Goal: Task Accomplishment & Management: Complete application form

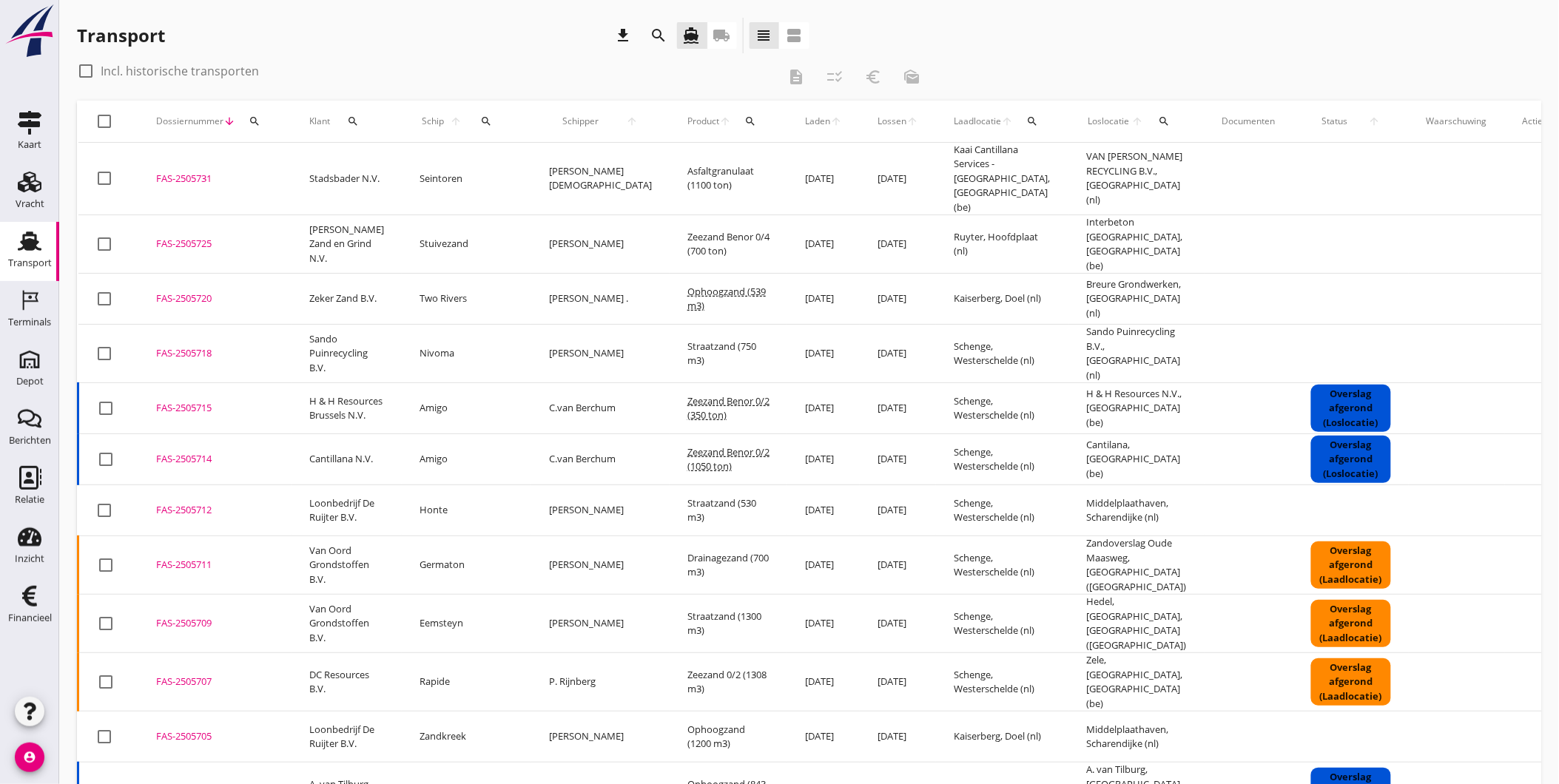
click at [672, 33] on div "search" at bounding box center [659, 35] width 35 height 35
click at [259, 122] on icon "search" at bounding box center [255, 121] width 11 height 11
click at [373, 162] on input "Zoeken op dossiernummer..." at bounding box center [323, 163] width 154 height 24
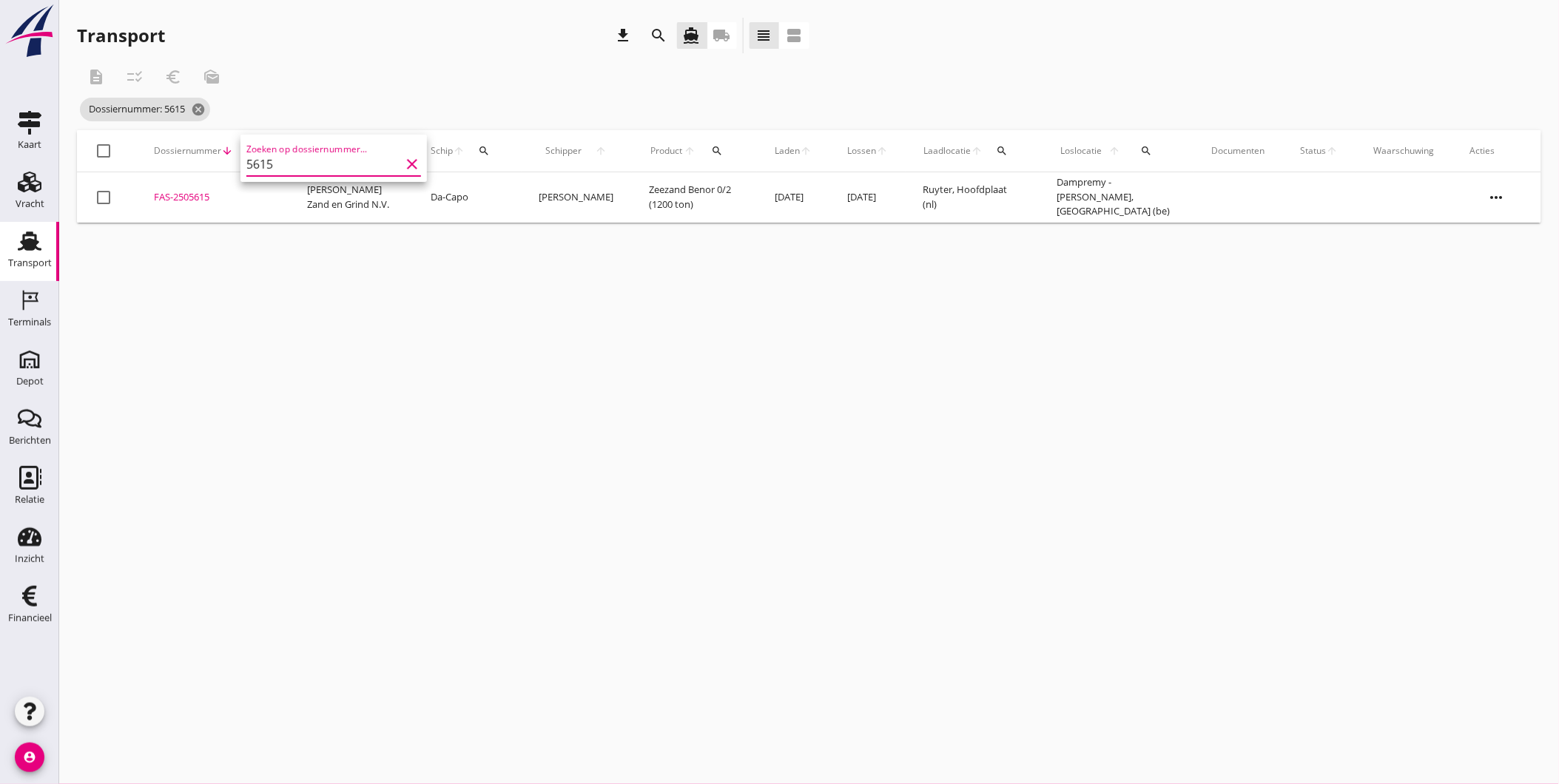
type input "5615"
click at [326, 334] on div "cancel You are impersonating another user. Transport download search directions…" at bounding box center [809, 392] width 1500 height 784
click at [181, 190] on div "FAS-2505615" at bounding box center [213, 198] width 118 height 15
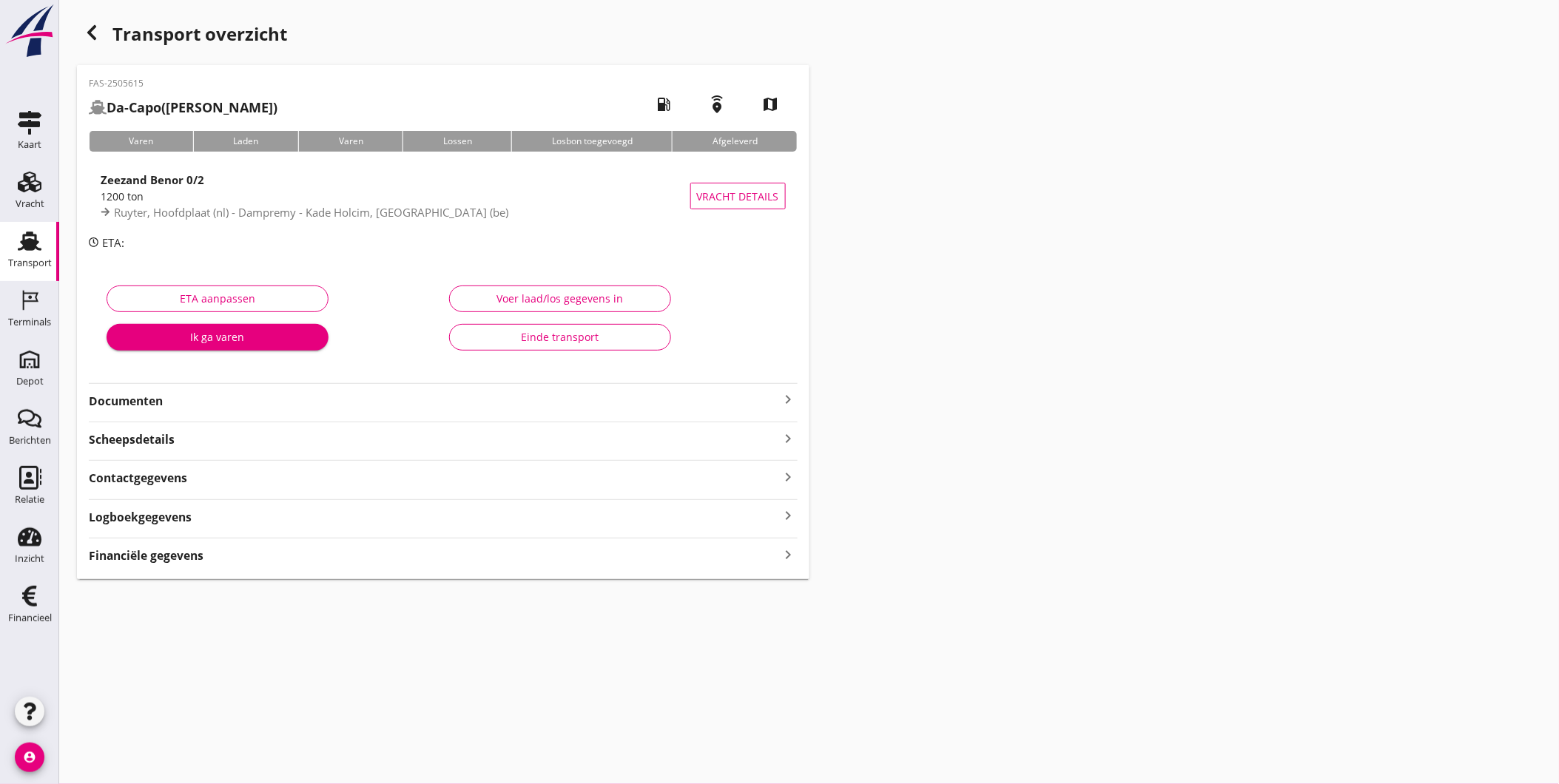
click at [205, 410] on div "FAS-2505615 Da-Capo (C. van der Hoff) local_gas_station emergency_share map Var…" at bounding box center [443, 321] width 733 height 514
click at [200, 522] on div "Logboekgegevens keyboard_arrow_right" at bounding box center [443, 515] width 709 height 20
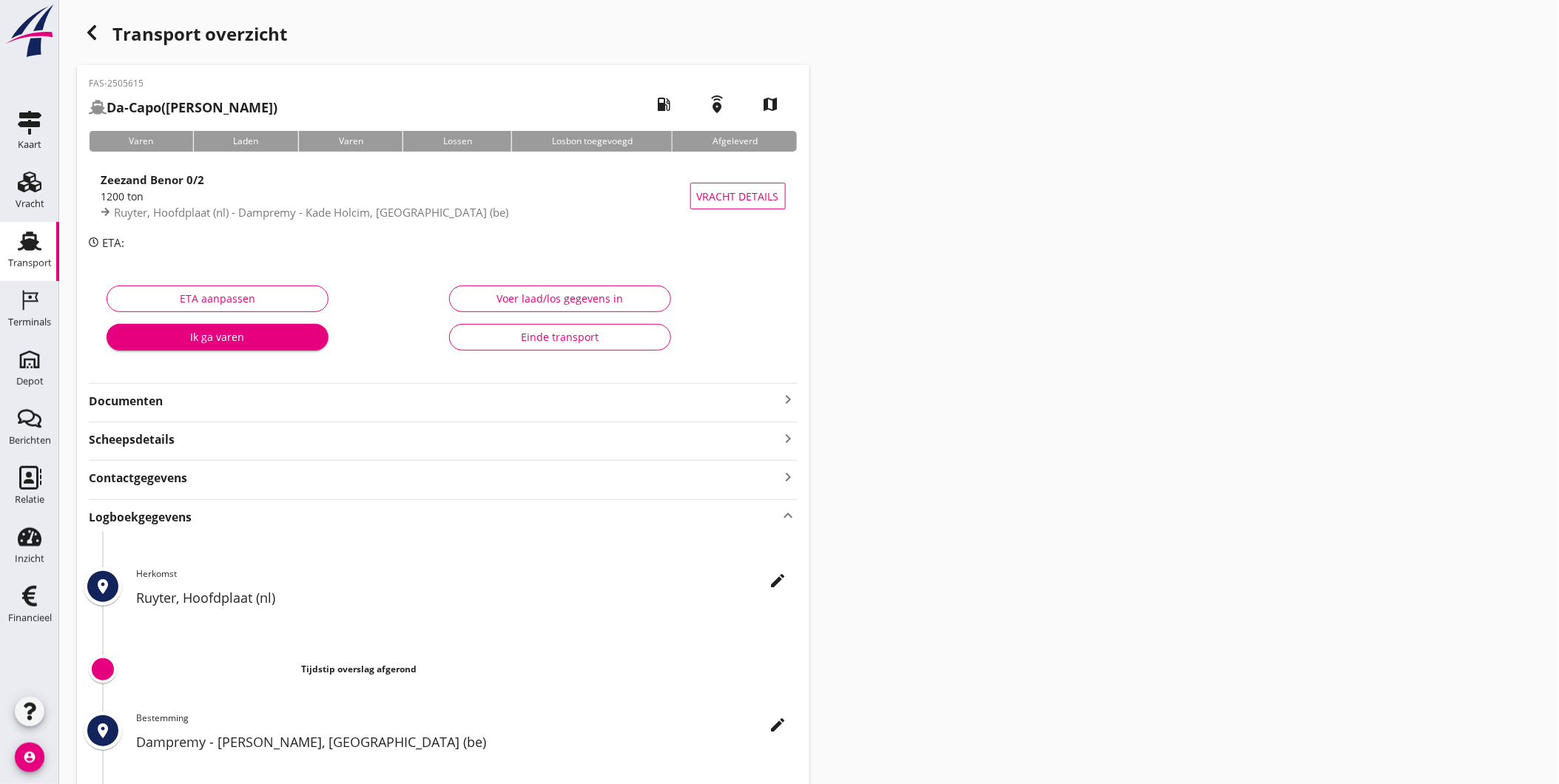
click at [176, 514] on strong "Logboekgegevens" at bounding box center [140, 517] width 103 height 17
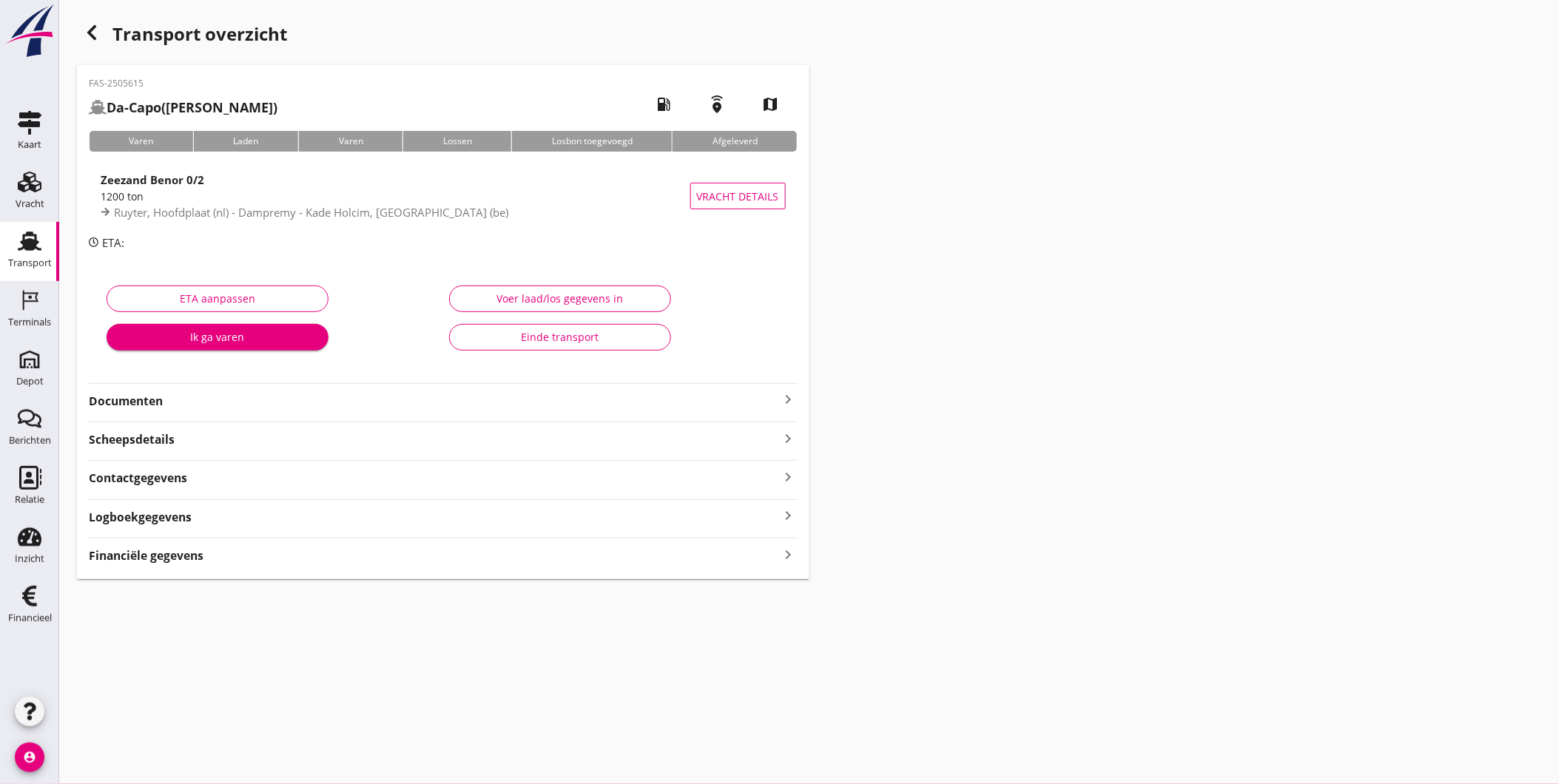
click at [504, 299] on div "Voer laad/los gegevens in" at bounding box center [560, 298] width 197 height 15
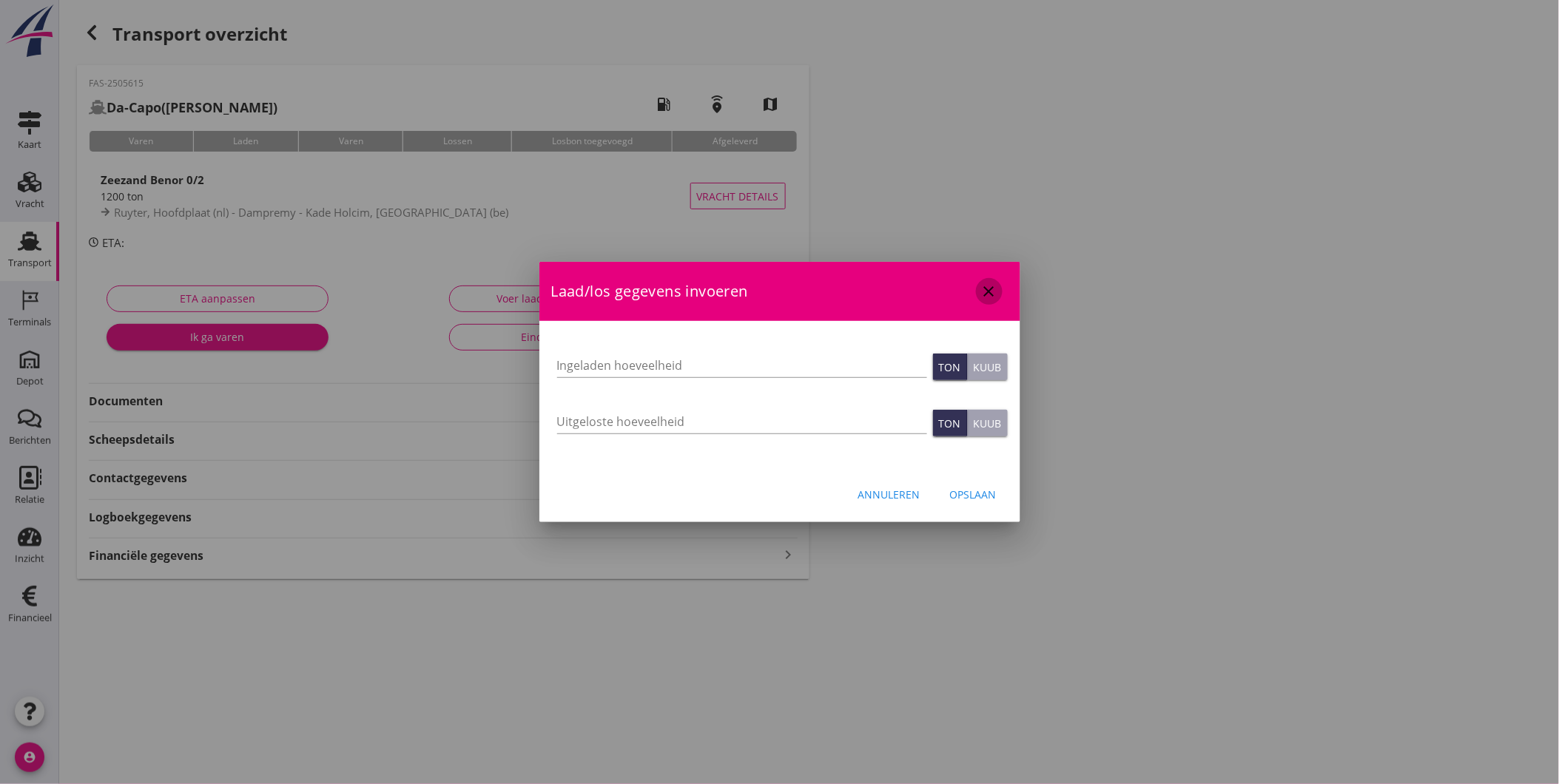
click at [999, 296] on button "close" at bounding box center [990, 292] width 27 height 27
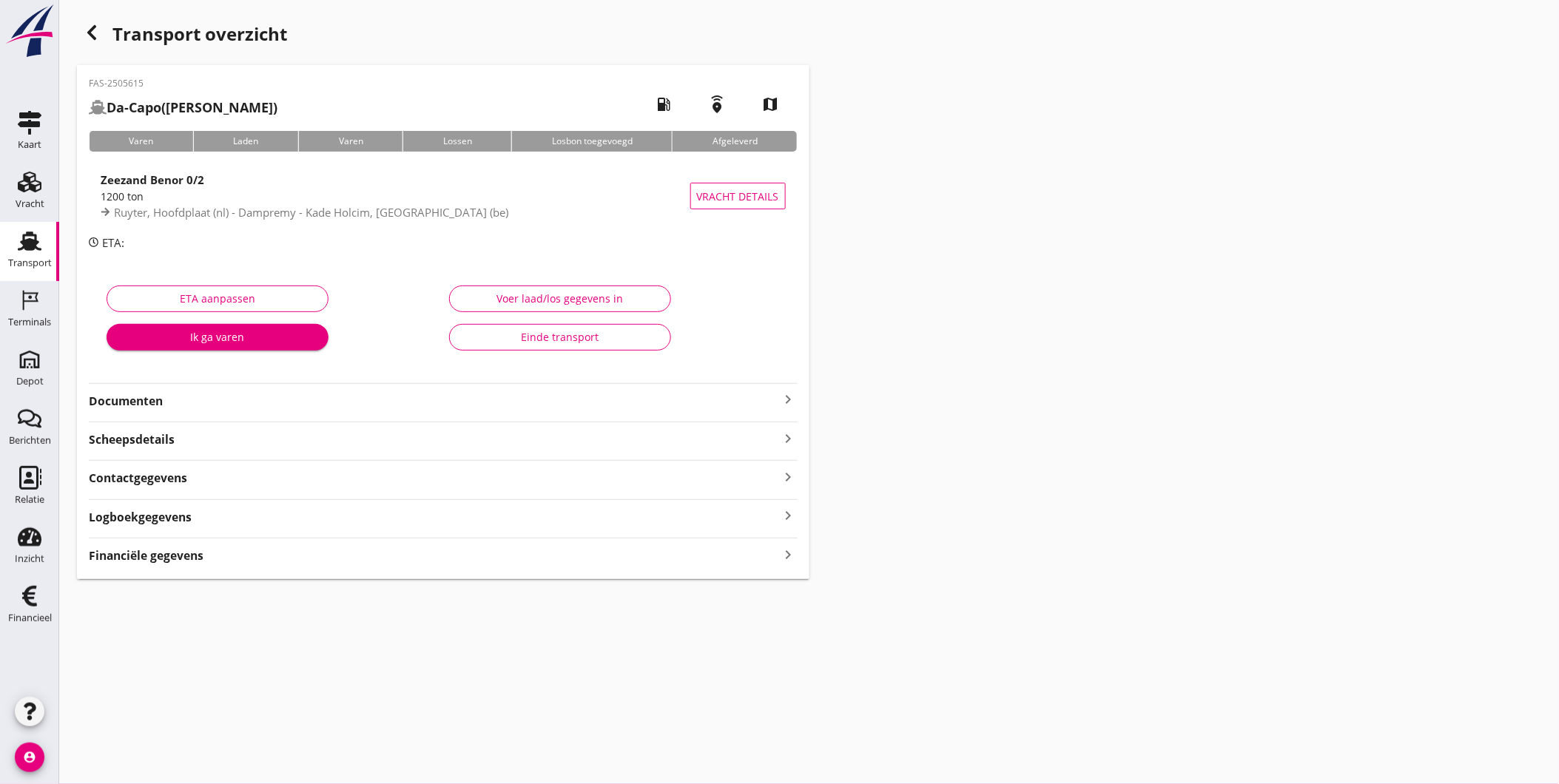
click at [96, 31] on icon "button" at bounding box center [91, 32] width 18 height 18
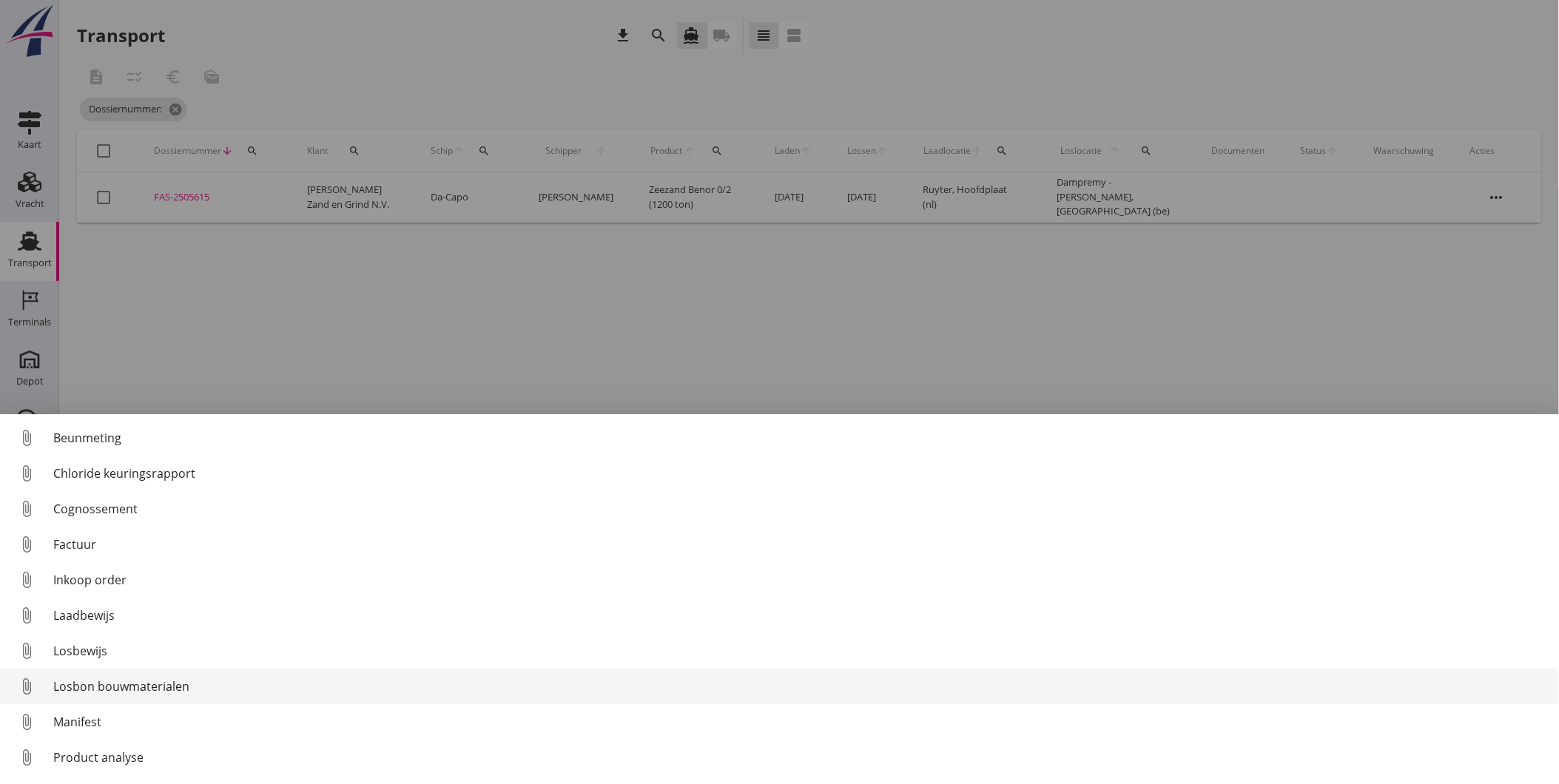
click at [181, 686] on div "Losbon bouwmaterialen" at bounding box center [799, 686] width 1493 height 18
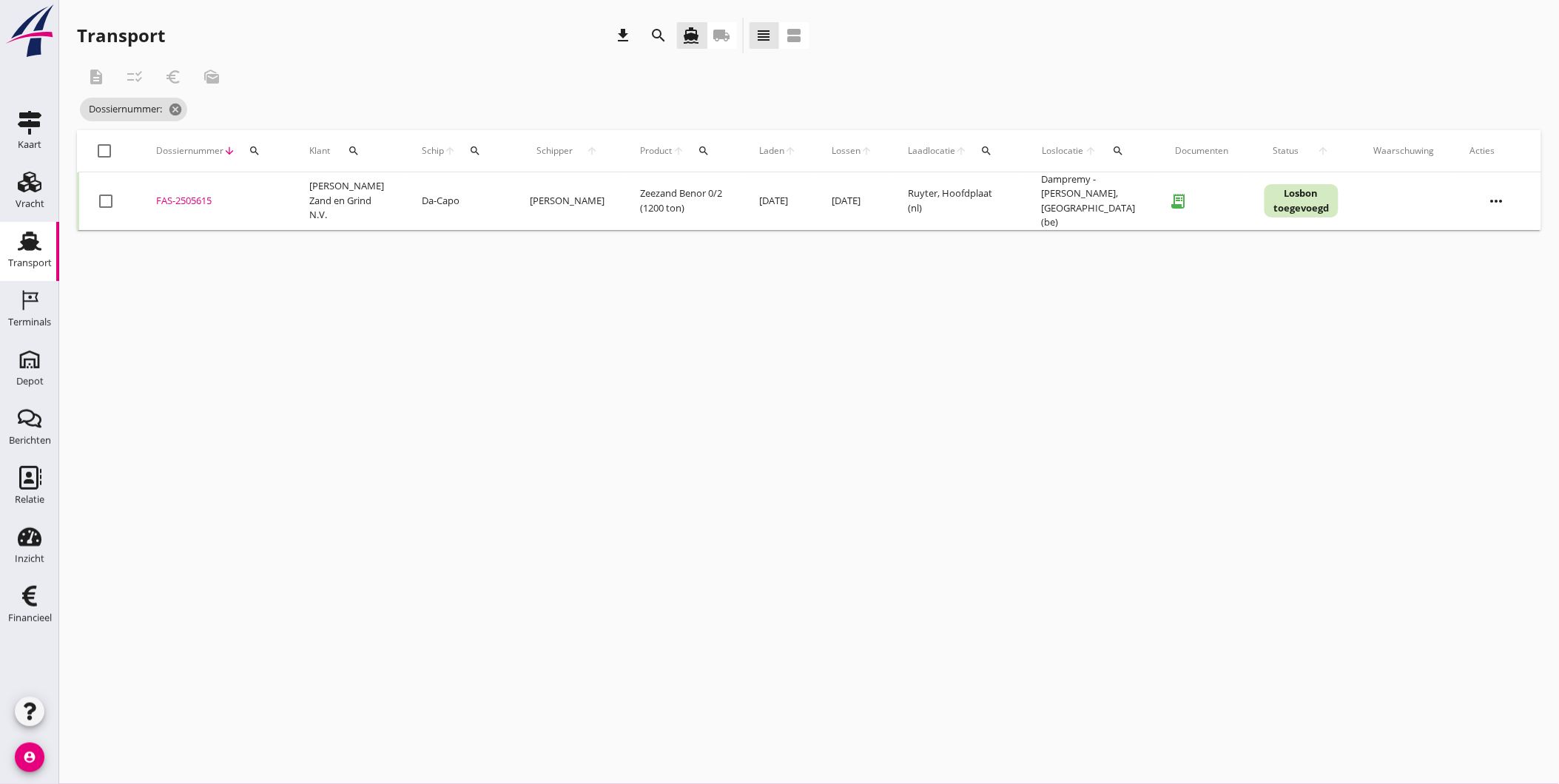
click at [190, 201] on div "FAS-2505615" at bounding box center [215, 201] width 118 height 15
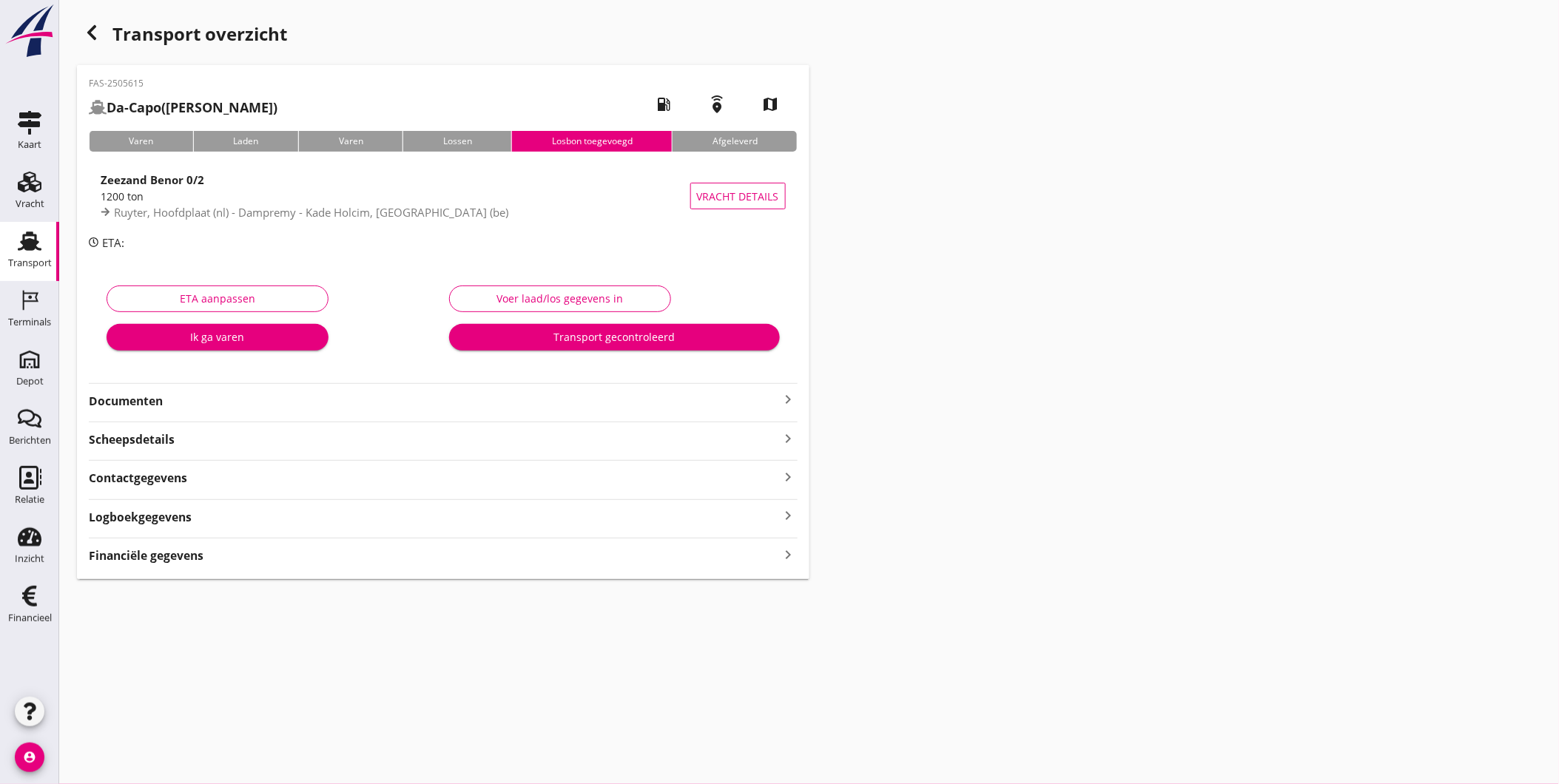
click at [179, 513] on strong "Logboekgegevens" at bounding box center [140, 517] width 103 height 17
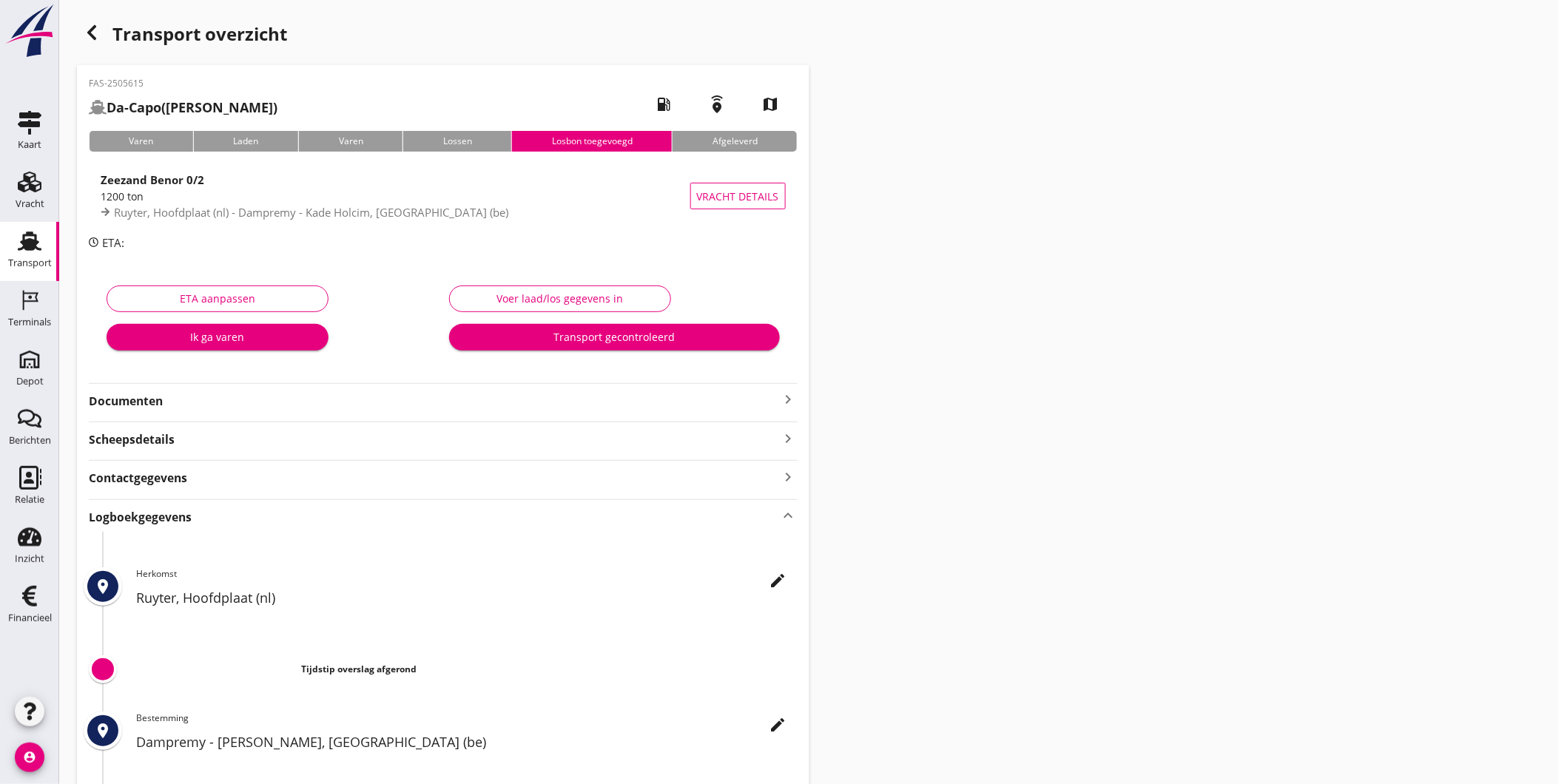
scroll to position [161, 0]
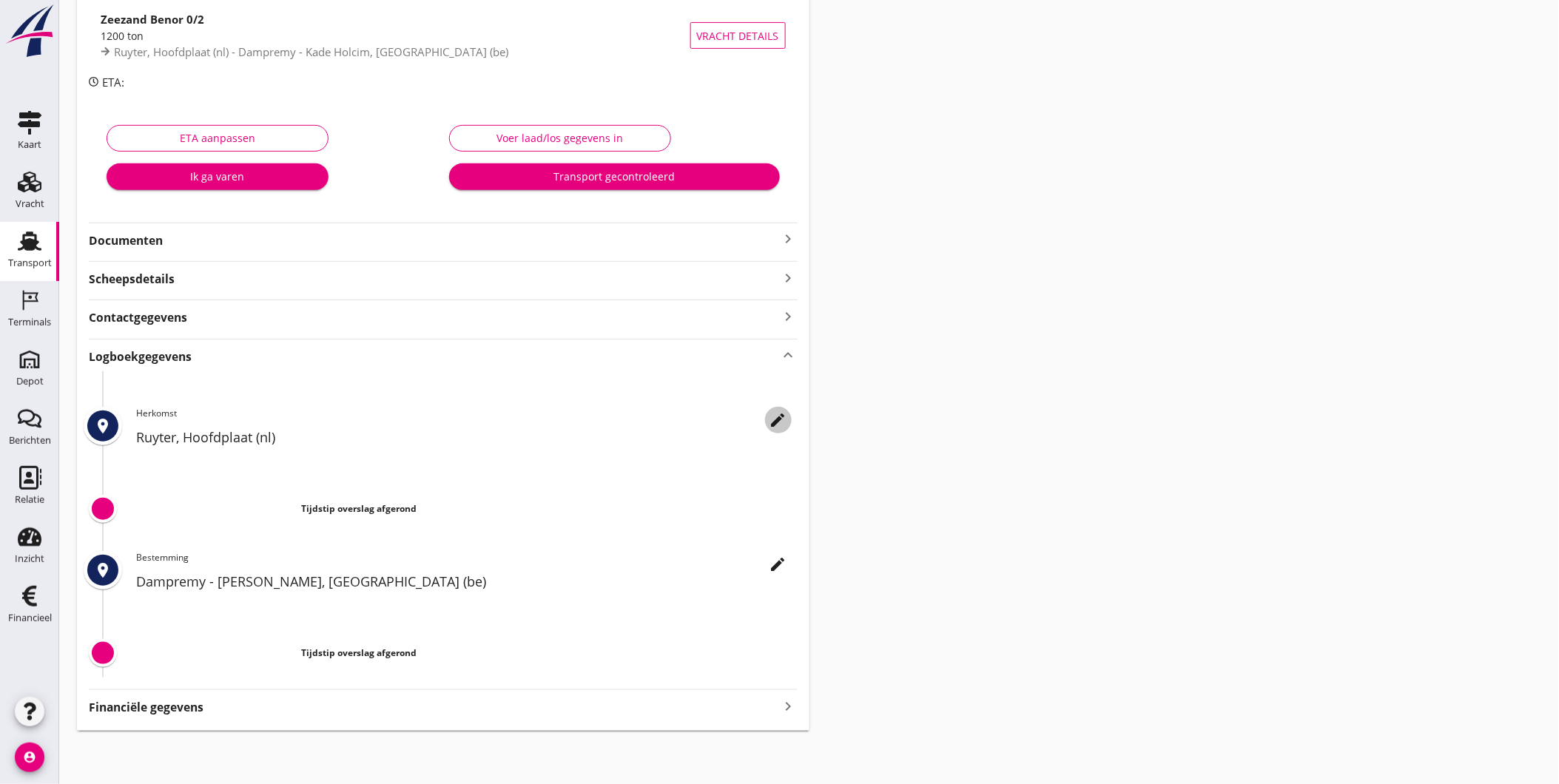
click at [780, 412] on icon "edit" at bounding box center [778, 420] width 18 height 18
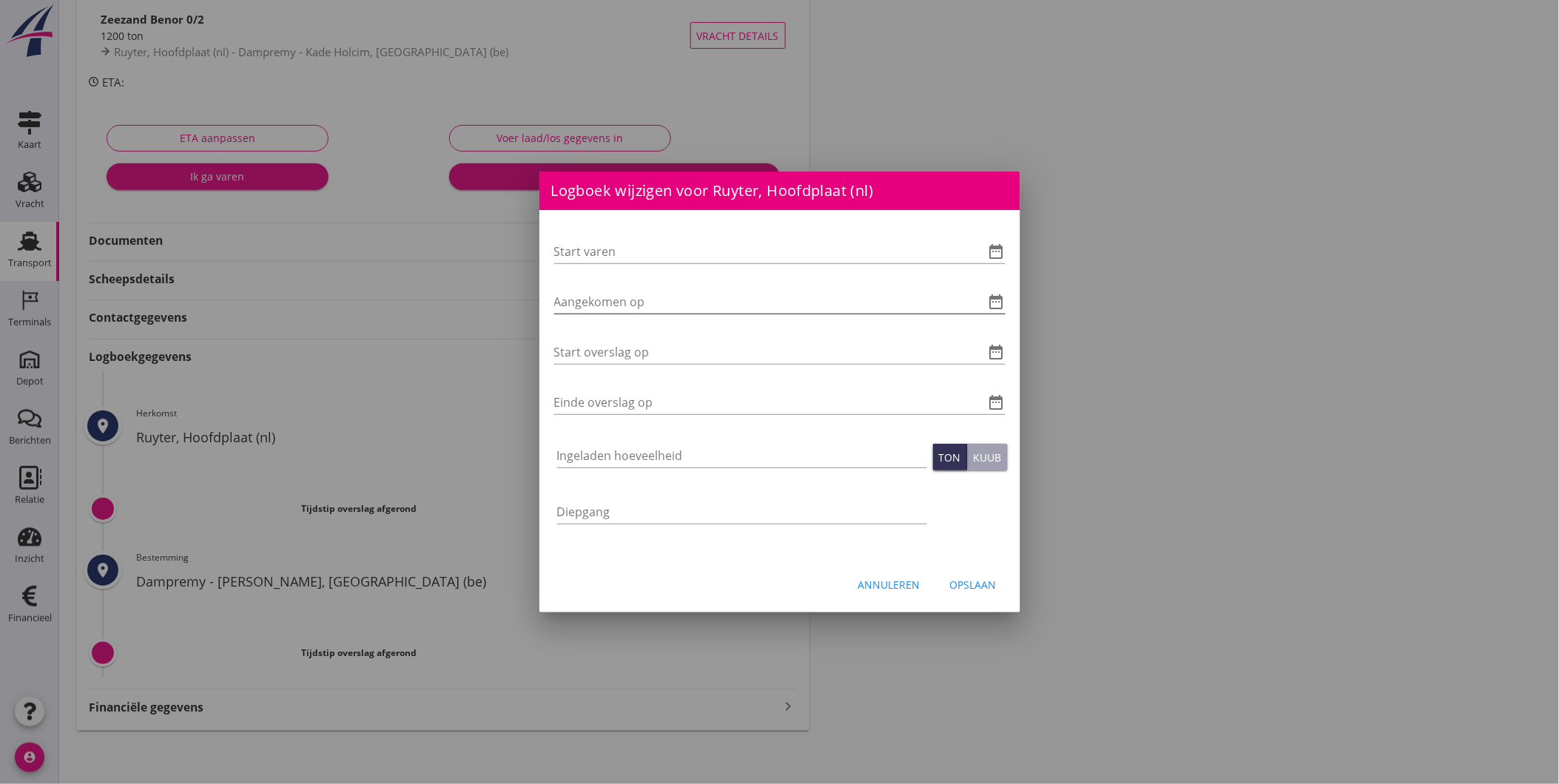
click at [1000, 303] on icon "date_range" at bounding box center [996, 301] width 18 height 18
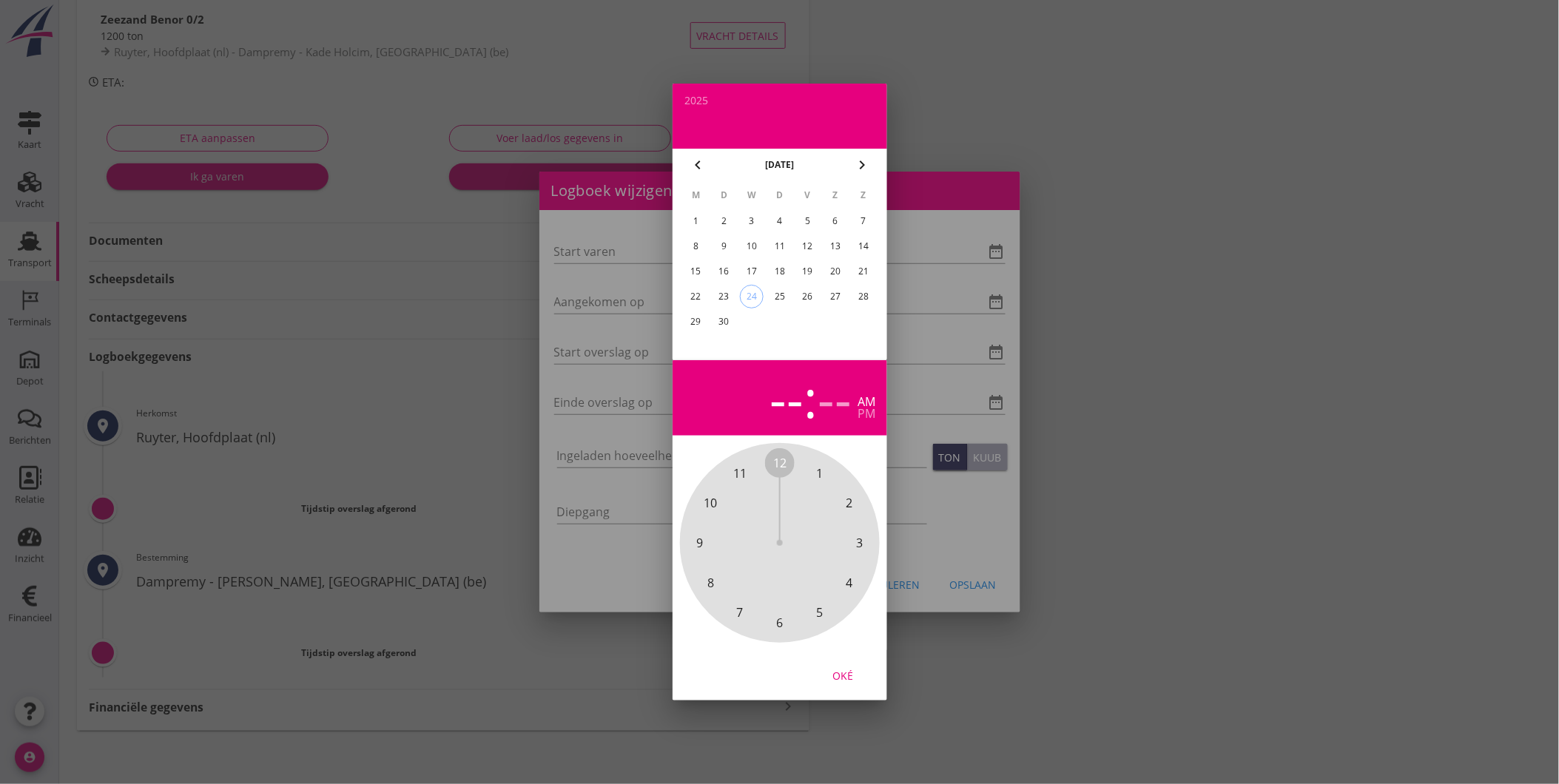
click at [845, 270] on div "20" at bounding box center [835, 271] width 24 height 24
click at [847, 507] on span "2" at bounding box center [849, 503] width 7 height 18
click at [786, 465] on div "00 05 10 15 20 25 30 35 40 45 50 55" at bounding box center [780, 543] width 160 height 160
click at [782, 464] on span "00" at bounding box center [780, 463] width 13 height 18
click at [847, 675] on div "Oké" at bounding box center [843, 676] width 42 height 15
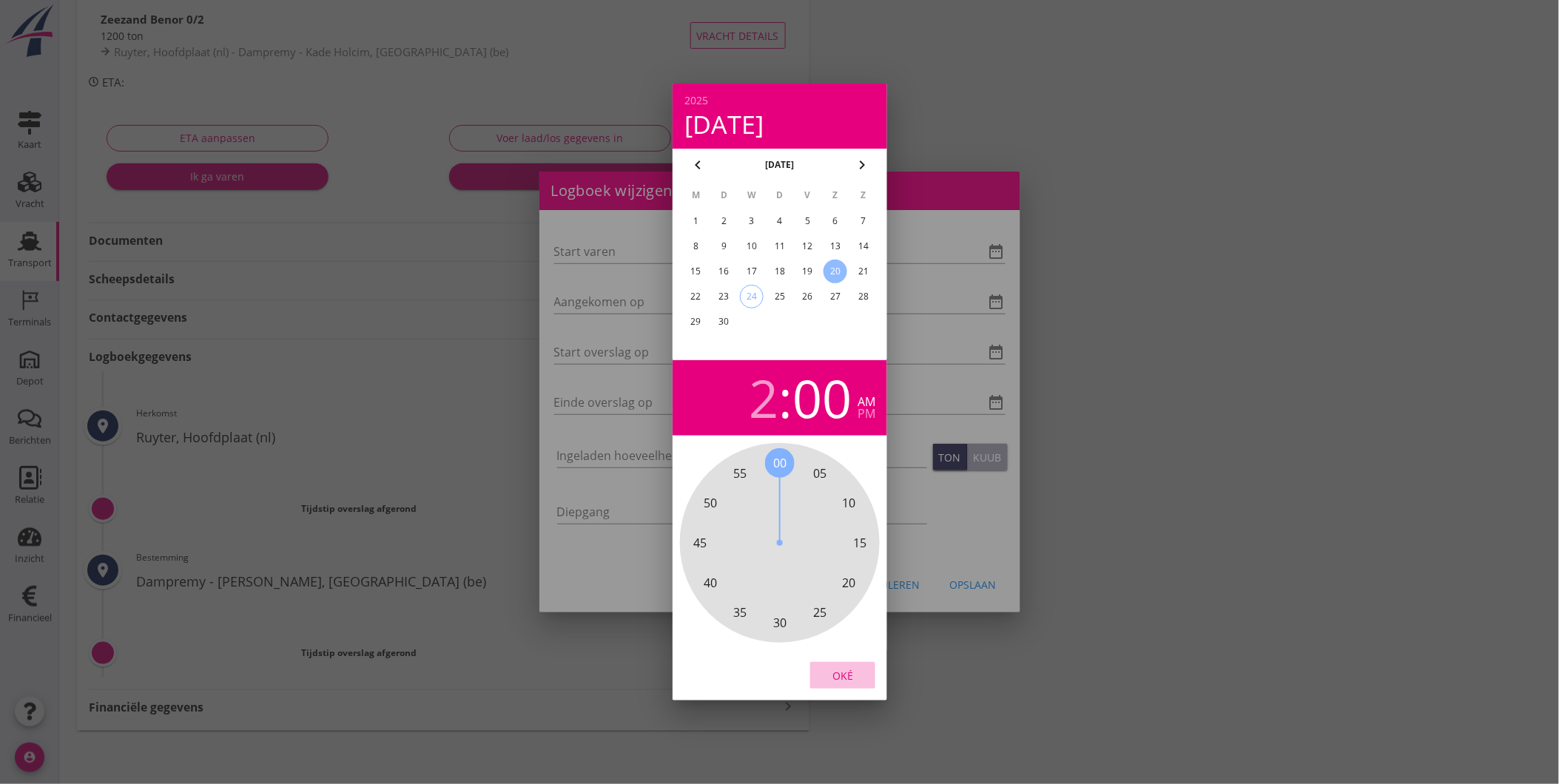
type input "20-09-2025 02:00"
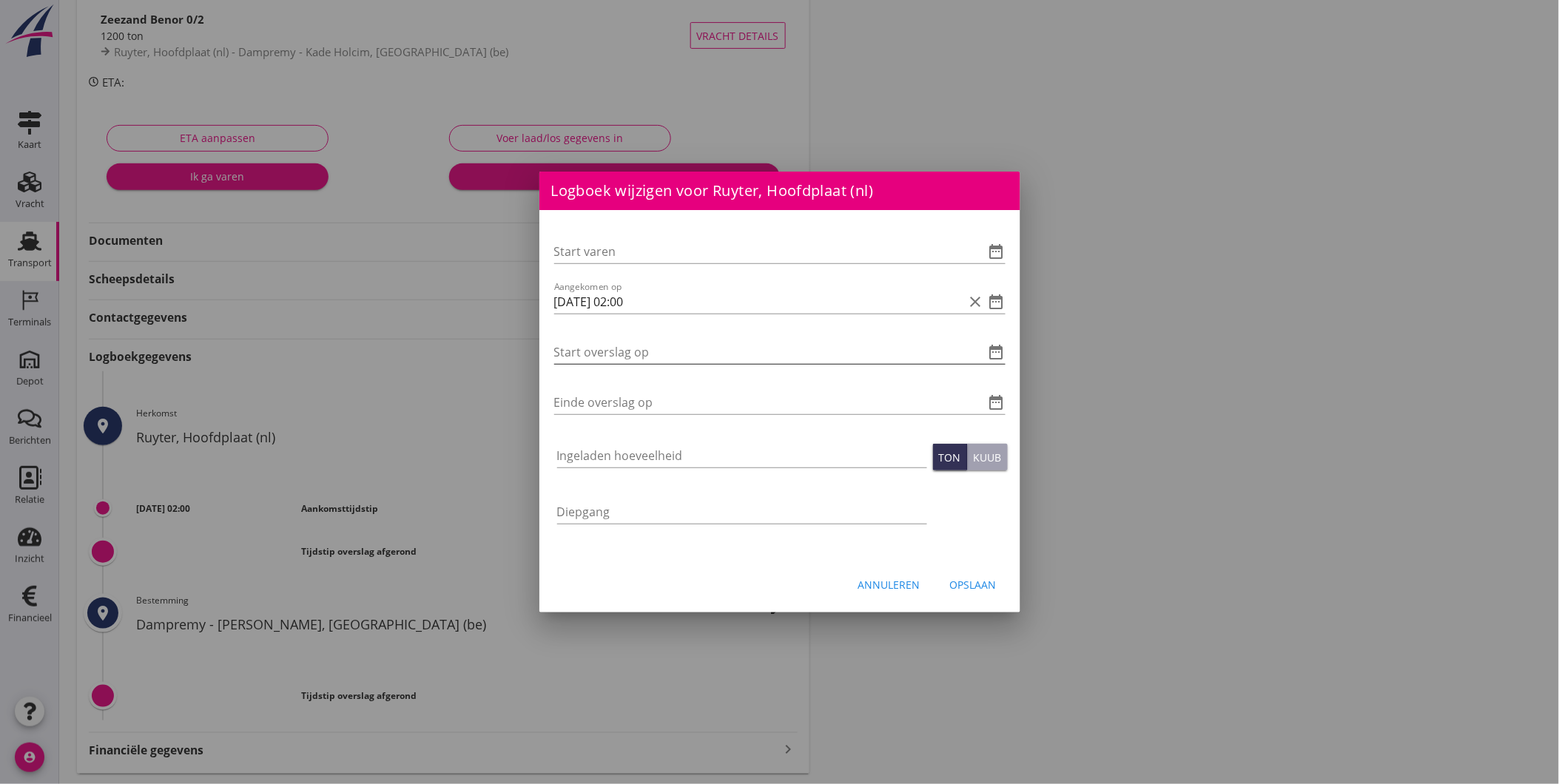
click at [1004, 355] on icon "date_range" at bounding box center [996, 352] width 18 height 18
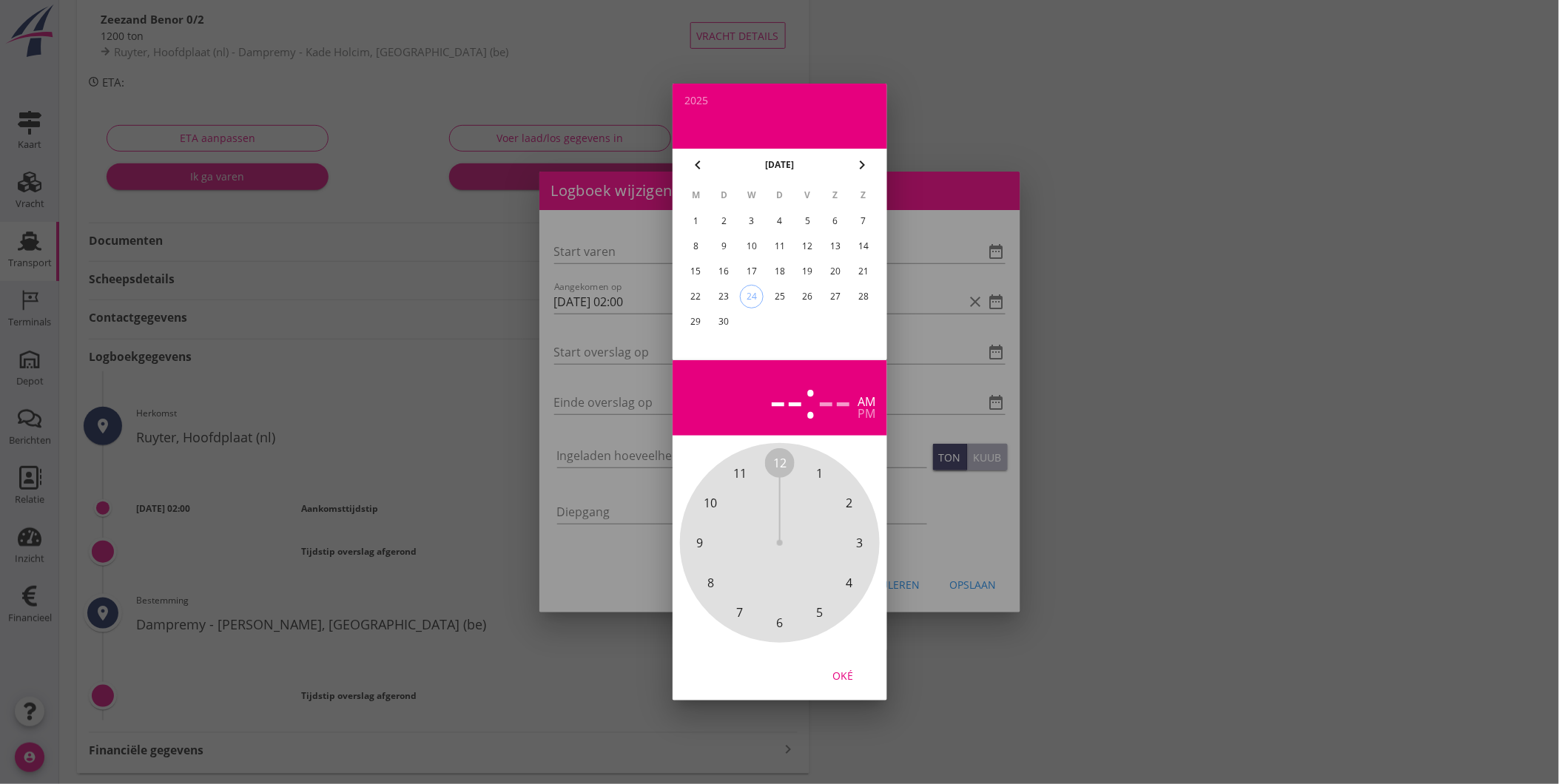
click at [837, 271] on div "20" at bounding box center [835, 271] width 24 height 24
click at [849, 496] on span "2" at bounding box center [849, 503] width 7 height 18
click at [777, 459] on span "00" at bounding box center [780, 463] width 13 height 18
click at [852, 679] on div "Oké" at bounding box center [843, 676] width 42 height 15
type input "20-09-2025 02:00"
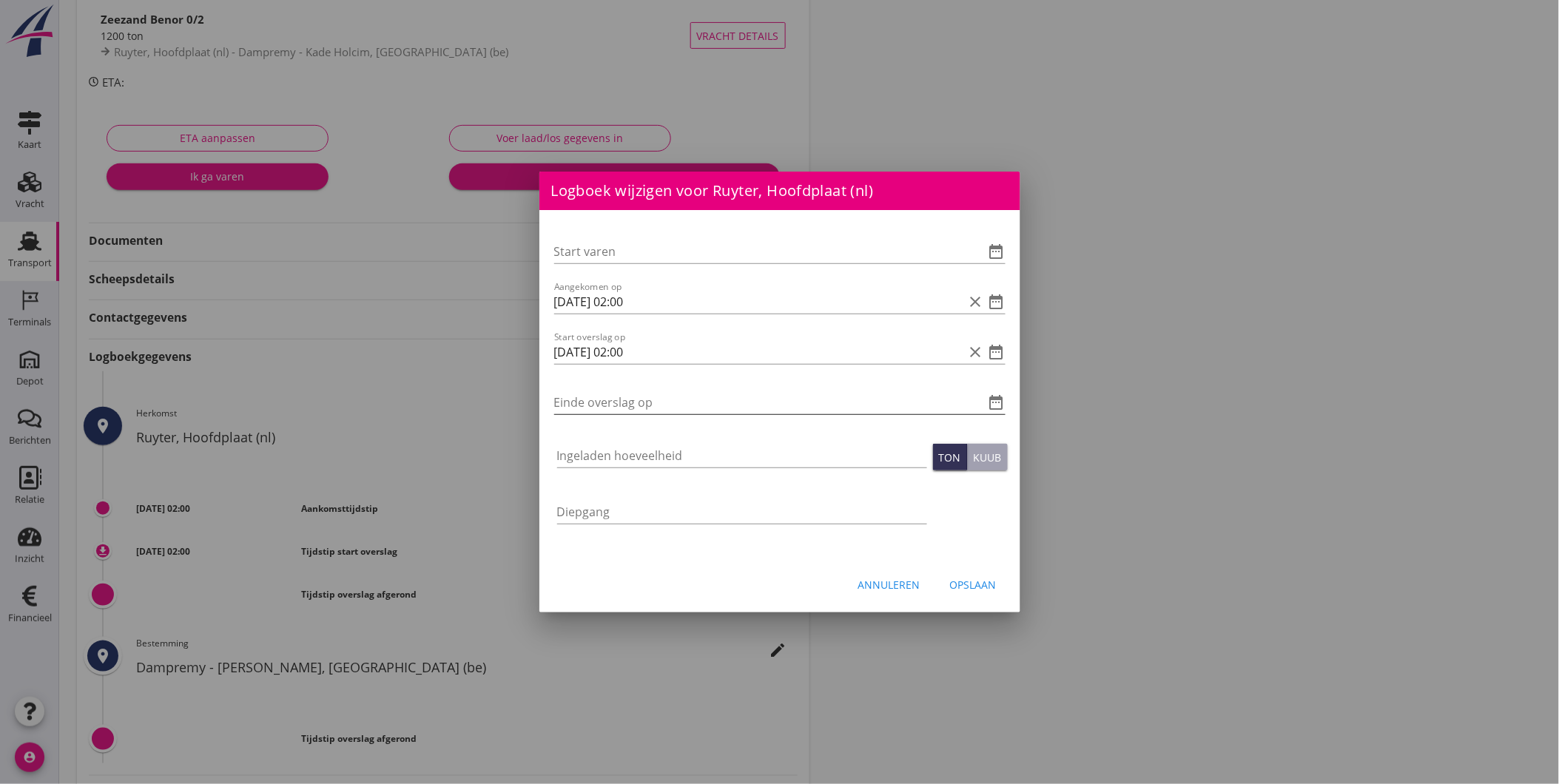
click at [1000, 405] on icon "date_range" at bounding box center [996, 402] width 18 height 18
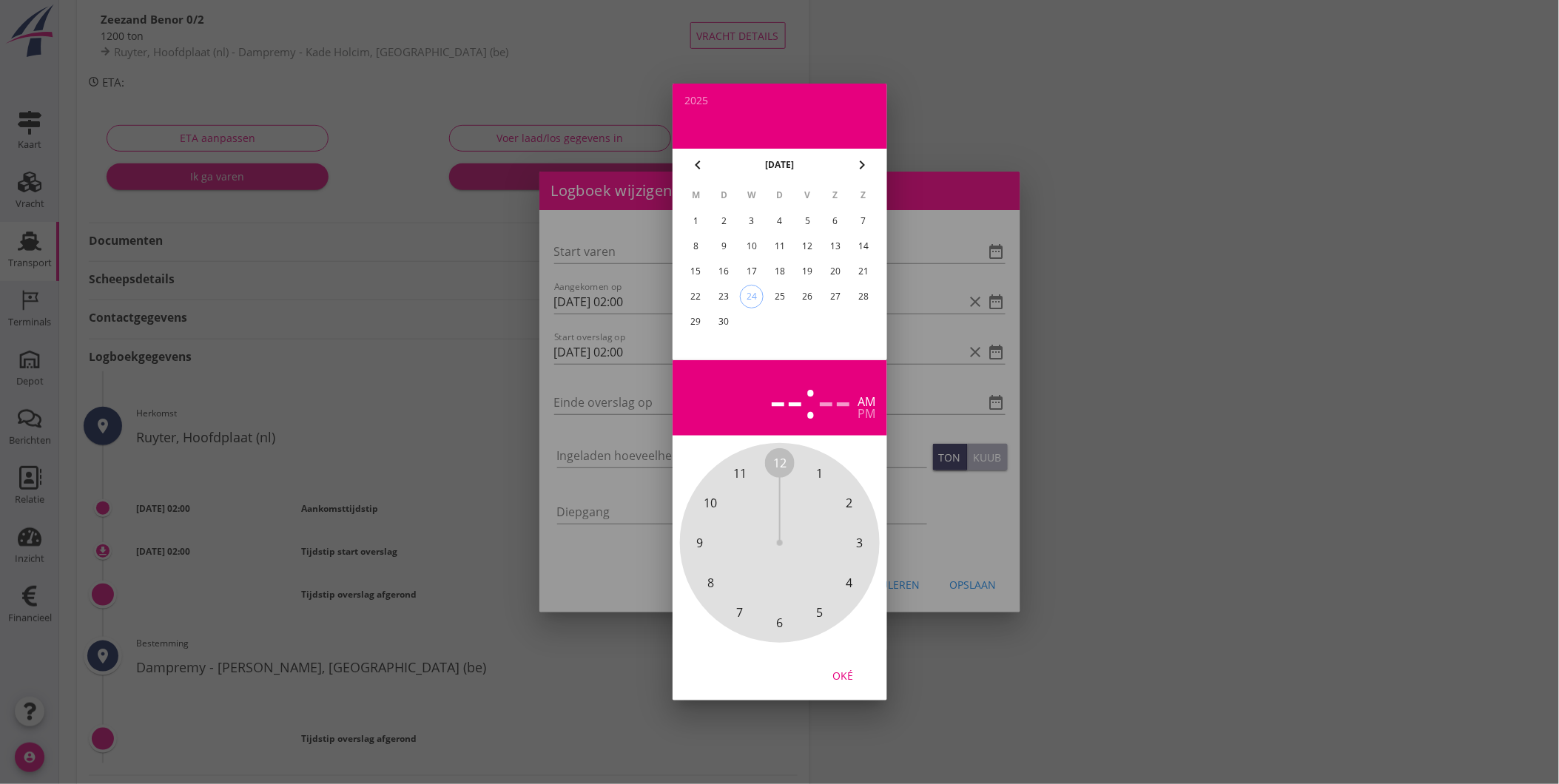
click at [839, 267] on div "20" at bounding box center [835, 271] width 24 height 24
click at [848, 500] on span "2" at bounding box center [849, 503] width 7 height 18
click at [780, 622] on span "30" at bounding box center [780, 622] width 13 height 18
click at [845, 668] on div "Oké" at bounding box center [843, 676] width 42 height 15
type input "20-09-2025 02:30"
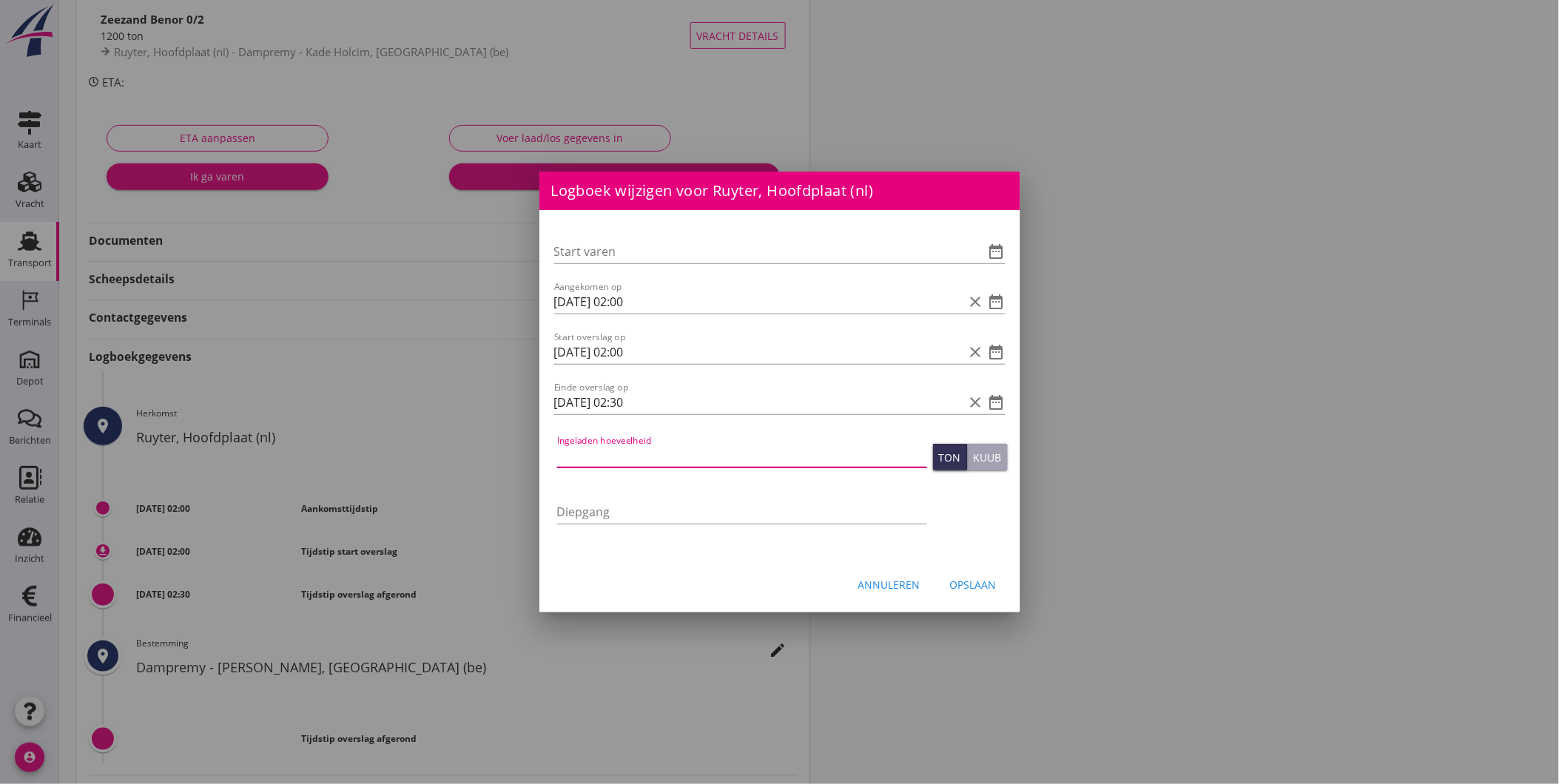
click at [712, 453] on input "Ingeladen hoeveelheid" at bounding box center [741, 455] width 370 height 24
type input "1282"
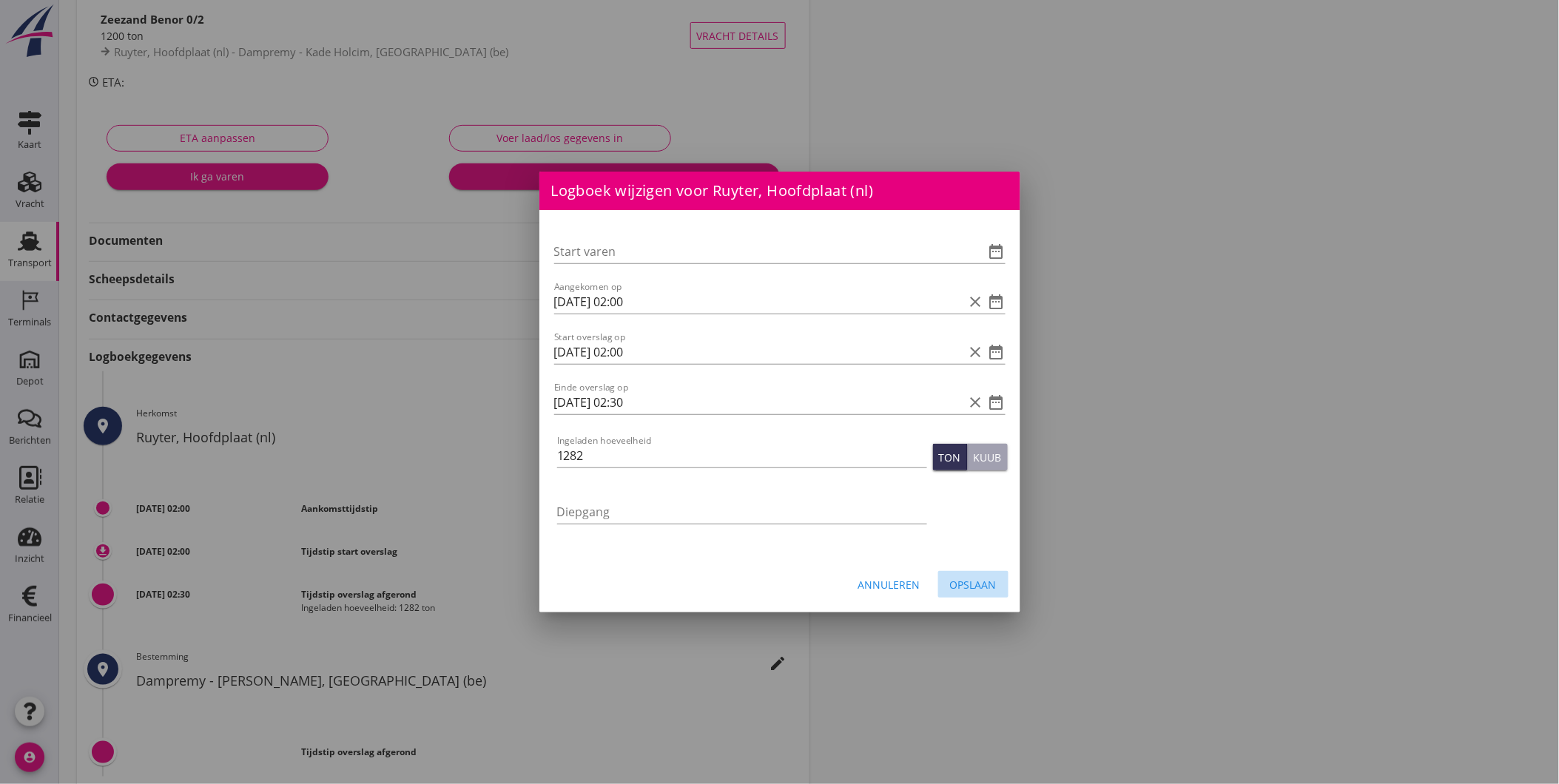
click at [963, 581] on div "Opslaan" at bounding box center [972, 584] width 47 height 15
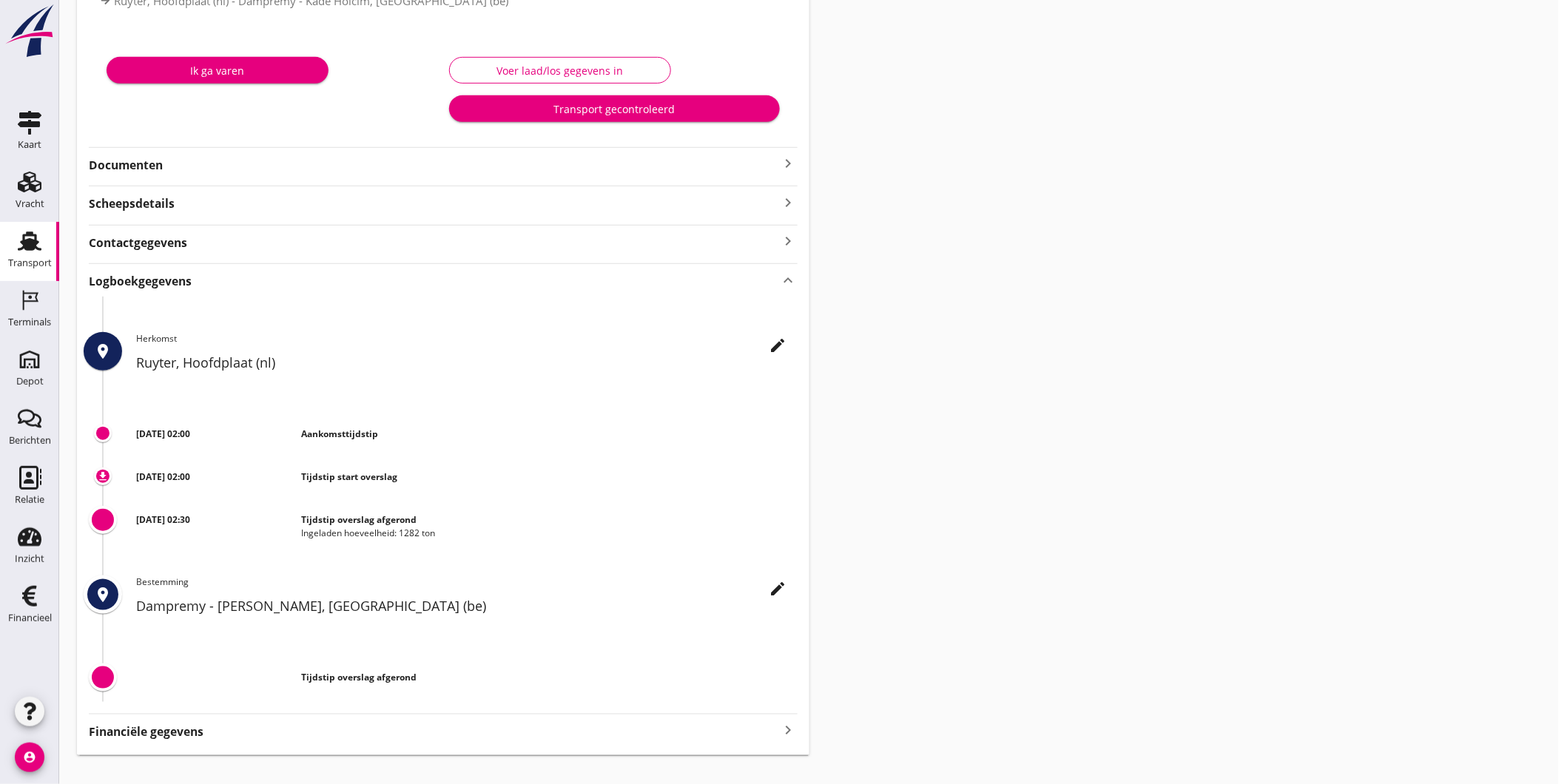
scroll to position [235, 0]
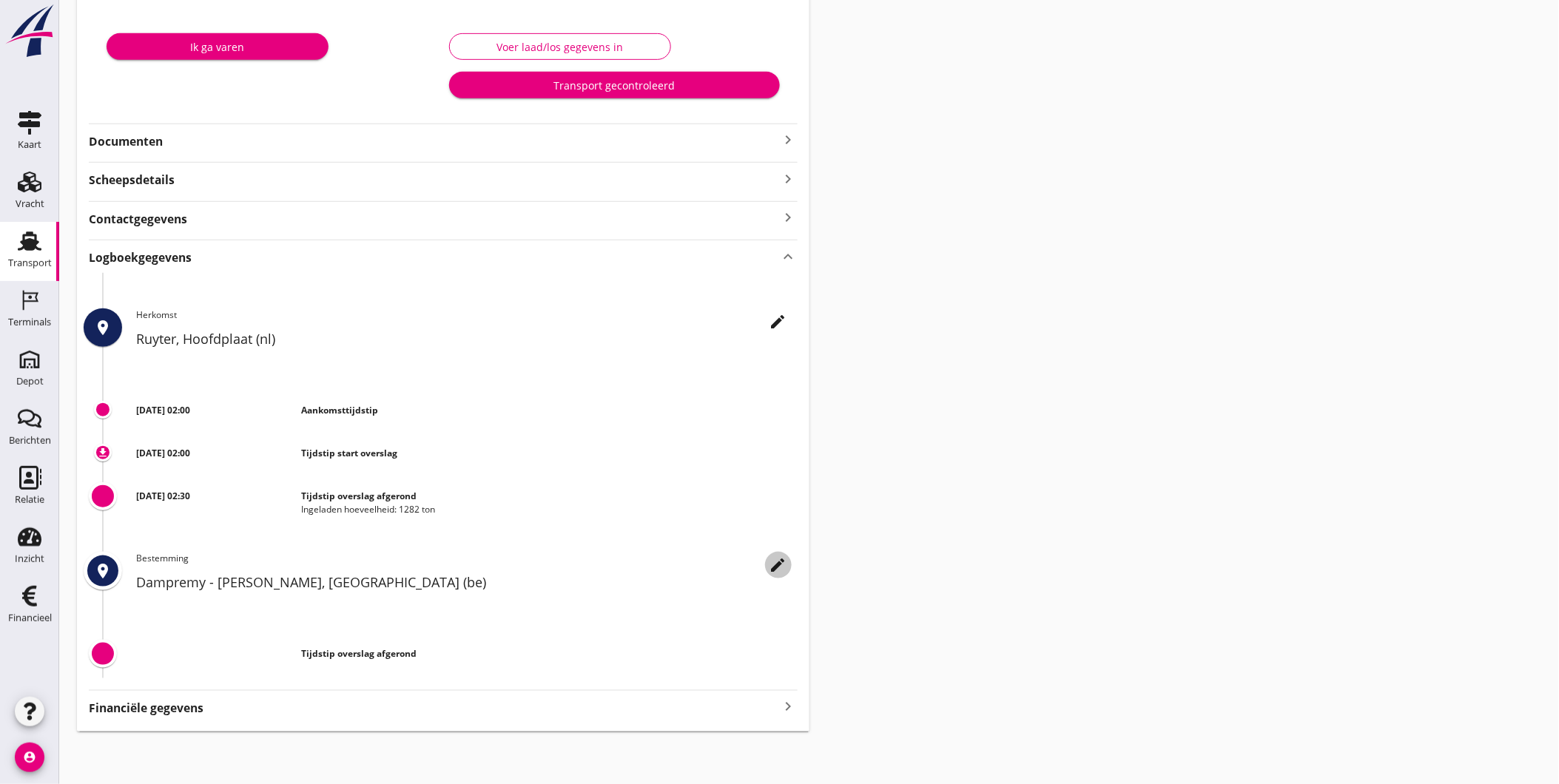
click at [779, 563] on icon "edit" at bounding box center [778, 564] width 18 height 18
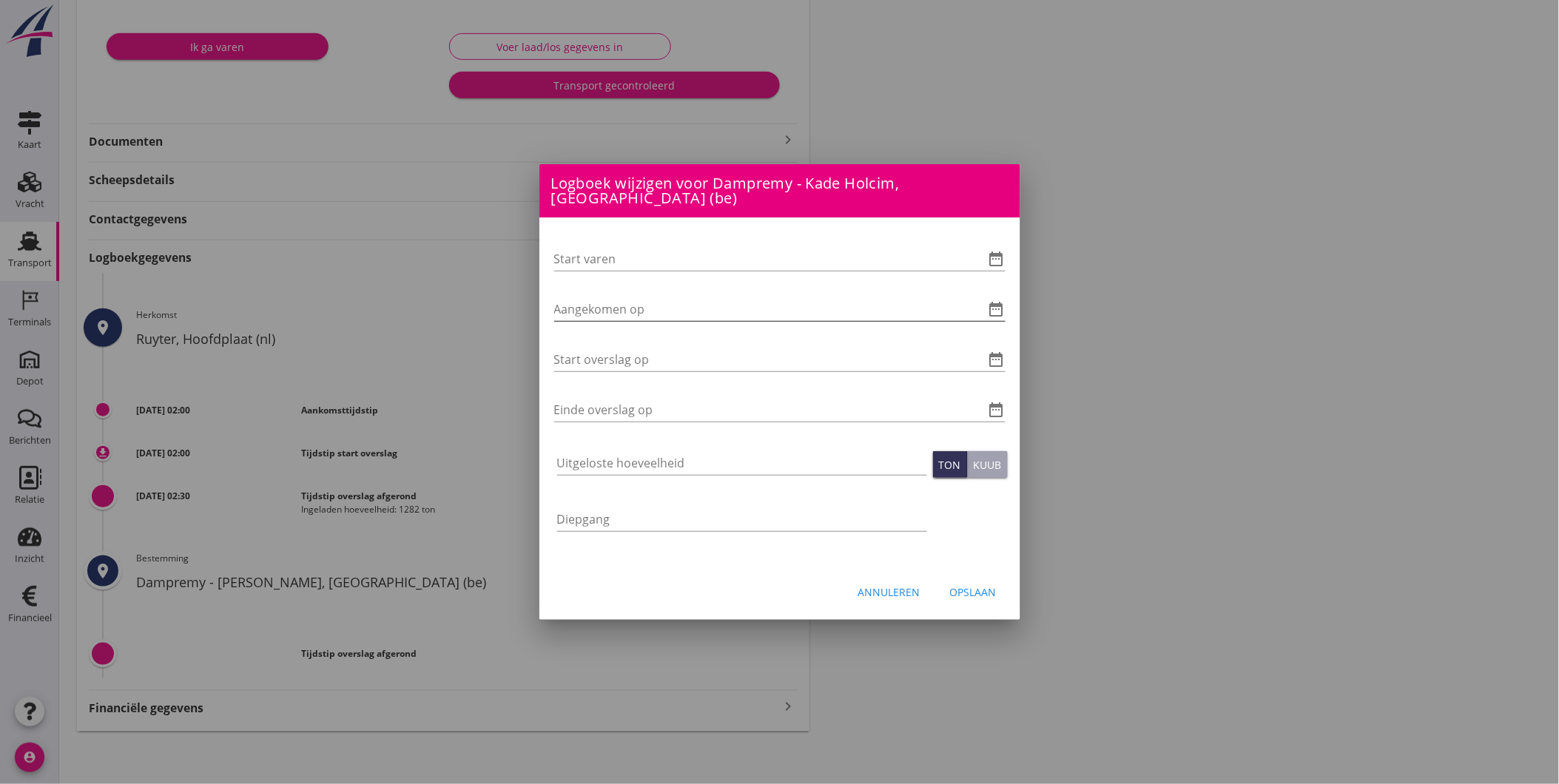
click at [997, 300] on icon "date_range" at bounding box center [996, 309] width 18 height 18
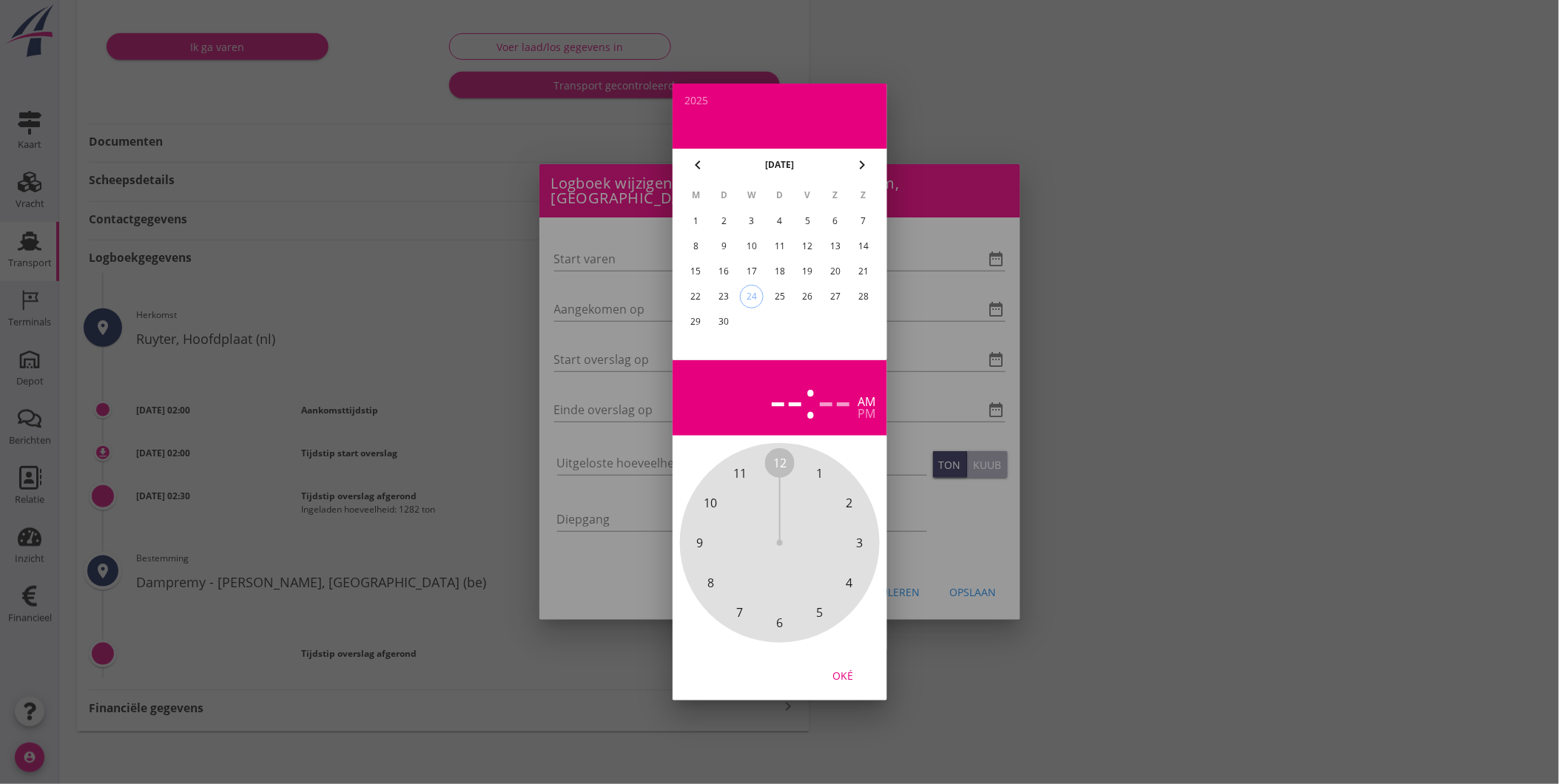
click at [726, 300] on div "23" at bounding box center [723, 296] width 24 height 24
click at [854, 680] on div "Oké" at bounding box center [843, 676] width 42 height 15
click at [708, 584] on span "8" at bounding box center [709, 583] width 7 height 18
drag, startPoint x: 780, startPoint y: 625, endPoint x: 786, endPoint y: 614, distance: 12.5
click at [780, 624] on span "30" at bounding box center [780, 622] width 13 height 18
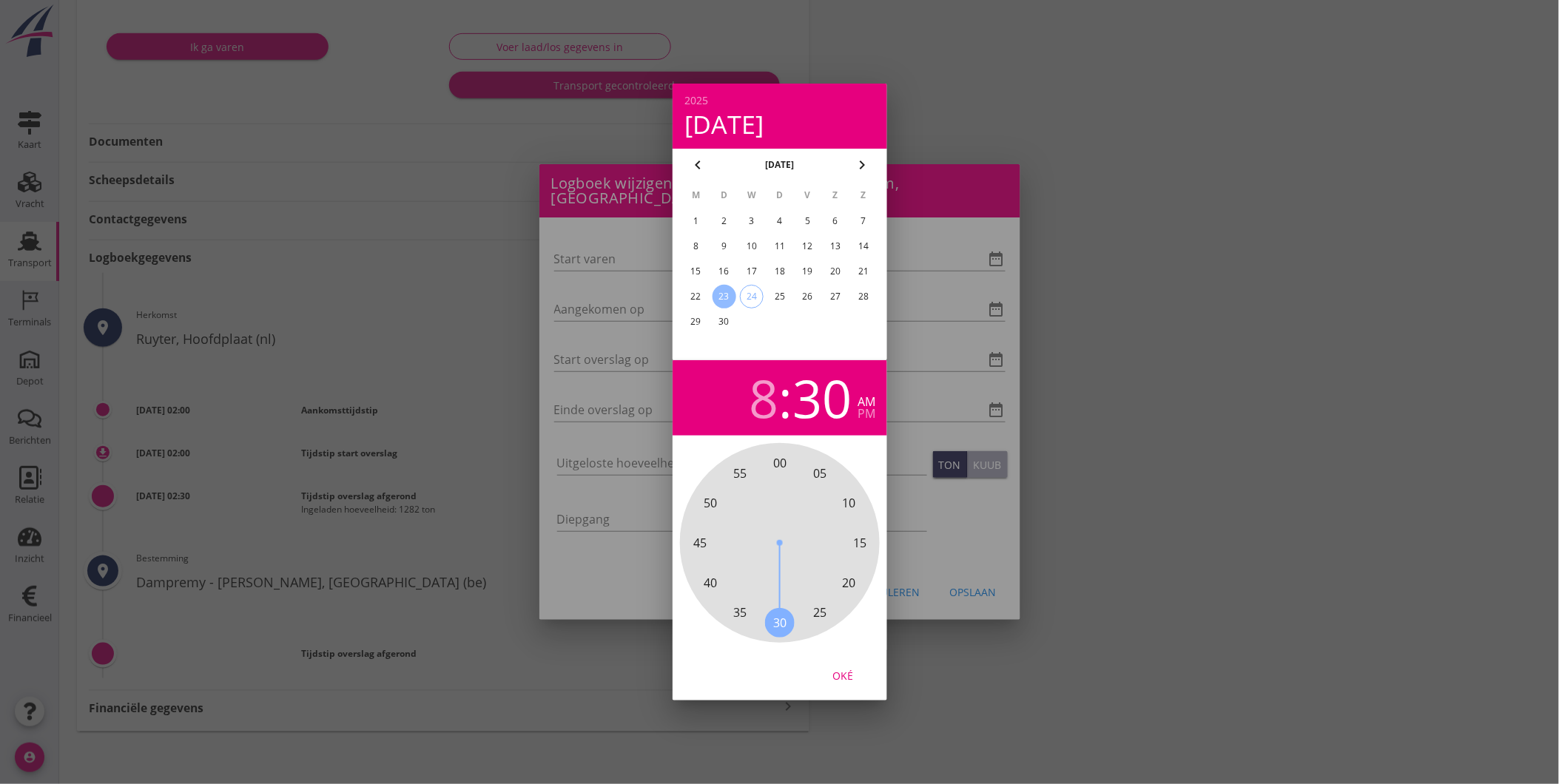
click at [833, 673] on div "Oké" at bounding box center [843, 676] width 42 height 15
type input "23-09-2025 08:30"
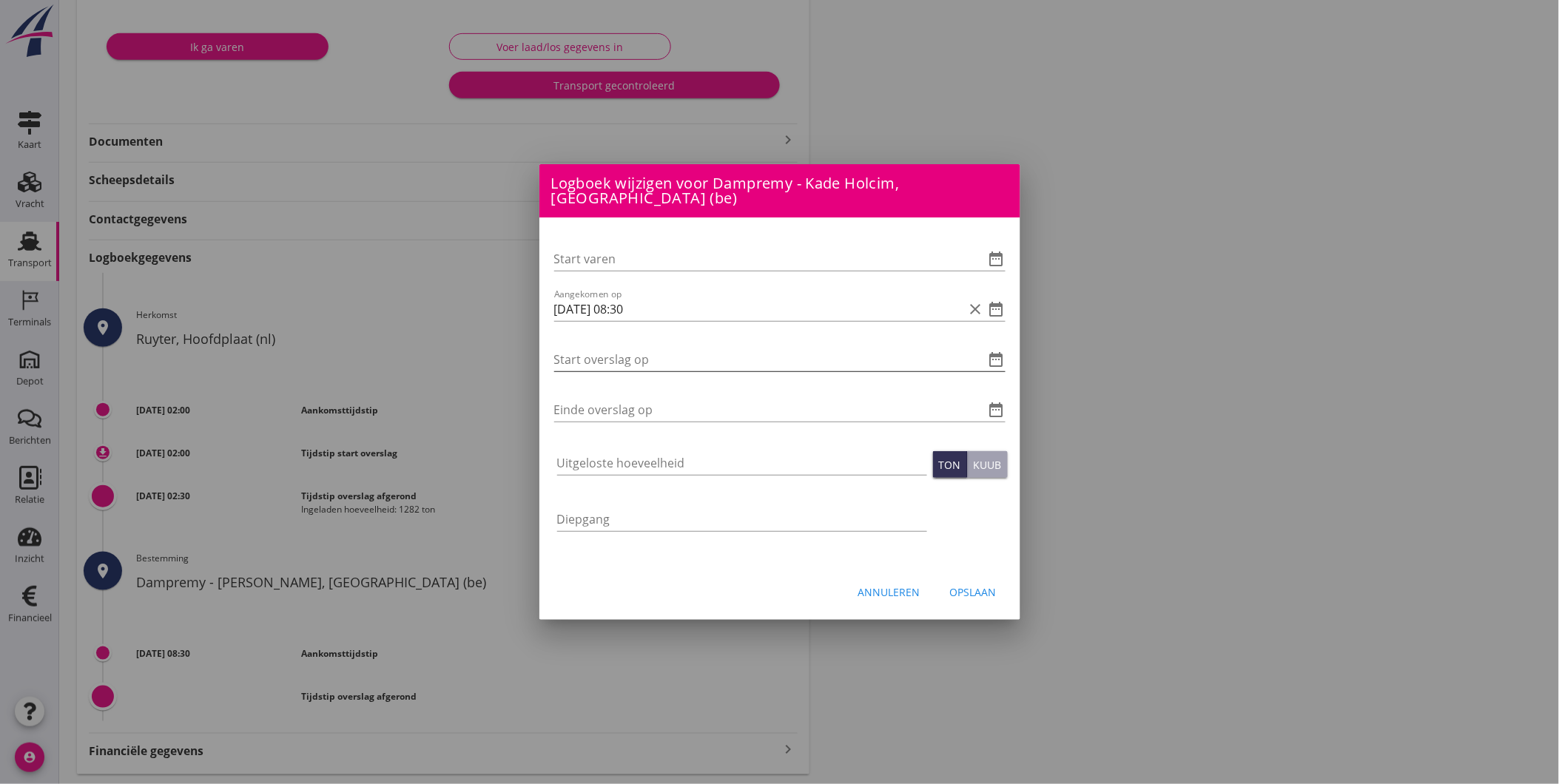
click at [992, 351] on icon "date_range" at bounding box center [996, 359] width 18 height 18
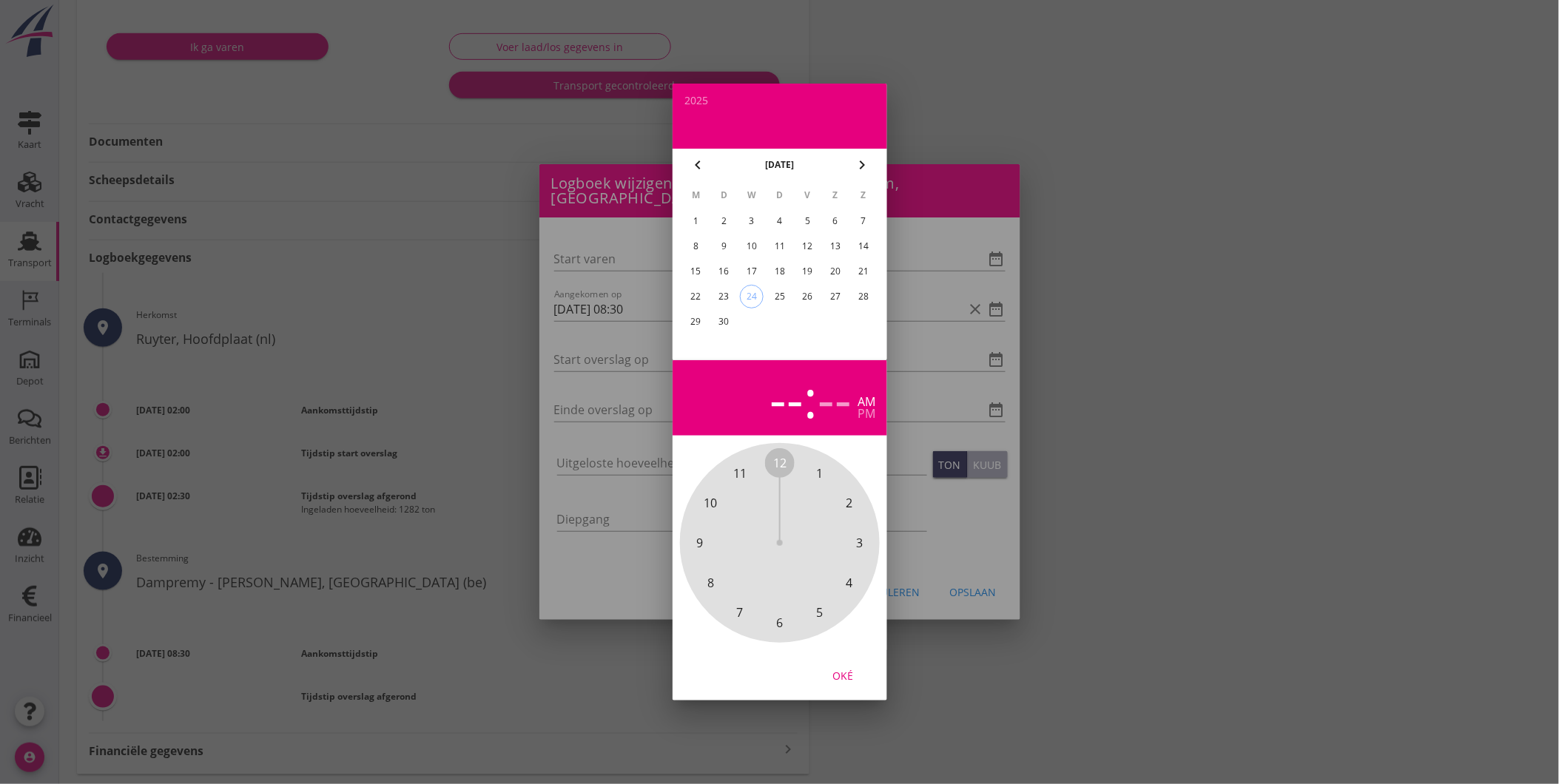
click at [726, 286] on div "23" at bounding box center [723, 296] width 24 height 24
click at [709, 580] on span "8" at bounding box center [709, 583] width 7 height 18
click at [708, 497] on span "50" at bounding box center [710, 503] width 13 height 18
click at [705, 499] on span "50" at bounding box center [710, 503] width 13 height 18
click at [843, 676] on div "Oké" at bounding box center [843, 676] width 42 height 15
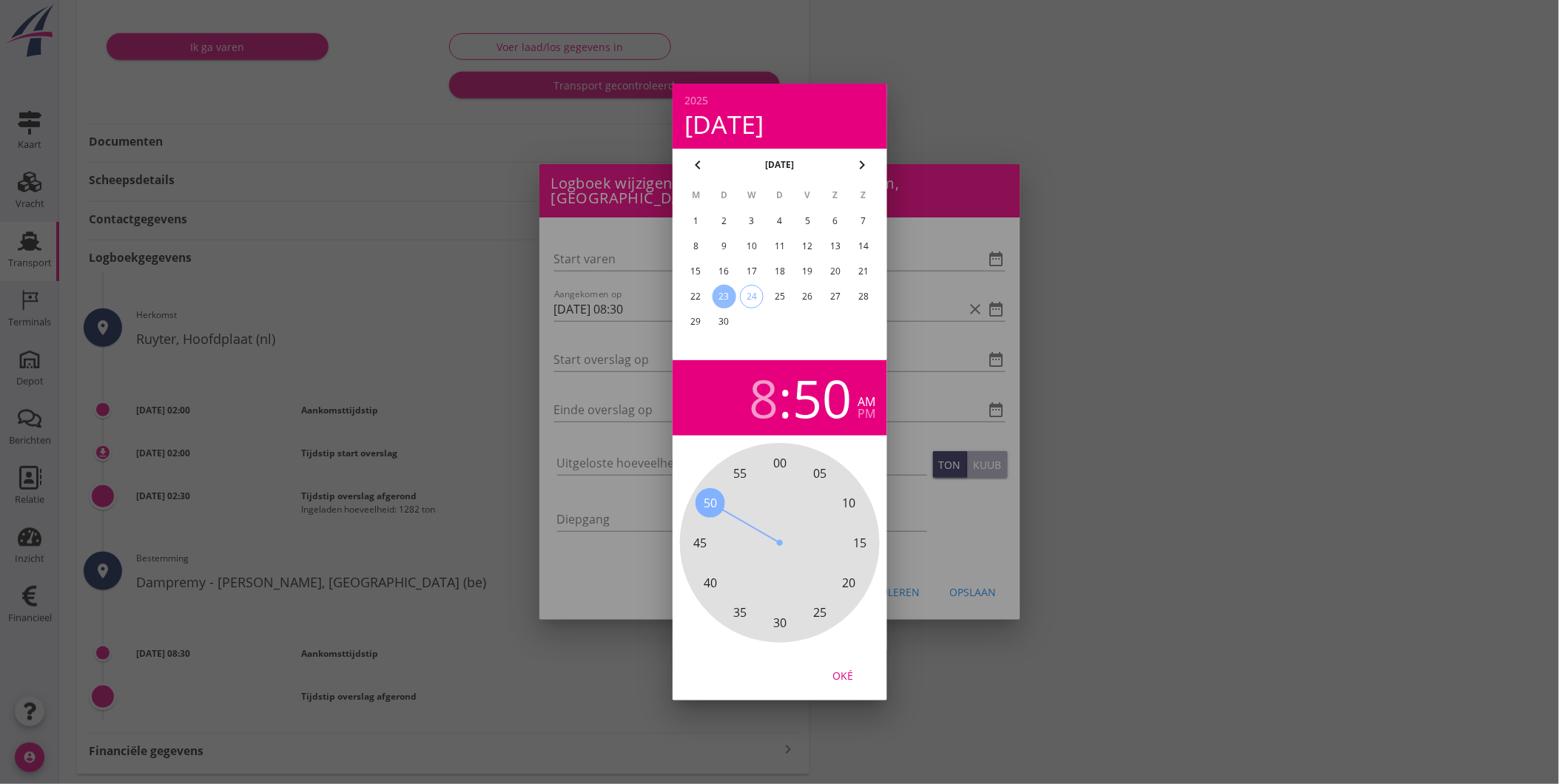
type input "23-09-2025 08:50"
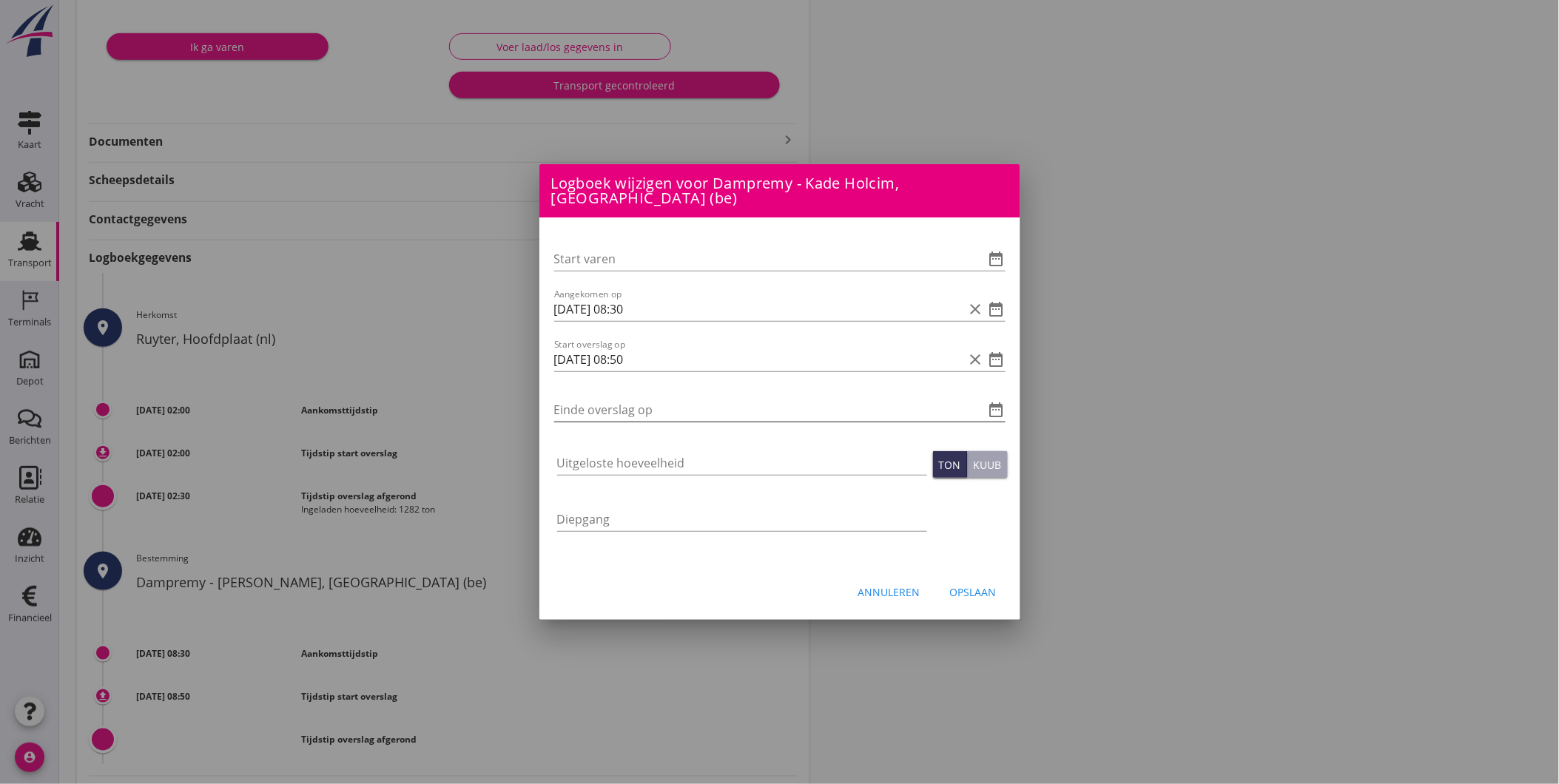
click at [999, 402] on icon "date_range" at bounding box center [996, 410] width 18 height 18
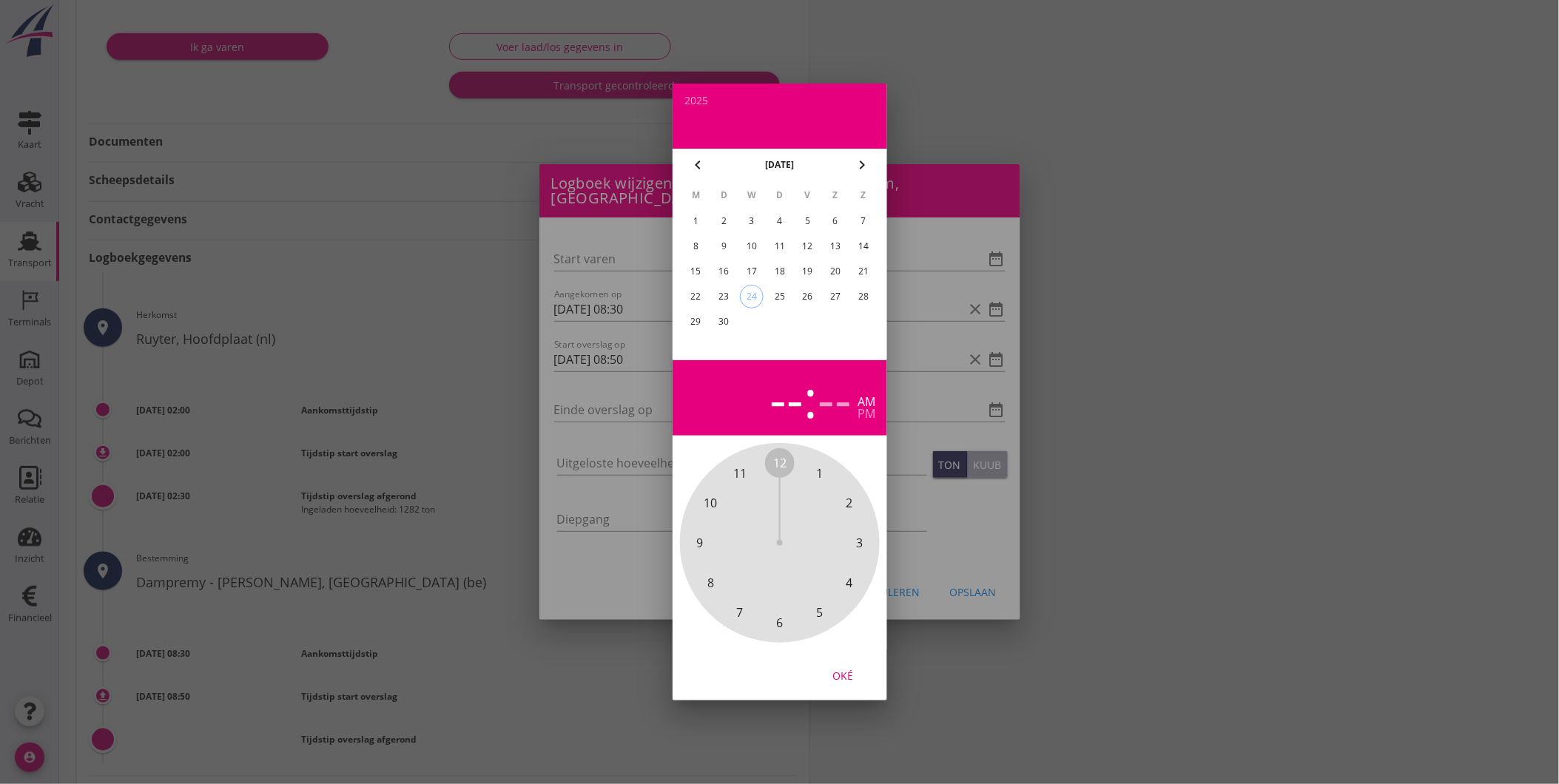
click at [722, 292] on div "23" at bounding box center [723, 296] width 24 height 24
click at [868, 412] on div "pm" at bounding box center [866, 413] width 18 height 11
click at [735, 609] on span "7" at bounding box center [740, 612] width 29 height 29
click at [859, 536] on div "00 05 10 15 20 25 30 35 40 45 50 55" at bounding box center [780, 543] width 160 height 160
click at [858, 542] on span "15" at bounding box center [859, 543] width 13 height 18
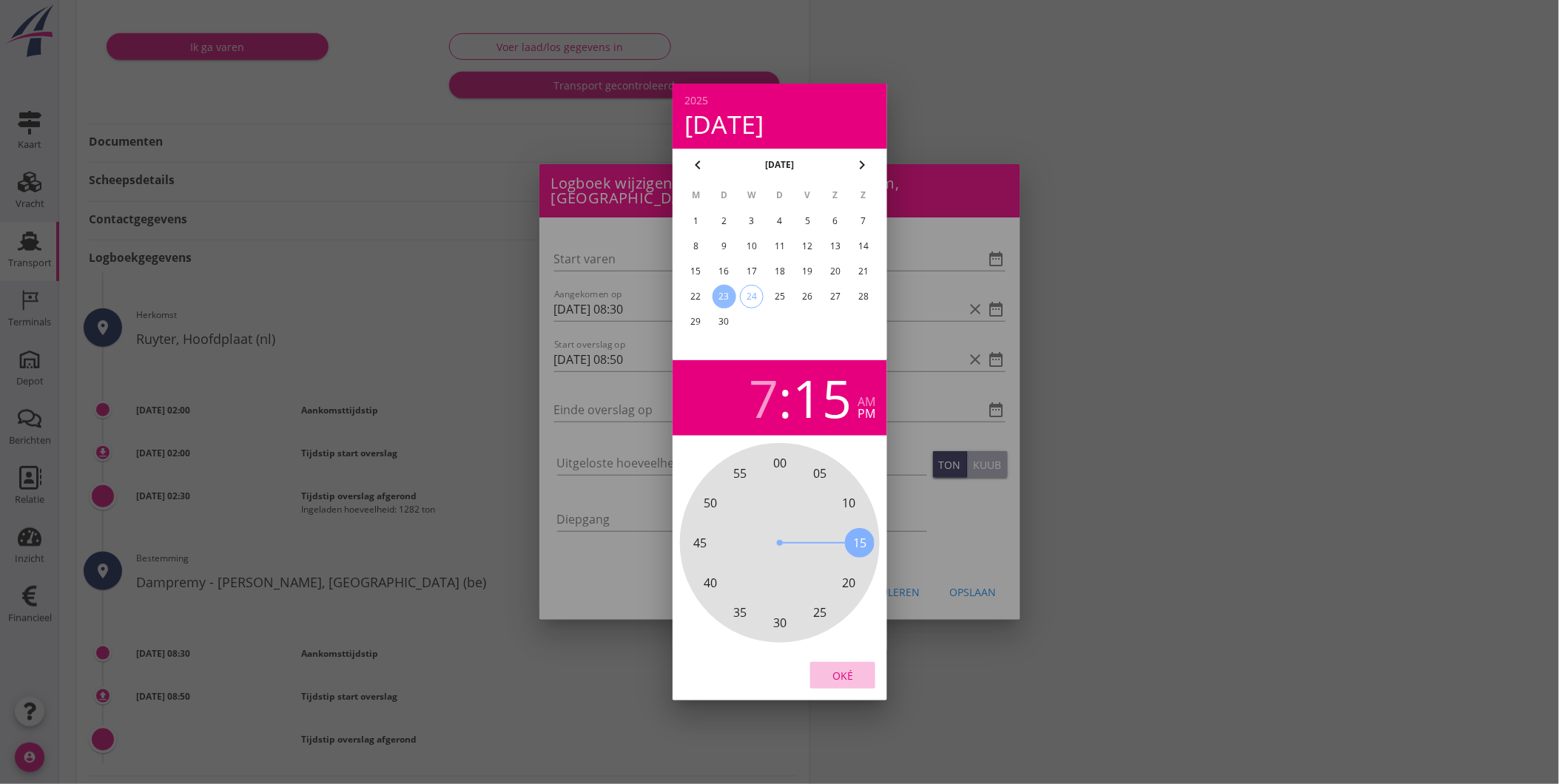
click at [847, 671] on div "Oké" at bounding box center [843, 676] width 42 height 15
type input "23-09-2025 19:15"
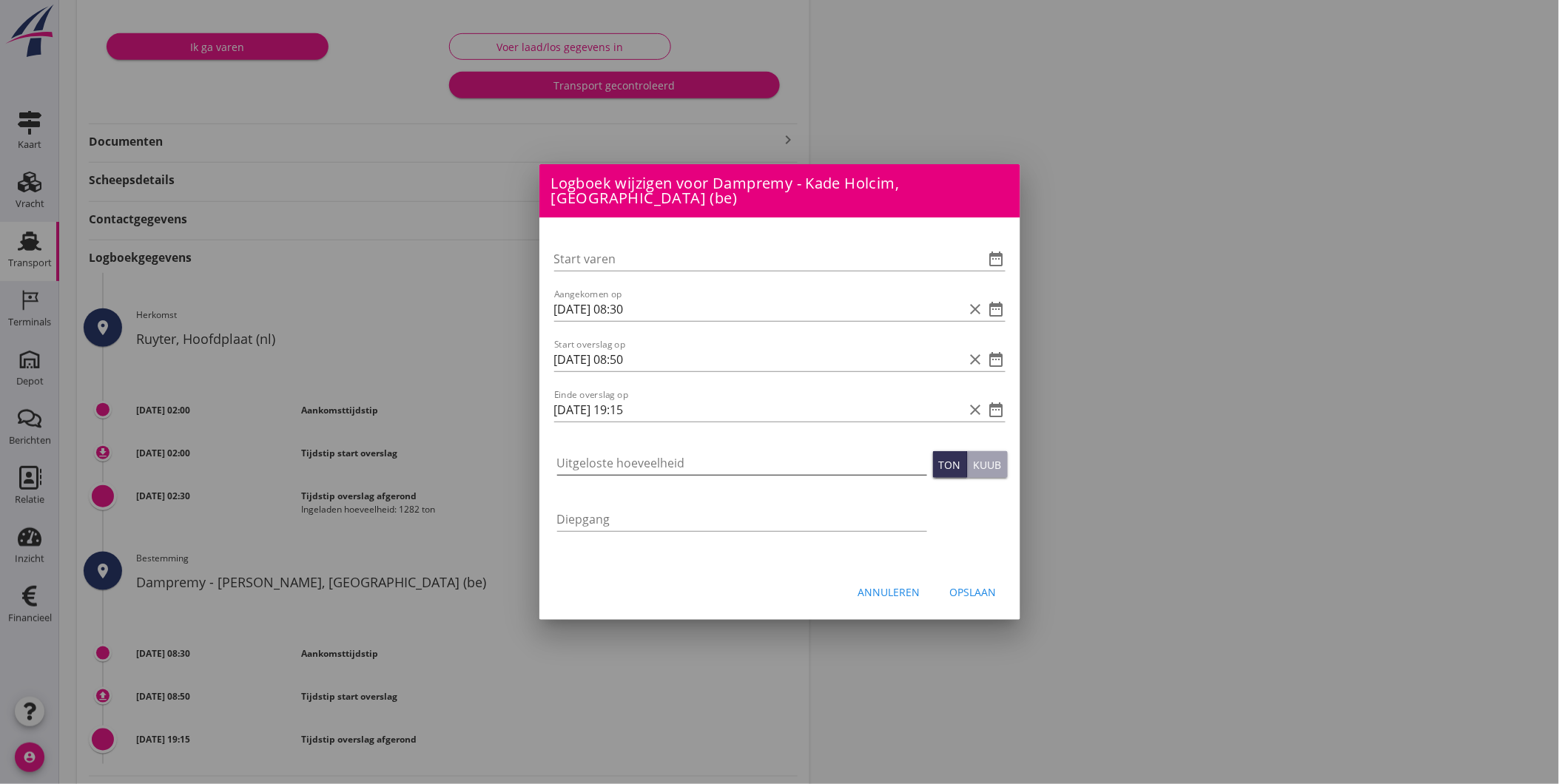
click at [703, 454] on input "Uitgeloste hoeveelheid" at bounding box center [741, 463] width 370 height 24
type input "1282"
drag, startPoint x: 972, startPoint y: 583, endPoint x: 951, endPoint y: 590, distance: 22.1
click at [972, 584] on div "Opslaan" at bounding box center [972, 592] width 47 height 15
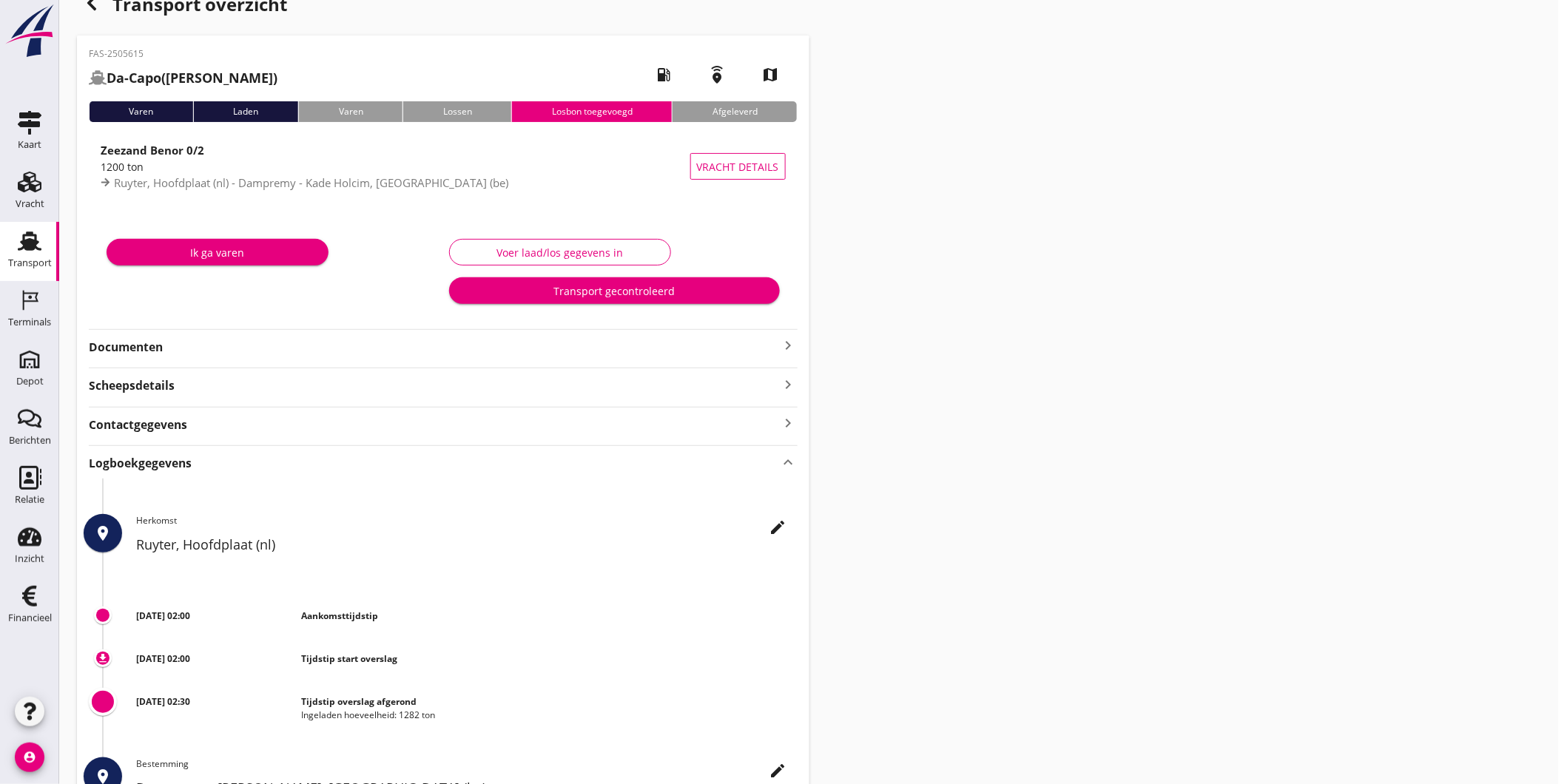
scroll to position [0, 0]
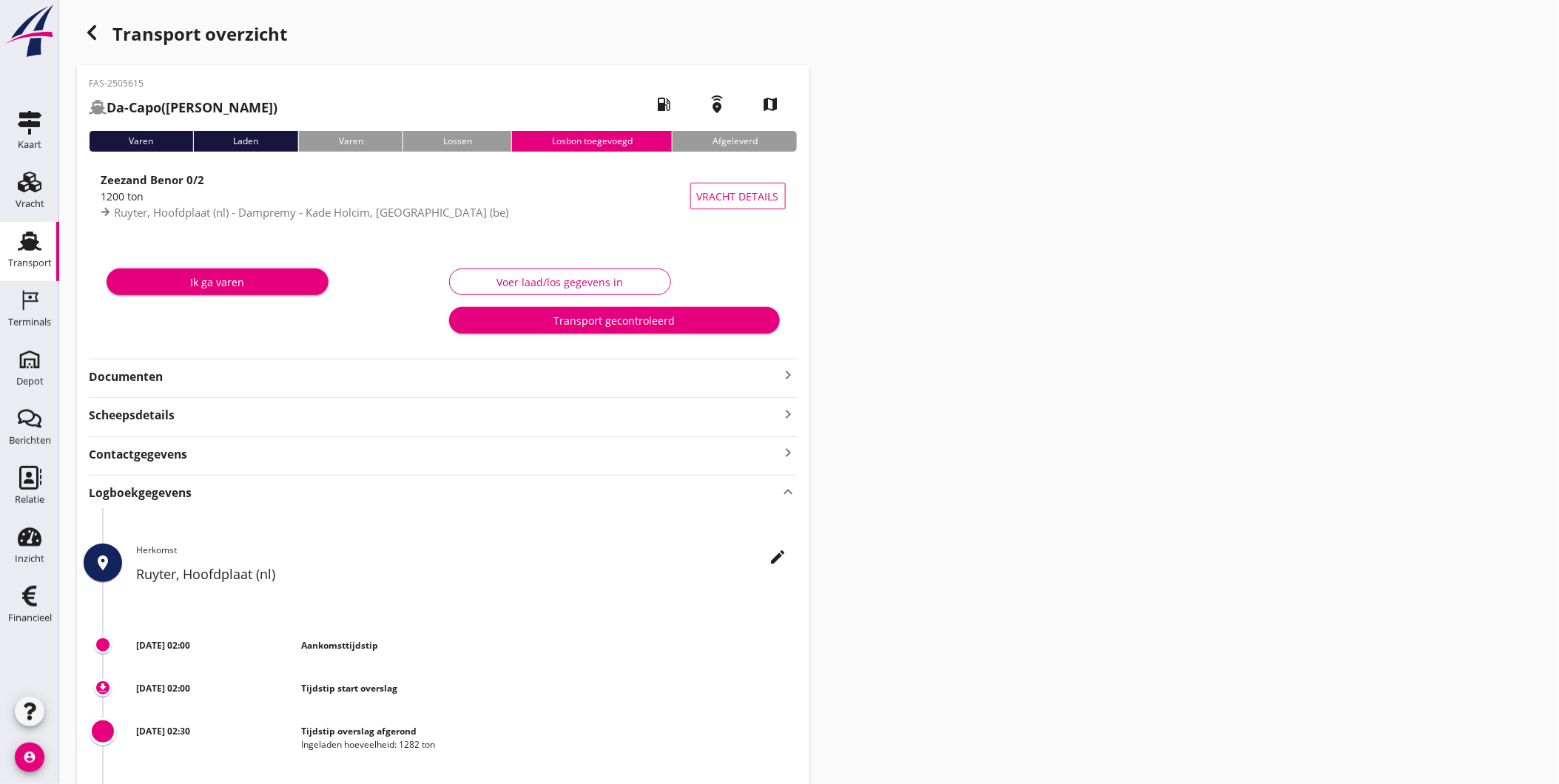
click at [574, 278] on div "Voer laad/los gegevens in" at bounding box center [560, 282] width 197 height 15
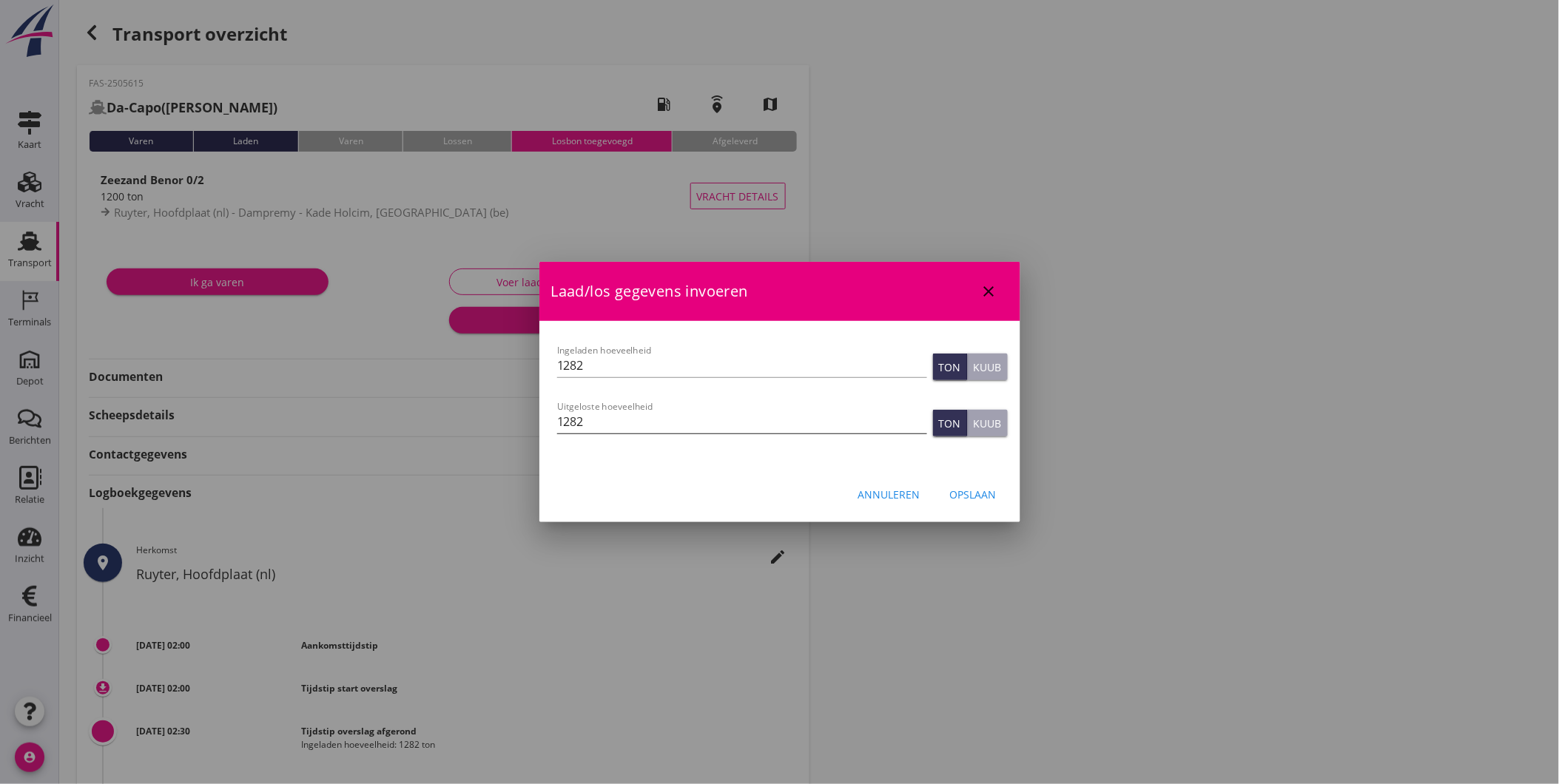
click at [652, 416] on input "1282" at bounding box center [741, 421] width 370 height 24
type input "1282"
click at [974, 498] on div "Opslaan" at bounding box center [972, 494] width 47 height 15
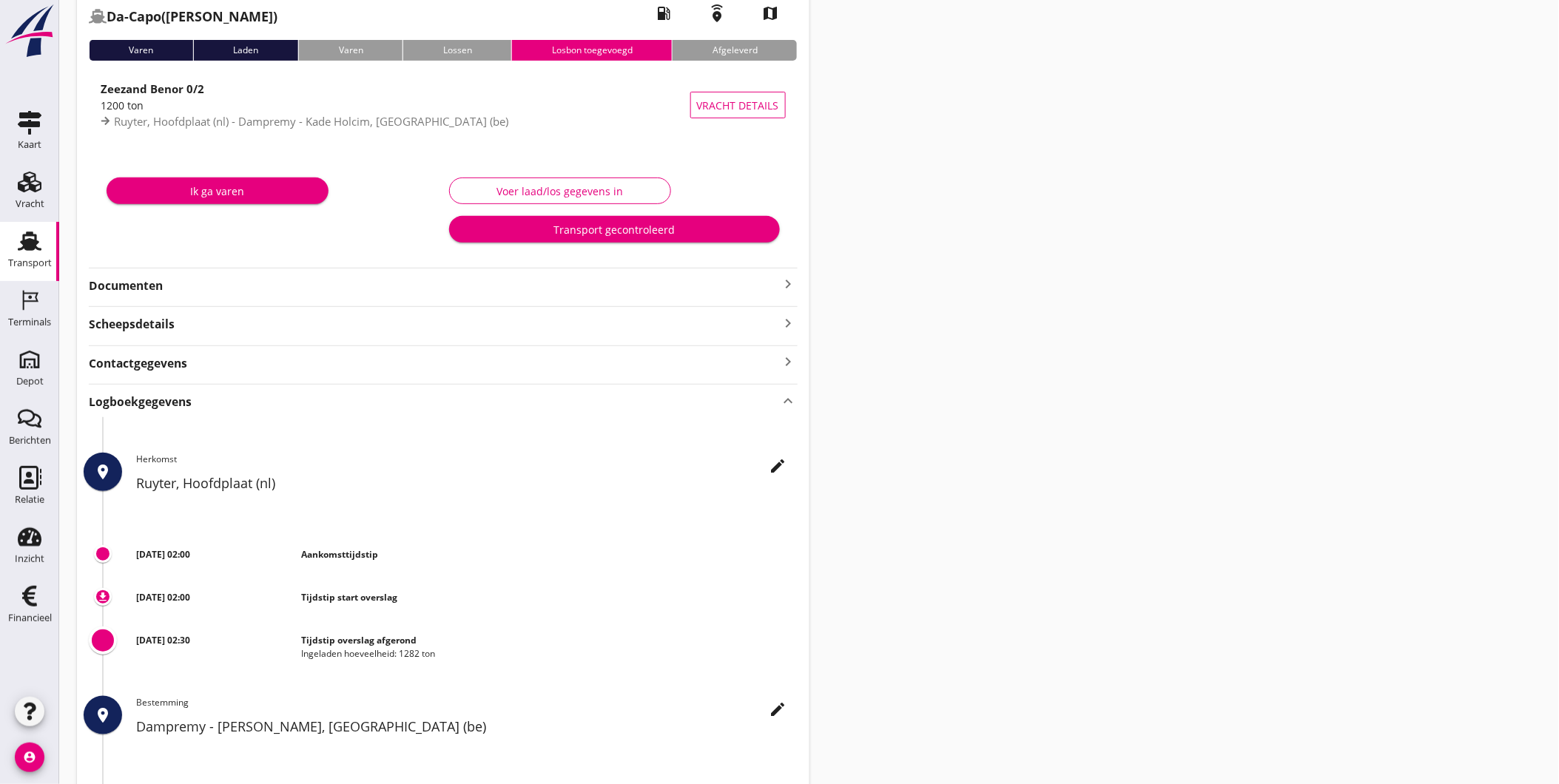
scroll to position [88, 0]
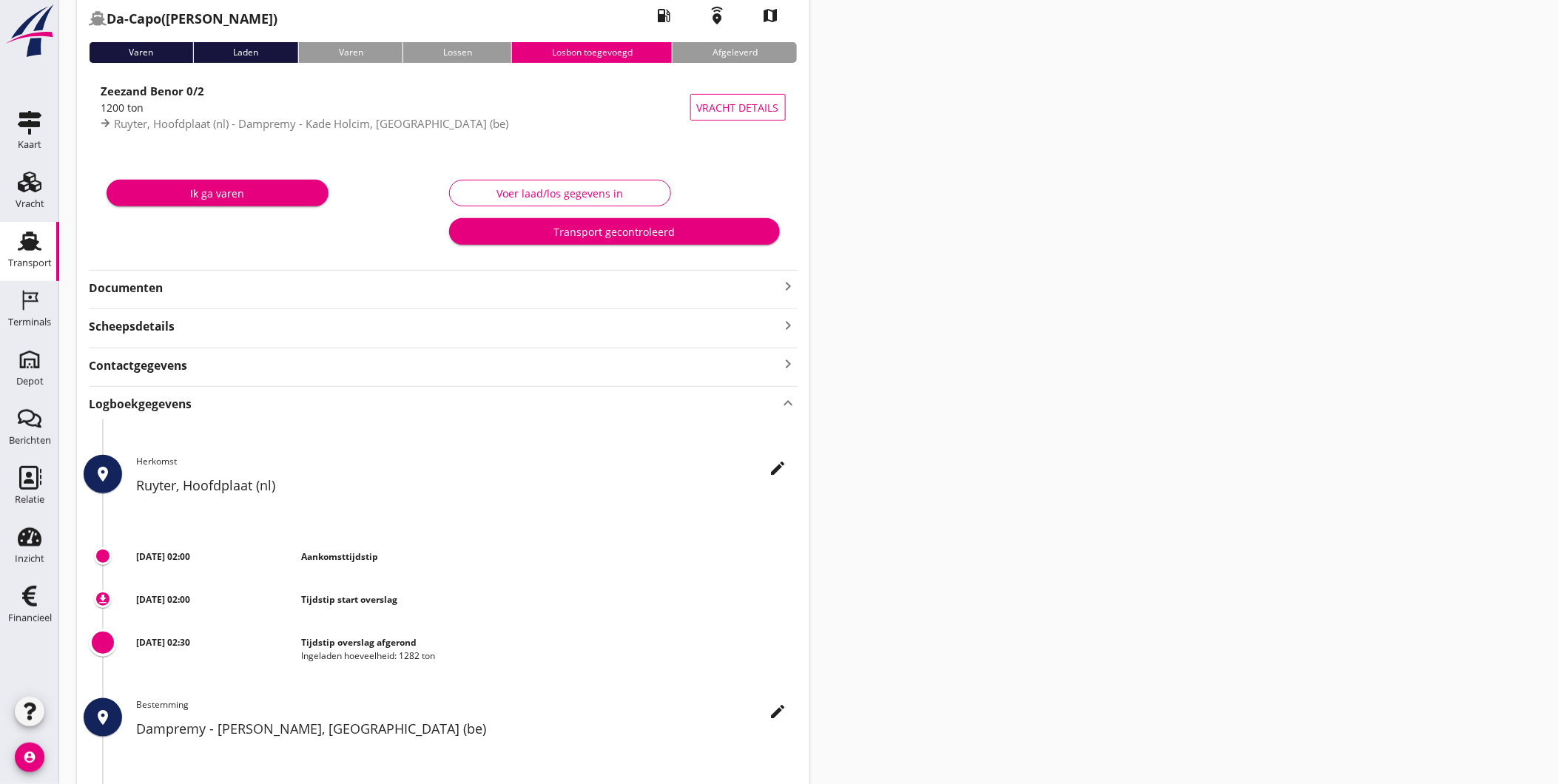
click at [175, 286] on strong "Documenten" at bounding box center [433, 288] width 691 height 17
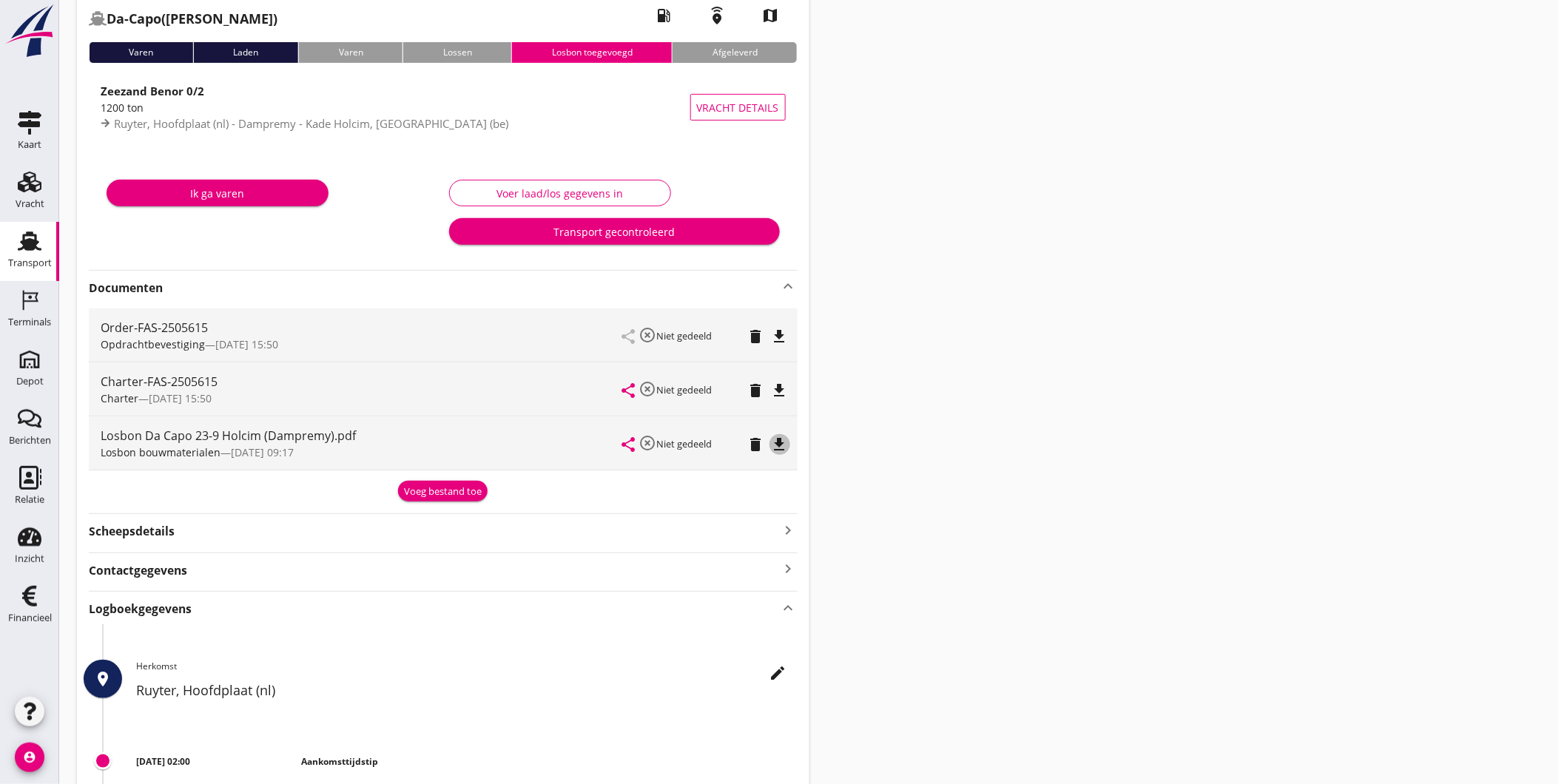
click at [784, 446] on icon "file_download" at bounding box center [780, 444] width 18 height 18
drag, startPoint x: 1201, startPoint y: 282, endPoint x: 1053, endPoint y: 304, distance: 149.6
click at [1200, 283] on div "Transport overzicht FAS-2505615 Da-Capo (C. van der Hoff) local_gas_station eme…" at bounding box center [809, 556] width 1500 height 1289
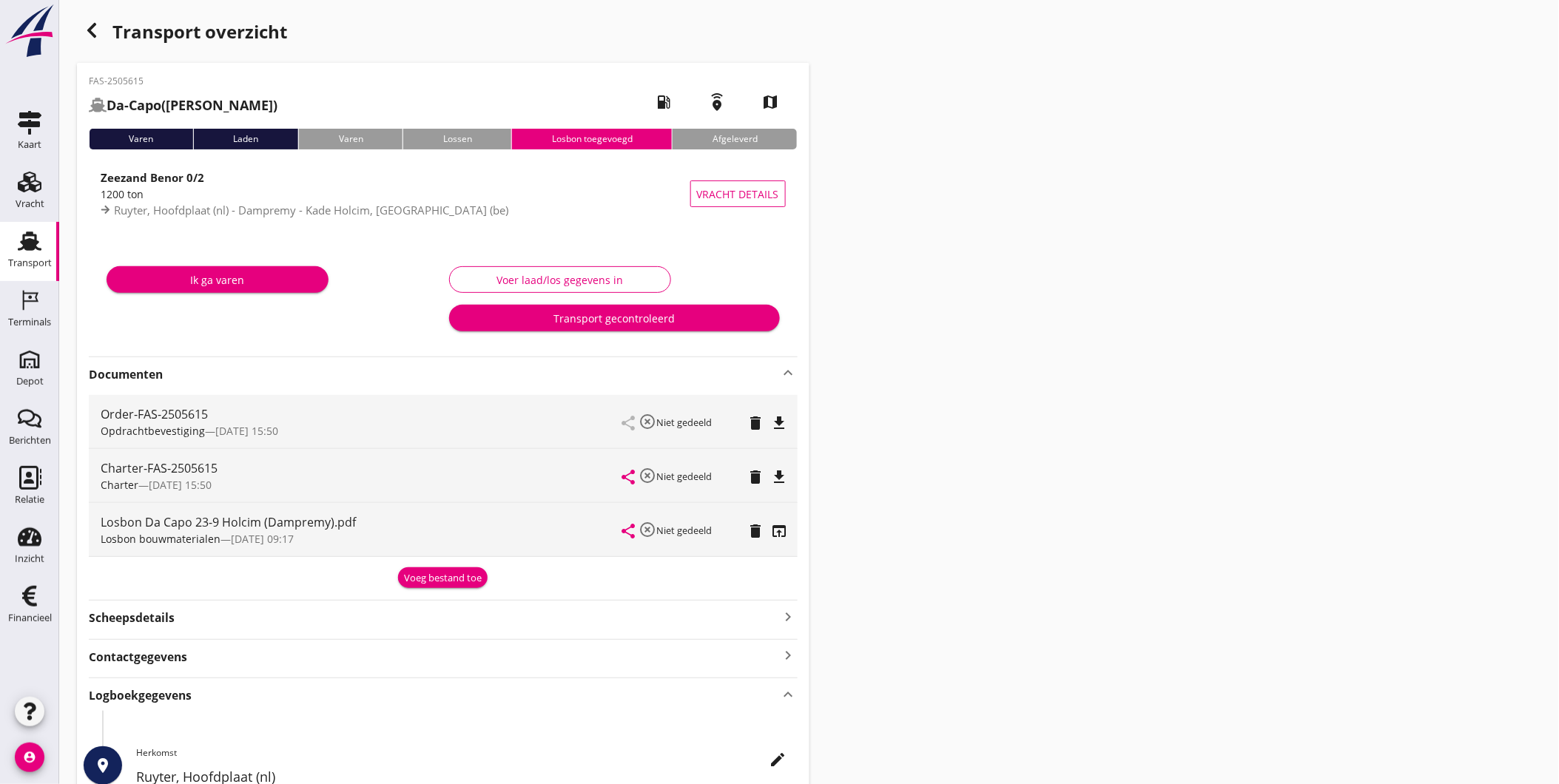
scroll to position [0, 0]
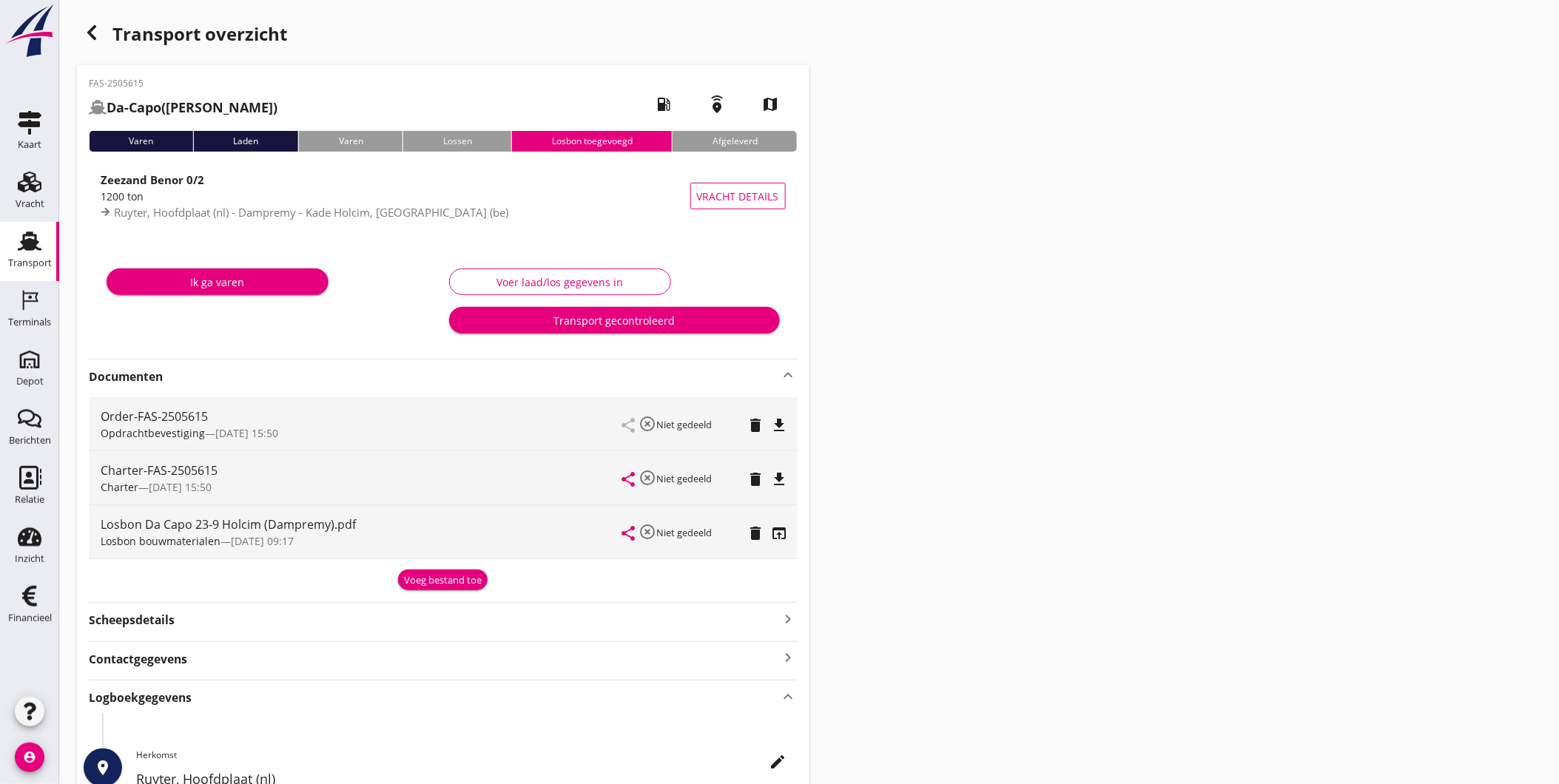
click at [96, 42] on div "button" at bounding box center [91, 32] width 29 height 29
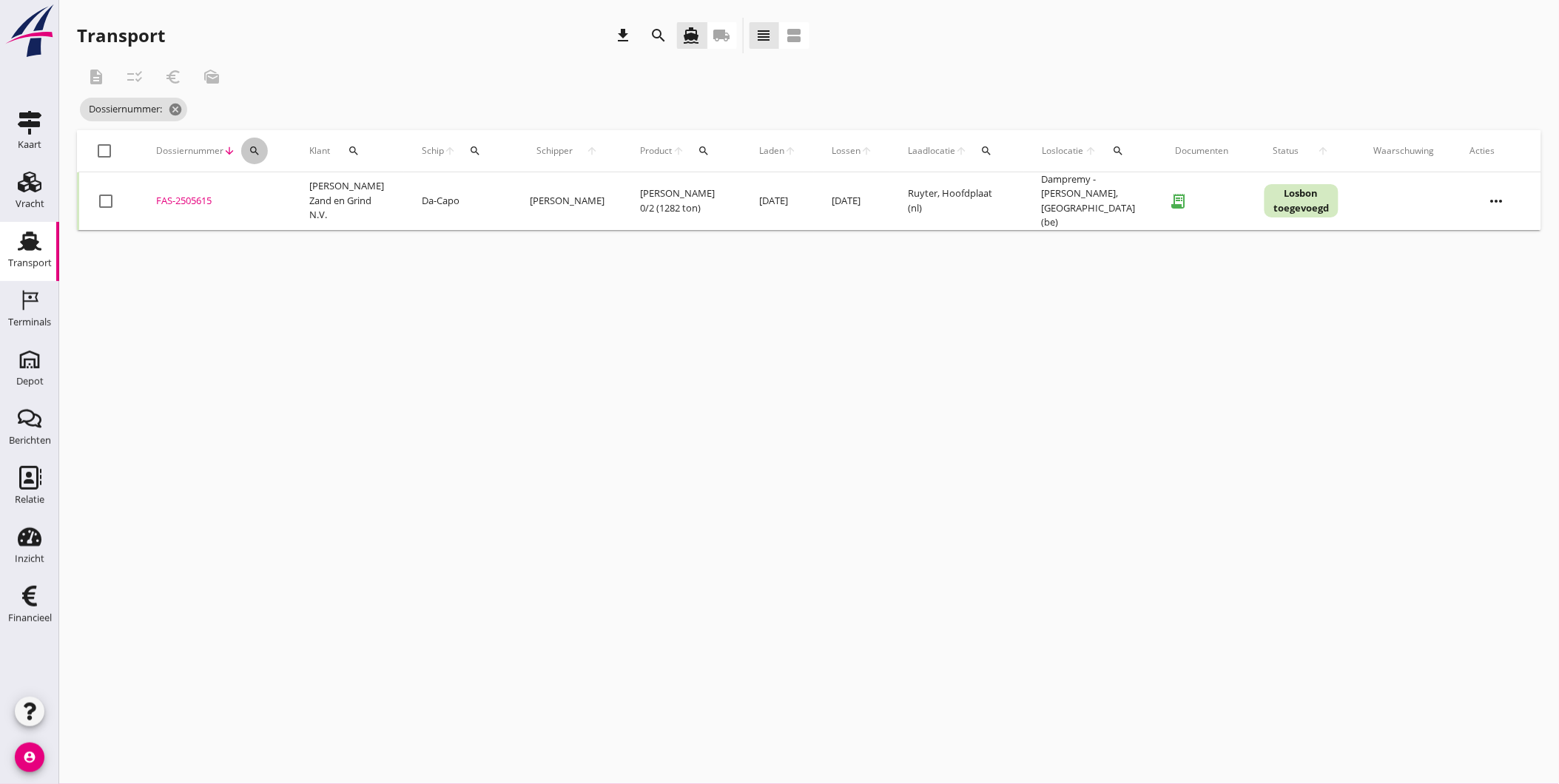
click at [249, 154] on icon "search" at bounding box center [255, 151] width 11 height 11
click at [292, 193] on input "Zoeken op dossiernummer..." at bounding box center [323, 193] width 154 height 24
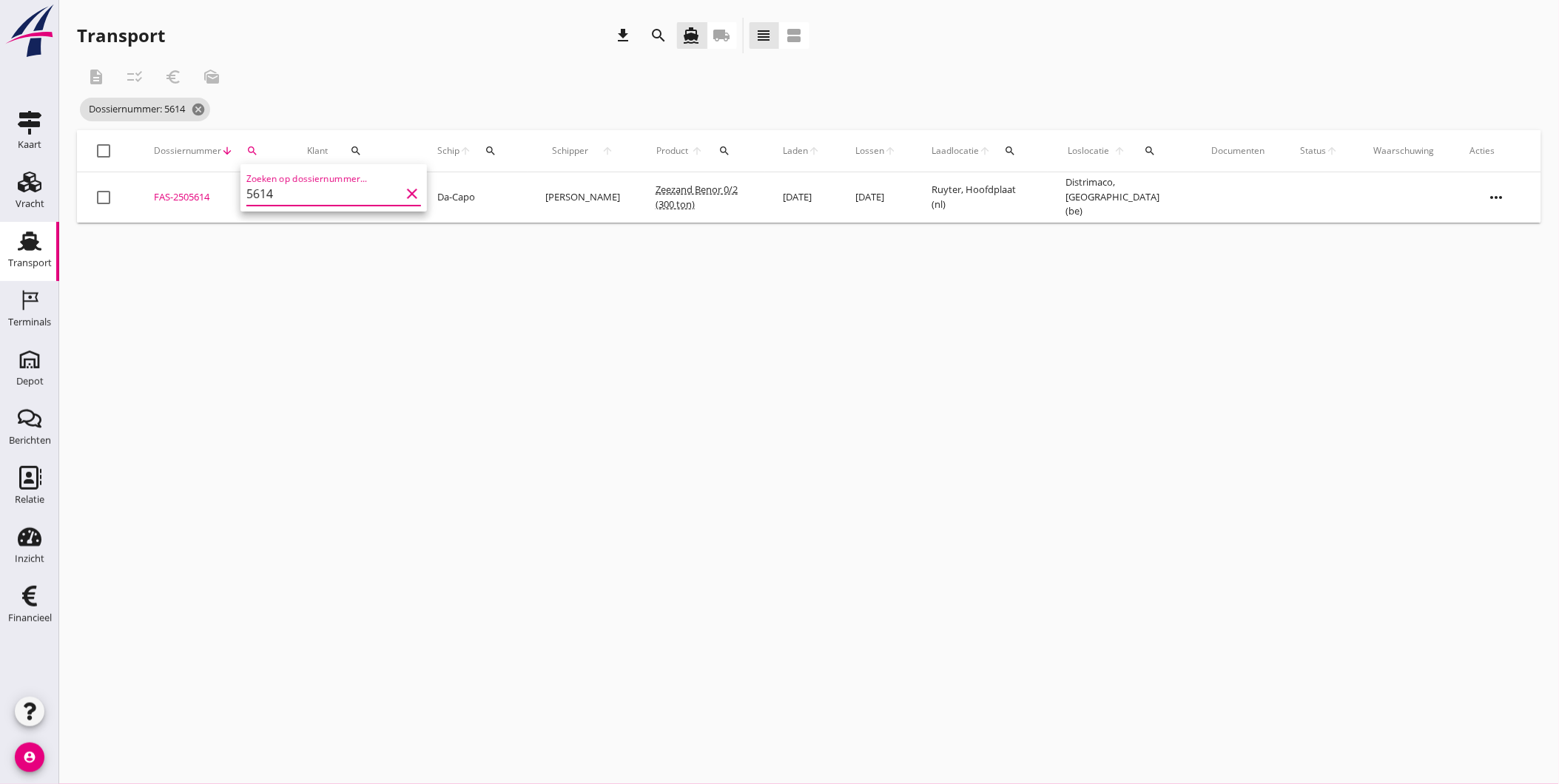
type input "5614"
click at [510, 338] on div "cancel You are impersonating another user. Transport download search directions…" at bounding box center [809, 392] width 1500 height 784
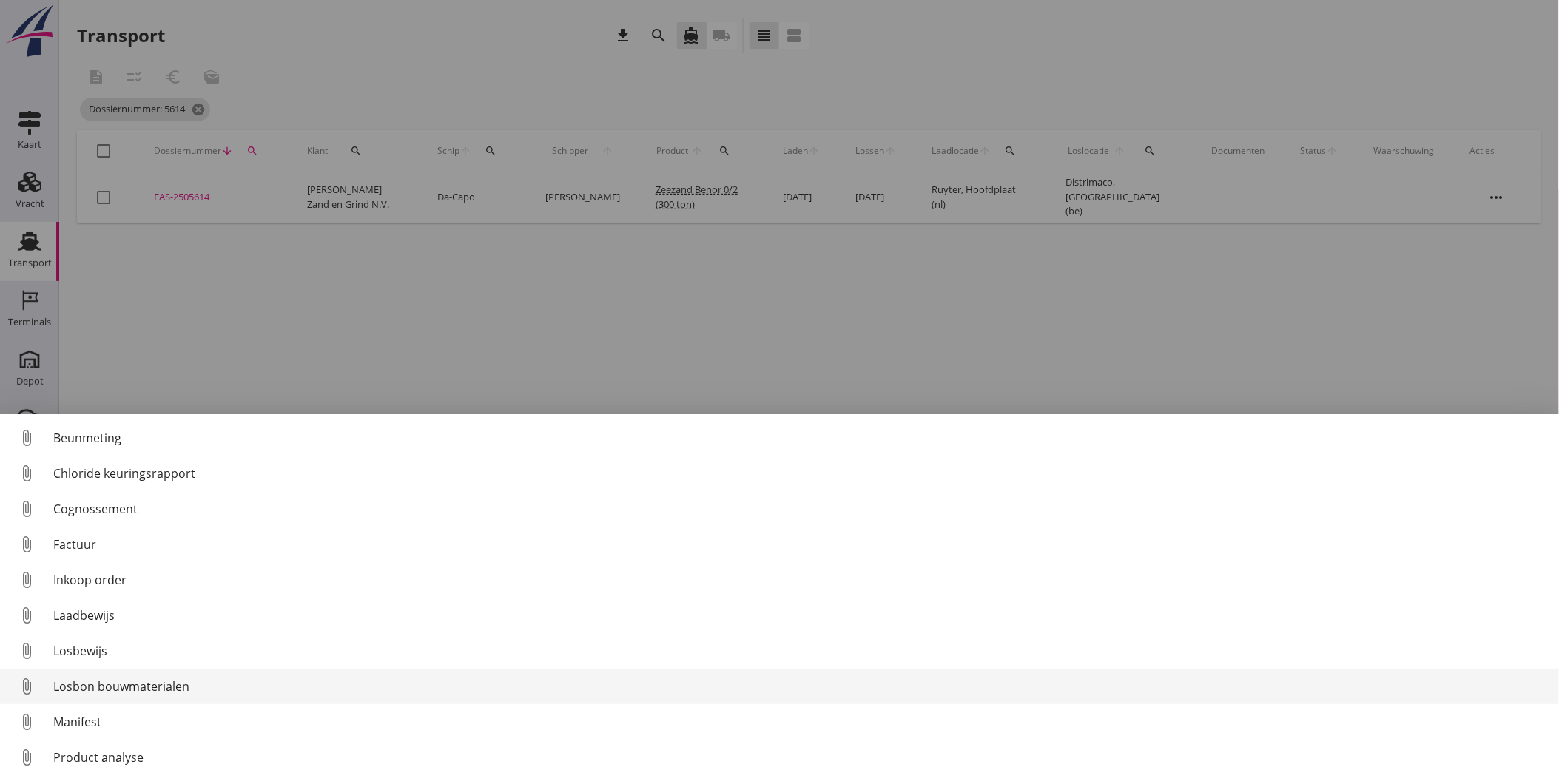
click at [115, 689] on div "Losbon bouwmaterialen" at bounding box center [799, 686] width 1493 height 18
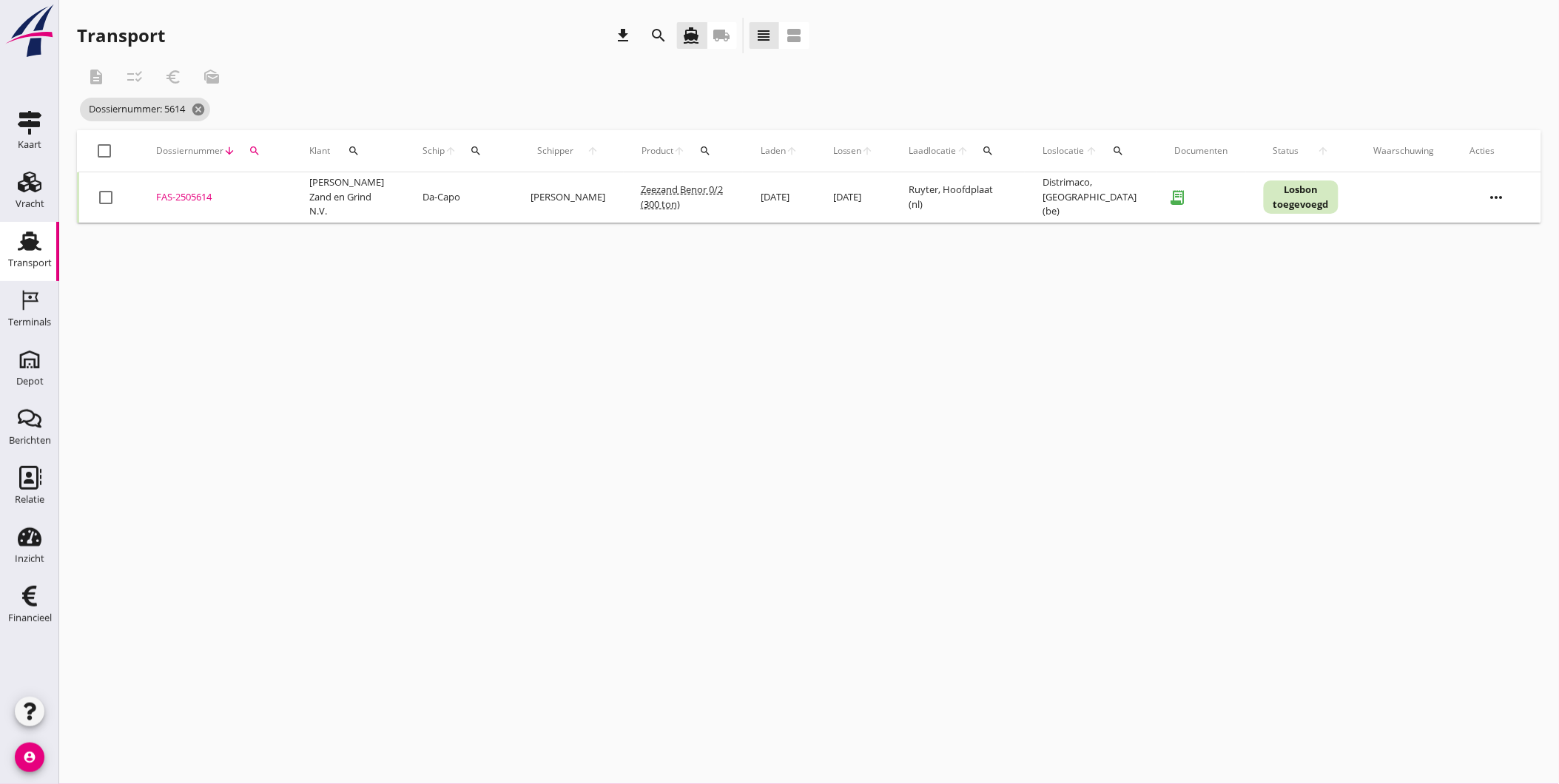
click at [523, 353] on div "cancel You are impersonating another user. Transport download search directions…" at bounding box center [809, 392] width 1500 height 784
click at [185, 200] on div "FAS-2505614" at bounding box center [215, 198] width 118 height 15
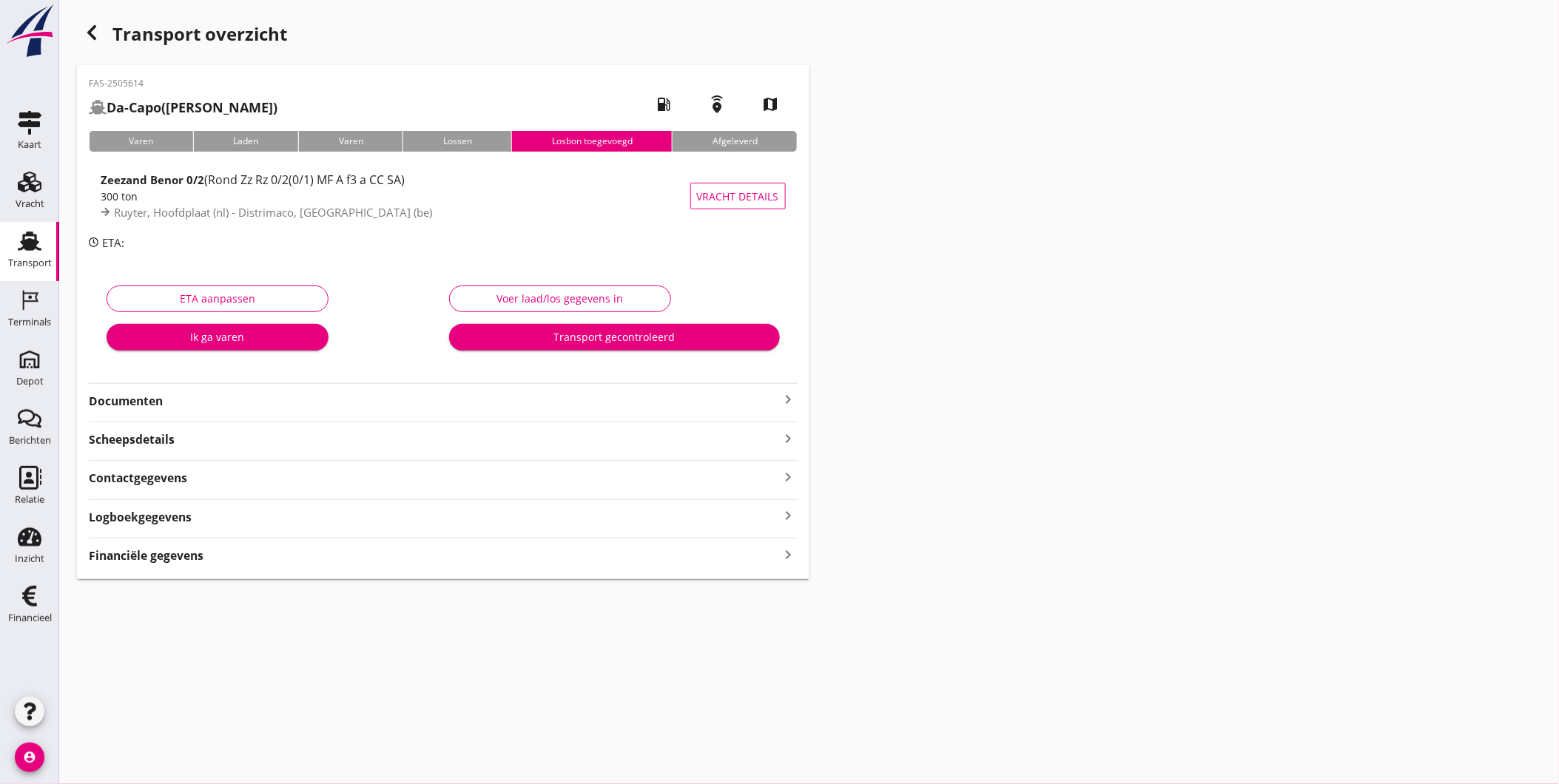
click at [185, 392] on strong "Documenten" at bounding box center [433, 401] width 691 height 17
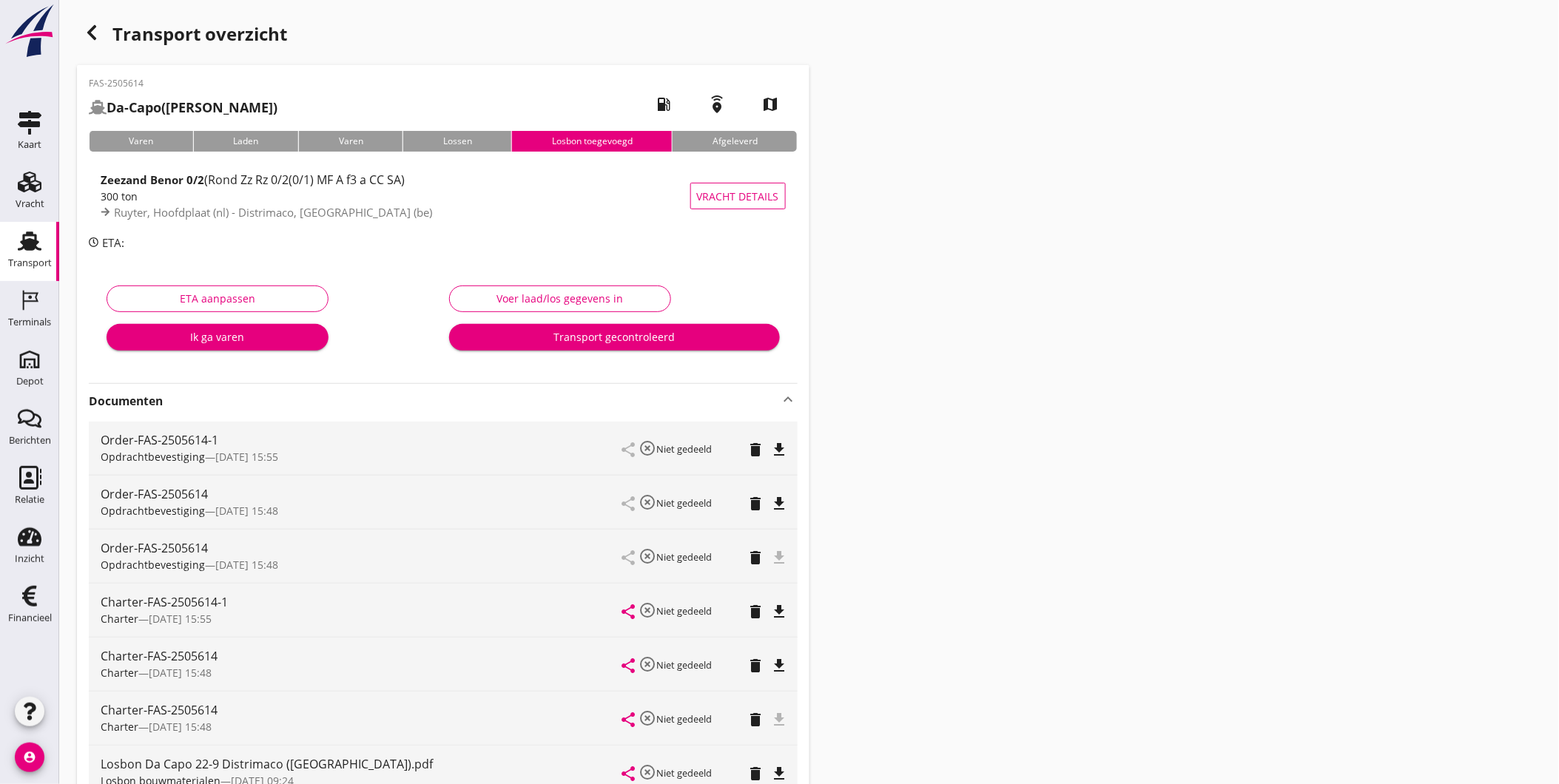
click at [96, 34] on icon "button" at bounding box center [91, 32] width 18 height 18
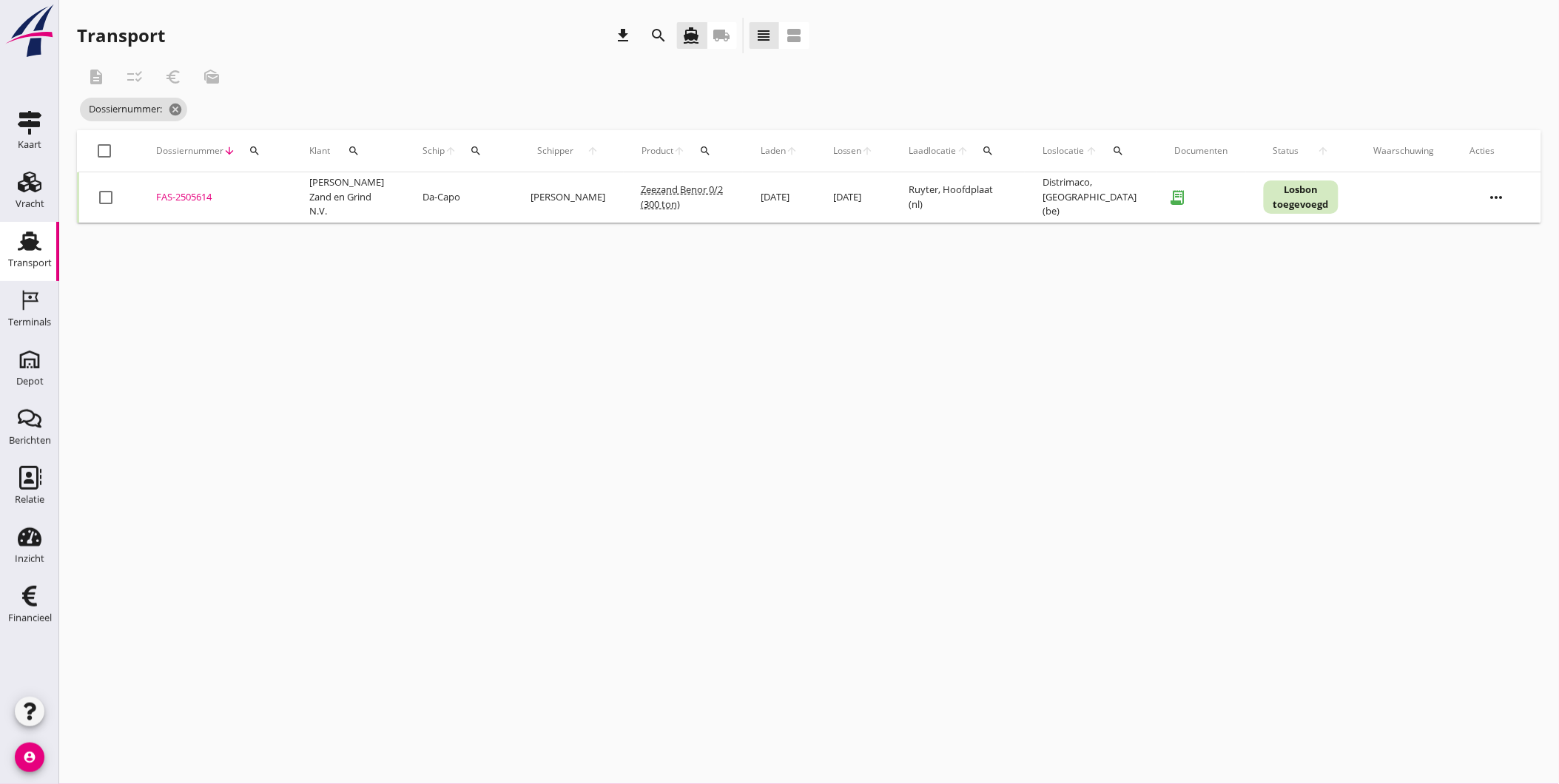
click at [182, 195] on div "FAS-2505614" at bounding box center [215, 198] width 118 height 15
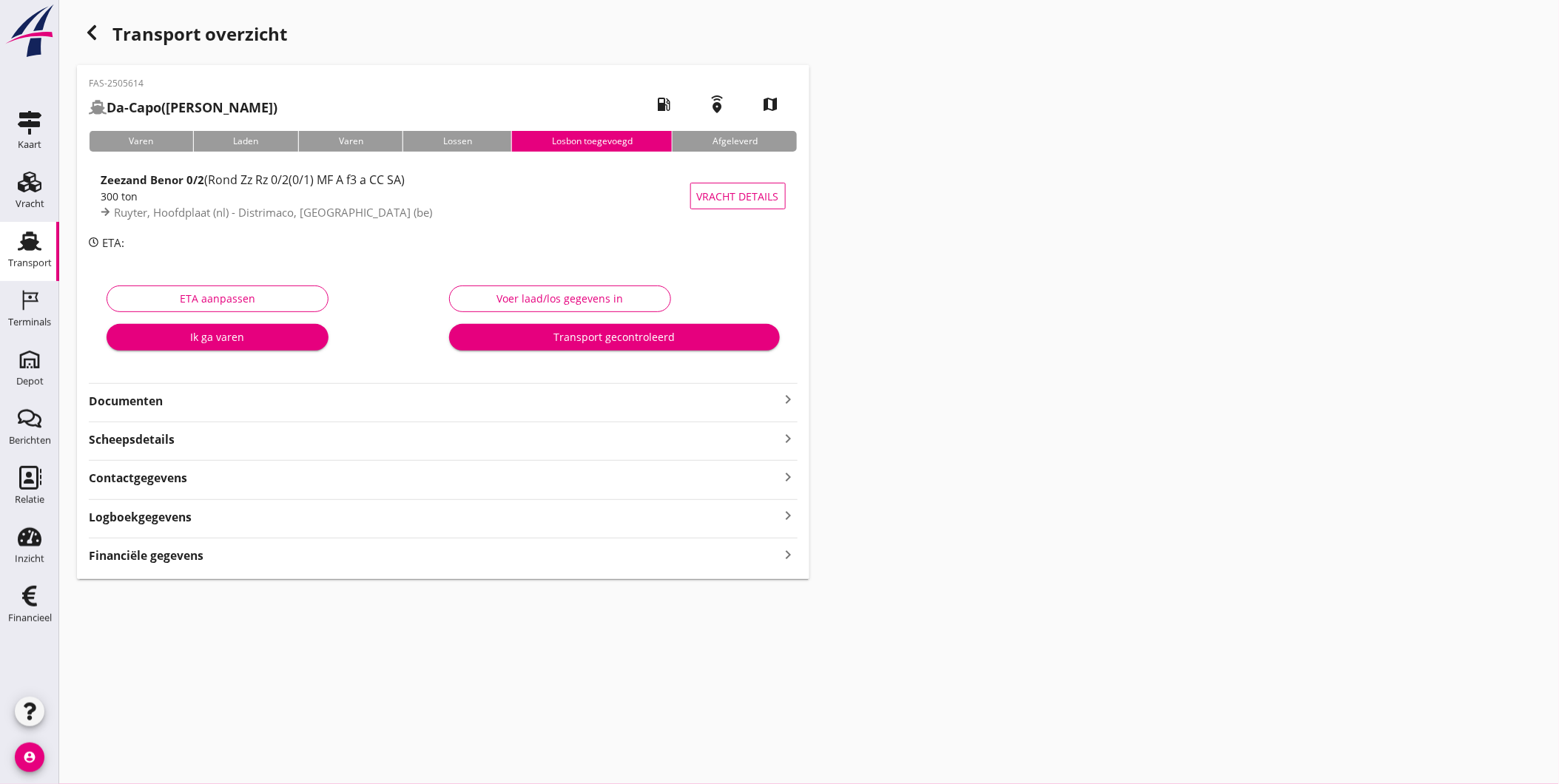
click at [221, 519] on div "Logboekgegevens keyboard_arrow_right" at bounding box center [443, 515] width 709 height 20
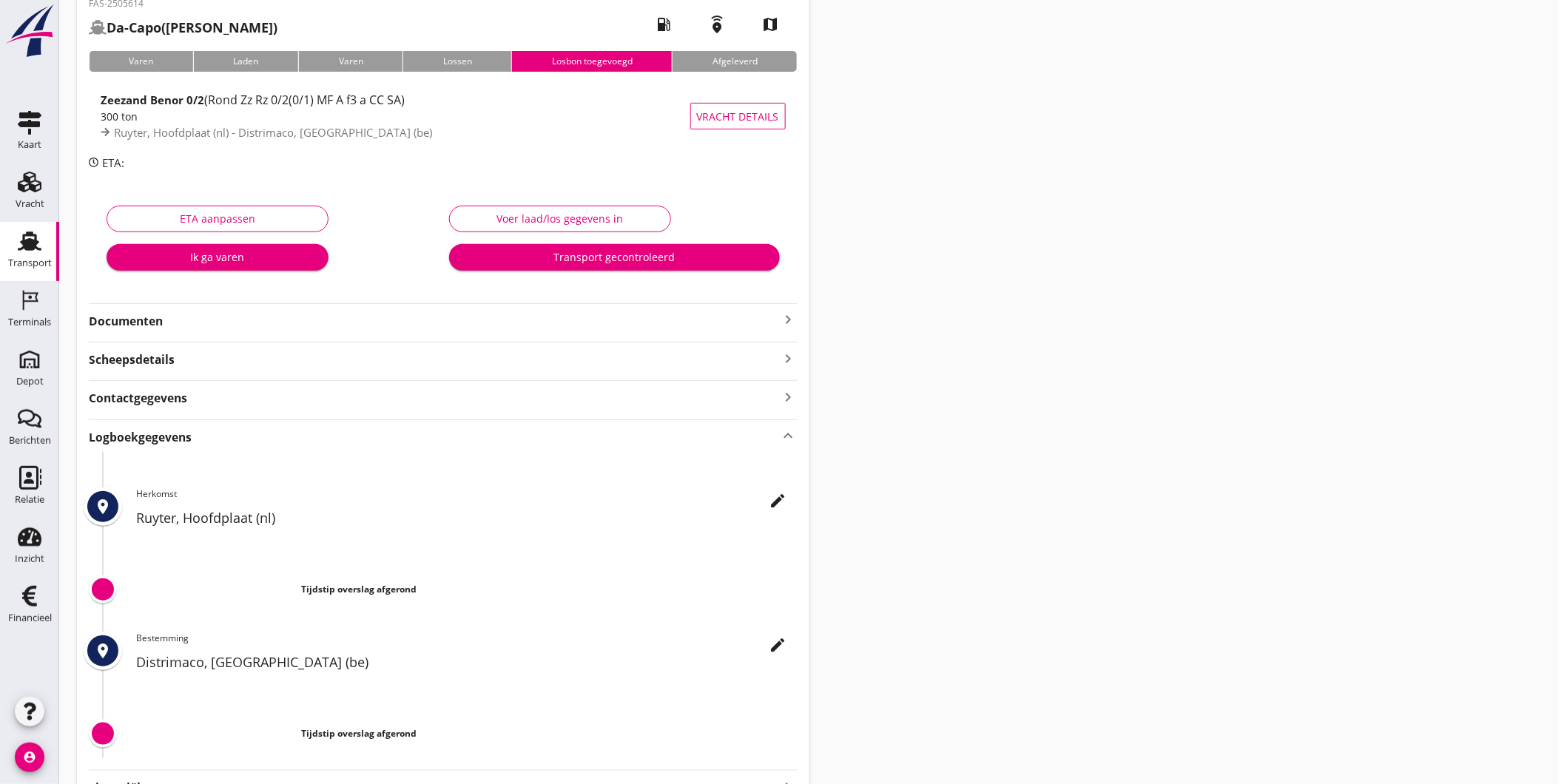
scroll to position [161, 0]
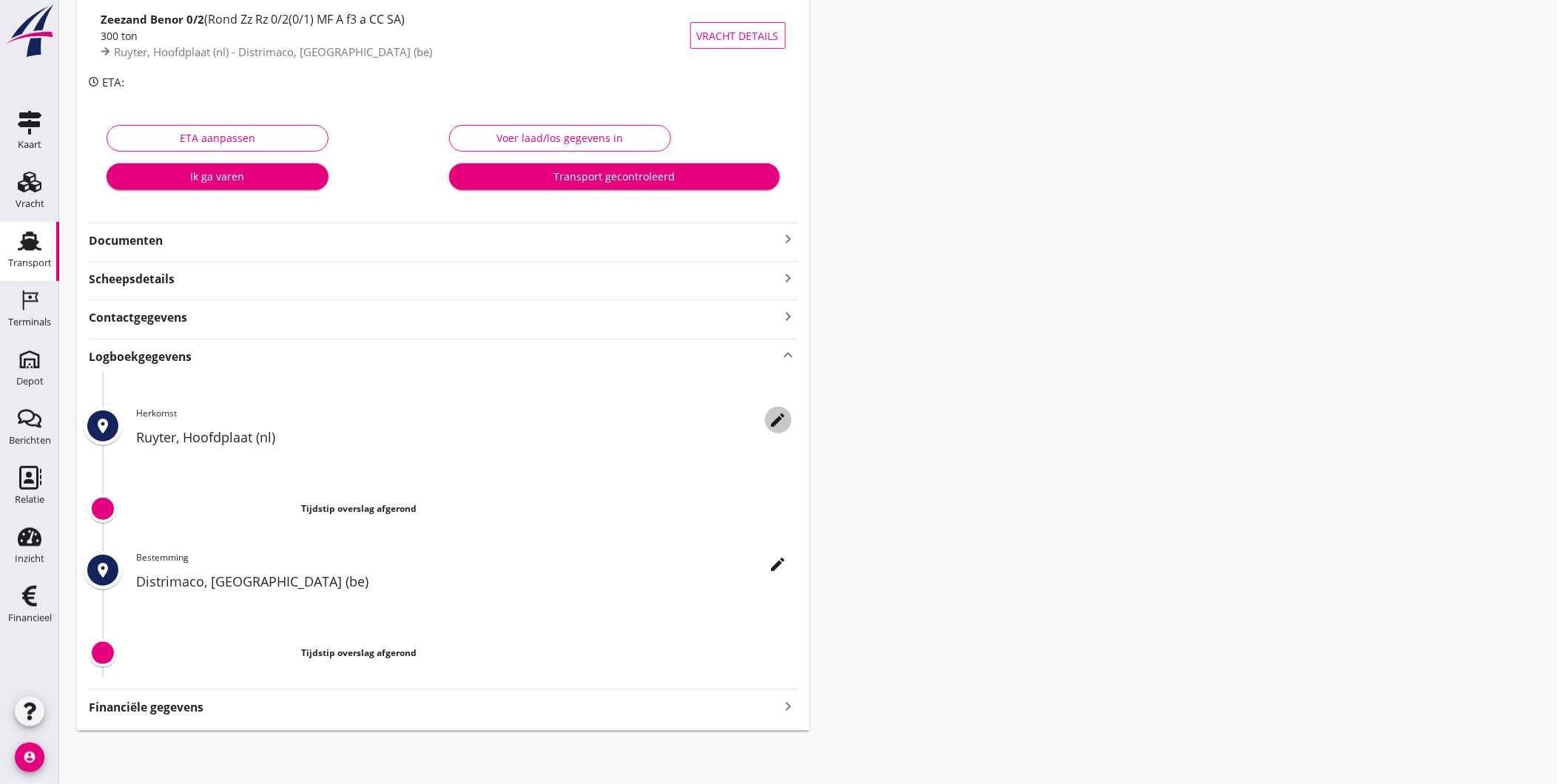
click at [780, 423] on icon "edit" at bounding box center [778, 420] width 18 height 18
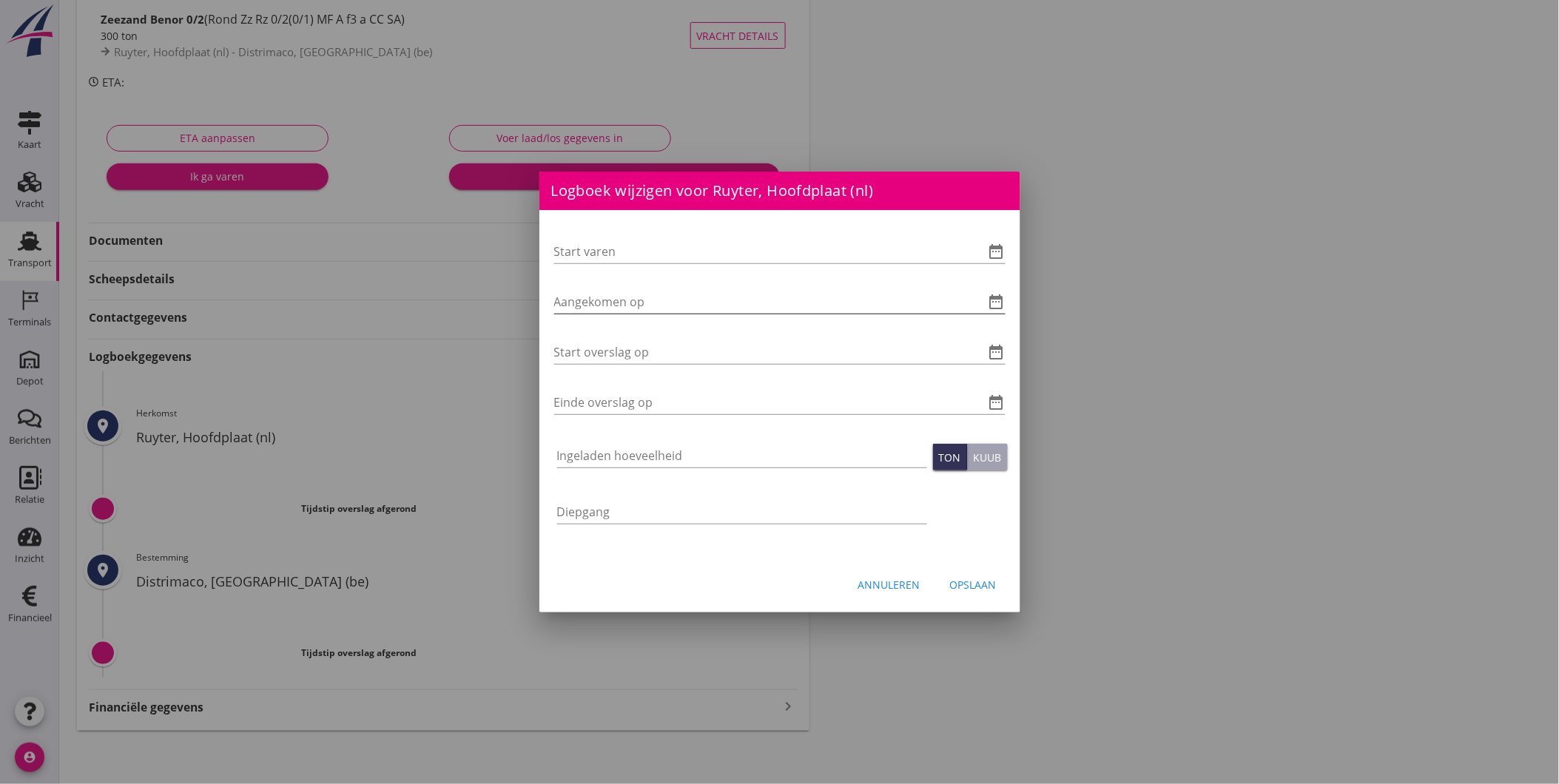
click at [655, 301] on input "Aangekomen op" at bounding box center [759, 301] width 410 height 24
click at [1003, 305] on icon "date_range" at bounding box center [996, 301] width 18 height 18
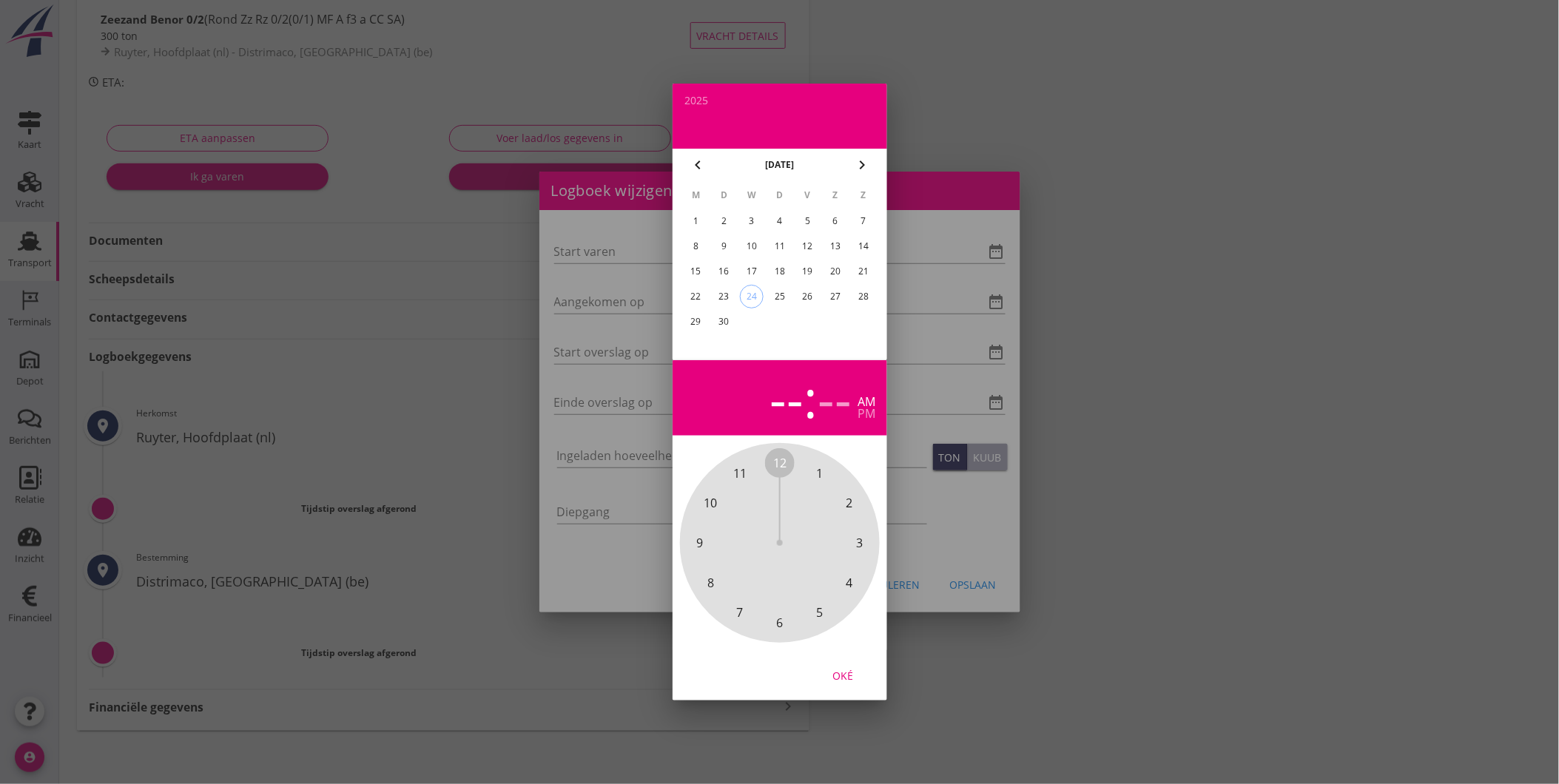
click at [834, 277] on div "20" at bounding box center [835, 271] width 24 height 24
click at [818, 470] on span "1" at bounding box center [818, 473] width 7 height 18
drag, startPoint x: 704, startPoint y: 500, endPoint x: 739, endPoint y: 476, distance: 42.4
click at [705, 498] on span "50" at bounding box center [710, 503] width 13 height 18
click at [847, 672] on div "Oké" at bounding box center [843, 676] width 42 height 15
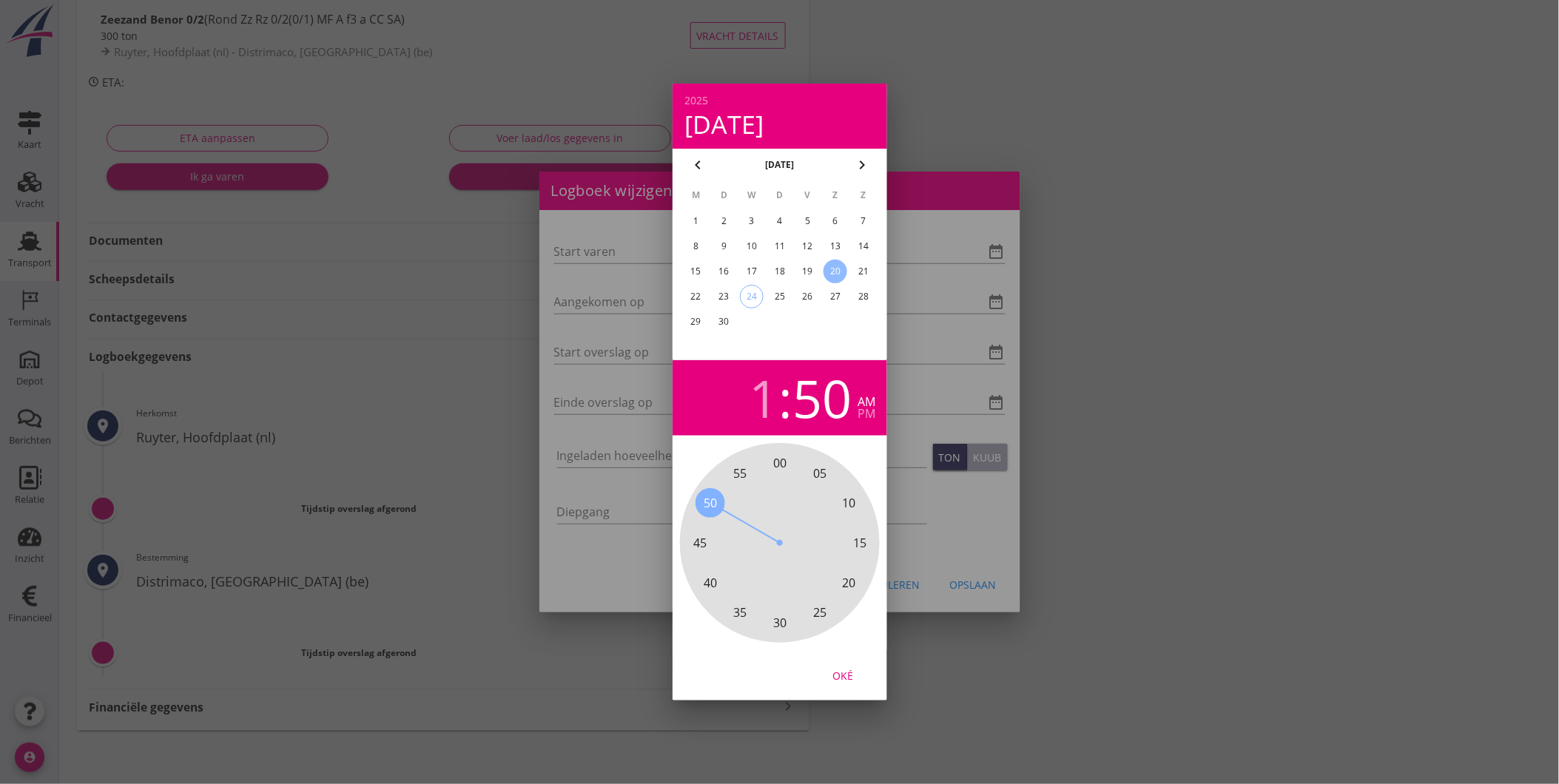
type input "20-09-2025 01:50"
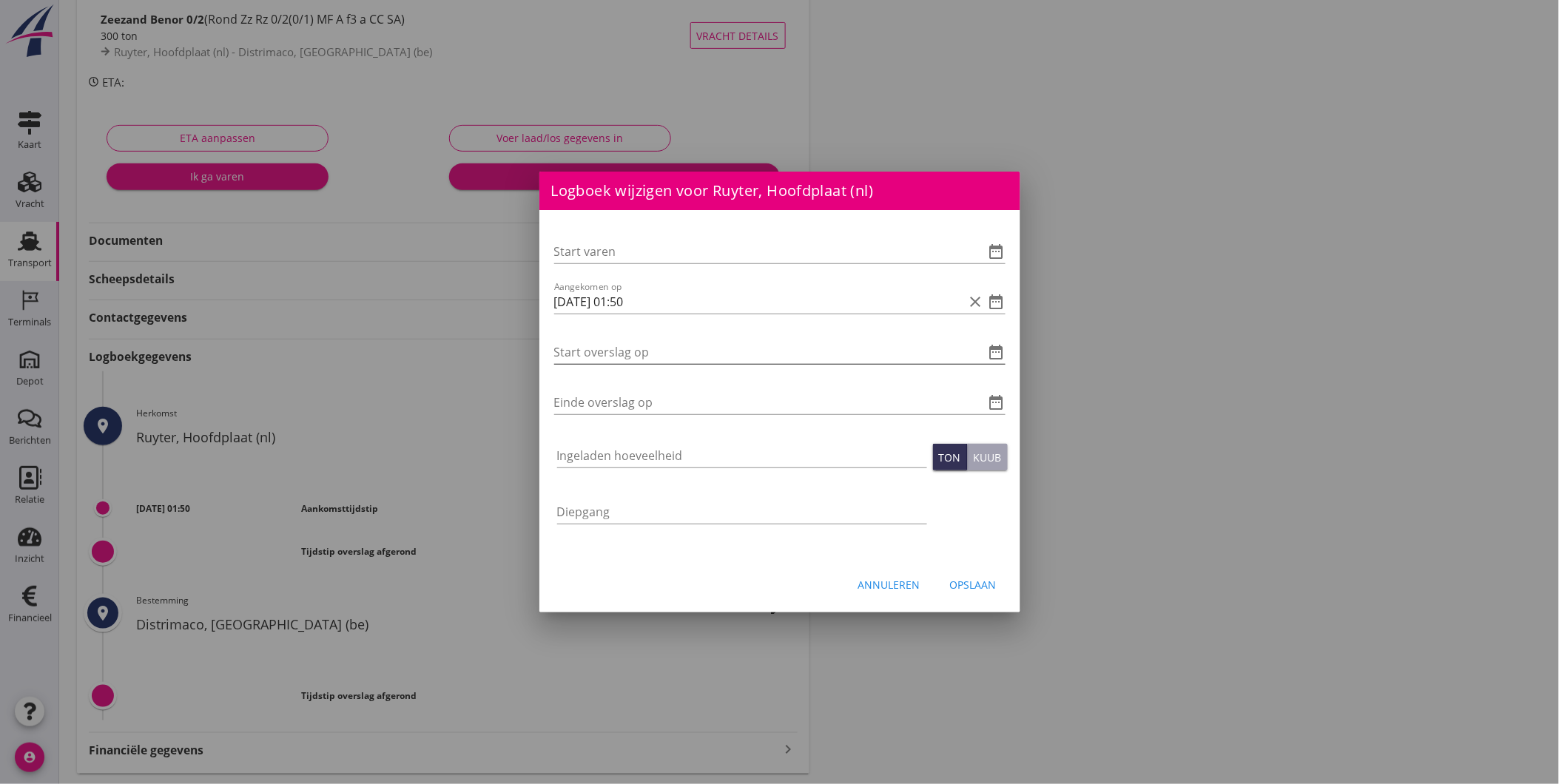
click at [992, 352] on icon "date_range" at bounding box center [996, 352] width 18 height 18
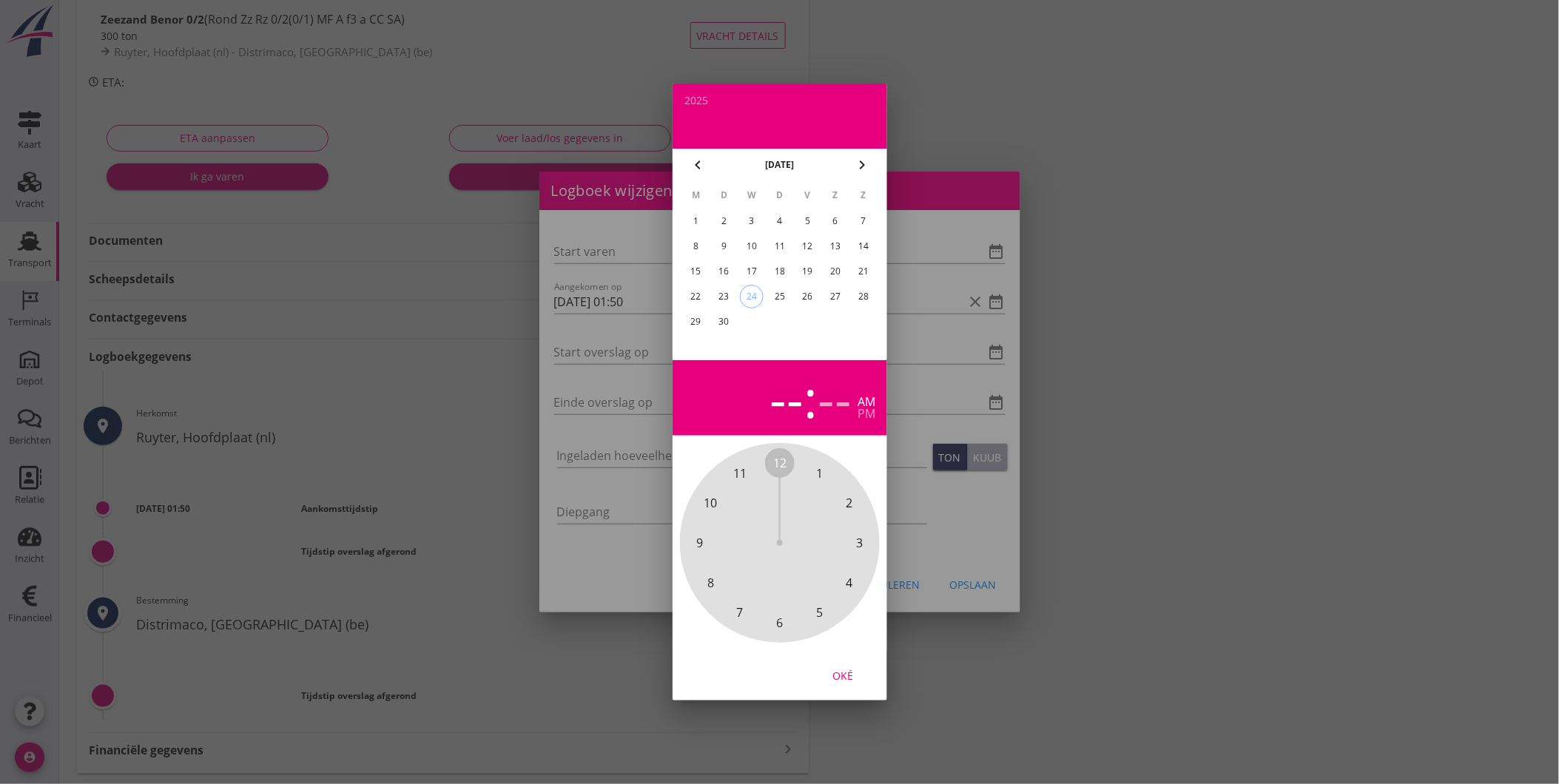
click at [840, 265] on div "20" at bounding box center [835, 271] width 24 height 24
click at [816, 469] on span "1" at bounding box center [818, 473] width 7 height 18
click at [712, 499] on span "50" at bounding box center [710, 503] width 13 height 18
click at [705, 499] on span "50" at bounding box center [710, 503] width 13 height 18
click at [856, 672] on div "Oké" at bounding box center [843, 676] width 42 height 15
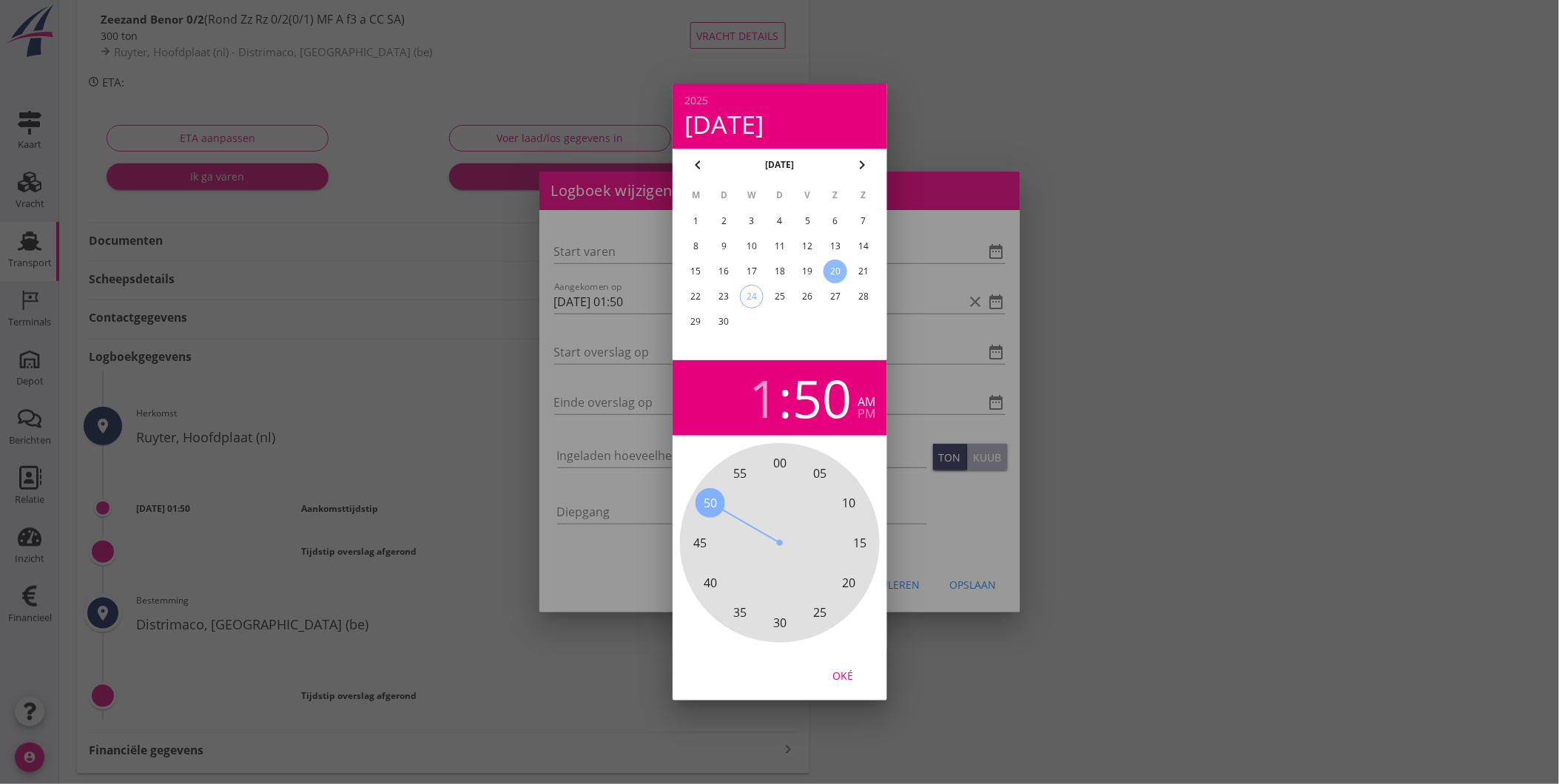
type input "20-09-2025 01:50"
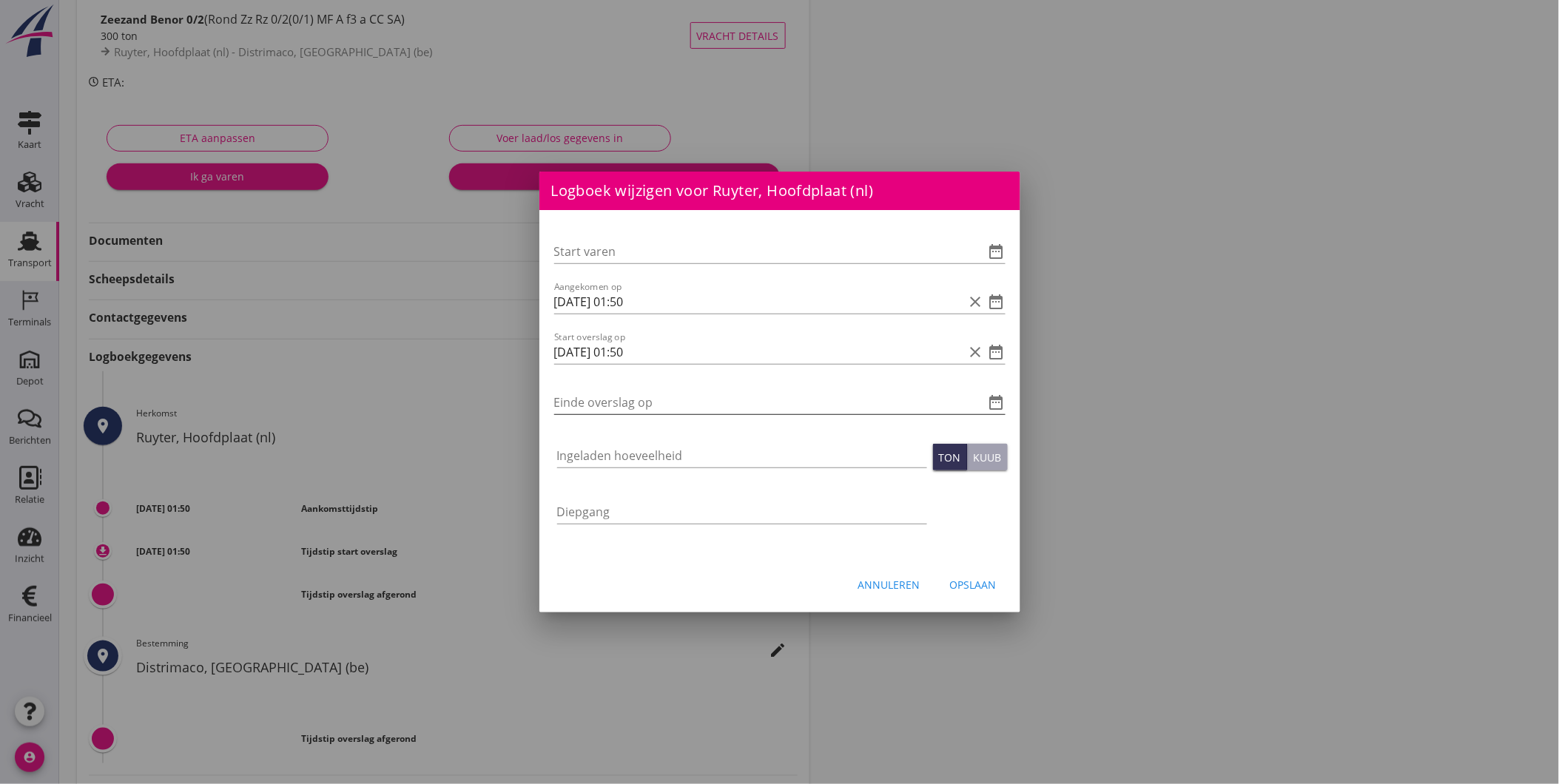
click at [996, 401] on icon "date_range" at bounding box center [996, 402] width 18 height 18
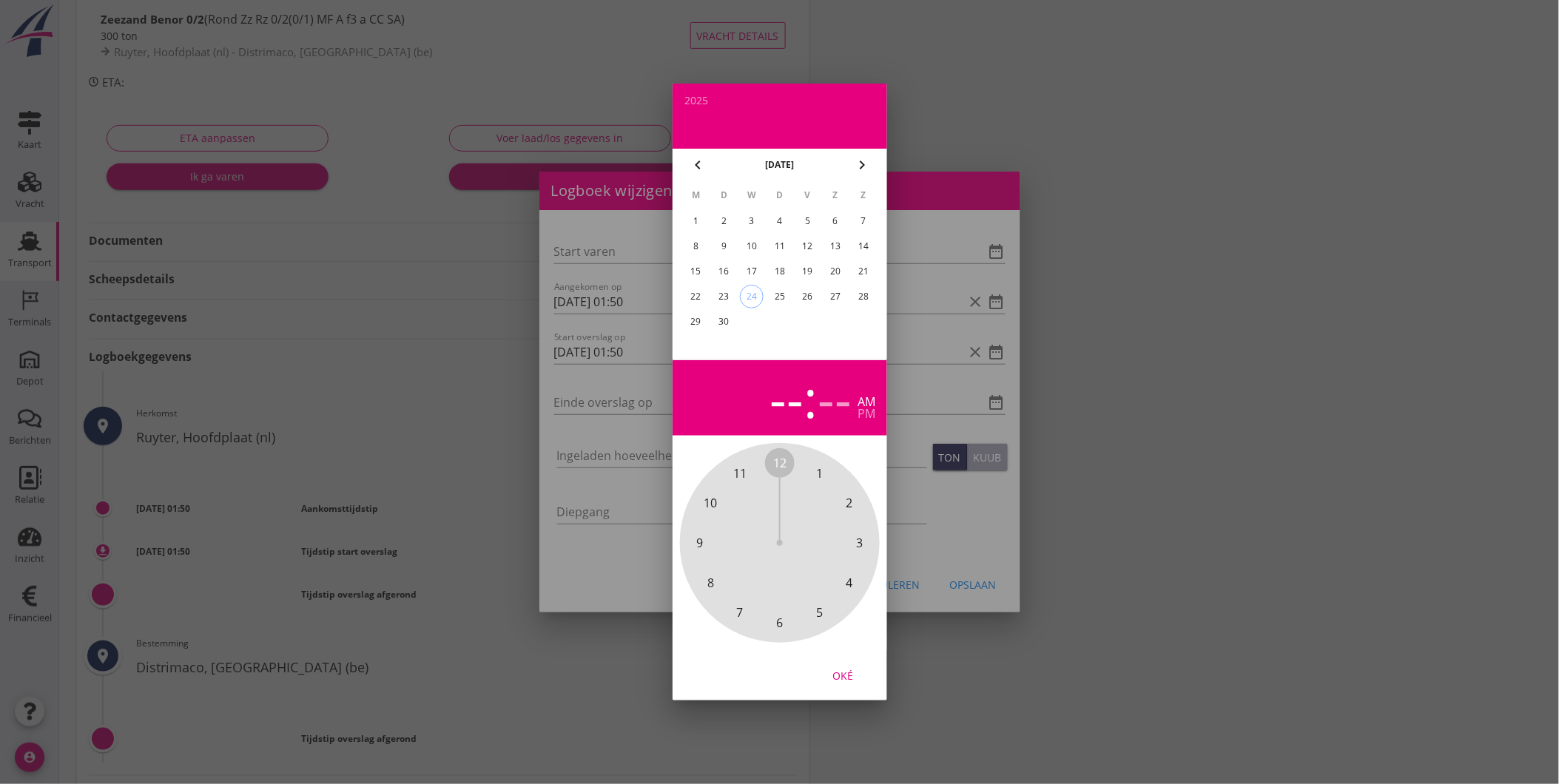
click at [833, 269] on div "20" at bounding box center [835, 271] width 24 height 24
click at [847, 504] on span "2" at bounding box center [849, 503] width 7 height 18
click at [733, 608] on div "00 05 10 15 20 25 30 35 40 45 50 55" at bounding box center [780, 543] width 160 height 160
click at [741, 609] on span "35" at bounding box center [740, 612] width 13 height 18
click at [849, 679] on div "Oké" at bounding box center [843, 676] width 42 height 15
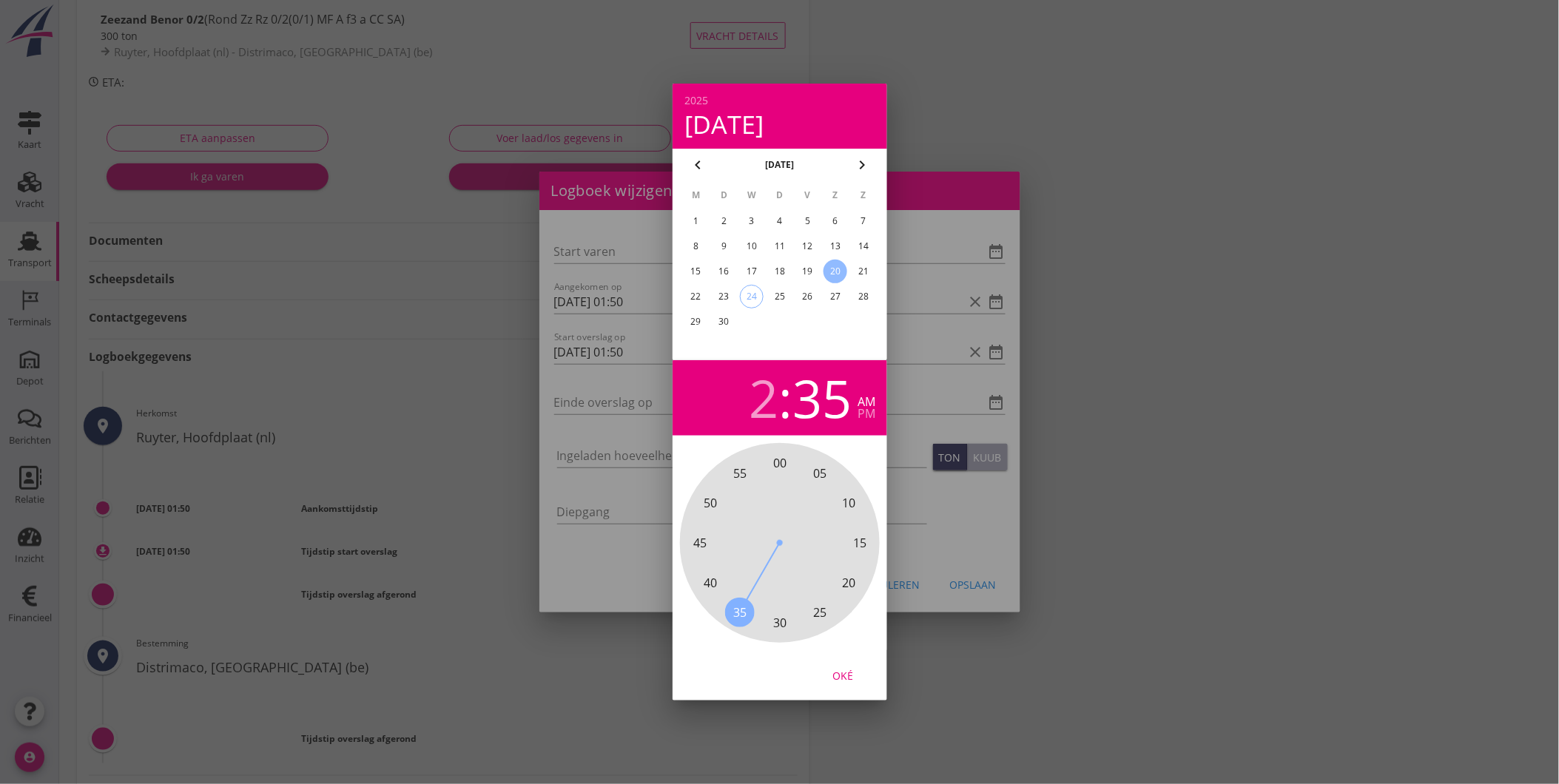
type input "20-09-2025 02:35"
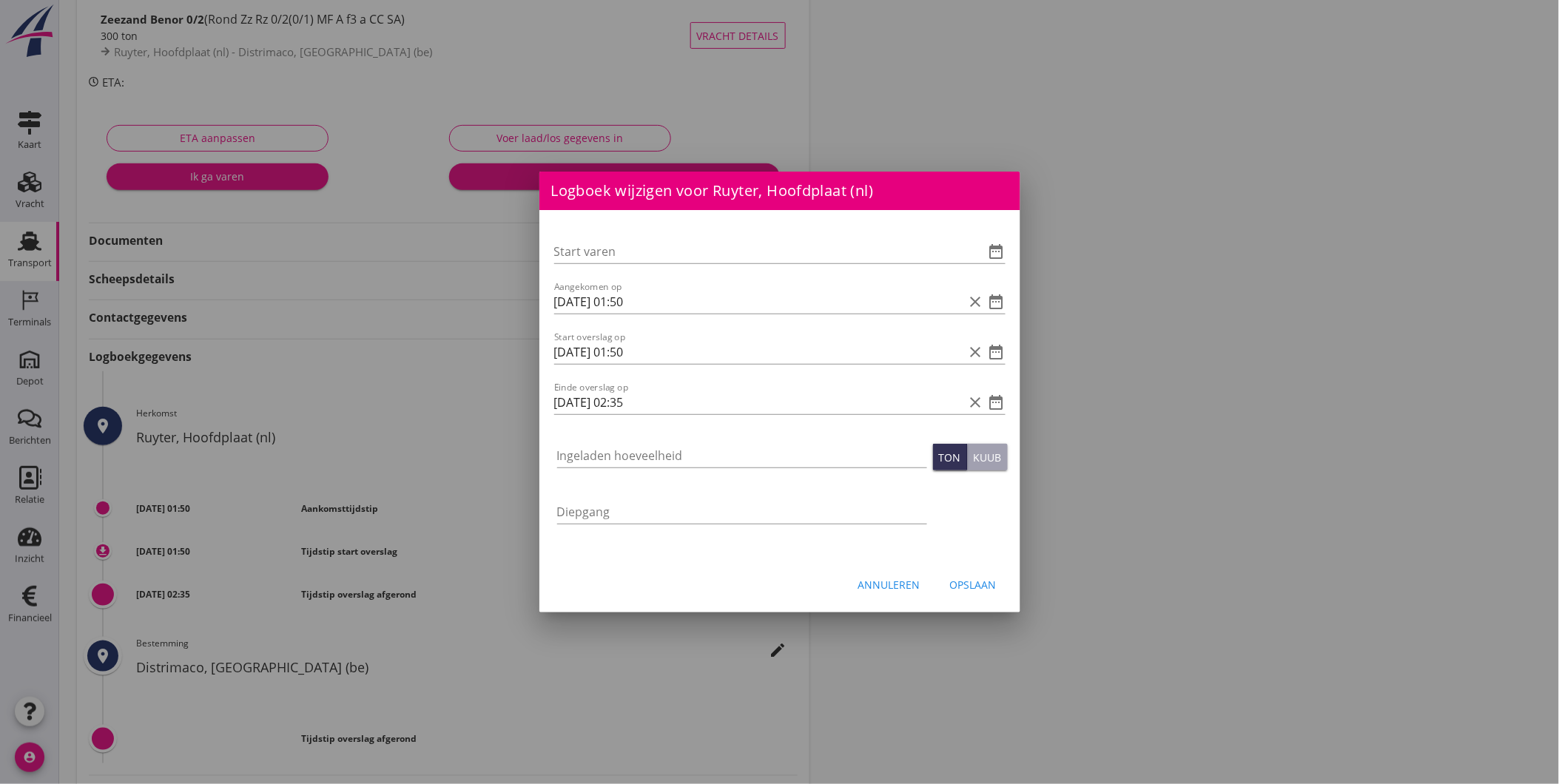
click at [664, 440] on div "Ingeladen hoeveelheid" at bounding box center [741, 459] width 370 height 48
click at [681, 461] on input "Ingeladen hoeveelheid" at bounding box center [741, 455] width 370 height 24
type input "229"
click at [988, 585] on div "Opslaan" at bounding box center [972, 584] width 47 height 15
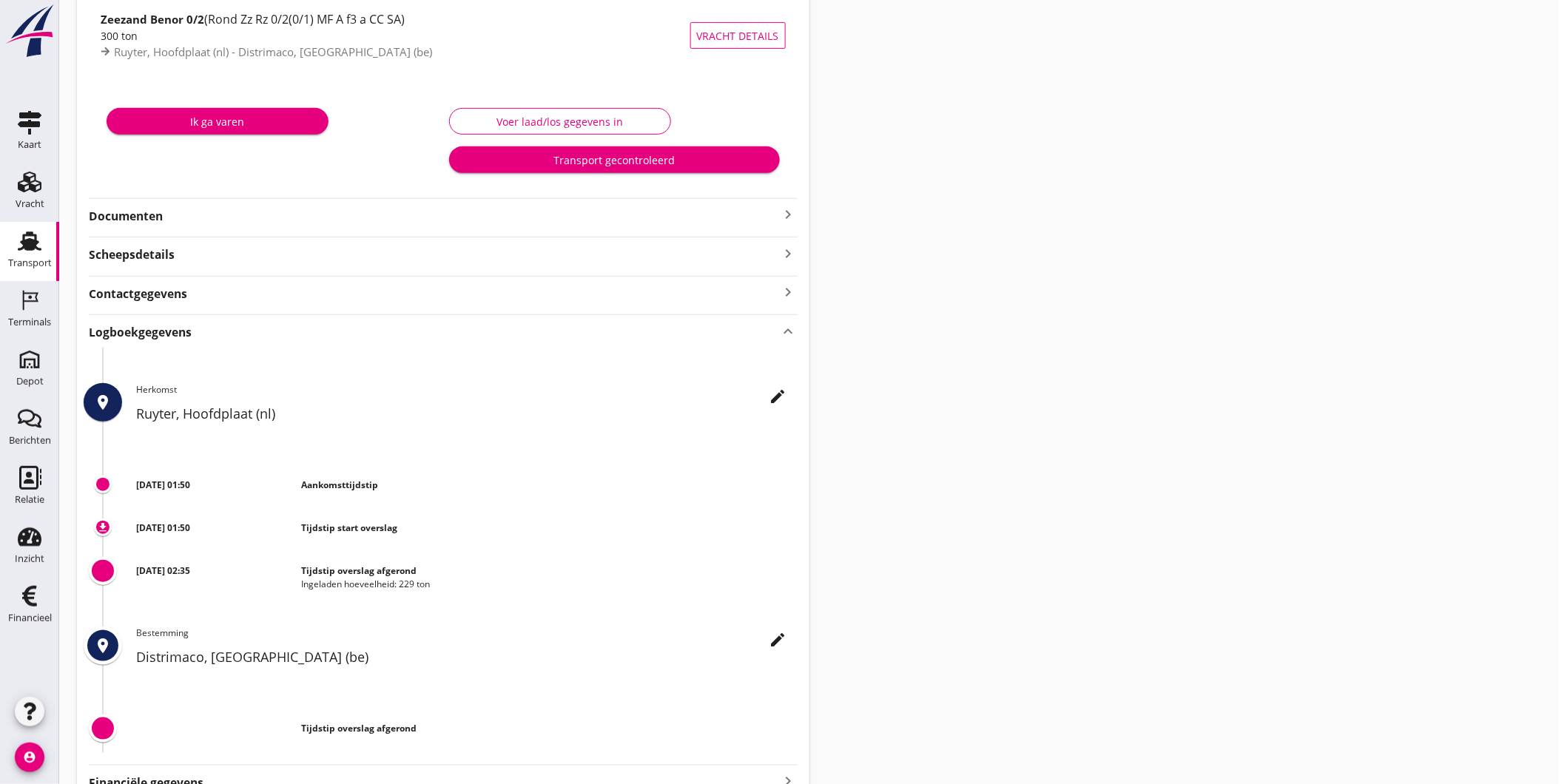
scroll to position [235, 0]
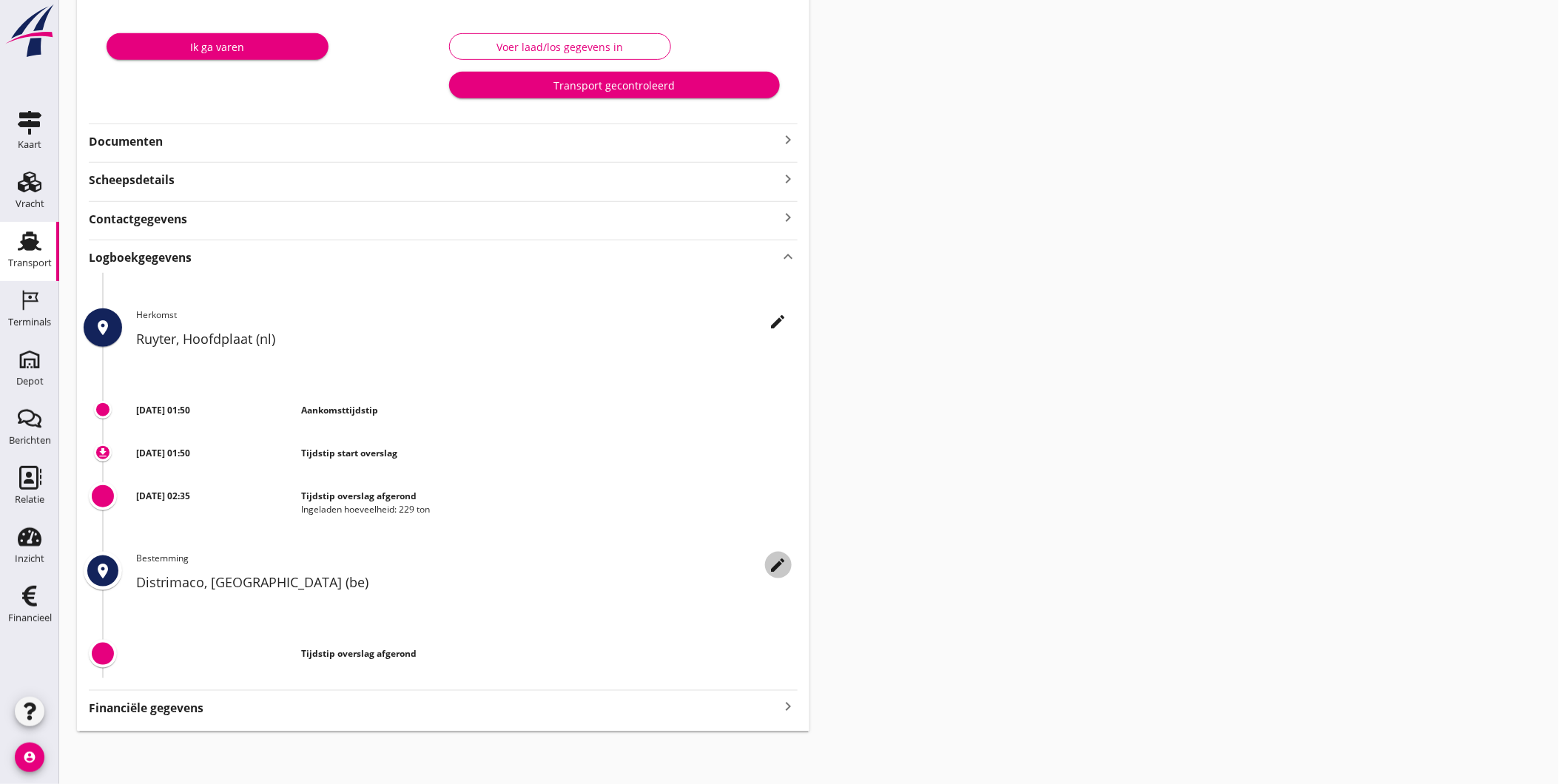
click at [781, 571] on icon "edit" at bounding box center [778, 564] width 18 height 18
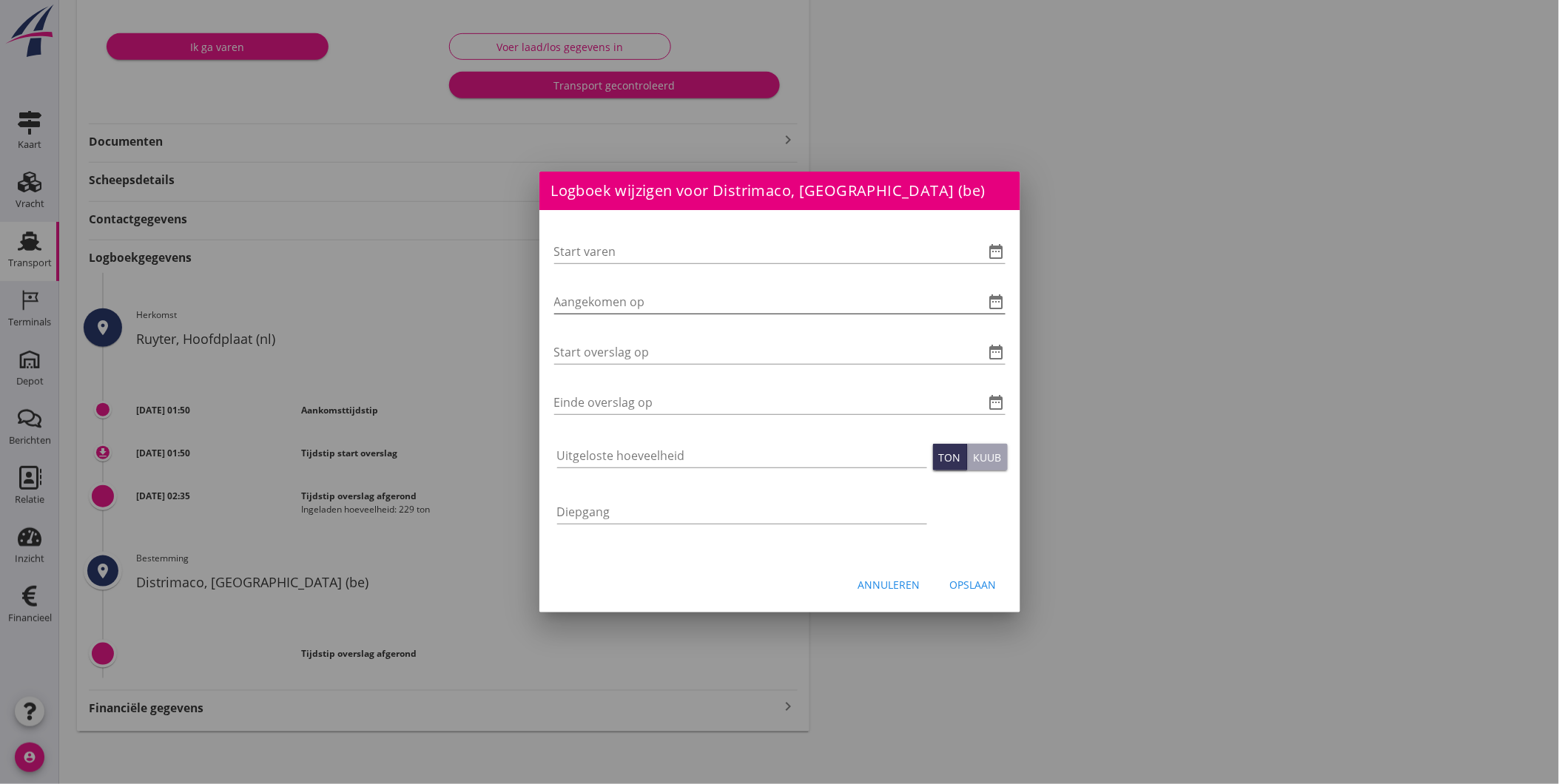
click at [999, 305] on icon "date_range" at bounding box center [996, 301] width 18 height 18
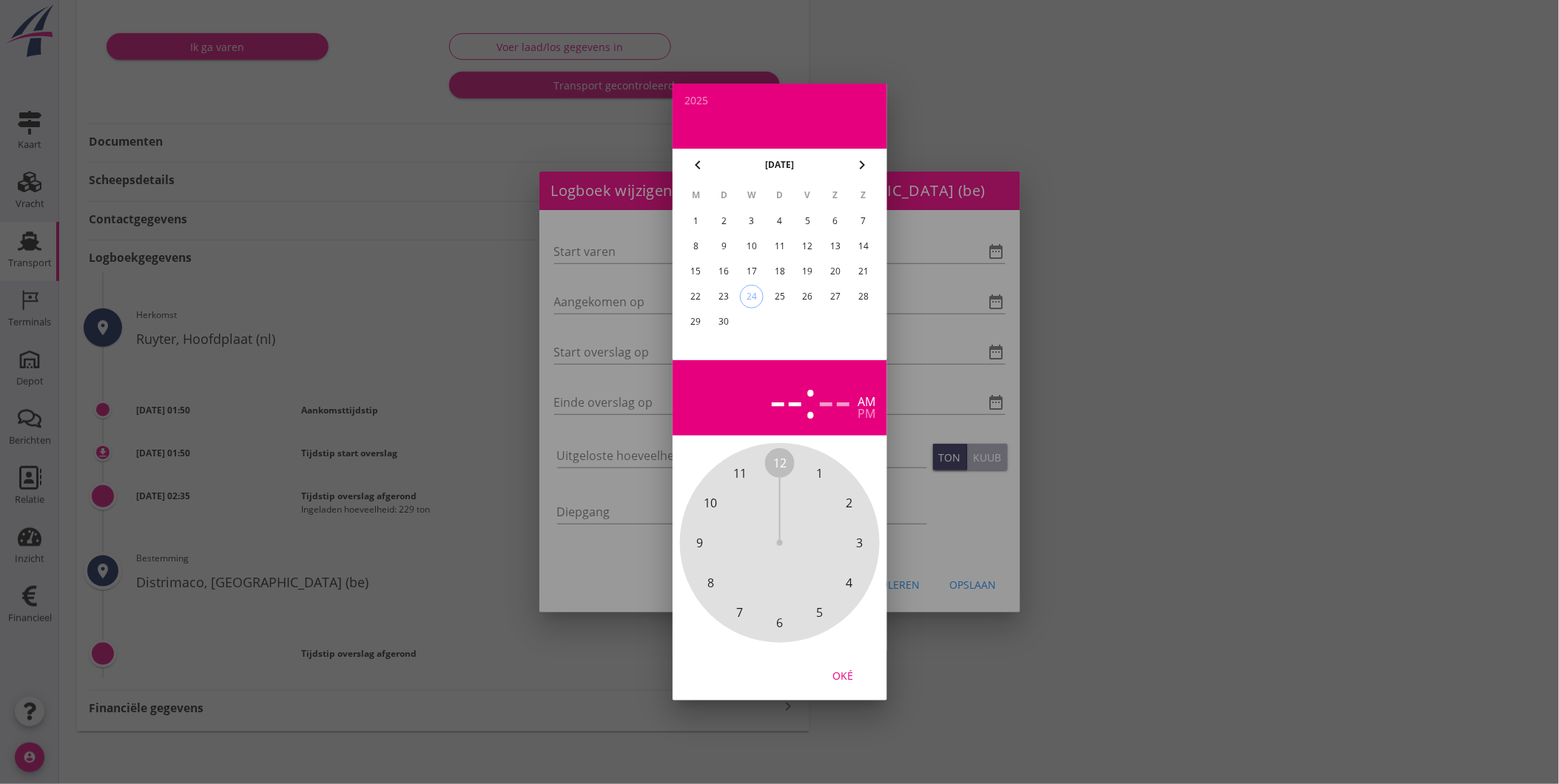
click at [693, 293] on div "22" at bounding box center [695, 296] width 24 height 24
click at [781, 623] on span "6" at bounding box center [779, 622] width 7 height 18
click at [782, 465] on span "00" at bounding box center [780, 463] width 13 height 18
click at [855, 675] on div "Oké" at bounding box center [843, 676] width 42 height 15
type input "[DATE] 06:00"
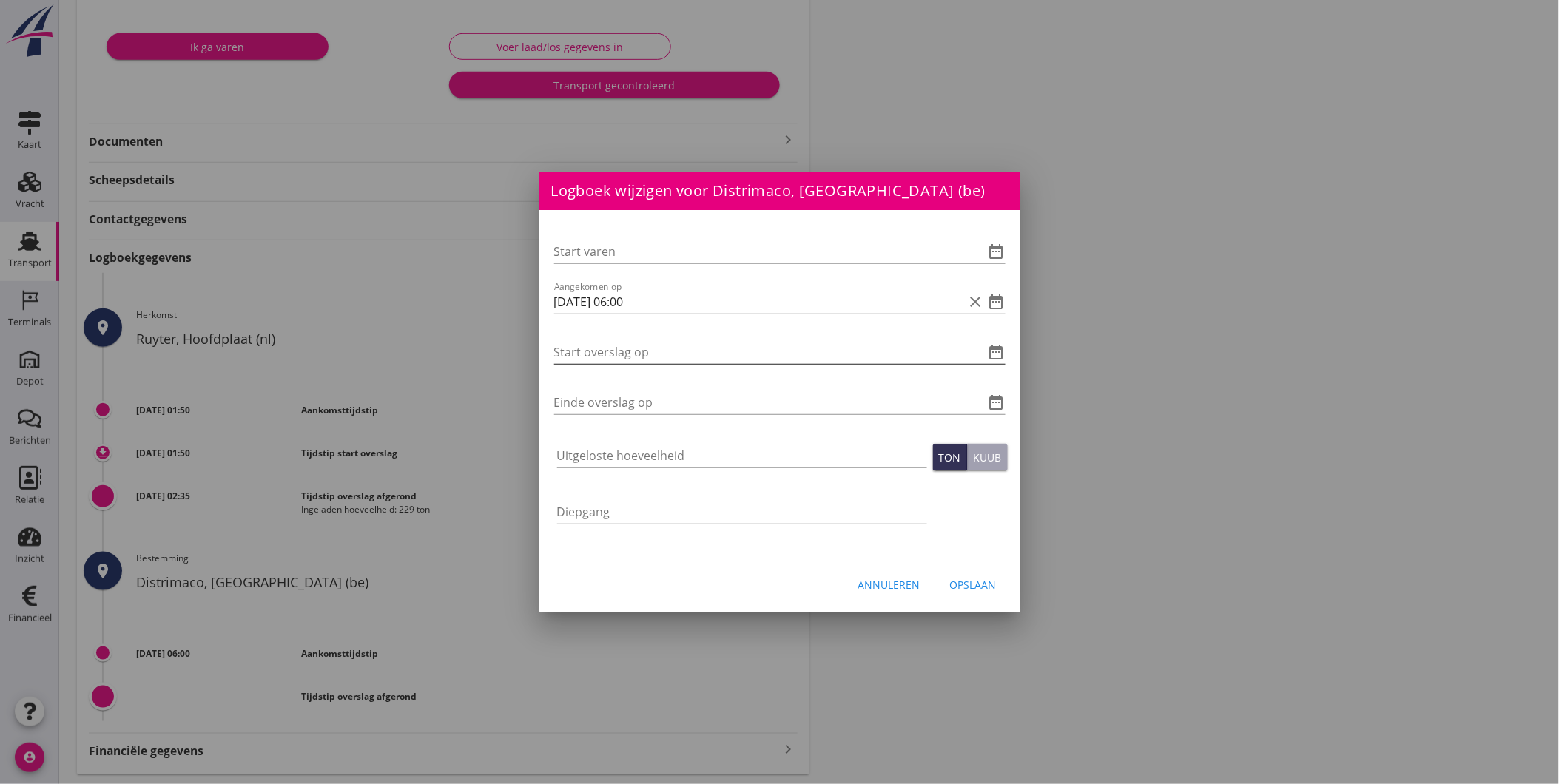
click at [999, 358] on icon "date_range" at bounding box center [996, 352] width 18 height 18
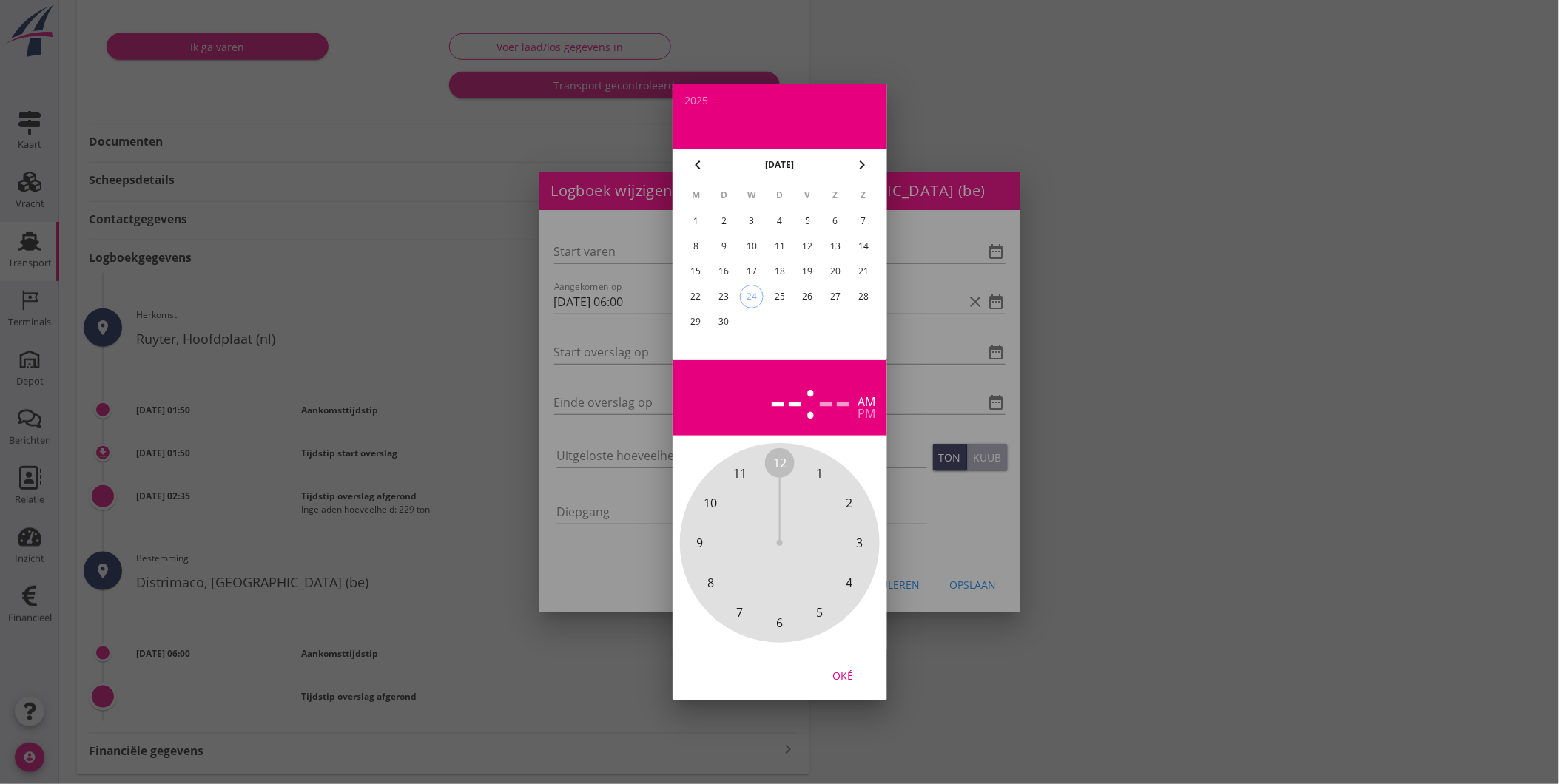
click at [699, 292] on div "22" at bounding box center [695, 296] width 24 height 24
click at [780, 625] on span "6" at bounding box center [779, 622] width 7 height 18
click at [853, 500] on span "10" at bounding box center [849, 503] width 13 height 18
click at [849, 679] on div "Oké" at bounding box center [843, 676] width 42 height 15
type input "22-09-2025 06:10"
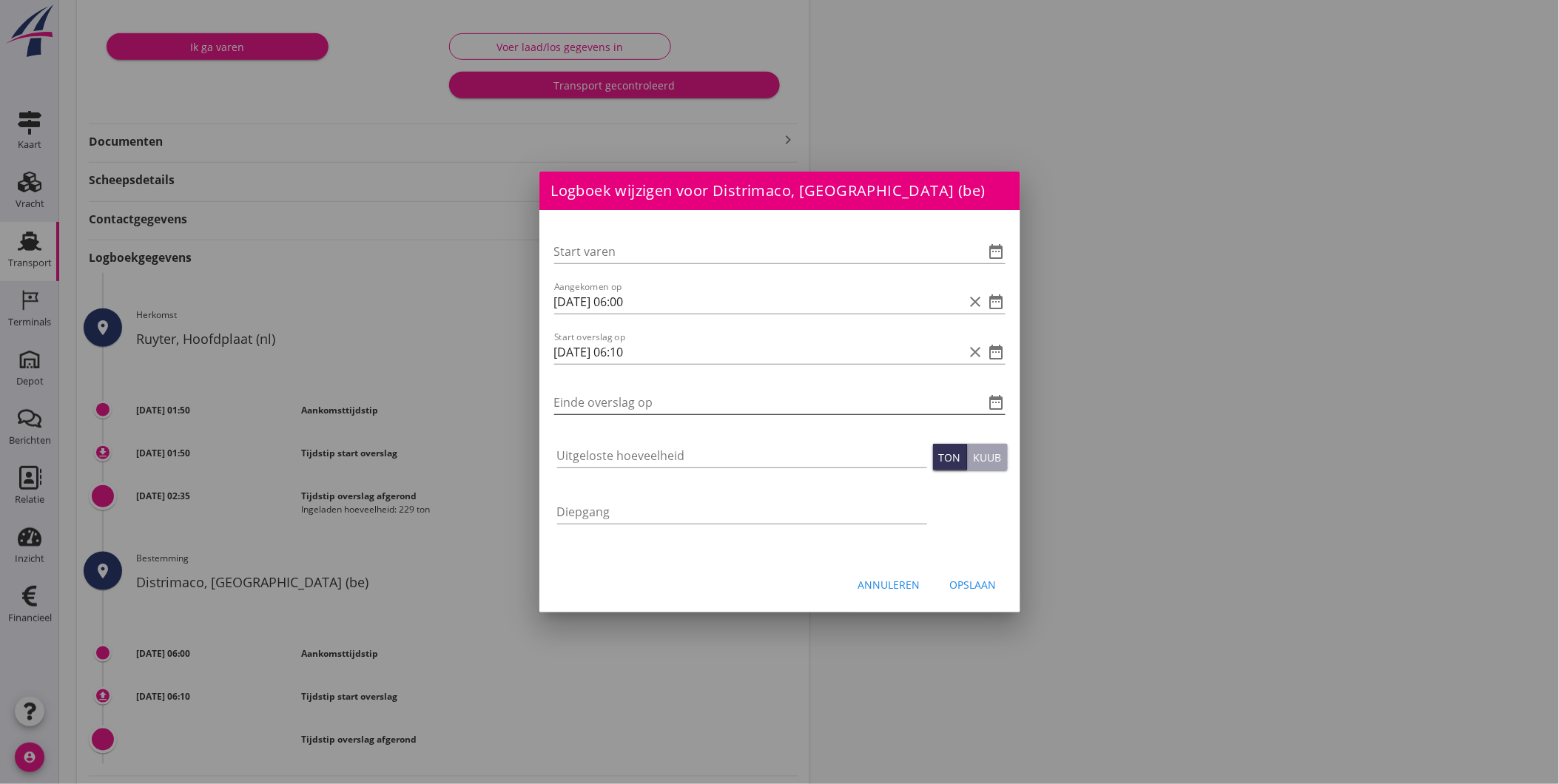
click at [997, 401] on icon "date_range" at bounding box center [996, 402] width 18 height 18
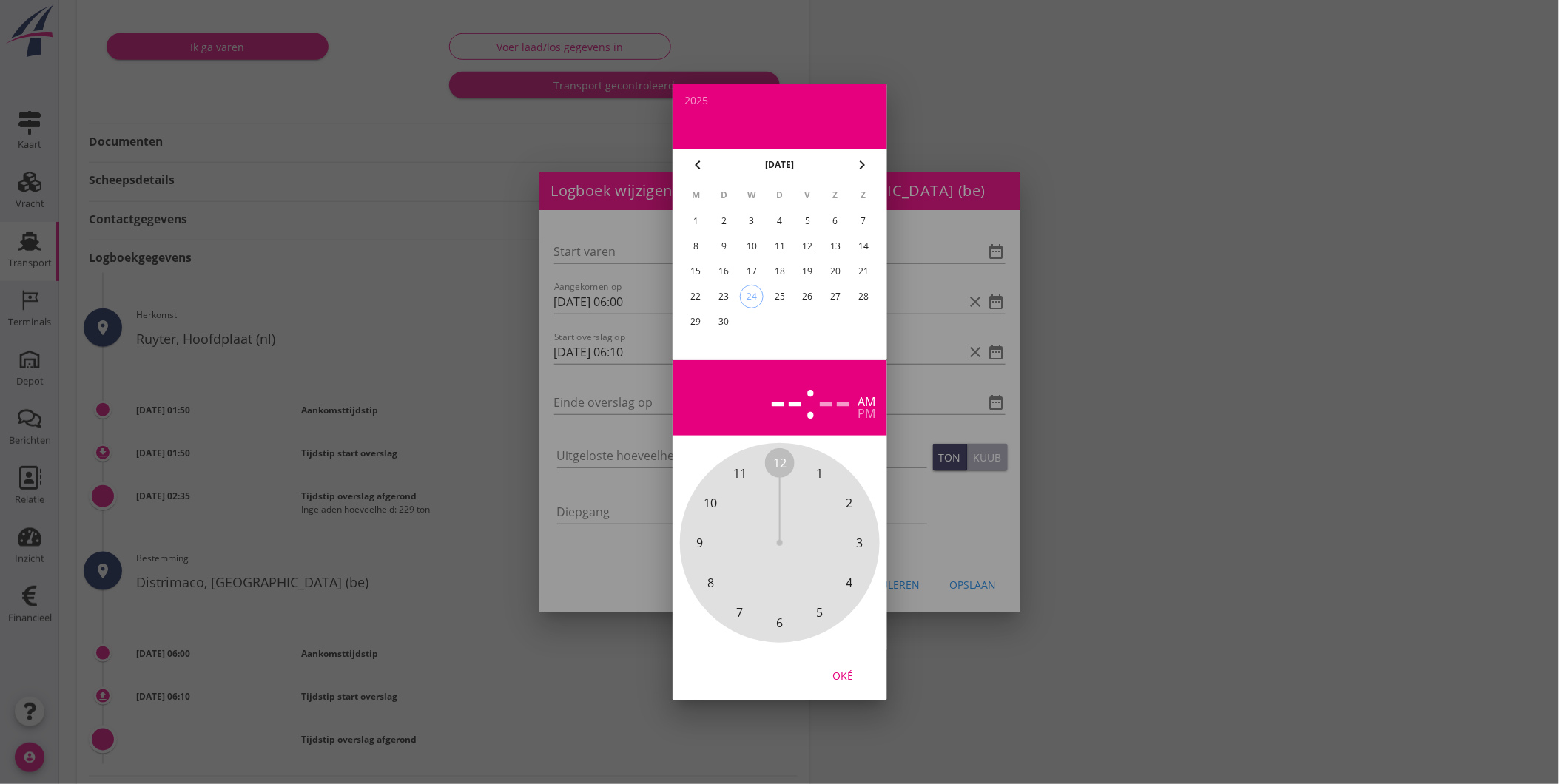
click at [694, 296] on div "22" at bounding box center [695, 296] width 24 height 24
click at [787, 626] on span "6" at bounding box center [780, 622] width 29 height 29
click at [708, 586] on span "40" at bounding box center [710, 583] width 13 height 18
click at [848, 679] on div "Oké" at bounding box center [843, 676] width 42 height 15
type input "22-09-2025 06:40"
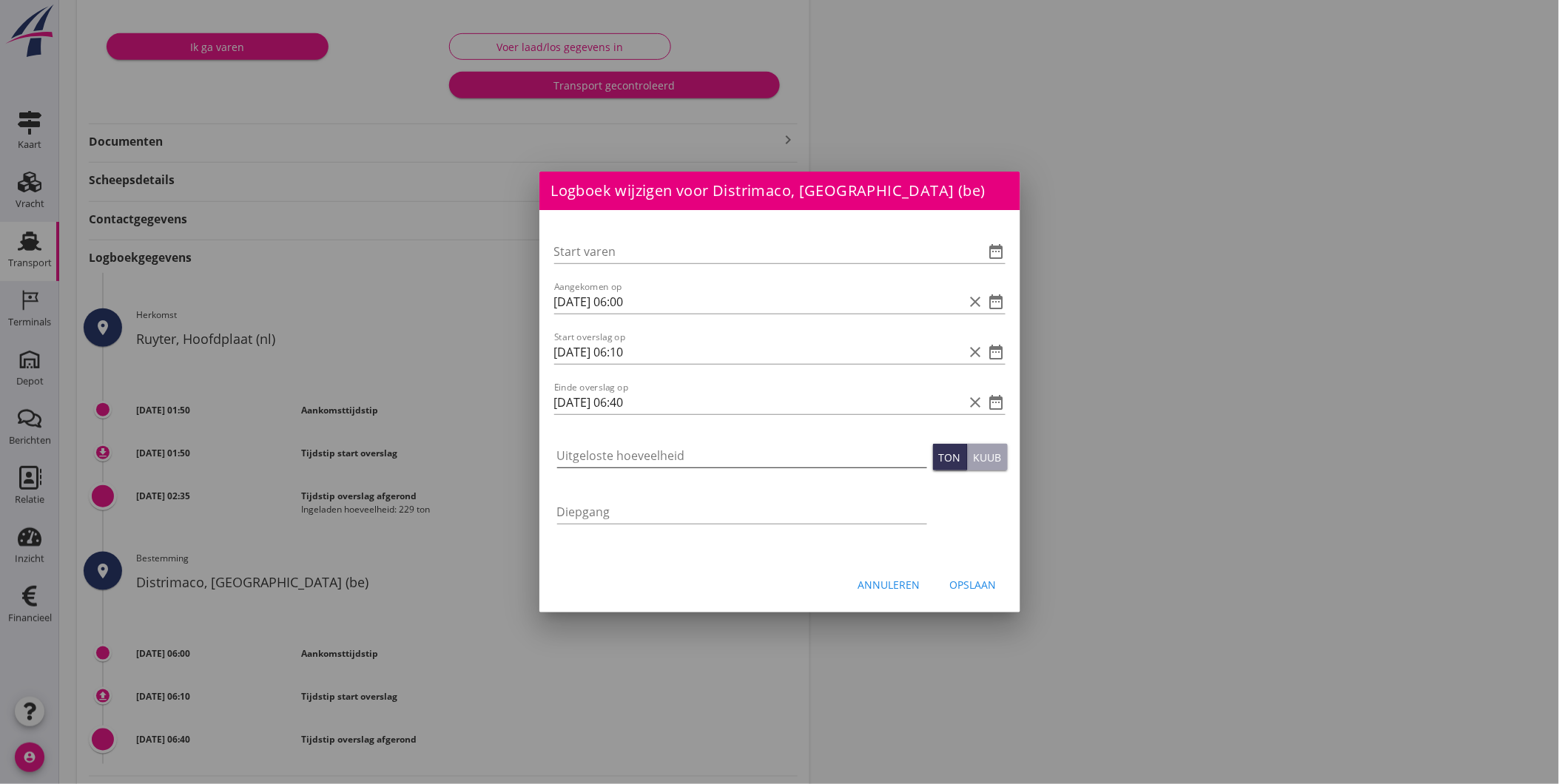
click at [781, 462] on input "Uitgeloste hoeveelheid" at bounding box center [741, 455] width 370 height 24
type input "229"
click at [972, 575] on button "Opslaan" at bounding box center [973, 584] width 70 height 27
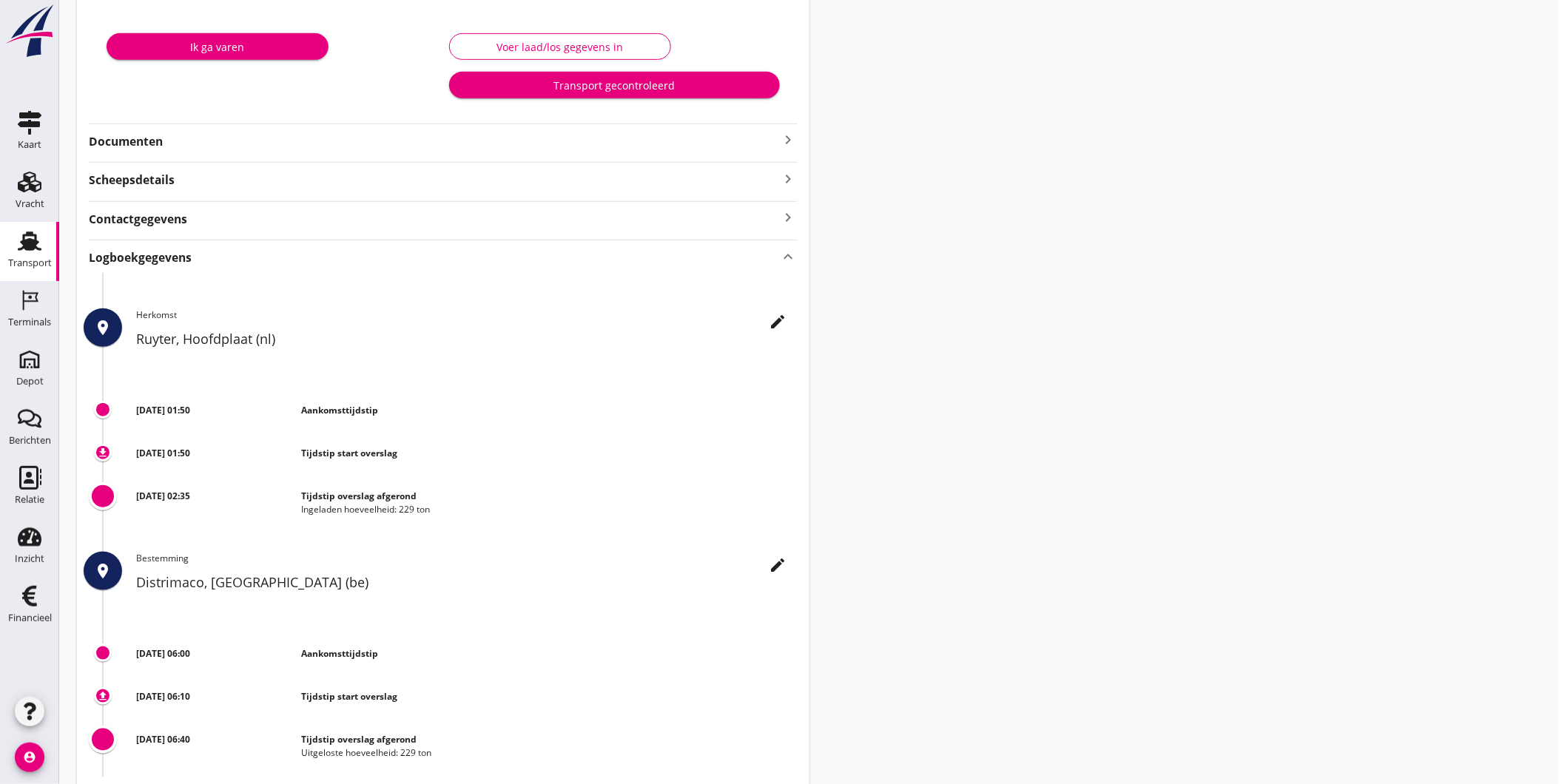
click at [569, 47] on div "Voer laad/los gegevens in" at bounding box center [560, 47] width 197 height 15
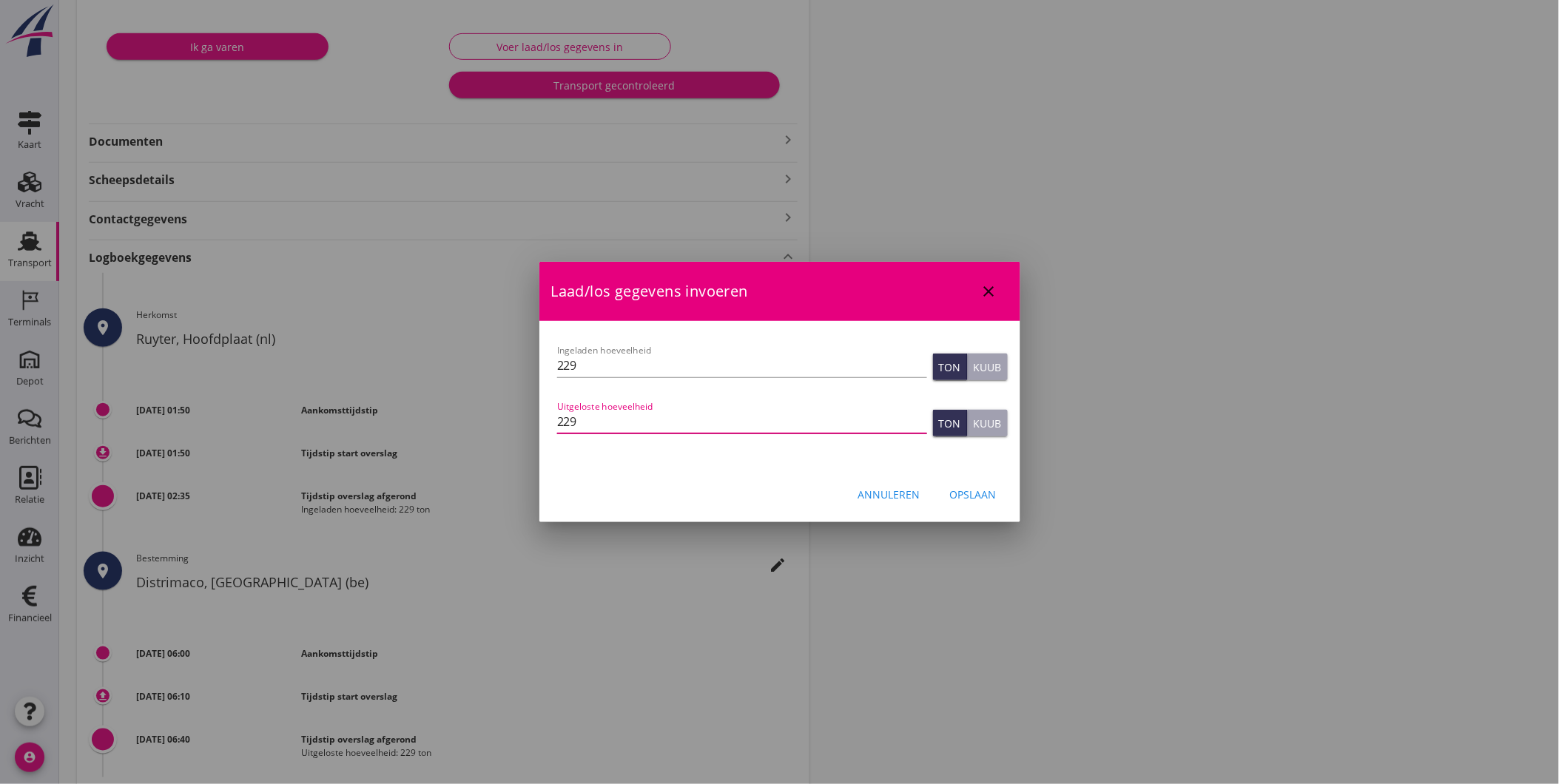
click at [728, 430] on input "229" at bounding box center [741, 421] width 370 height 24
type input "229"
click at [972, 485] on button "Opslaan" at bounding box center [973, 494] width 70 height 27
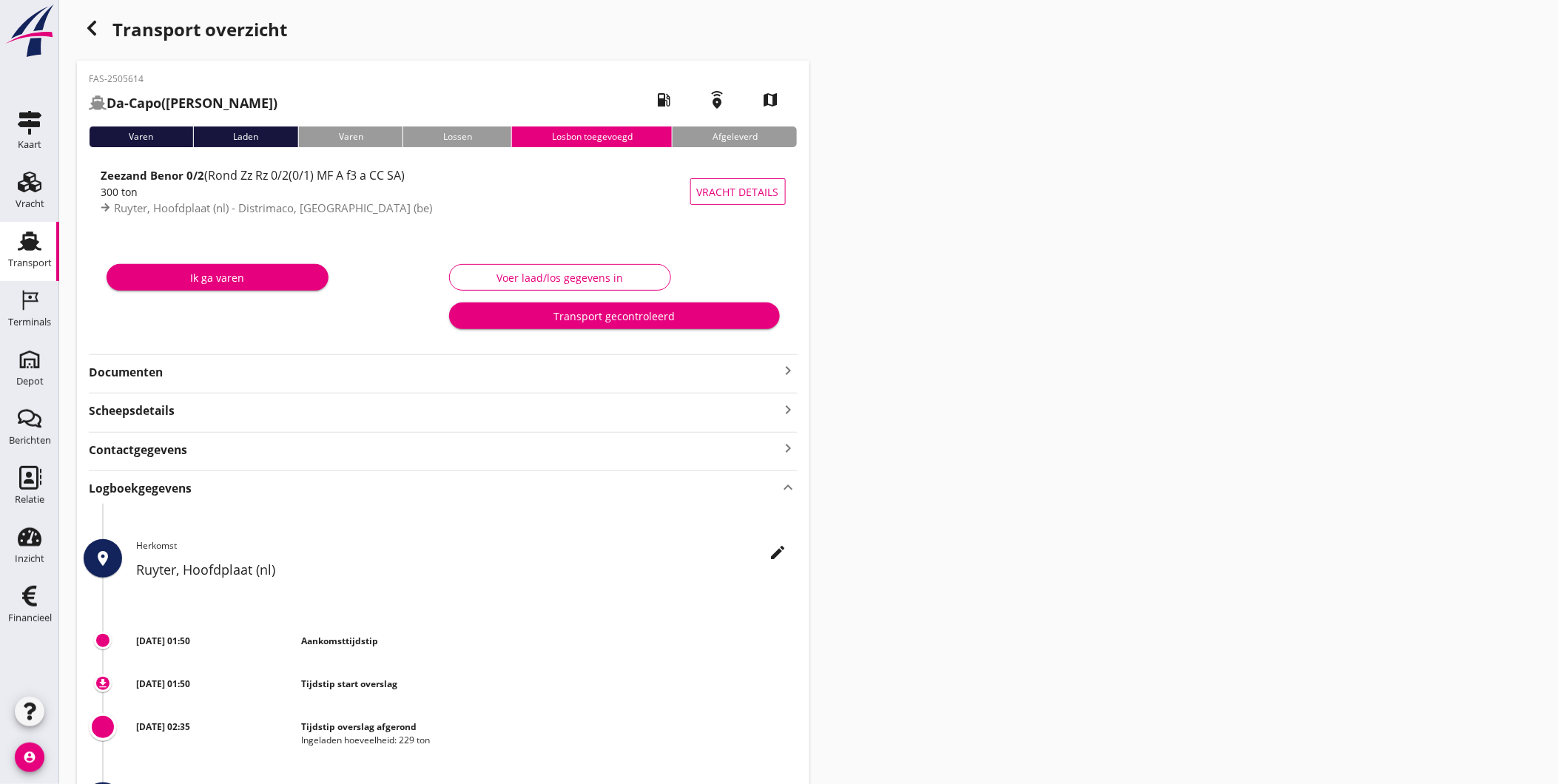
scroll to position [0, 0]
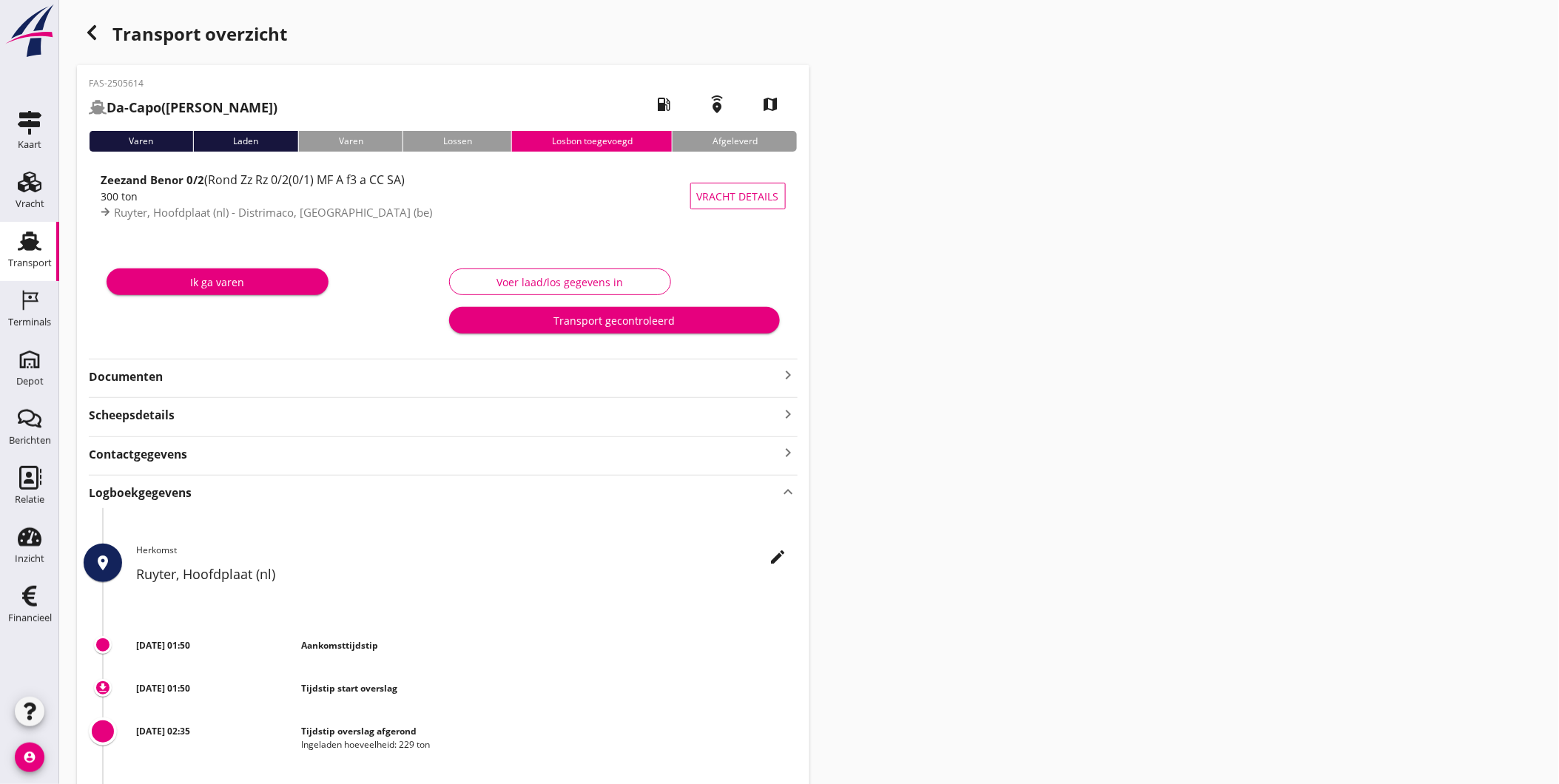
click at [627, 276] on div "Voer laad/los gegevens in" at bounding box center [560, 282] width 197 height 15
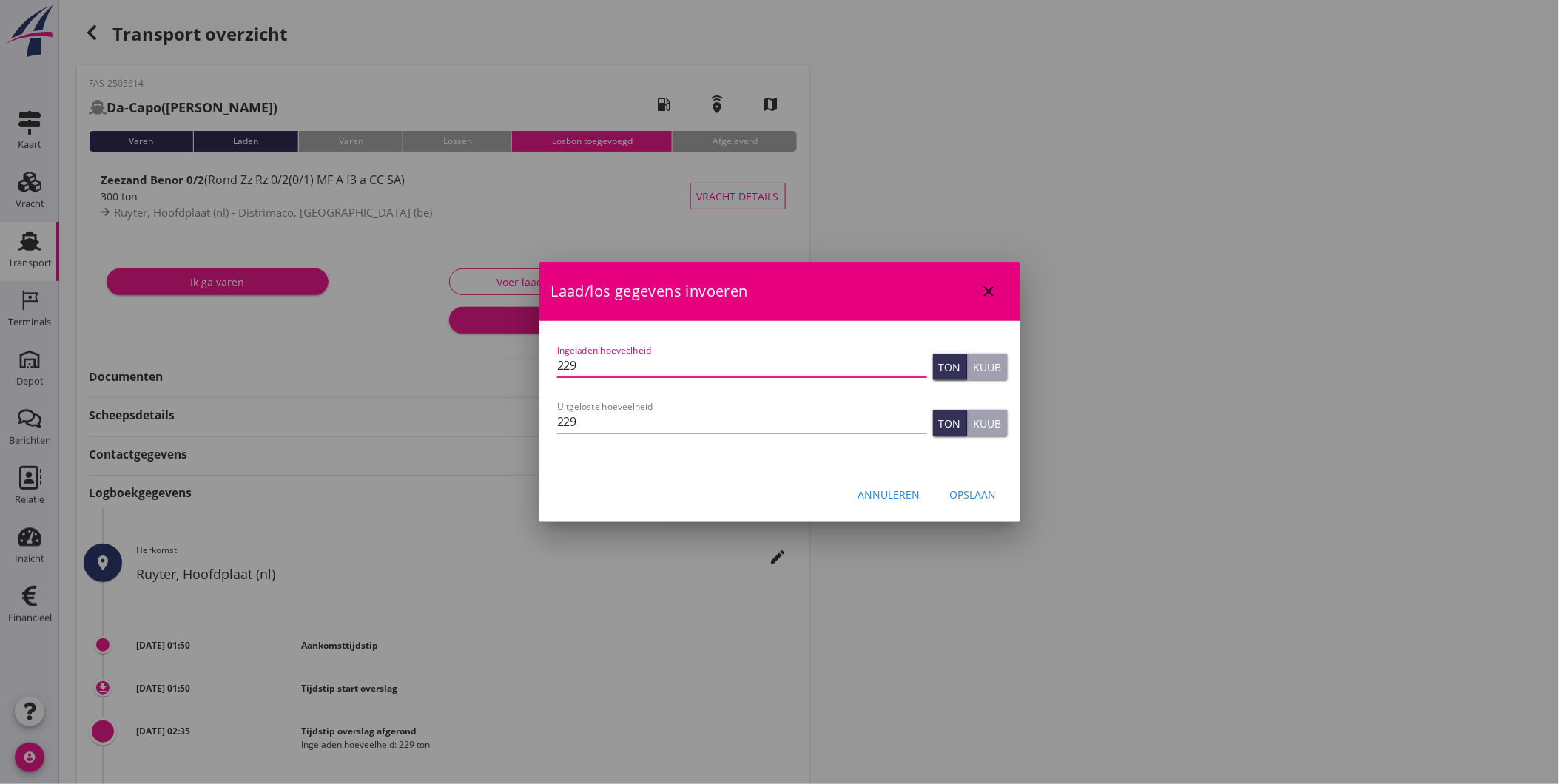
drag, startPoint x: 637, startPoint y: 365, endPoint x: 489, endPoint y: 382, distance: 149.0
click at [498, 382] on div "Laad/los gegevens invoeren close Let op: dit dossier heeft al een factuur. Het …" at bounding box center [780, 560] width 1559 height 1119
click at [972, 479] on div "Annuleren Opslaan" at bounding box center [780, 493] width 481 height 50
click at [972, 493] on div "Opslaan" at bounding box center [972, 494] width 47 height 15
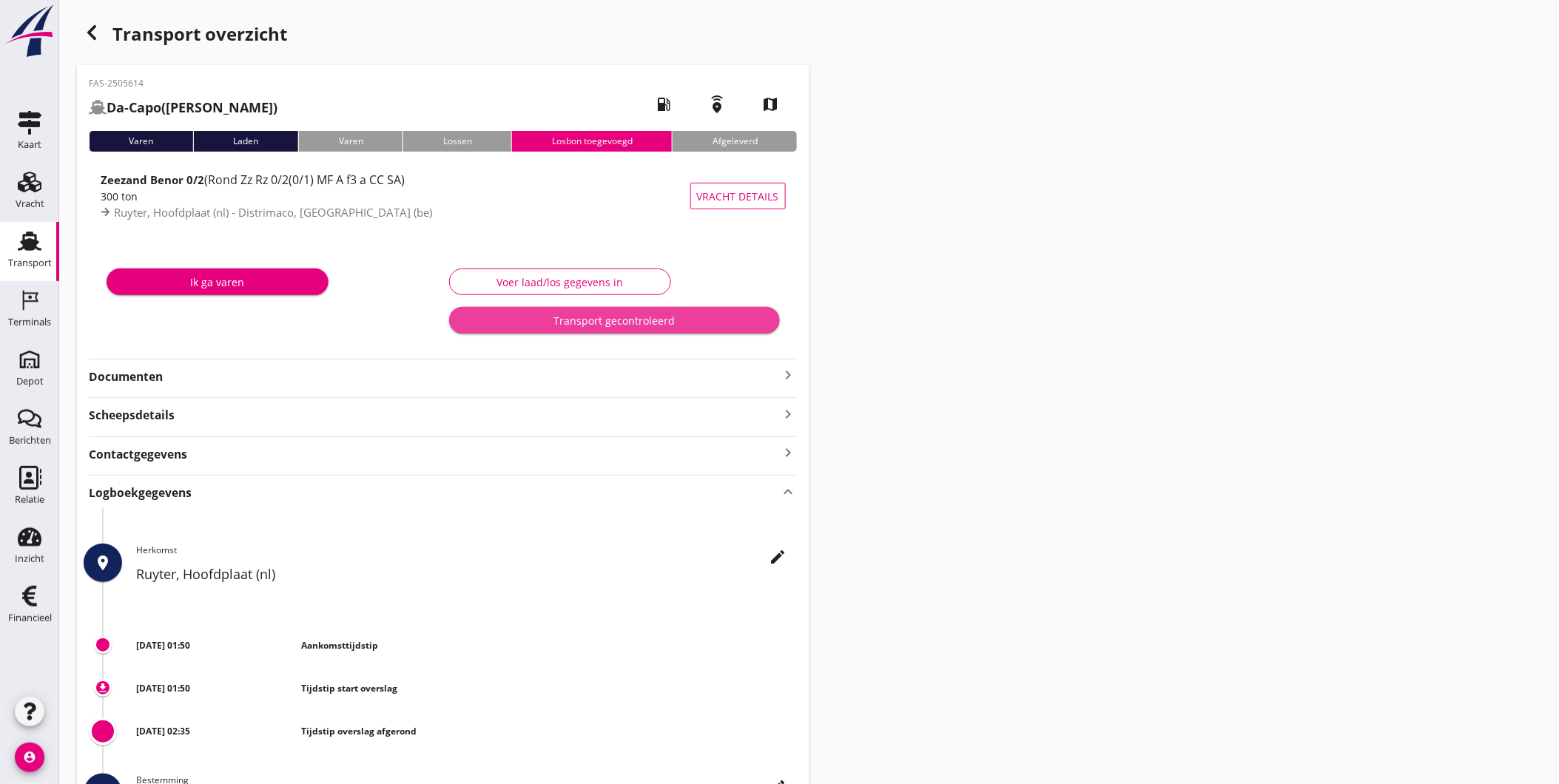
click at [618, 326] on div "Transport gecontroleerd" at bounding box center [614, 320] width 307 height 15
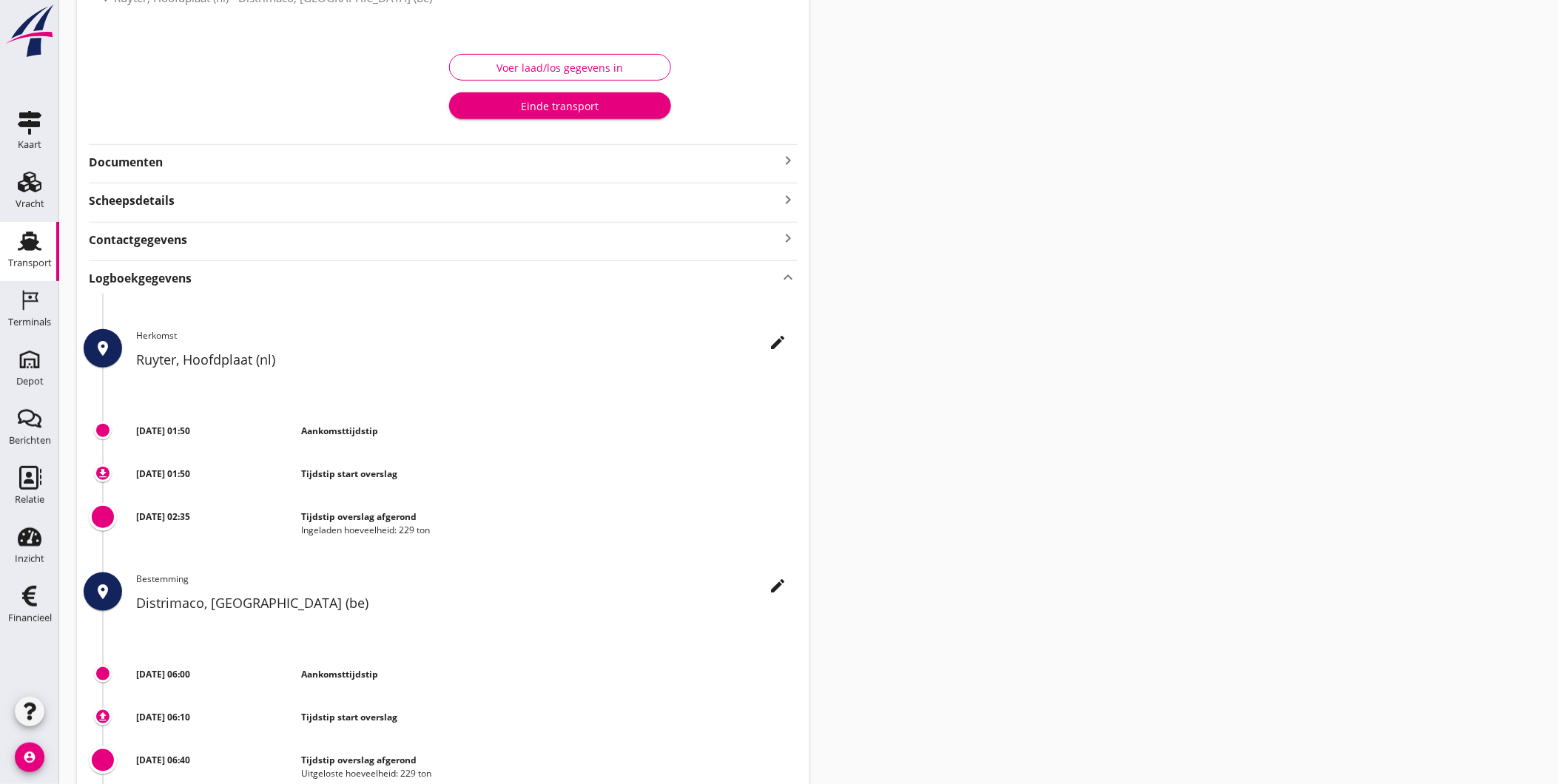
scroll to position [88, 0]
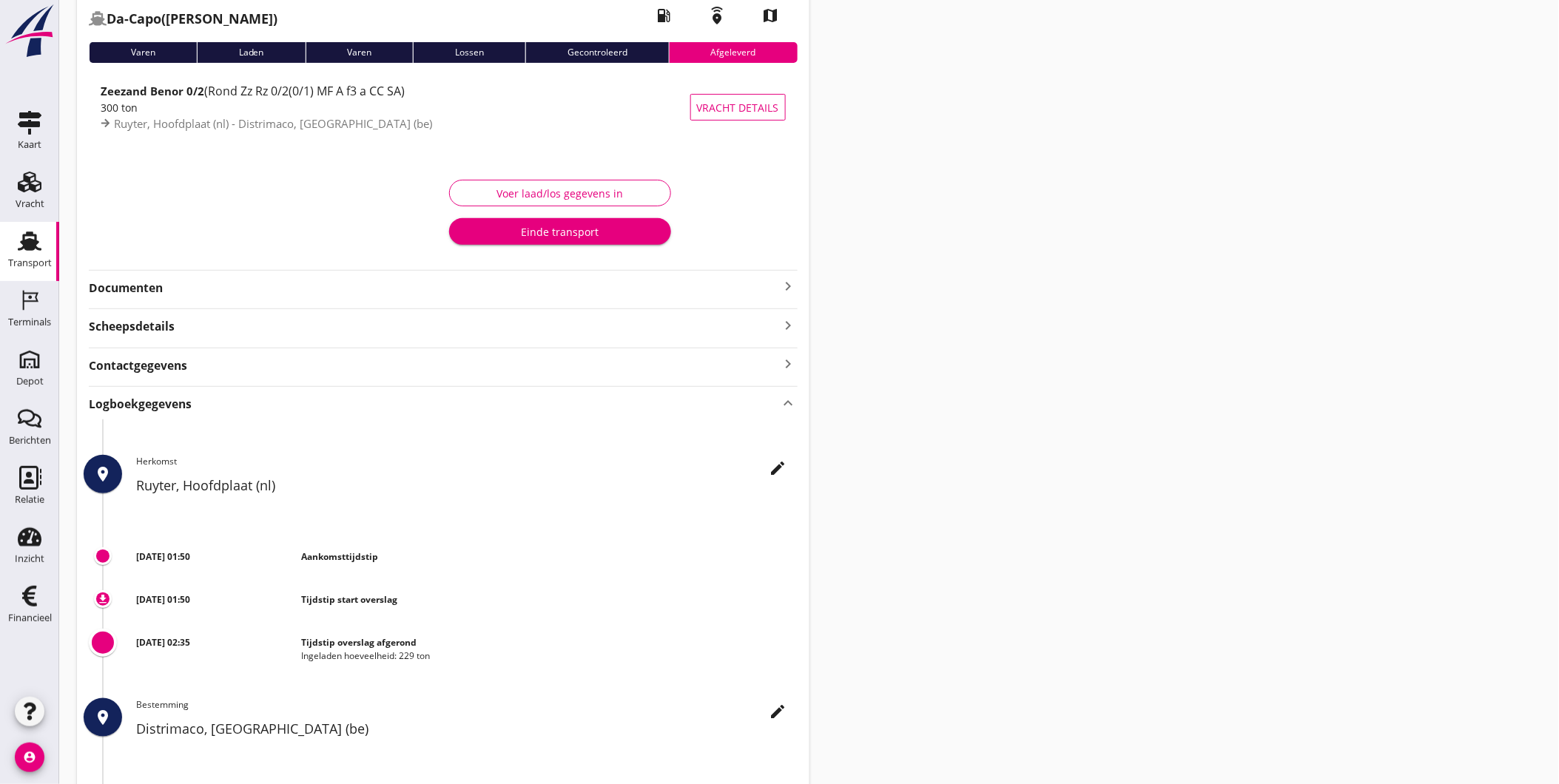
click at [333, 318] on div "Scheepsdetails keyboard_arrow_right" at bounding box center [443, 325] width 709 height 20
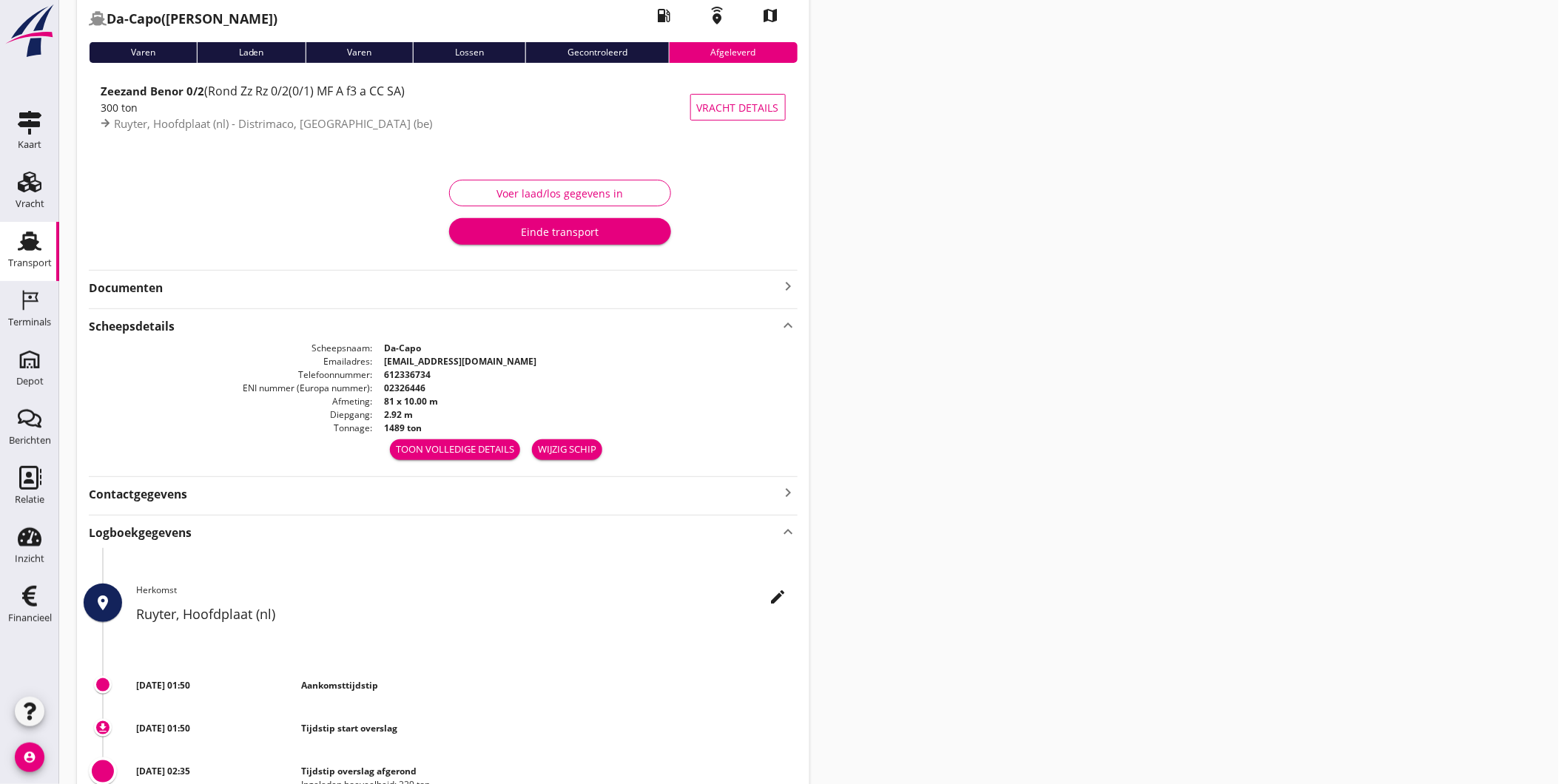
click at [320, 285] on strong "Documenten" at bounding box center [433, 288] width 691 height 17
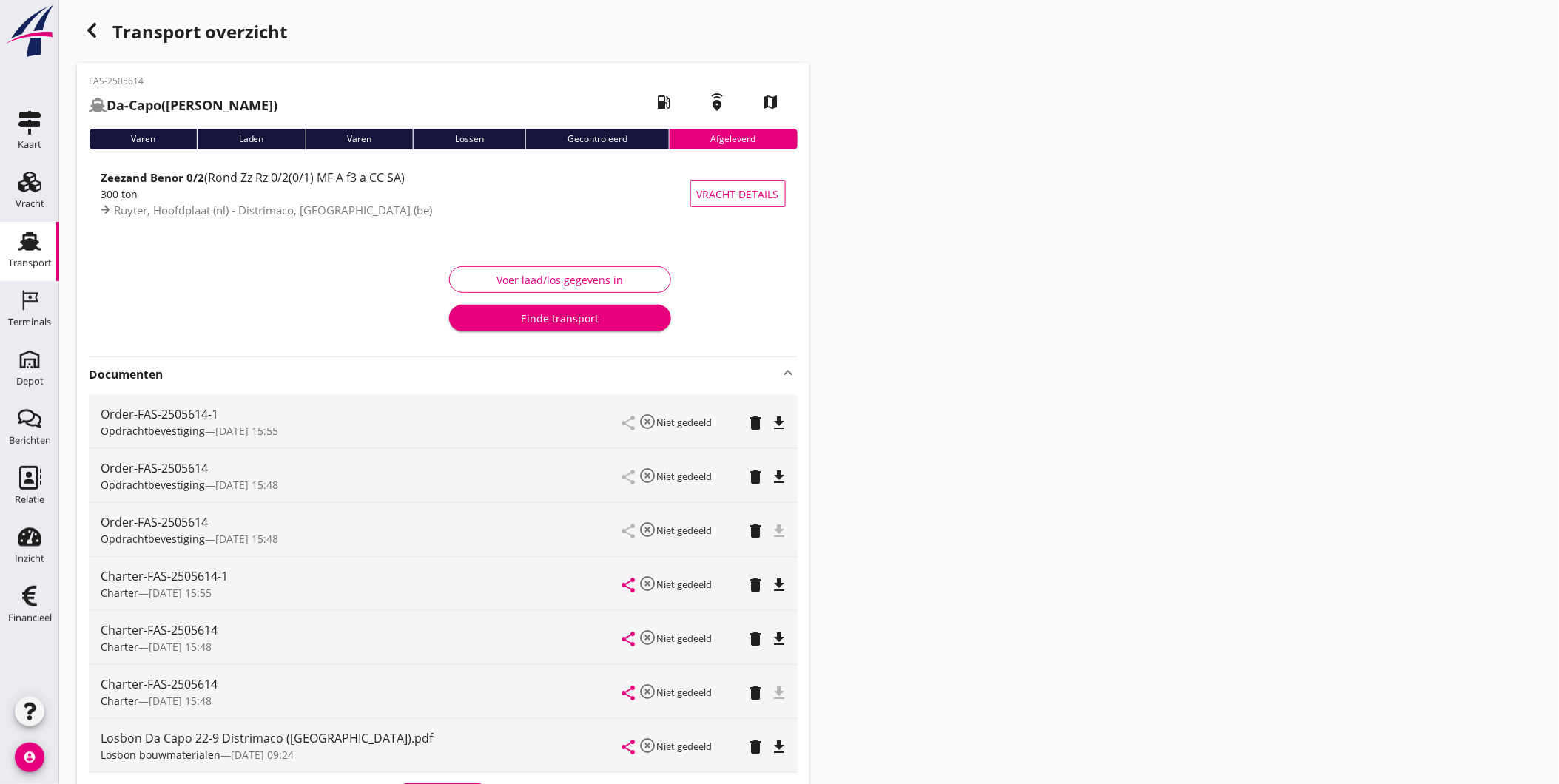
scroll to position [0, 0]
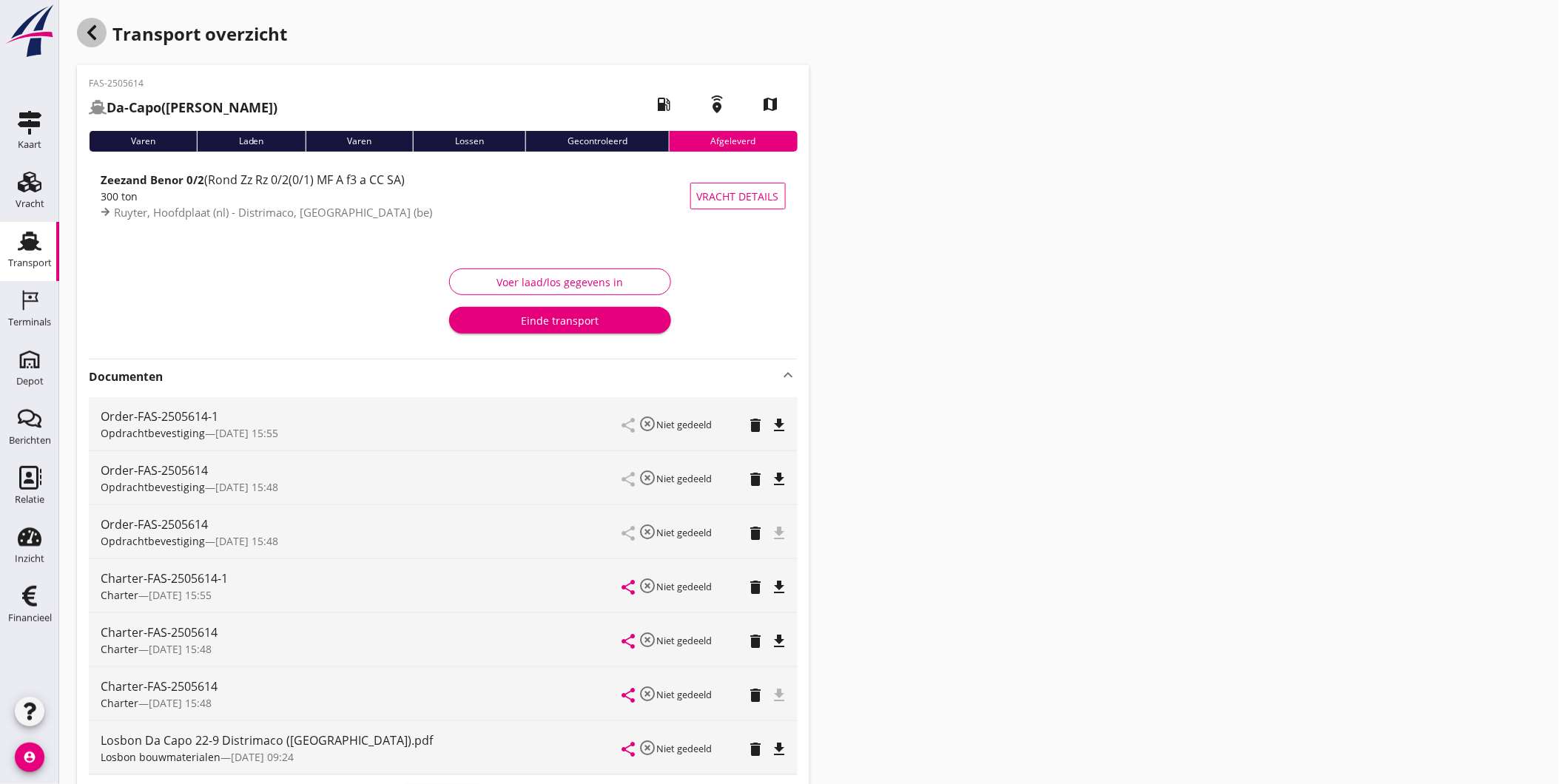
click at [94, 28] on use "button" at bounding box center [91, 32] width 9 height 15
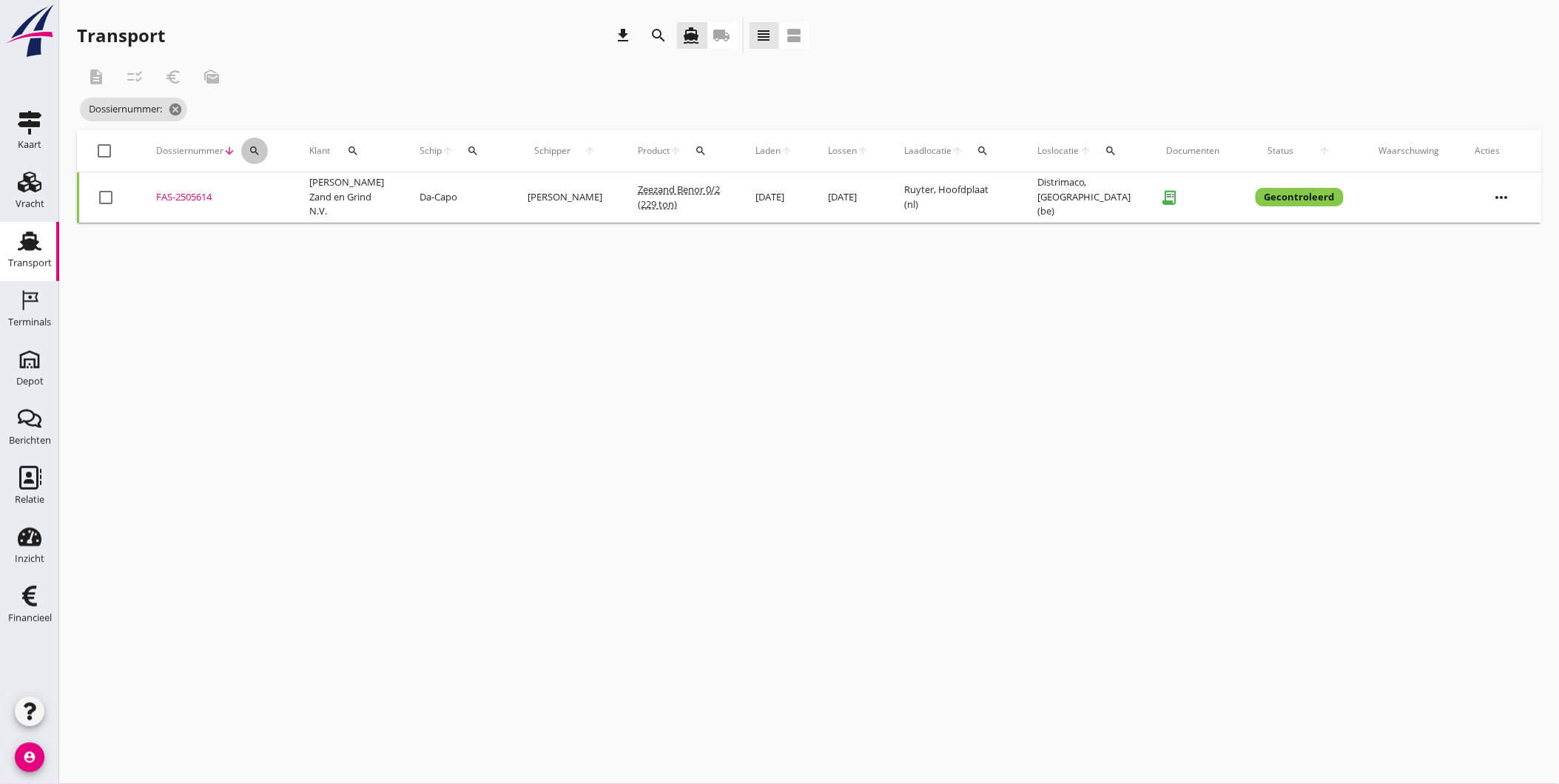
click at [253, 149] on icon "search" at bounding box center [255, 151] width 11 height 11
click at [312, 192] on input "Zoeken op dossiernummer..." at bounding box center [323, 193] width 154 height 24
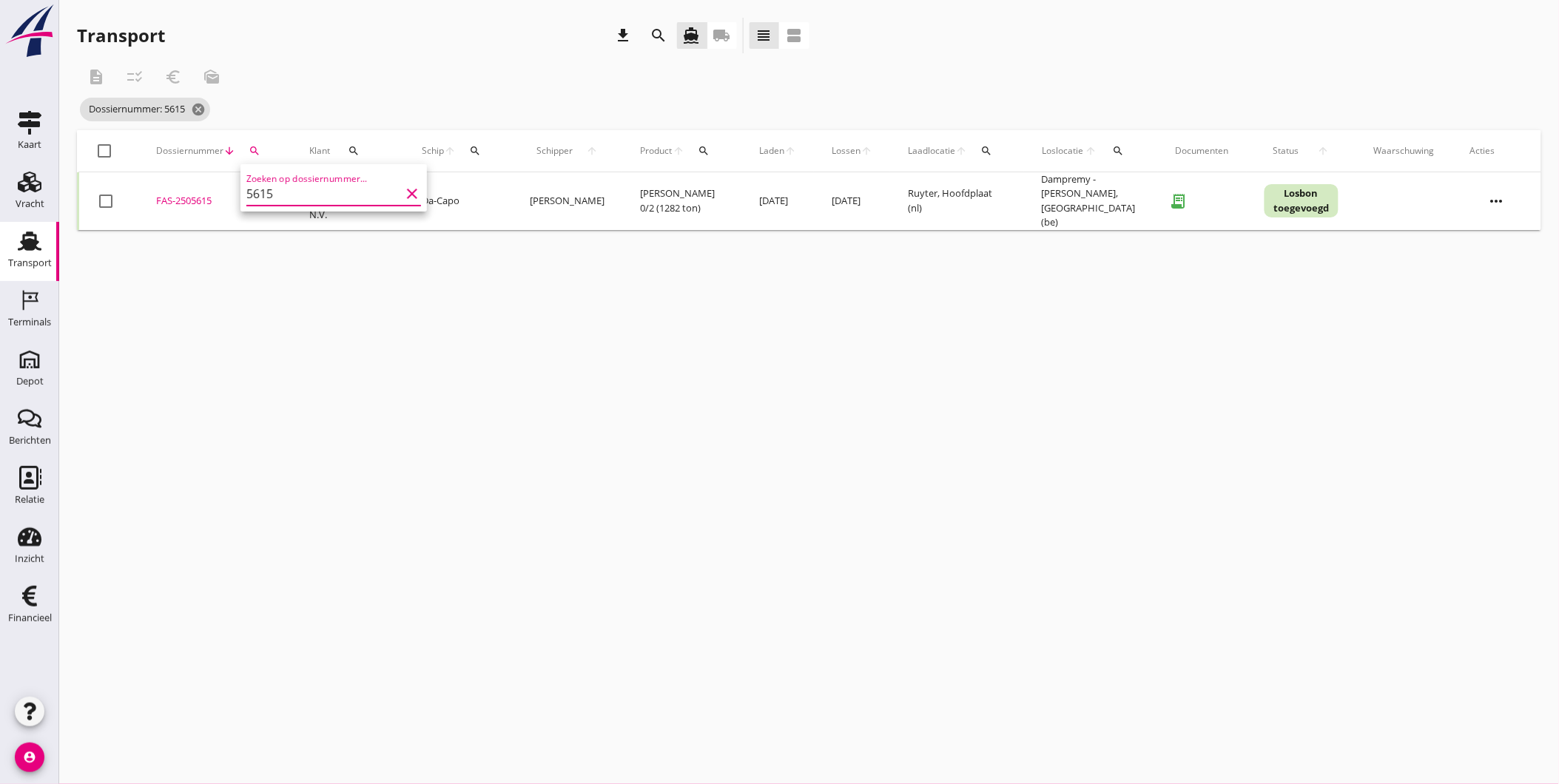
type input "5615"
click at [179, 199] on div "FAS-2505615" at bounding box center [215, 201] width 118 height 15
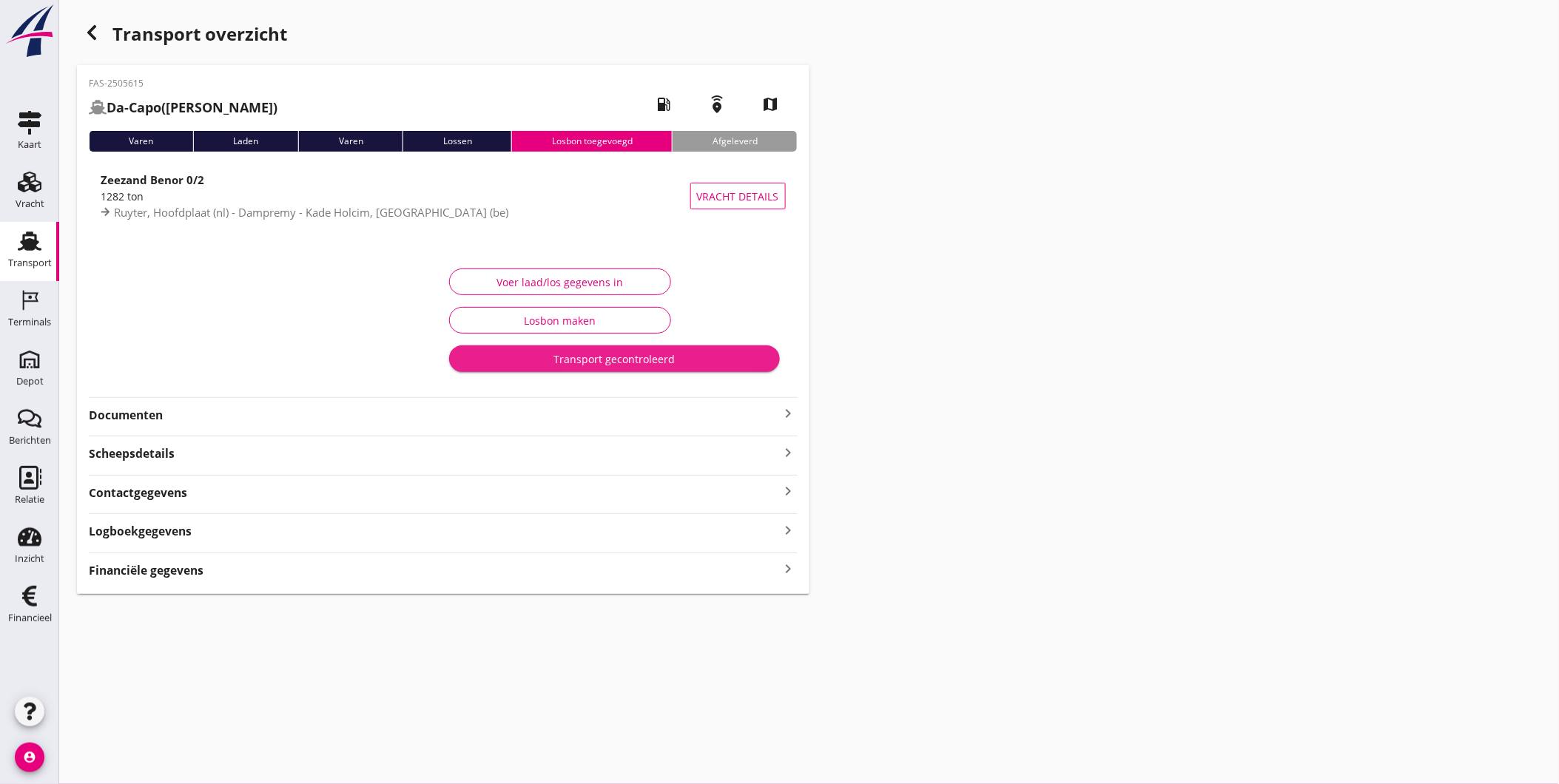
click at [632, 353] on div "Transport gecontroleerd" at bounding box center [614, 359] width 307 height 15
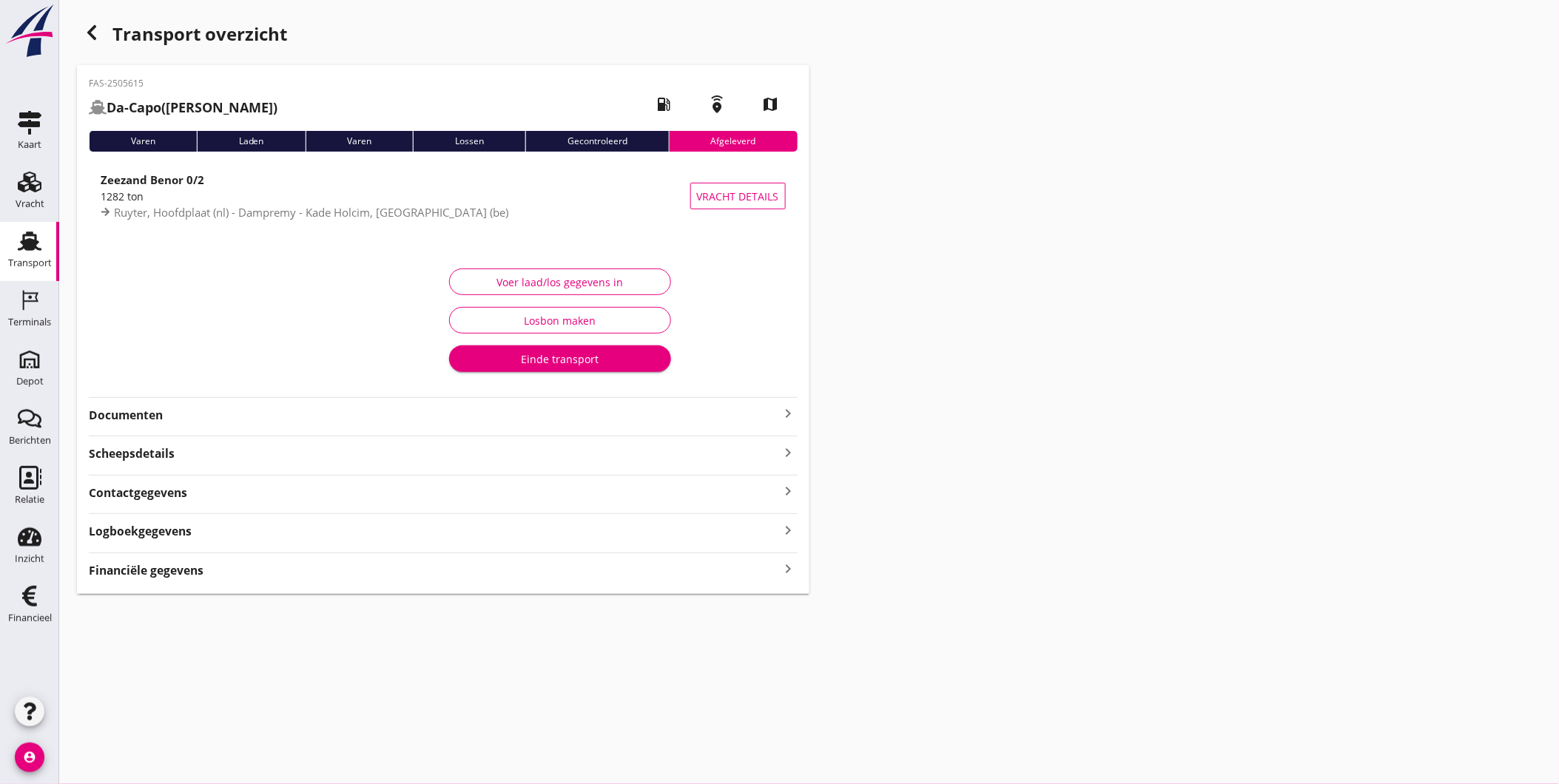
click at [983, 422] on div "Transport overzicht FAS-2505615 Da-Capo (C. van der Hoff) local_gas_station eme…" at bounding box center [809, 306] width 1500 height 612
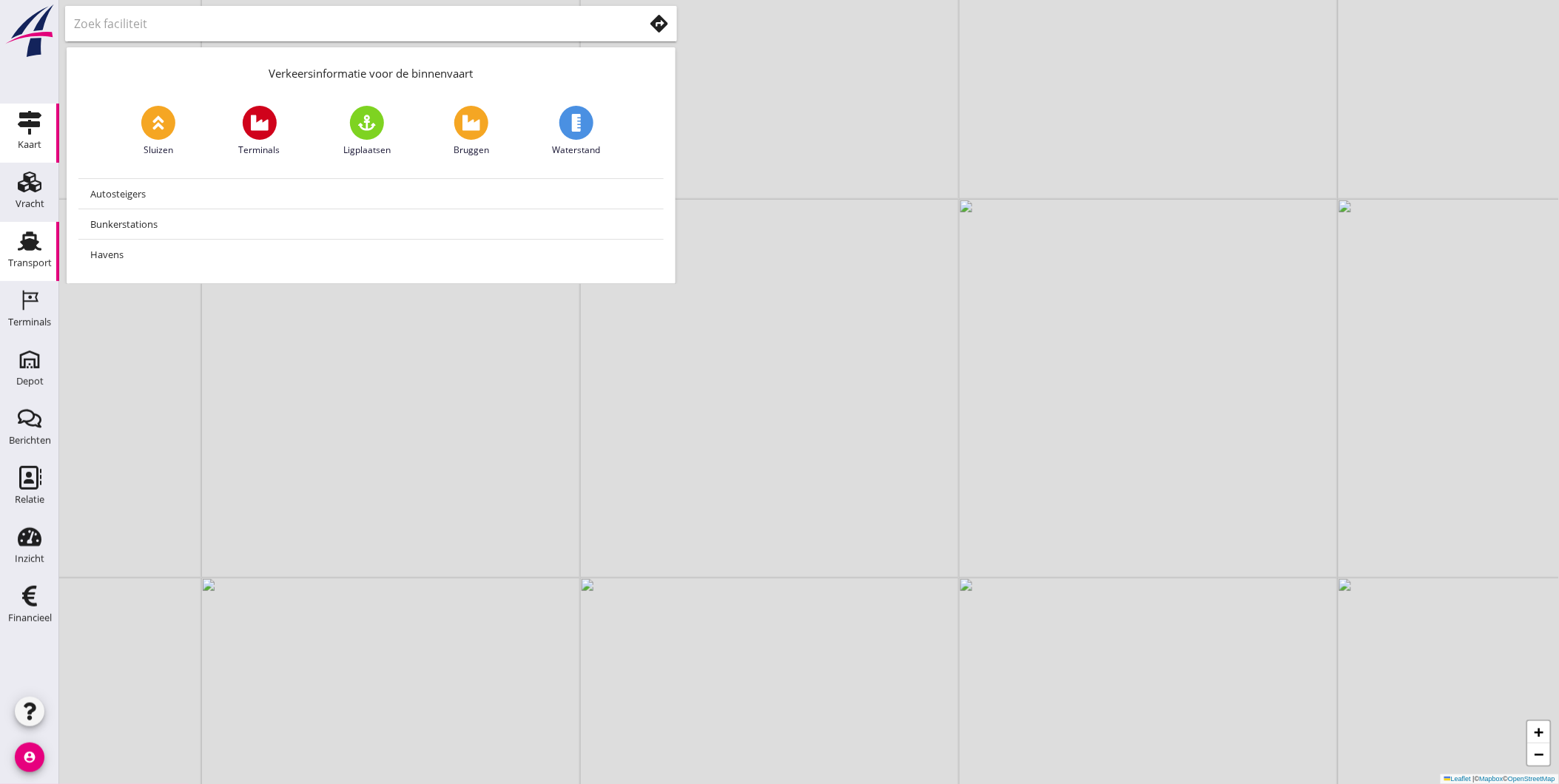
click at [26, 237] on icon "Transport" at bounding box center [29, 240] width 24 height 24
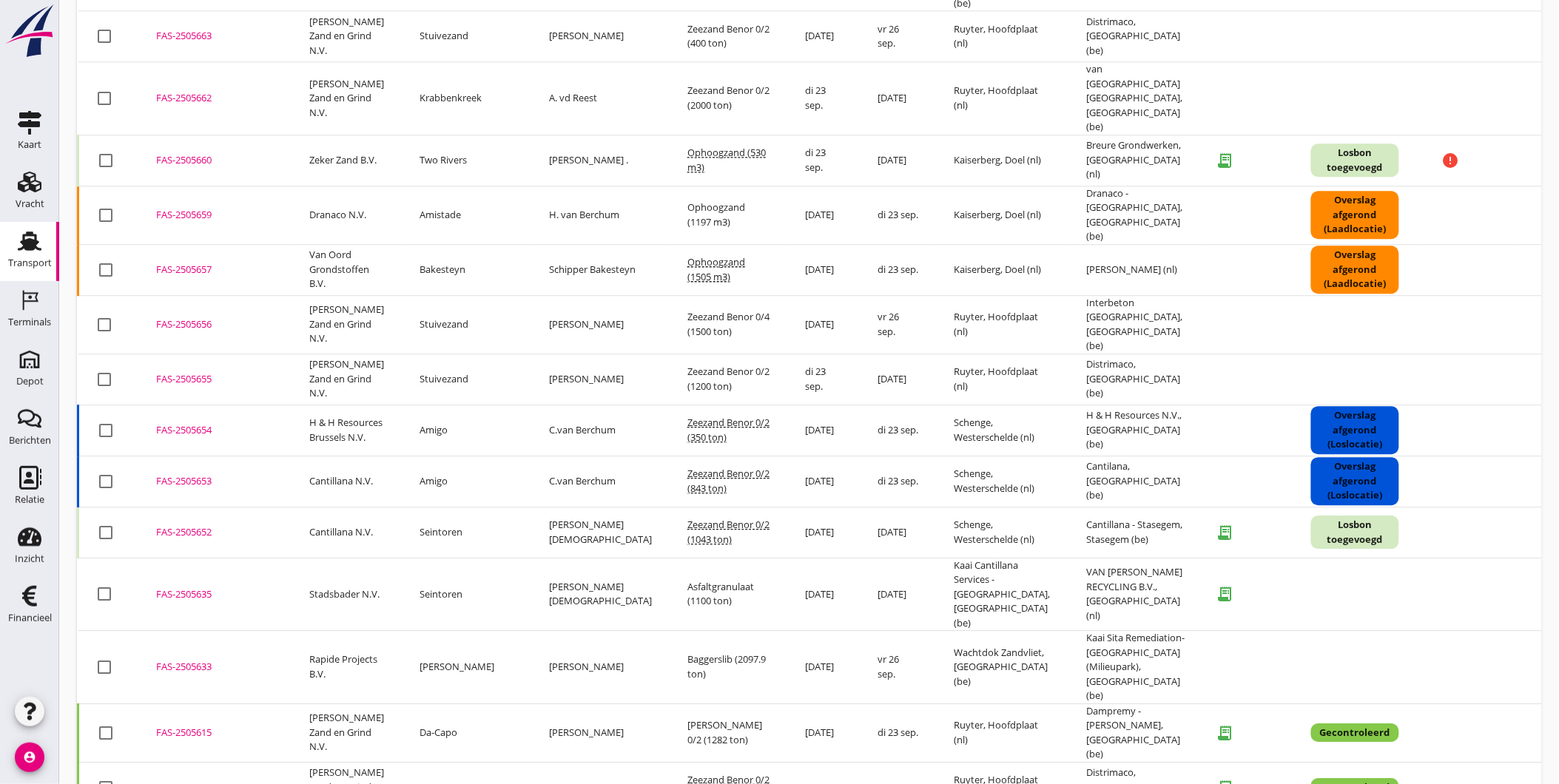
scroll to position [1553, 0]
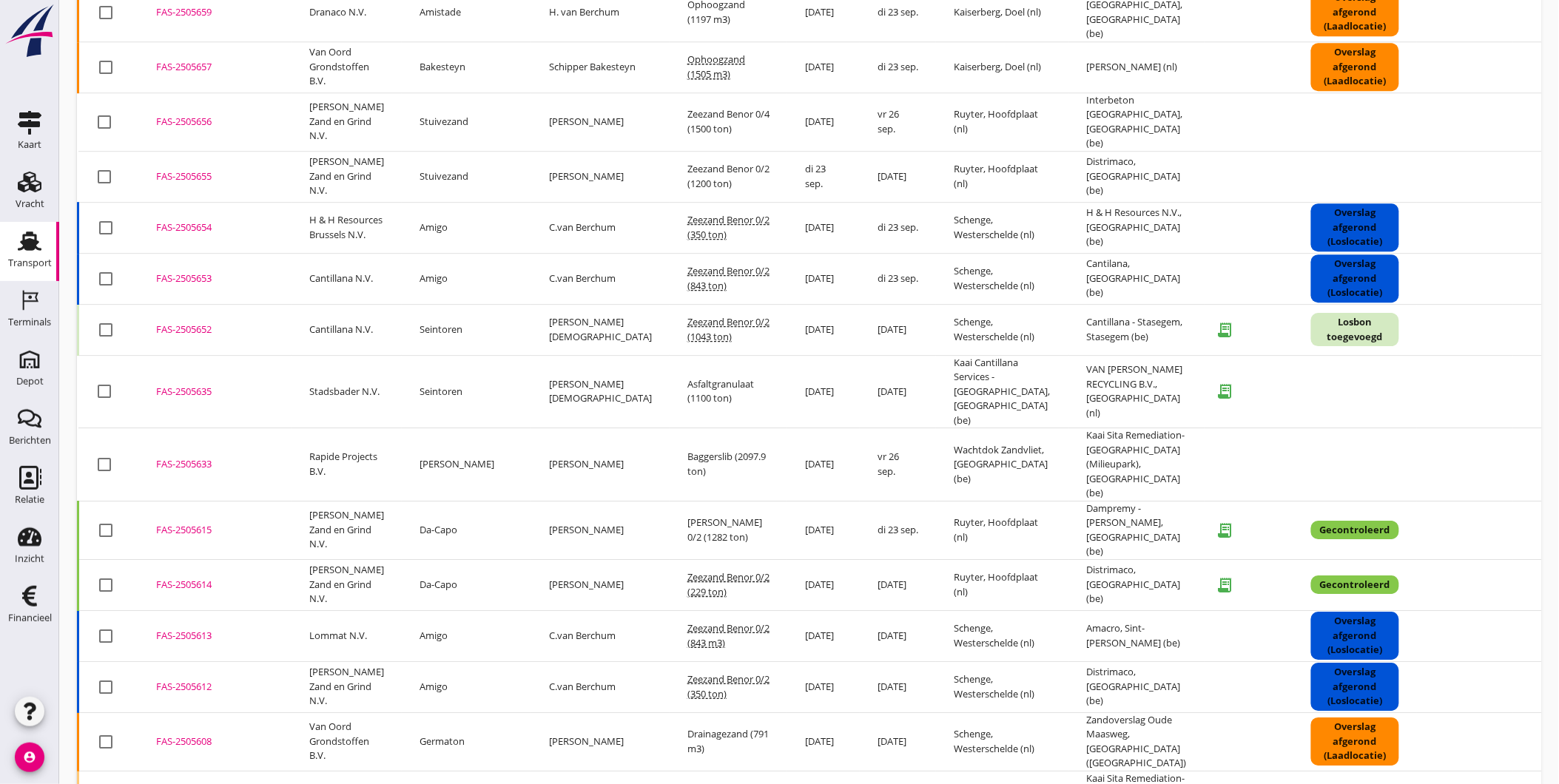
click at [202, 629] on div "FAS-2505613" at bounding box center [215, 637] width 118 height 15
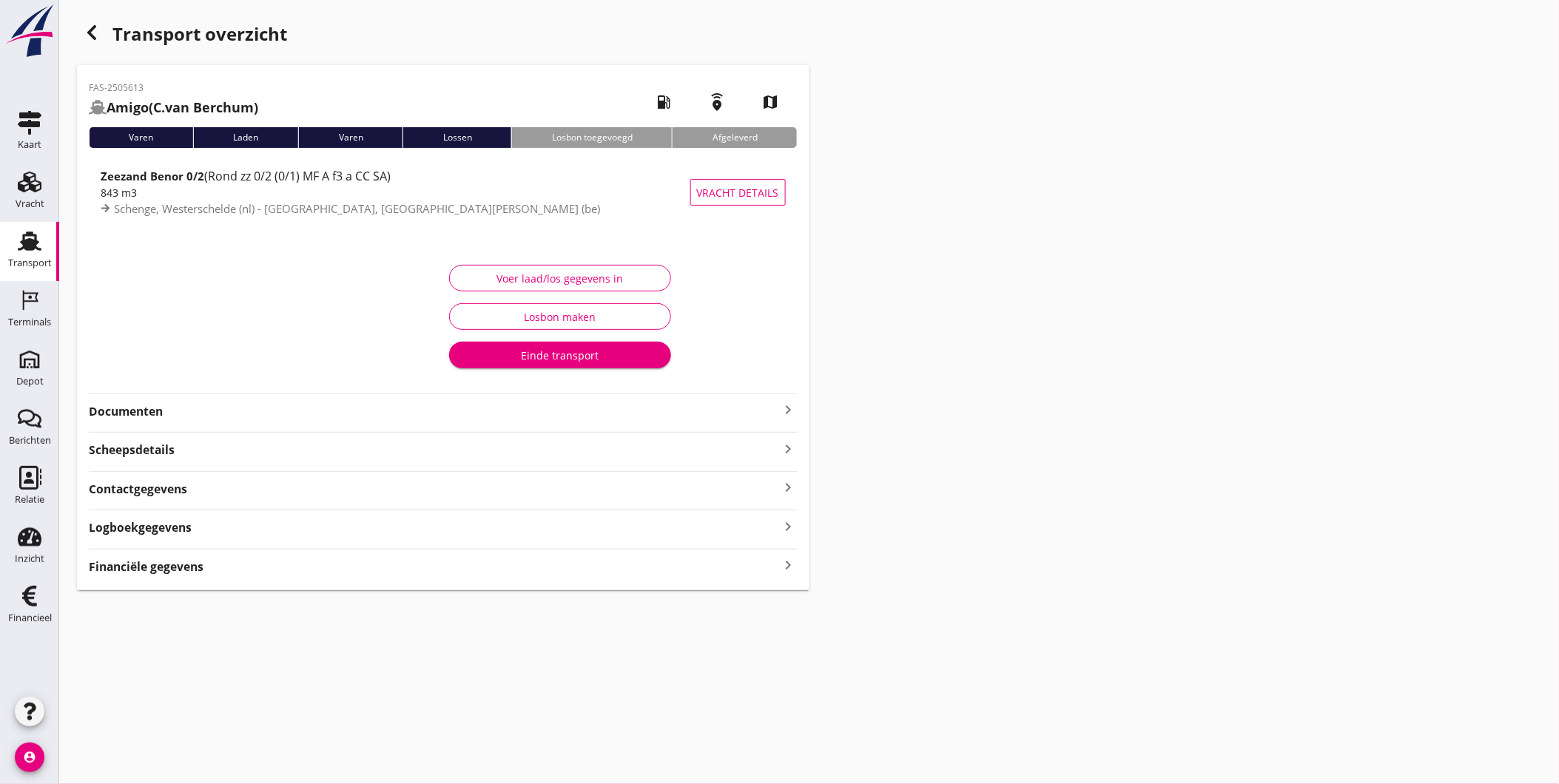
click at [136, 131] on div "Varen" at bounding box center [141, 138] width 105 height 21
click at [142, 135] on div "Varen" at bounding box center [141, 138] width 105 height 21
click at [98, 31] on icon "button" at bounding box center [91, 32] width 18 height 18
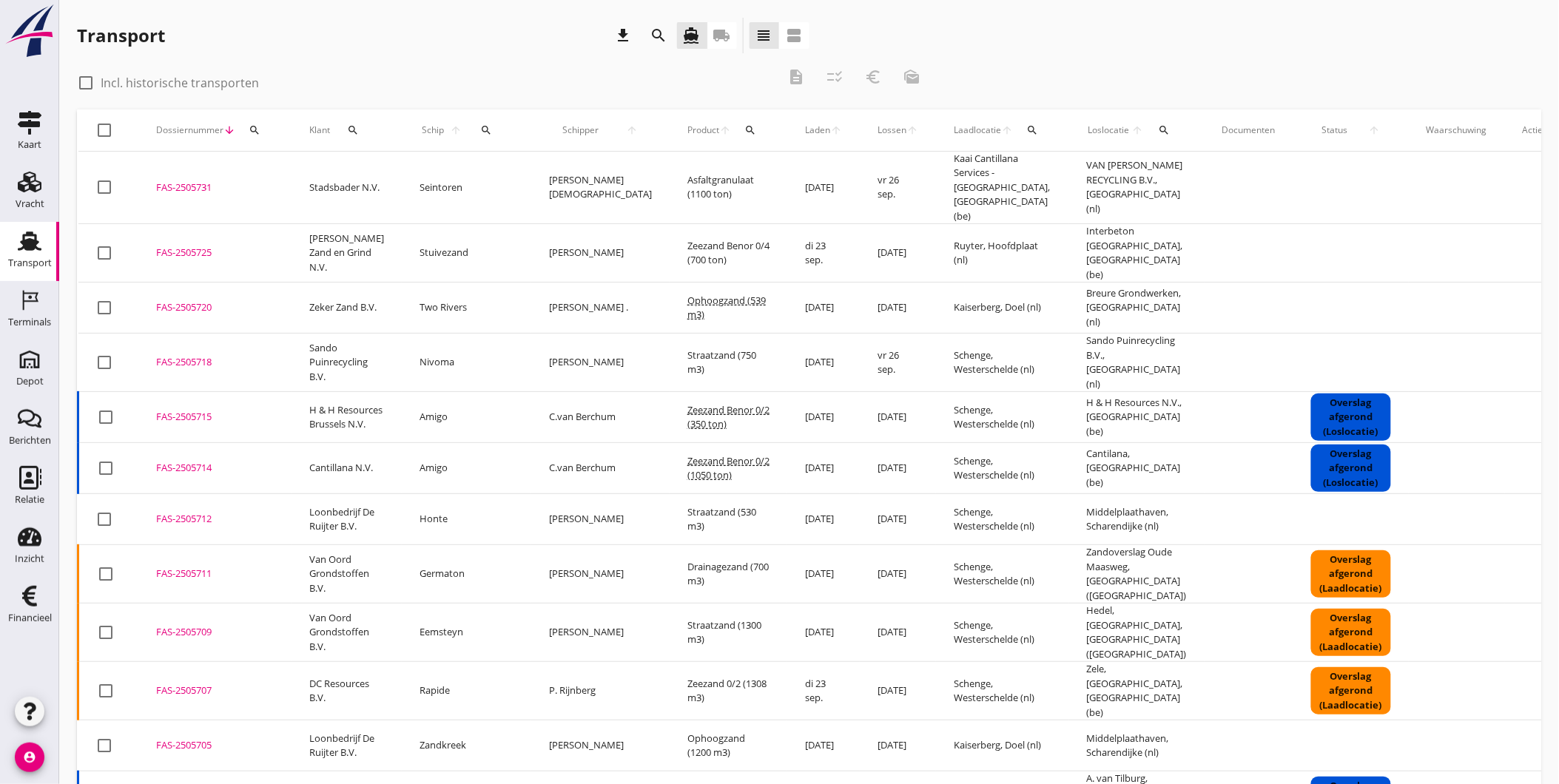
click at [250, 126] on icon "search" at bounding box center [255, 130] width 11 height 11
click at [292, 182] on input "Zoeken op dossiernummer..." at bounding box center [323, 173] width 154 height 24
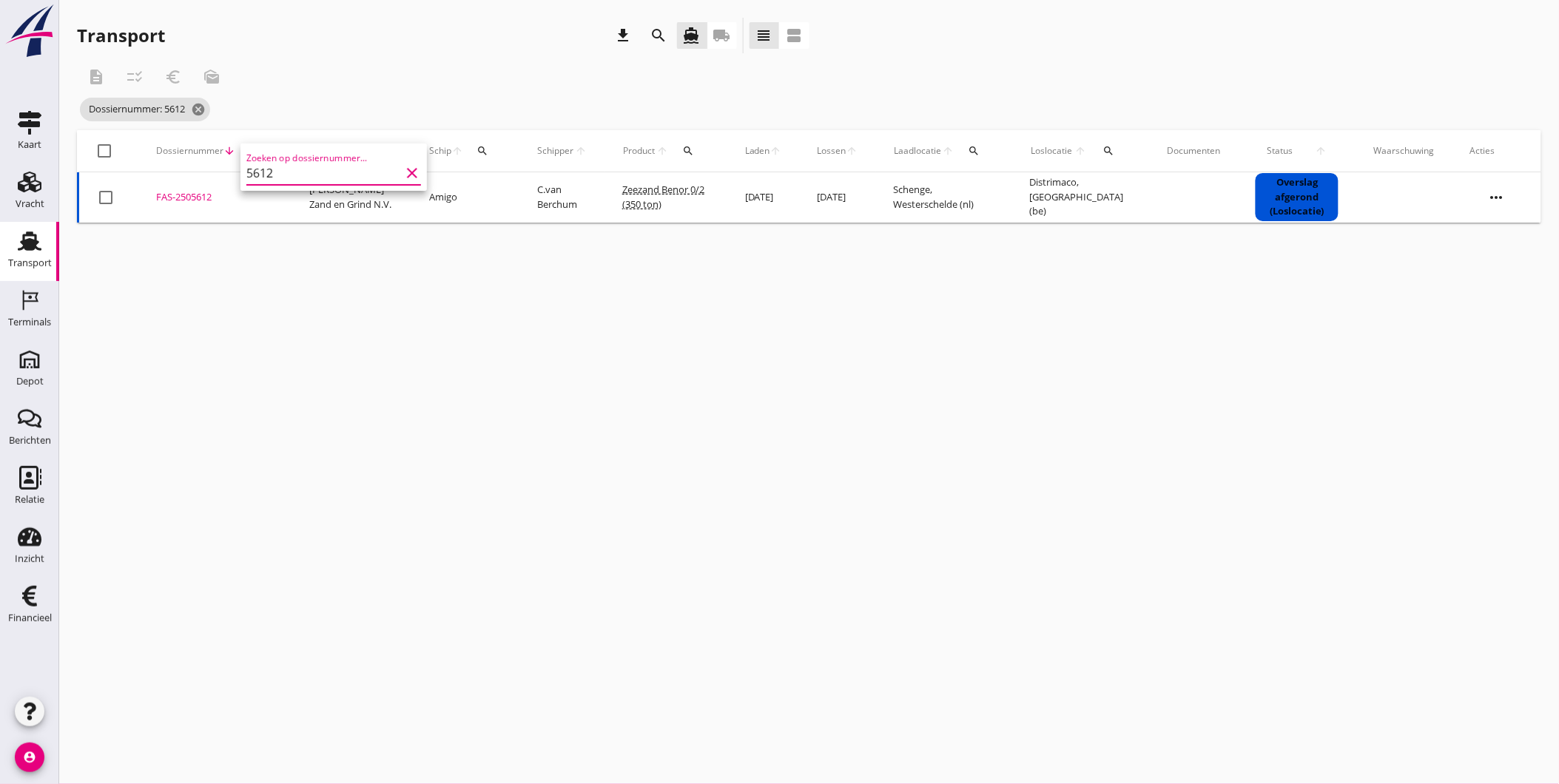
type input "5612"
click at [194, 197] on div "FAS-2505612" at bounding box center [215, 198] width 118 height 15
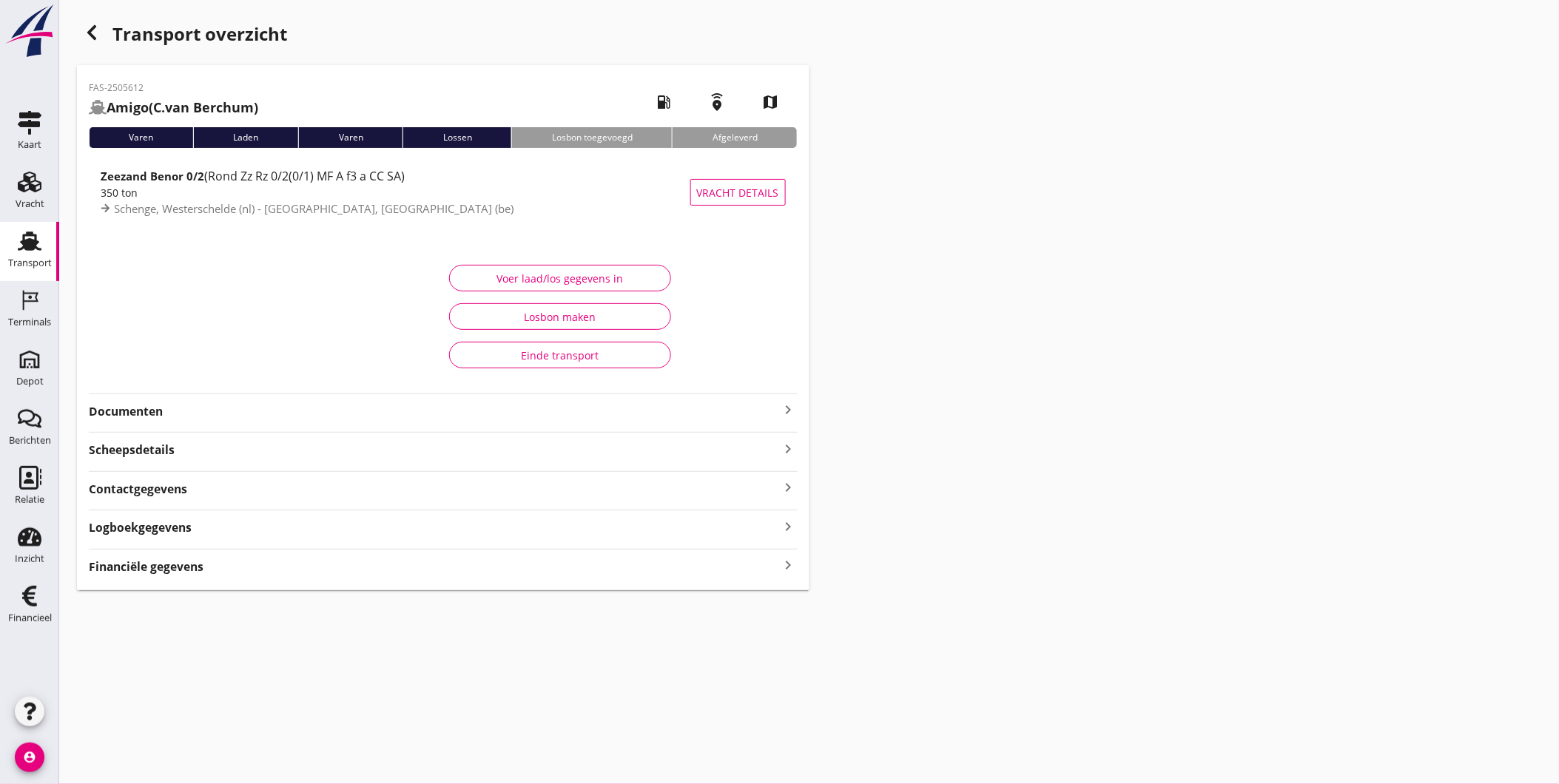
click at [164, 409] on strong "Documenten" at bounding box center [433, 411] width 691 height 17
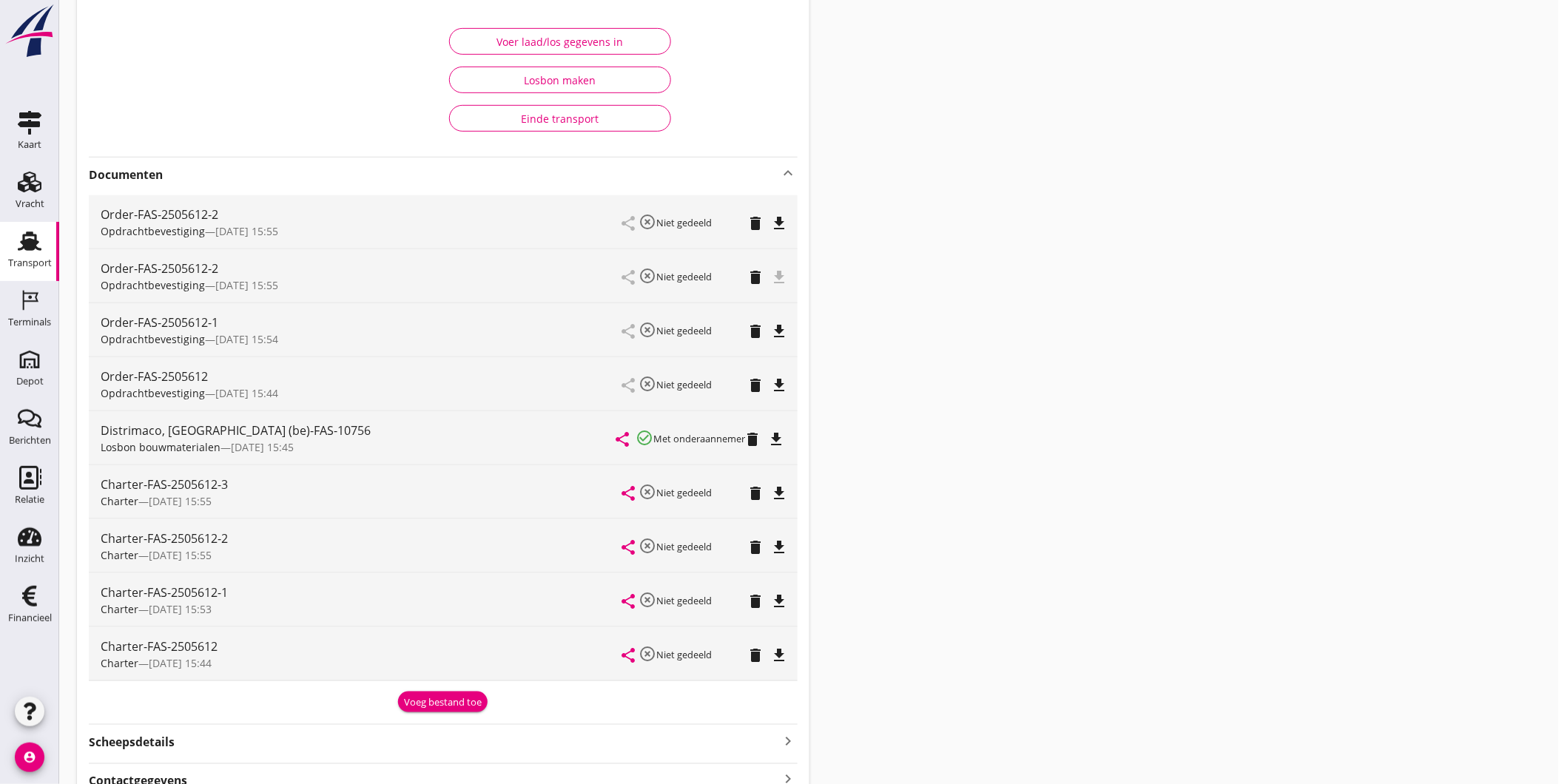
scroll to position [246, 0]
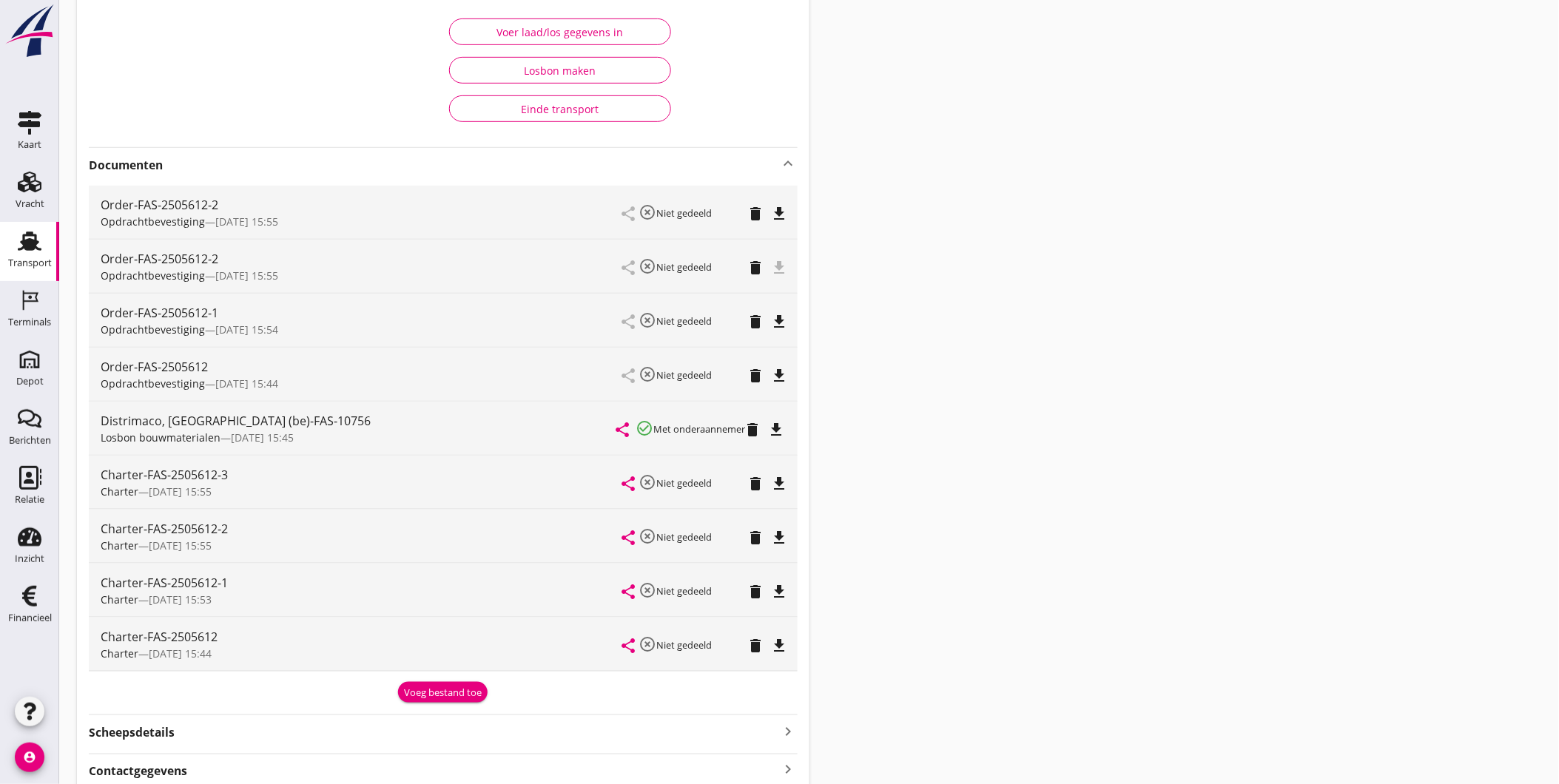
click at [778, 427] on icon "file_download" at bounding box center [777, 430] width 18 height 18
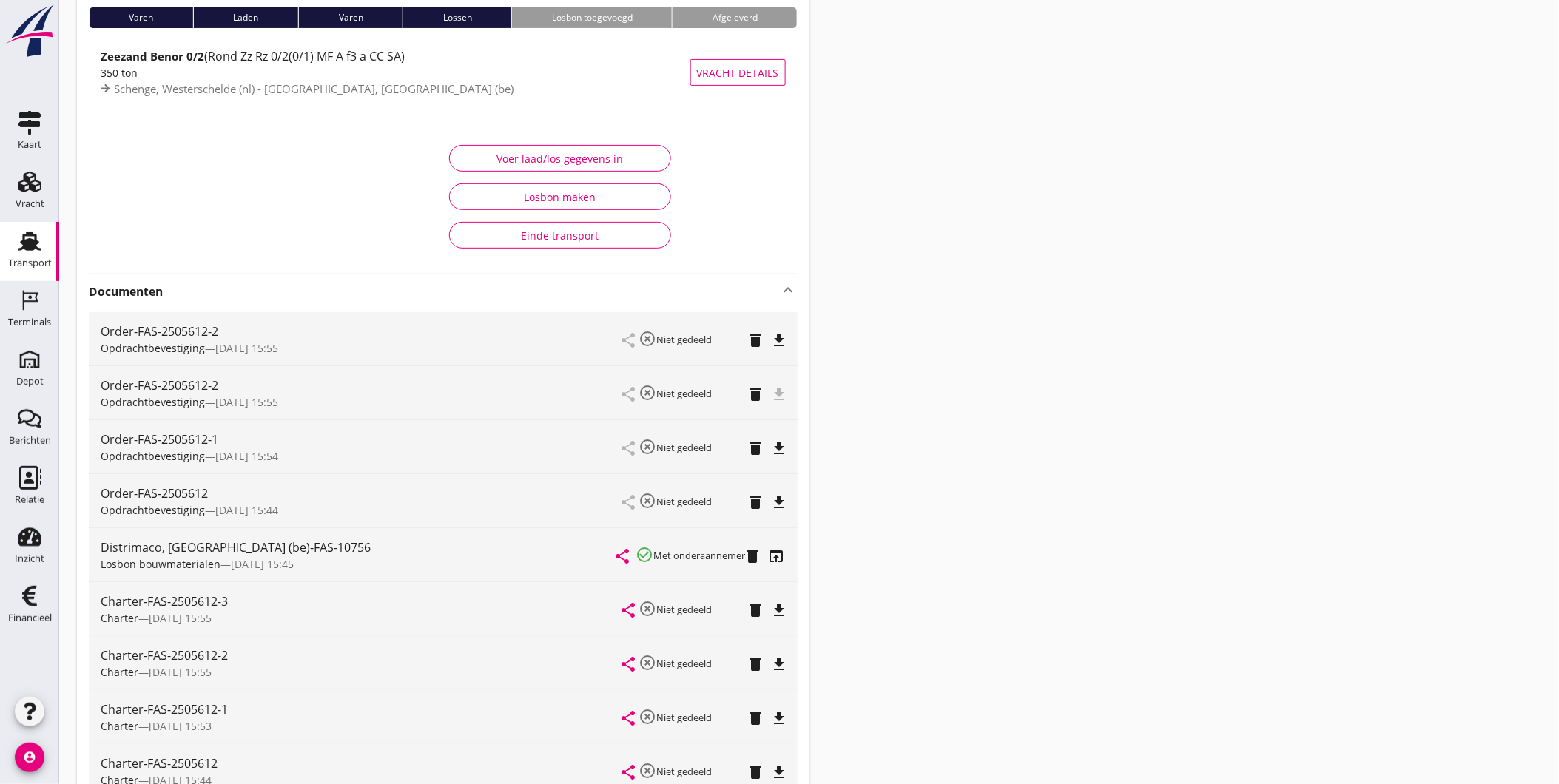
scroll to position [0, 0]
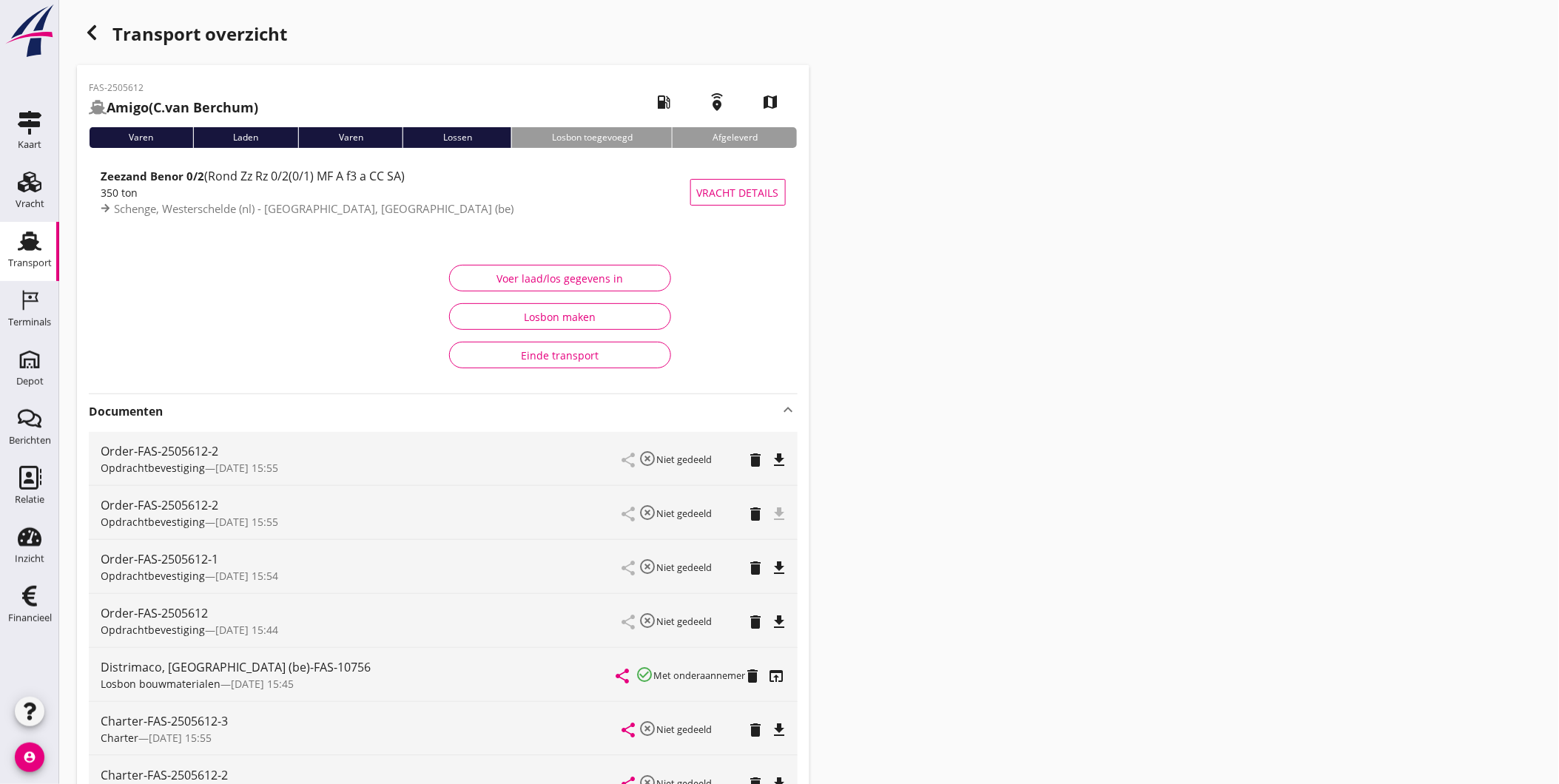
click at [88, 32] on use "button" at bounding box center [91, 32] width 9 height 15
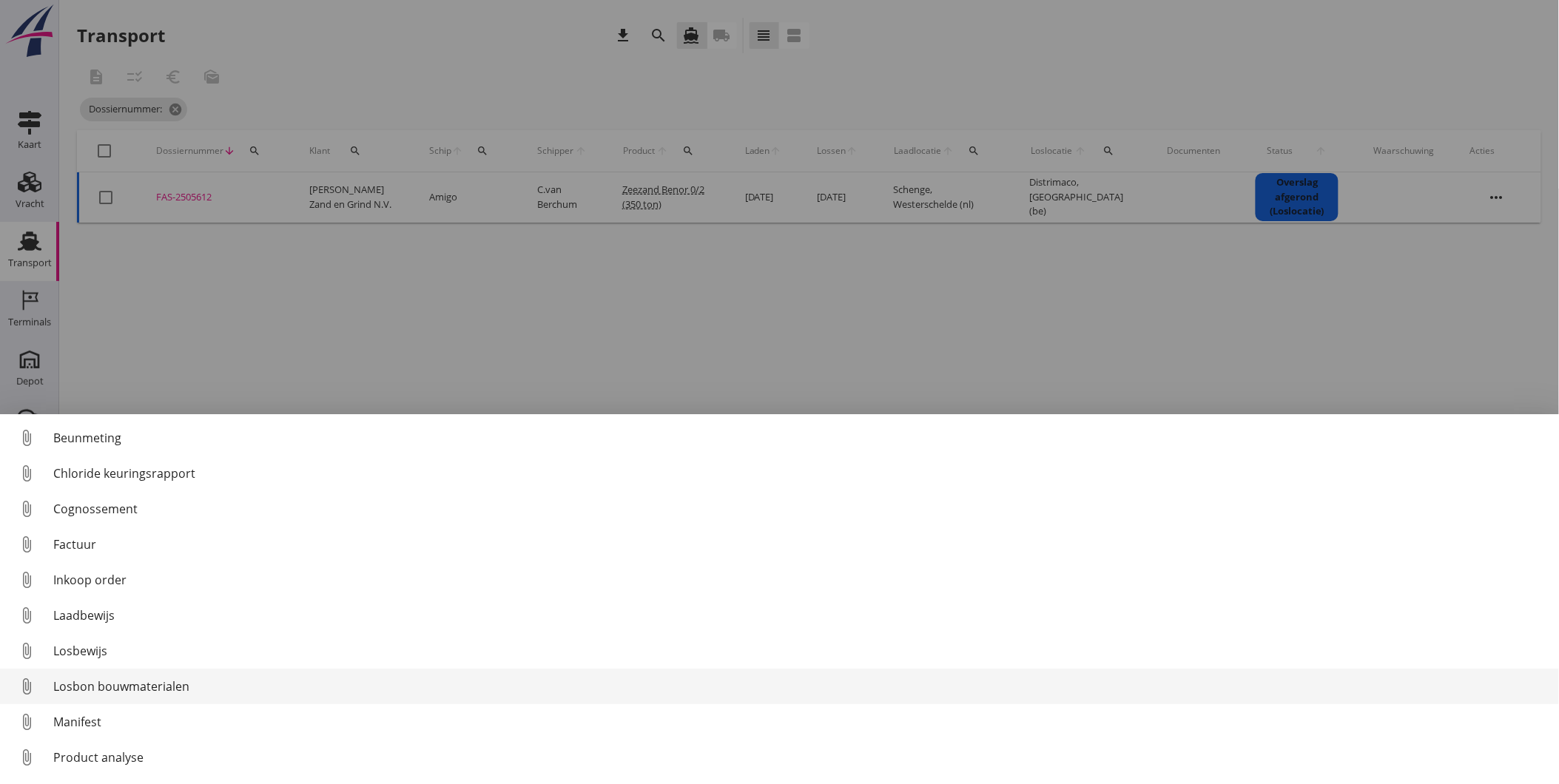
click at [114, 689] on div "Losbon bouwmaterialen" at bounding box center [799, 686] width 1493 height 18
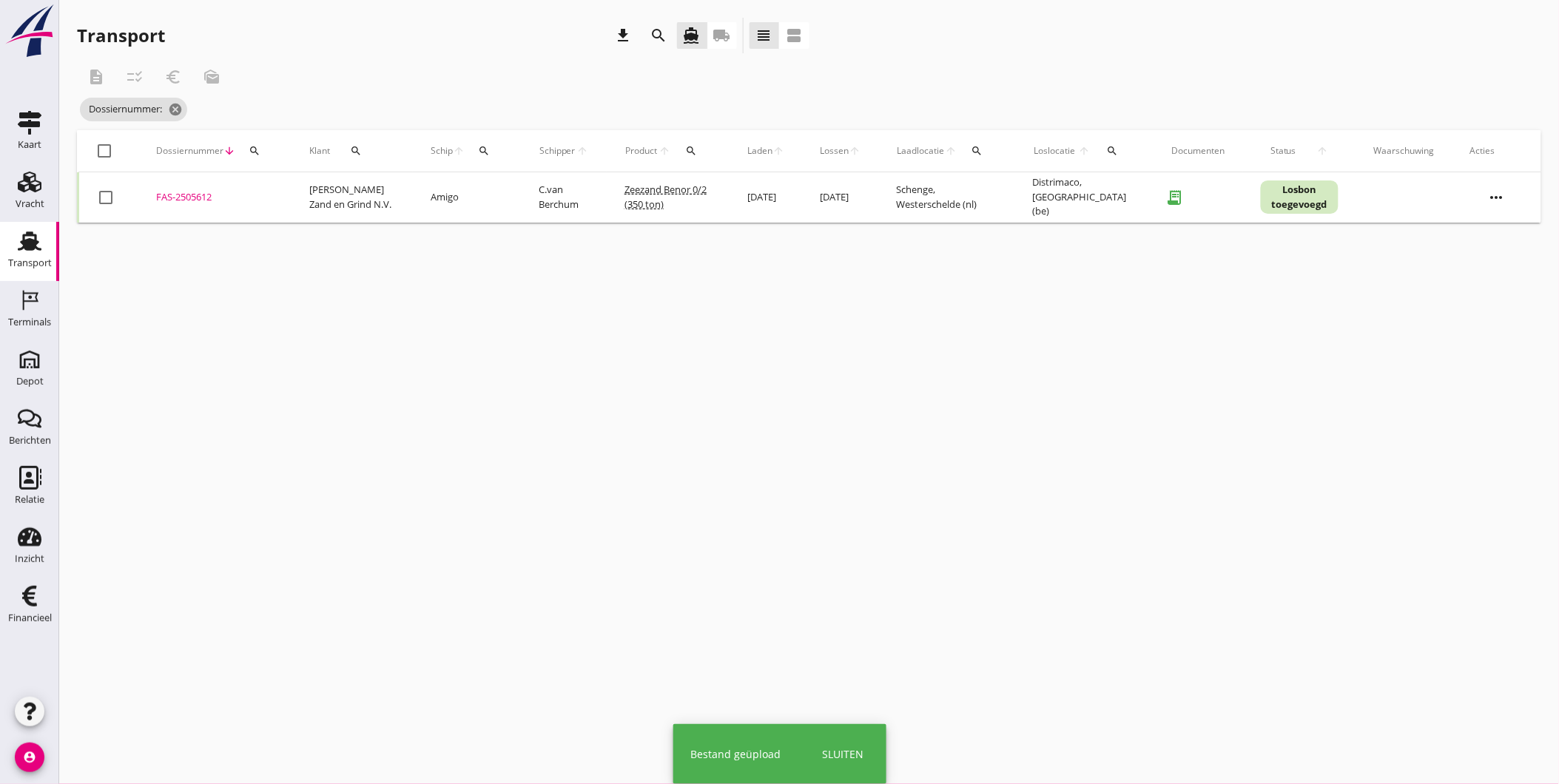
click at [179, 199] on div "FAS-2505612" at bounding box center [215, 198] width 118 height 15
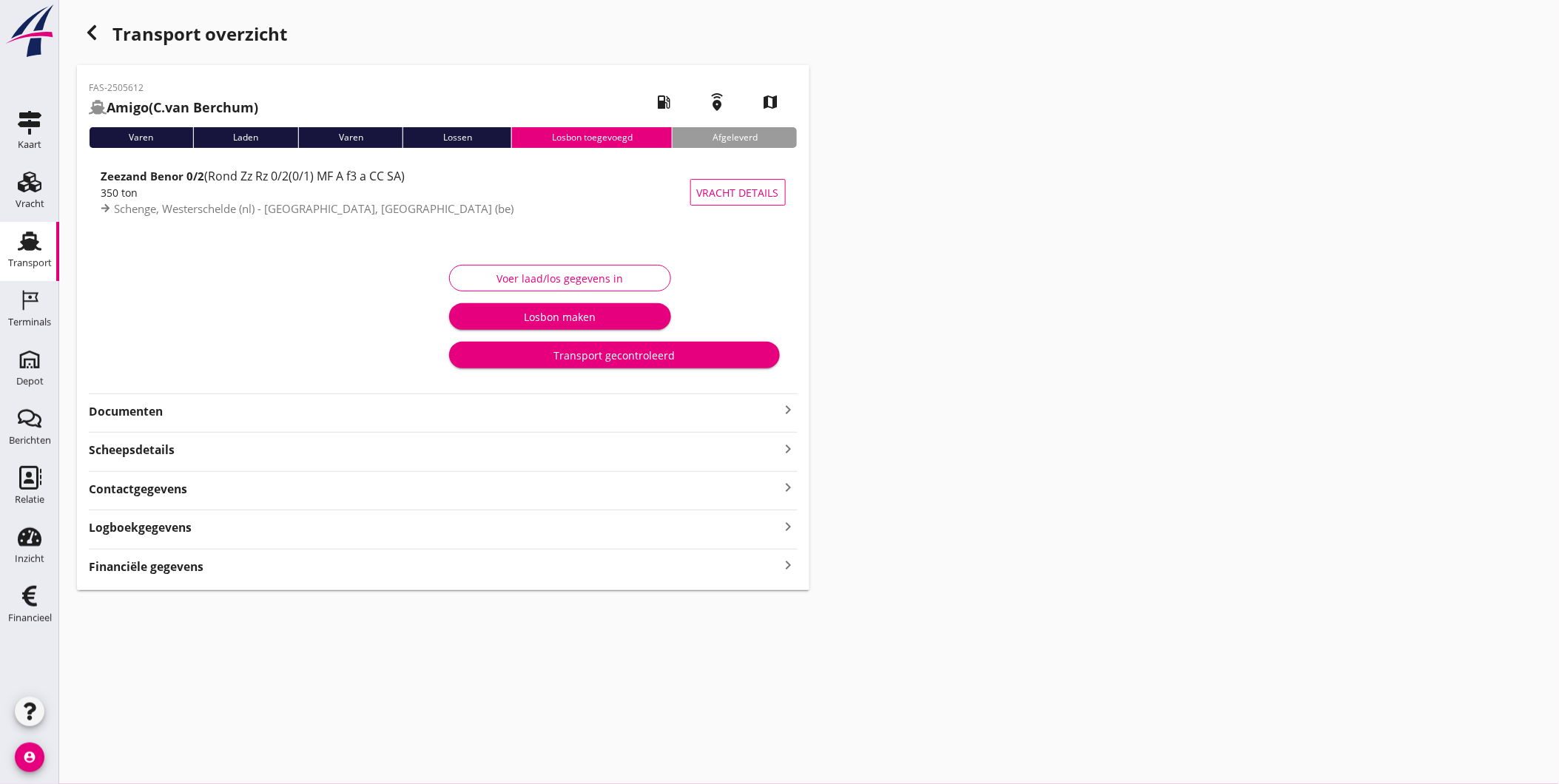
click at [159, 530] on strong "Logboekgegevens" at bounding box center [140, 527] width 103 height 17
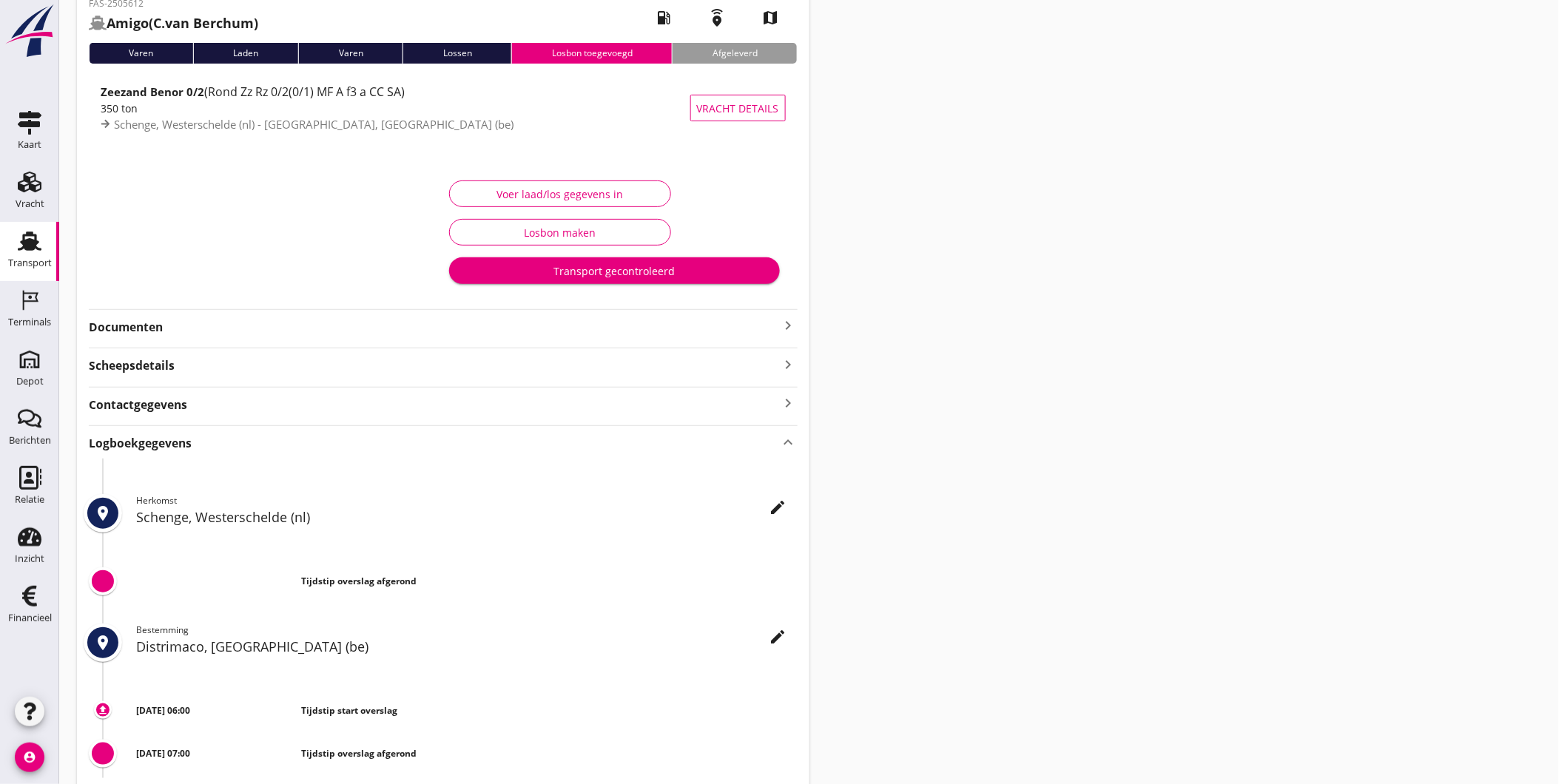
scroll to position [185, 0]
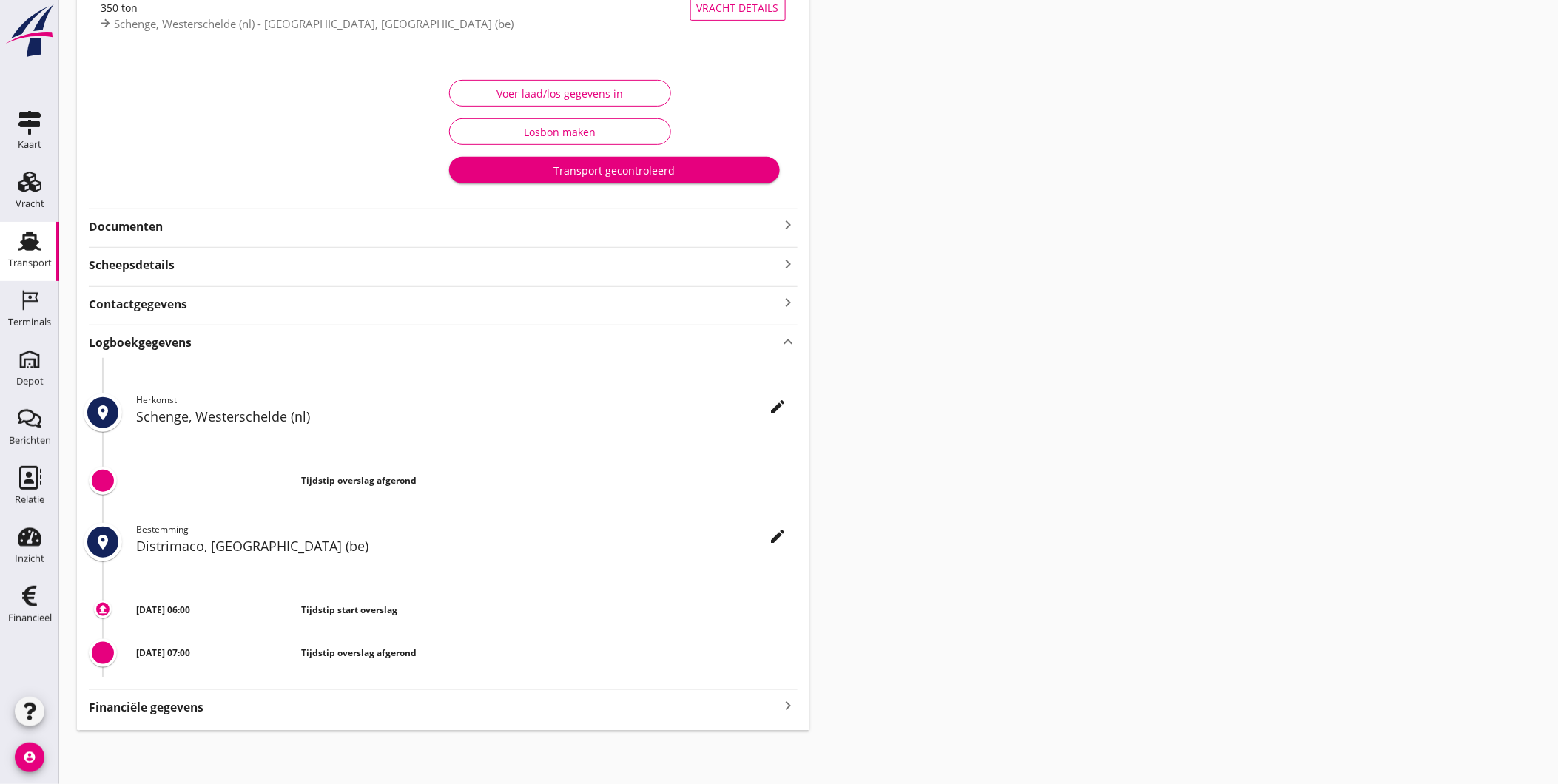
click at [780, 398] on icon "edit" at bounding box center [778, 407] width 18 height 18
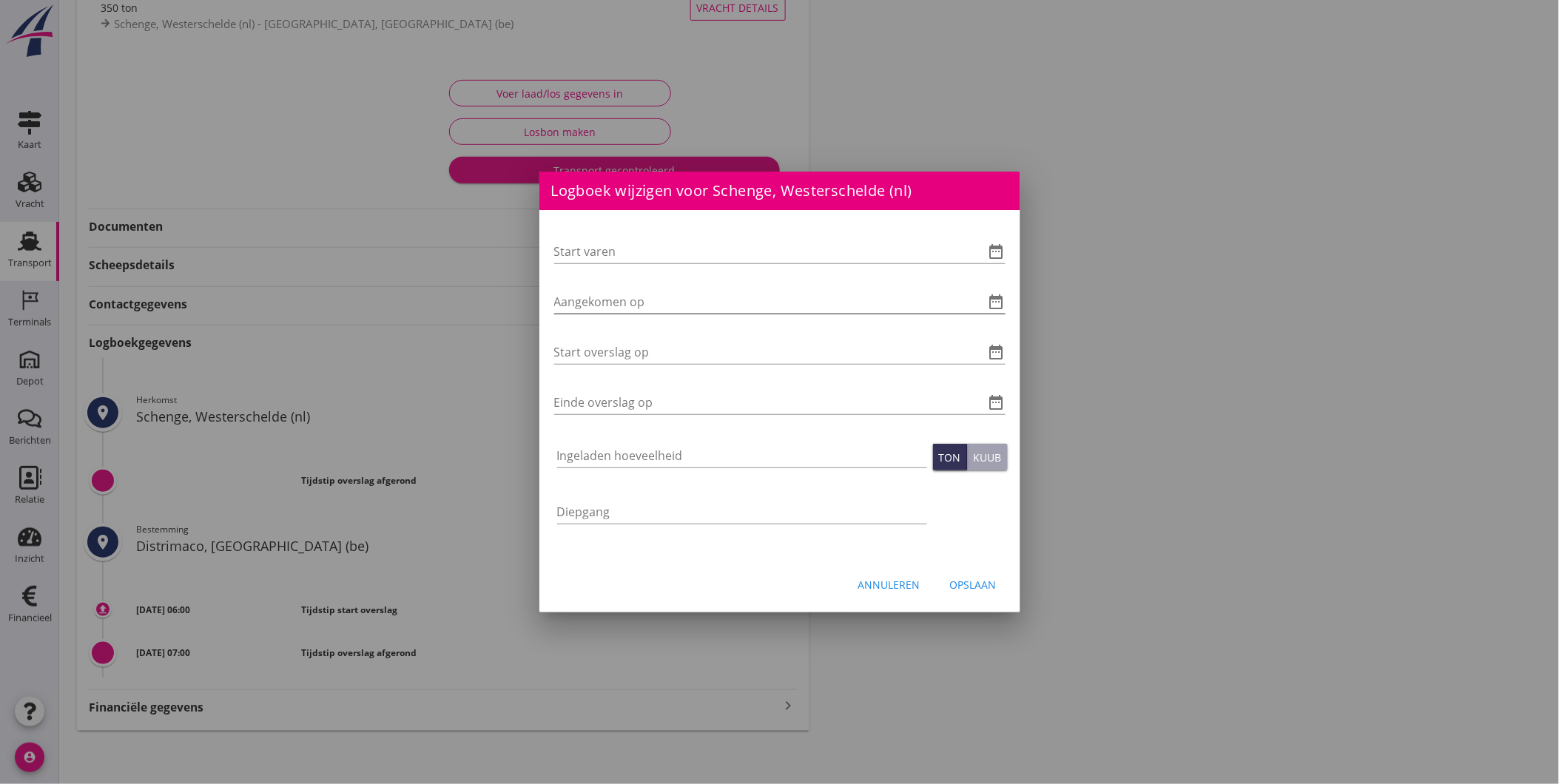
click at [994, 304] on icon "date_range" at bounding box center [996, 301] width 18 height 18
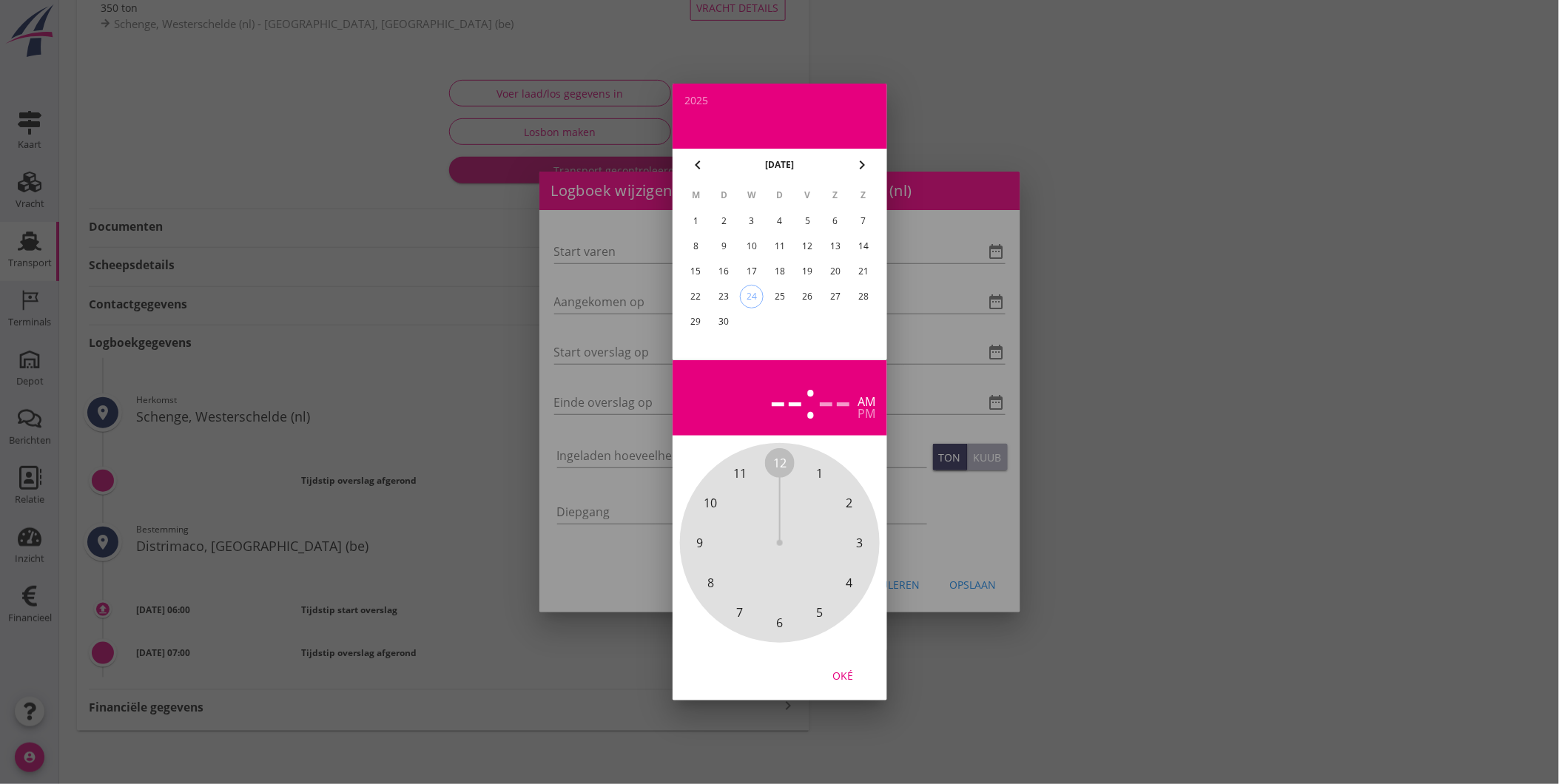
click at [981, 194] on div at bounding box center [780, 392] width 1559 height 784
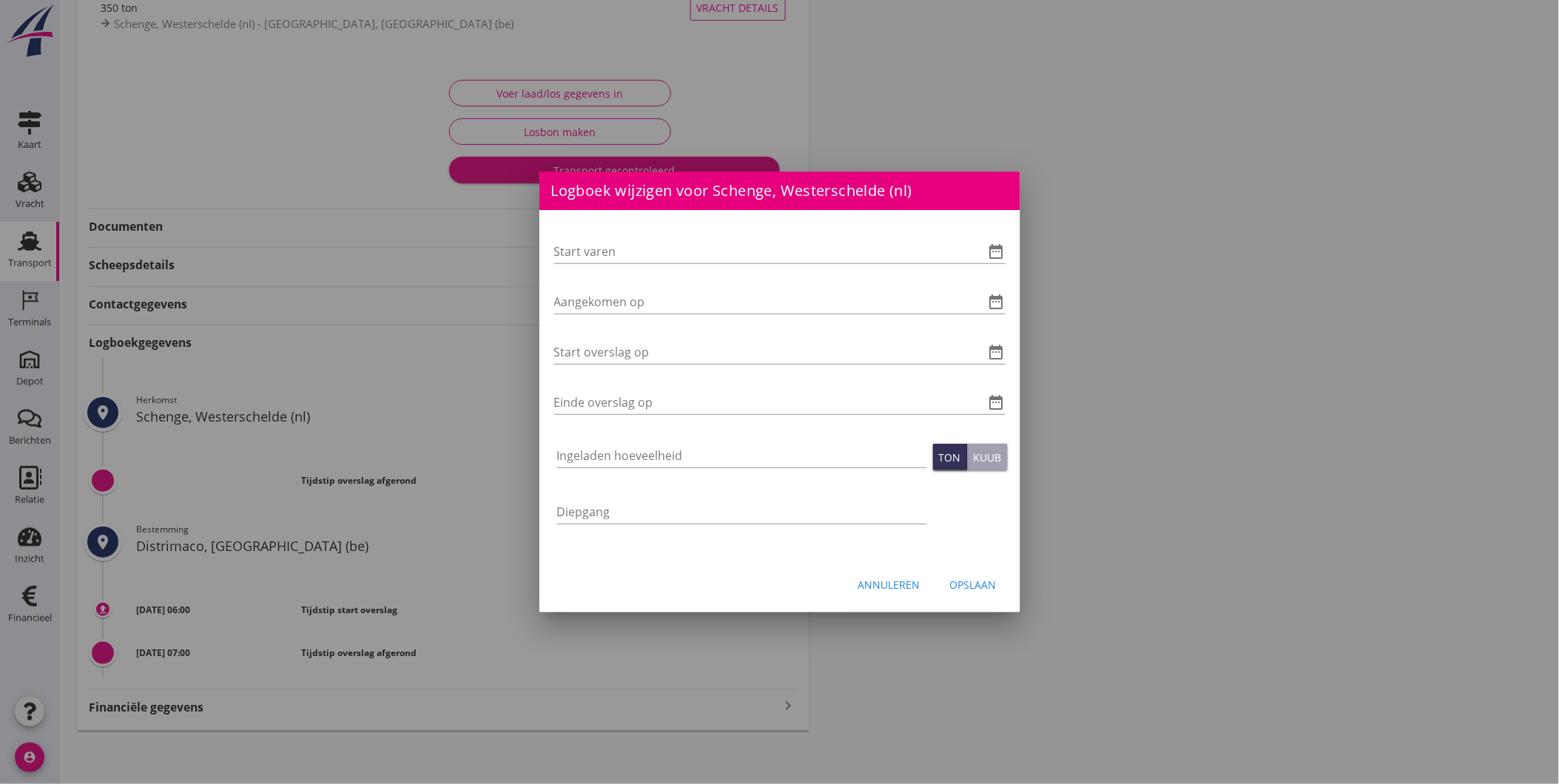
click at [433, 526] on div at bounding box center [780, 392] width 1559 height 784
click at [893, 580] on div "Annuleren" at bounding box center [889, 584] width 62 height 15
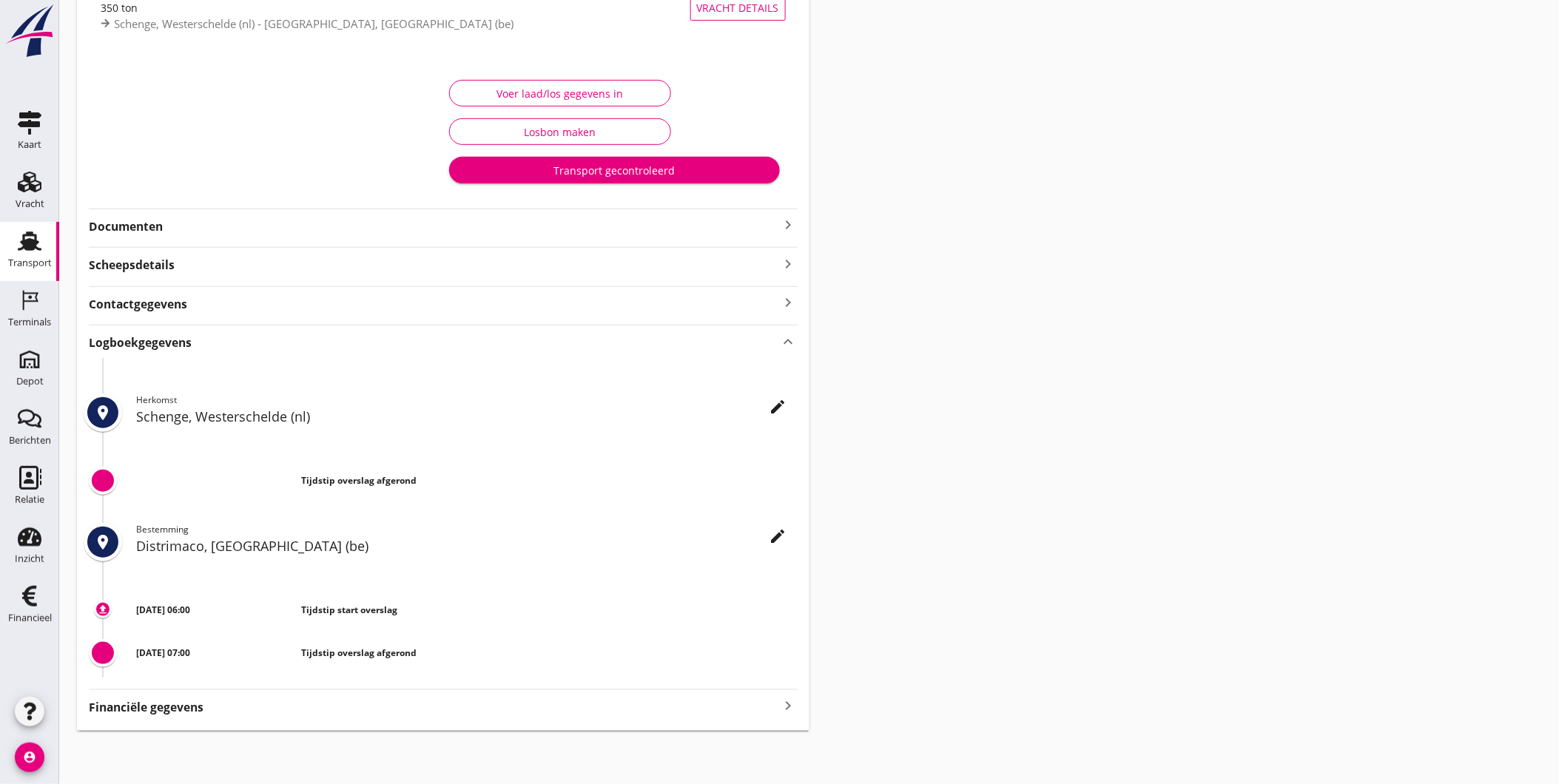
click at [604, 89] on div "Voer laad/los gegevens in" at bounding box center [560, 93] width 197 height 15
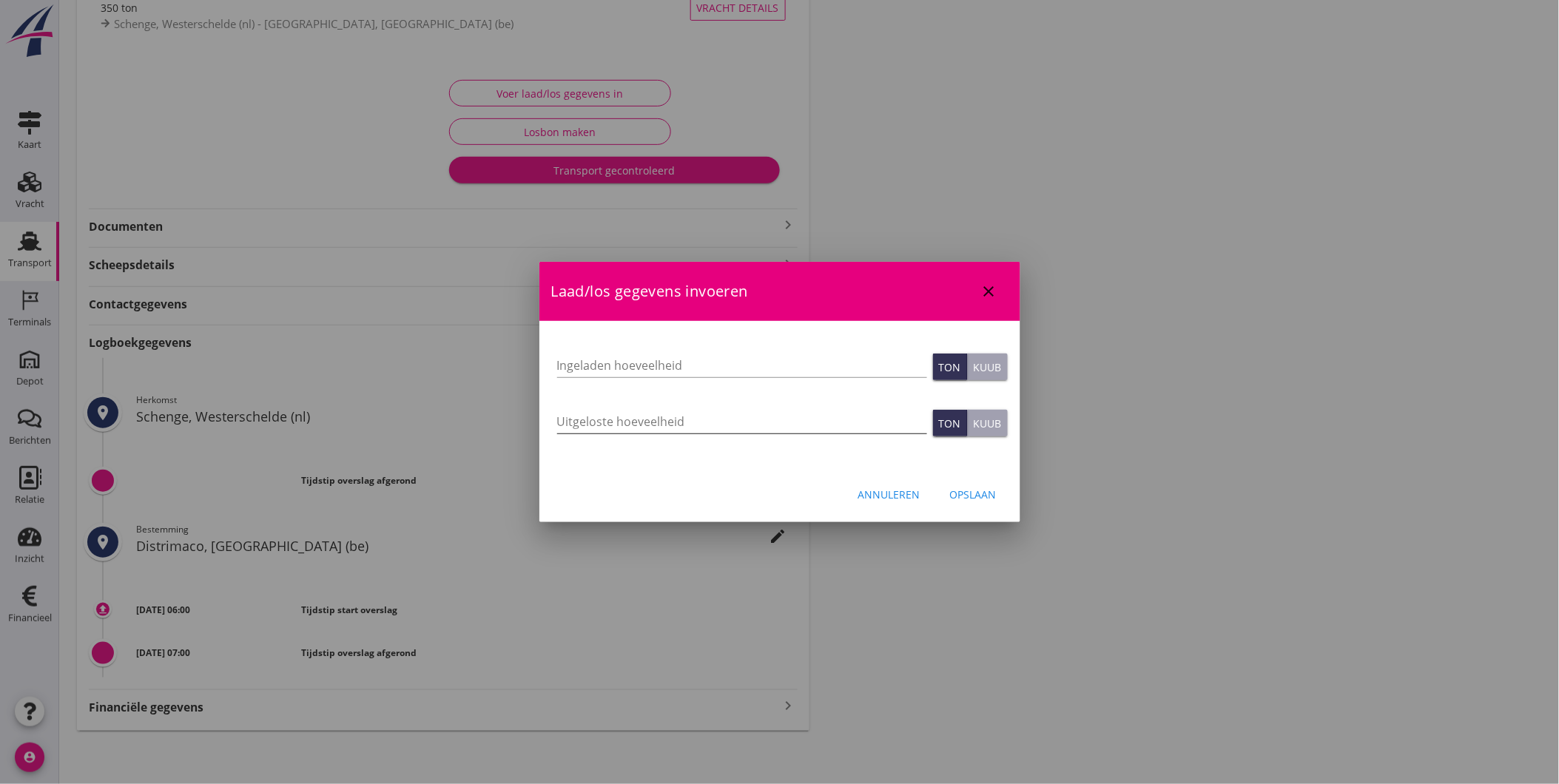
click at [737, 412] on input "Uitgeloste hoeveelheid" at bounding box center [741, 421] width 370 height 24
type input "341"
click at [967, 490] on div "Opslaan" at bounding box center [972, 494] width 47 height 15
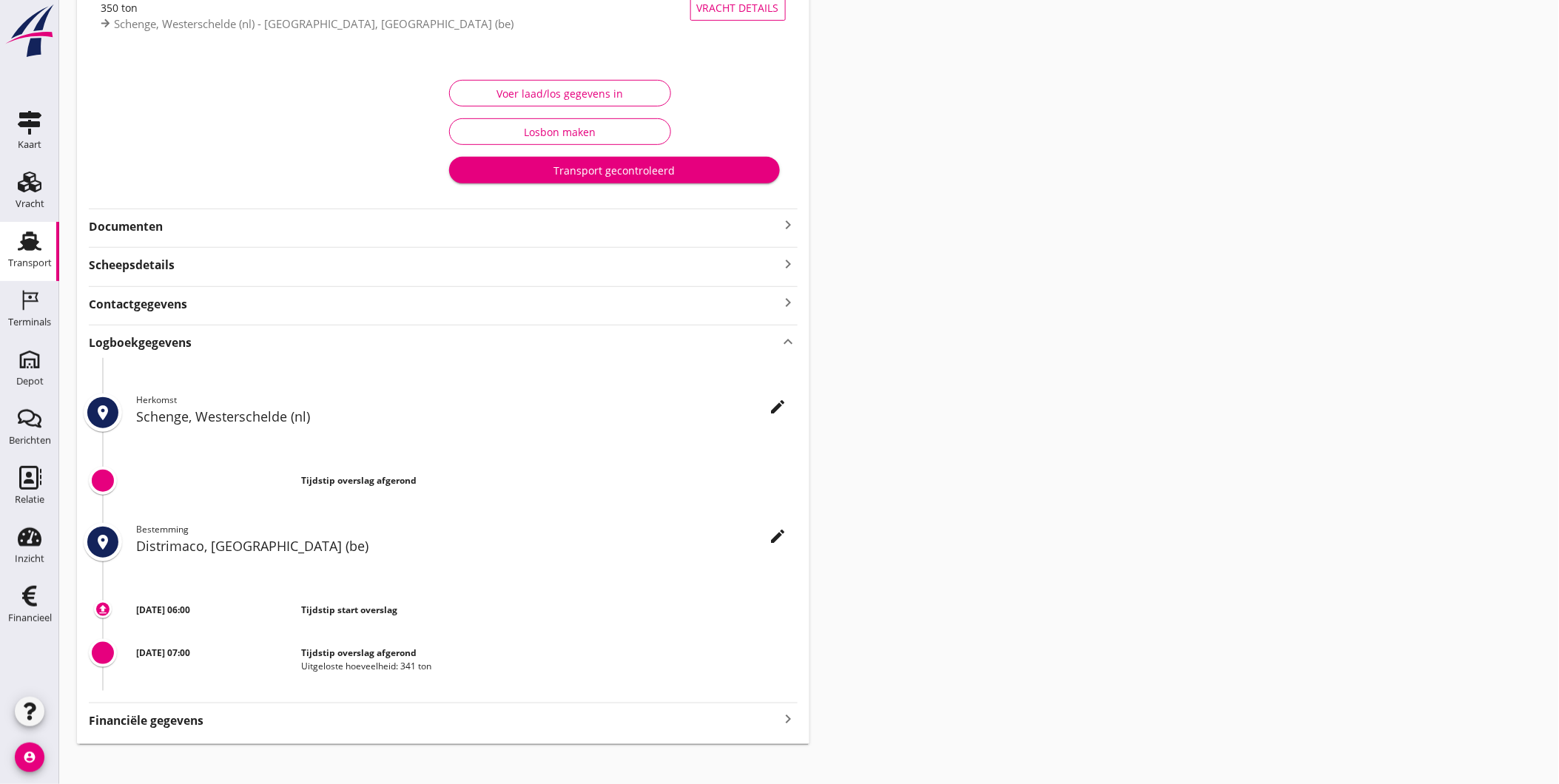
click at [587, 80] on button "Voer laad/los gegevens in" at bounding box center [559, 93] width 221 height 27
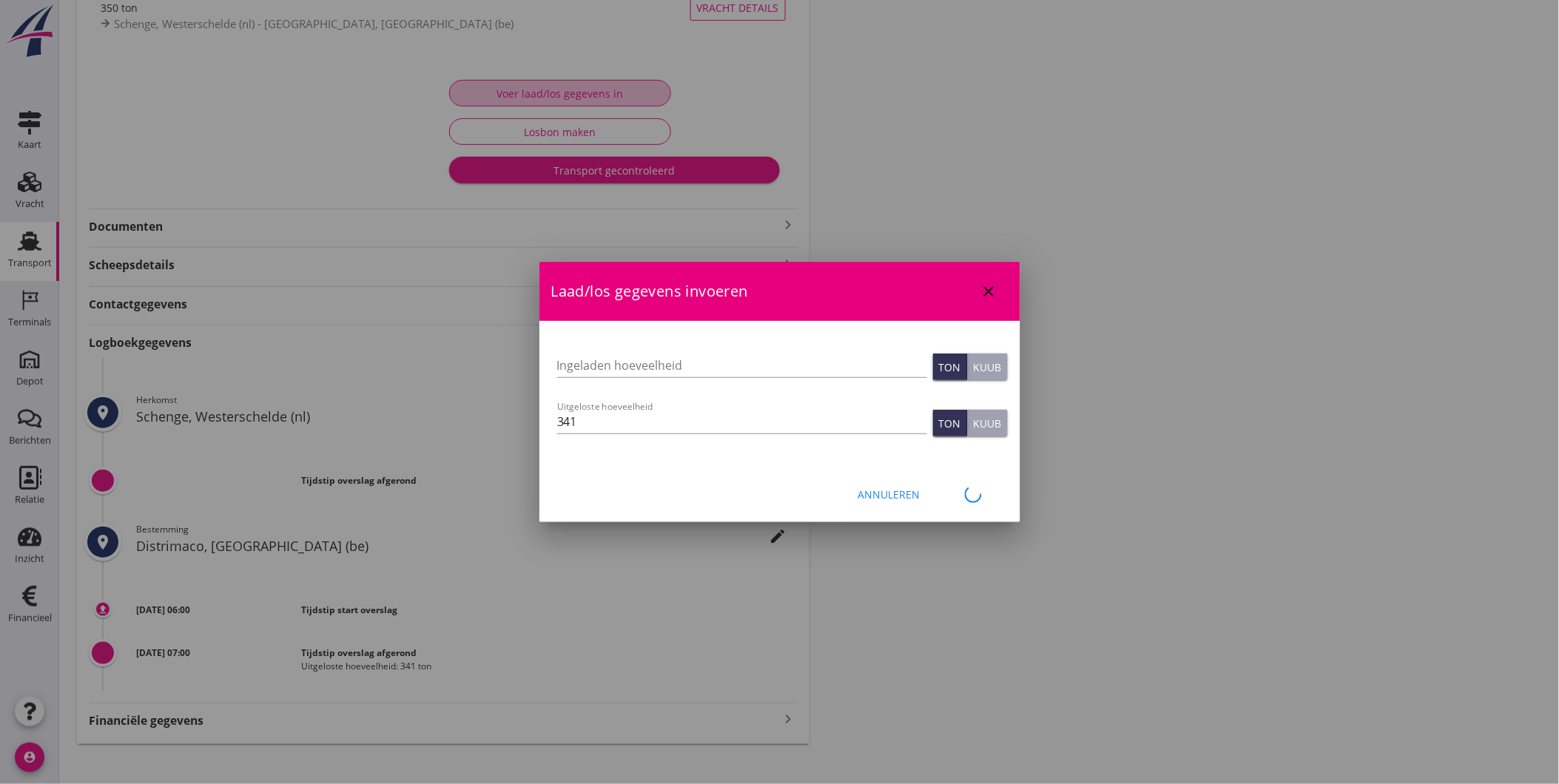
scroll to position [159, 0]
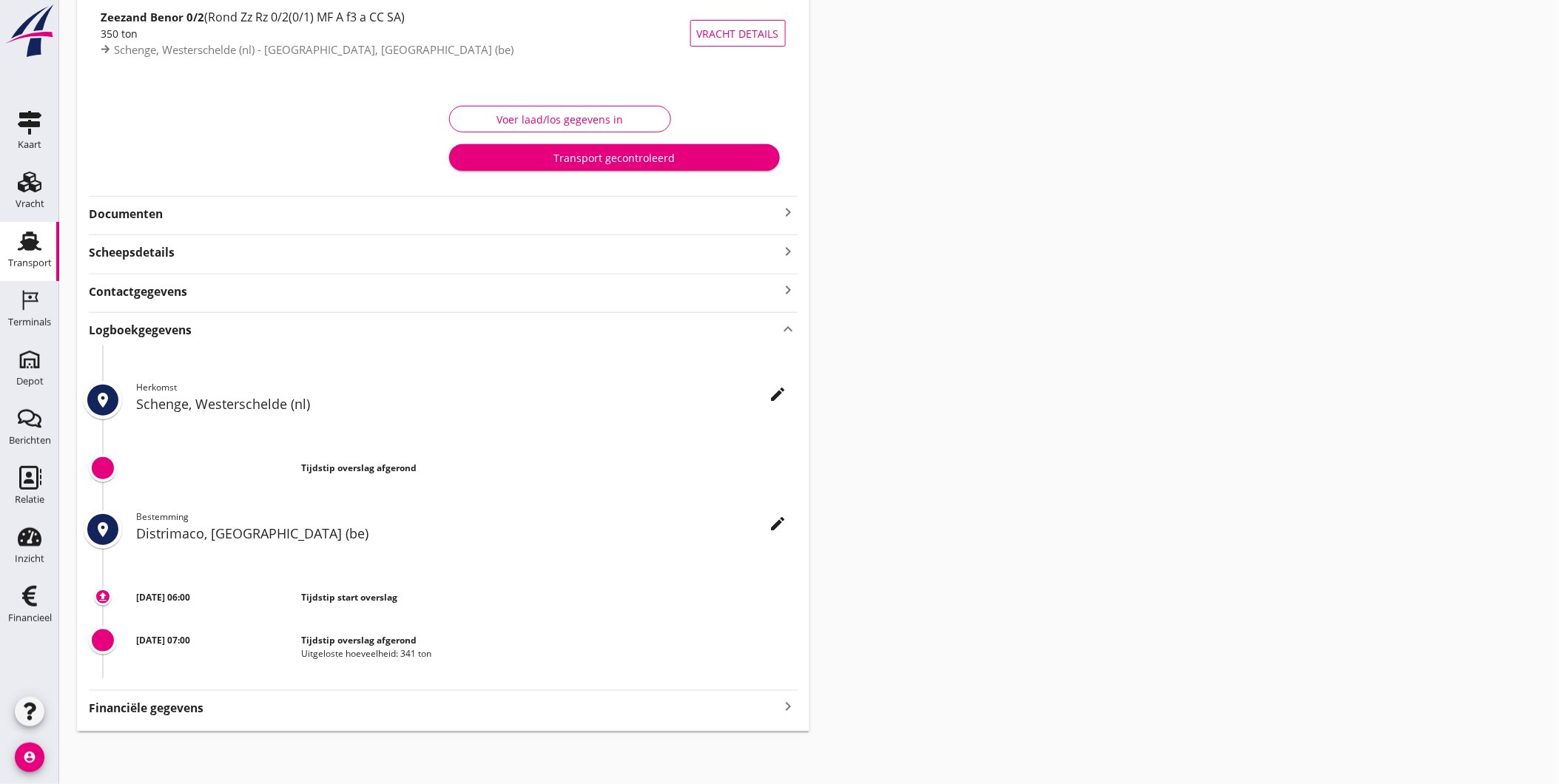
click at [633, 114] on div "Voer laad/los gegevens in" at bounding box center [560, 120] width 197 height 15
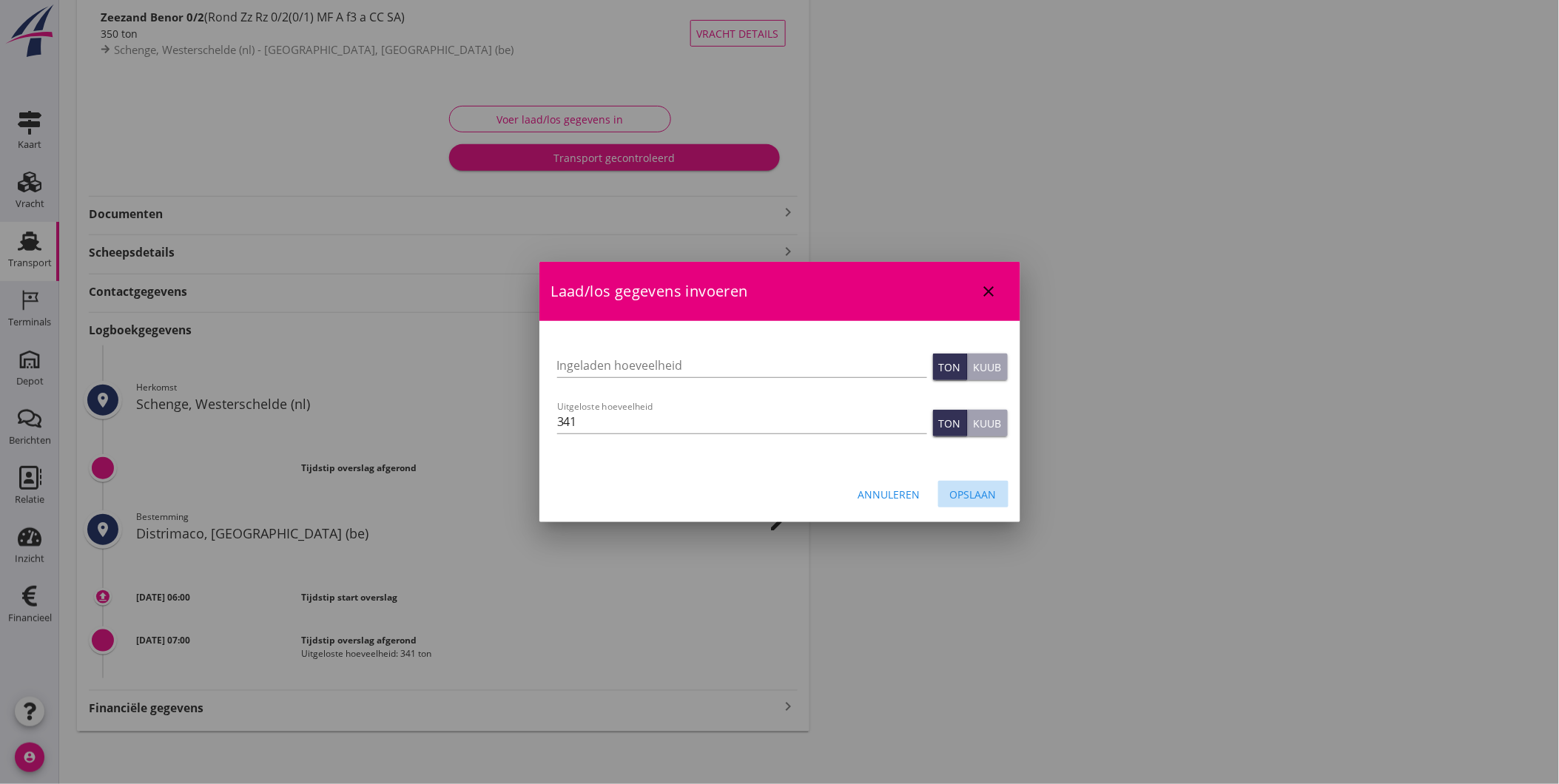
click at [979, 506] on button "Opslaan" at bounding box center [973, 494] width 70 height 27
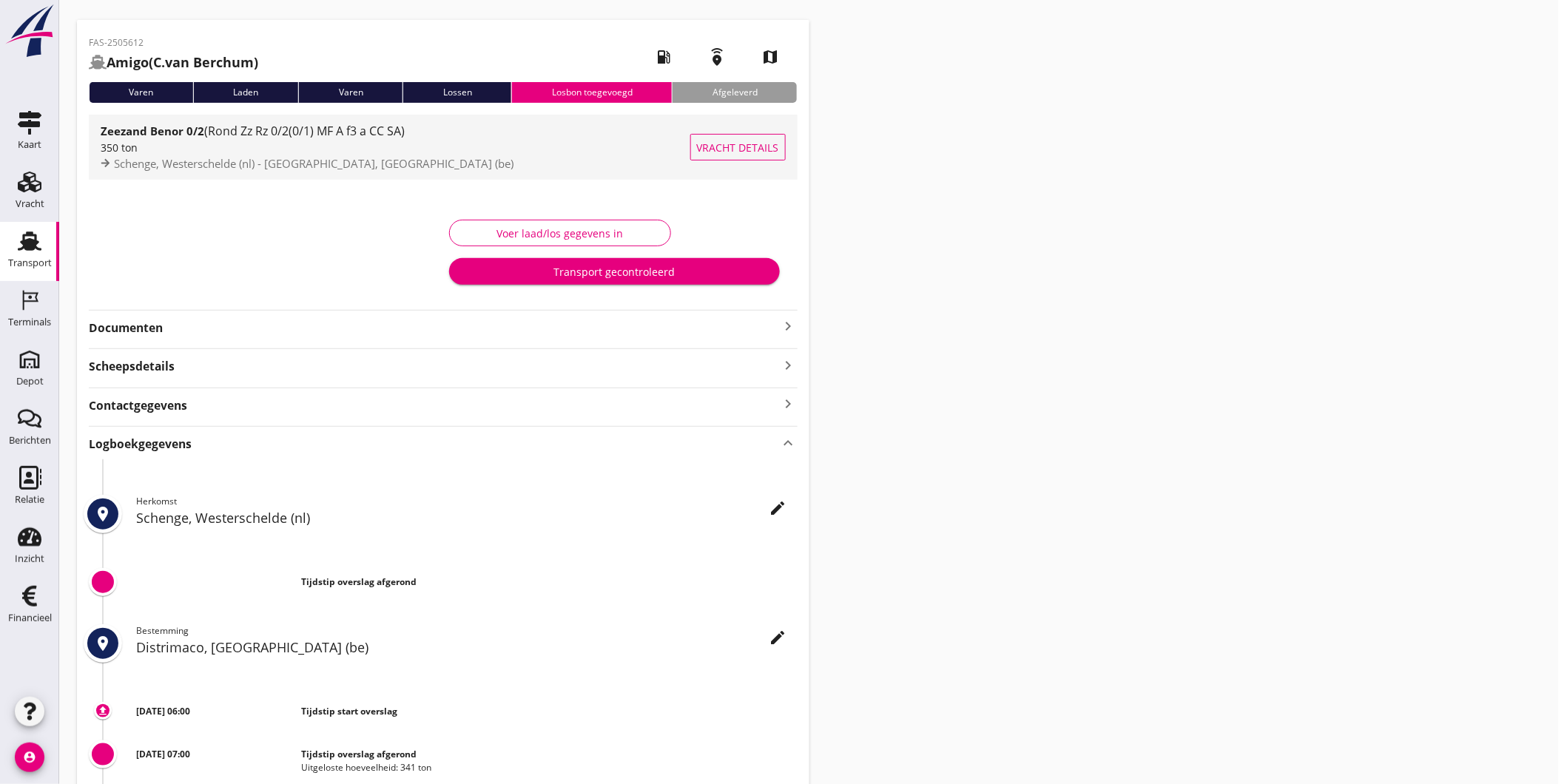
scroll to position [0, 0]
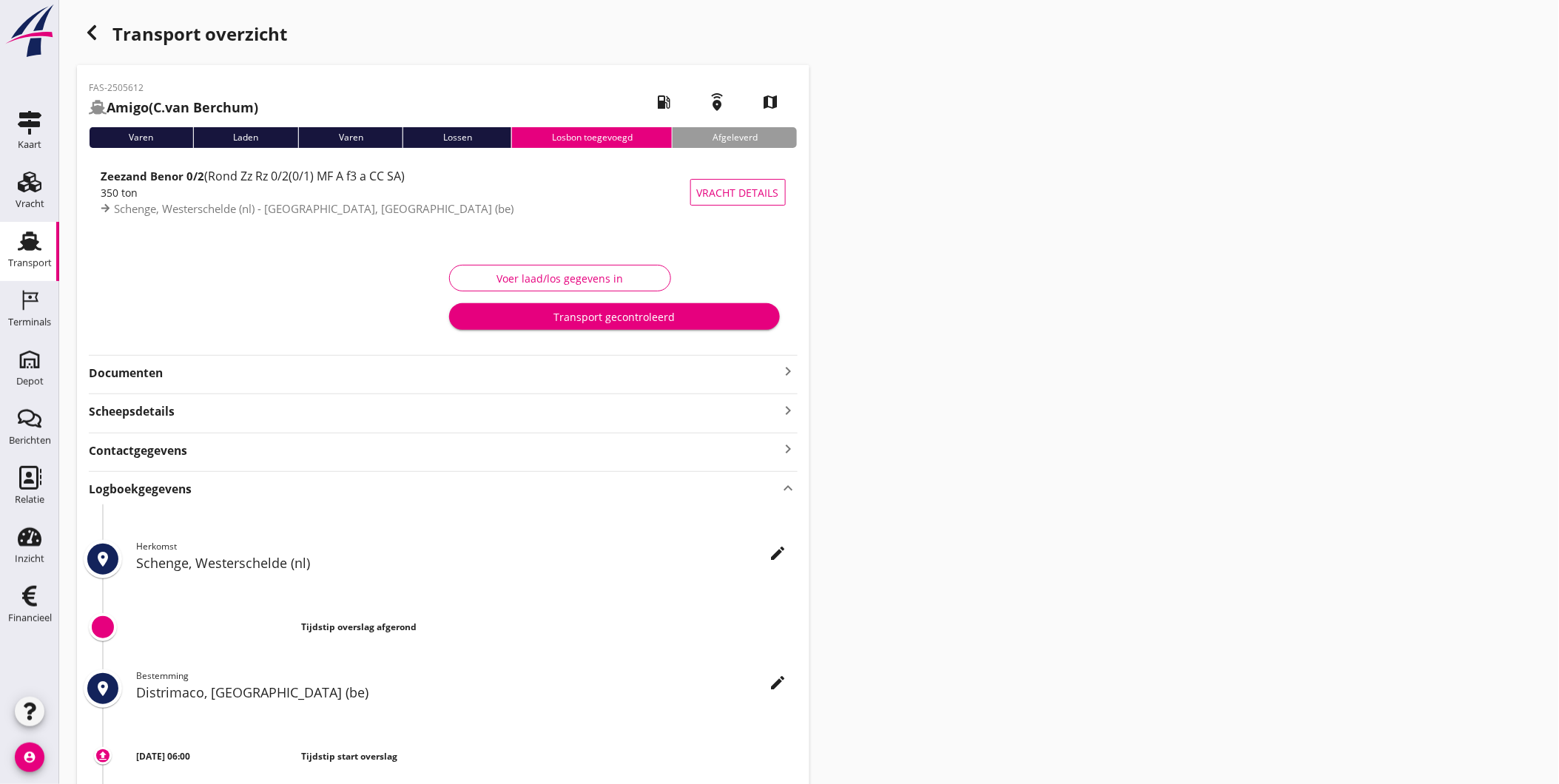
click at [212, 386] on div "FAS-2505612 Amigo ([PERSON_NAME]) local_gas_station emergency_share map Varen L…" at bounding box center [443, 477] width 733 height 826
click at [211, 375] on strong "Documenten" at bounding box center [433, 373] width 691 height 17
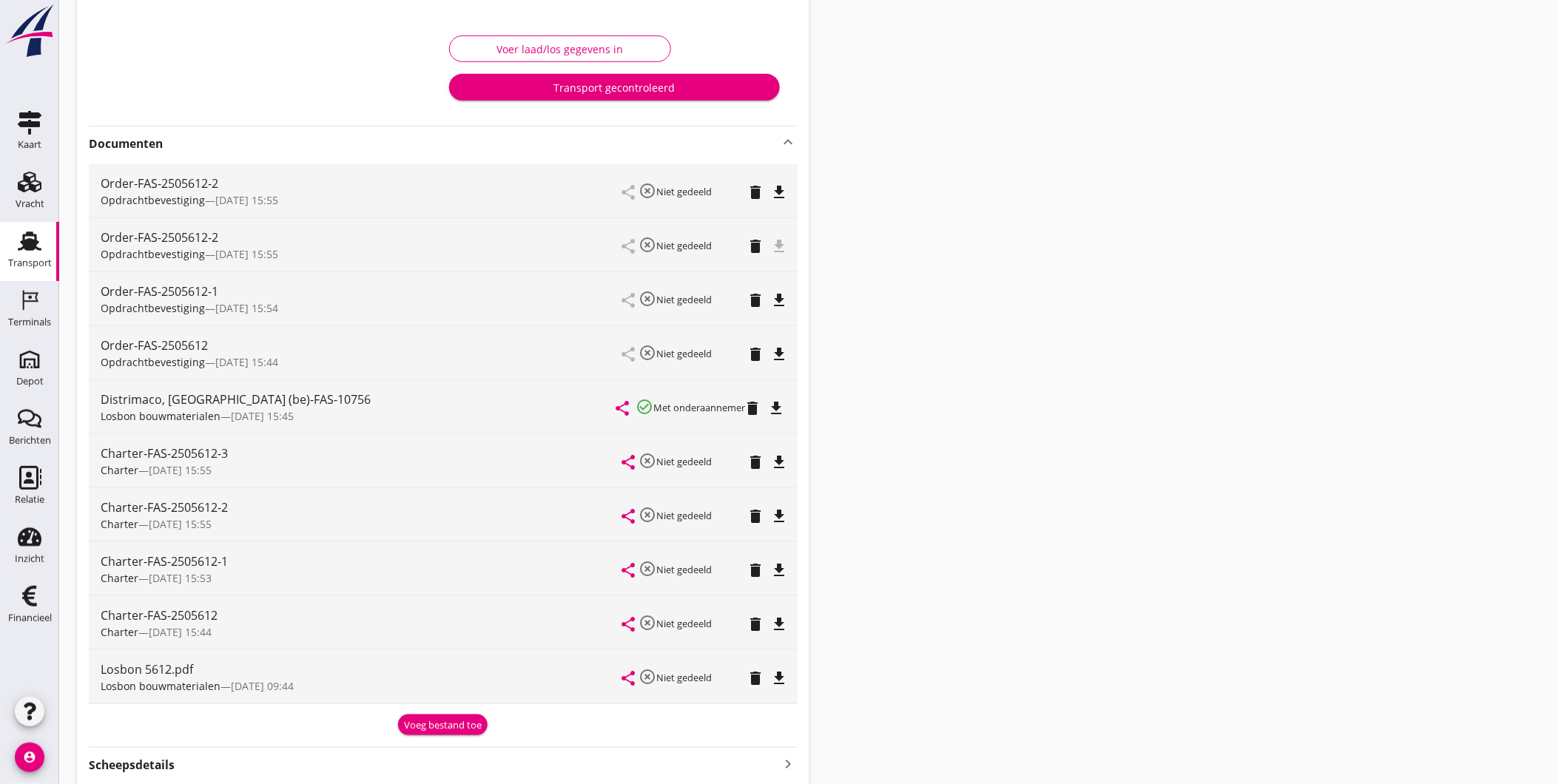
scroll to position [411, 0]
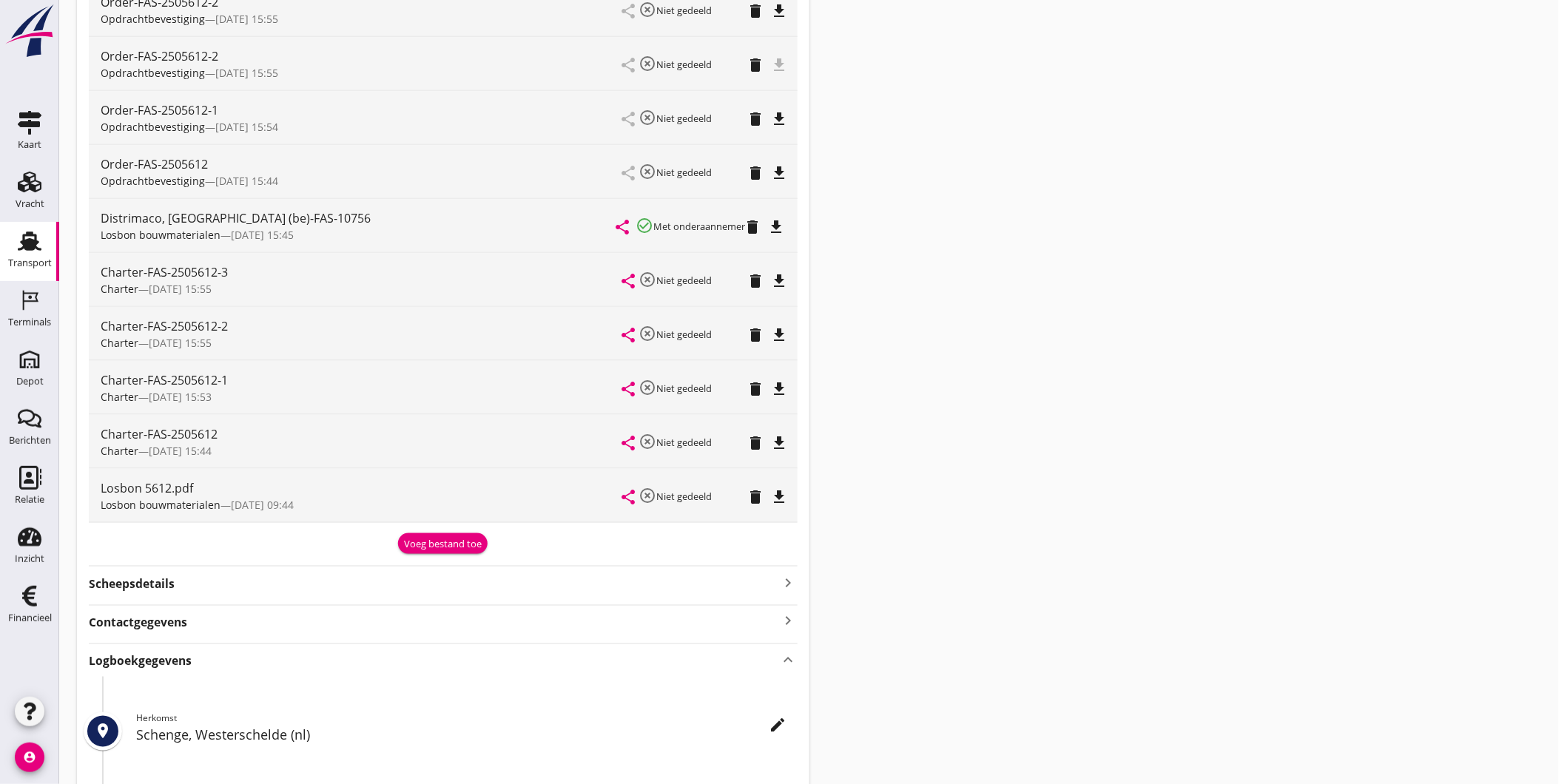
click at [780, 495] on icon "file_download" at bounding box center [780, 497] width 18 height 18
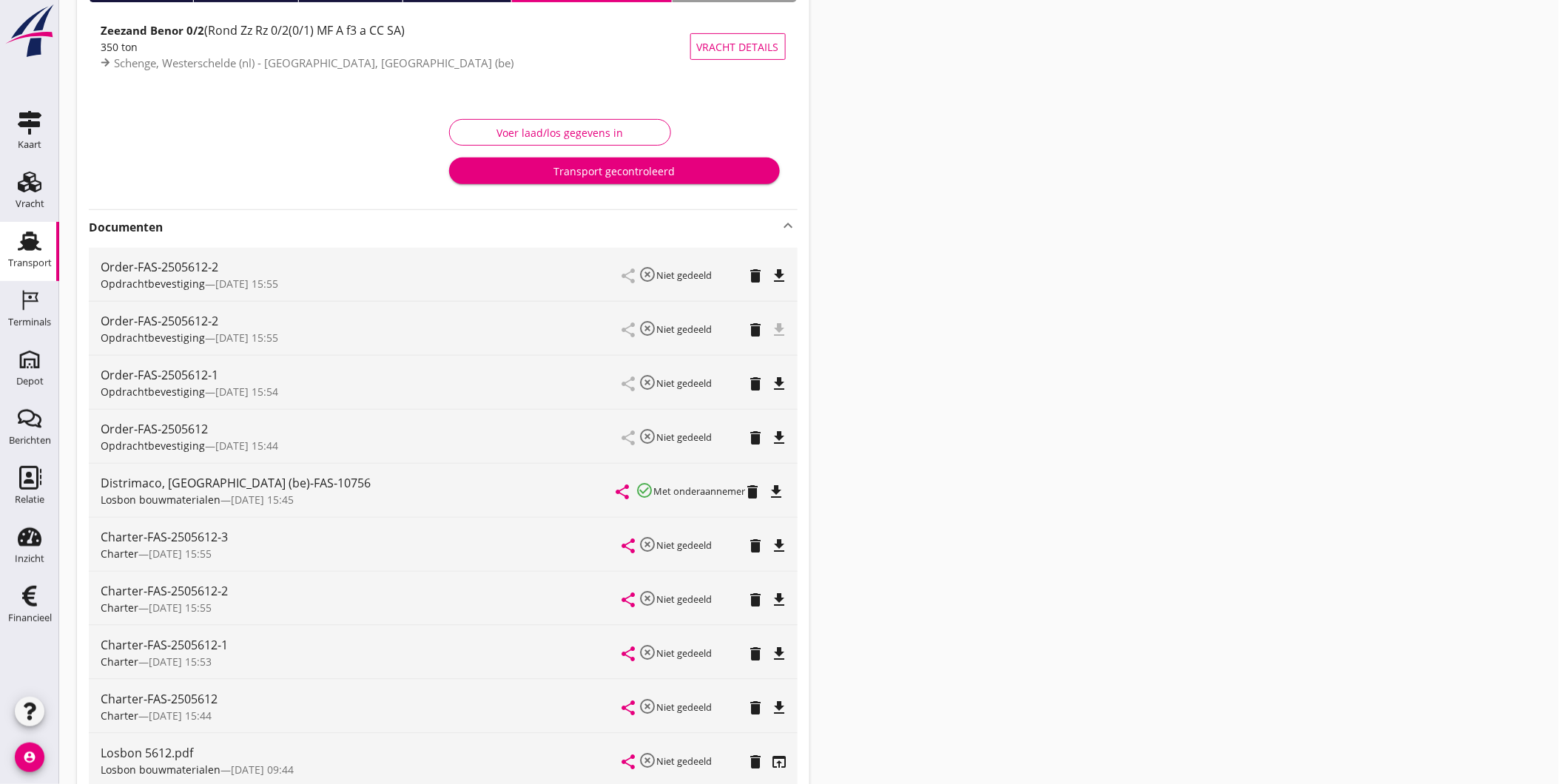
scroll to position [0, 0]
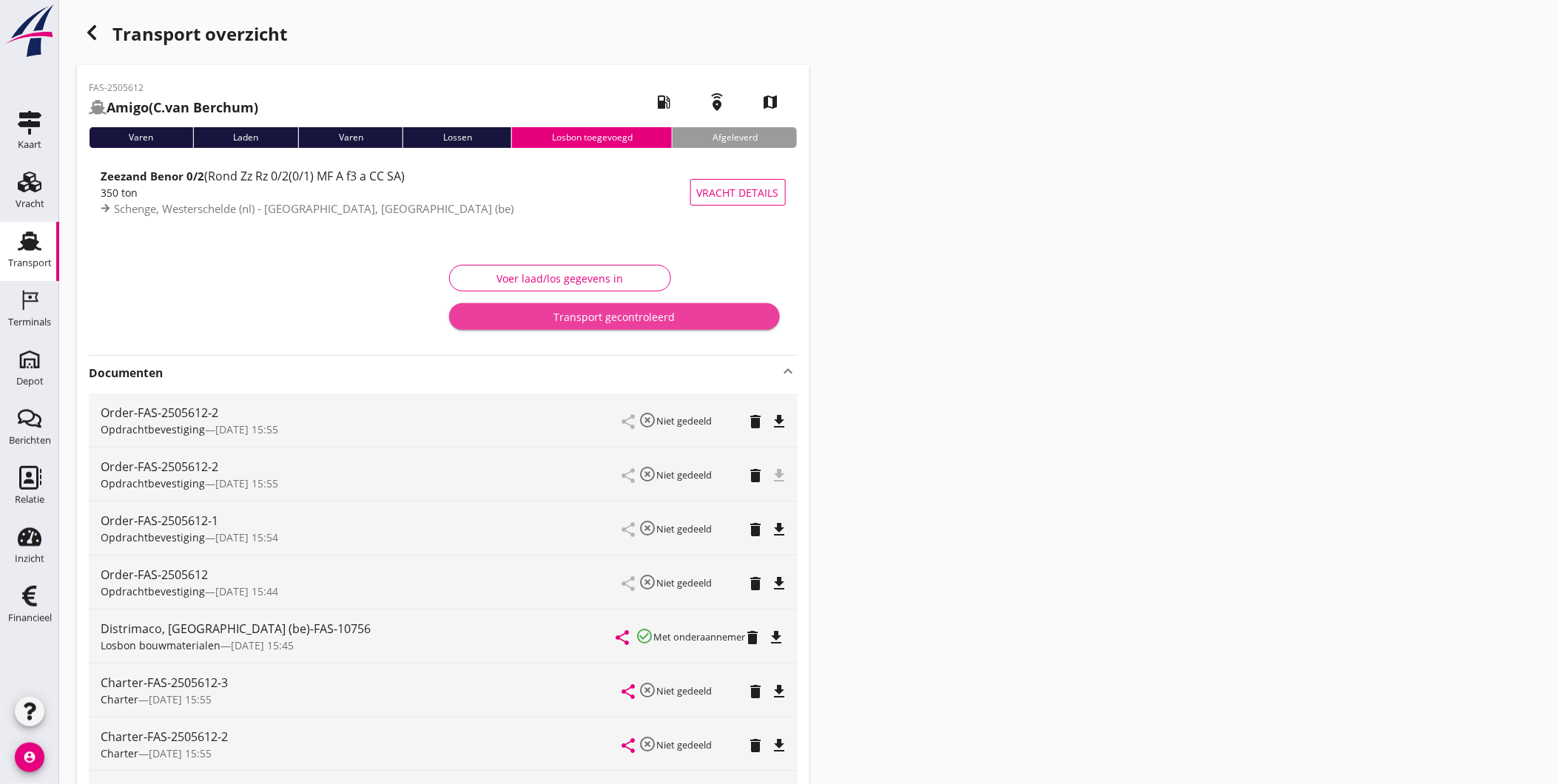
click at [638, 315] on div "Transport gecontroleerd" at bounding box center [614, 316] width 307 height 15
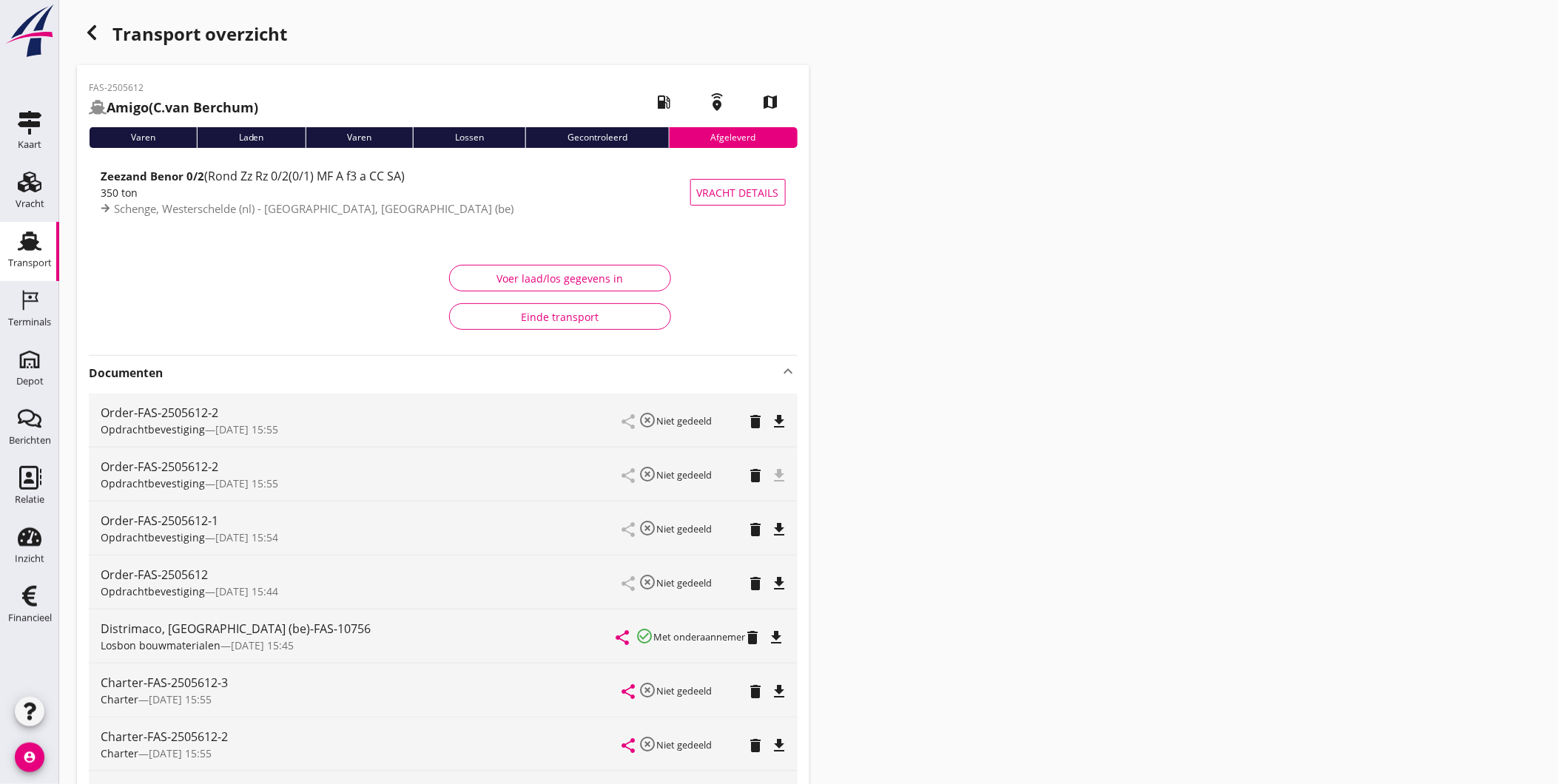
click at [97, 42] on div "button" at bounding box center [91, 32] width 29 height 29
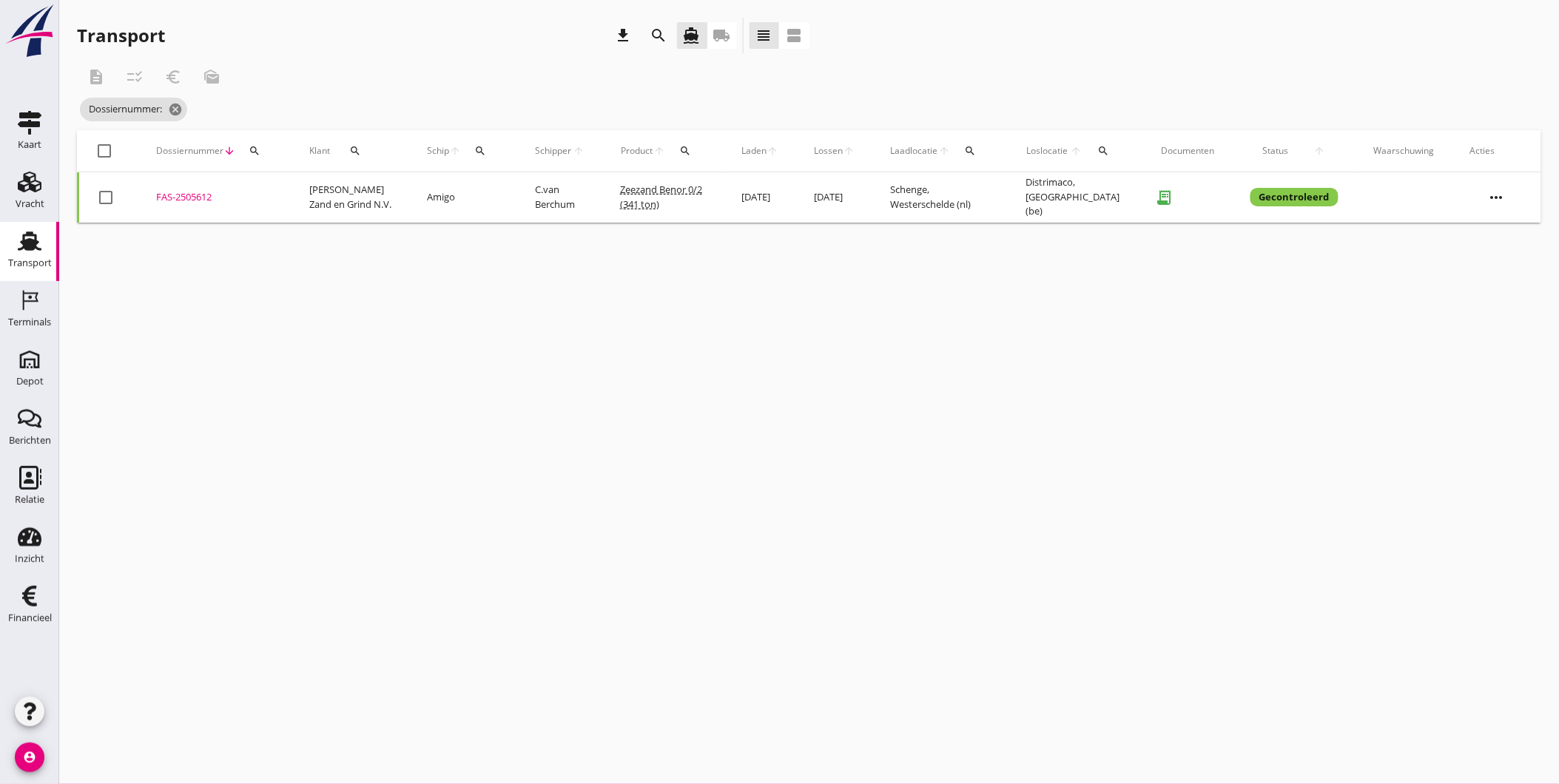
click at [242, 145] on div "search" at bounding box center [255, 151] width 27 height 11
click at [285, 201] on input "Zoeken op dossiernummer..." at bounding box center [323, 193] width 154 height 24
click at [182, 111] on icon "cancel" at bounding box center [176, 109] width 15 height 15
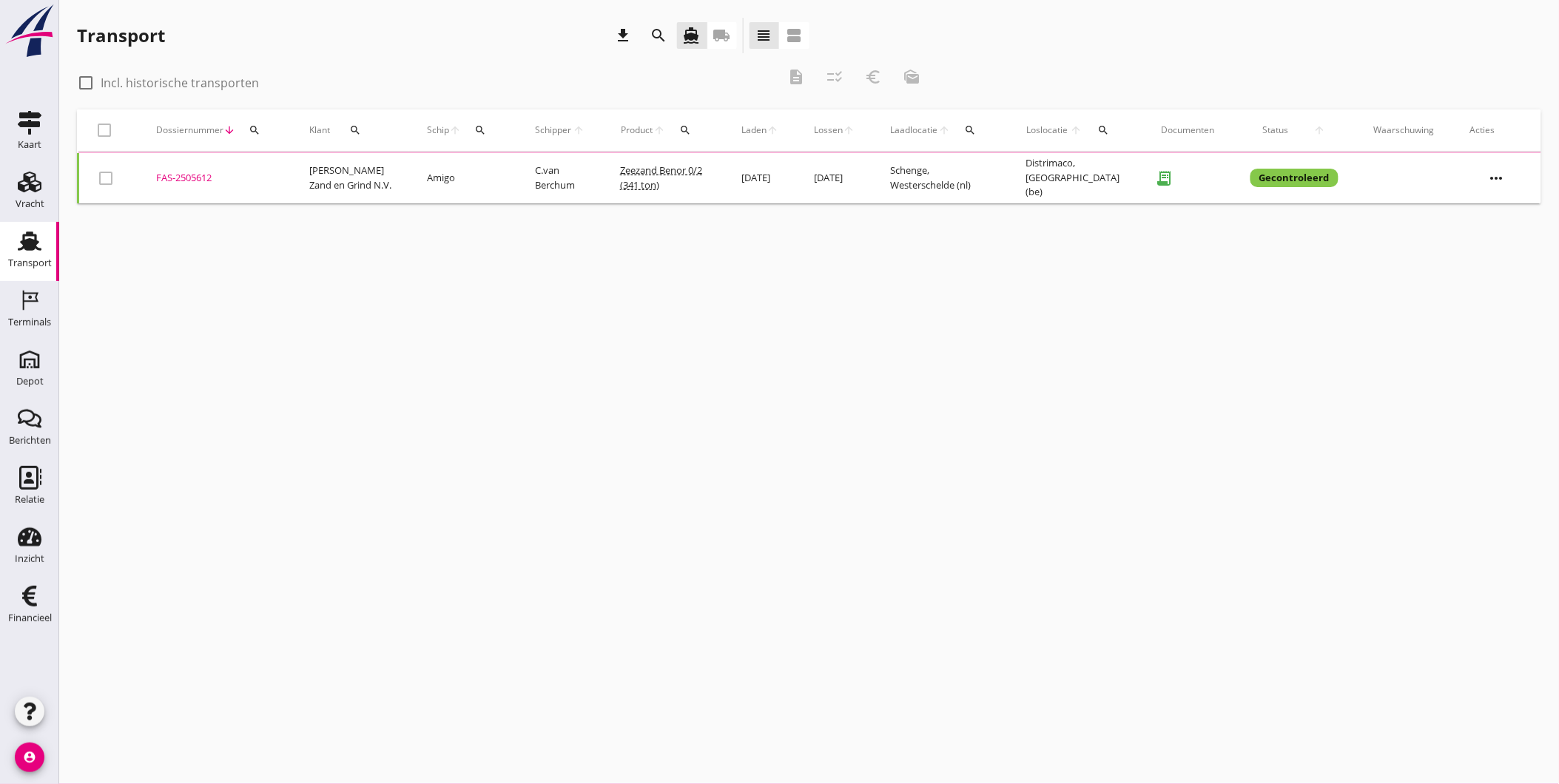
click at [255, 128] on icon "search" at bounding box center [255, 130] width 11 height 11
click at [282, 167] on input "Zoeken op dossiernummer..." at bounding box center [323, 173] width 154 height 24
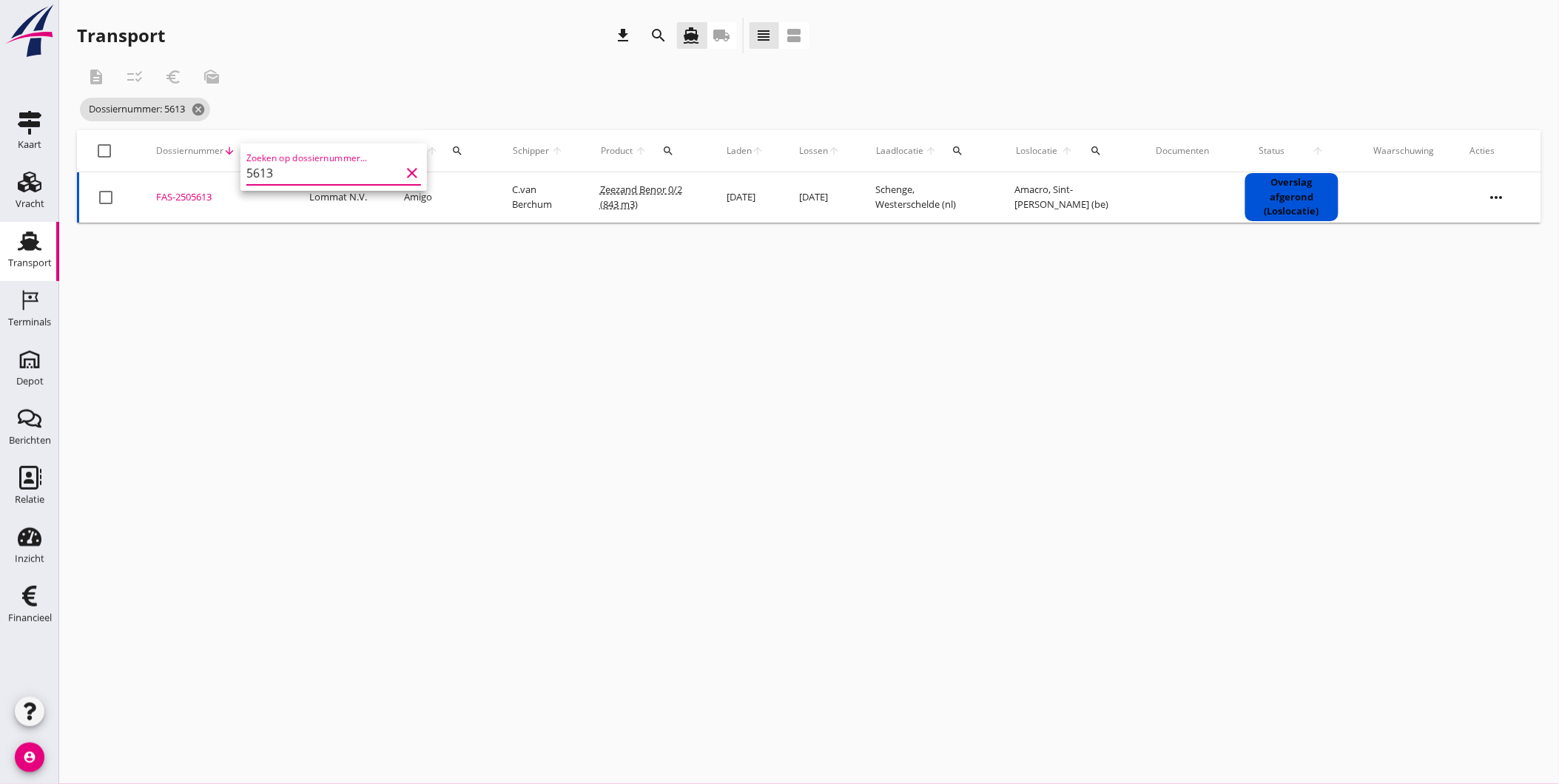
type input "5613"
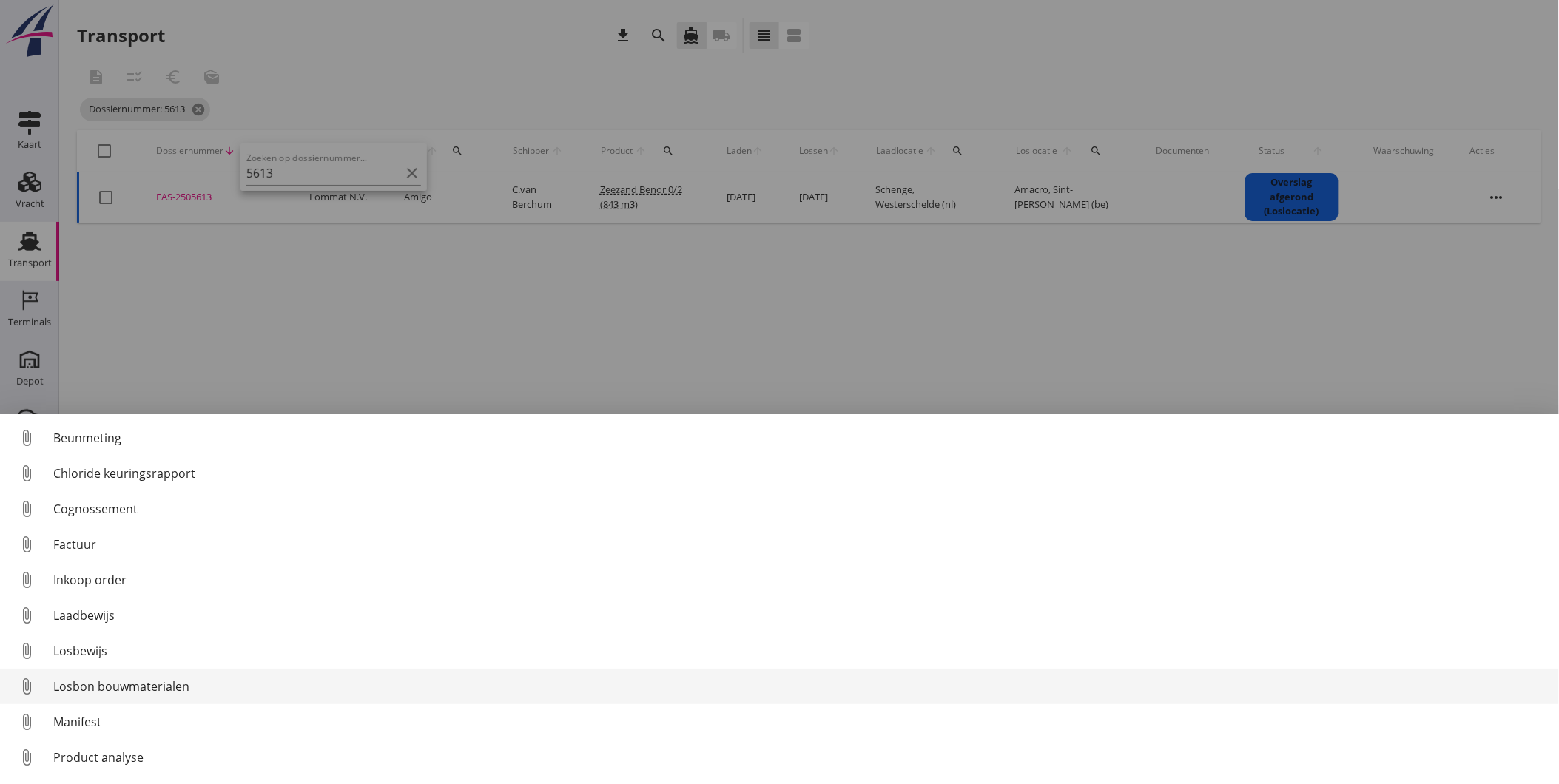
click at [160, 685] on div "Losbon bouwmaterialen" at bounding box center [799, 686] width 1493 height 18
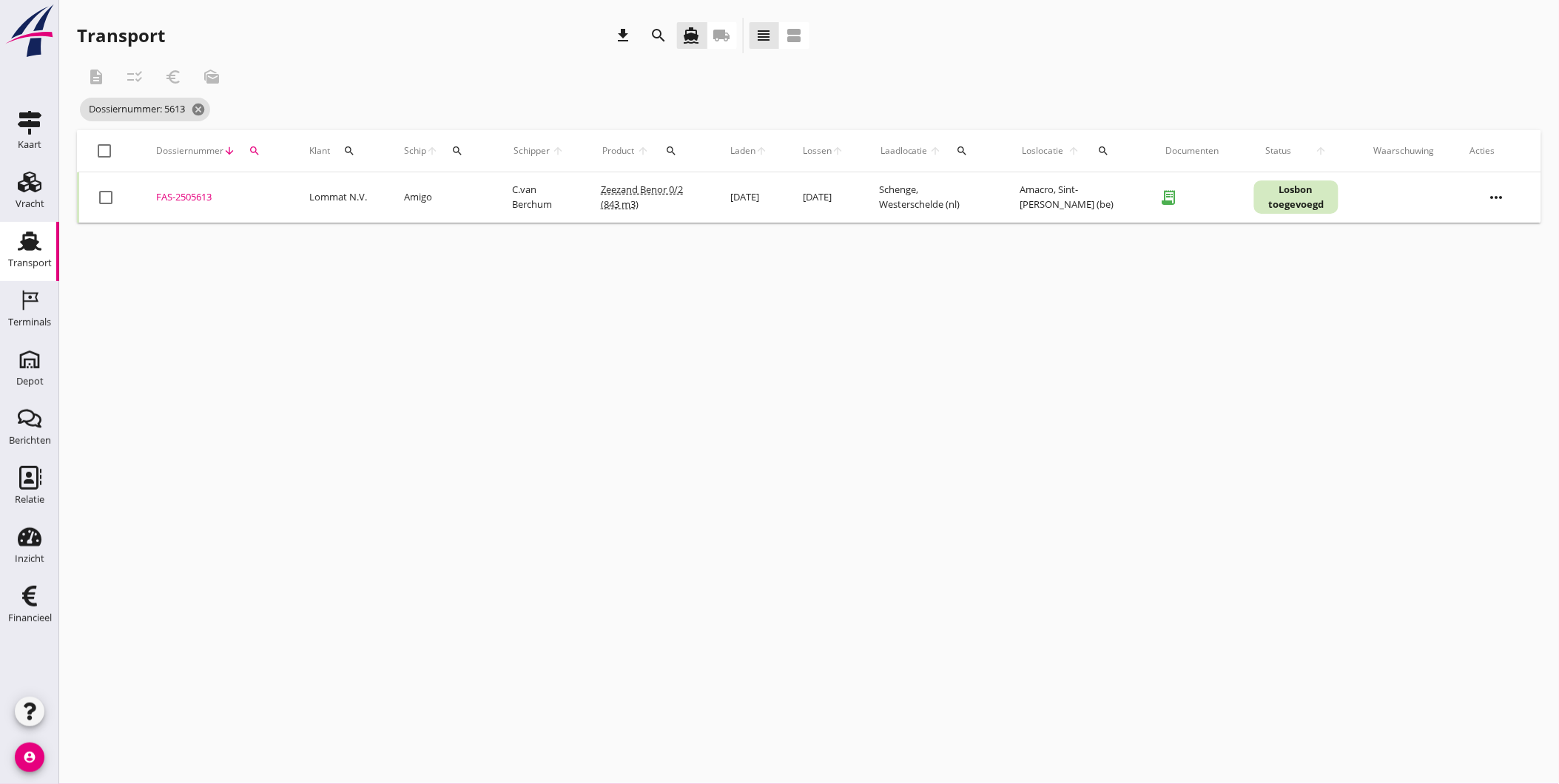
click at [175, 191] on div "FAS-2505613" at bounding box center [215, 198] width 118 height 15
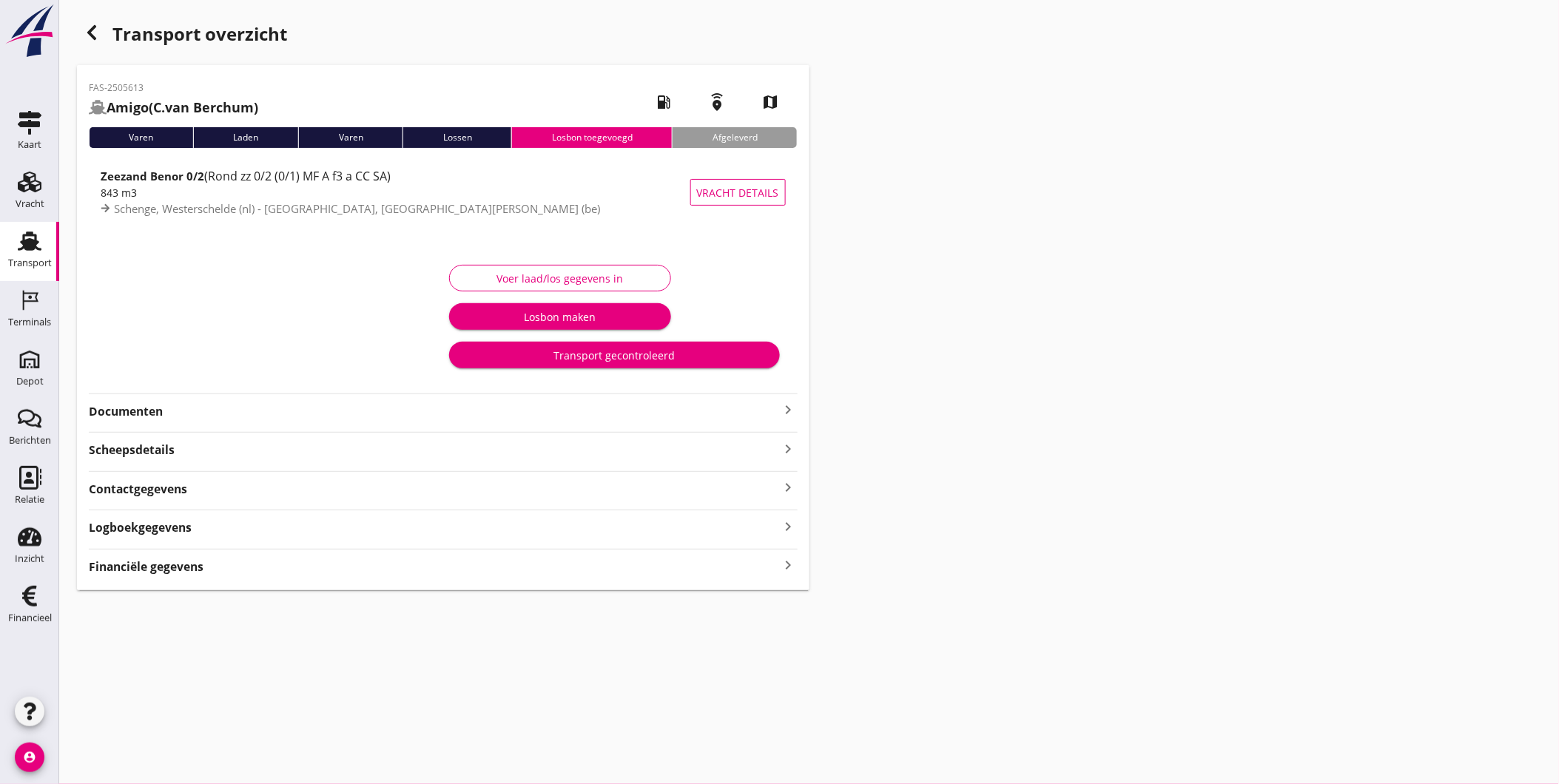
click at [181, 412] on strong "Documenten" at bounding box center [433, 411] width 691 height 17
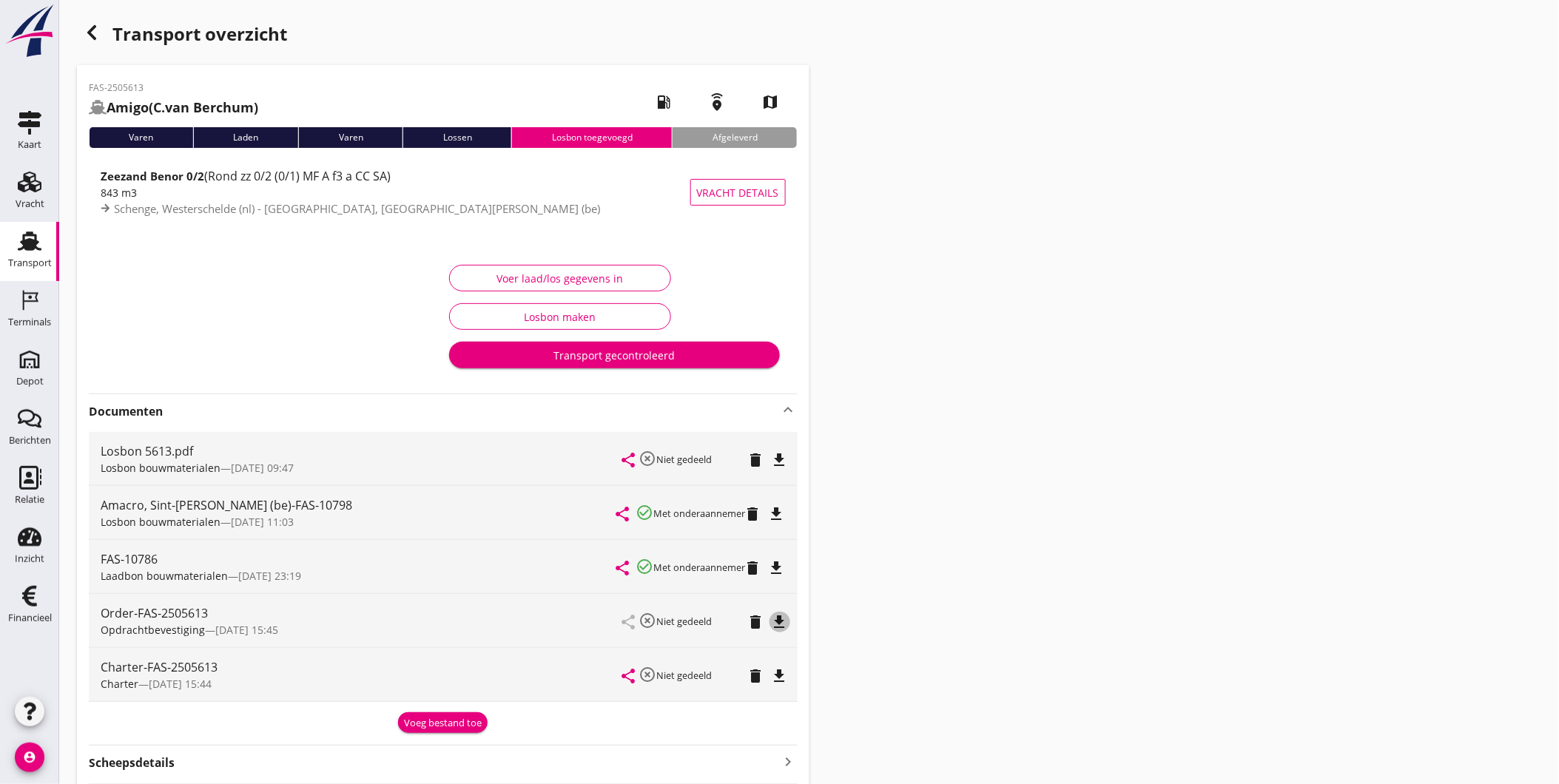
click at [782, 619] on icon "file_download" at bounding box center [780, 621] width 18 height 18
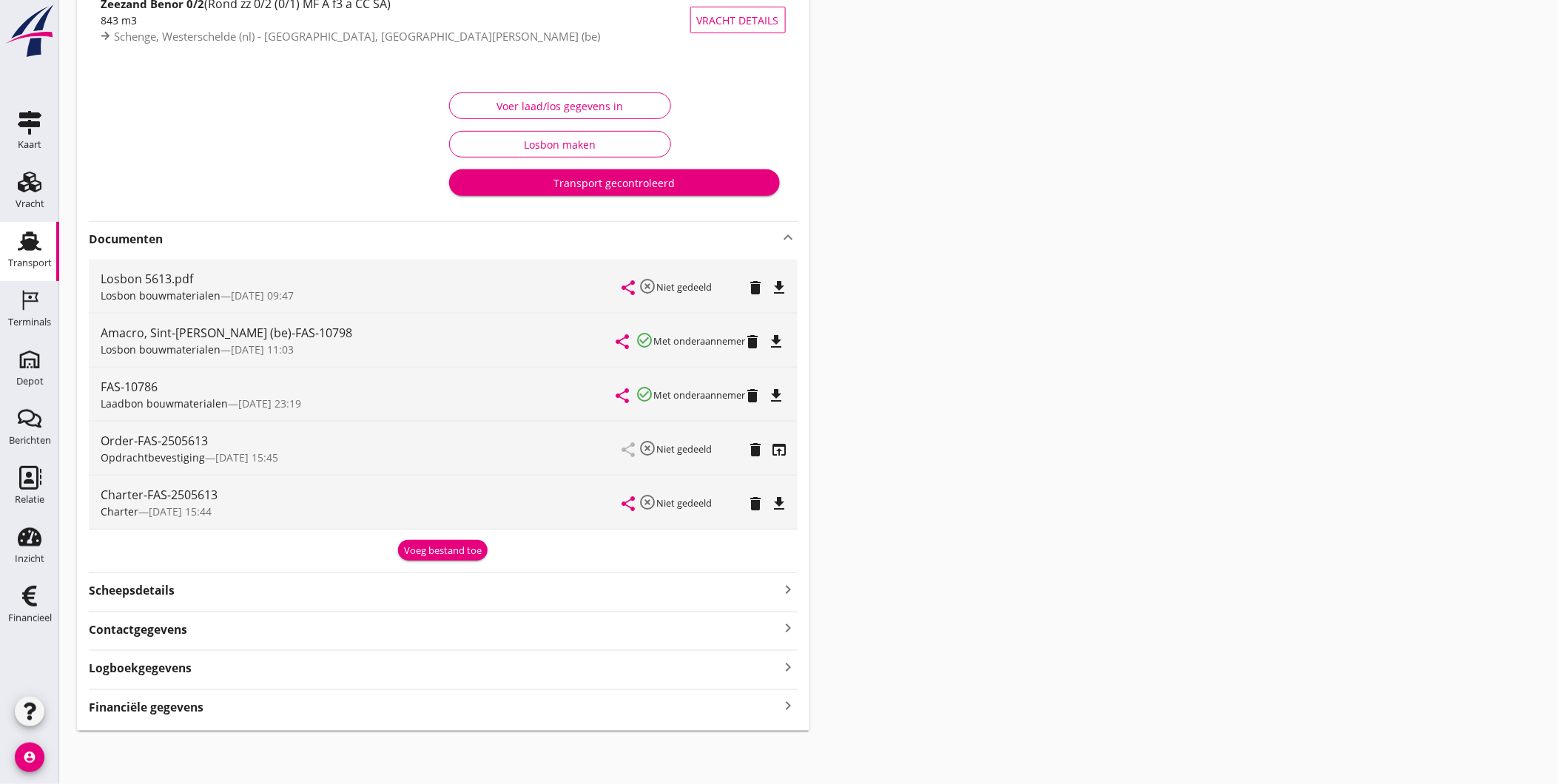
click at [185, 665] on strong "Logboekgegevens" at bounding box center [140, 668] width 103 height 17
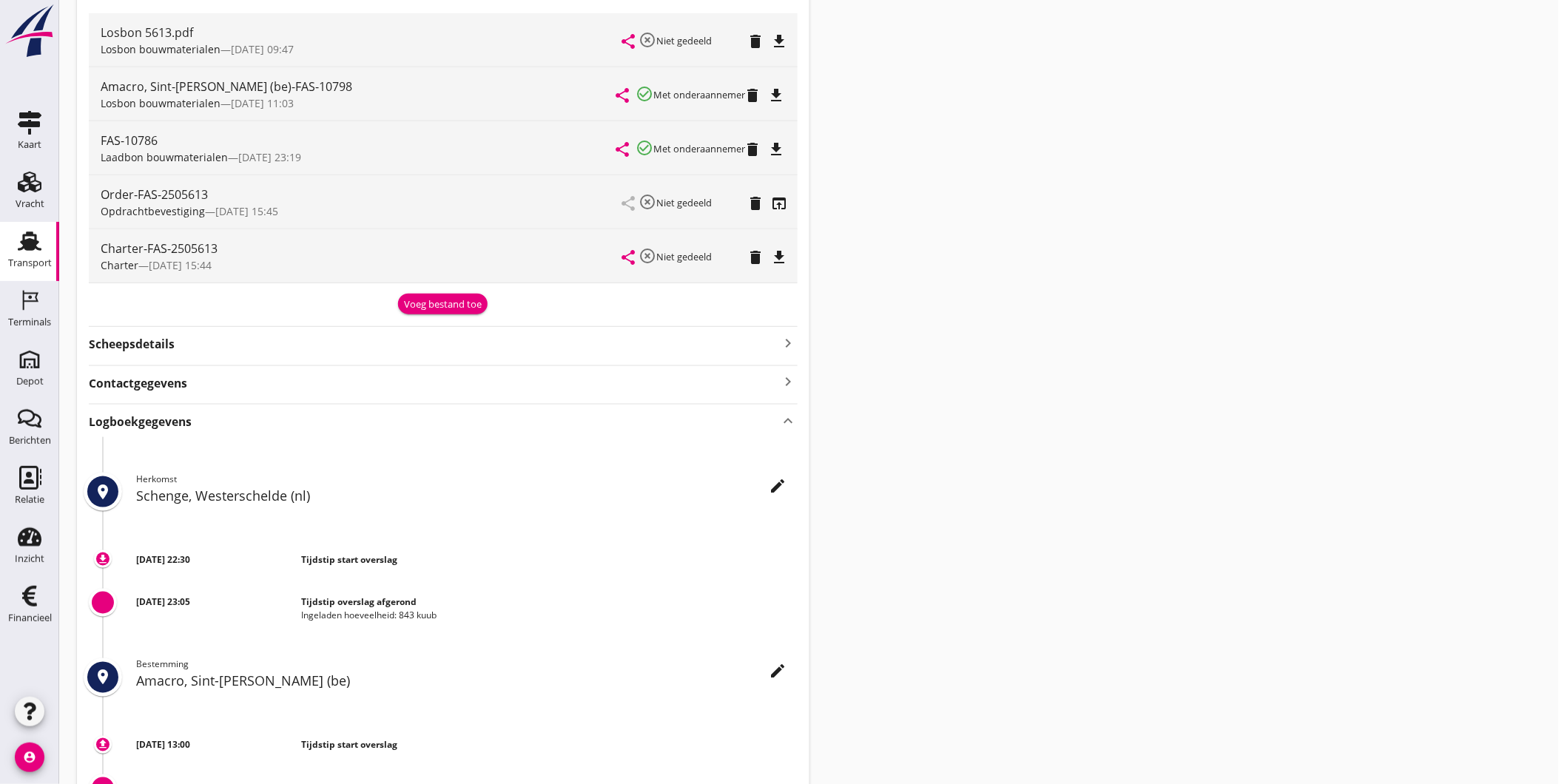
scroll to position [501, 0]
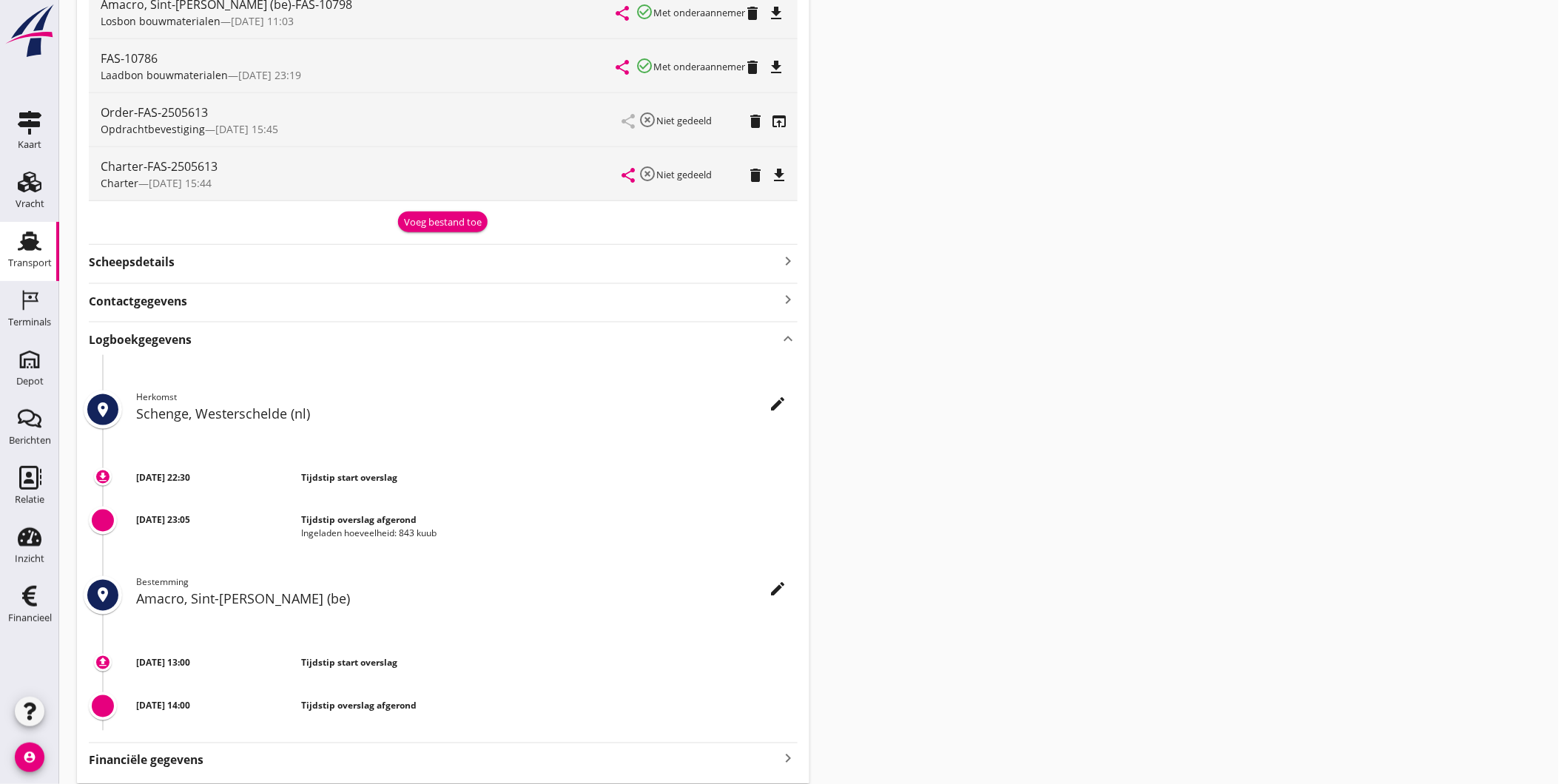
click at [781, 589] on icon "edit" at bounding box center [778, 589] width 18 height 18
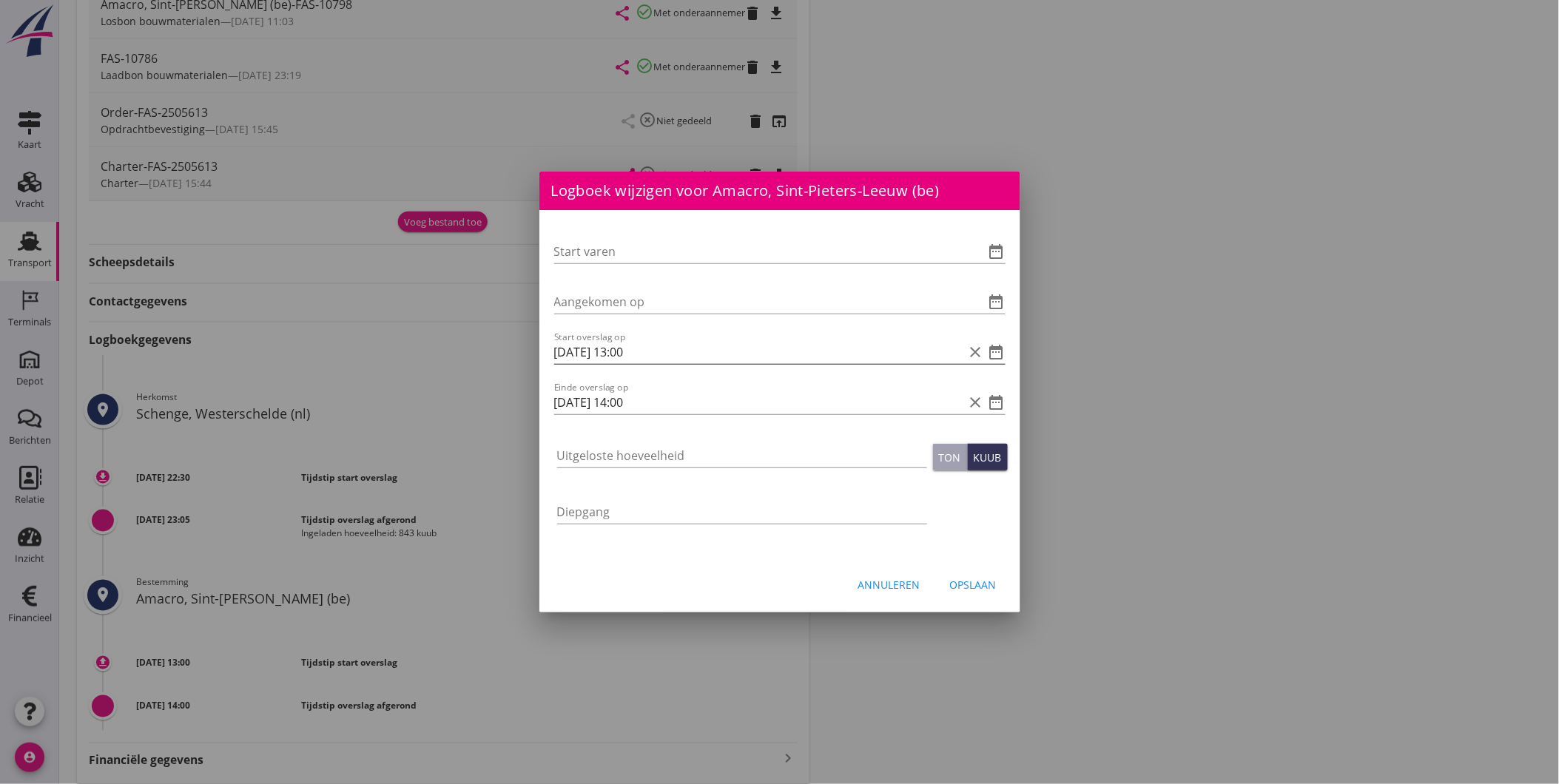
click at [995, 352] on icon "date_range" at bounding box center [996, 352] width 18 height 18
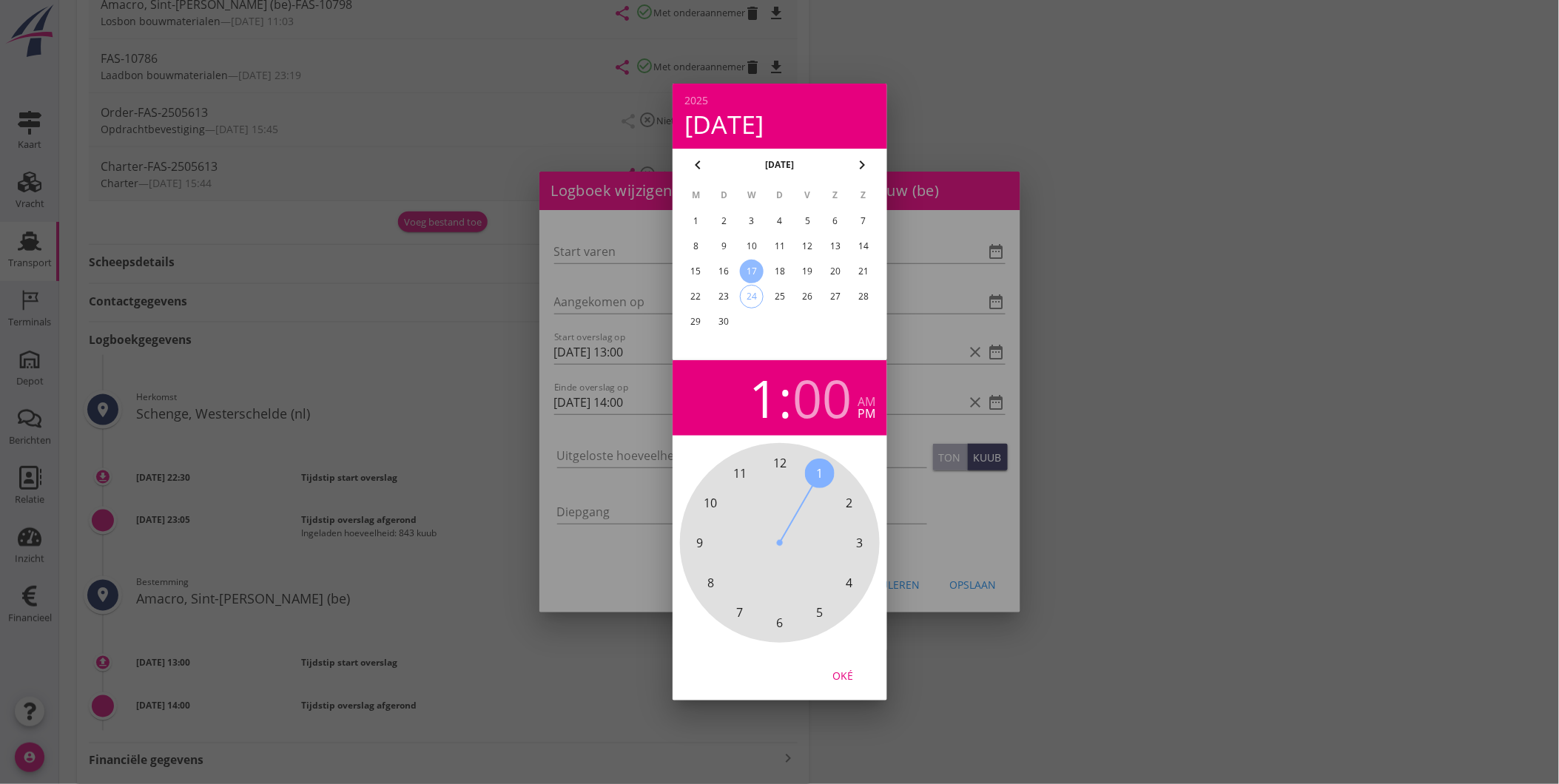
click at [692, 292] on div "22" at bounding box center [695, 296] width 24 height 24
click at [710, 583] on span "8" at bounding box center [709, 583] width 7 height 18
click at [849, 682] on div "Oké" at bounding box center [843, 676] width 42 height 15
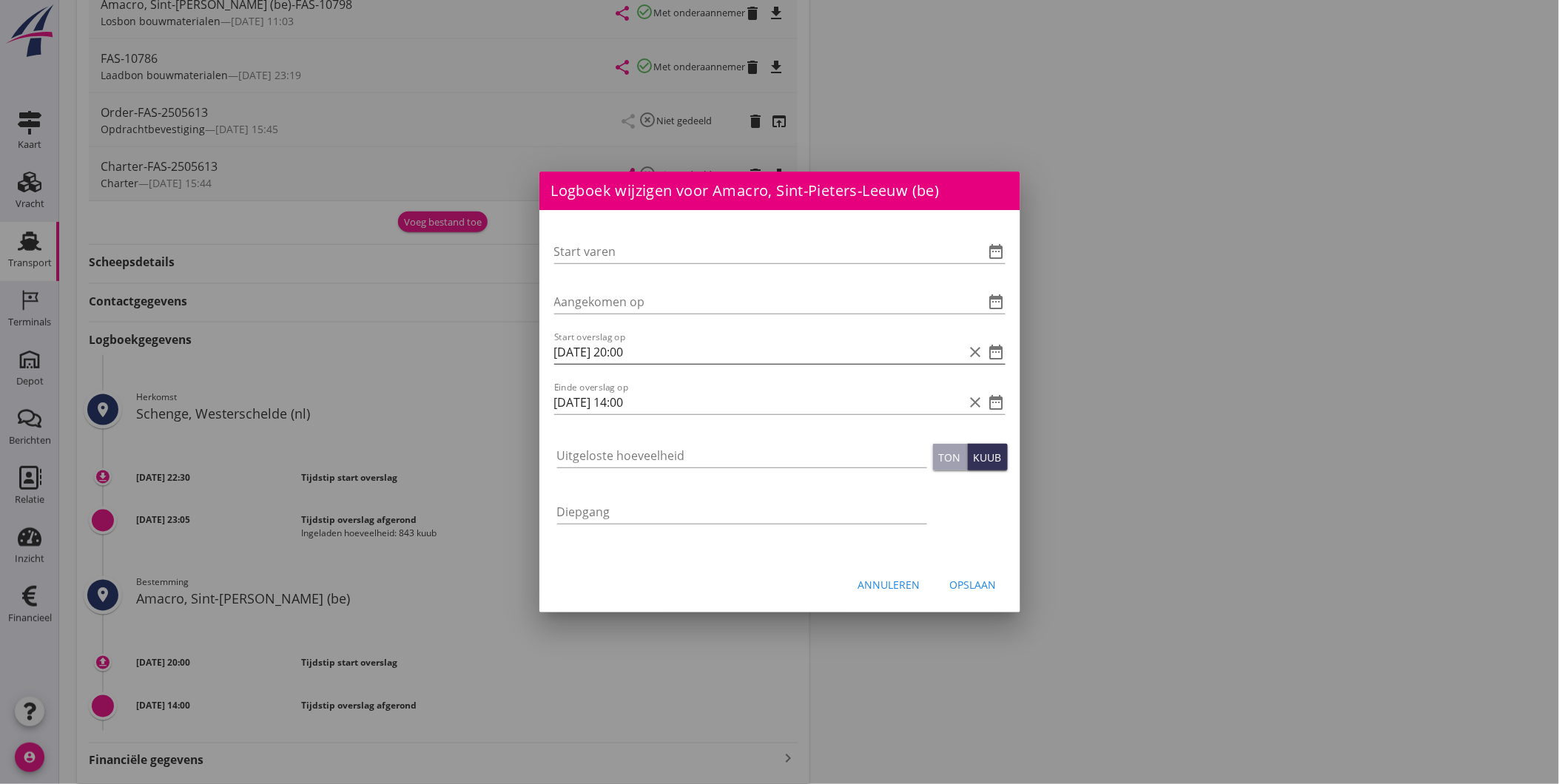
click at [997, 352] on icon "date_range" at bounding box center [996, 352] width 18 height 18
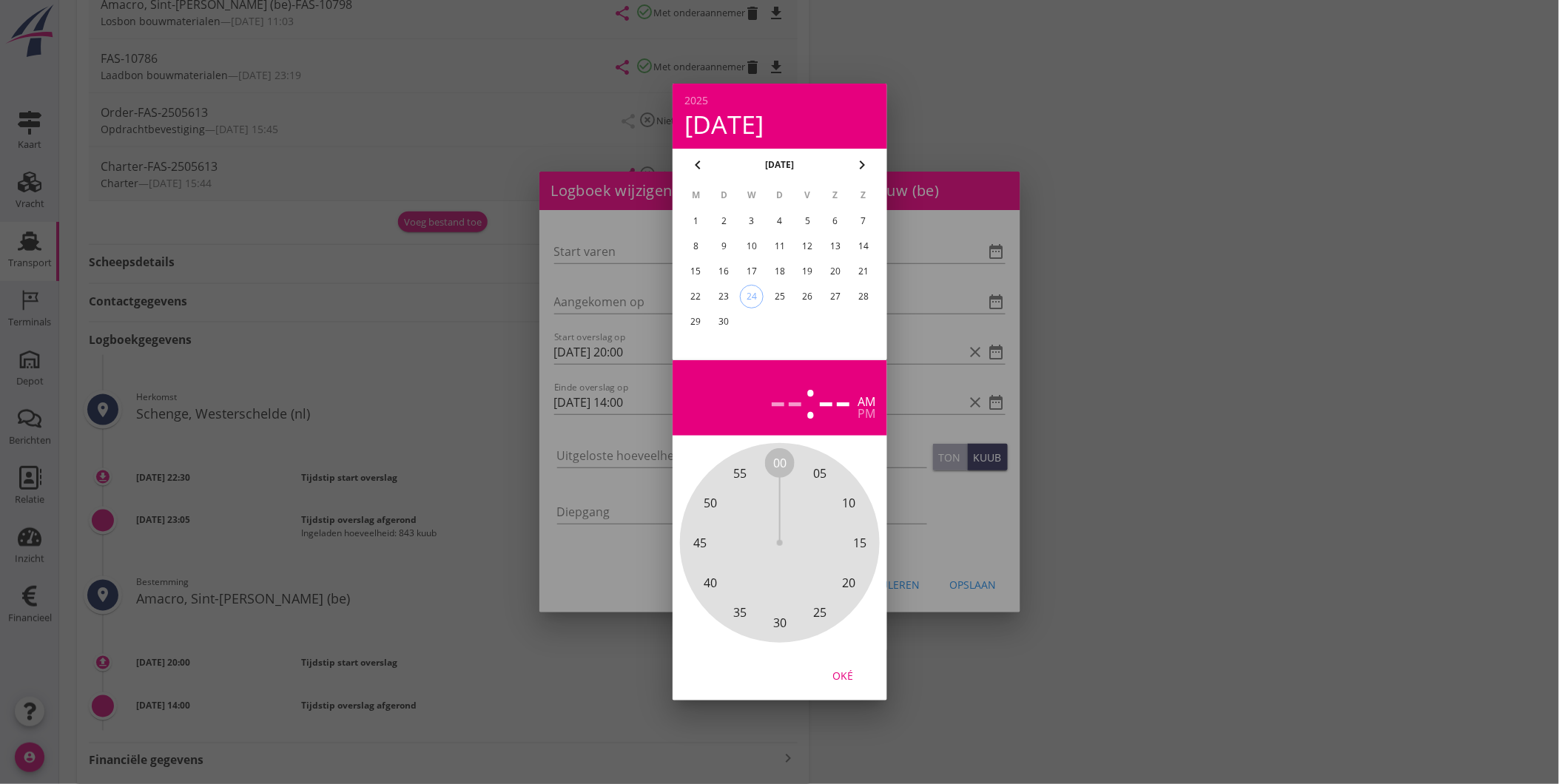
click at [702, 285] on div "22" at bounding box center [695, 296] width 24 height 24
click at [796, 408] on div "--" at bounding box center [786, 397] width 34 height 51
drag, startPoint x: 852, startPoint y: 506, endPoint x: 843, endPoint y: 488, distance: 20.1
click at [852, 505] on span "2" at bounding box center [849, 503] width 7 height 18
click at [787, 466] on div "00 05 10 15 20 25 30 35 40 45 50 55" at bounding box center [780, 543] width 160 height 160
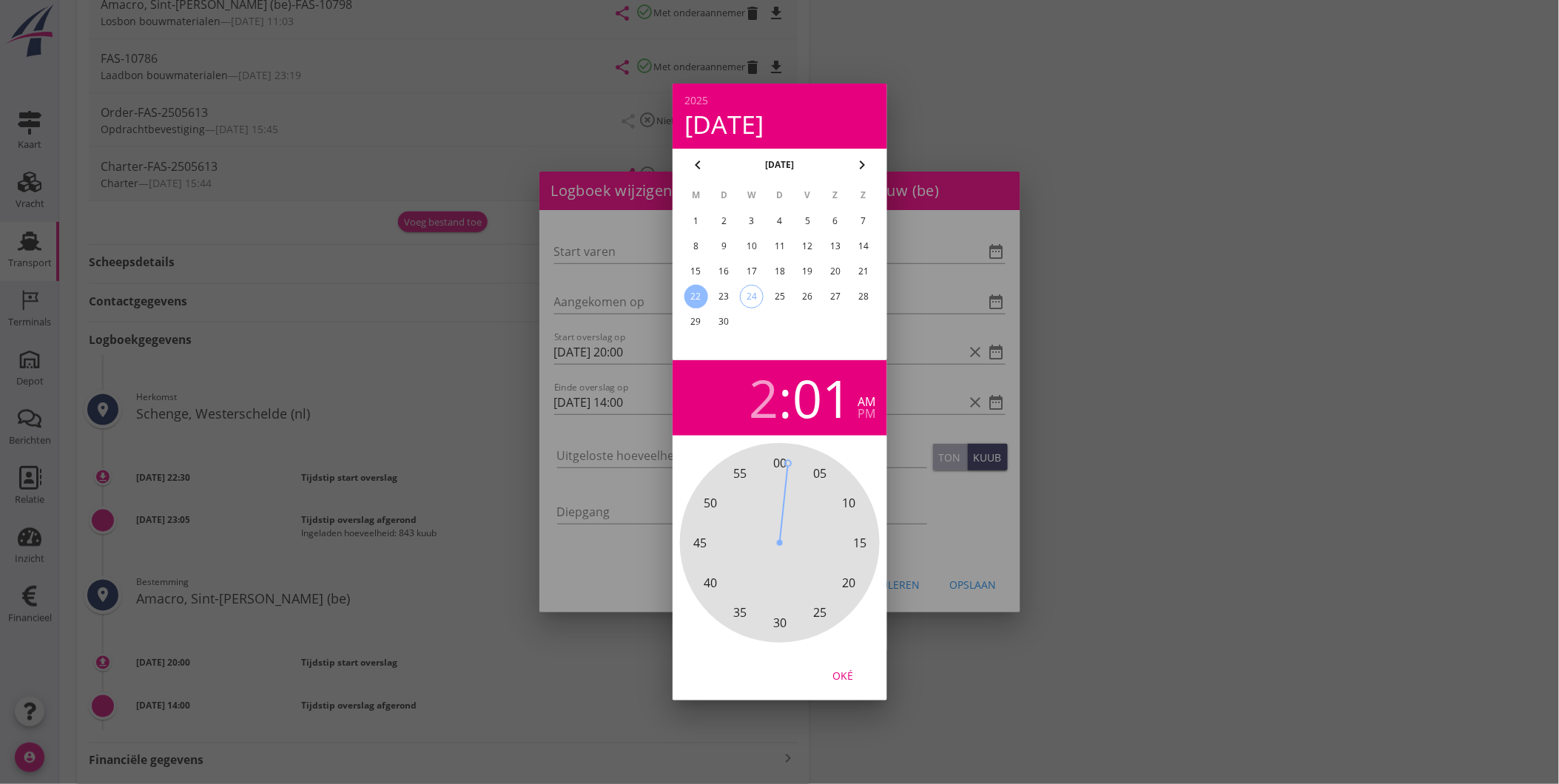
click at [781, 459] on span "00" at bounding box center [780, 463] width 13 height 18
click at [862, 409] on div "pm" at bounding box center [866, 413] width 18 height 11
click at [867, 405] on div "am" at bounding box center [866, 401] width 18 height 11
click at [780, 462] on span "00" at bounding box center [780, 463] width 13 height 18
click at [839, 668] on div "Oké" at bounding box center [843, 676] width 42 height 15
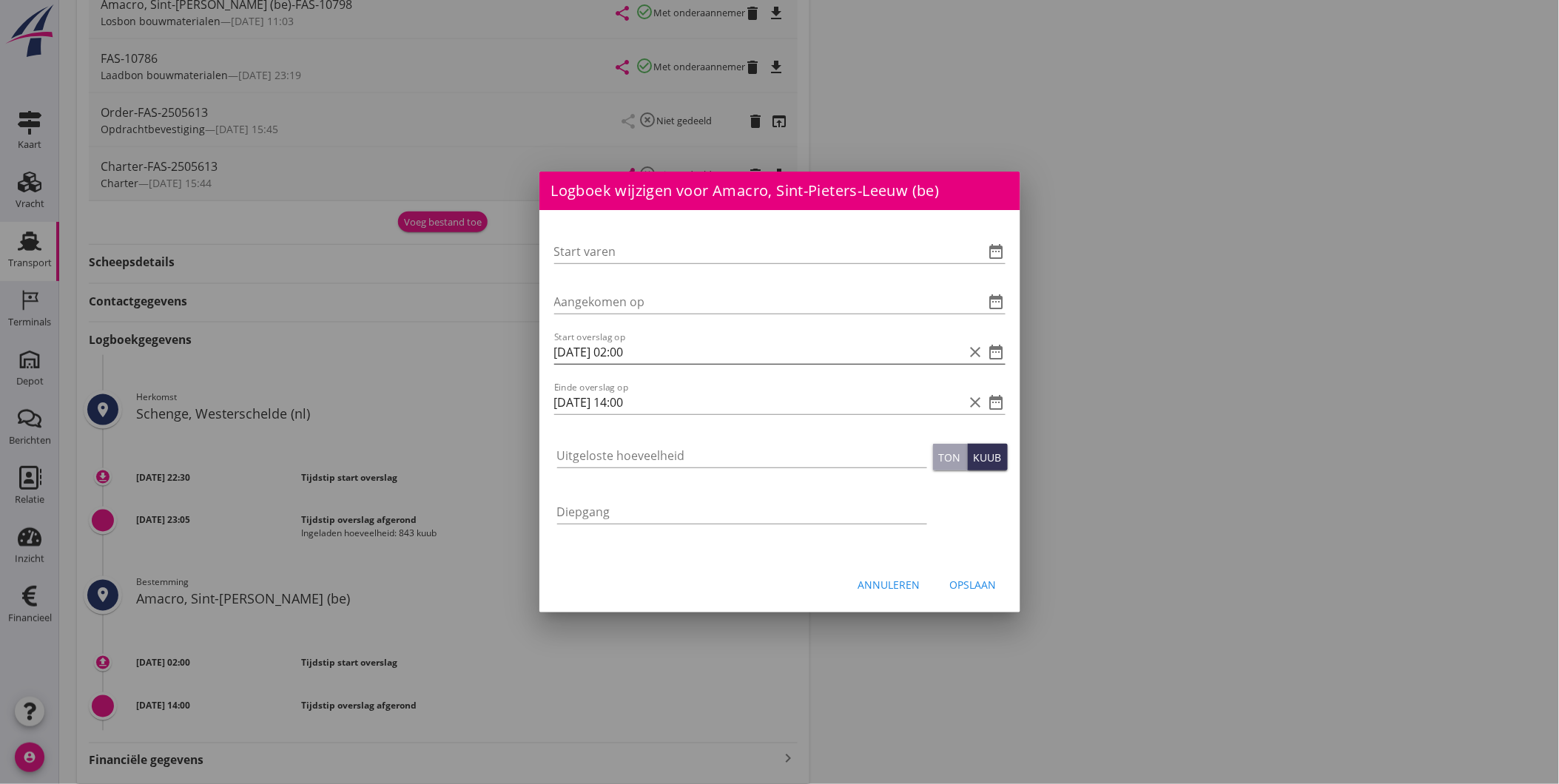
click at [994, 352] on icon "date_range" at bounding box center [996, 352] width 18 height 18
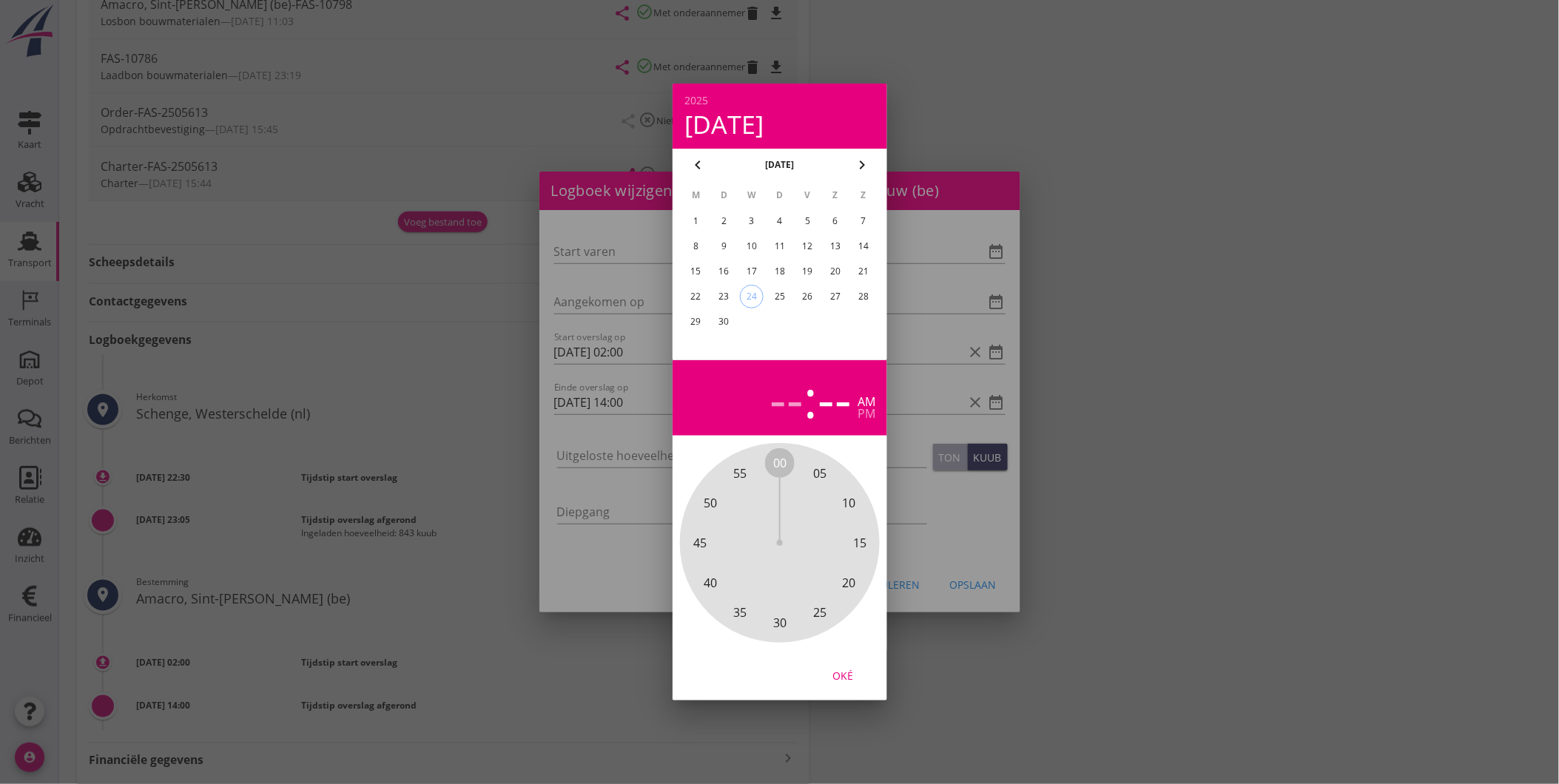
click at [705, 292] on div "22" at bounding box center [695, 296] width 24 height 24
click at [694, 296] on div "22" at bounding box center [695, 296] width 24 height 24
click at [787, 398] on div "--" at bounding box center [786, 397] width 34 height 51
click at [851, 504] on span "2" at bounding box center [849, 503] width 7 height 18
drag, startPoint x: 782, startPoint y: 466, endPoint x: 793, endPoint y: 457, distance: 14.2
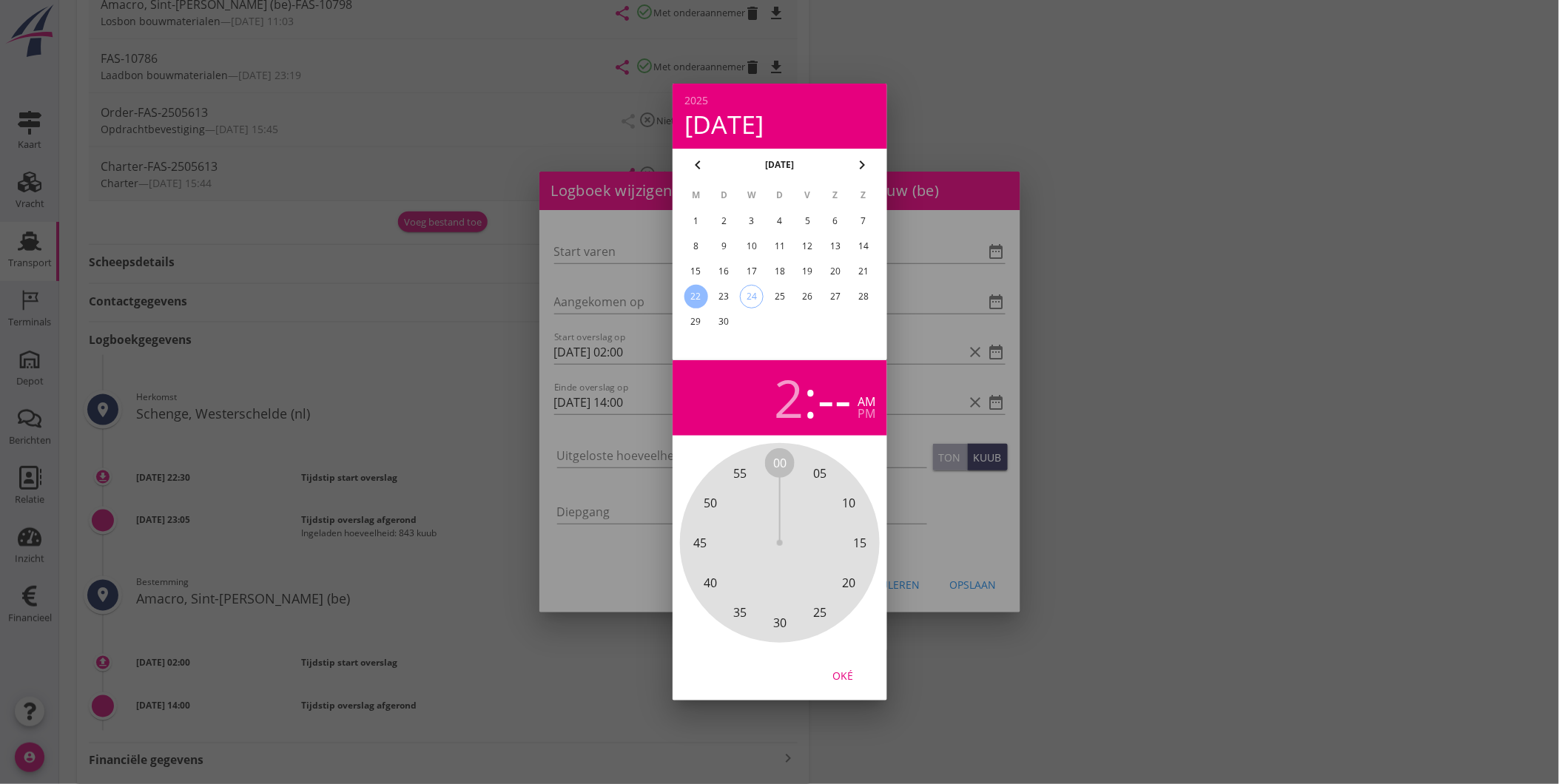
click at [782, 465] on span "00" at bounding box center [780, 463] width 13 height 18
click at [856, 672] on div "Oké" at bounding box center [843, 676] width 42 height 15
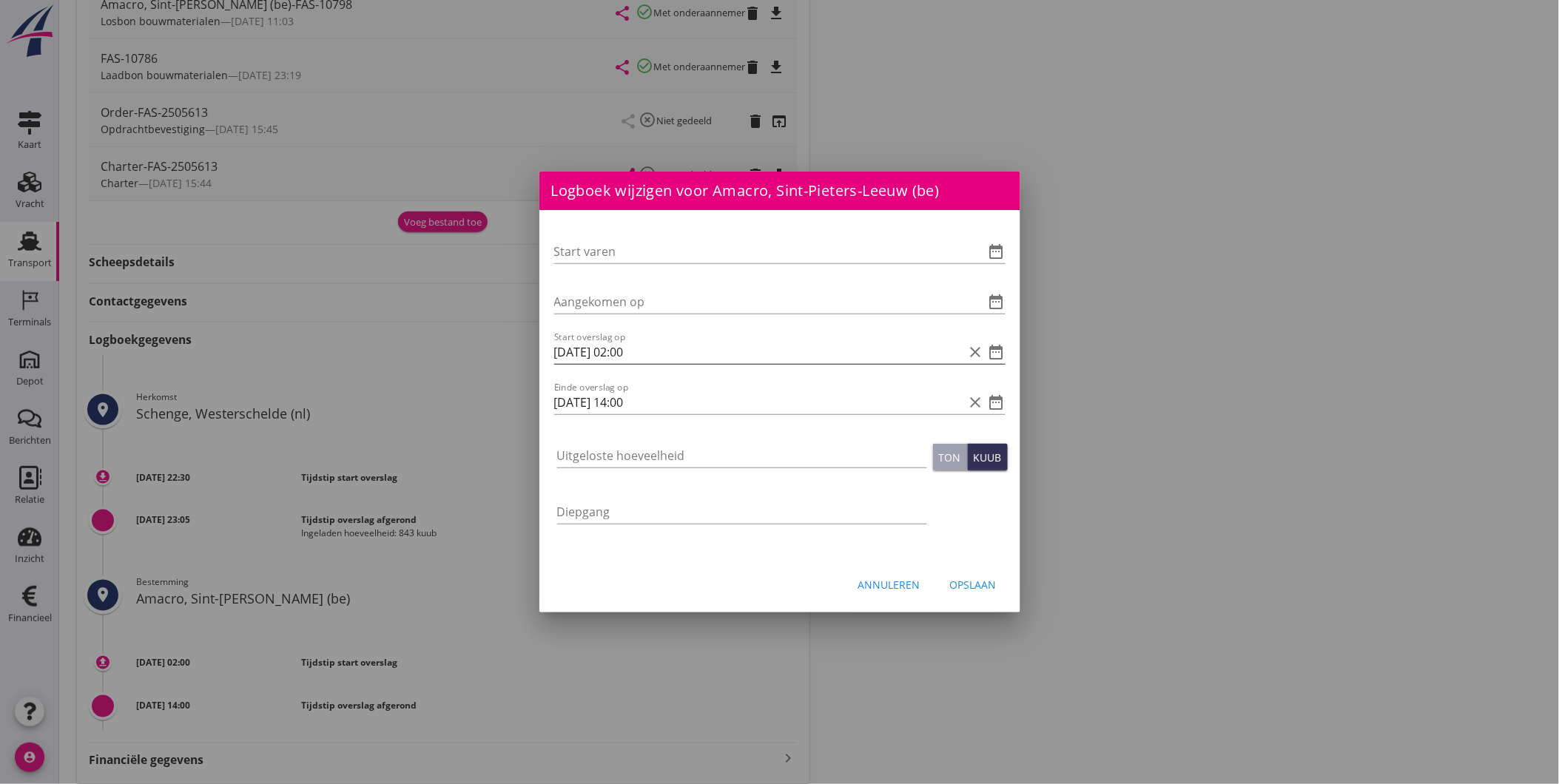
click at [990, 348] on icon "date_range" at bounding box center [996, 352] width 18 height 18
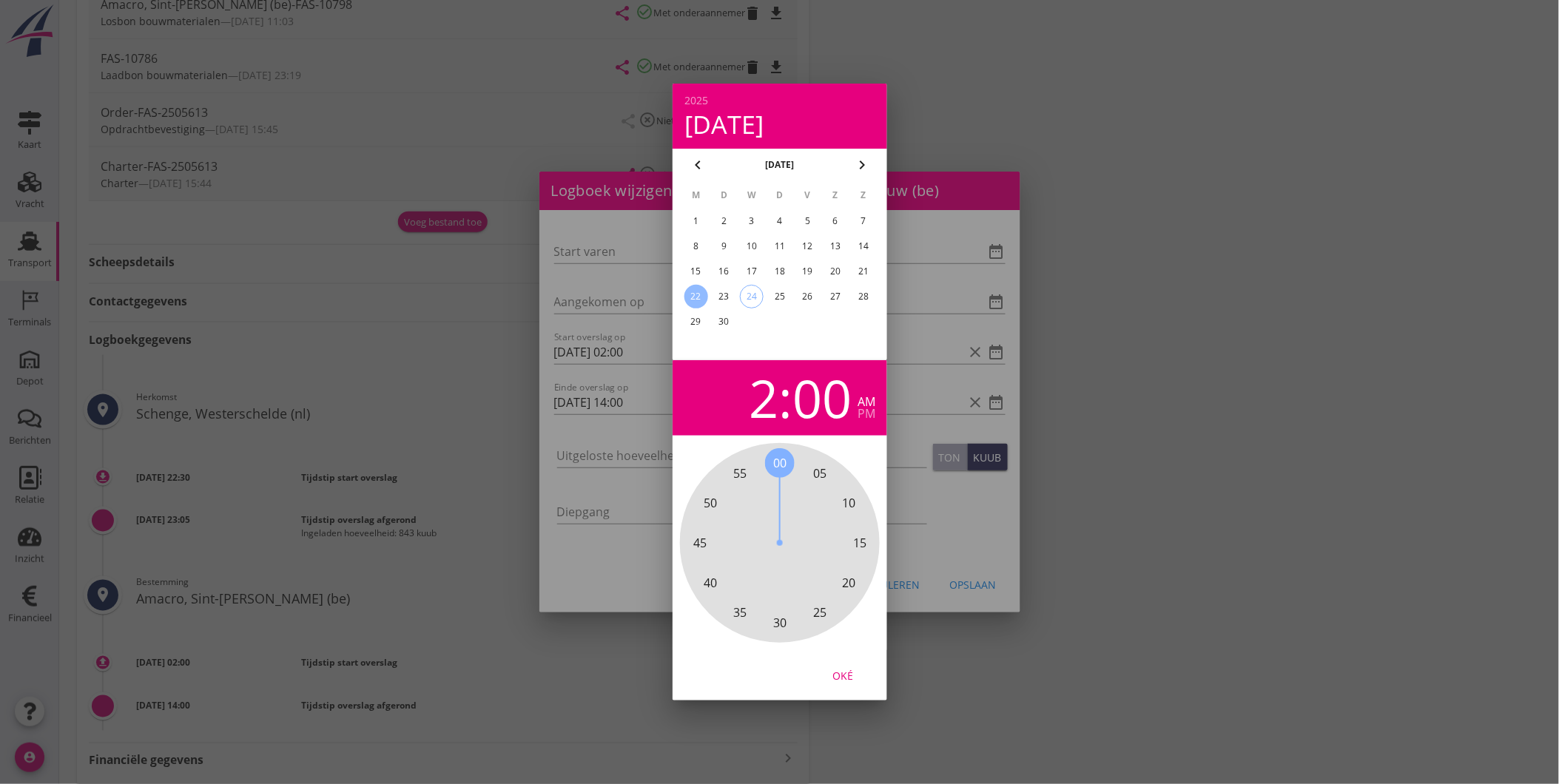
click at [775, 406] on div "2" at bounding box center [763, 397] width 29 height 51
drag, startPoint x: 801, startPoint y: 402, endPoint x: 809, endPoint y: 402, distance: 8.0
click at [802, 402] on div "00" at bounding box center [822, 397] width 59 height 51
click at [860, 412] on div "pm" at bounding box center [866, 413] width 18 height 11
click at [853, 673] on div "Oké" at bounding box center [843, 676] width 42 height 15
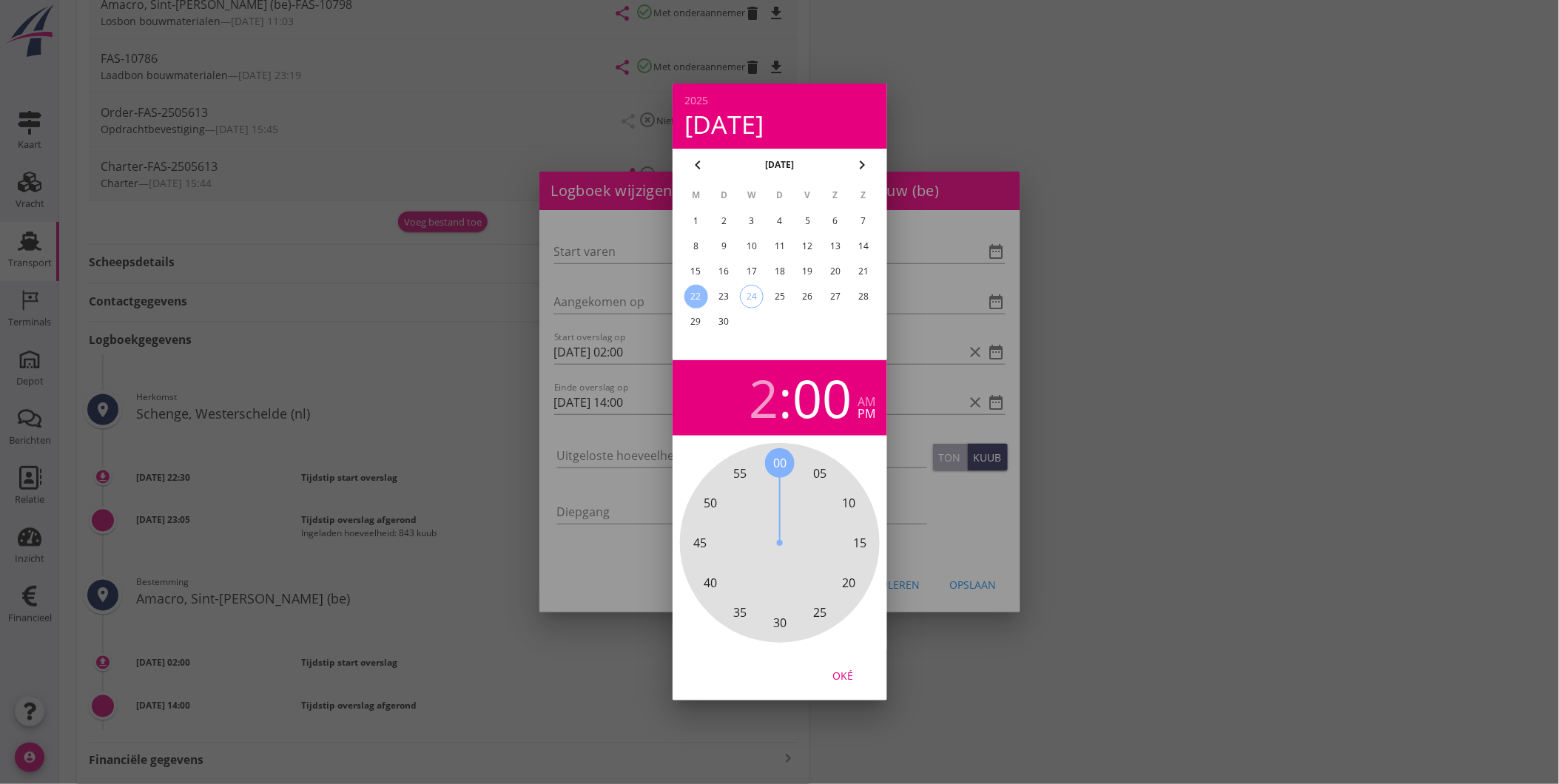
type input "[DATE] 14:00"
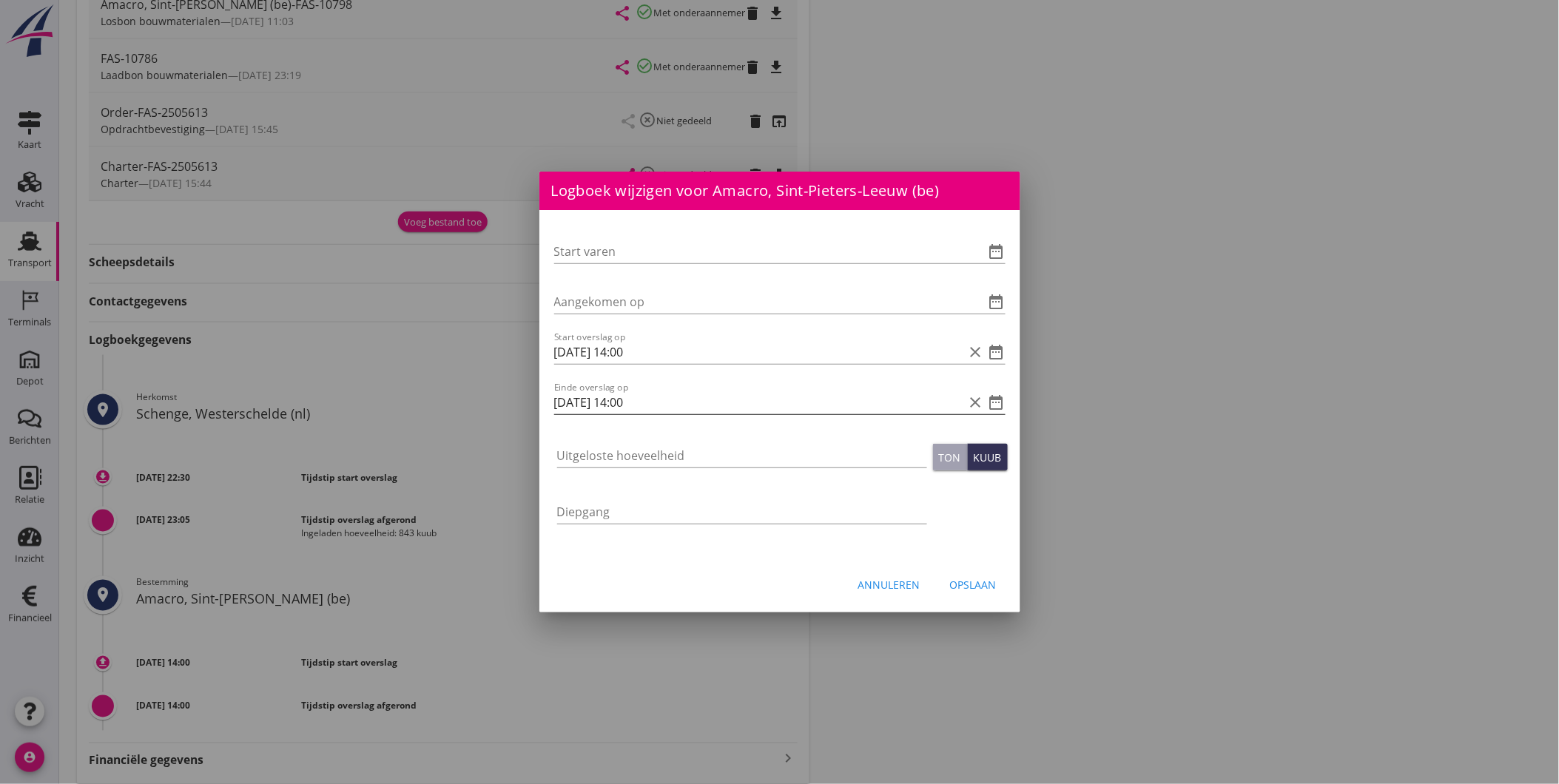
click at [997, 405] on icon "date_range" at bounding box center [996, 402] width 18 height 18
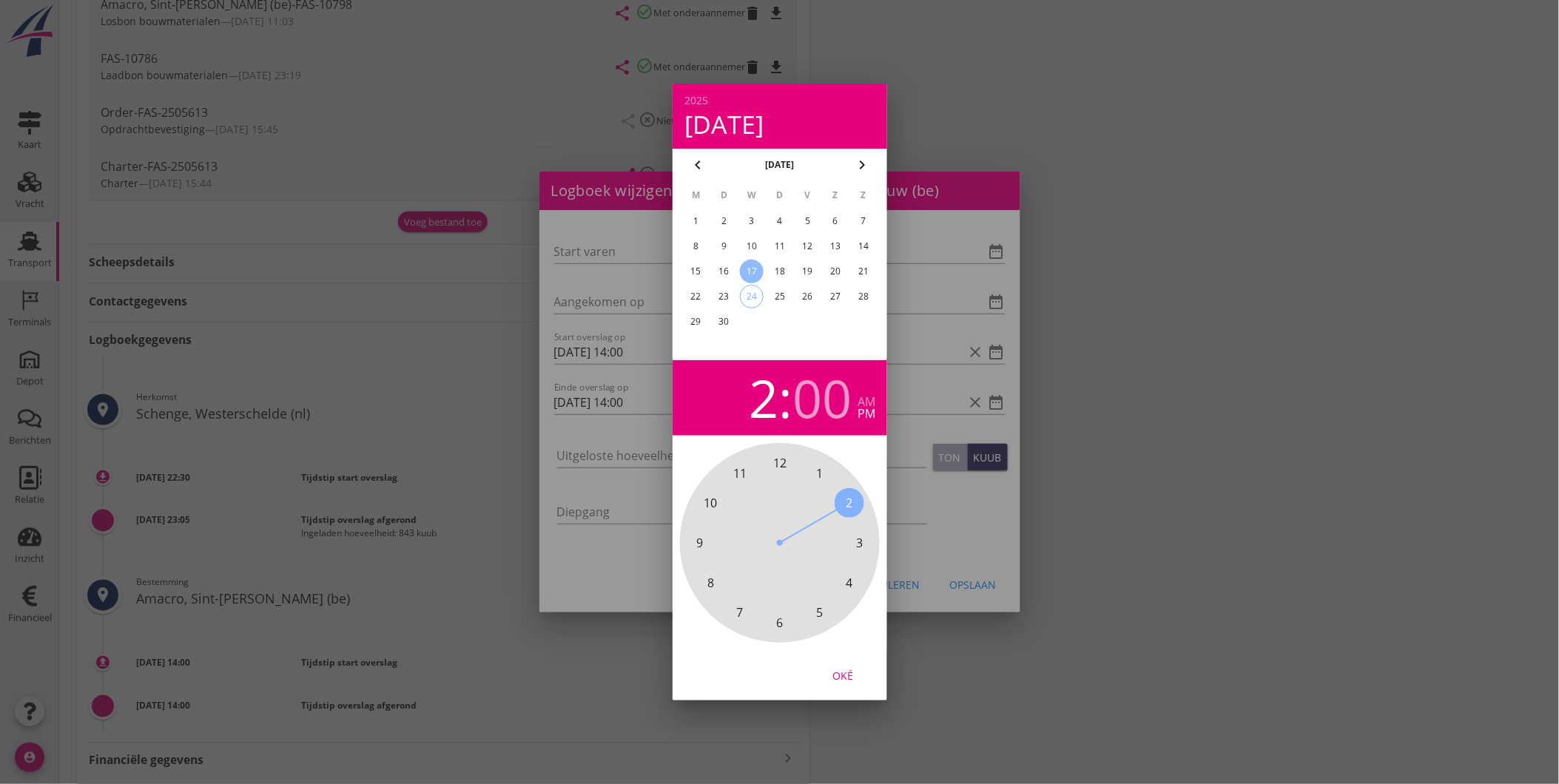
click at [696, 295] on div "22" at bounding box center [695, 296] width 24 height 24
click at [859, 536] on span "3" at bounding box center [858, 543] width 7 height 18
click at [851, 676] on div "Oké" at bounding box center [843, 676] width 42 height 15
type input "[DATE] 15:00"
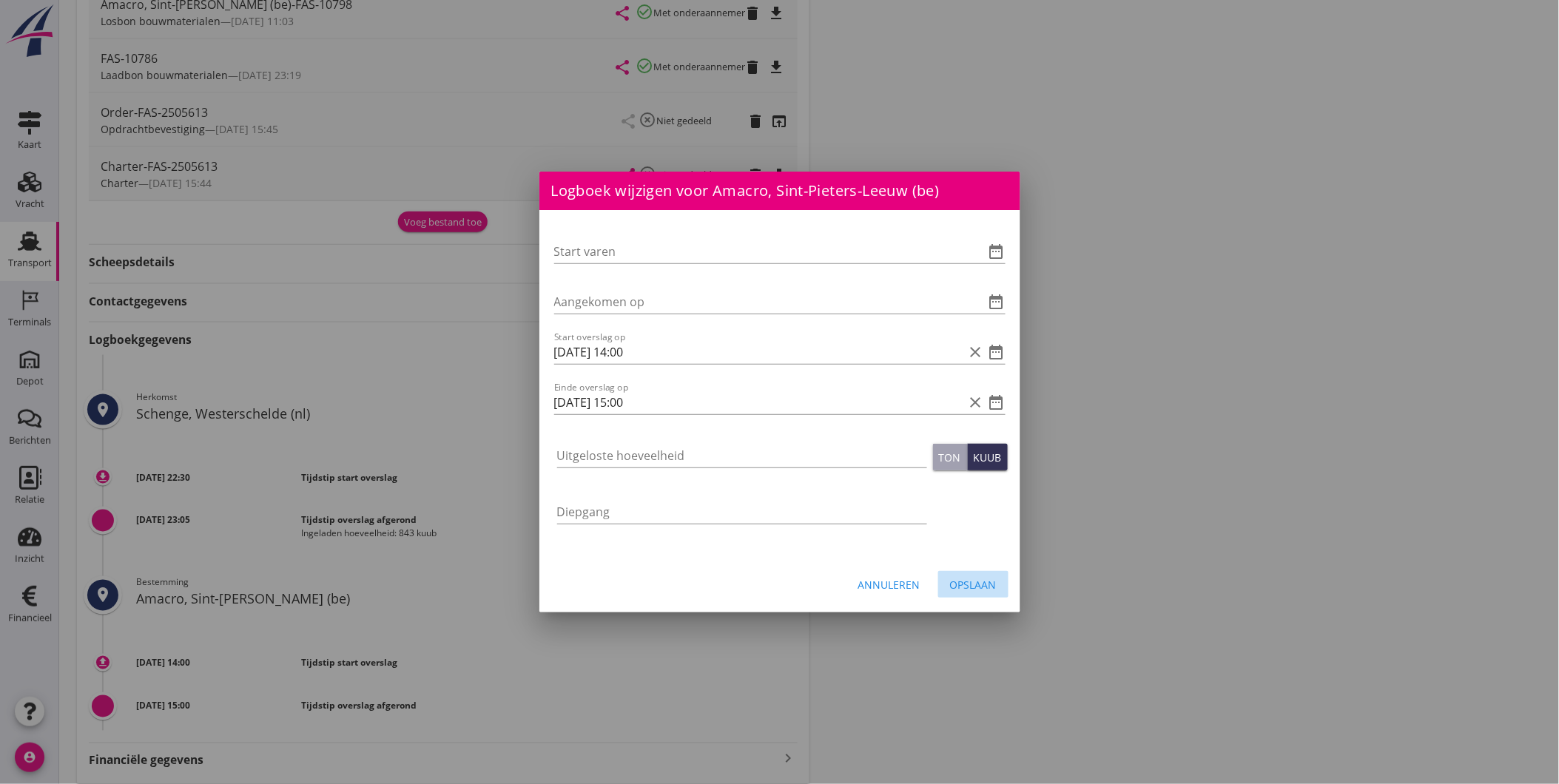
click at [955, 581] on div "Opslaan" at bounding box center [972, 584] width 47 height 15
click at [968, 582] on div "Logboek wijzigen voor Amacro, Sint-Pieters-Leeuw (be) Start varen date_range Aa…" at bounding box center [780, 168] width 1559 height 1338
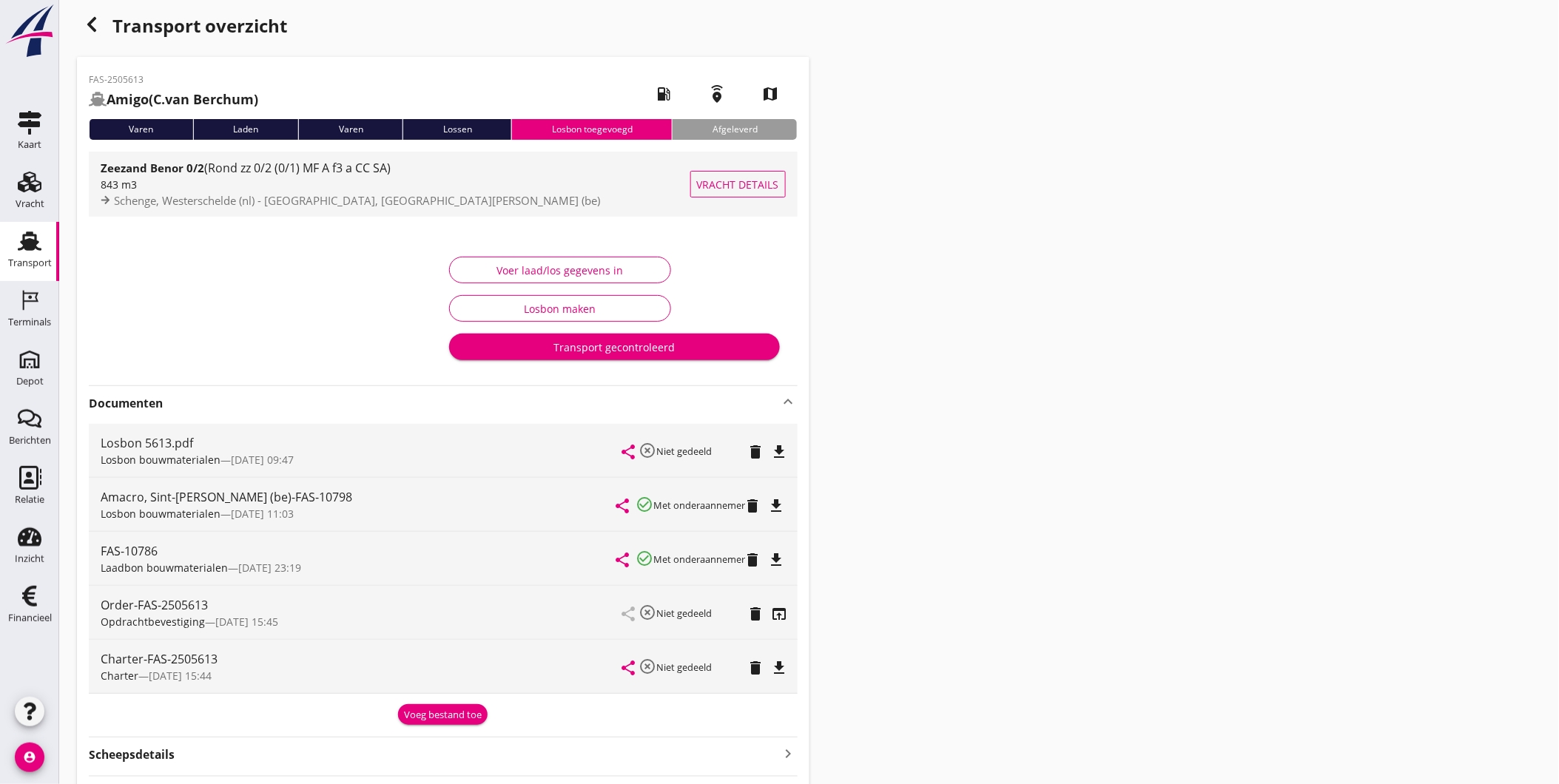
scroll to position [0, 0]
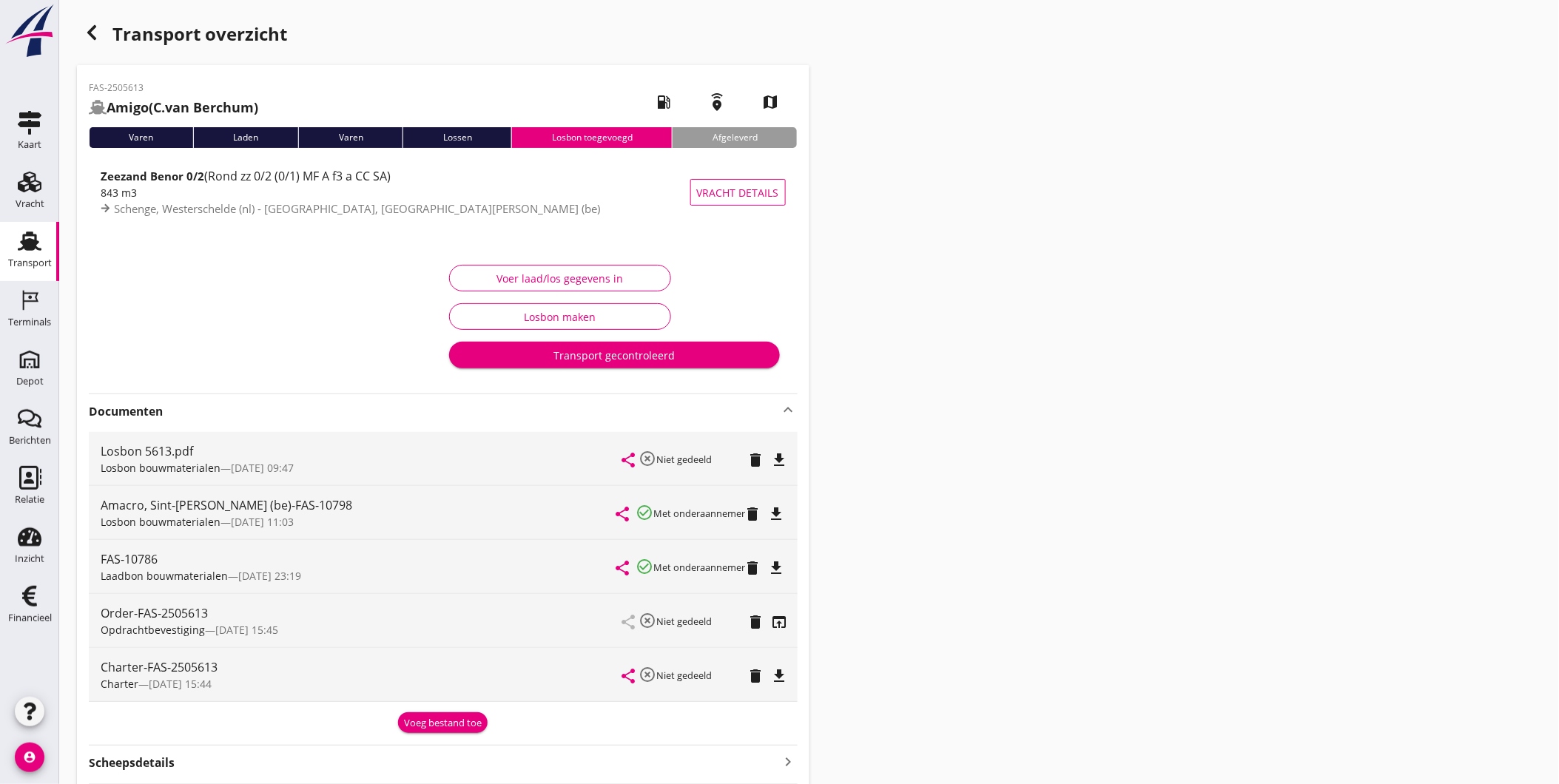
click at [88, 31] on use "button" at bounding box center [91, 32] width 9 height 15
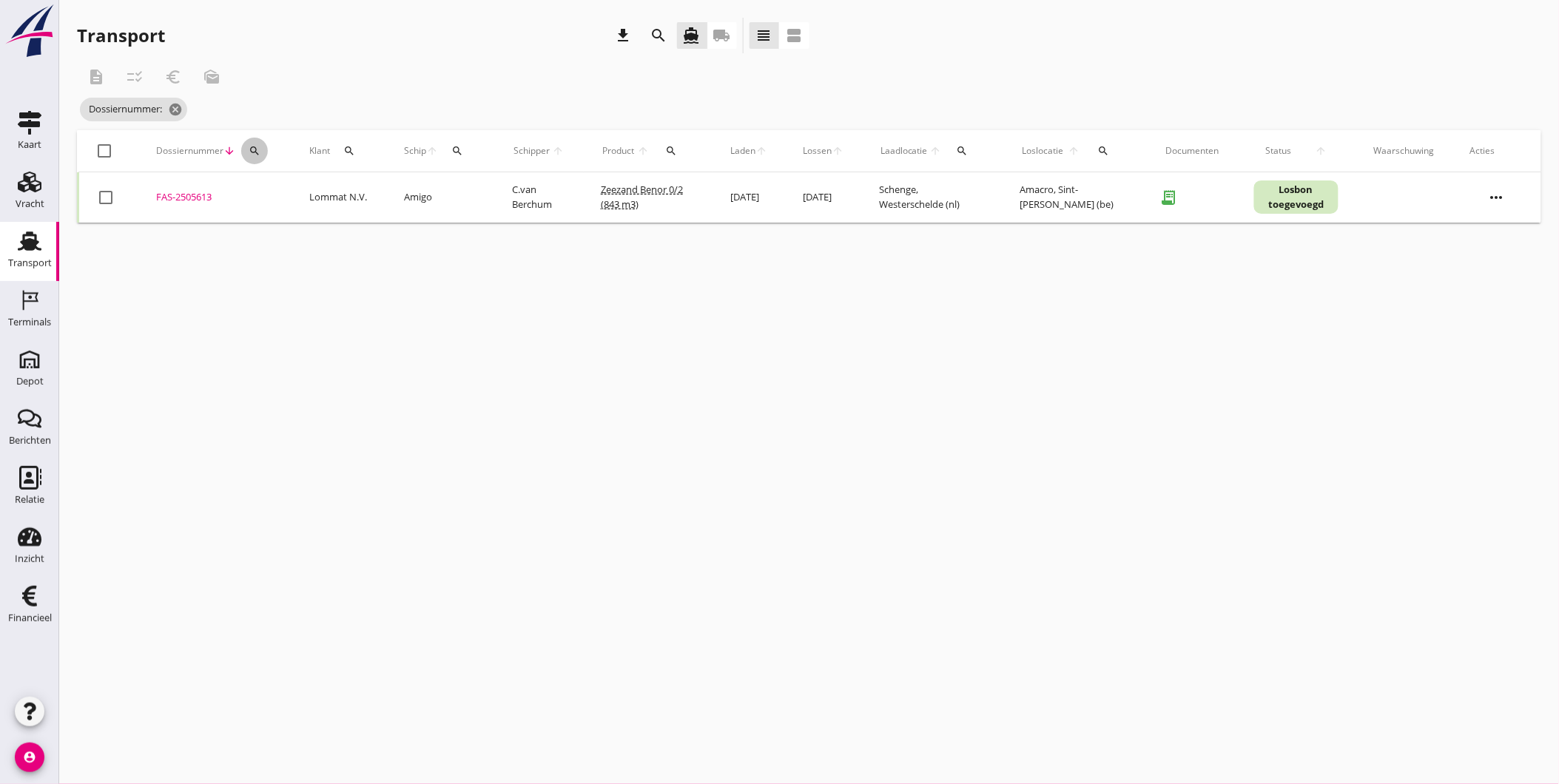
click at [255, 148] on icon "search" at bounding box center [255, 151] width 11 height 11
click at [293, 192] on input "Zoeken op dossiernummer..." at bounding box center [323, 193] width 154 height 24
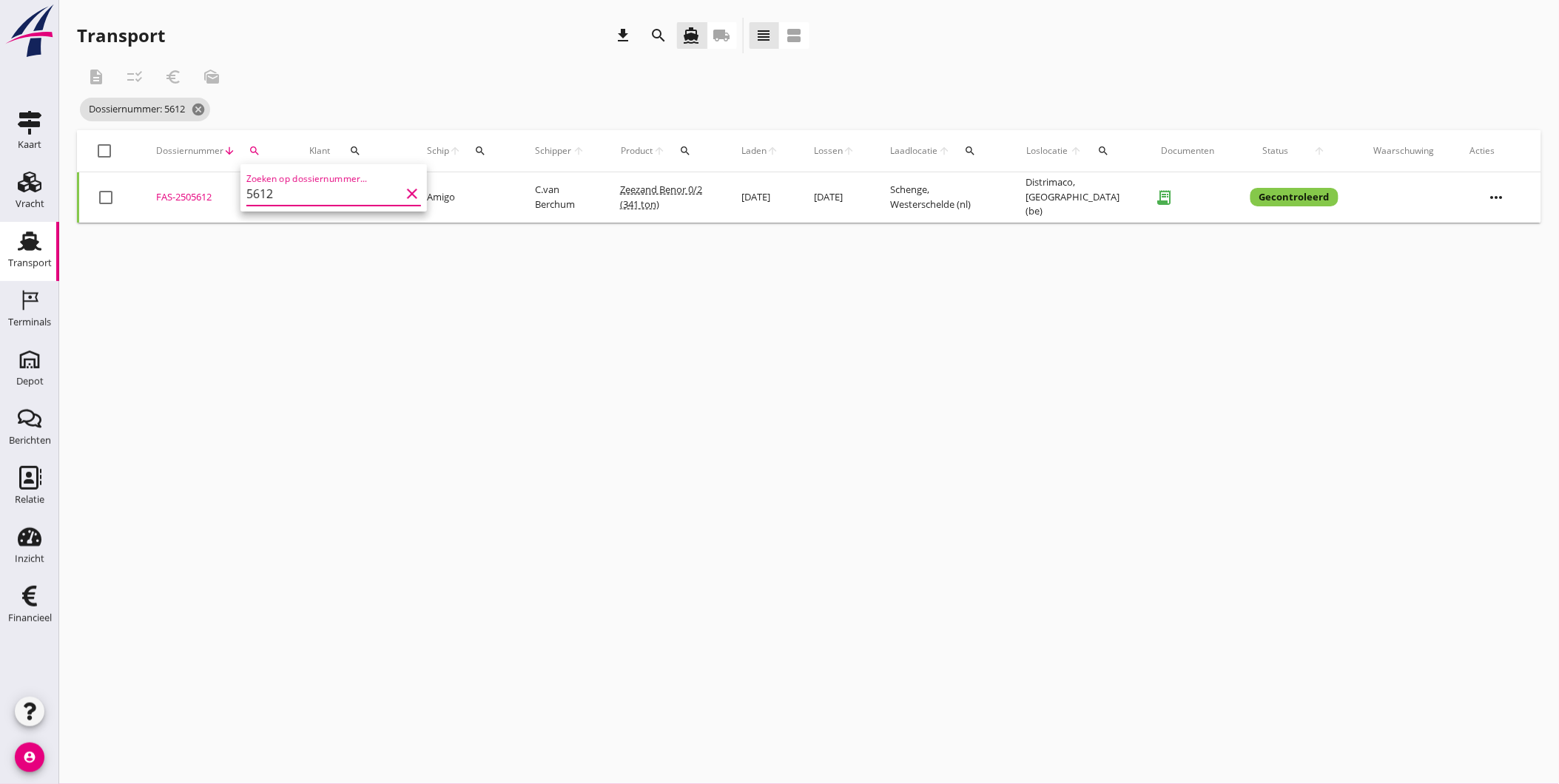
type input "5612"
drag, startPoint x: 245, startPoint y: 282, endPoint x: 209, endPoint y: 213, distance: 77.8
click at [242, 277] on div "cancel You are impersonating another user. Transport download search directions…" at bounding box center [809, 392] width 1500 height 784
click at [196, 197] on div "FAS-2505612" at bounding box center [215, 198] width 118 height 15
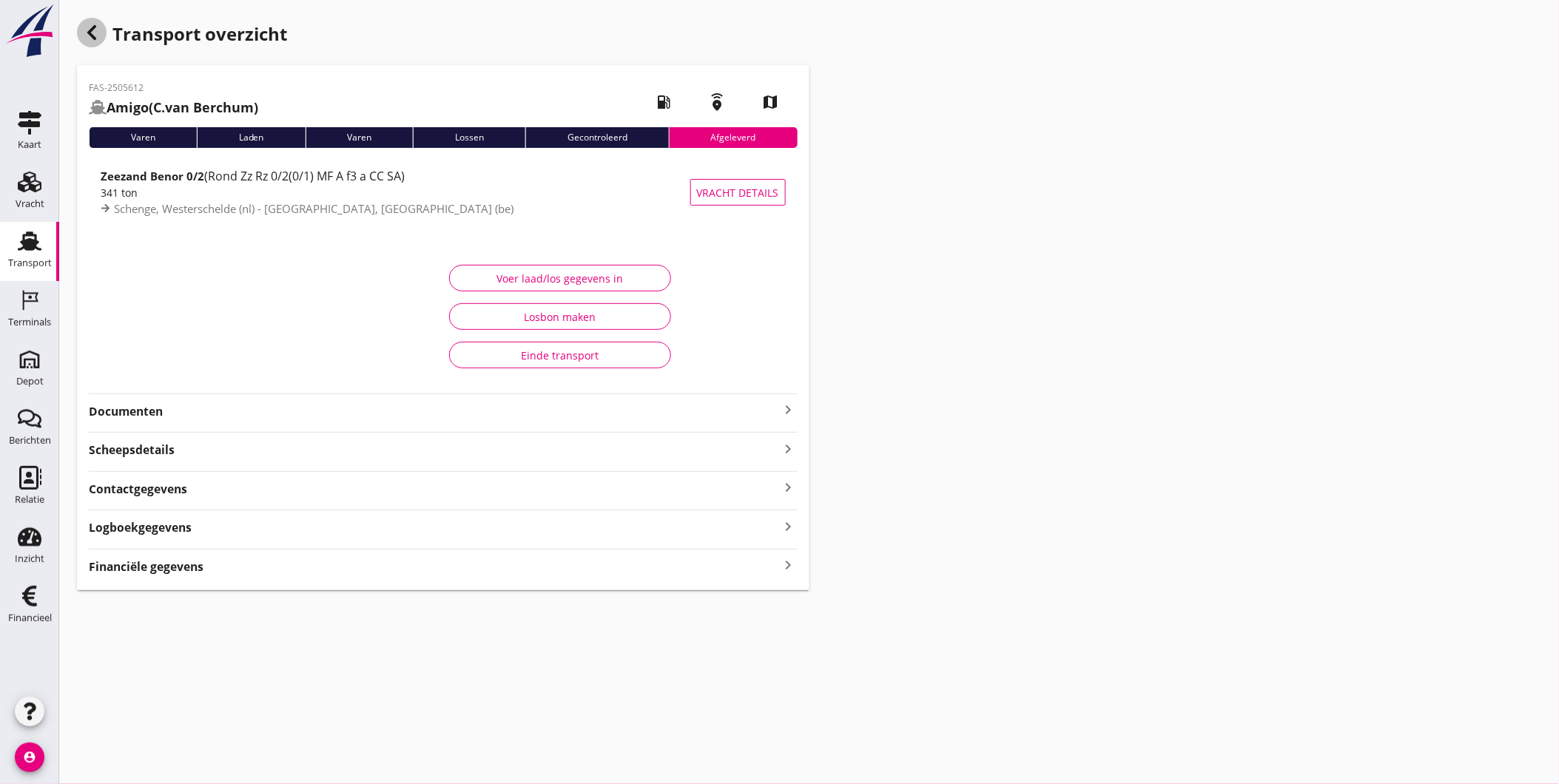
click at [83, 37] on icon "button" at bounding box center [91, 32] width 18 height 18
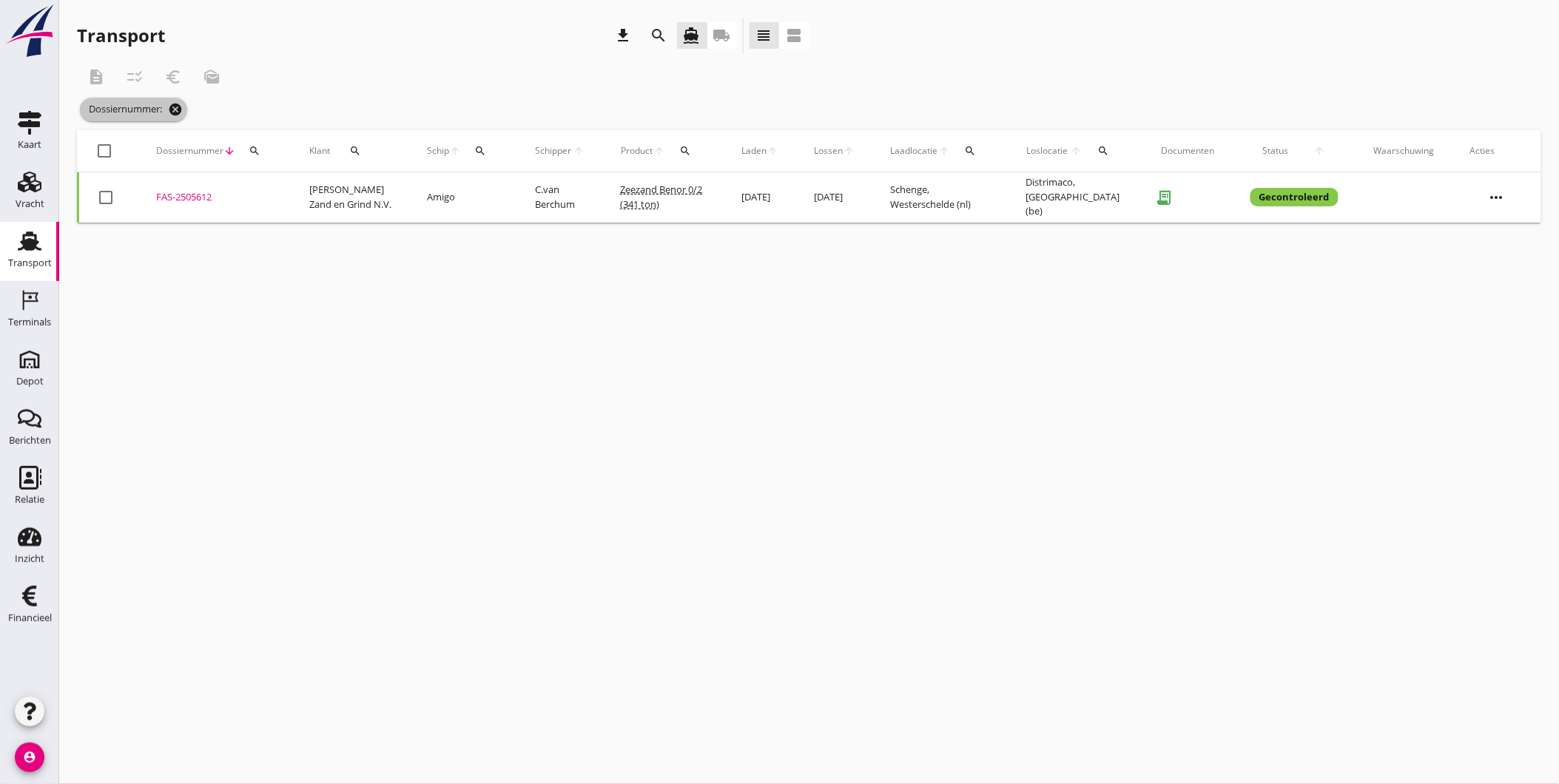
click at [179, 105] on icon "cancel" at bounding box center [176, 109] width 15 height 15
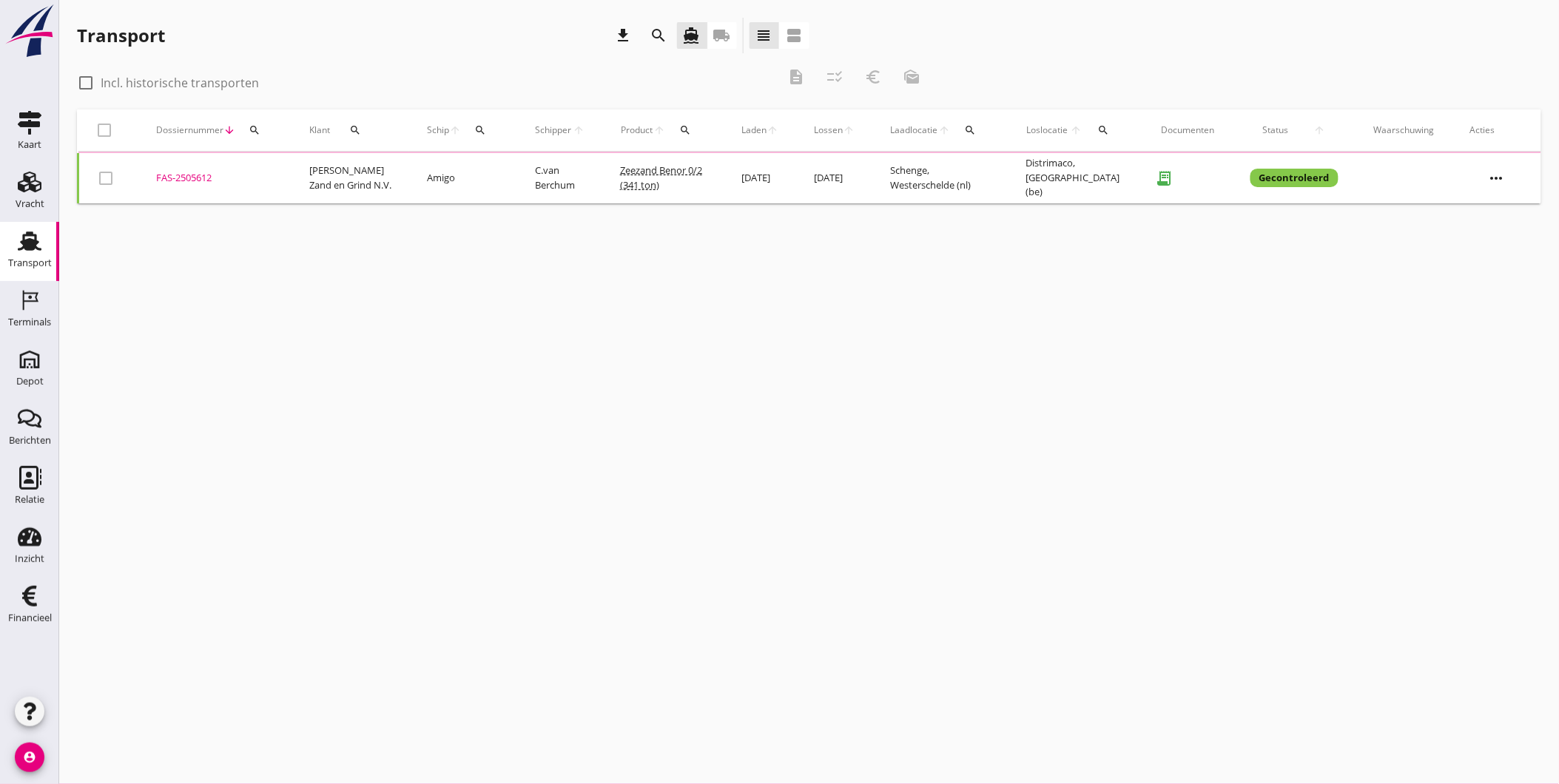
click at [254, 128] on icon "search" at bounding box center [255, 130] width 11 height 11
click at [298, 171] on input "Zoeken op dossiernummer..." at bounding box center [323, 173] width 154 height 24
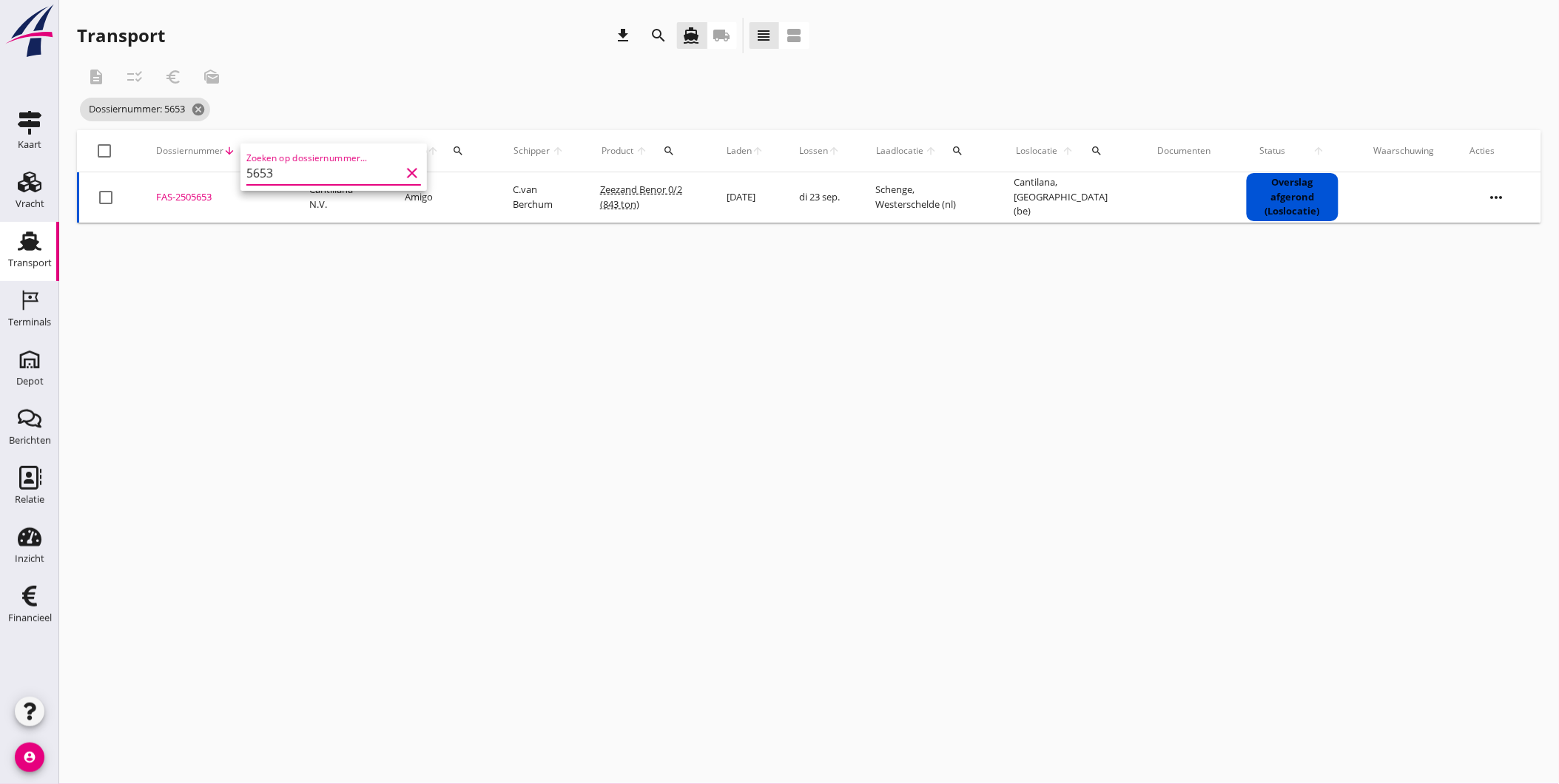
type input "5653"
click at [1260, 568] on div "cancel You are impersonating another user. Transport download search directions…" at bounding box center [809, 392] width 1500 height 784
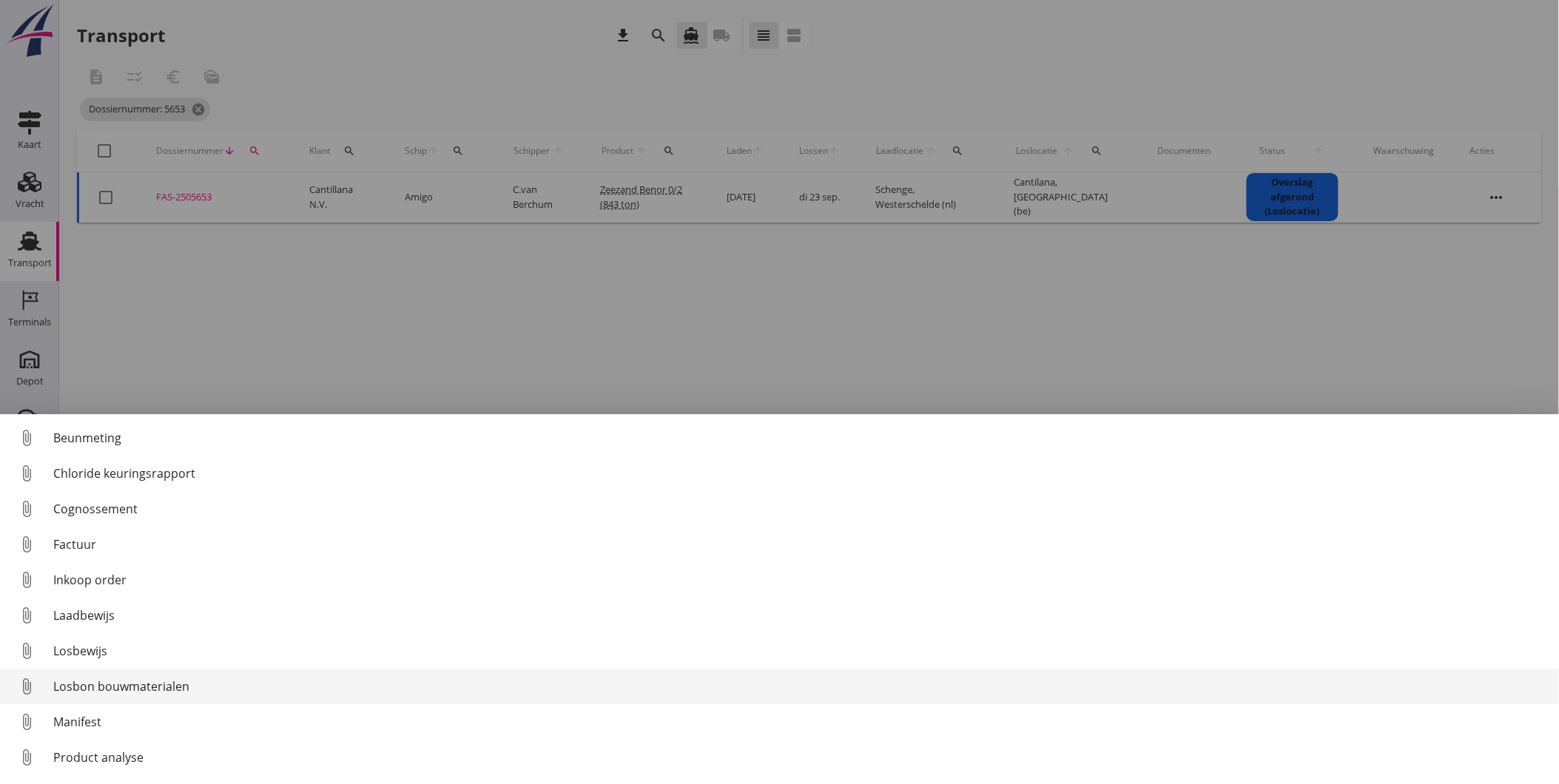
click at [164, 683] on div "Losbon bouwmaterialen" at bounding box center [799, 686] width 1493 height 18
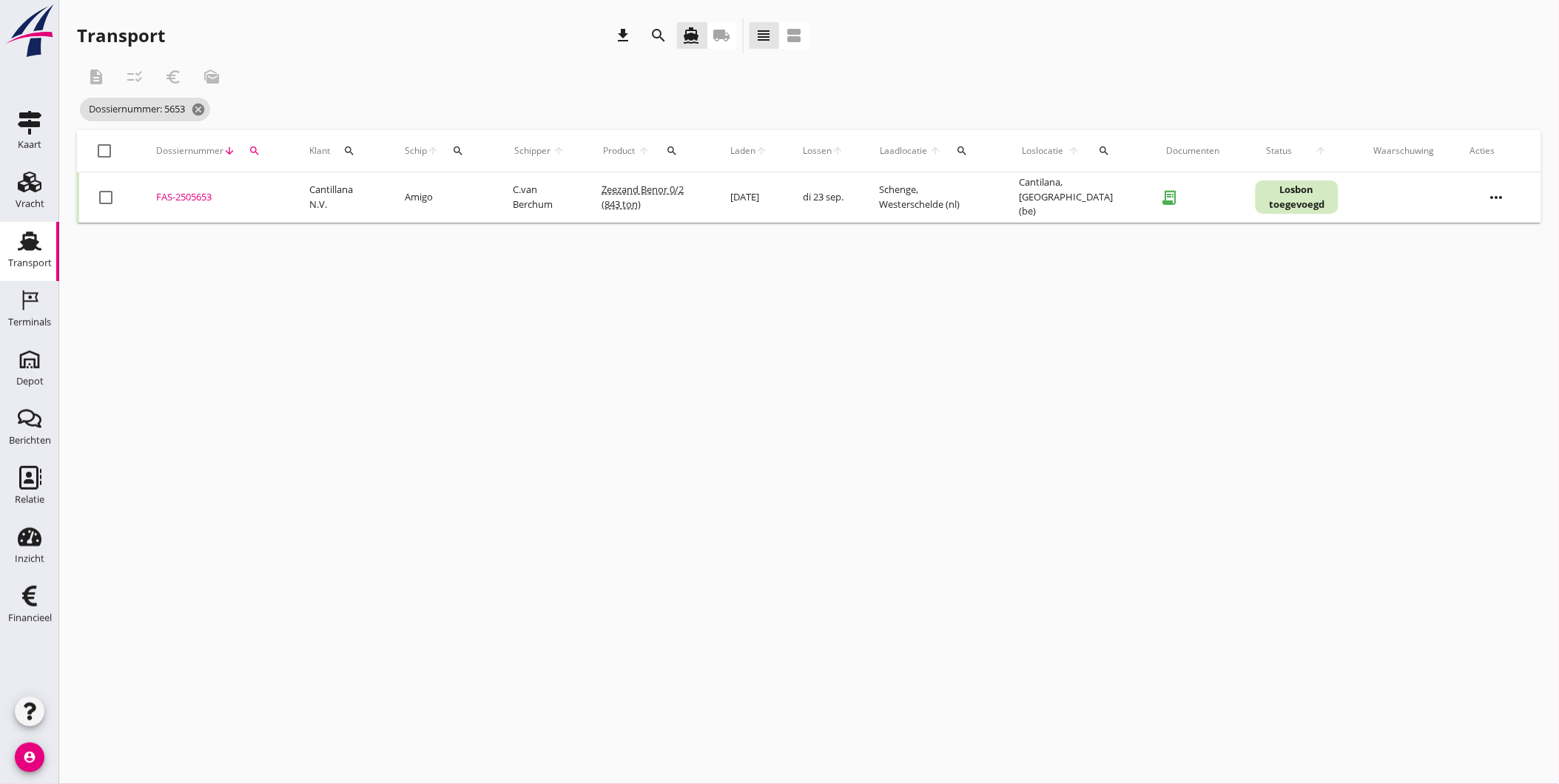
click at [178, 192] on div "FAS-2505653" at bounding box center [215, 198] width 118 height 15
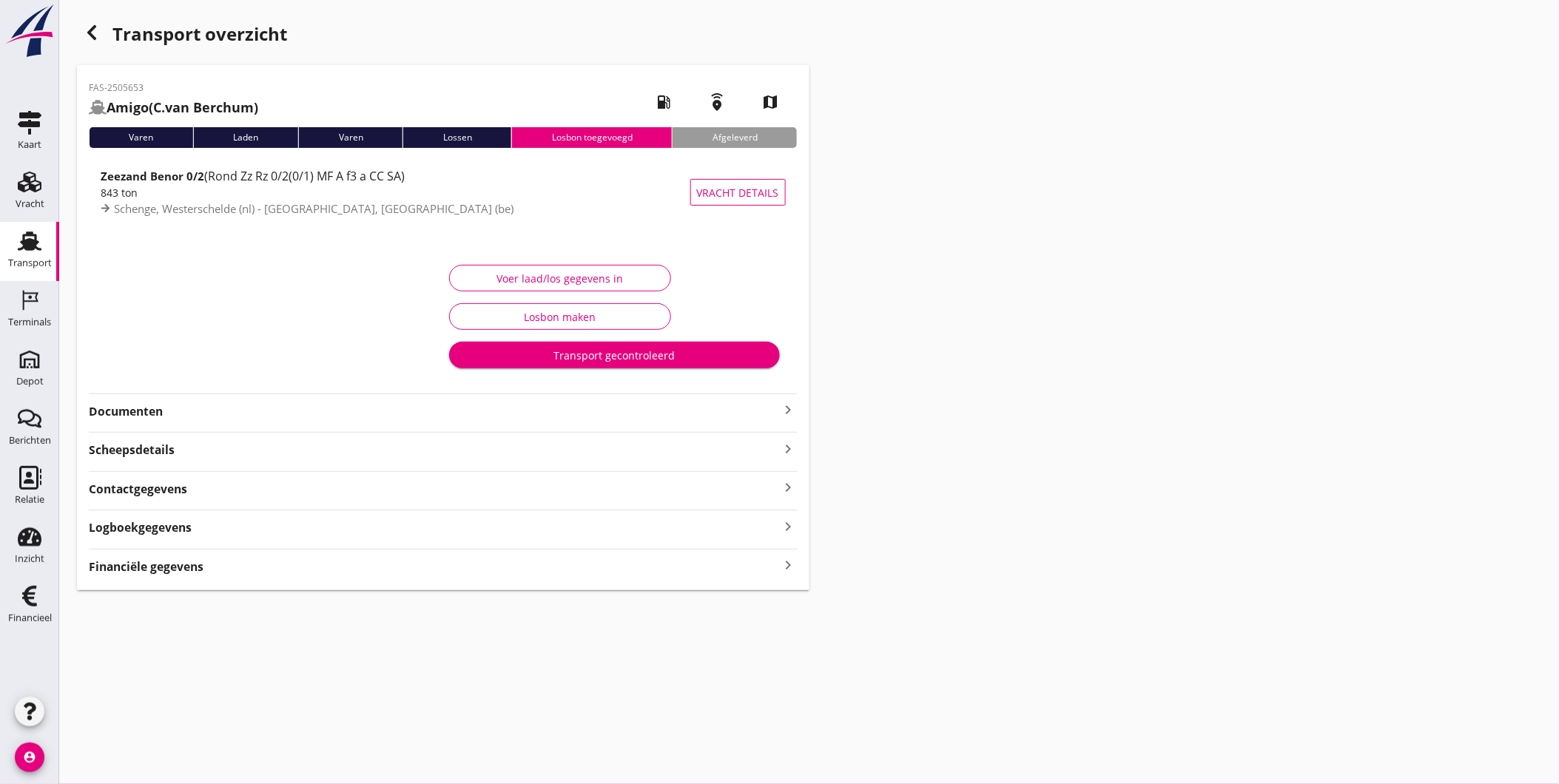
click at [179, 529] on strong "Logboekgegevens" at bounding box center [140, 527] width 103 height 17
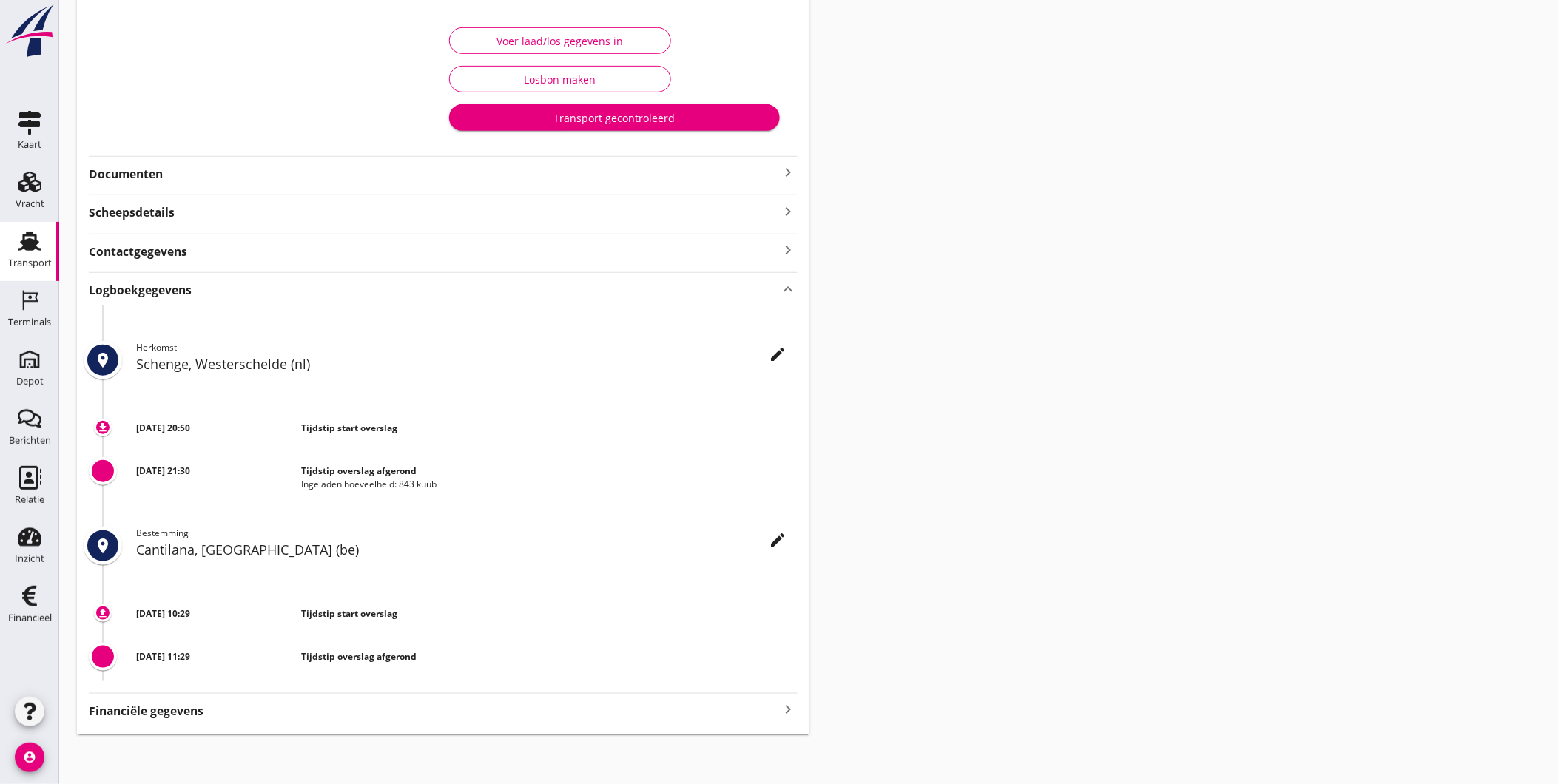
scroll to position [240, 0]
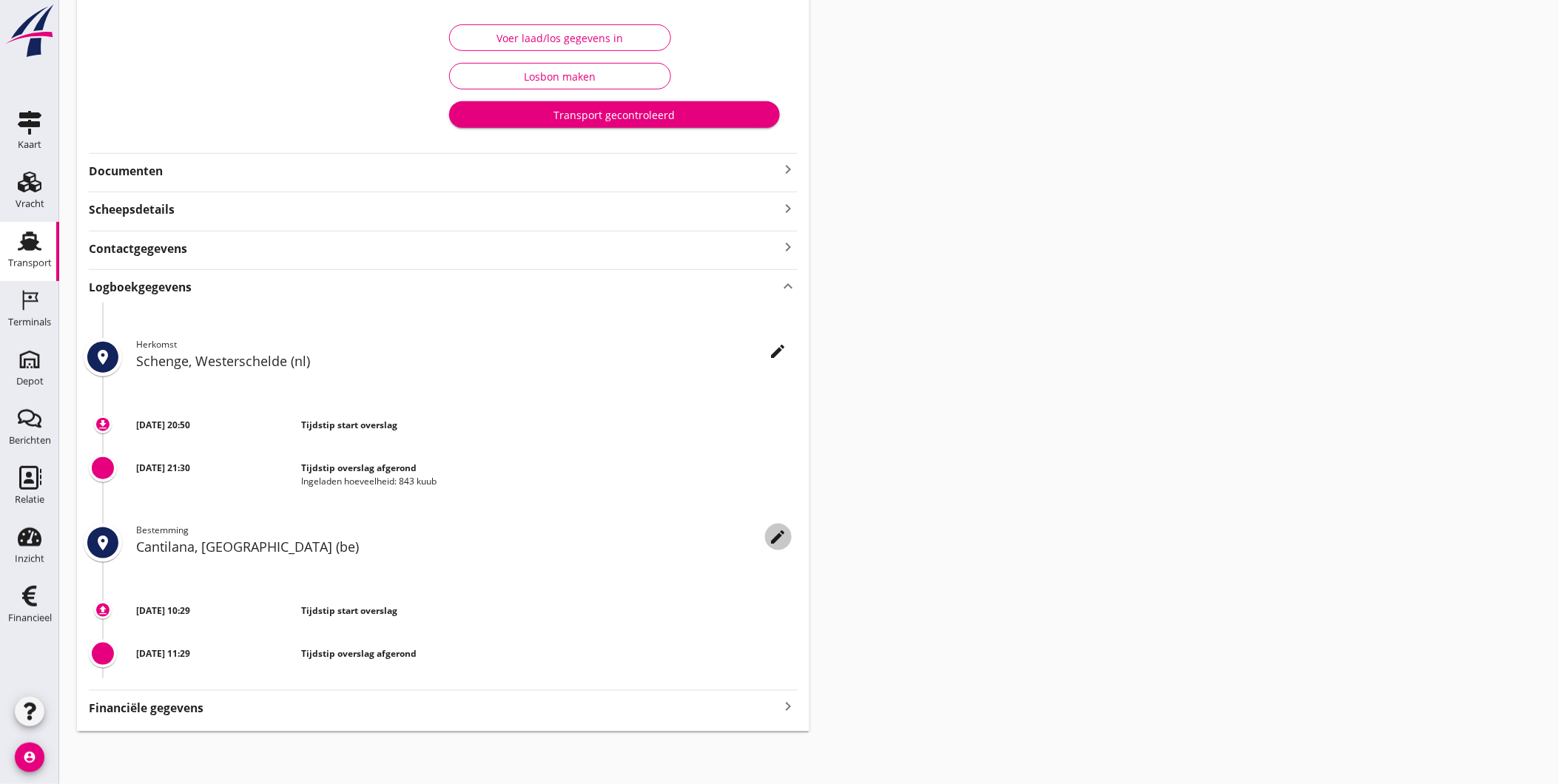
click at [780, 532] on icon "edit" at bounding box center [778, 537] width 18 height 18
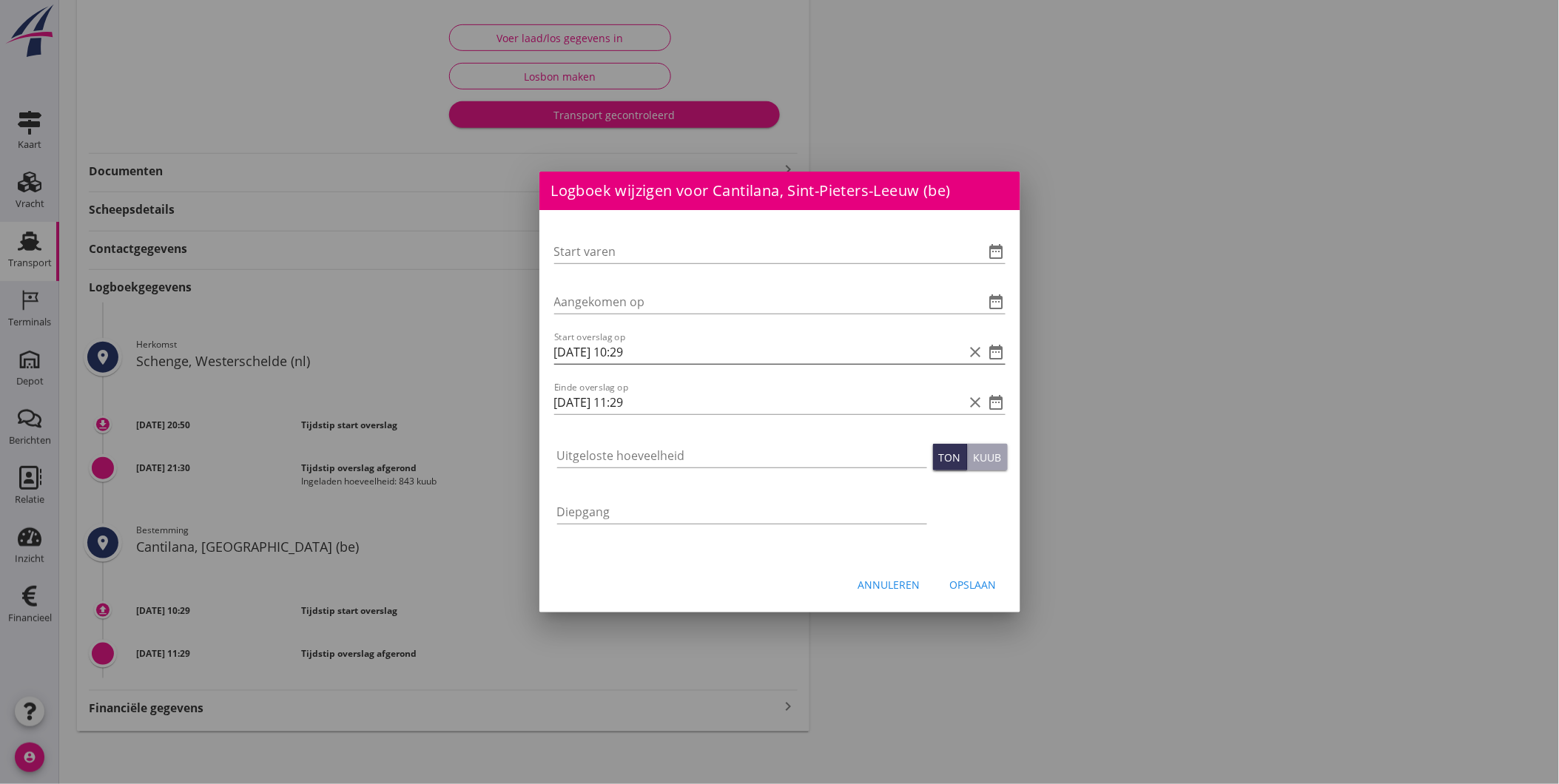
drag, startPoint x: 1003, startPoint y: 351, endPoint x: 979, endPoint y: 354, distance: 24.2
click at [1001, 351] on icon "date_range" at bounding box center [996, 352] width 18 height 18
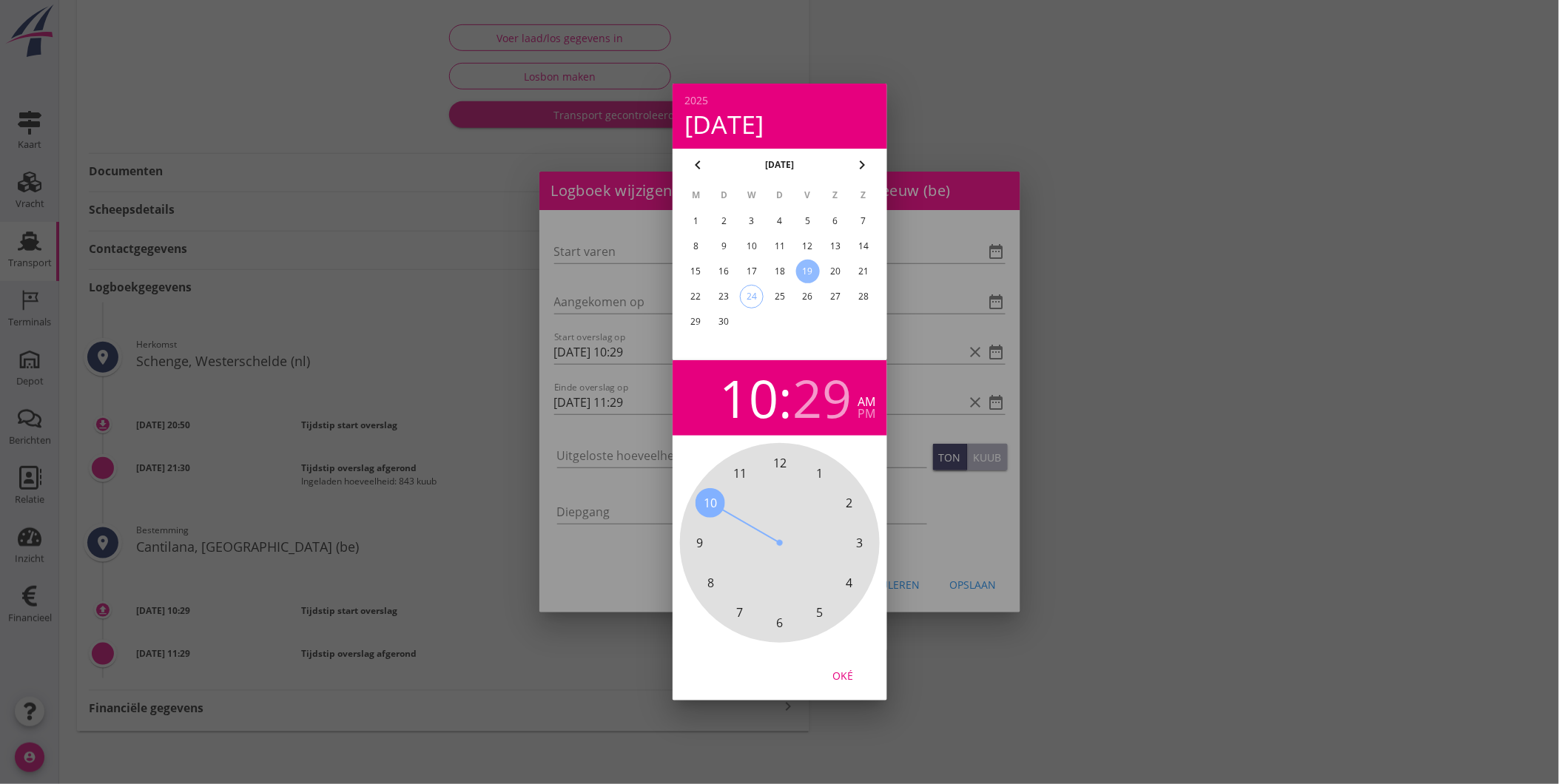
click at [715, 295] on div "23" at bounding box center [723, 296] width 24 height 24
click at [849, 676] on div "Oké" at bounding box center [843, 676] width 42 height 15
type input "[DATE] 10:29"
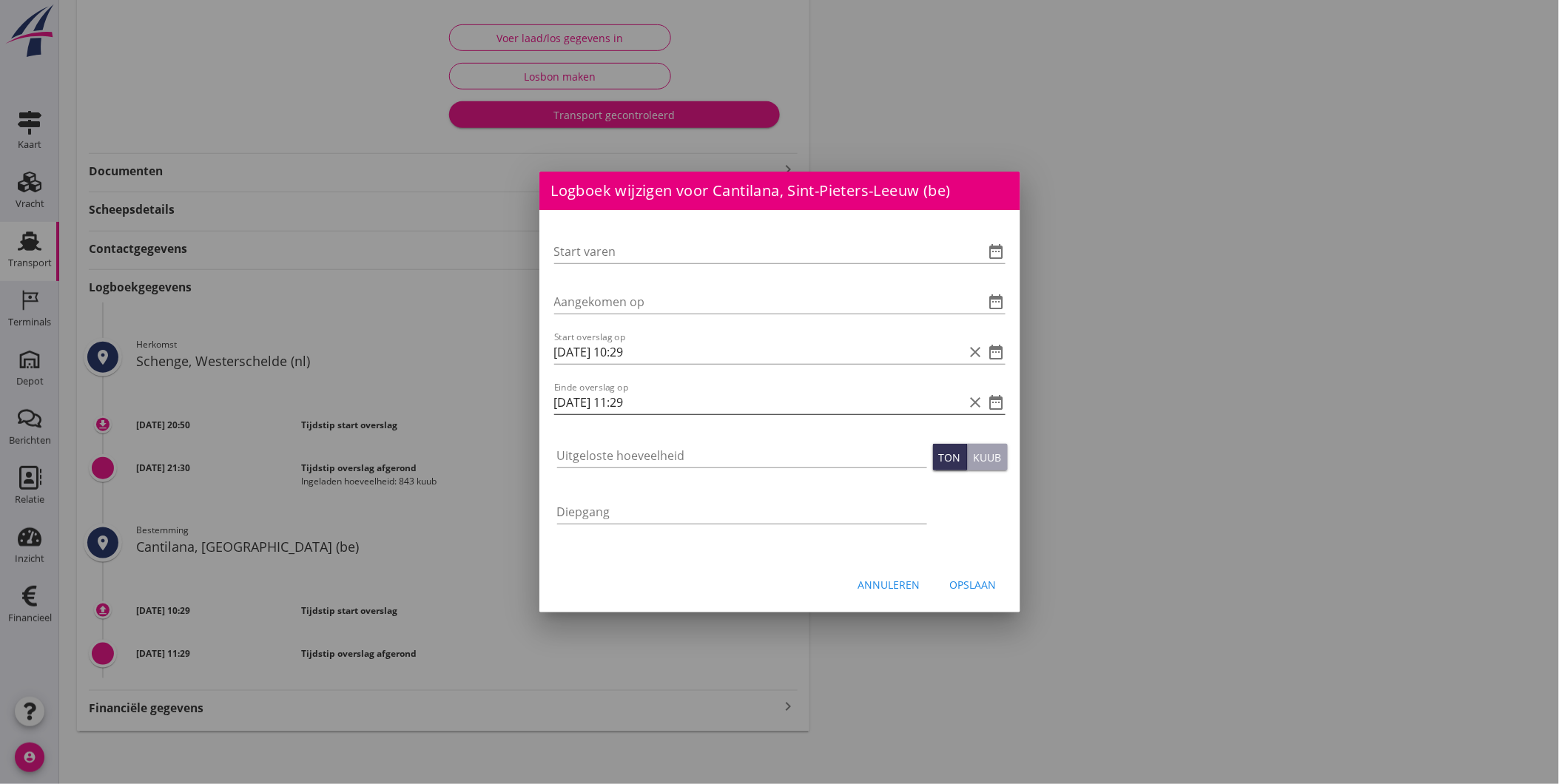
click at [1002, 405] on icon "date_range" at bounding box center [996, 402] width 18 height 18
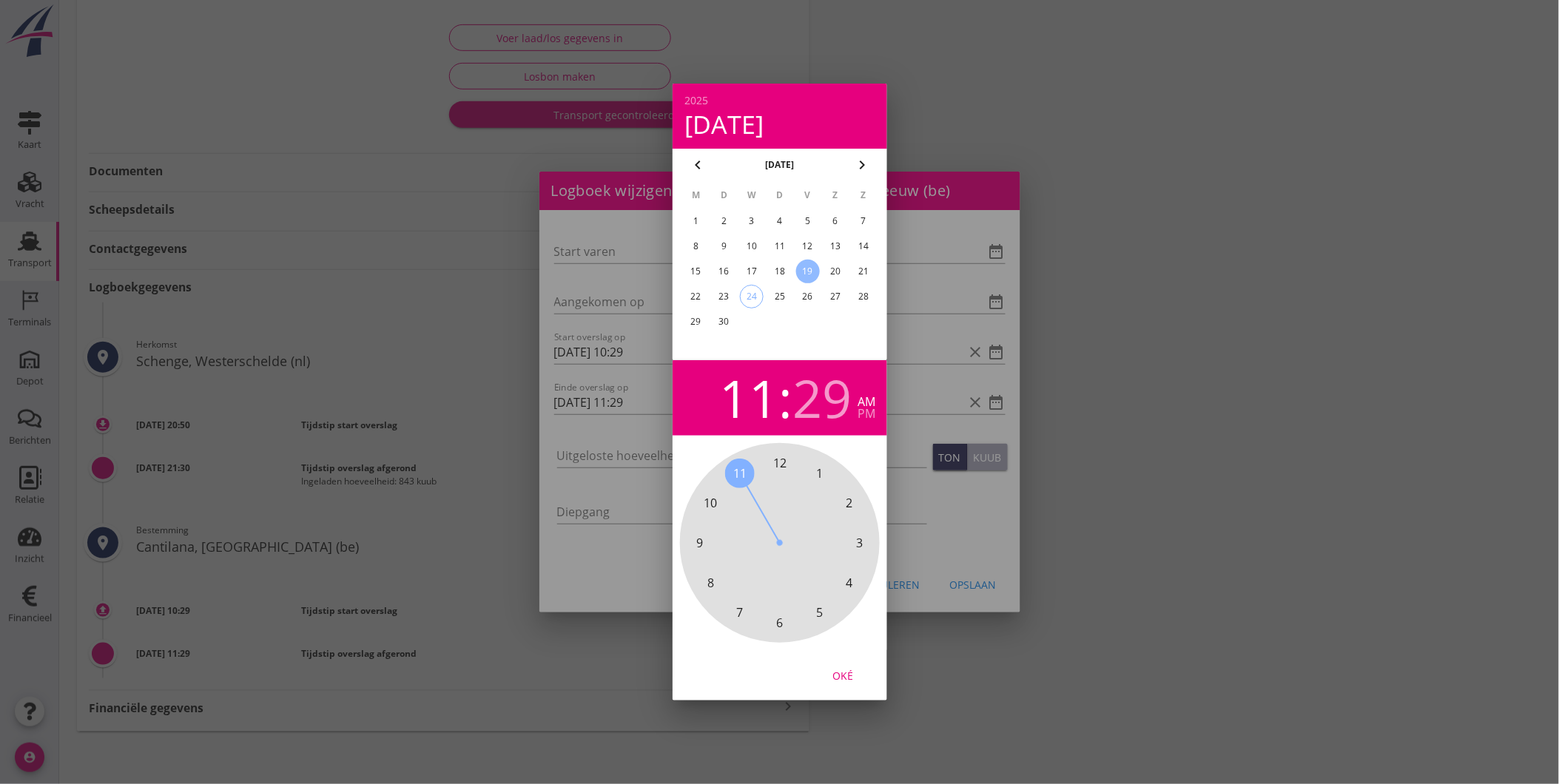
click at [723, 289] on div "23" at bounding box center [723, 296] width 24 height 24
click at [840, 669] on div "Oké" at bounding box center [843, 676] width 42 height 15
type input "[DATE] 11:29"
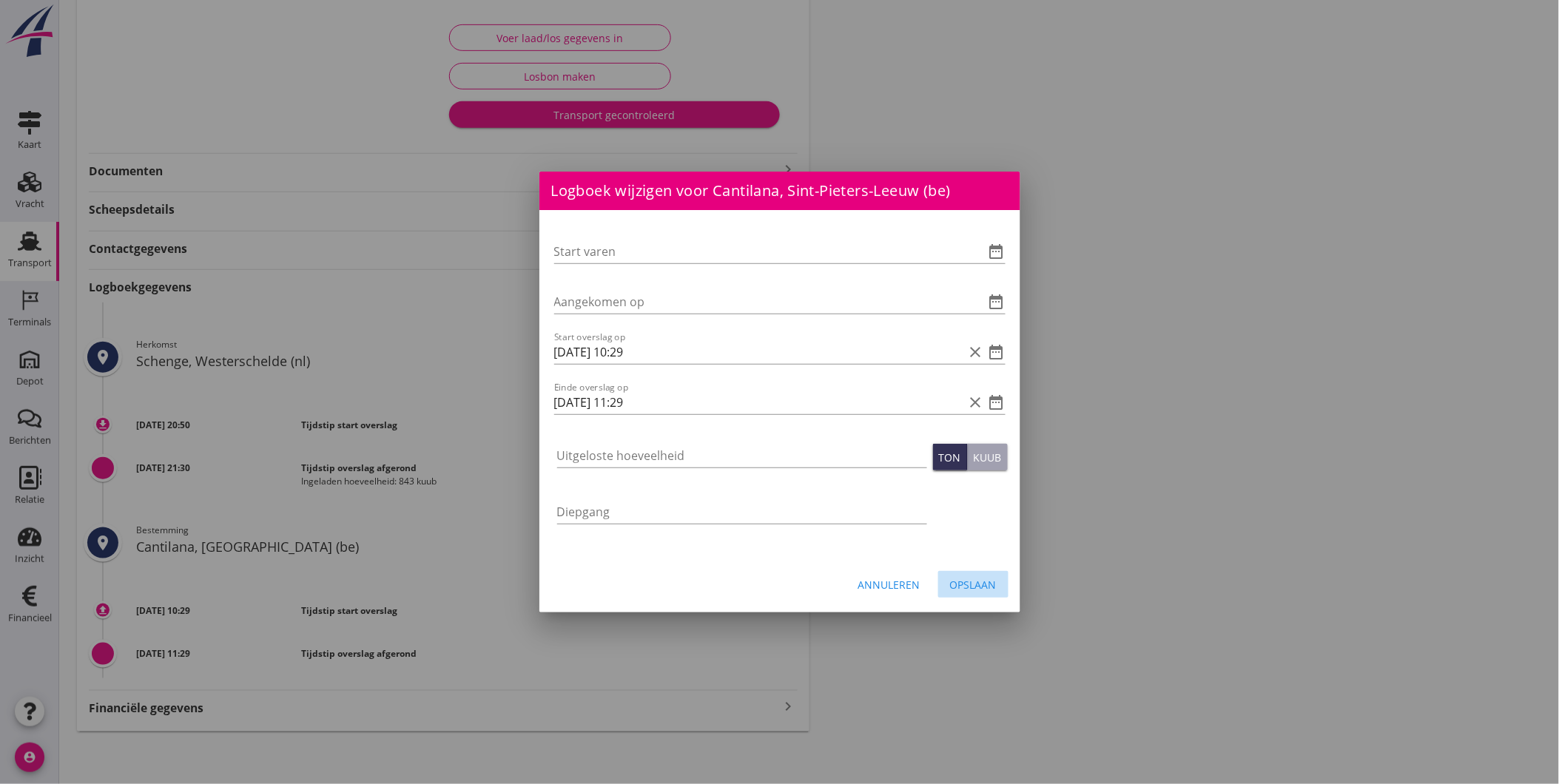
click at [974, 573] on button "Opslaan" at bounding box center [973, 584] width 70 height 27
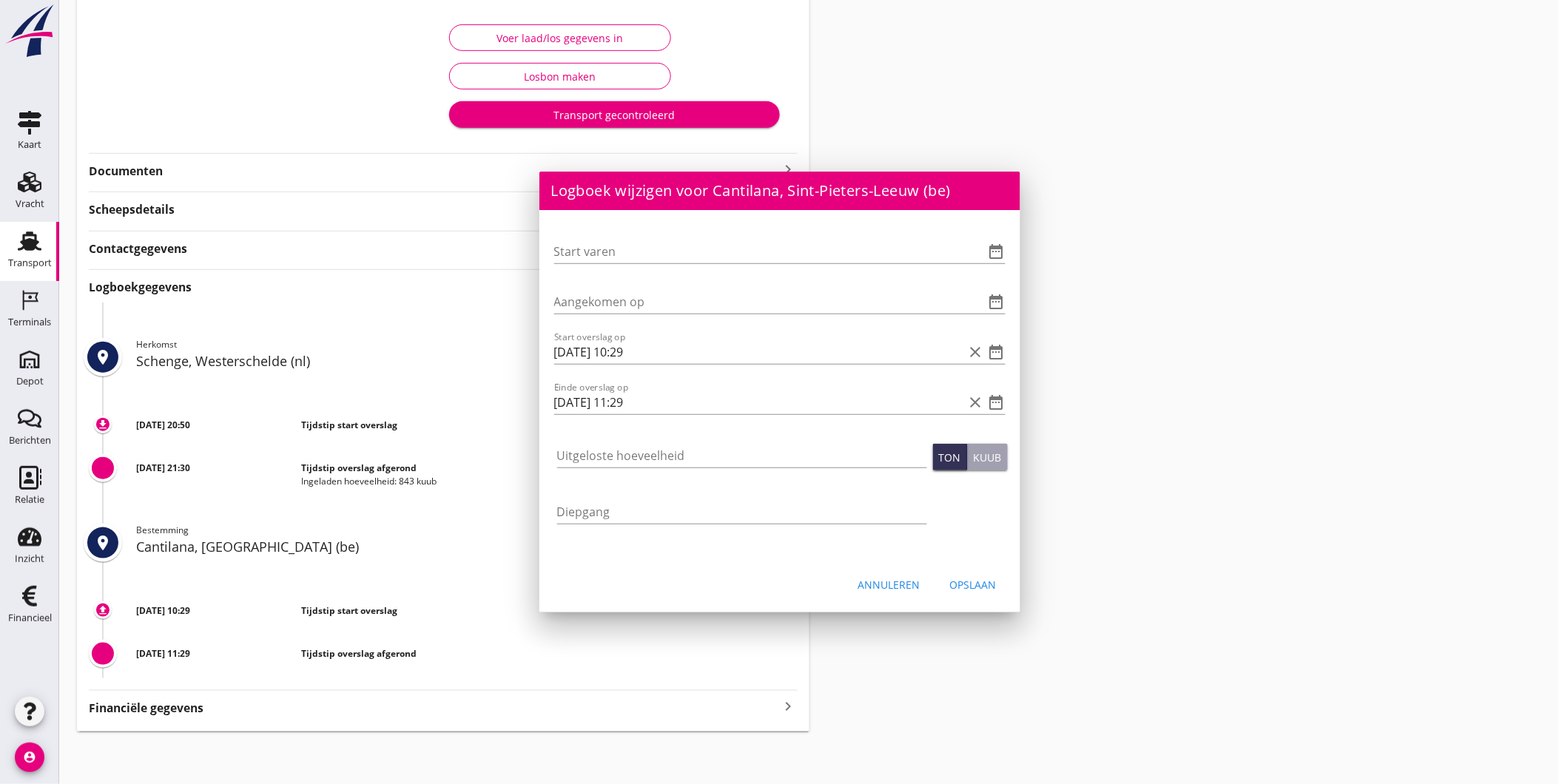
click at [972, 581] on div "Transport overzicht FAS-2505653 Amigo ([PERSON_NAME]) local_gas_station emergen…" at bounding box center [809, 254] width 1500 height 989
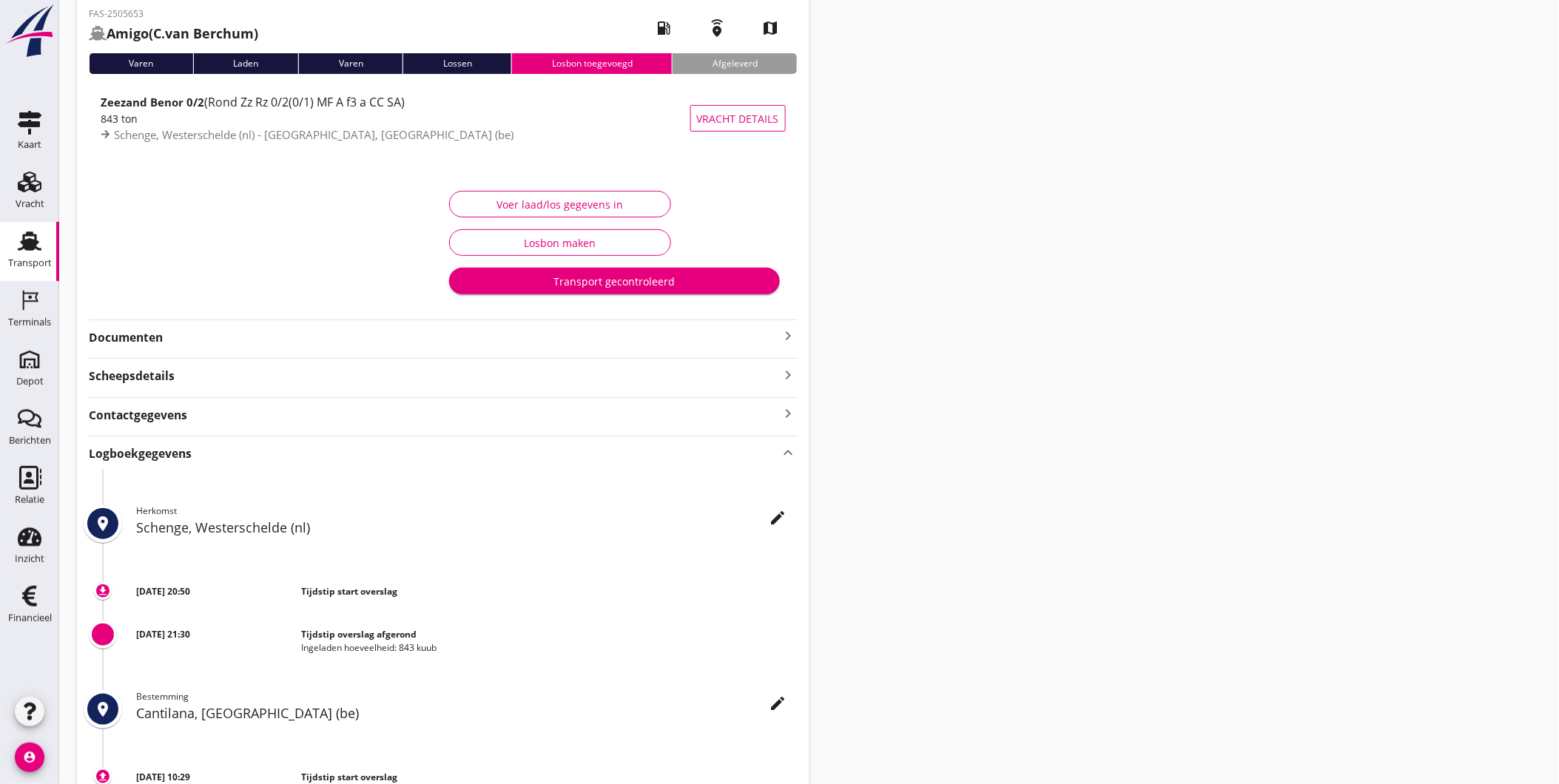
scroll to position [0, 0]
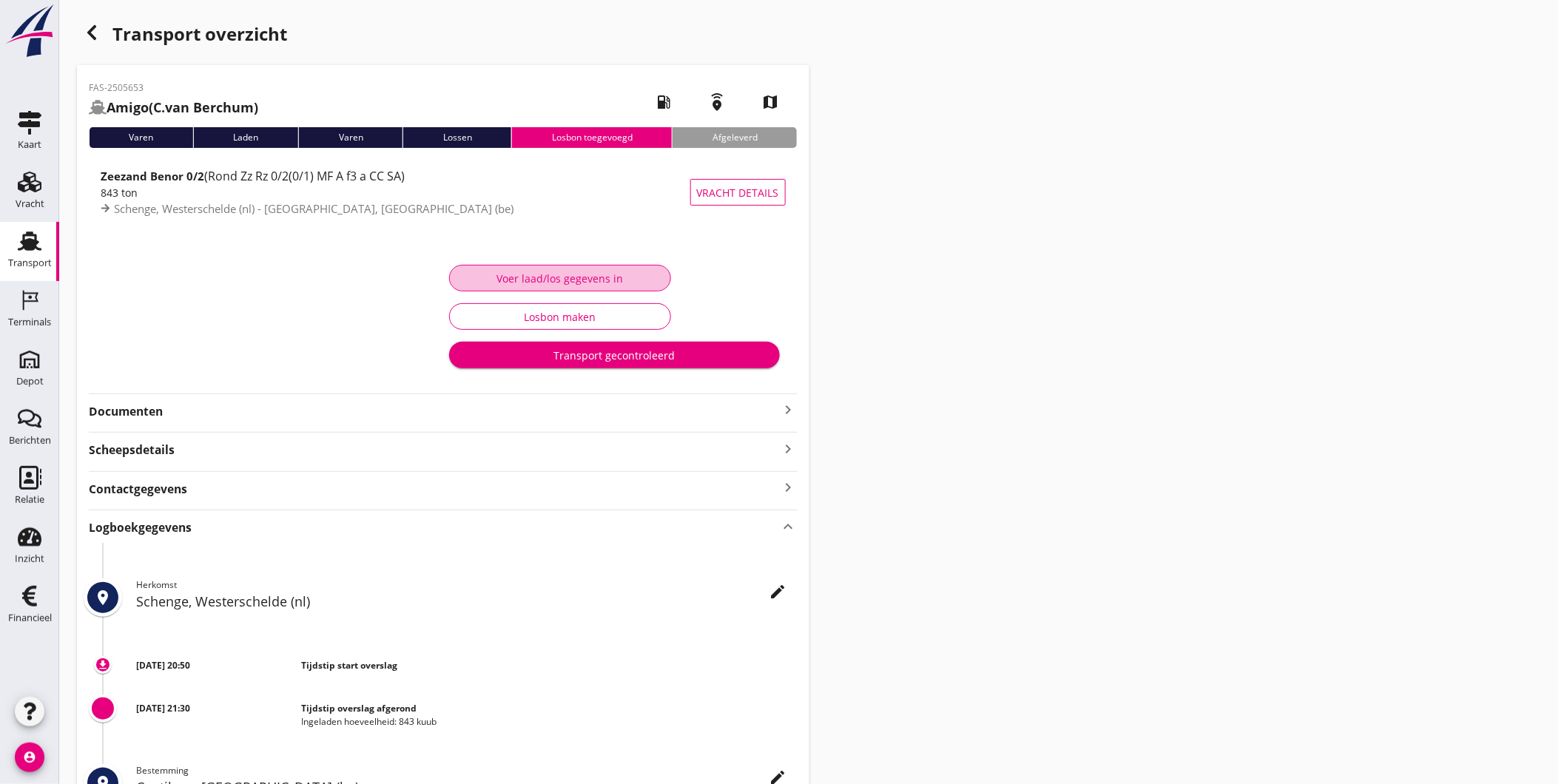
click at [566, 279] on div "Voer laad/los gegevens in" at bounding box center [560, 278] width 197 height 15
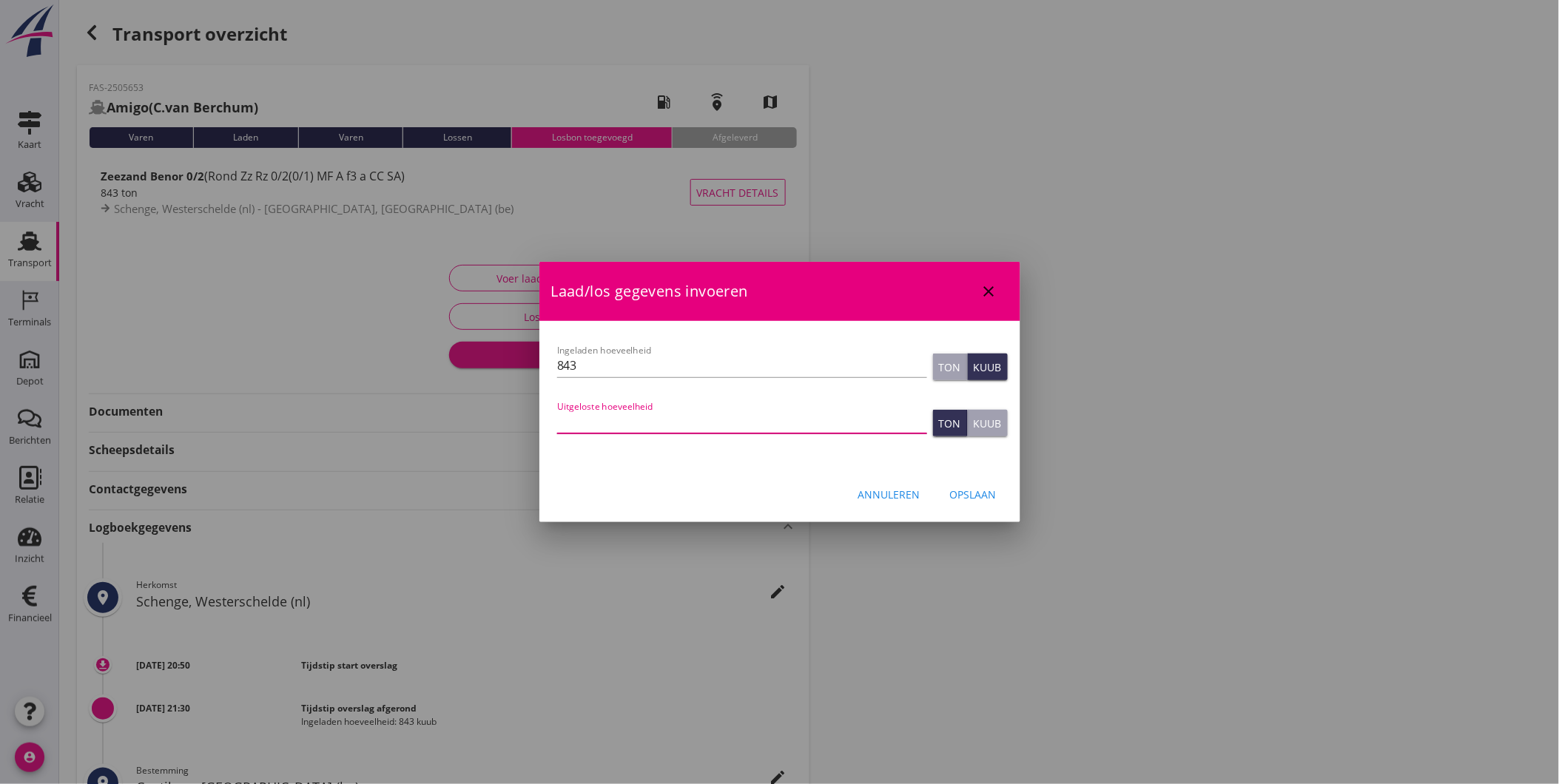
click at [681, 410] on input "Uitgeloste hoeveelheid" at bounding box center [741, 421] width 370 height 24
type input "1068"
drag, startPoint x: 640, startPoint y: 365, endPoint x: 486, endPoint y: 373, distance: 154.2
click at [487, 373] on div "Logboek wijzigen voor Cantilana, Sint-Pieters-Leeuw (be) Start varen date_range…" at bounding box center [780, 512] width 1559 height 1025
click at [982, 488] on div "Opslaan" at bounding box center [972, 494] width 47 height 15
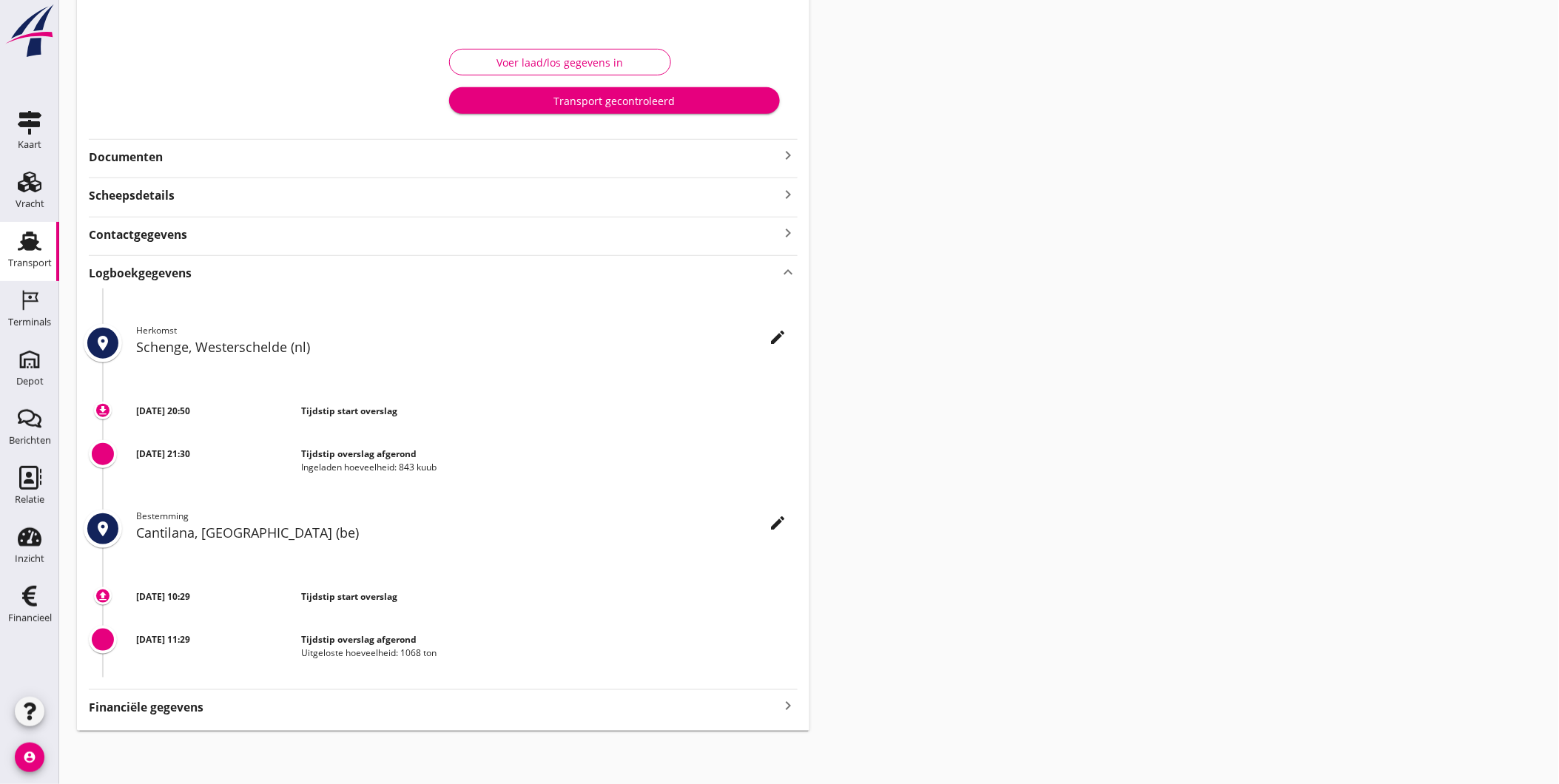
scroll to position [216, 0]
click at [175, 165] on div "FAS-2505653 [PERSON_NAME] ([PERSON_NAME]) local_gas_station emergency_share map…" at bounding box center [443, 290] width 733 height 882
drag, startPoint x: 175, startPoint y: 165, endPoint x: 153, endPoint y: 156, distance: 23.8
click at [153, 156] on strong "Documenten" at bounding box center [433, 157] width 691 height 17
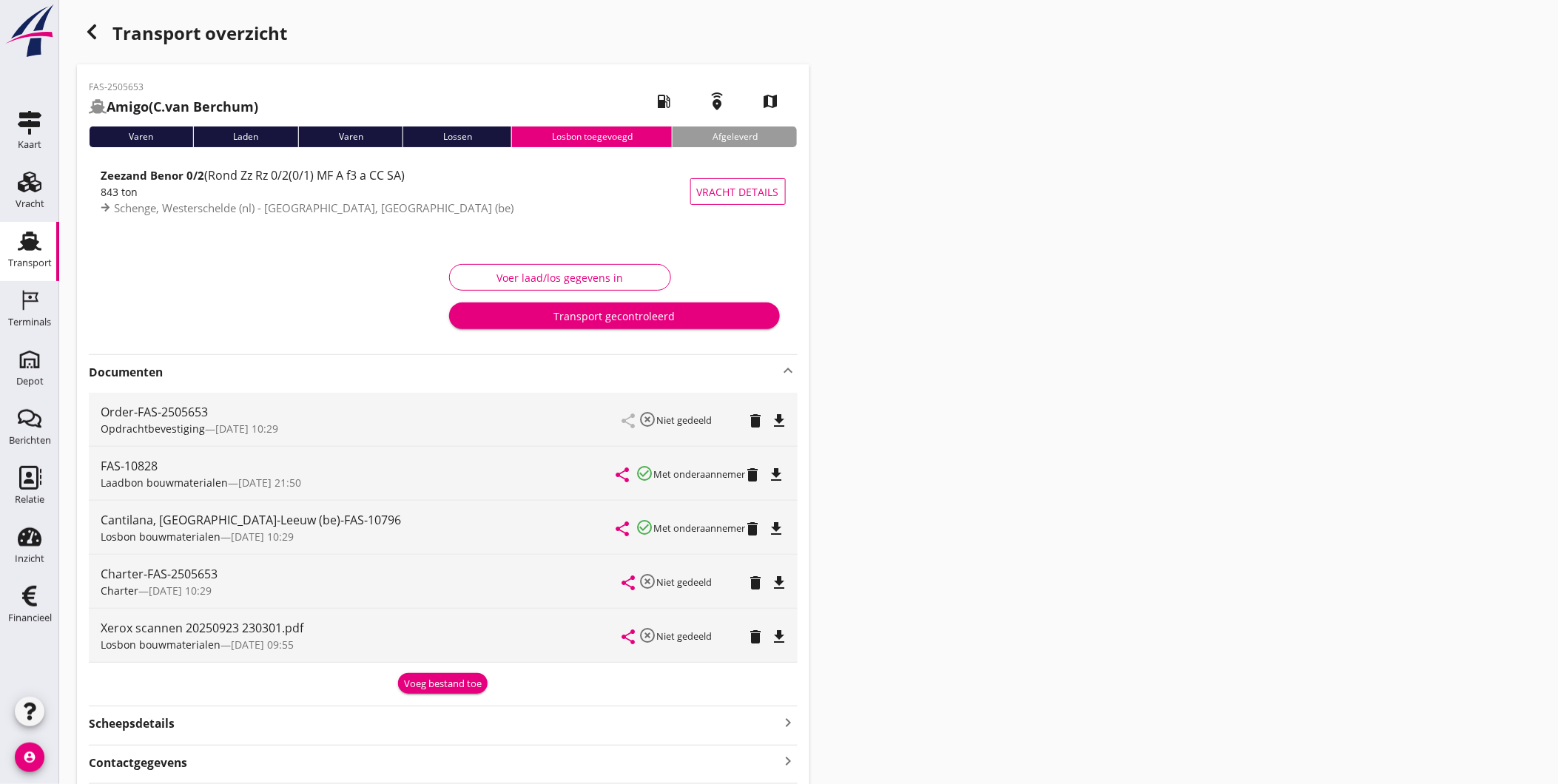
scroll to position [0, 0]
click at [9, 255] on div "Transport" at bounding box center [30, 263] width 44 height 21
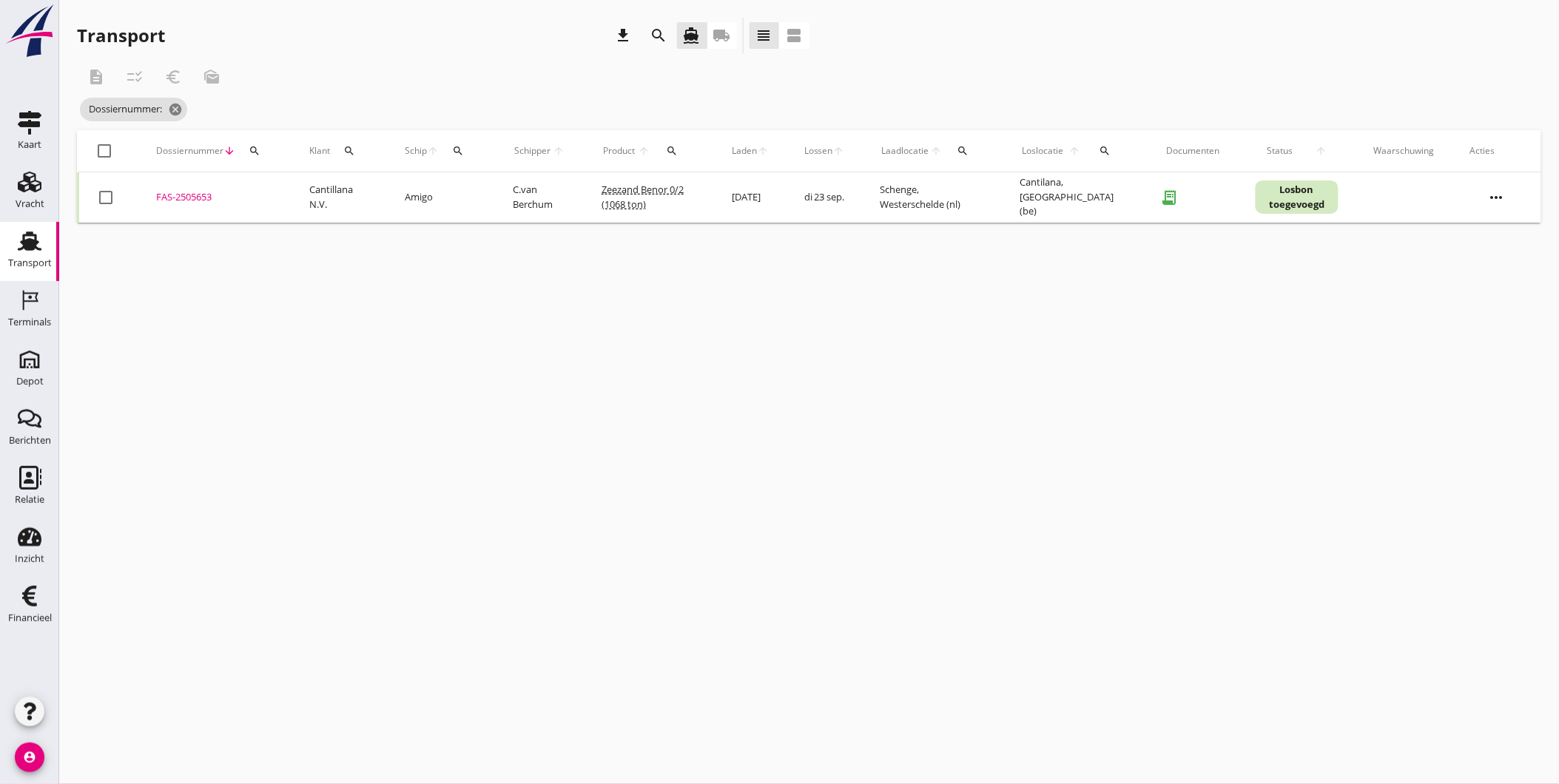
click at [256, 158] on button "search" at bounding box center [255, 151] width 27 height 27
click at [271, 193] on input "Zoeken op dossiernummer..." at bounding box center [323, 193] width 154 height 24
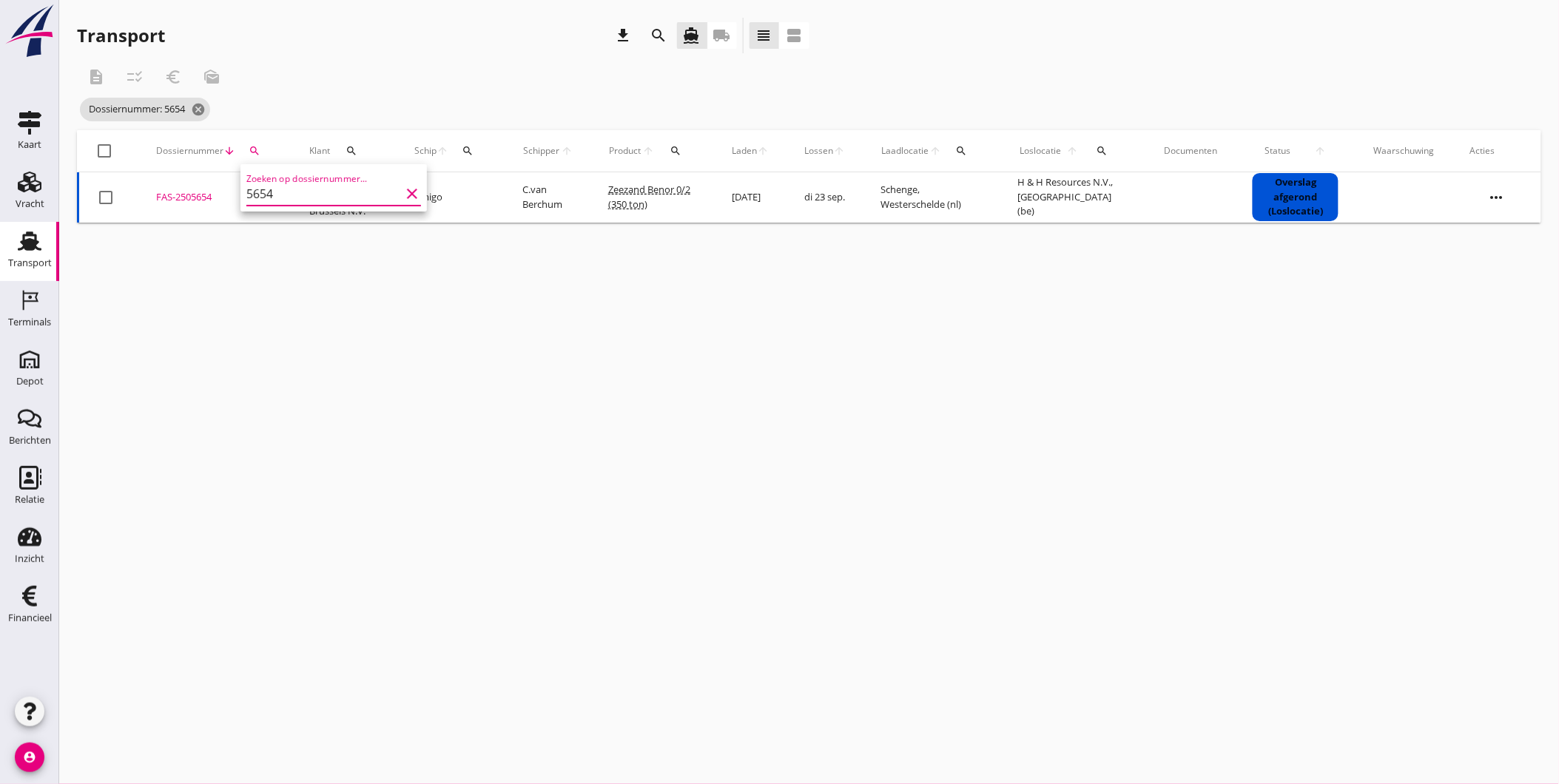
type input "5654"
click at [179, 193] on div "FAS-2505654" at bounding box center [215, 198] width 118 height 15
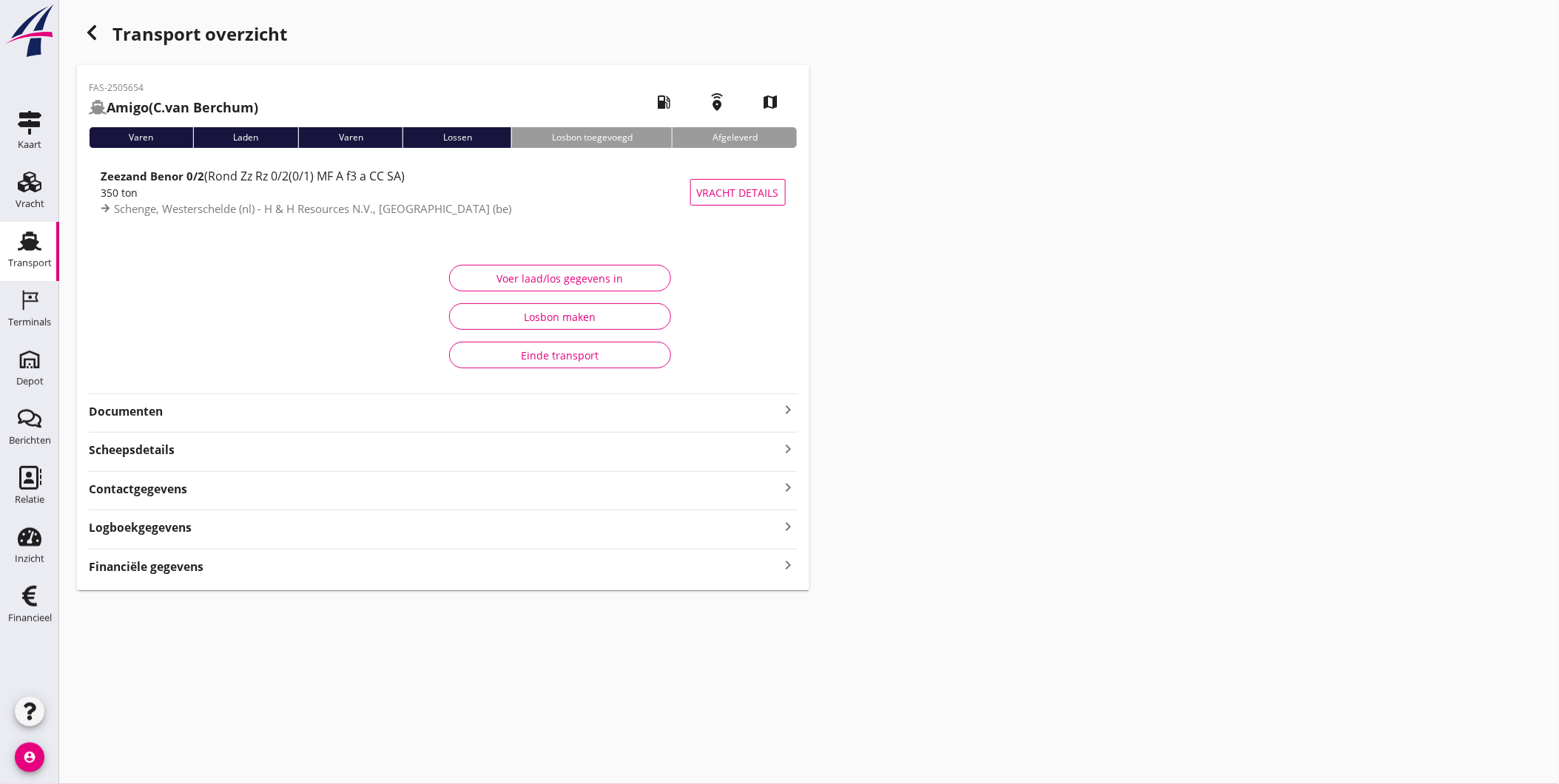
click at [179, 534] on strong "Logboekgegevens" at bounding box center [140, 527] width 103 height 17
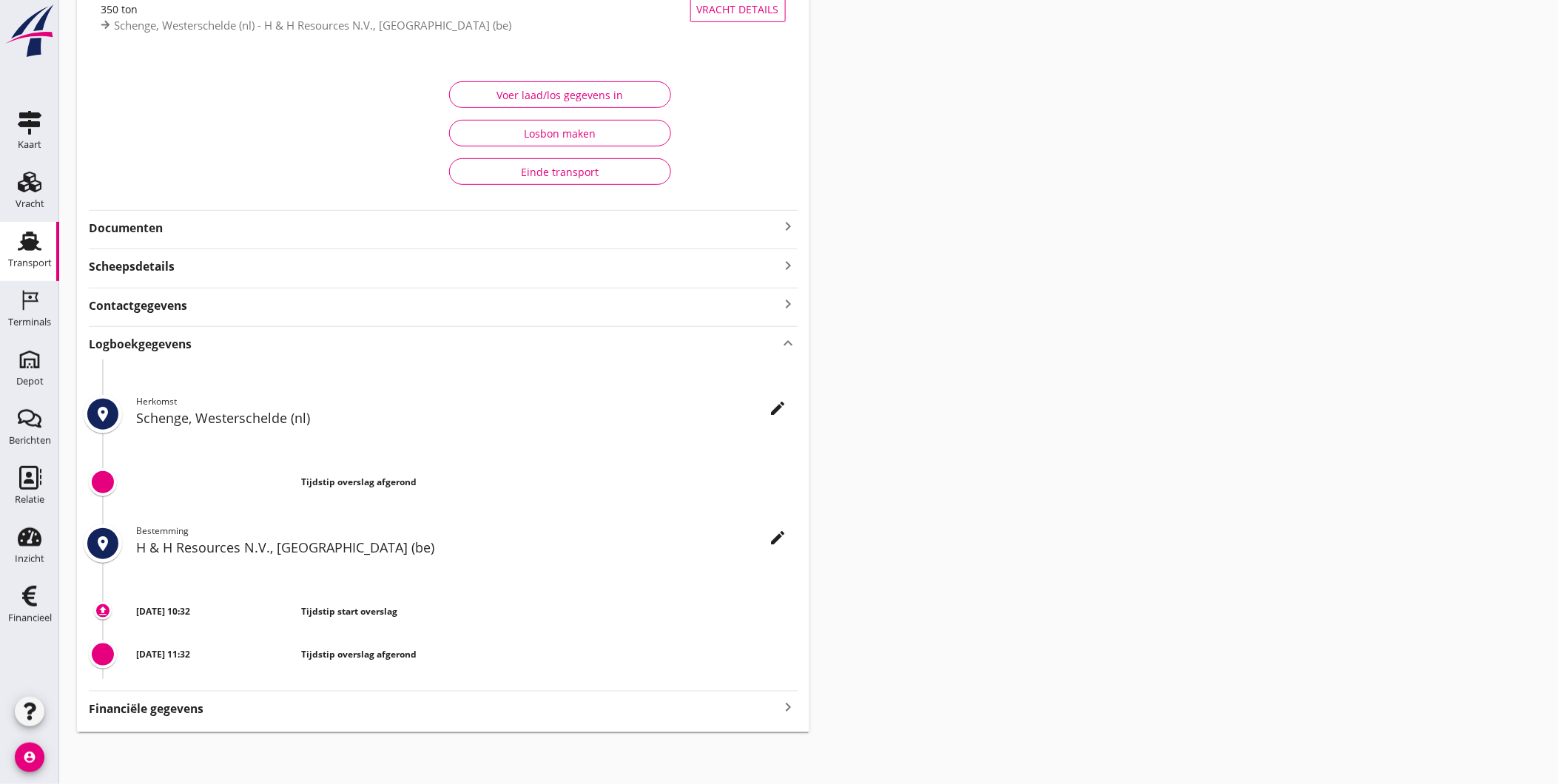
scroll to position [185, 0]
click at [784, 535] on icon "edit" at bounding box center [778, 536] width 18 height 18
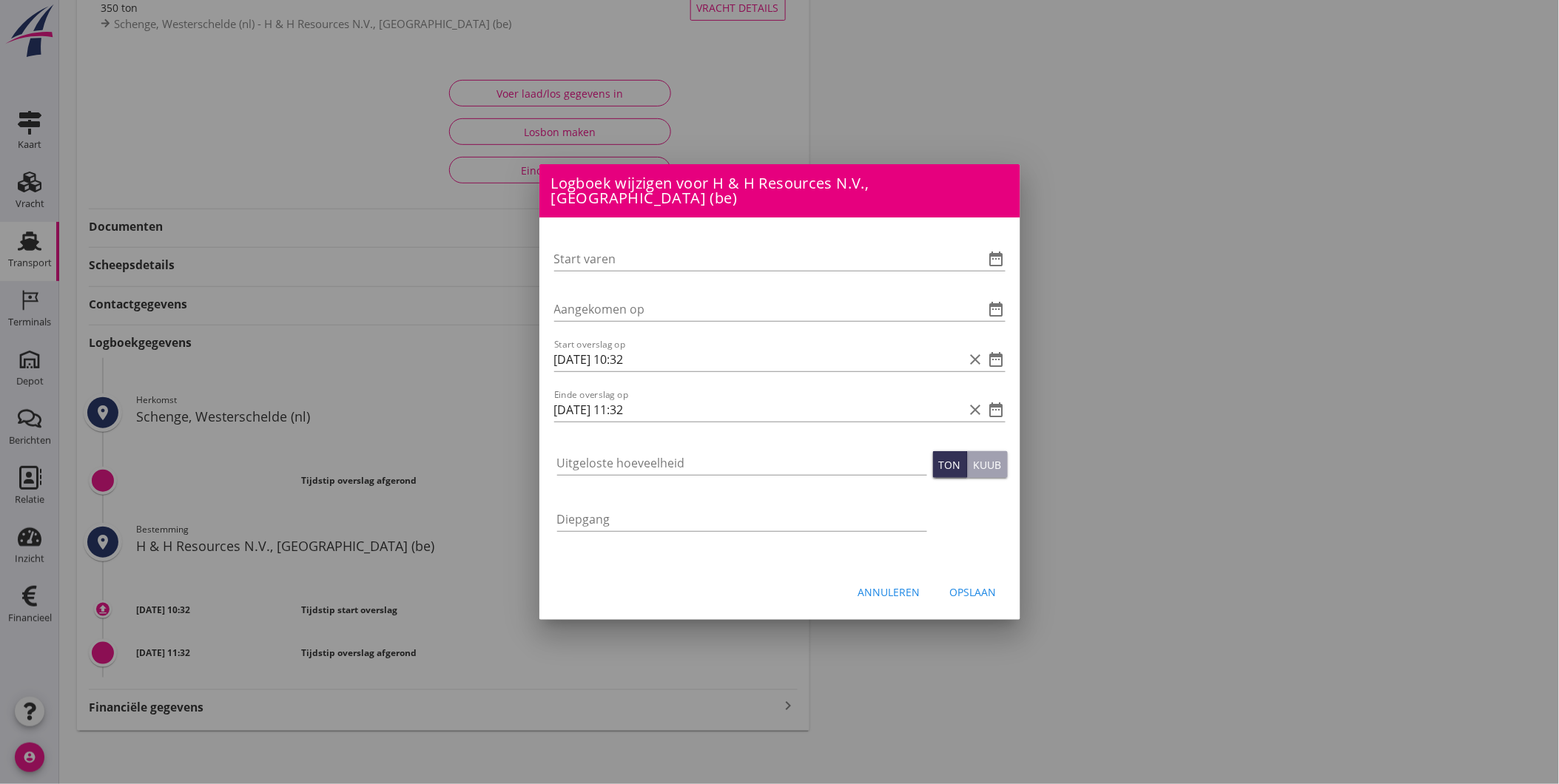
click at [1011, 349] on div "Start varen date_range Aangekomen op date_range Start overslag op [DATE] 10:32 …" at bounding box center [780, 392] width 481 height 349
click at [990, 351] on icon "date_range" at bounding box center [996, 359] width 18 height 18
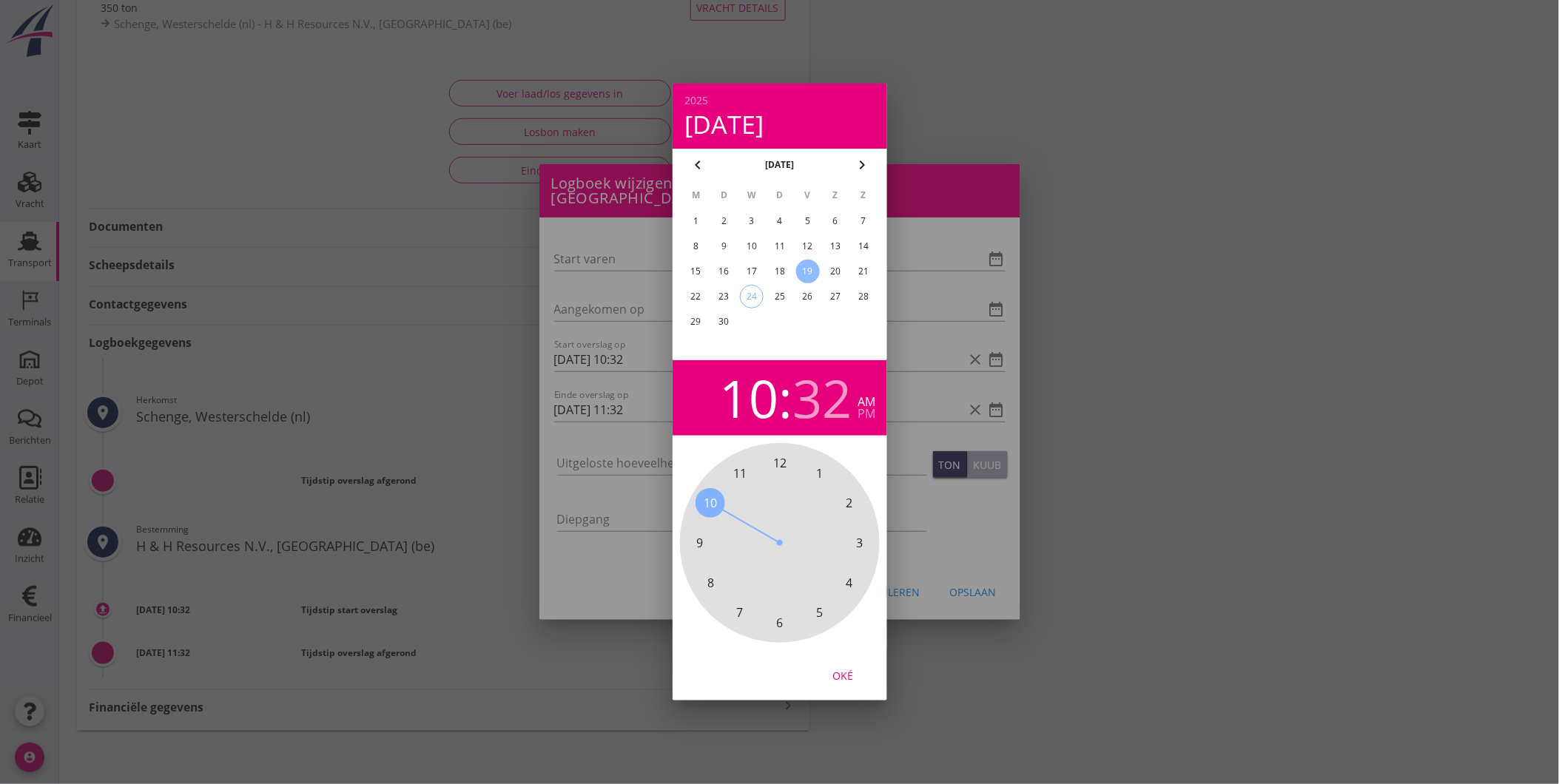
click at [728, 292] on div "23" at bounding box center [723, 296] width 24 height 24
click at [742, 611] on span "7" at bounding box center [740, 612] width 29 height 29
click at [786, 463] on div "00 05 10 15 20 25 30 35 40 45 50 55" at bounding box center [780, 543] width 160 height 160
click at [777, 456] on span "00" at bounding box center [780, 463] width 13 height 18
click at [842, 668] on div "Oké" at bounding box center [843, 676] width 42 height 15
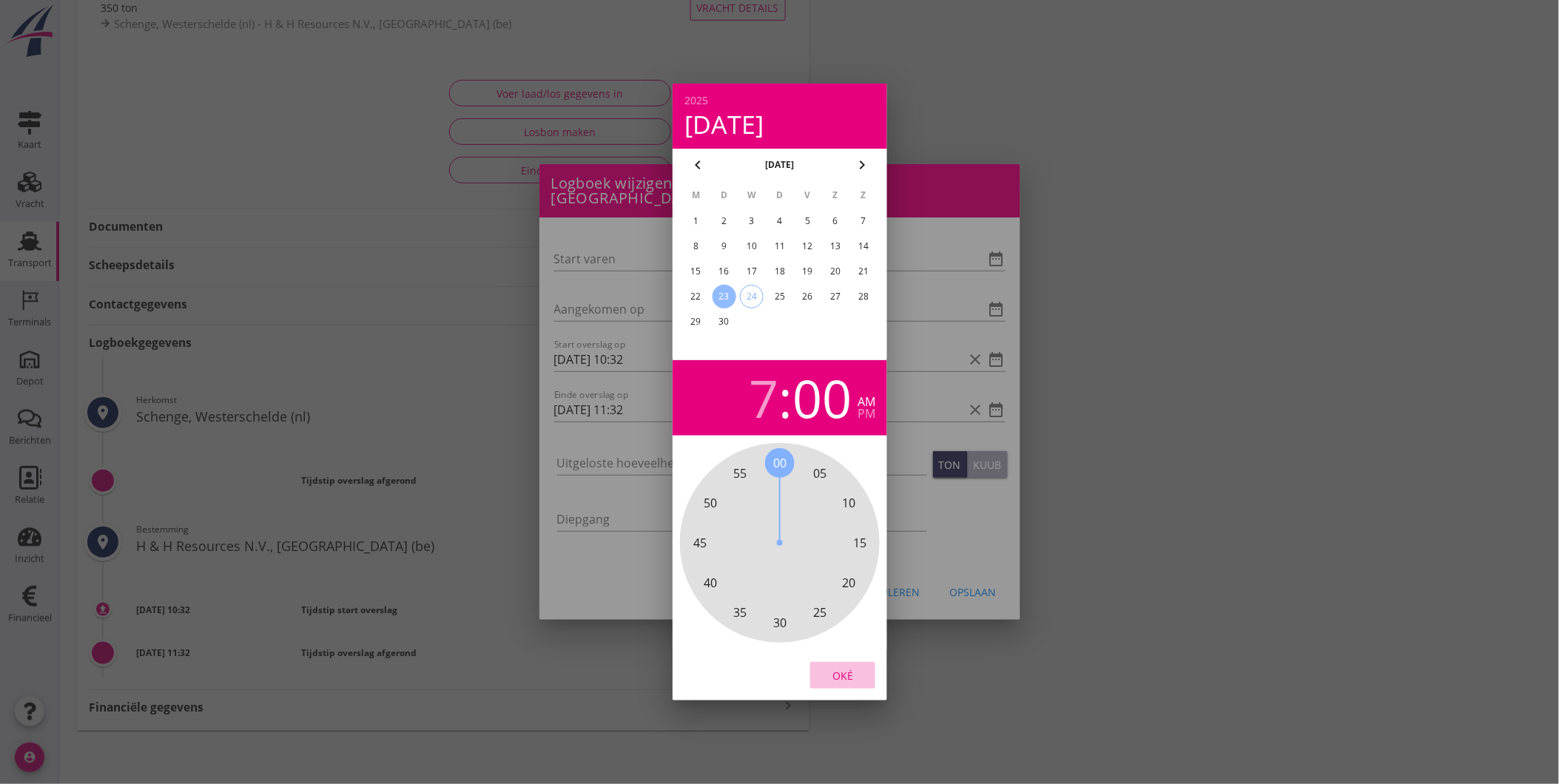
type input "[DATE] 07:00"
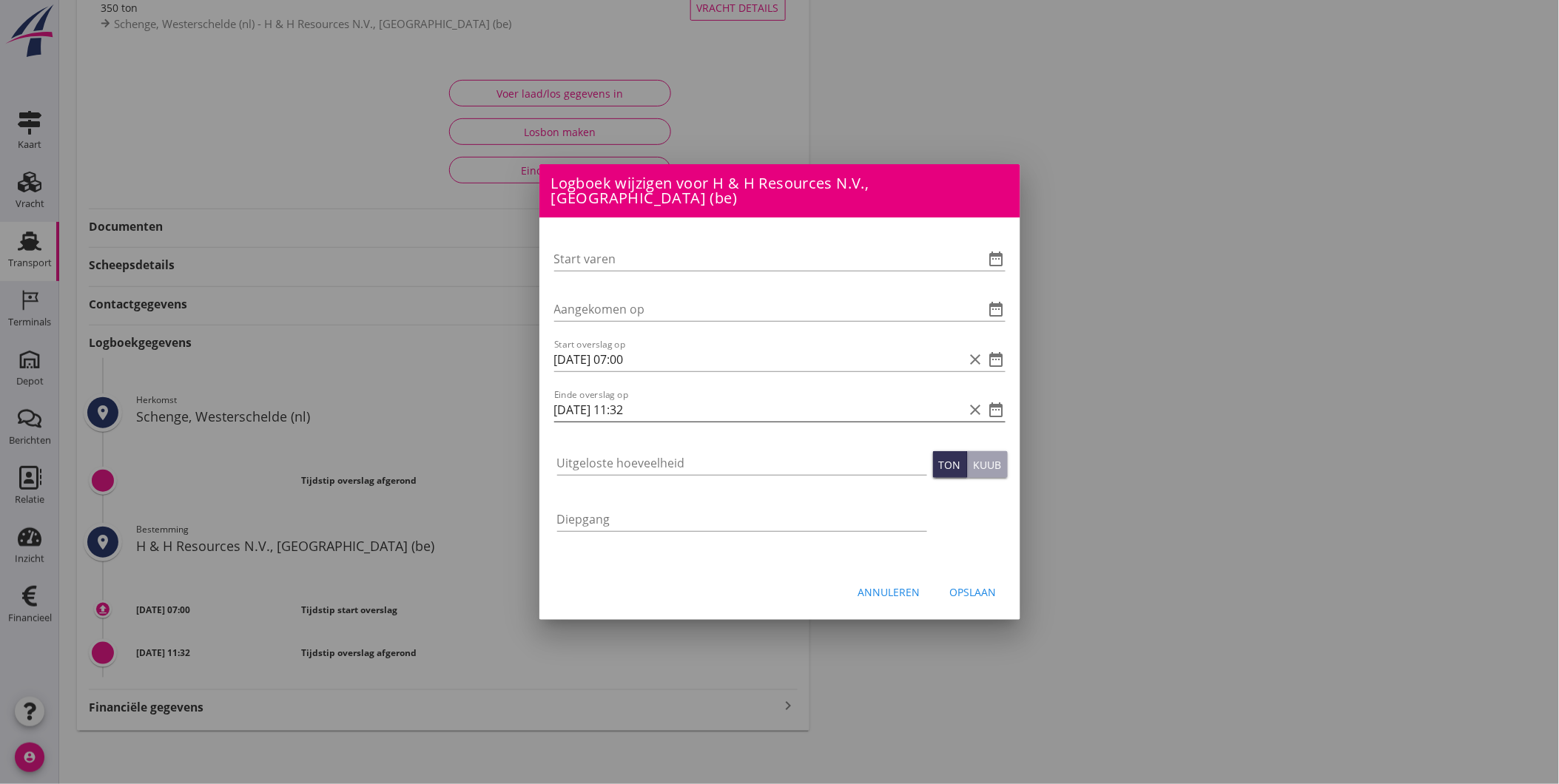
click at [994, 401] on icon "date_range" at bounding box center [996, 410] width 18 height 18
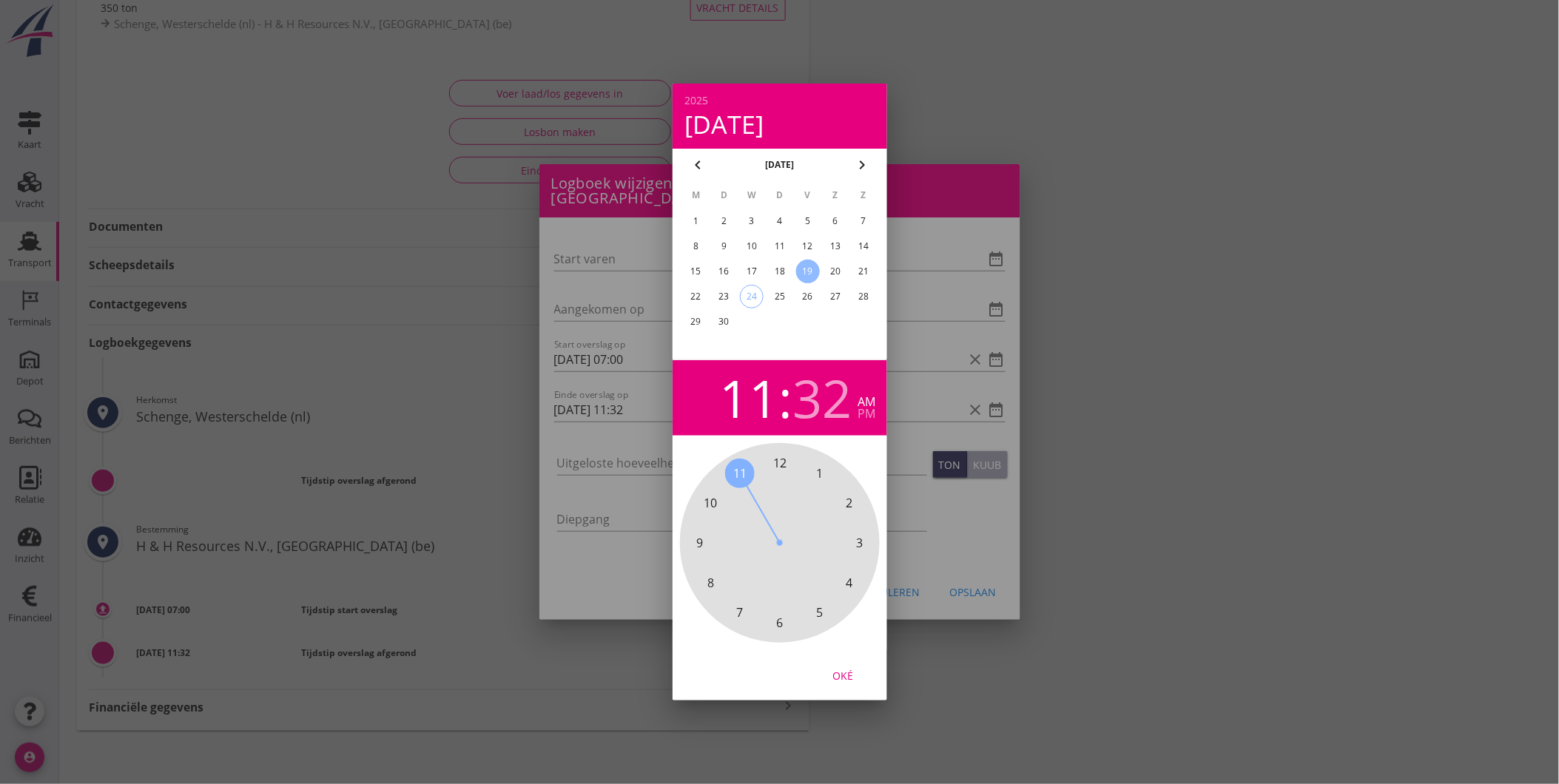
click at [720, 292] on div "23" at bounding box center [723, 296] width 24 height 24
click at [723, 596] on div "12 1 2 3 4 5 6 7 8 9 10 11" at bounding box center [780, 543] width 160 height 160
click at [784, 454] on span "00" at bounding box center [780, 463] width 13 height 18
click at [779, 455] on span "00" at bounding box center [780, 463] width 13 height 18
click at [858, 668] on div "Oké" at bounding box center [843, 676] width 42 height 15
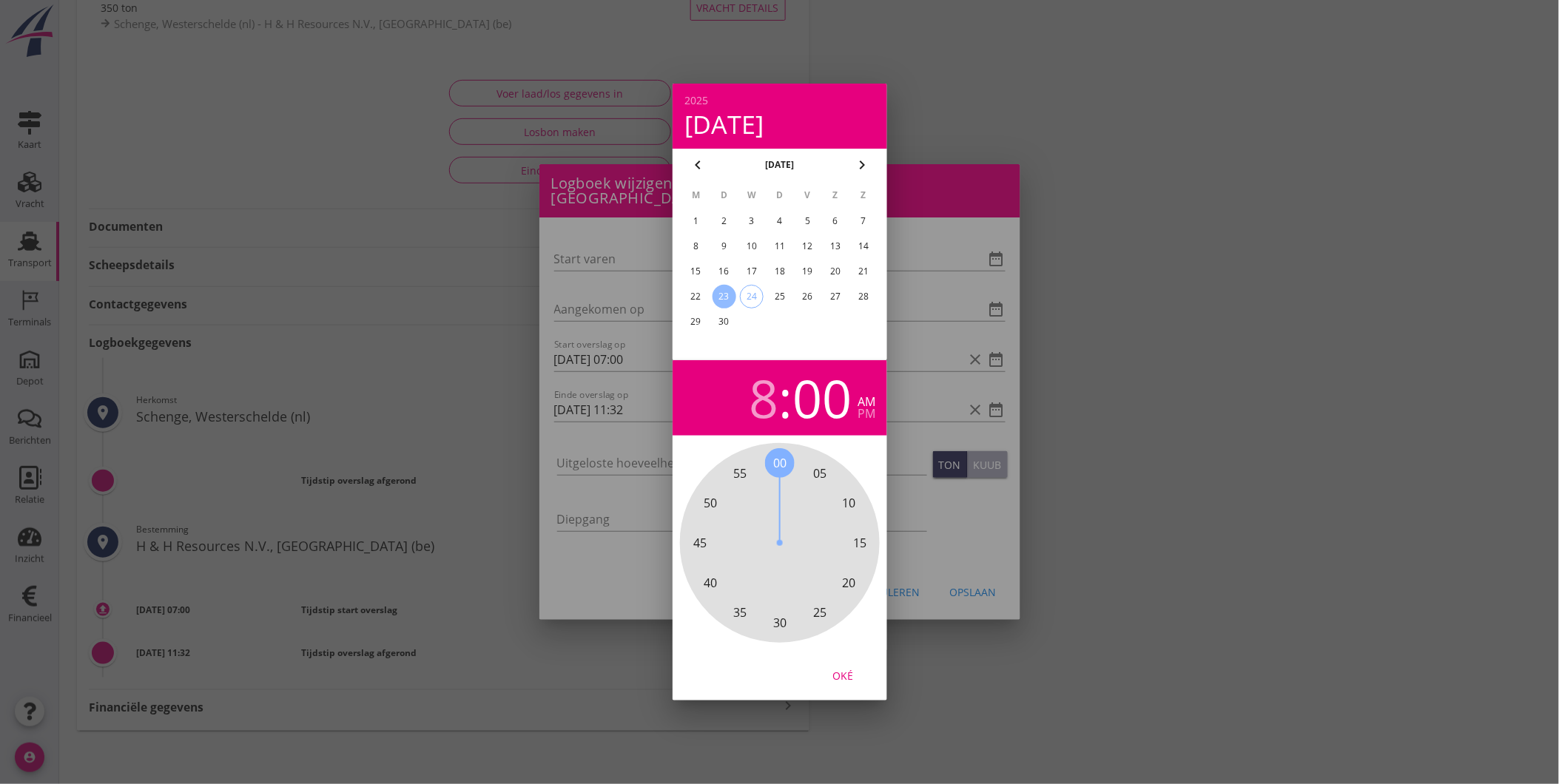
type input "[DATE] 08:00"
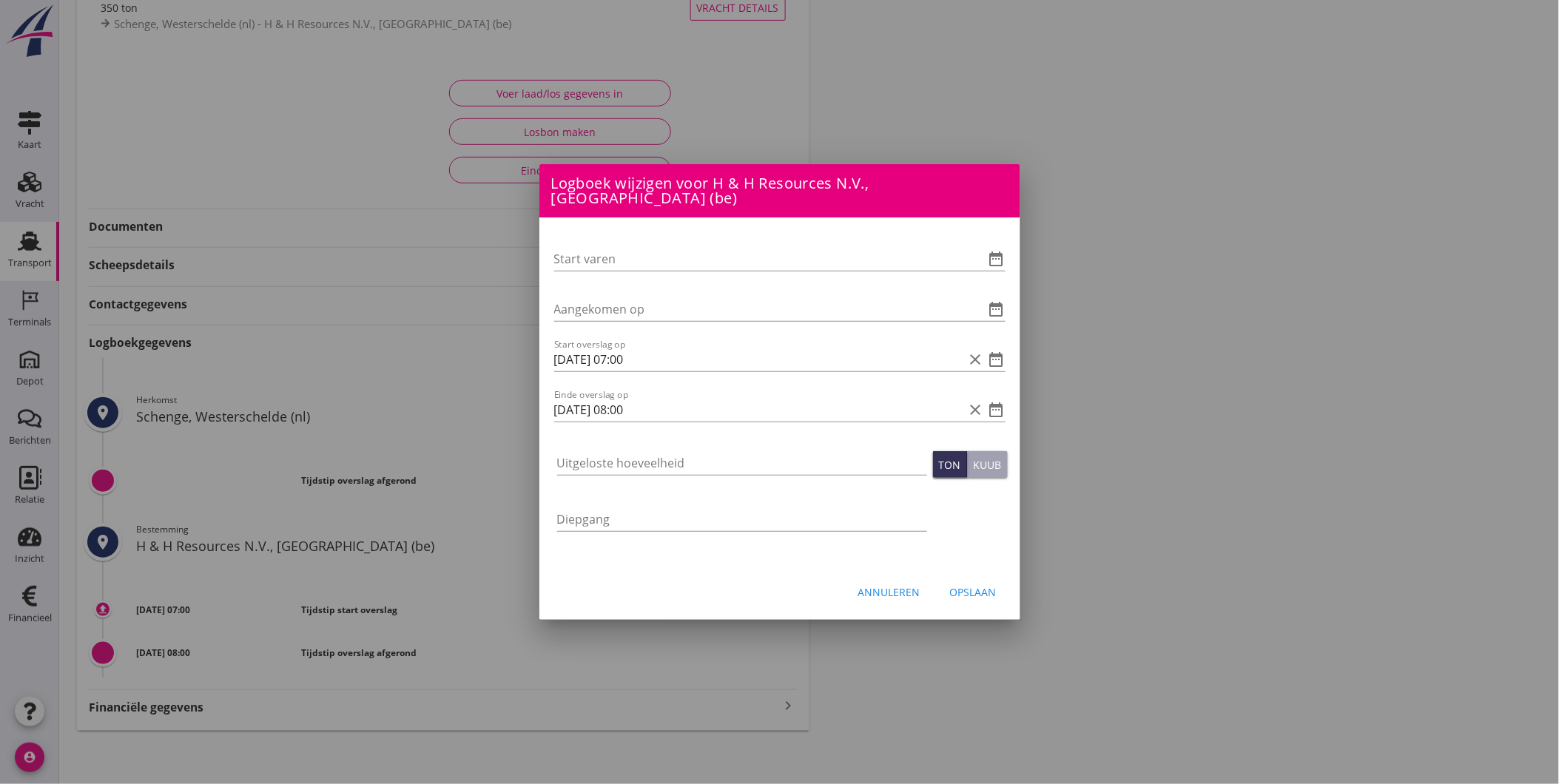
click at [759, 481] on div at bounding box center [741, 485] width 370 height 9
click at [642, 462] on input "Uitgeloste hoeveelheid" at bounding box center [741, 463] width 370 height 24
type input "427"
click at [978, 584] on div "Opslaan" at bounding box center [972, 592] width 47 height 15
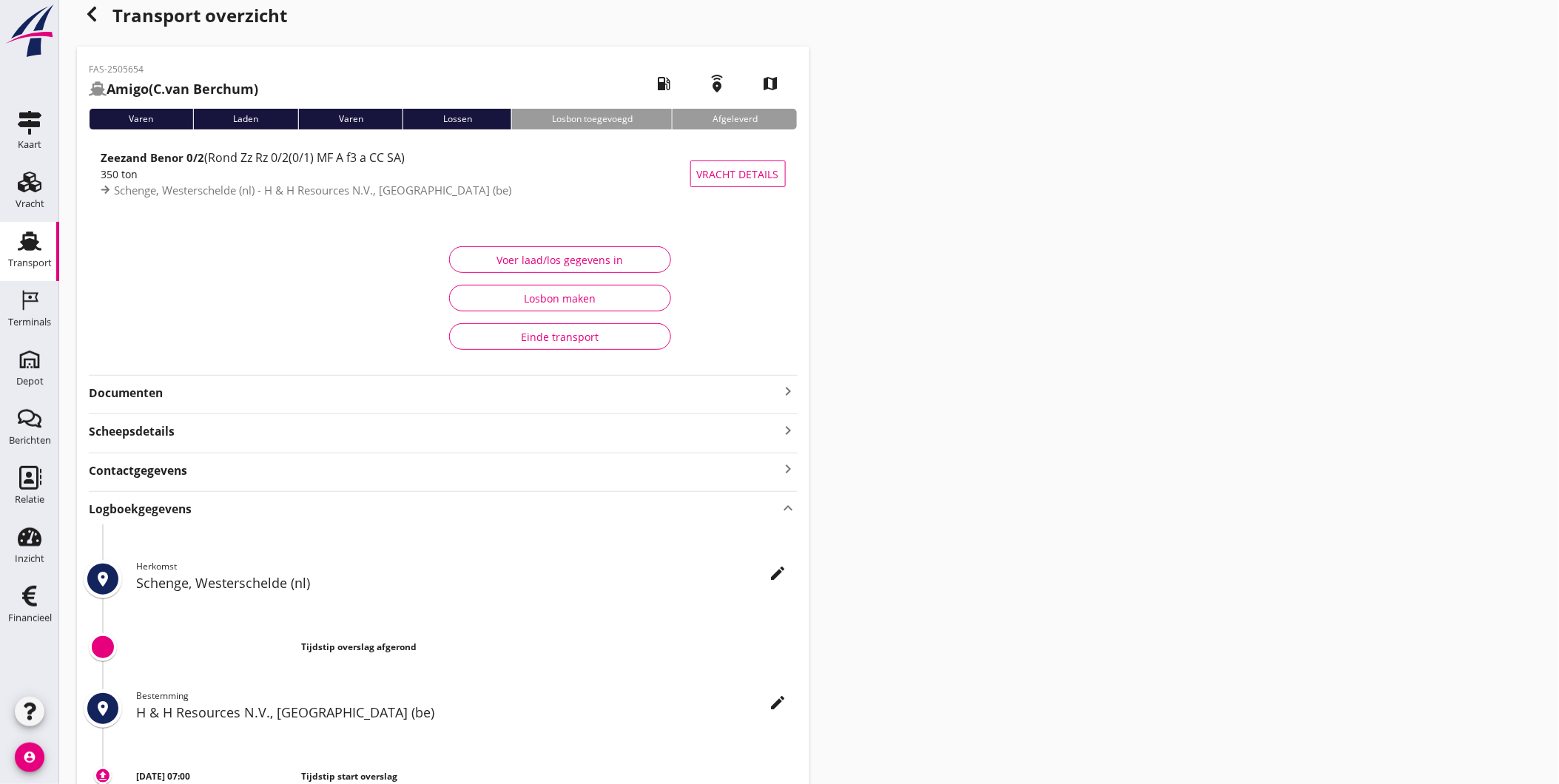
scroll to position [0, 0]
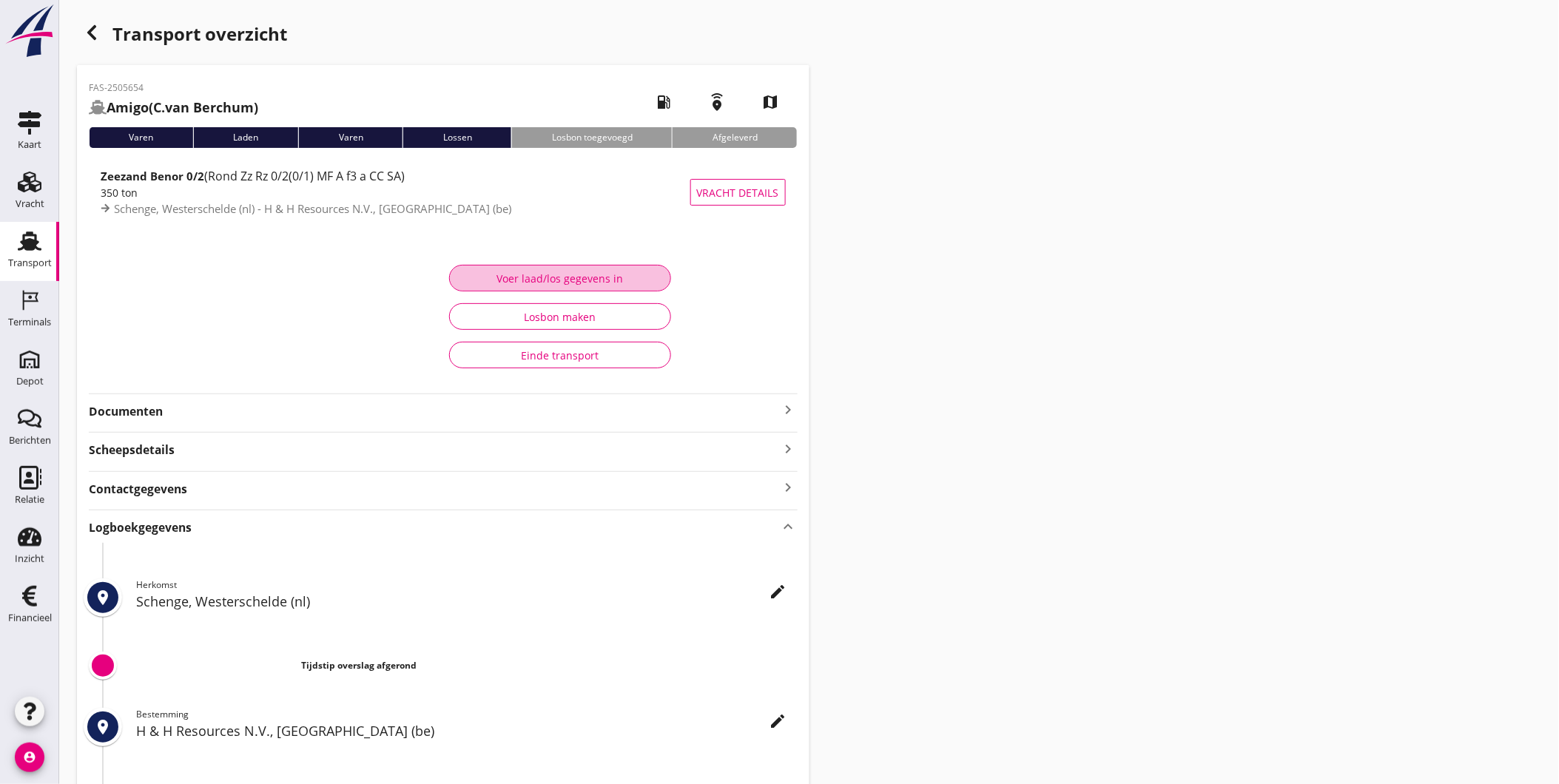
click at [575, 278] on div "Voer laad/los gegevens in" at bounding box center [560, 278] width 197 height 15
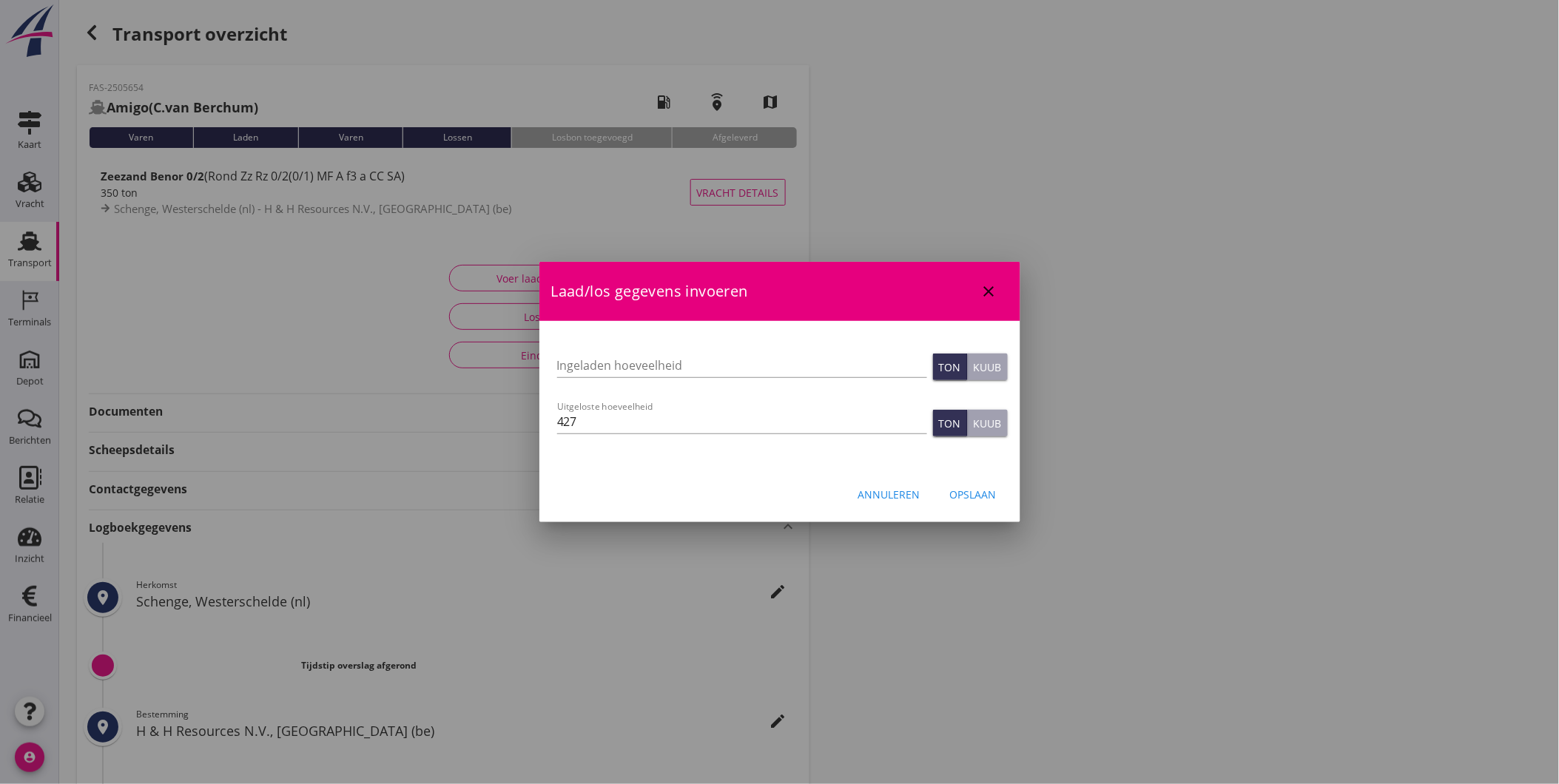
click at [973, 490] on div "Opslaan" at bounding box center [972, 494] width 47 height 15
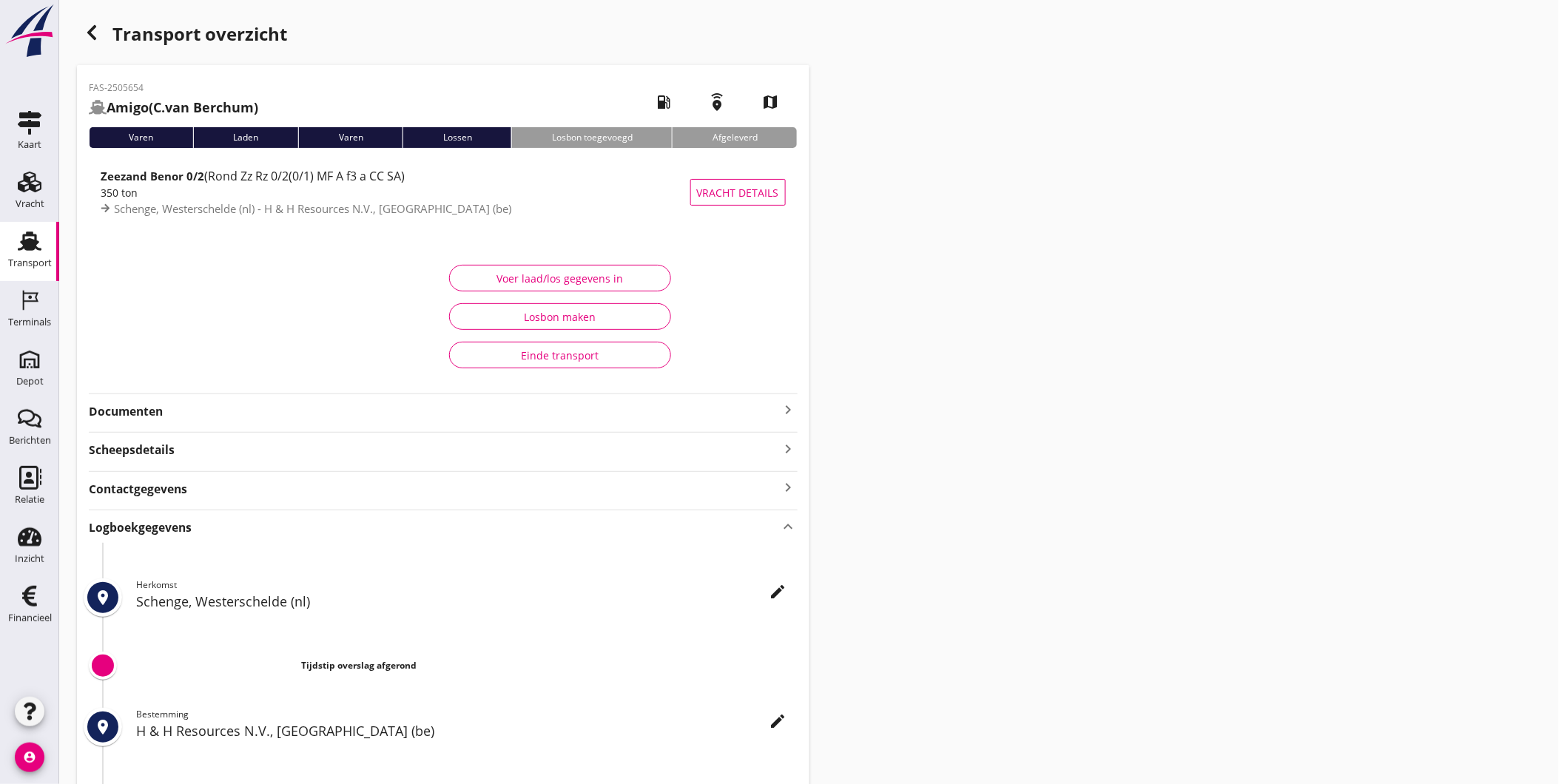
click at [230, 406] on strong "Documenten" at bounding box center [433, 411] width 691 height 17
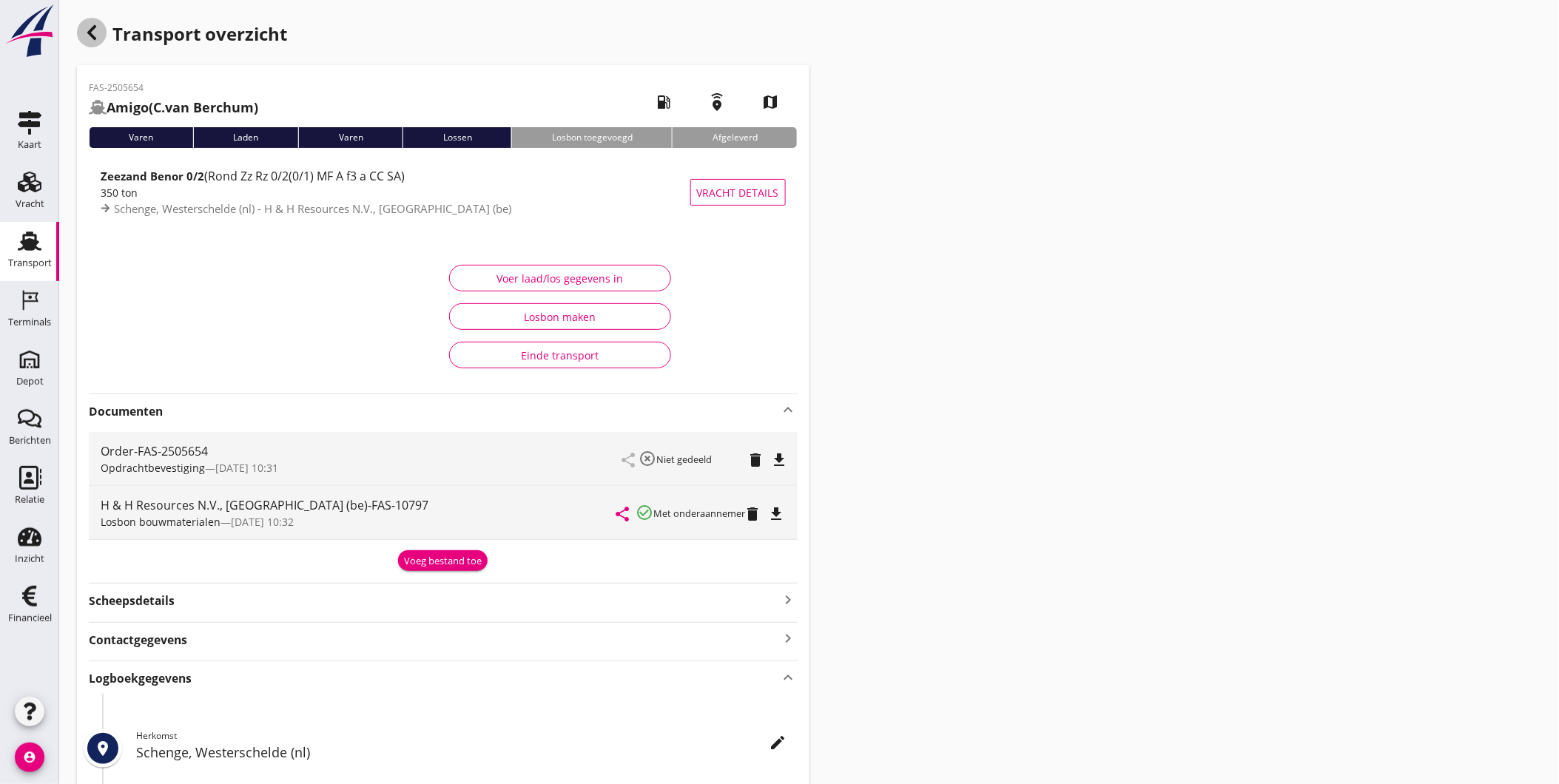
click at [99, 32] on icon "button" at bounding box center [91, 32] width 18 height 18
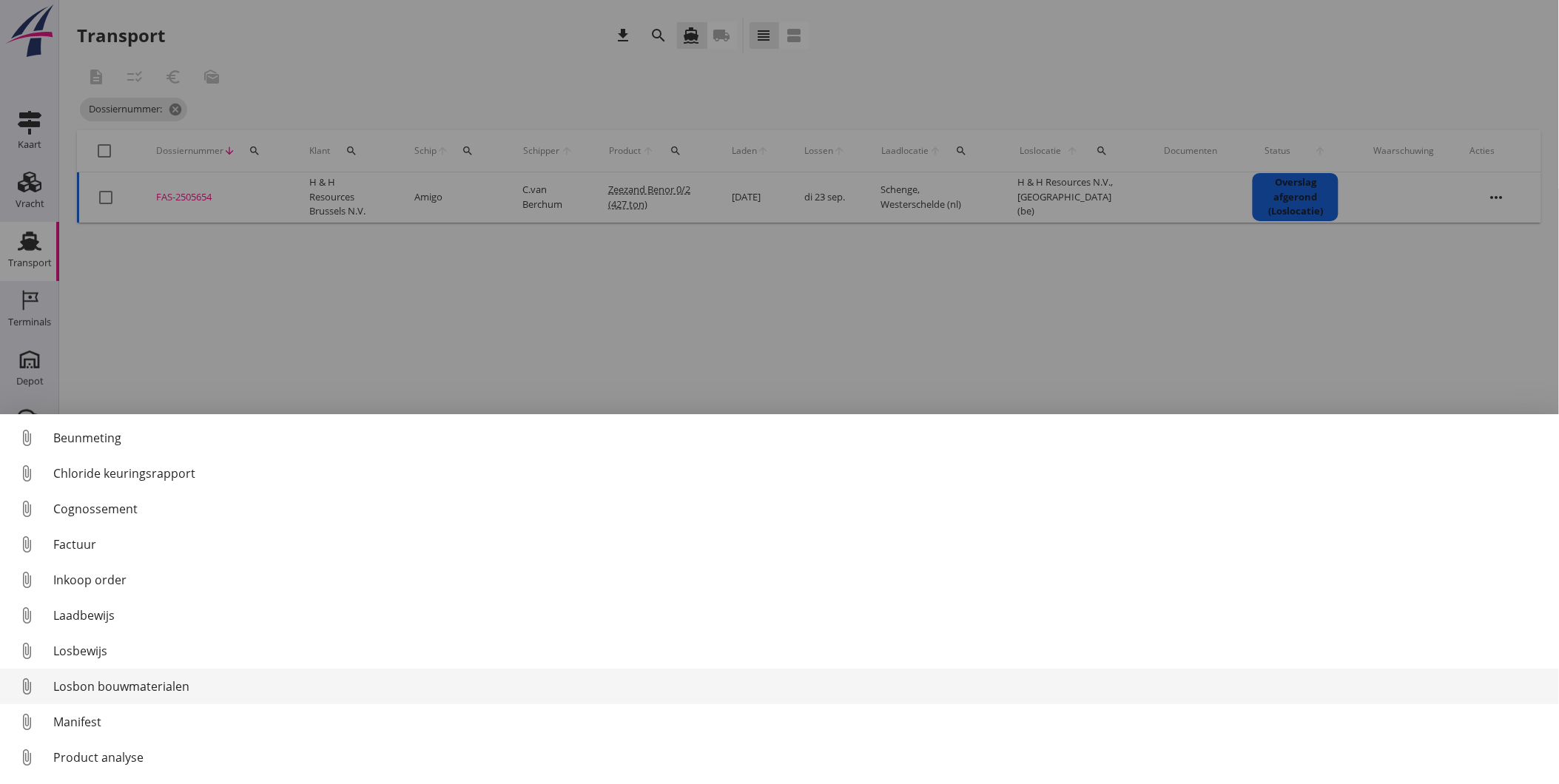
click at [65, 679] on div "Losbon bouwmaterialen" at bounding box center [799, 686] width 1493 height 18
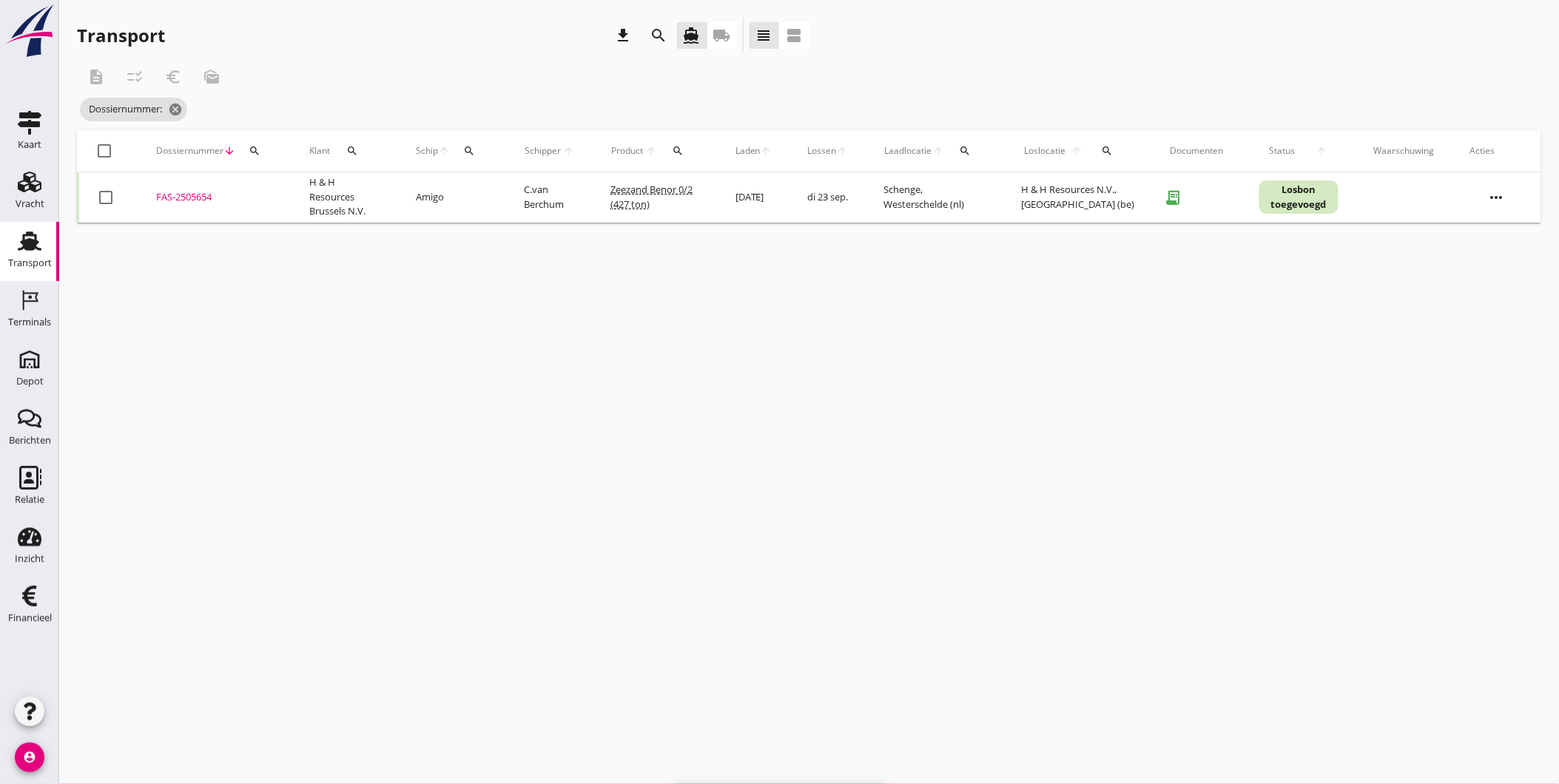
click at [182, 198] on div "FAS-2505654" at bounding box center [215, 198] width 118 height 15
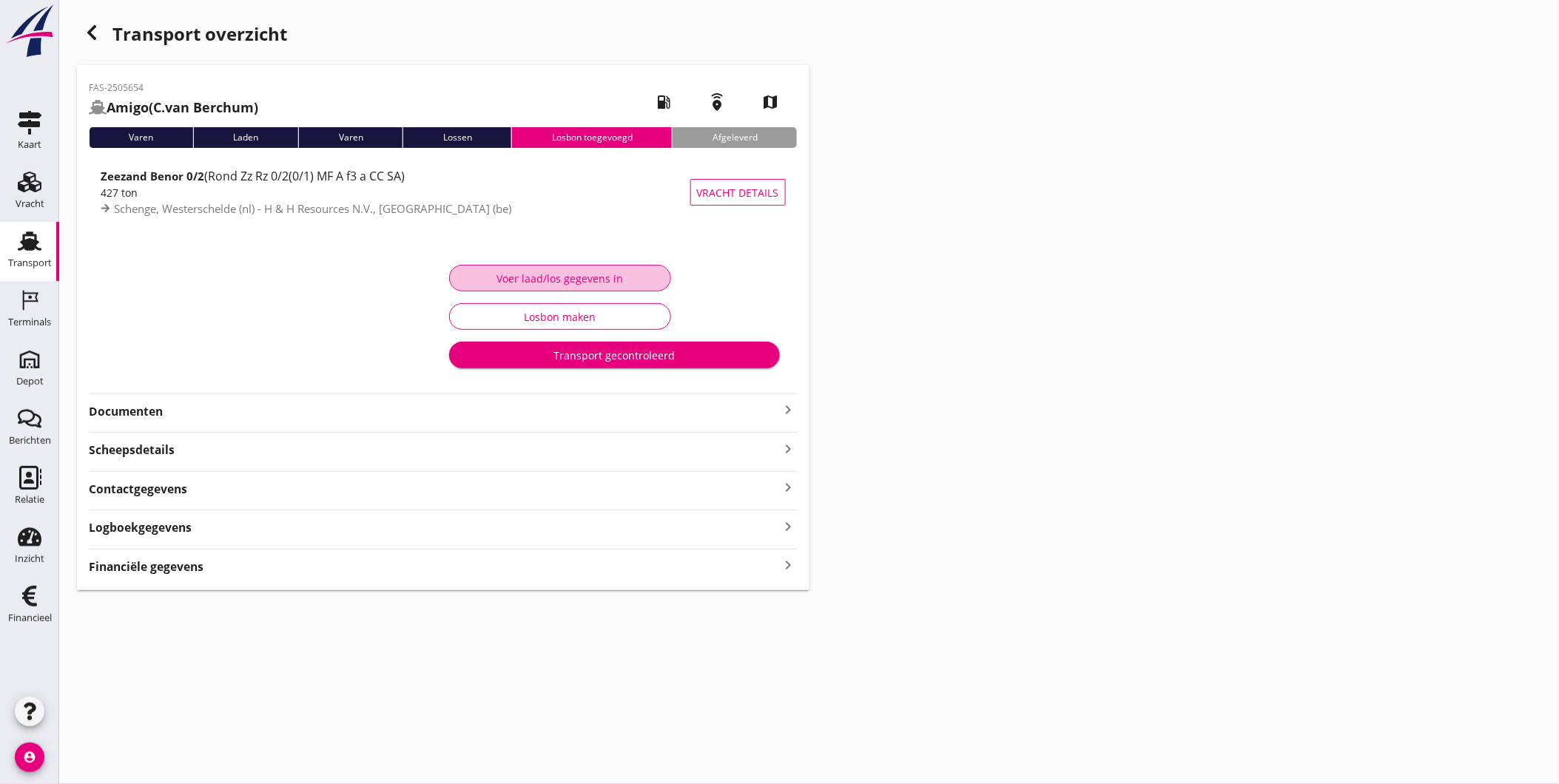
click at [617, 278] on div "Voer laad/los gegevens in" at bounding box center [560, 278] width 197 height 15
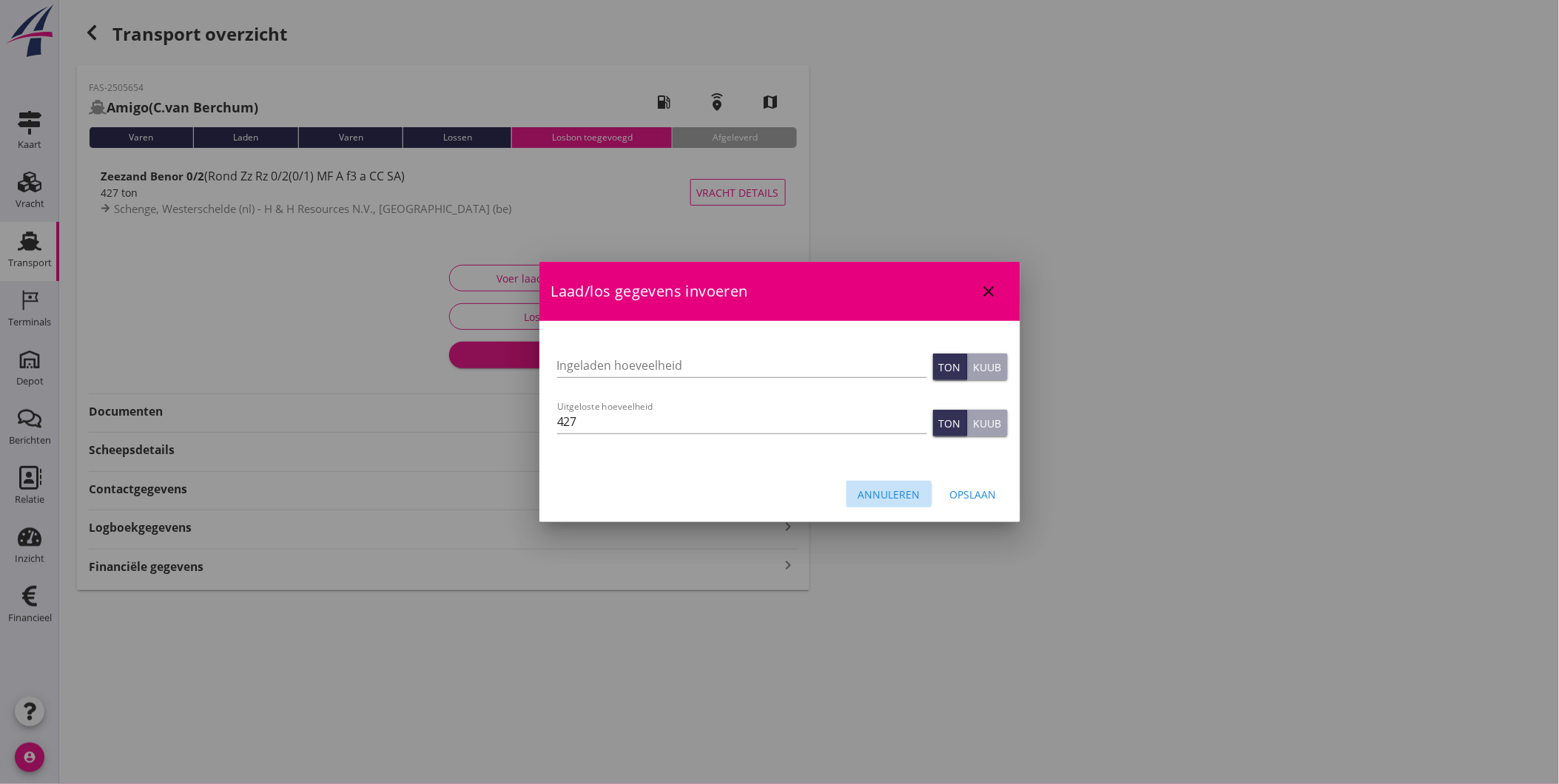
click at [922, 495] on button "Annuleren" at bounding box center [889, 494] width 86 height 27
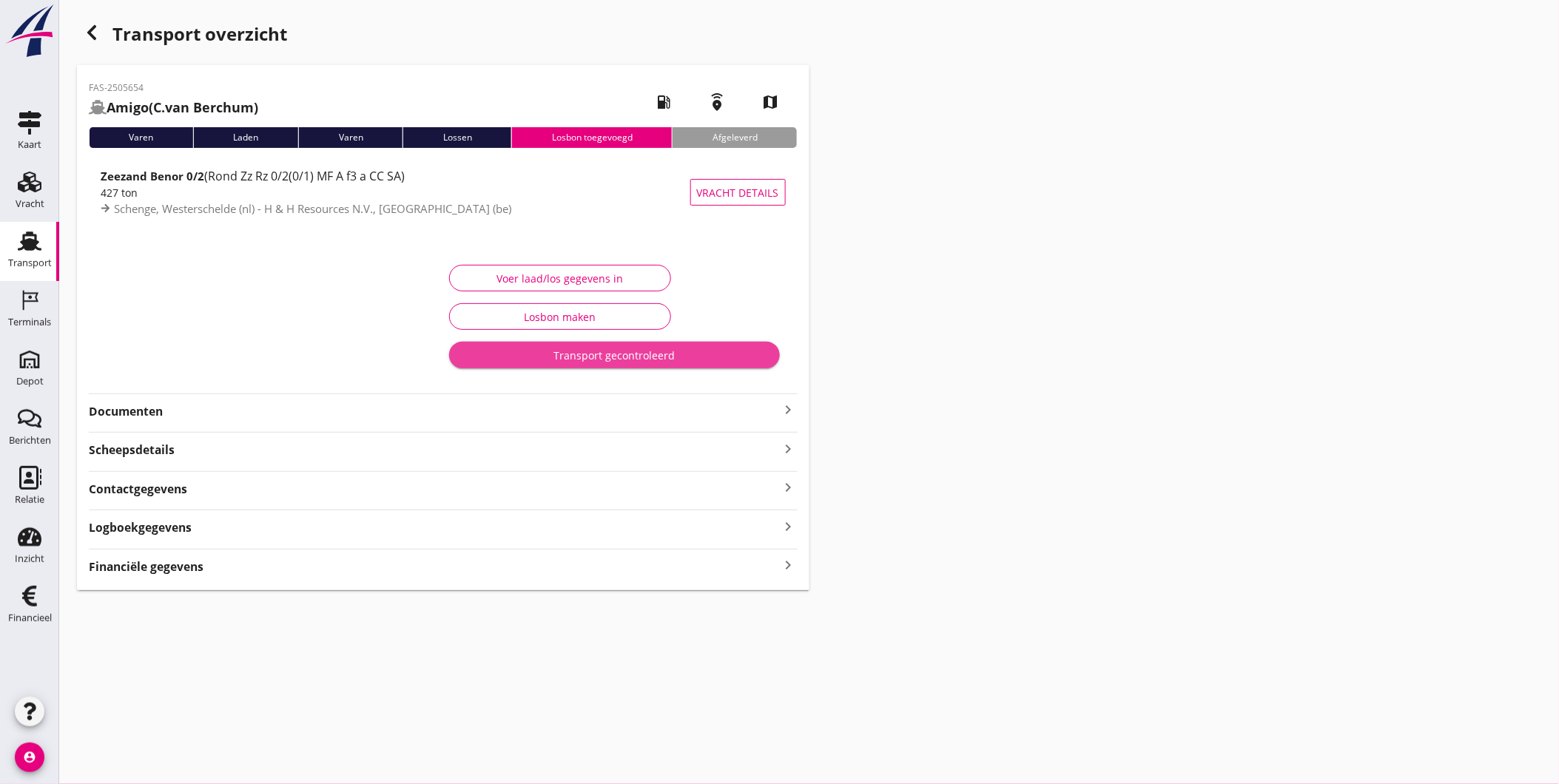
click at [700, 358] on div "Transport gecontroleerd" at bounding box center [614, 355] width 307 height 15
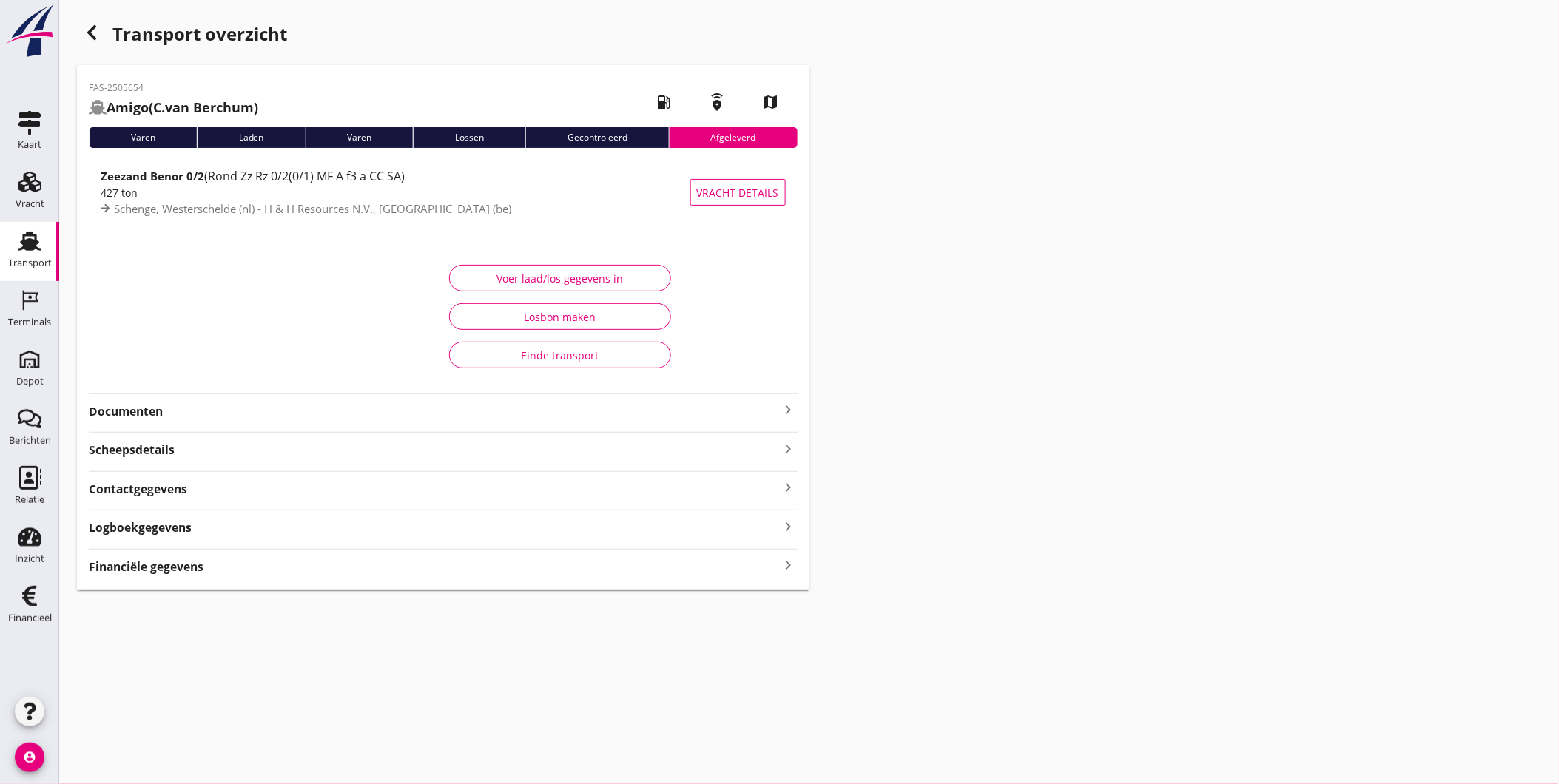
click at [1396, 426] on div "Transport overzicht FAS-2505654 Amigo ([PERSON_NAME]) local_gas_station emergen…" at bounding box center [809, 304] width 1500 height 608
click at [4, 182] on link "Vracht Vracht" at bounding box center [29, 192] width 59 height 59
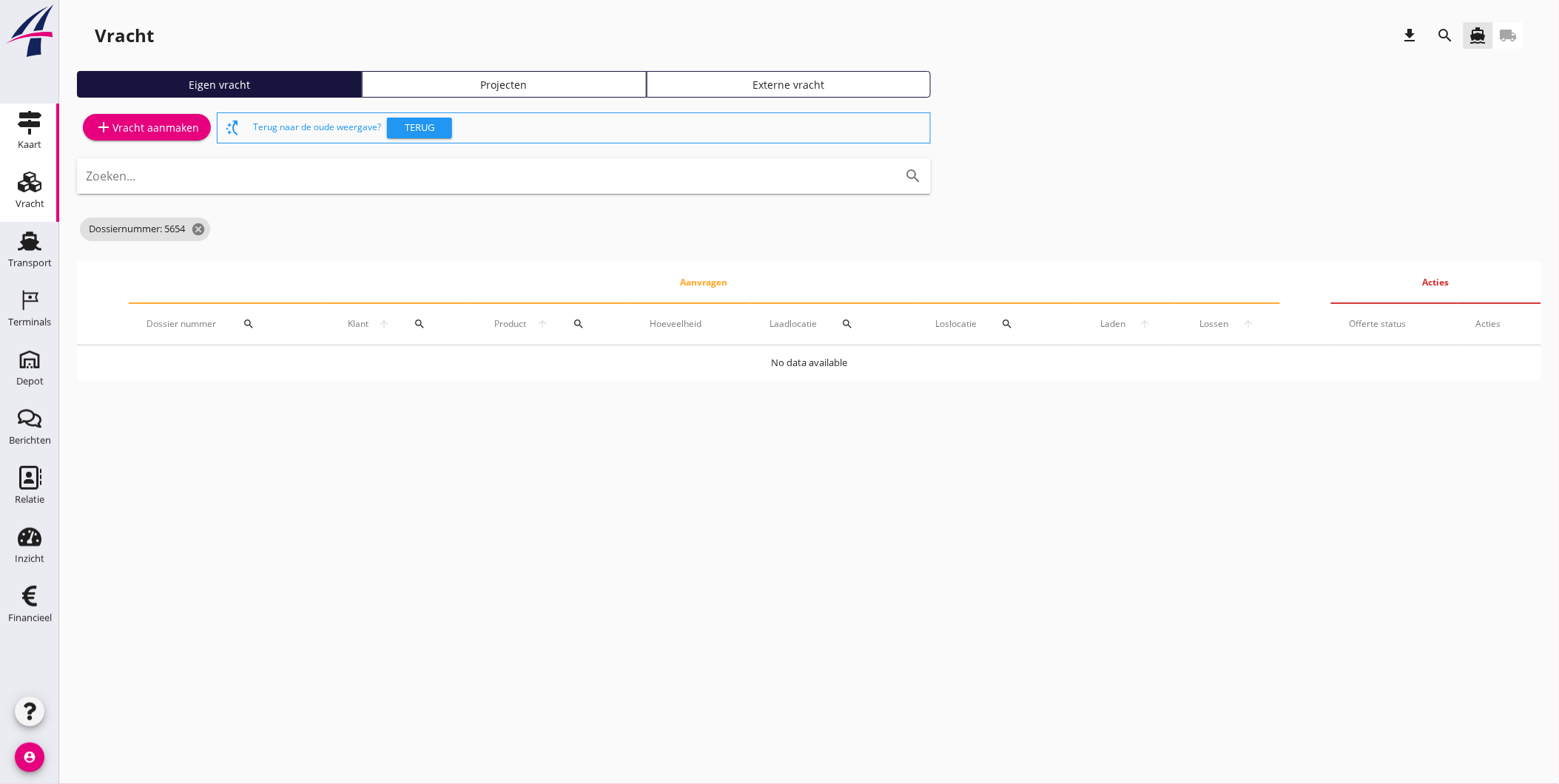
click at [13, 144] on link "Kaart Kaart" at bounding box center [29, 133] width 59 height 59
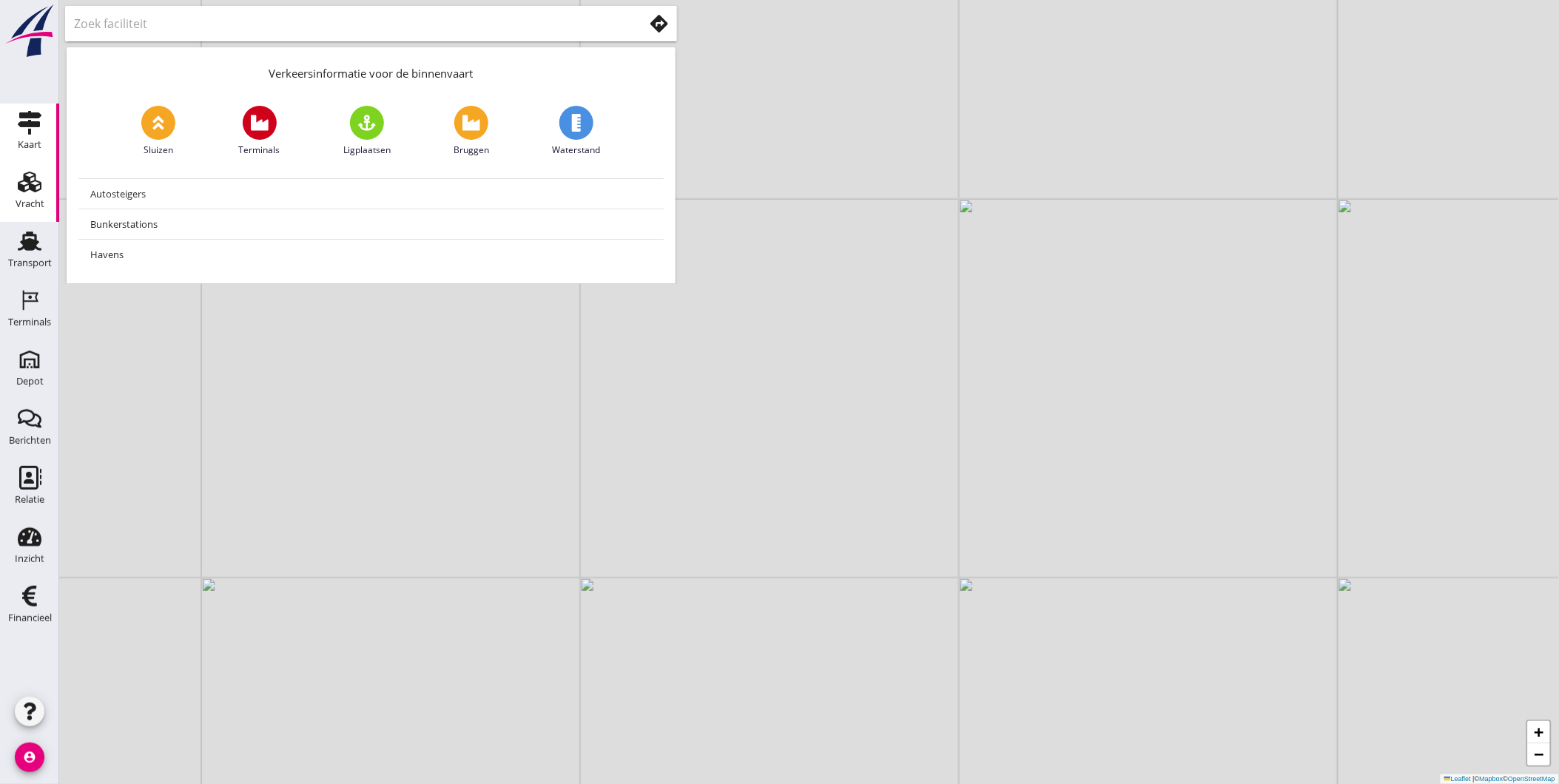
click at [38, 178] on icon "Vracht" at bounding box center [29, 182] width 24 height 24
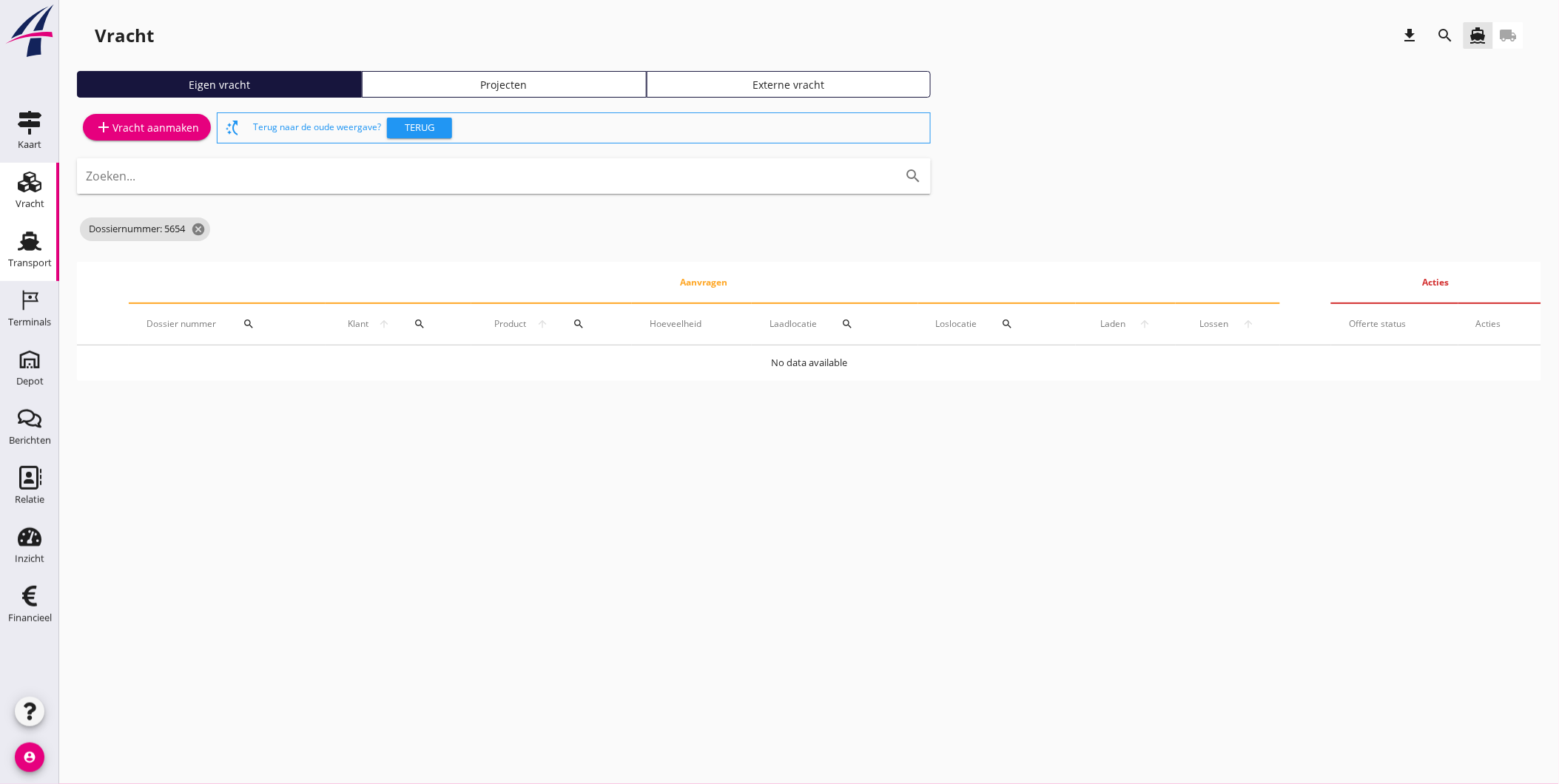
click at [41, 247] on icon "Transport" at bounding box center [29, 240] width 24 height 24
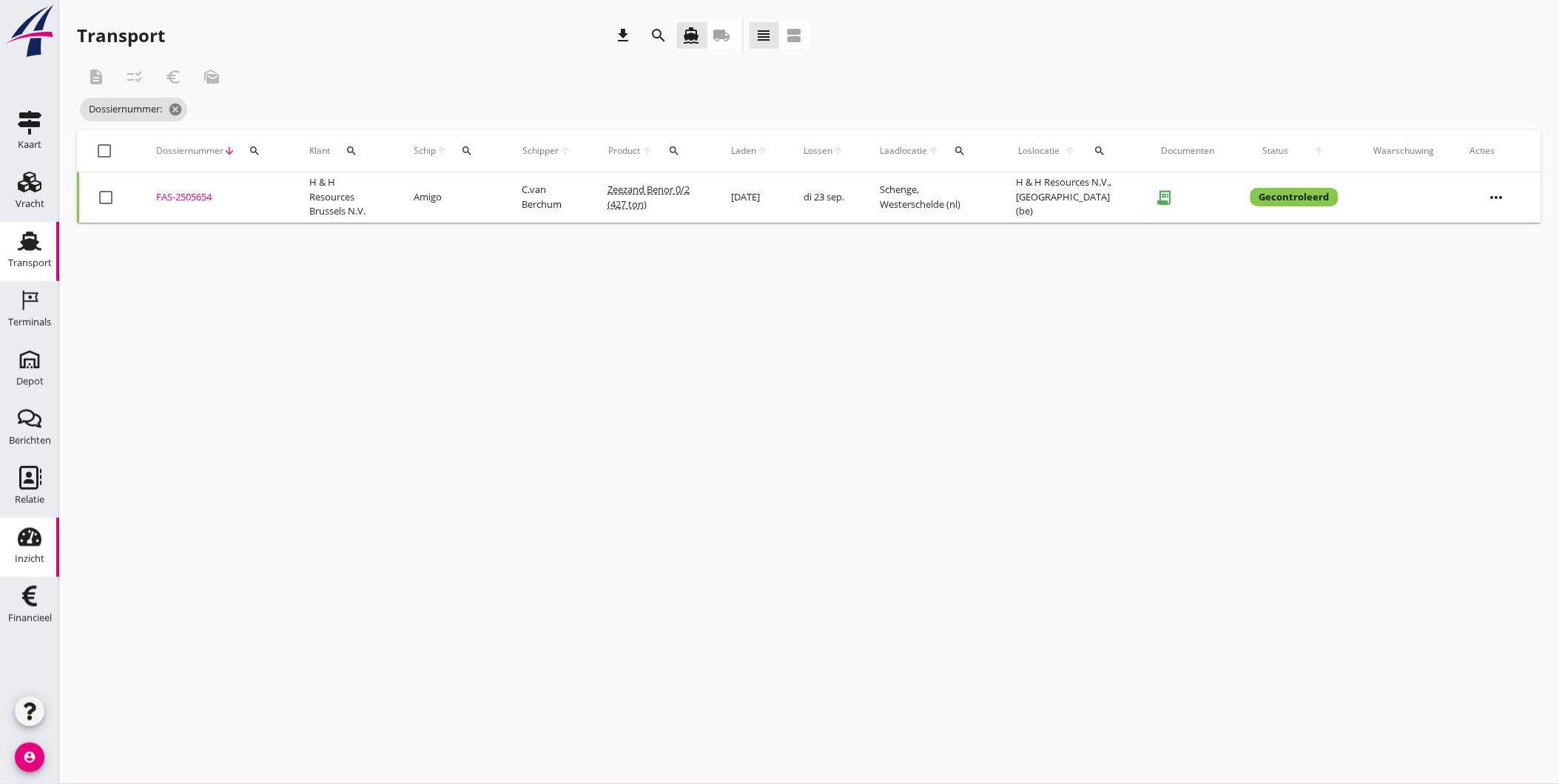
click at [35, 528] on icon "Inzicht" at bounding box center [29, 537] width 24 height 24
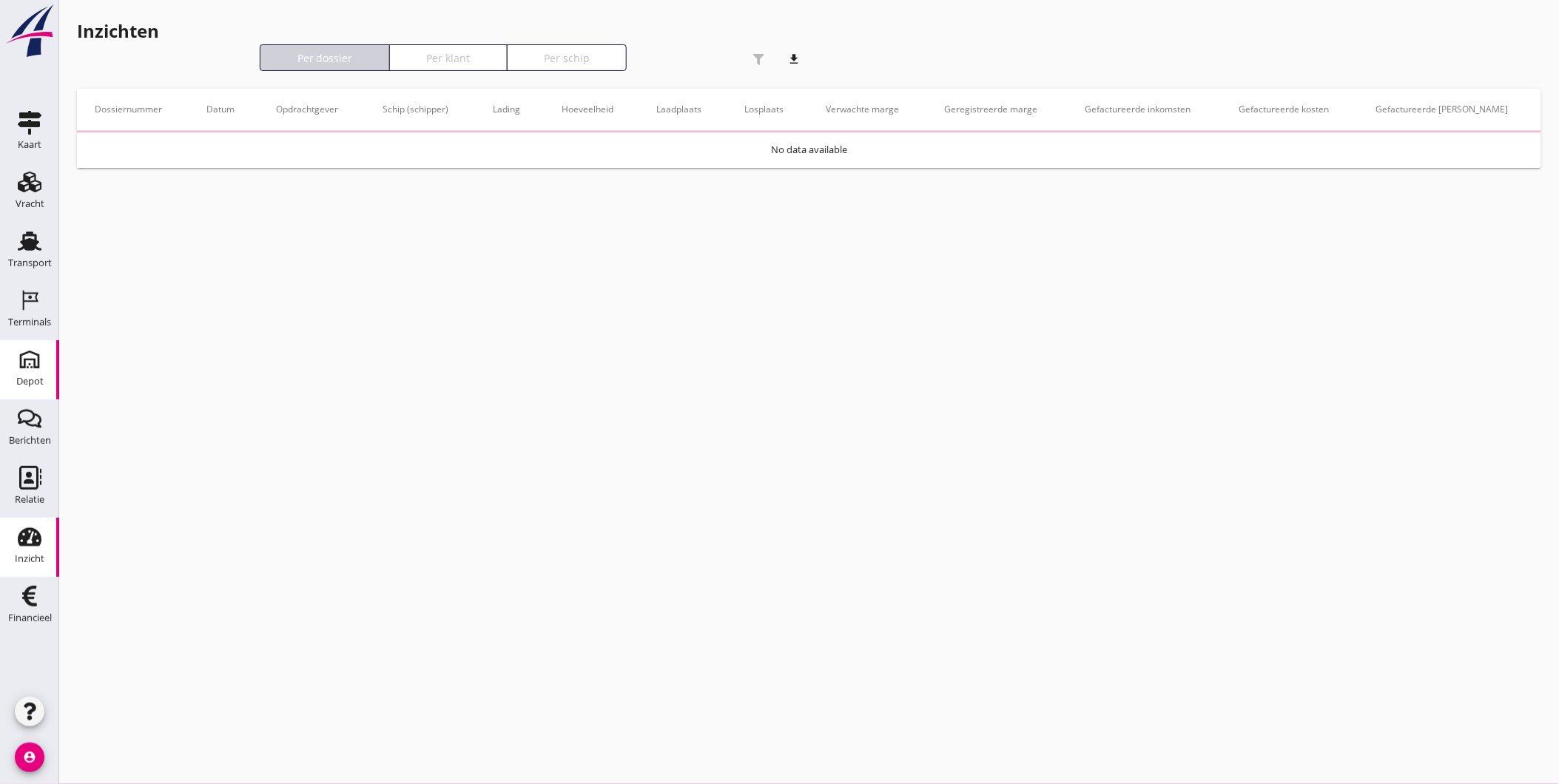
click at [49, 237] on link "Transport Transport" at bounding box center [29, 251] width 59 height 59
click at [28, 369] on icon "Depot" at bounding box center [29, 359] width 24 height 24
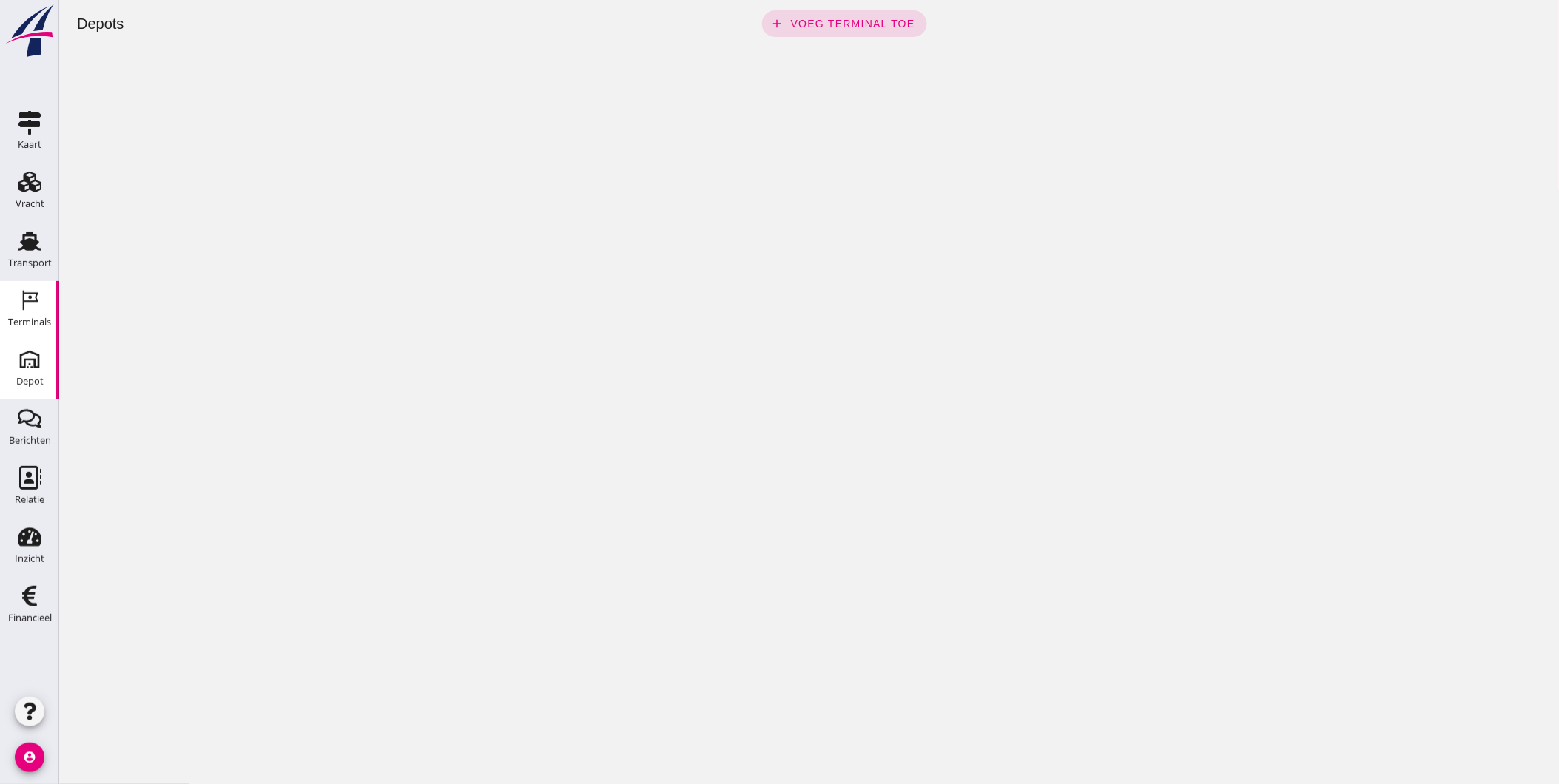
click at [38, 322] on div "Terminals" at bounding box center [29, 322] width 43 height 10
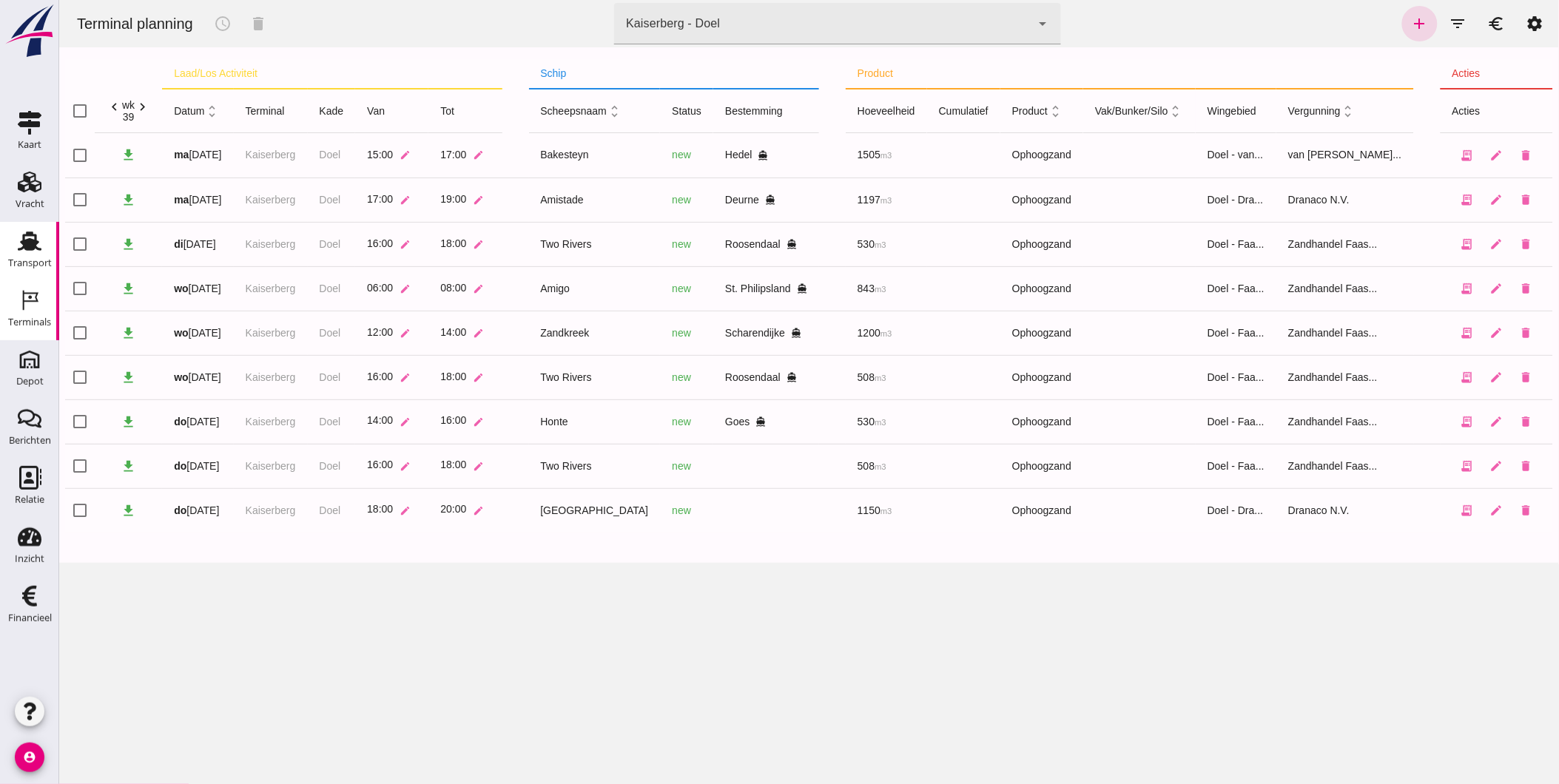
click at [26, 234] on use at bounding box center [29, 241] width 24 height 19
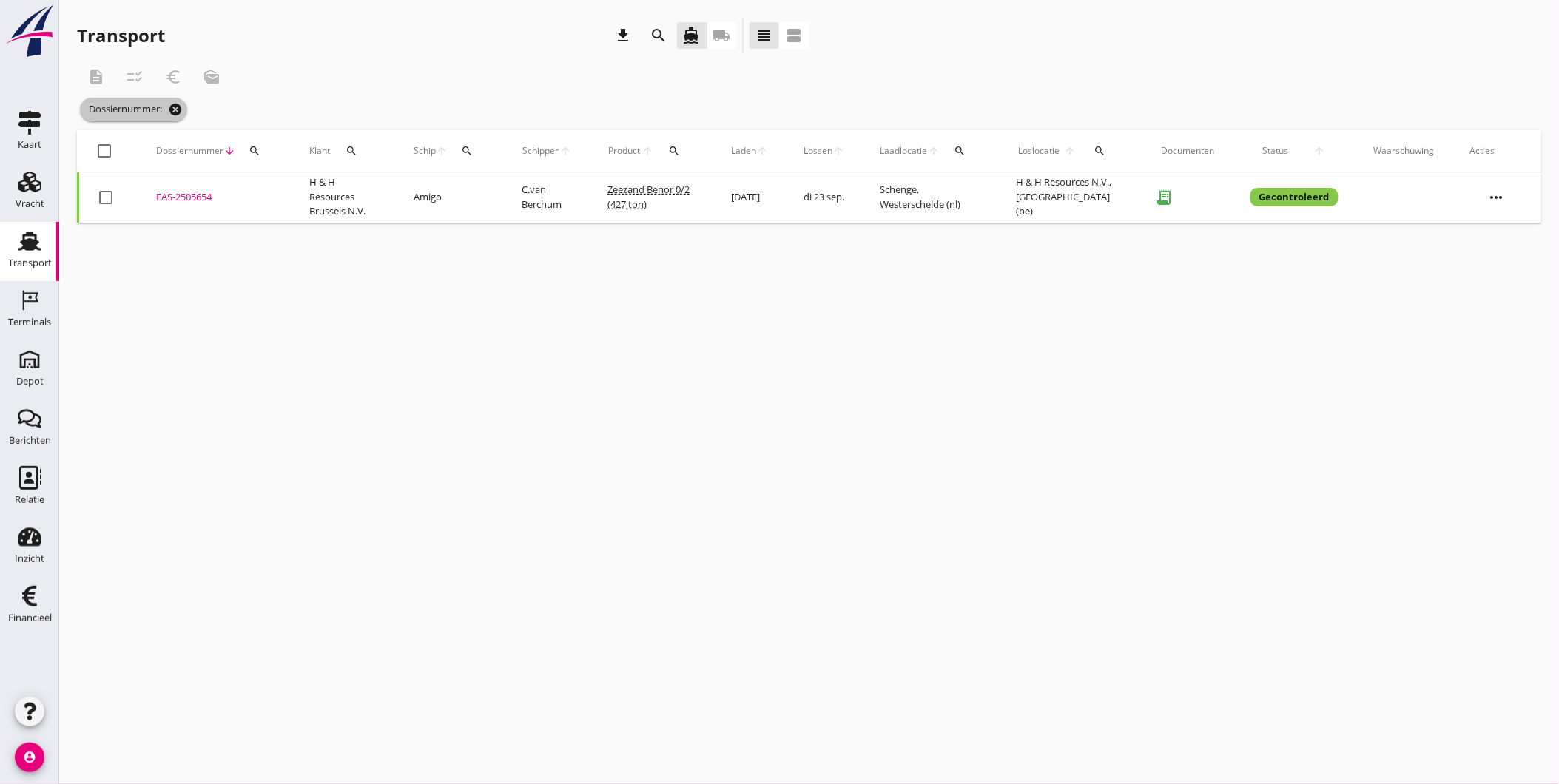
click at [171, 108] on icon "cancel" at bounding box center [176, 109] width 15 height 15
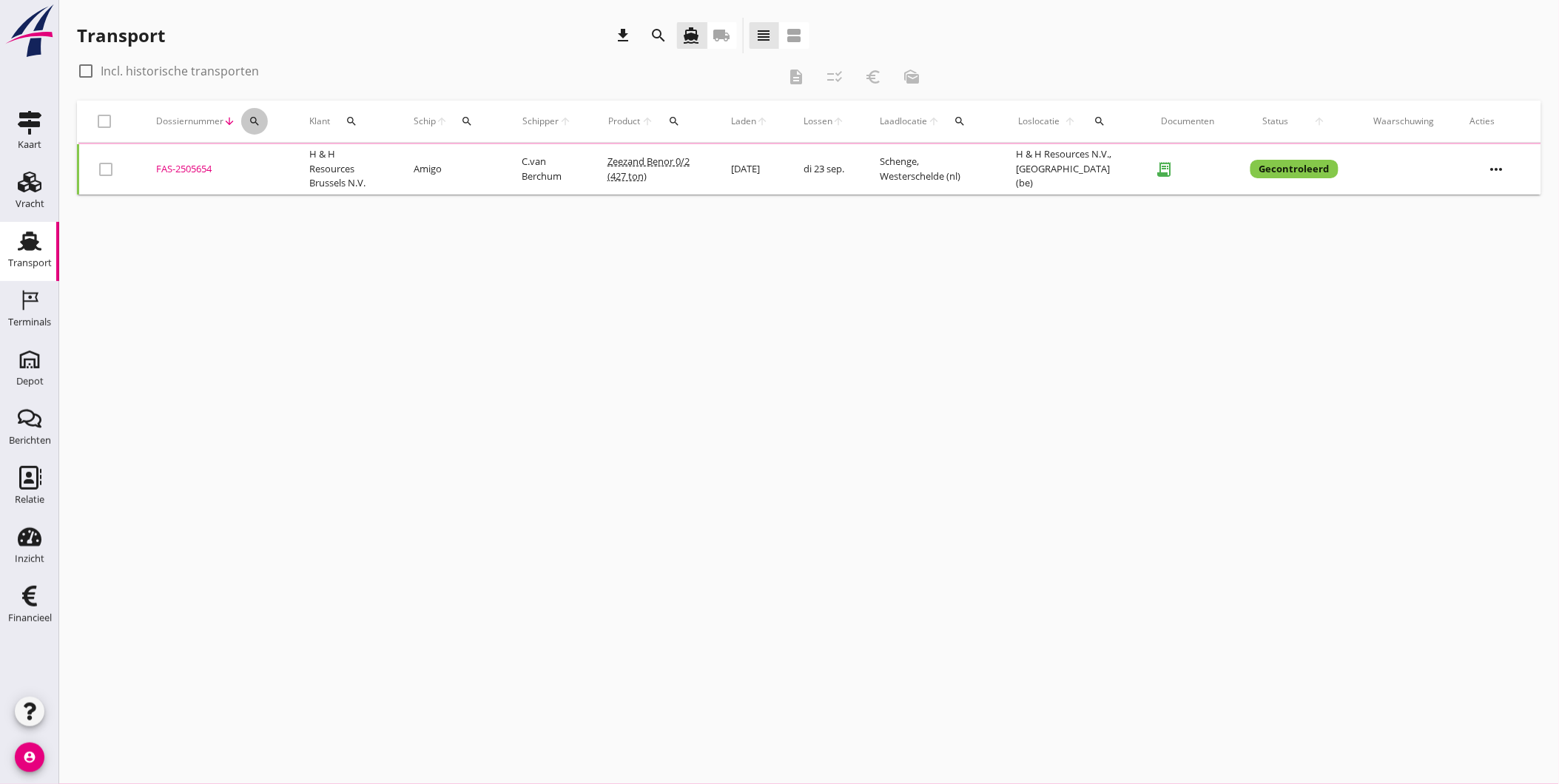
click at [245, 122] on div "search" at bounding box center [255, 121] width 27 height 11
click at [274, 164] on input "Zoeken op dossiernummer..." at bounding box center [323, 163] width 154 height 24
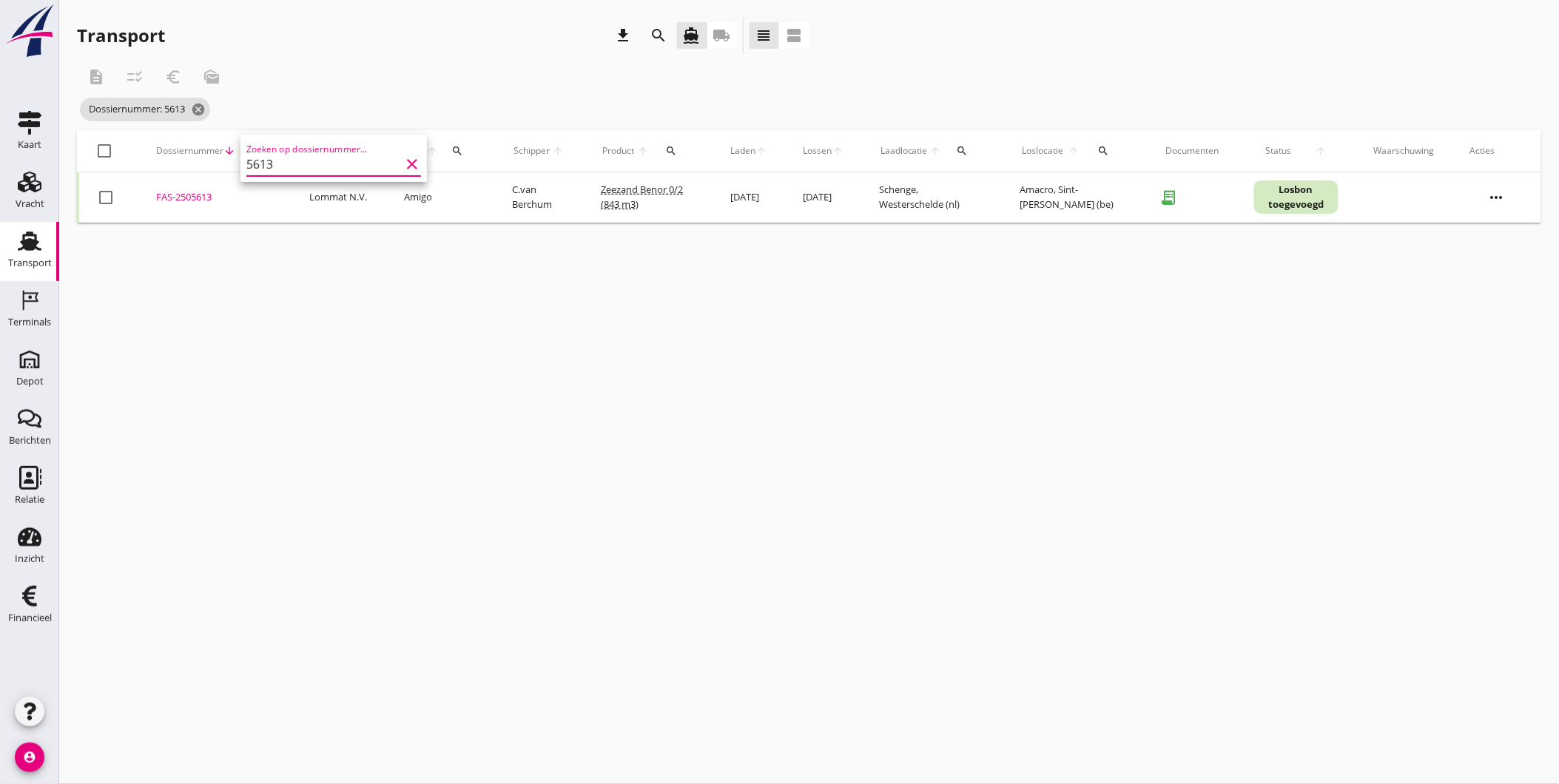
type input "5613"
click at [196, 198] on div "FAS-2505613" at bounding box center [215, 198] width 118 height 15
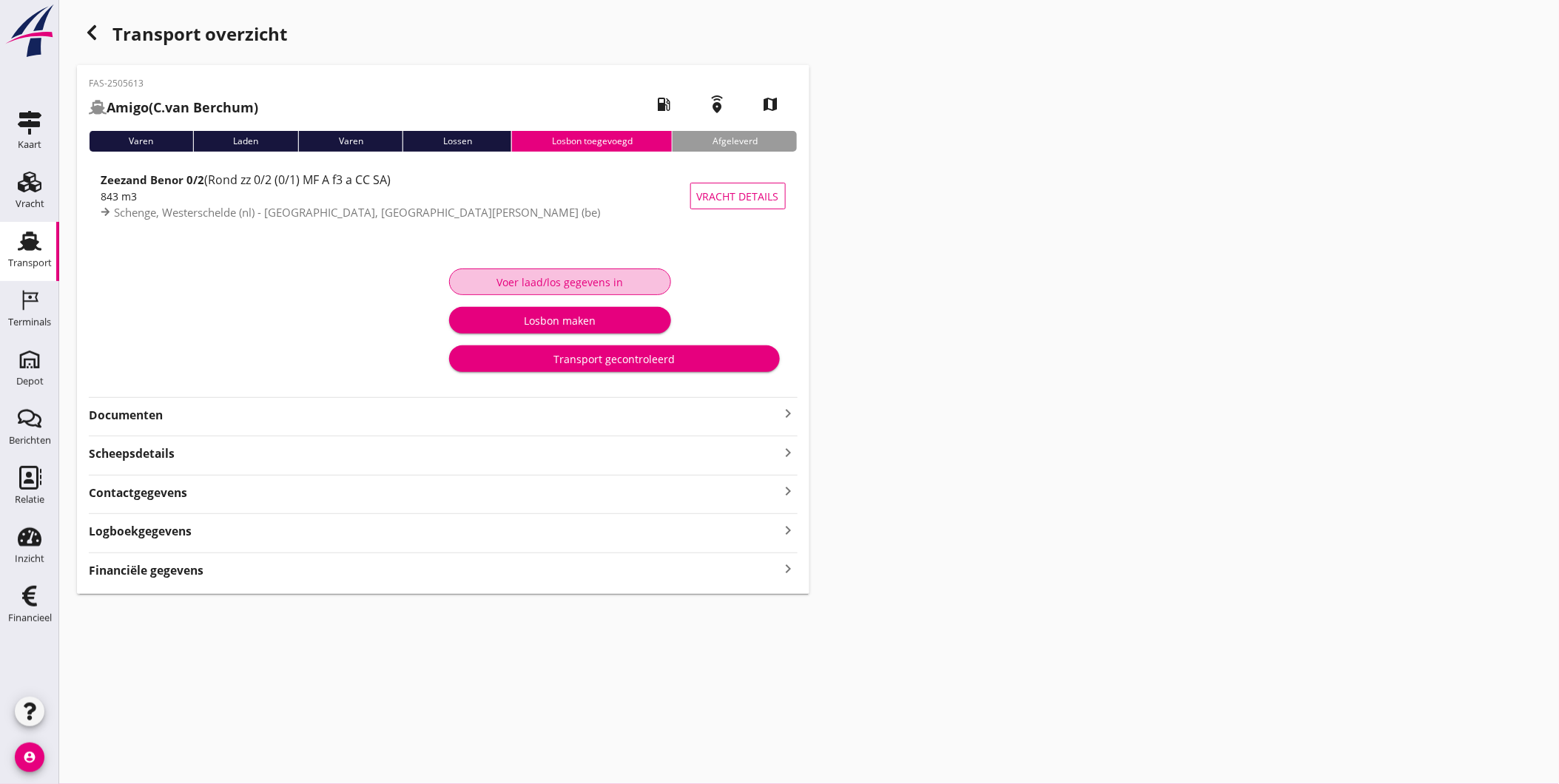
click at [492, 272] on button "Voer laad/los gegevens in" at bounding box center [559, 282] width 221 height 27
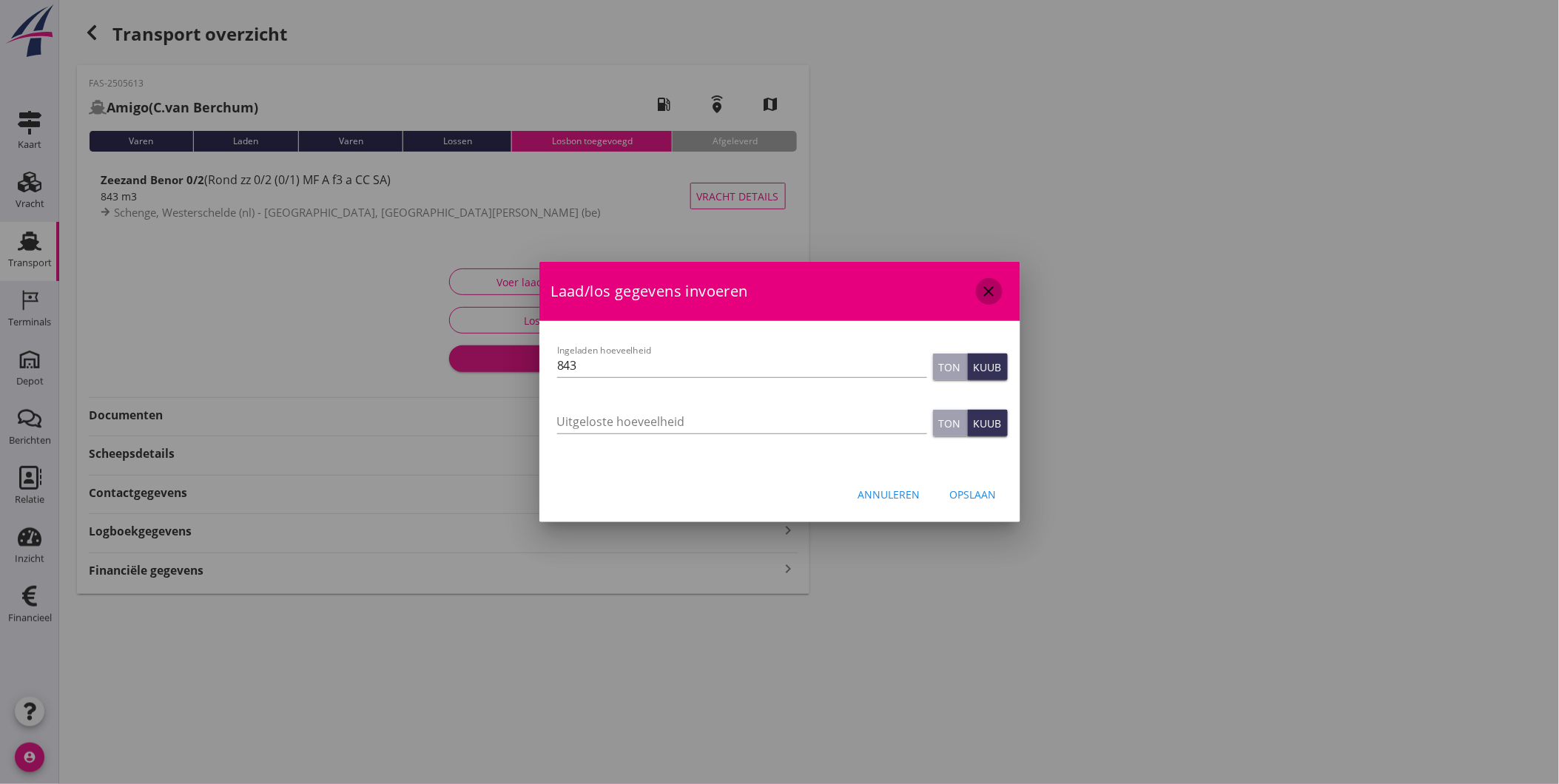
click at [992, 298] on icon "close" at bounding box center [989, 291] width 18 height 18
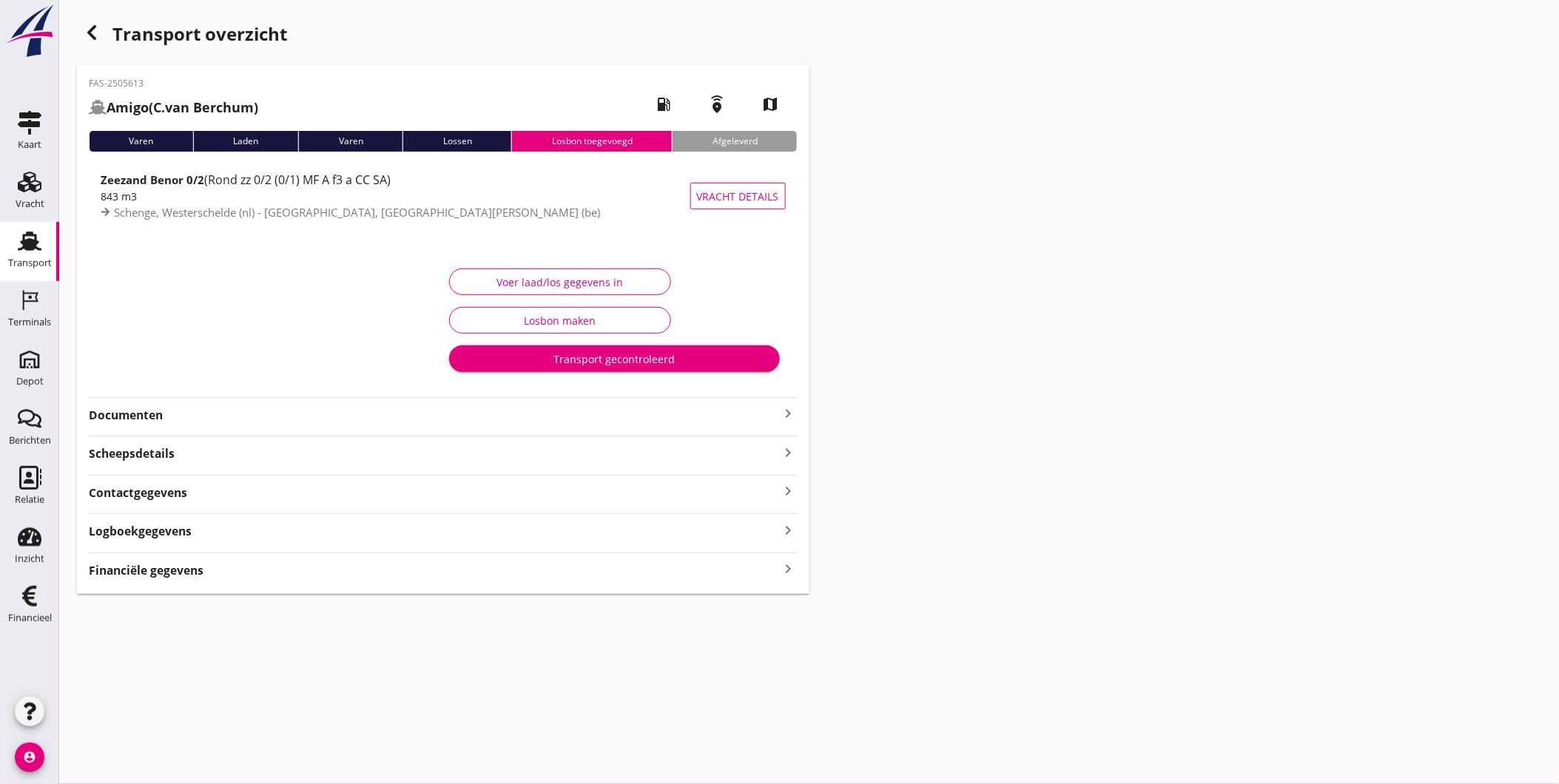
click at [162, 411] on strong "Documenten" at bounding box center [433, 415] width 691 height 17
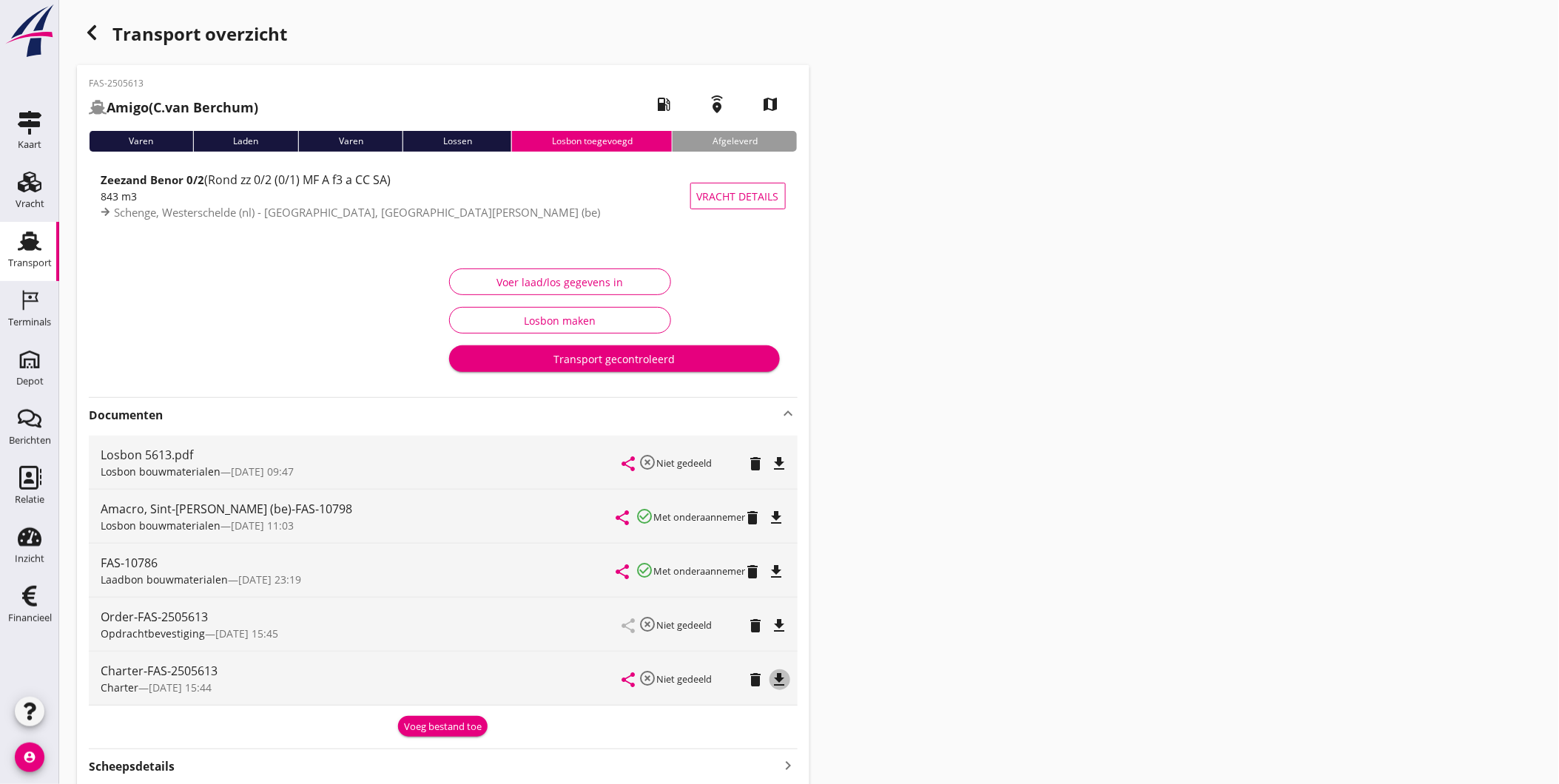
click at [786, 679] on icon "file_download" at bounding box center [780, 679] width 18 height 18
click at [780, 463] on icon "file_download" at bounding box center [780, 464] width 18 height 18
click at [515, 278] on div "Voer laad/los gegevens in" at bounding box center [560, 282] width 197 height 15
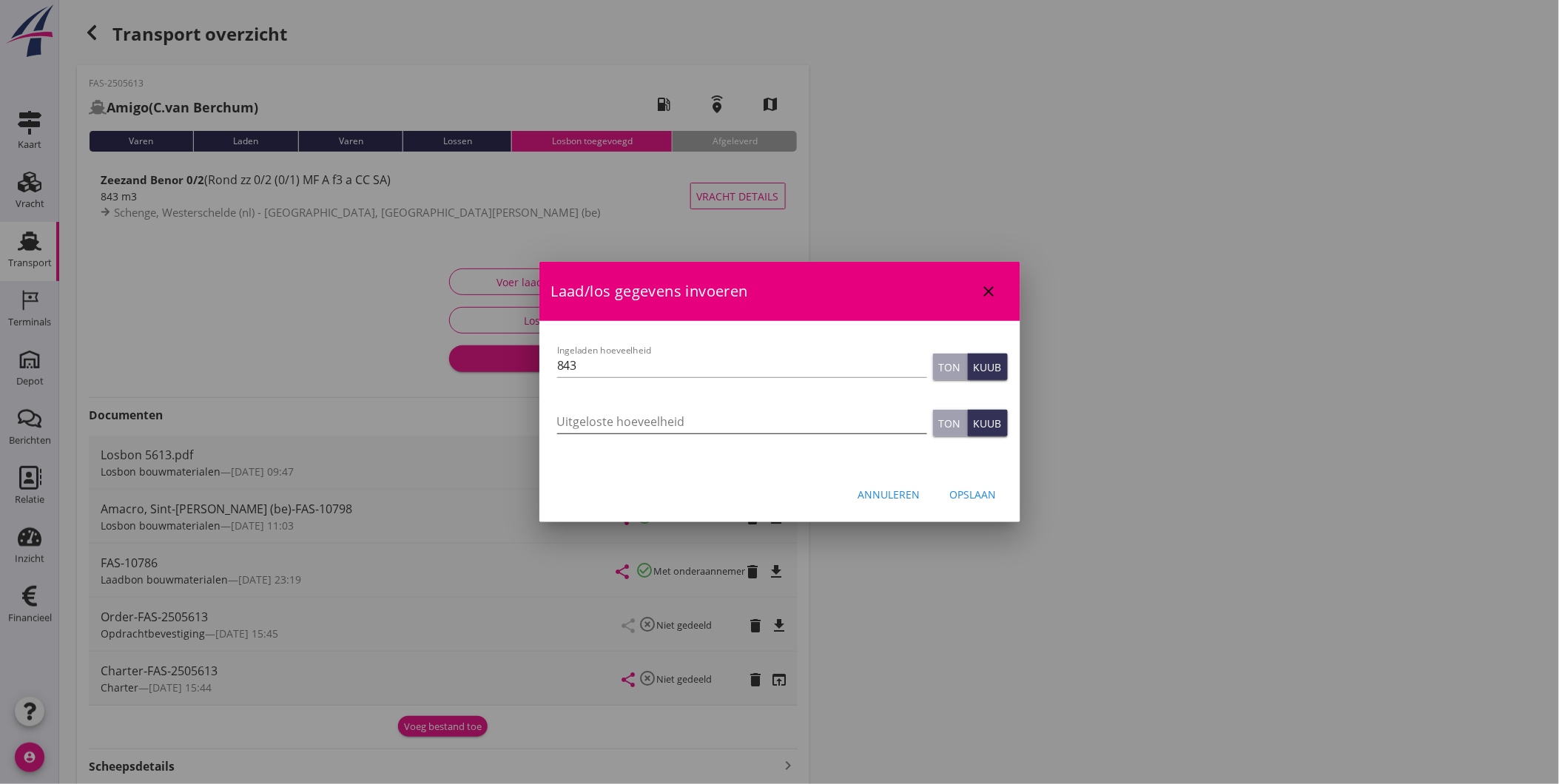
click at [700, 414] on input "Uitgeloste hoeveelheid" at bounding box center [741, 421] width 370 height 24
type input "1047"
click at [950, 420] on div "Ton" at bounding box center [950, 423] width 22 height 15
click at [945, 427] on div "Ton" at bounding box center [950, 423] width 22 height 15
click at [963, 488] on div "Opslaan" at bounding box center [972, 494] width 47 height 15
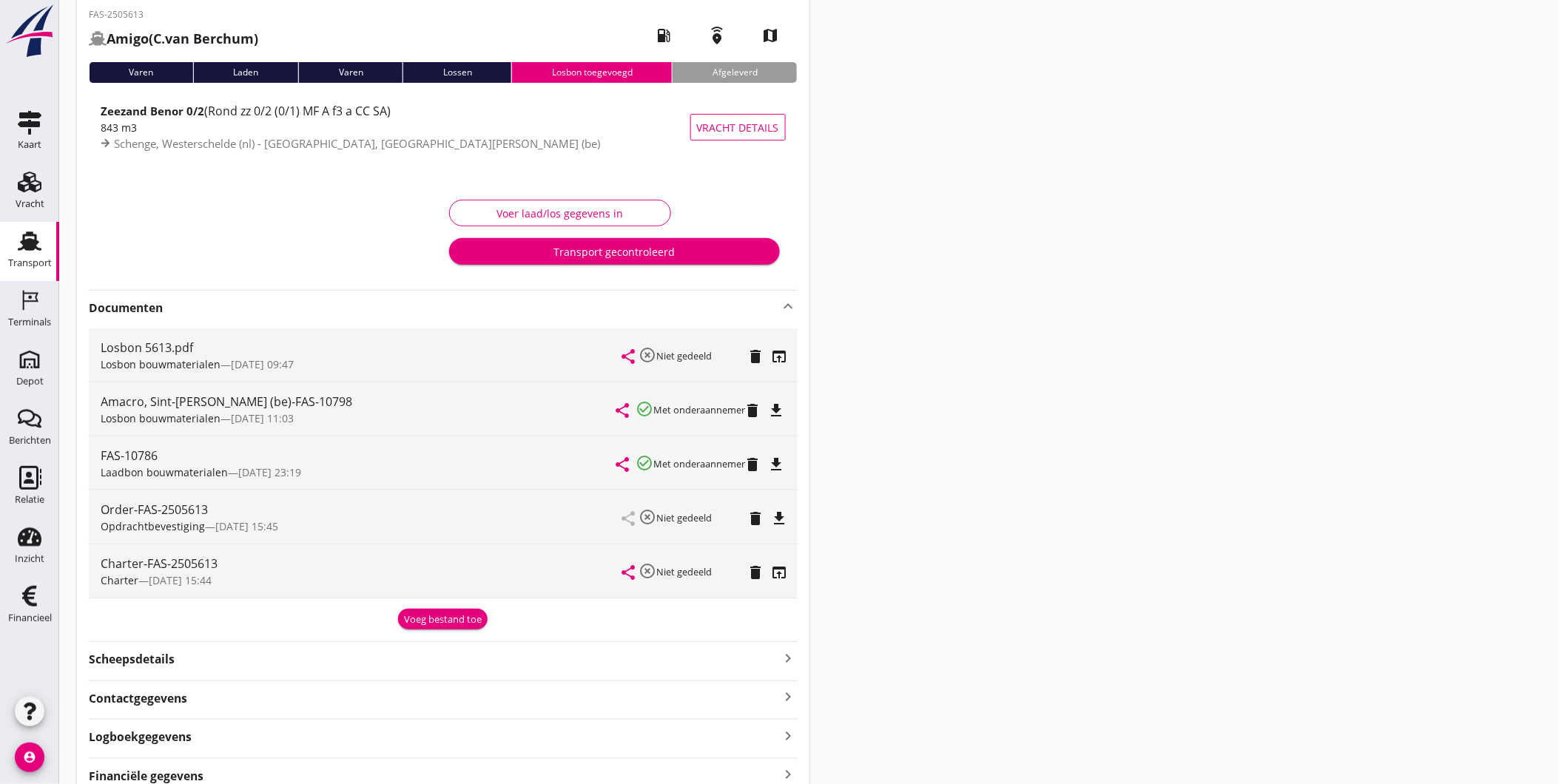
scroll to position [138, 0]
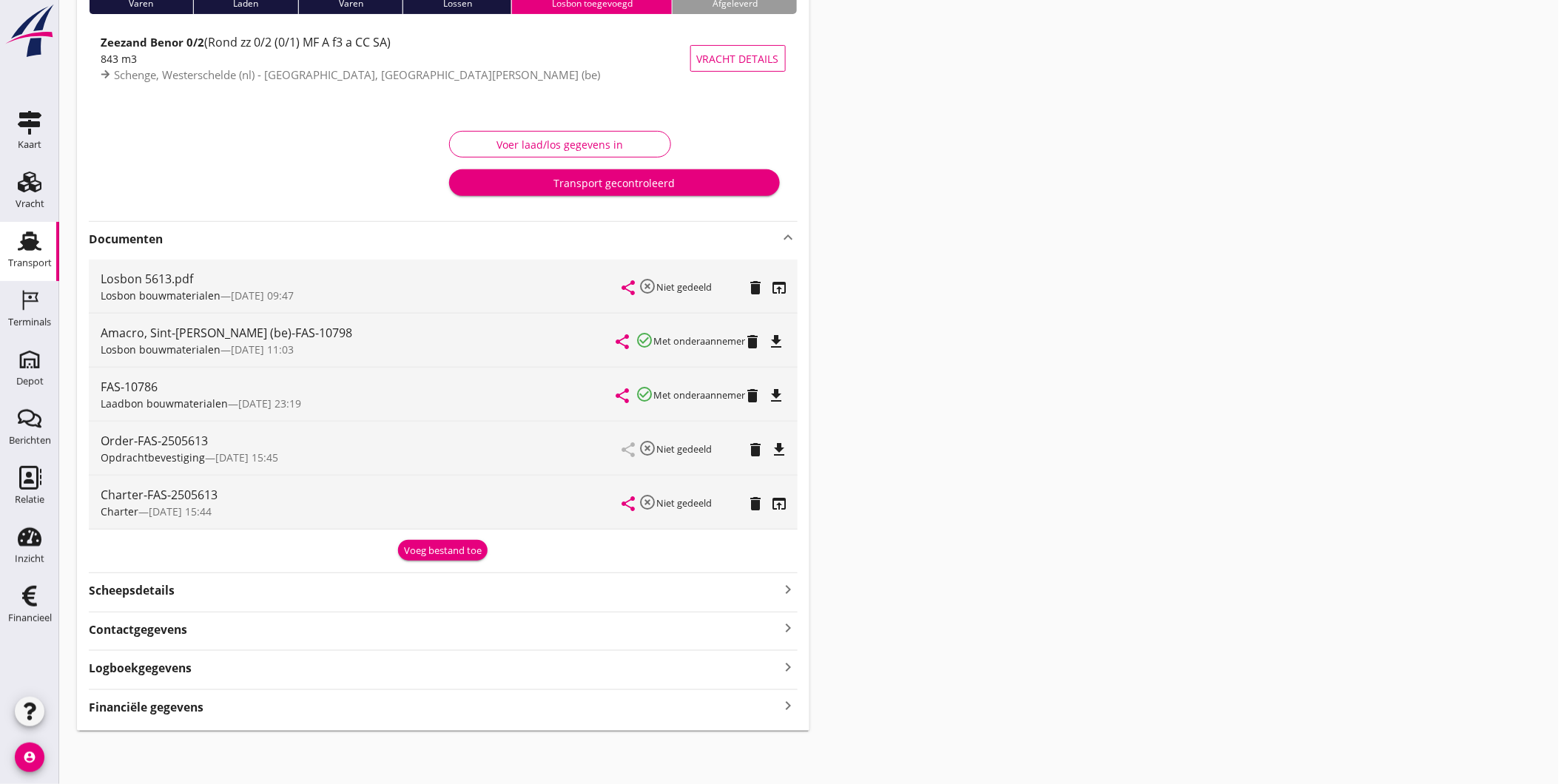
click at [122, 660] on strong "Logboekgegevens" at bounding box center [140, 668] width 103 height 17
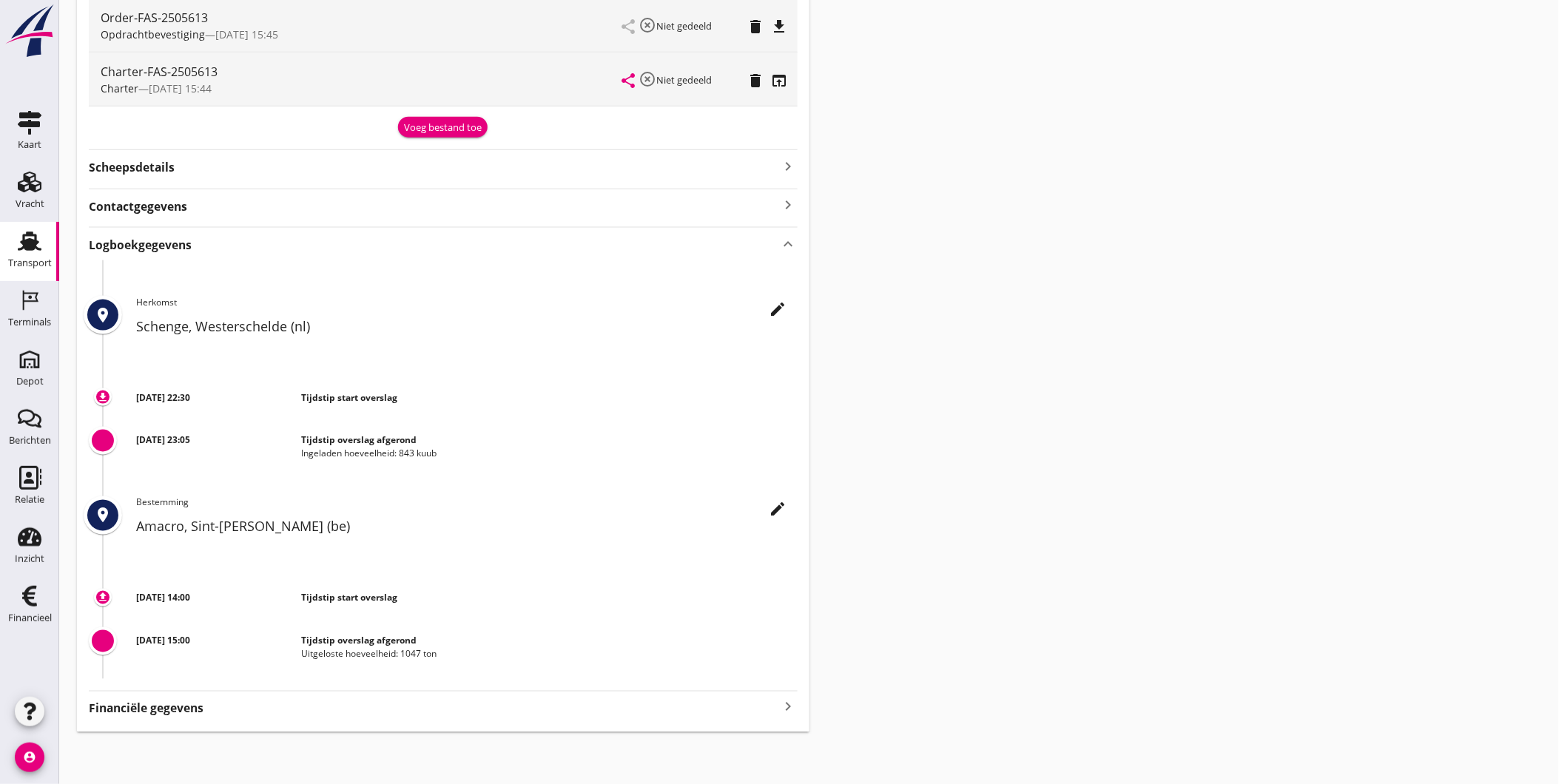
scroll to position [563, 0]
click at [777, 506] on icon "edit" at bounding box center [778, 507] width 18 height 18
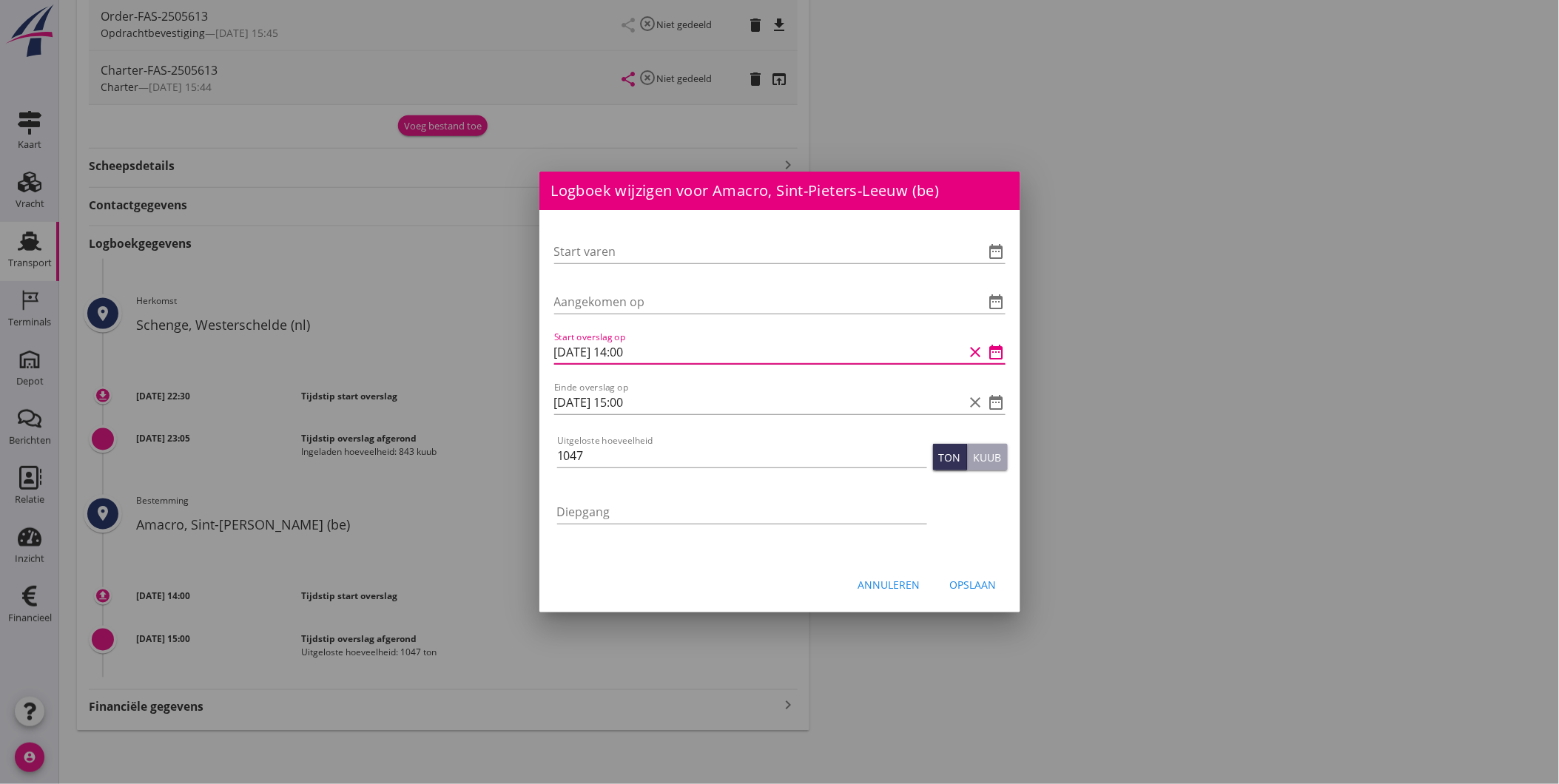
drag, startPoint x: 750, startPoint y: 353, endPoint x: 620, endPoint y: 359, distance: 130.1
click at [620, 359] on input "[DATE] 14:00" at bounding box center [759, 352] width 410 height 24
type input "[DATE] 06:00"
type input "[DATE] 07:00"
click at [979, 584] on div "Opslaan" at bounding box center [972, 584] width 47 height 15
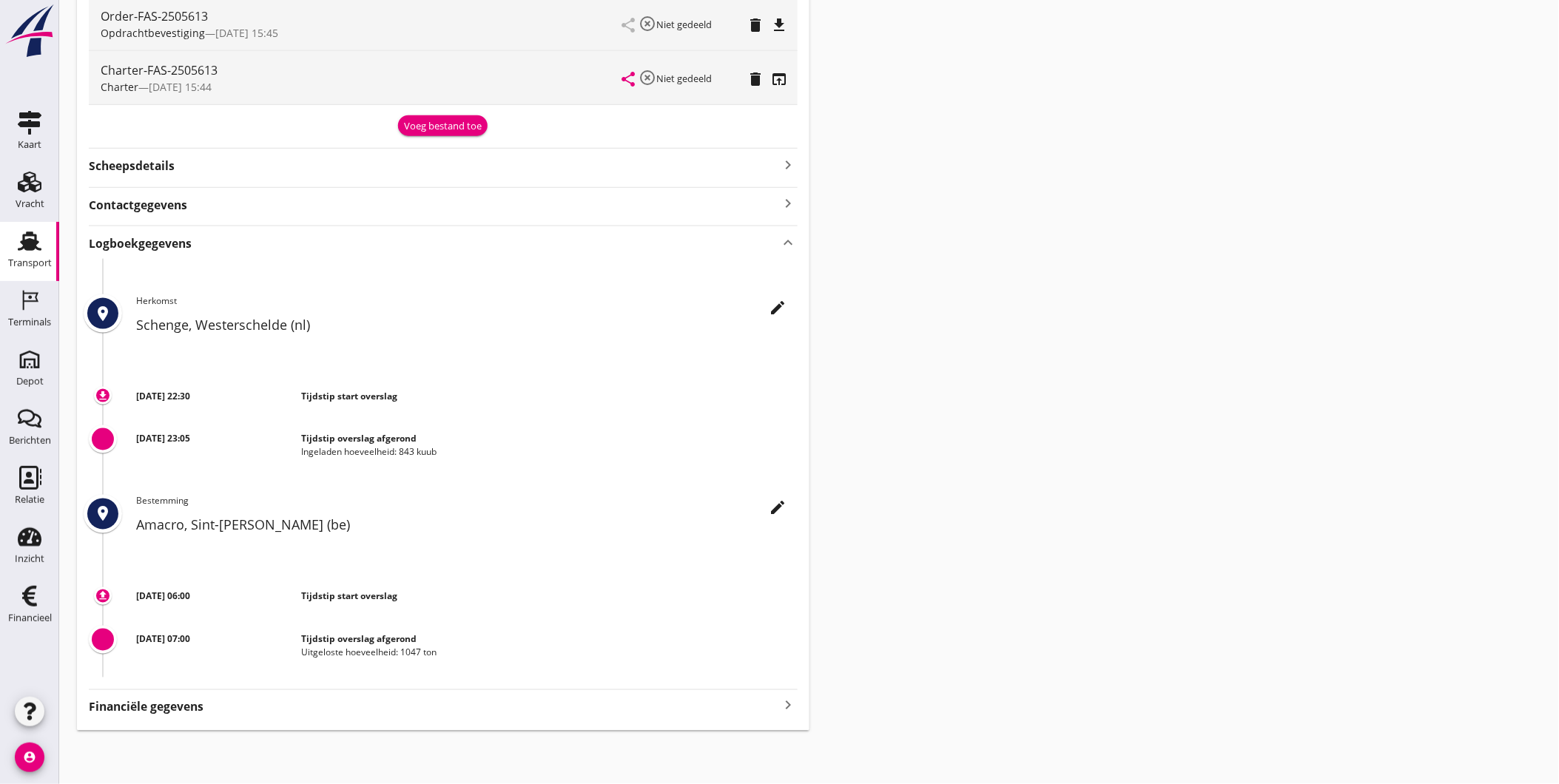
click at [966, 486] on div "Transport overzicht FAS-2505613 Amigo ([PERSON_NAME]) local_gas_station emergen…" at bounding box center [809, 92] width 1500 height 1310
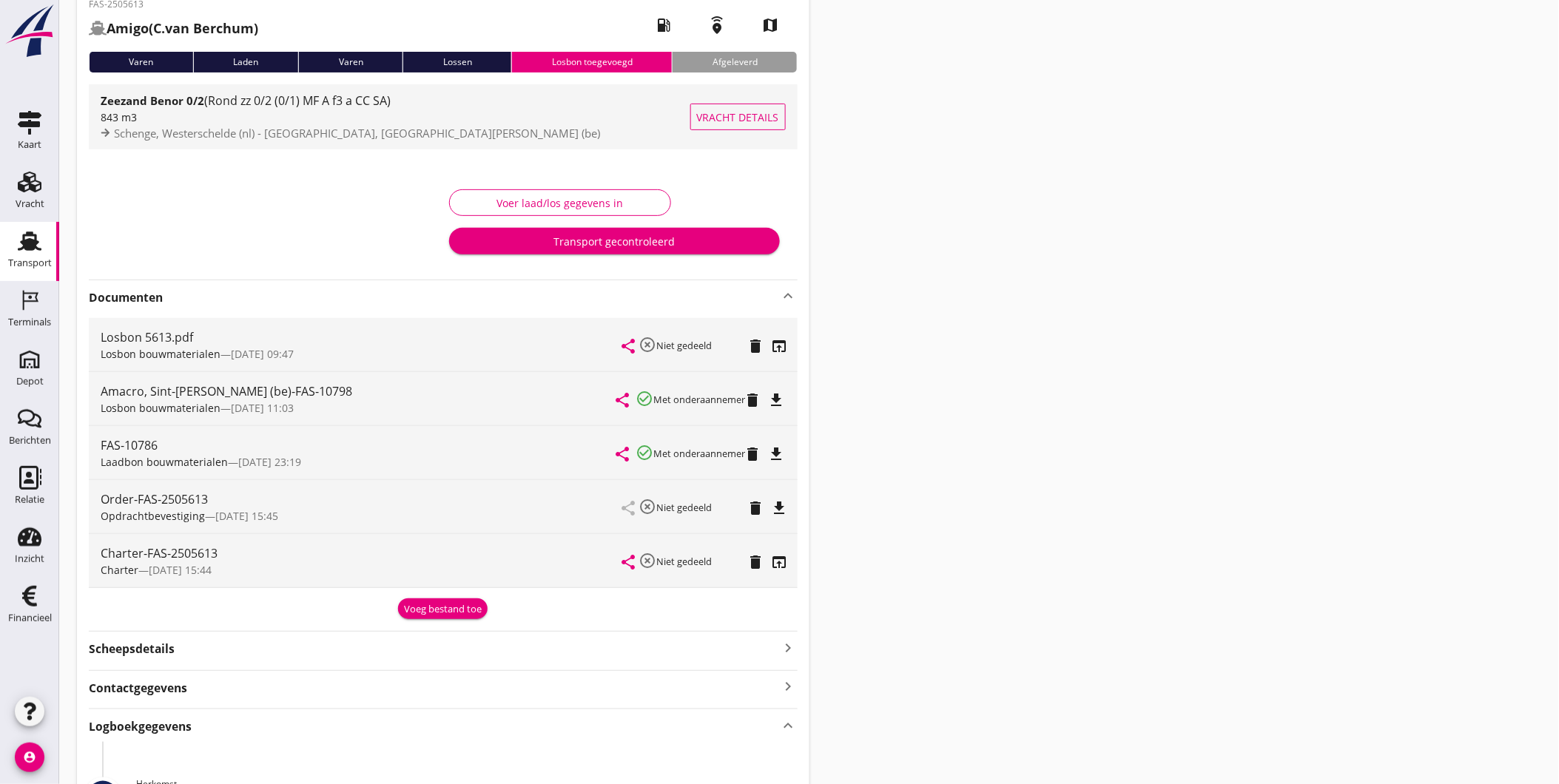
scroll to position [0, 0]
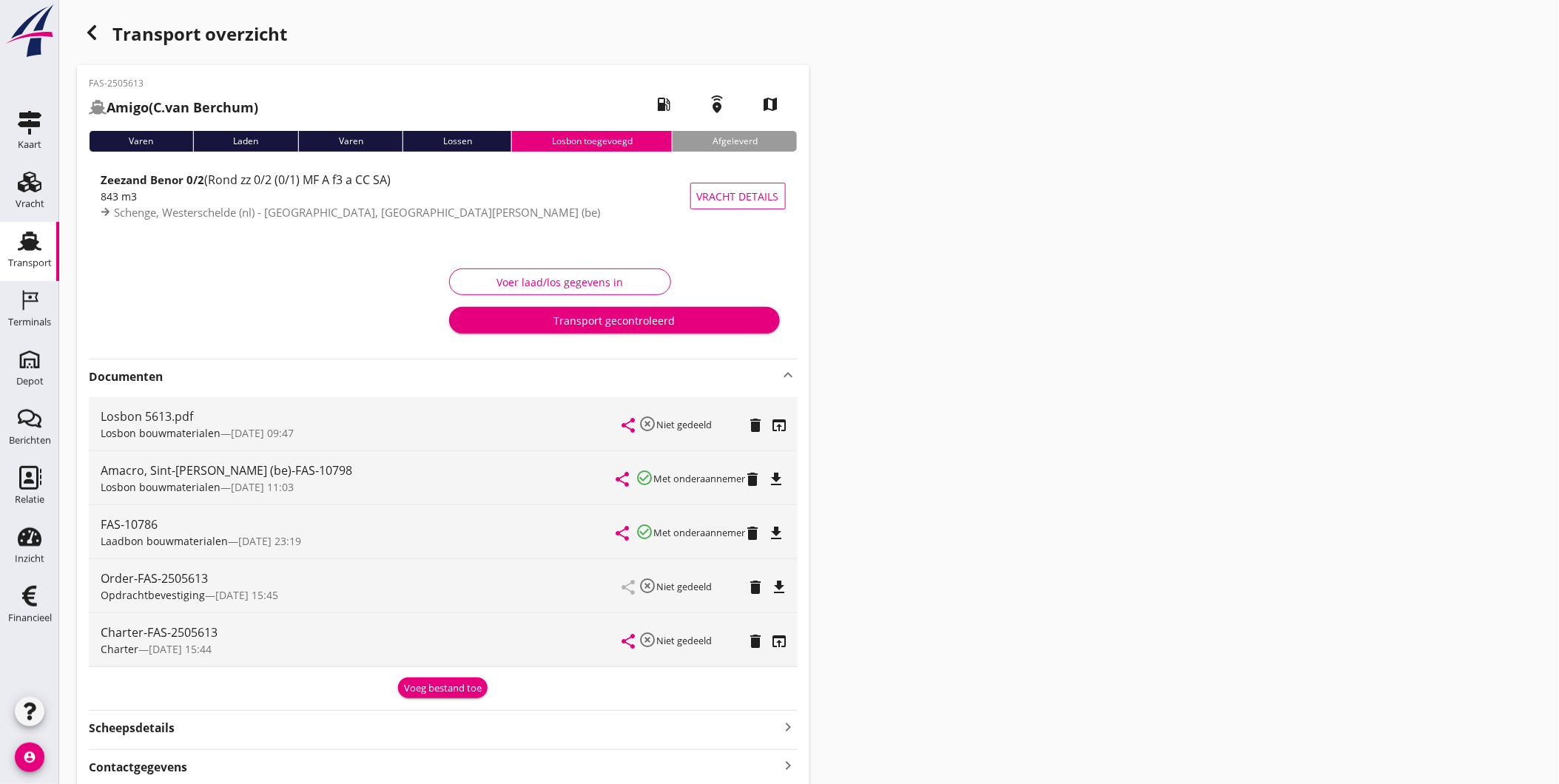
click at [575, 316] on div "Transport gecontroleerd" at bounding box center [614, 320] width 307 height 15
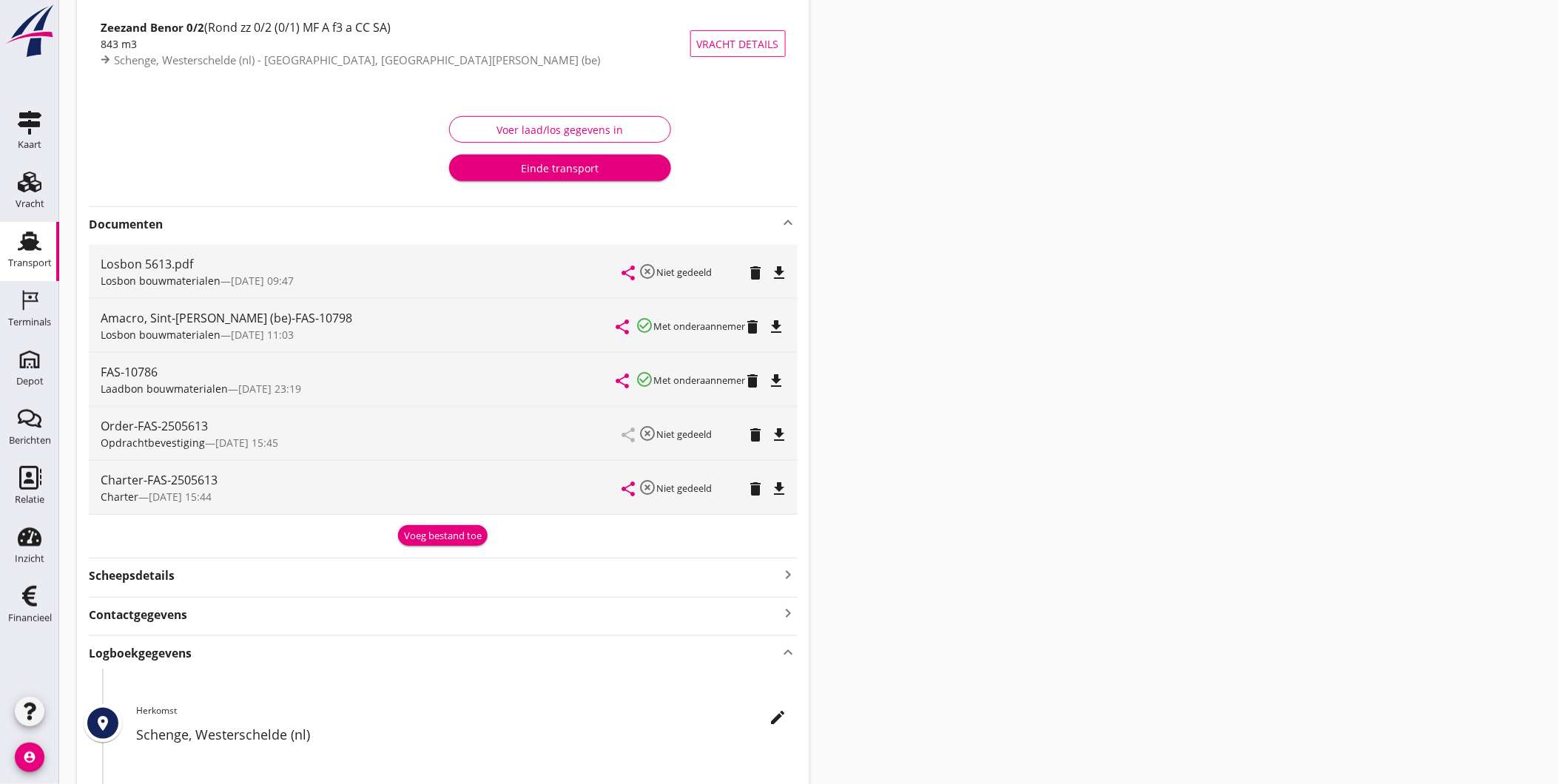
scroll to position [164, 0]
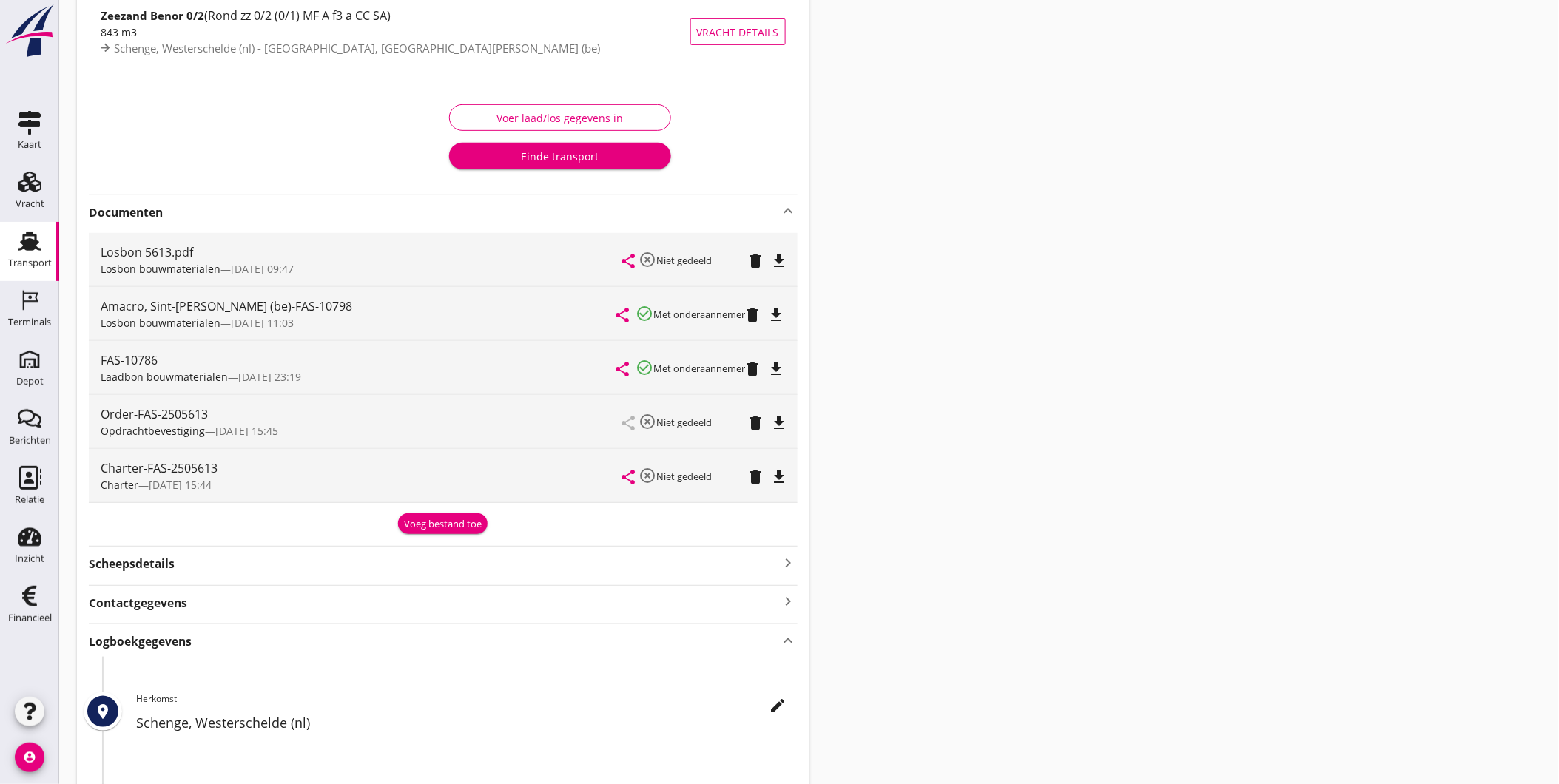
click at [901, 726] on div "Transport overzicht FAS-2505613 Amigo ([PERSON_NAME]) local_gas_station emergen…" at bounding box center [809, 490] width 1500 height 1310
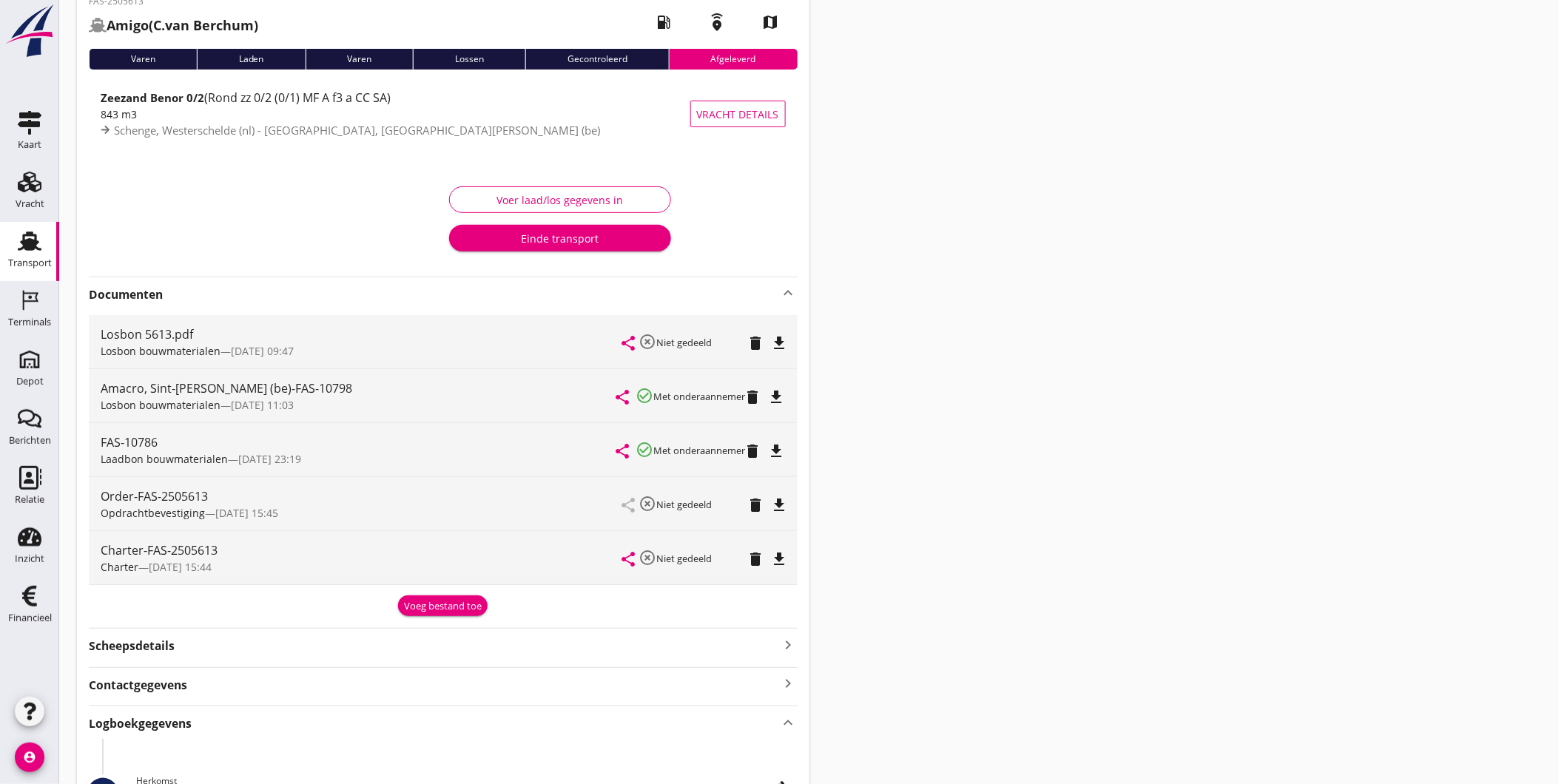
scroll to position [0, 0]
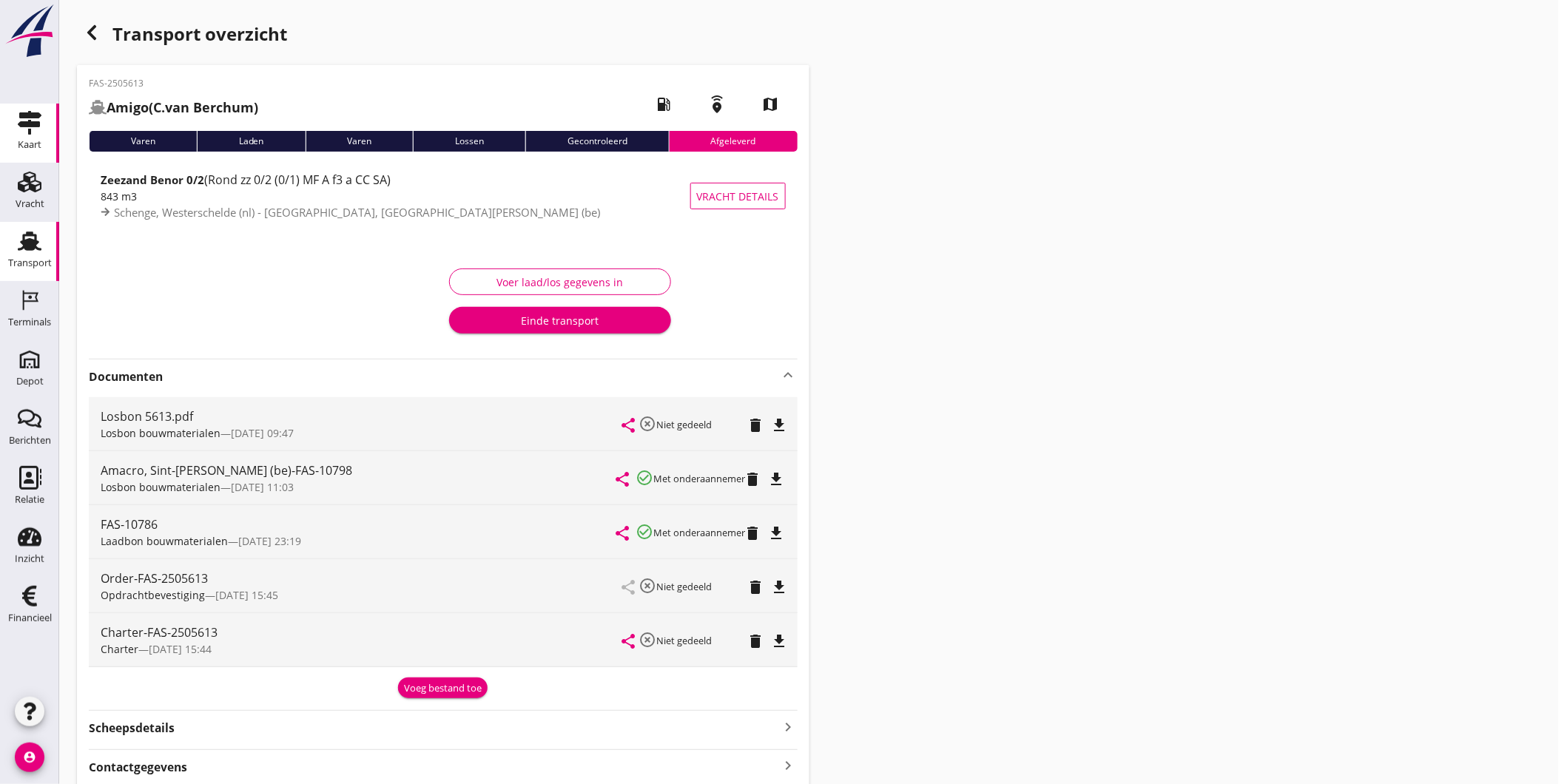
click at [4, 145] on link "Kaart Kaart" at bounding box center [29, 133] width 59 height 59
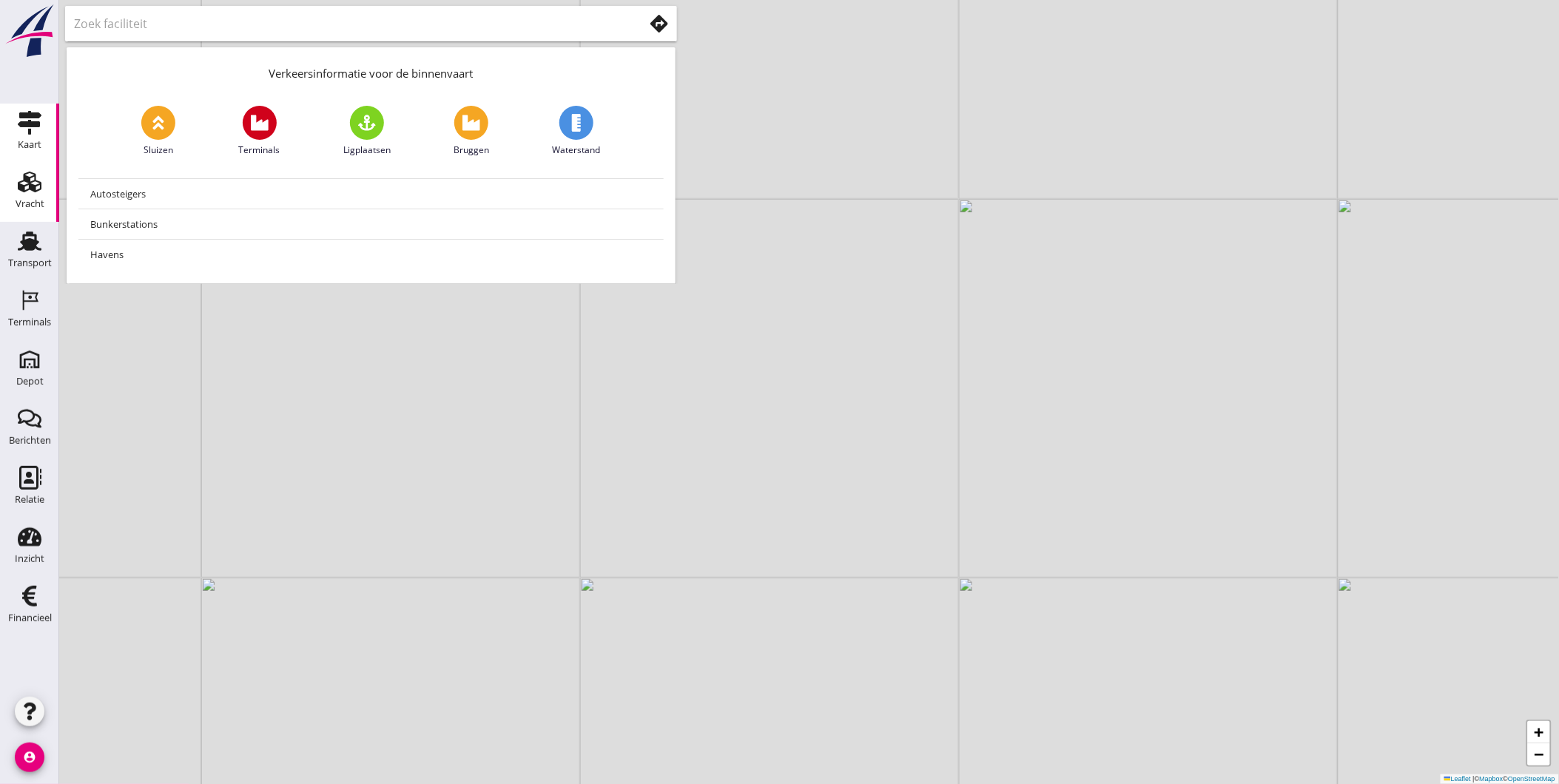
click at [35, 187] on use at bounding box center [29, 182] width 24 height 21
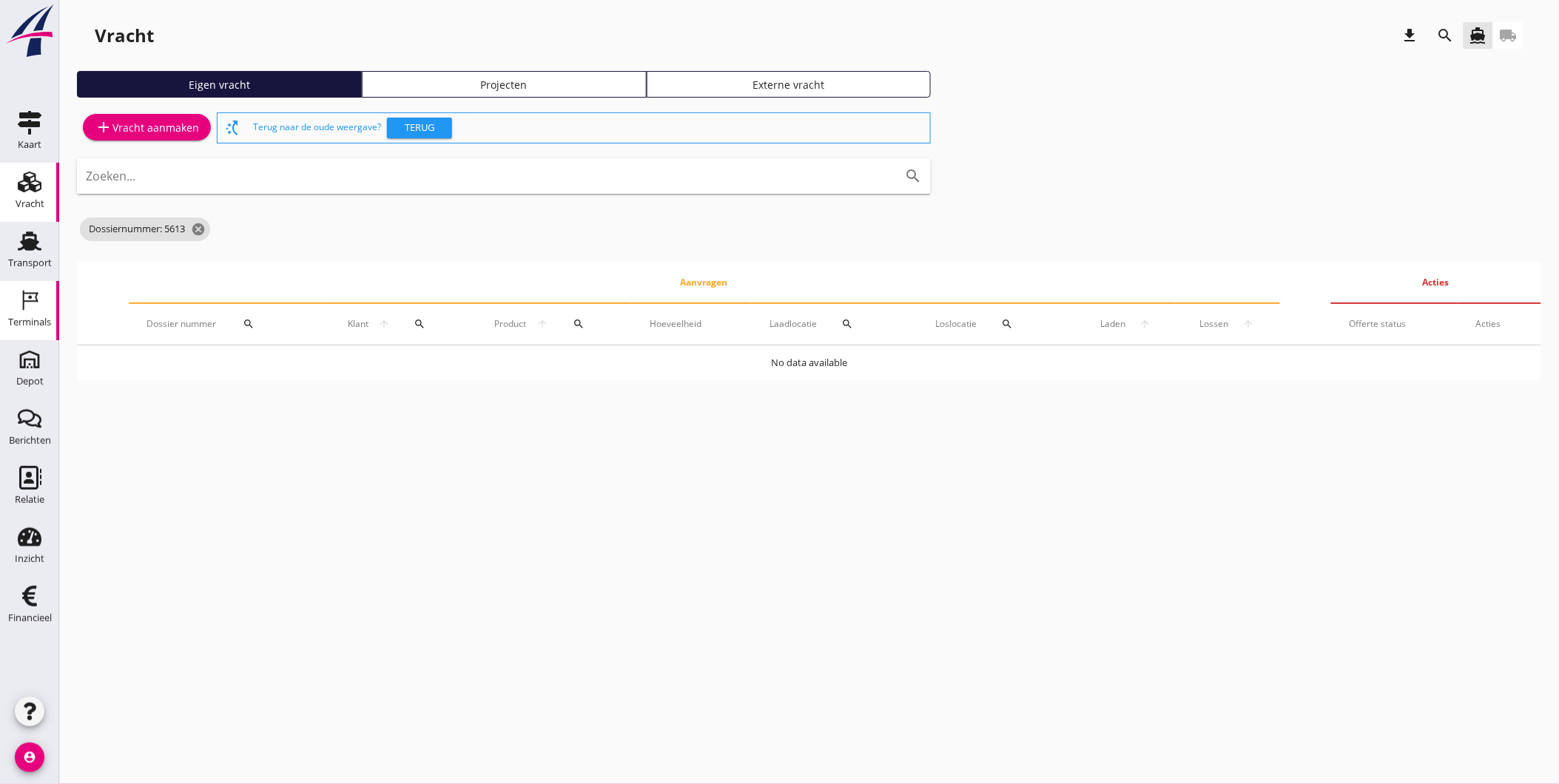
click at [29, 299] on icon "Terminals" at bounding box center [29, 300] width 24 height 24
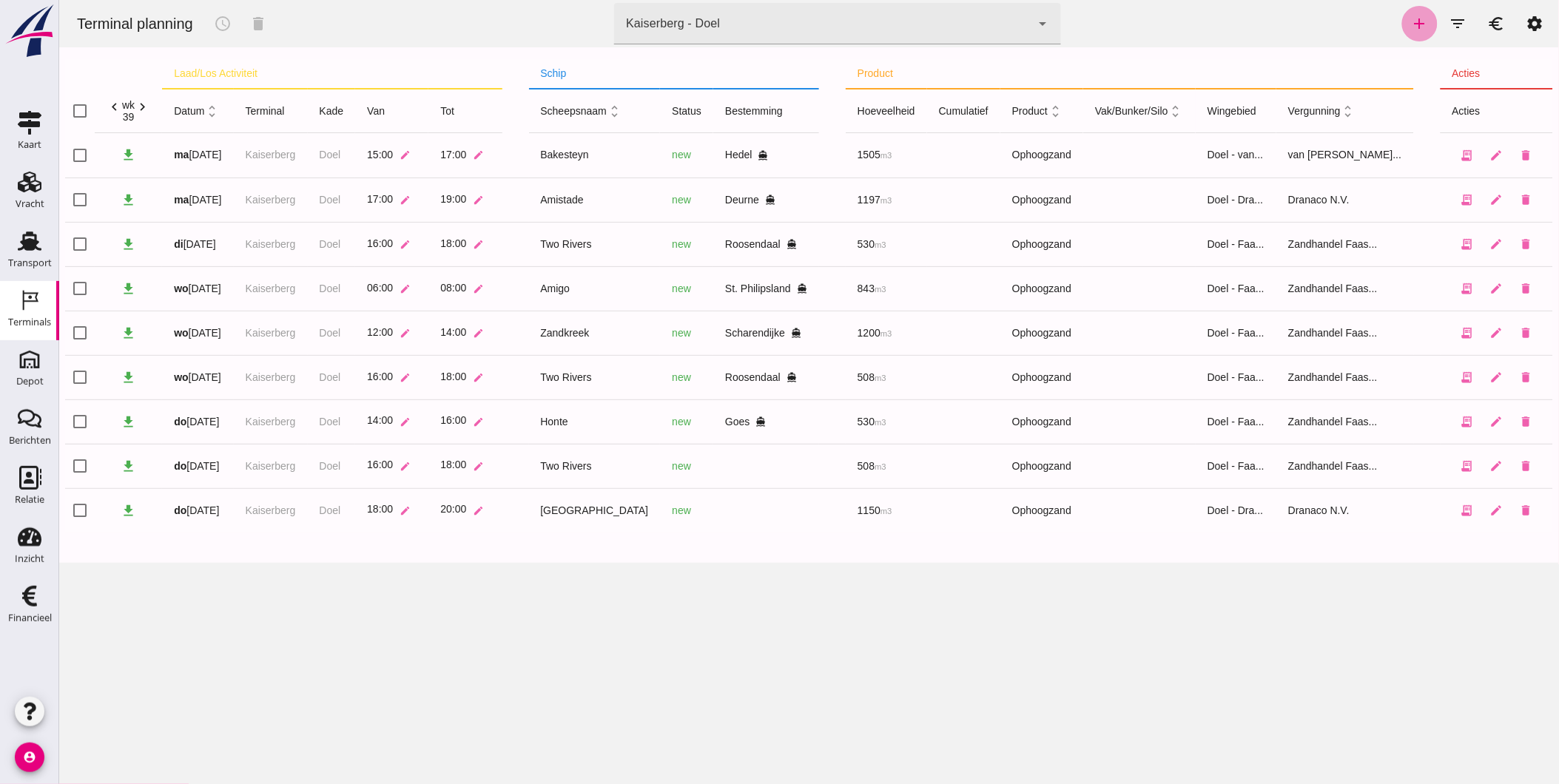
click at [1401, 11] on link "add" at bounding box center [1418, 23] width 35 height 35
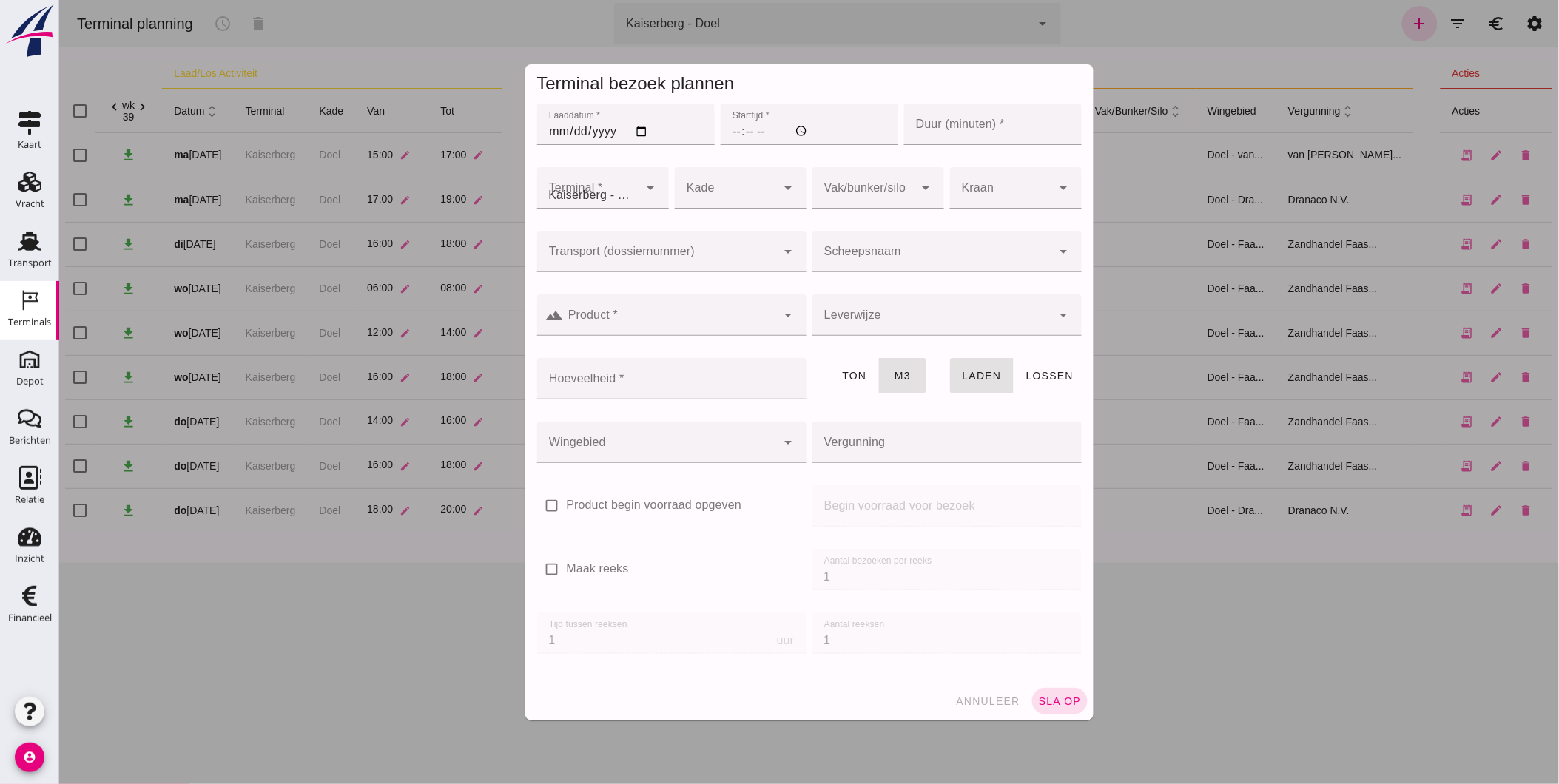
type input "Zandhandel Faasse B.V."
click at [549, 131] on input "Laaddatum *" at bounding box center [625, 124] width 178 height 42
type input "[DATE]"
type input "18:00"
click at [994, 139] on input "Duur (minuten) *" at bounding box center [991, 124] width 178 height 42
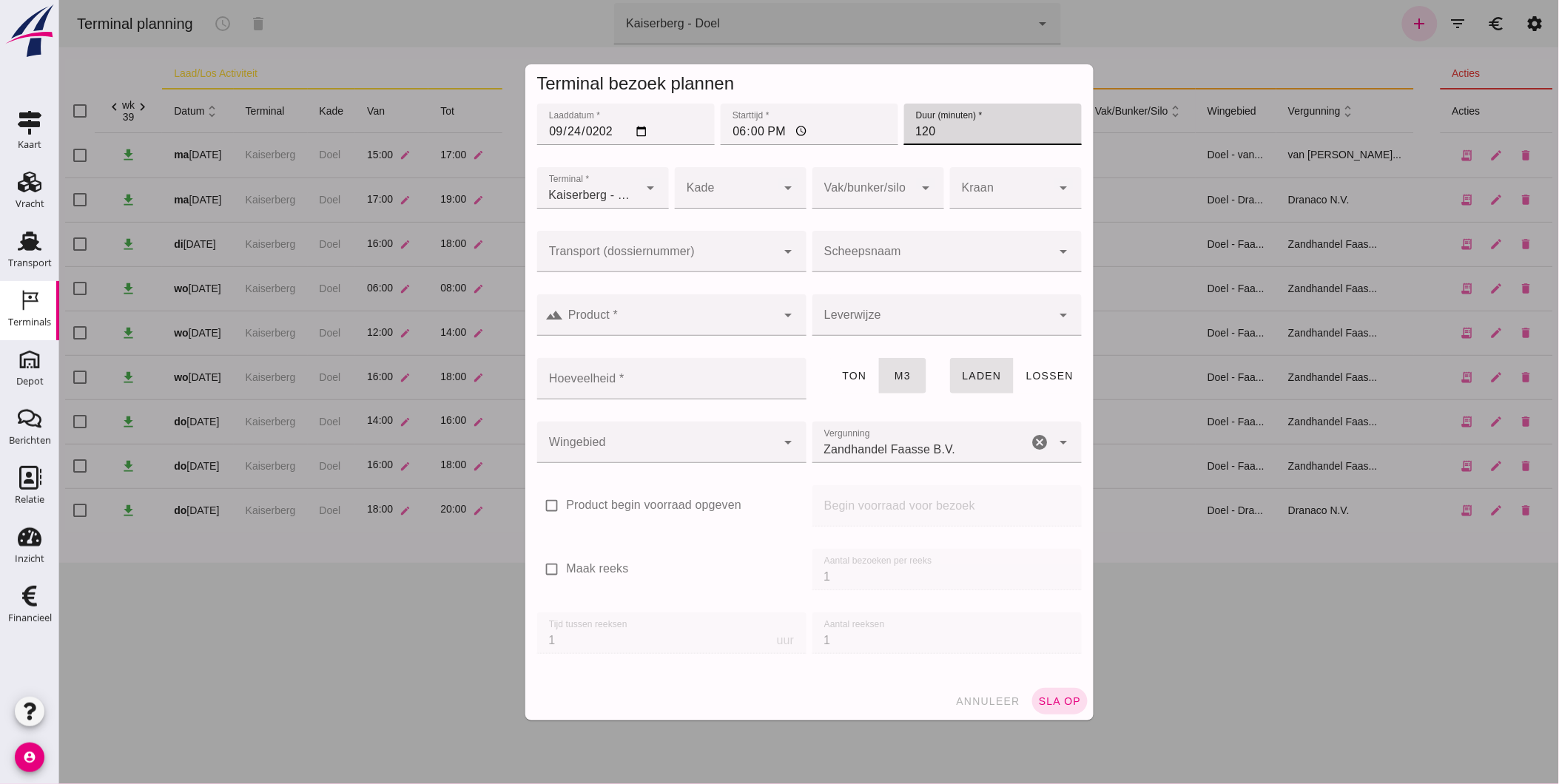
type input "120"
click at [699, 183] on div at bounding box center [724, 188] width 102 height 42
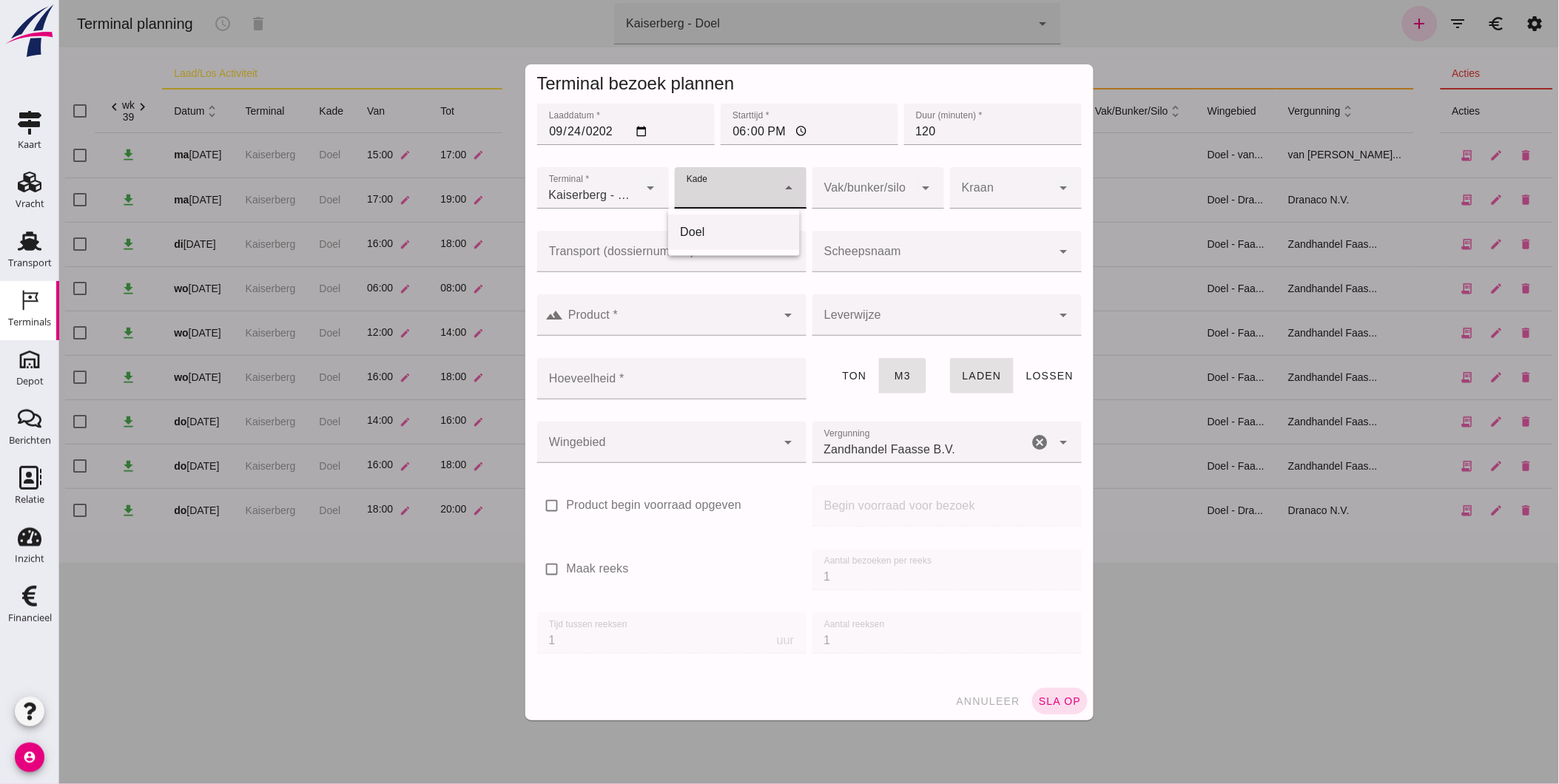
drag, startPoint x: 742, startPoint y: 232, endPoint x: 705, endPoint y: 205, distance: 45.8
click at [741, 230] on div "Doel" at bounding box center [733, 232] width 108 height 18
type input "11"
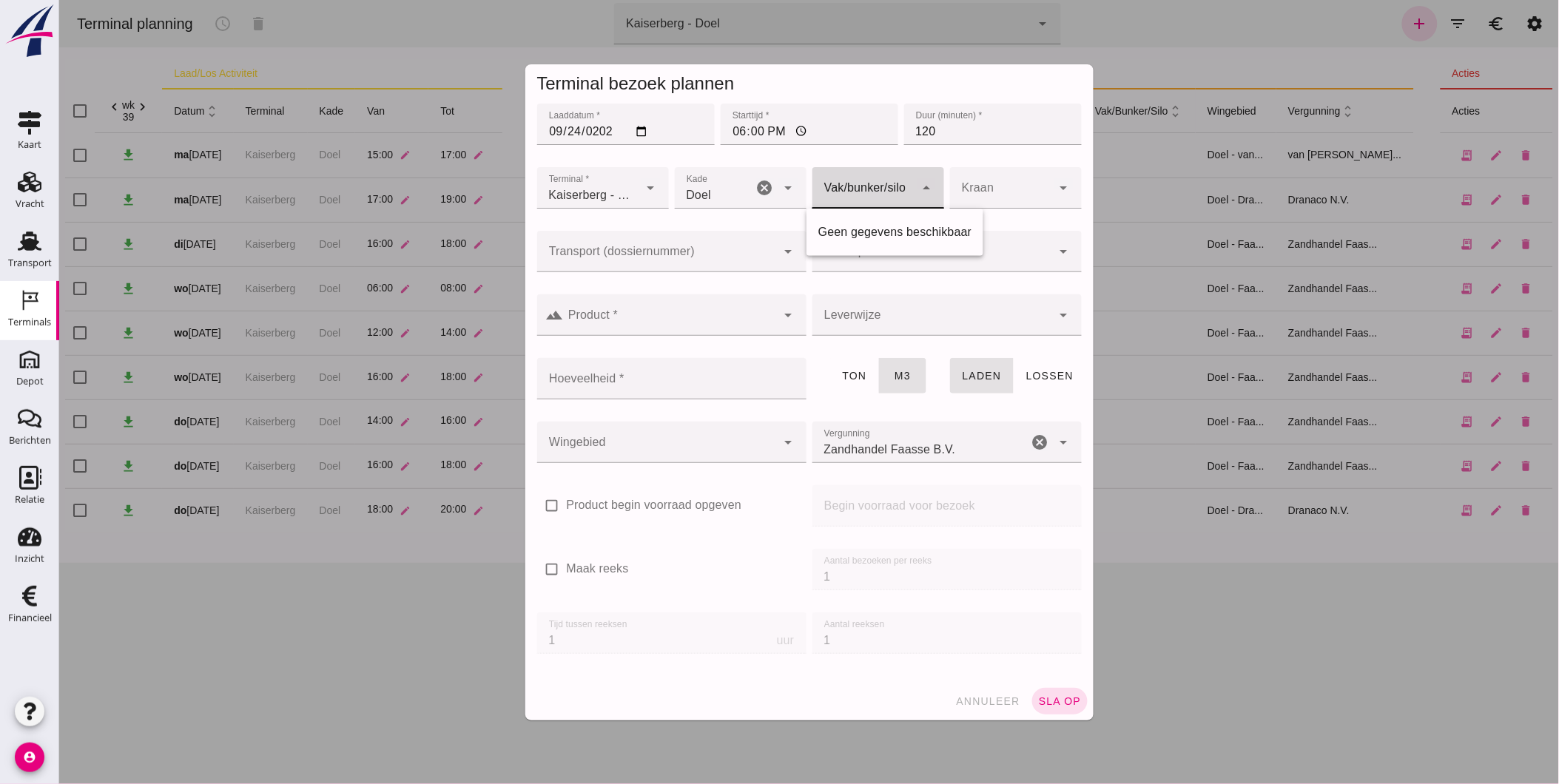
click at [841, 191] on div at bounding box center [862, 188] width 102 height 42
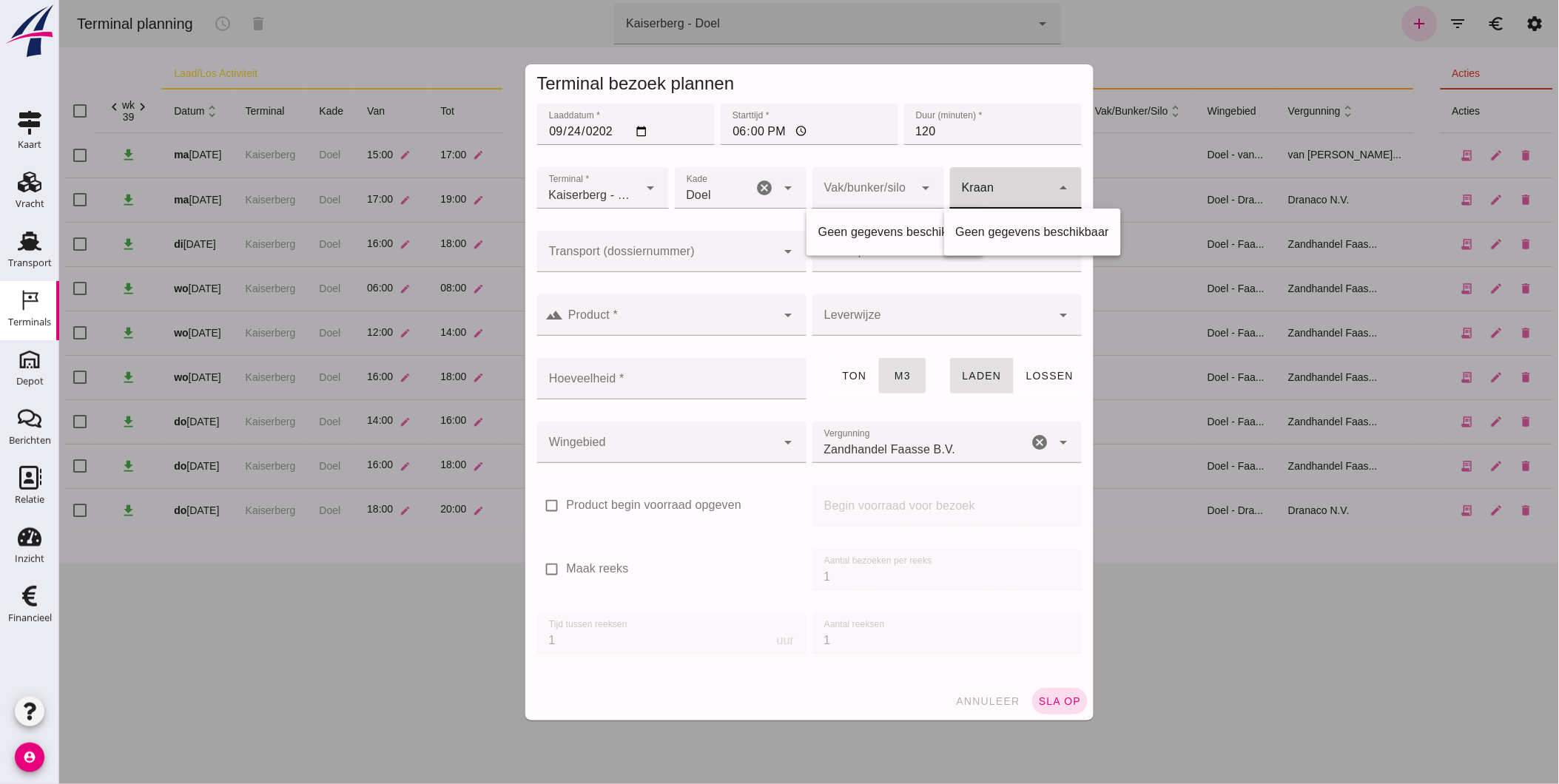
click at [982, 195] on div at bounding box center [1000, 188] width 102 height 42
click at [732, 252] on input "Transport (dossiernummer)" at bounding box center [656, 258] width 240 height 18
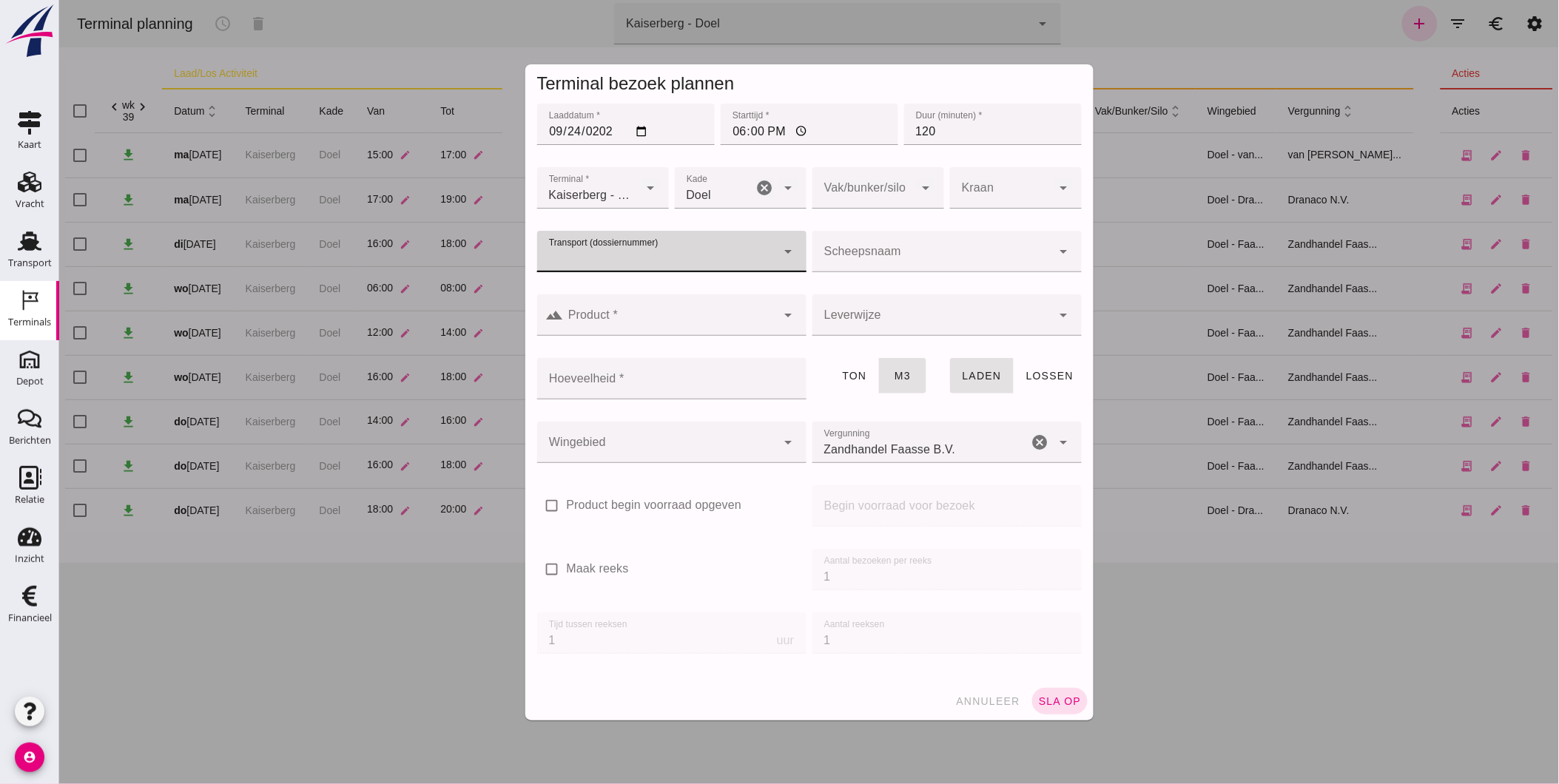
click at [883, 260] on input "Scheepsnaam" at bounding box center [932, 258] width 240 height 18
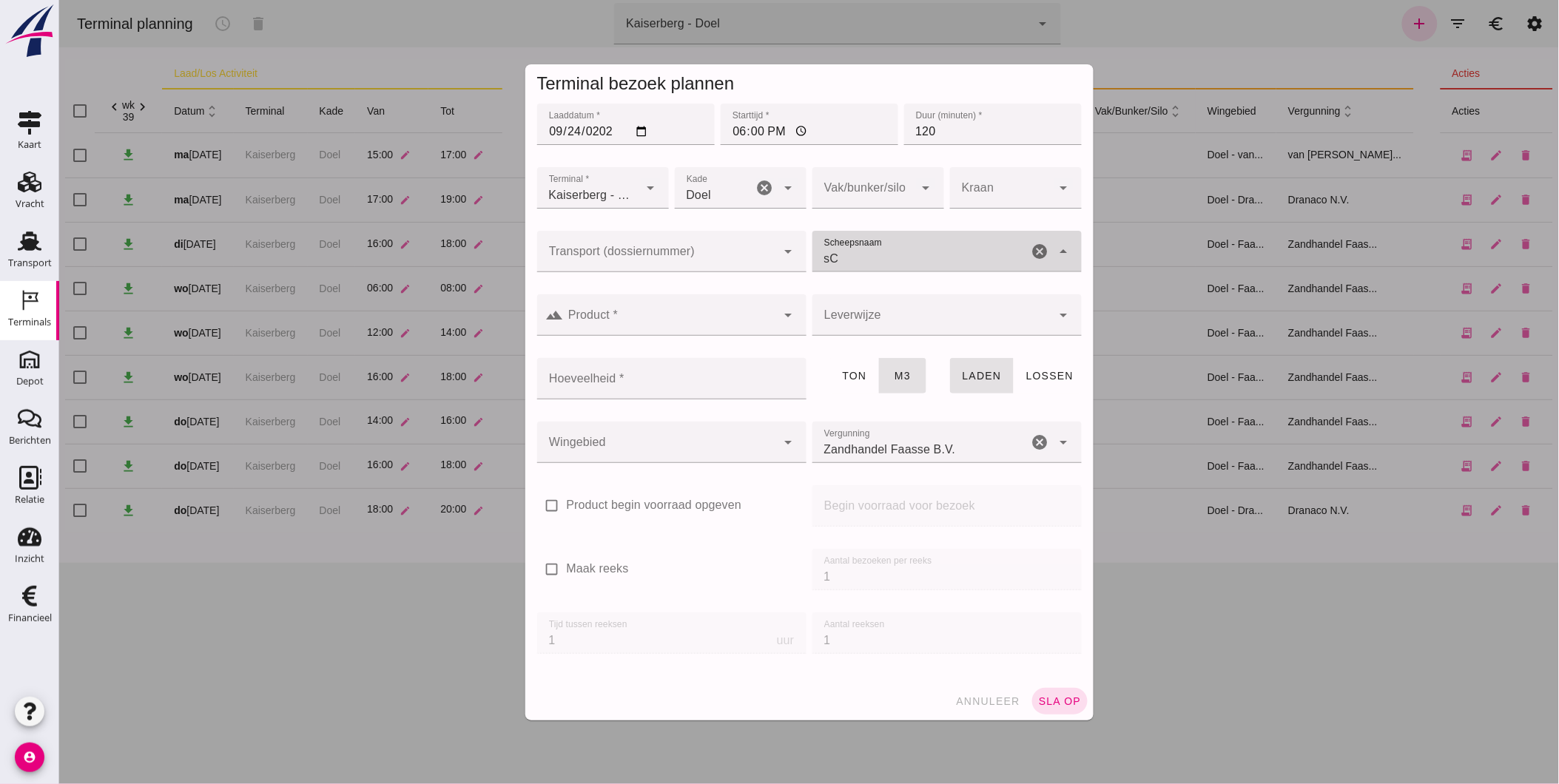
type input "s"
click at [888, 320] on div "Scaldis" at bounding box center [952, 325] width 221 height 18
type input "Scaldis"
type input "930"
type input "Scaldis"
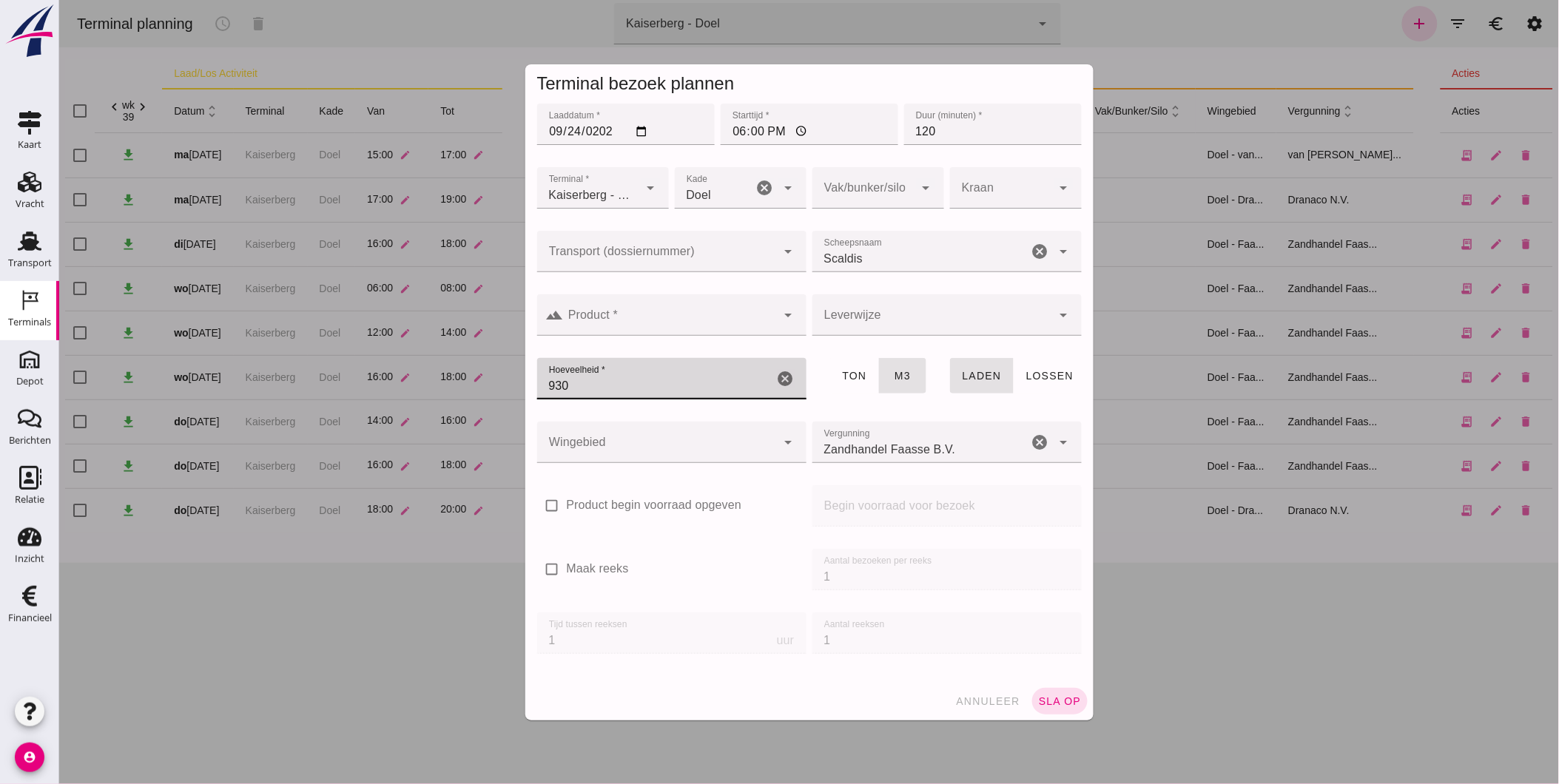
drag, startPoint x: 660, startPoint y: 390, endPoint x: 458, endPoint y: 415, distance: 203.5
click at [458, 415] on div "Terminal bezoek plannen Laaddatum * Laaddatum * [DATE] Starttijd * Starttijd * …" at bounding box center [808, 392] width 1500 height 784
type input "800"
click at [718, 444] on div at bounding box center [656, 443] width 240 height 42
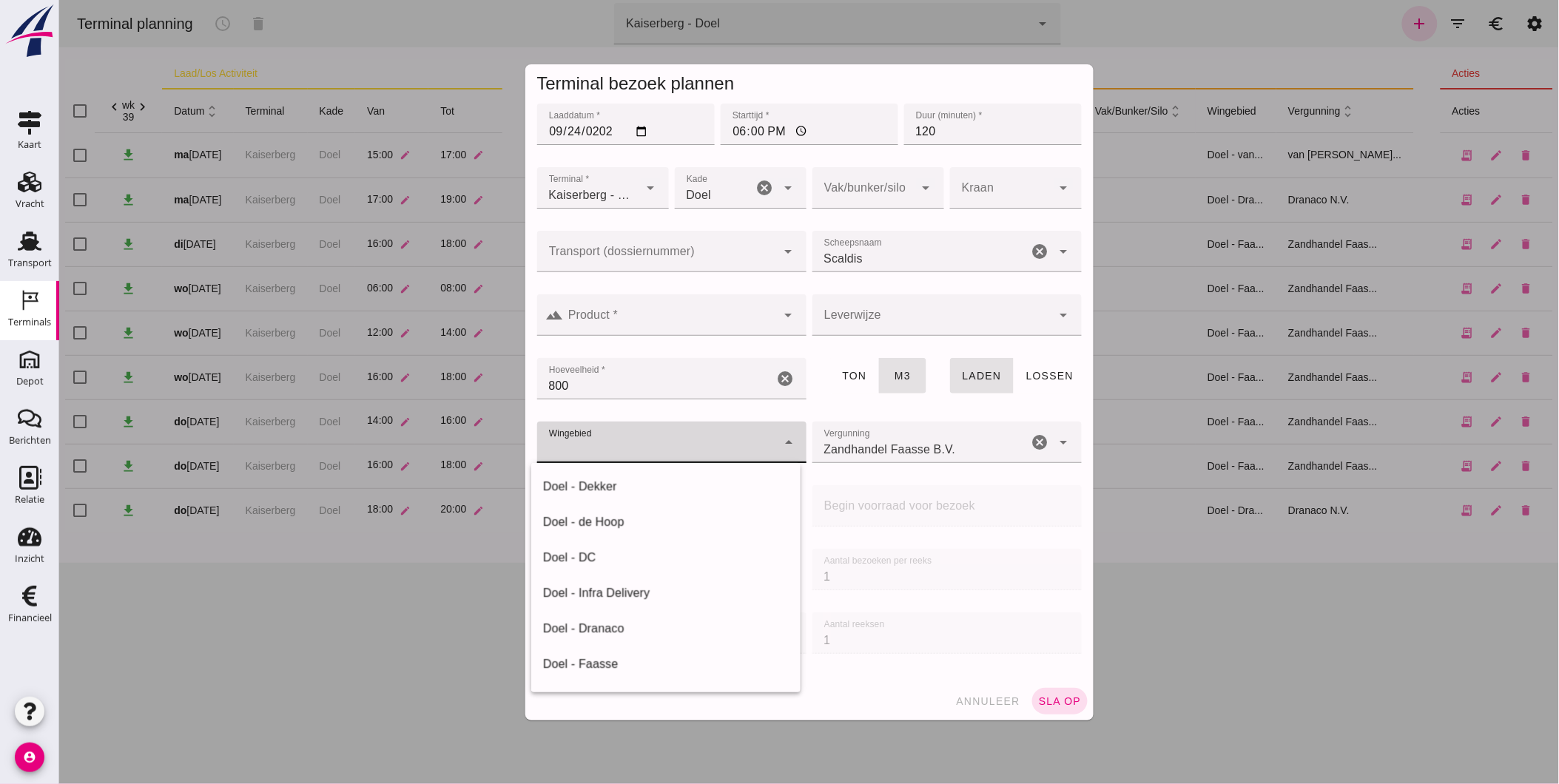
click at [632, 520] on div "Doel - de Hoop" at bounding box center [664, 522] width 245 height 18
type input "193"
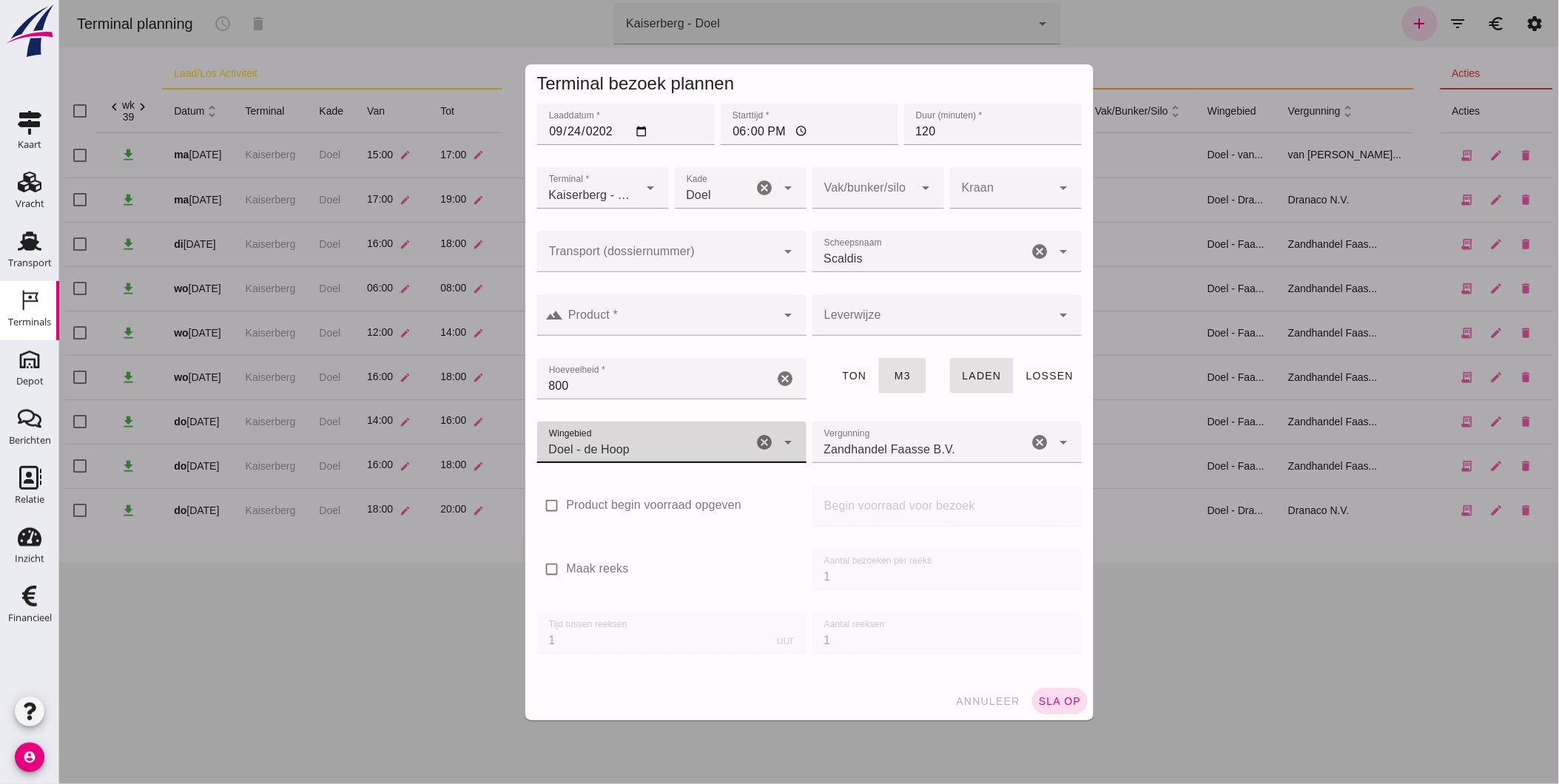
click at [914, 449] on input "Zandhandel Faasse B.V." at bounding box center [919, 449] width 216 height 18
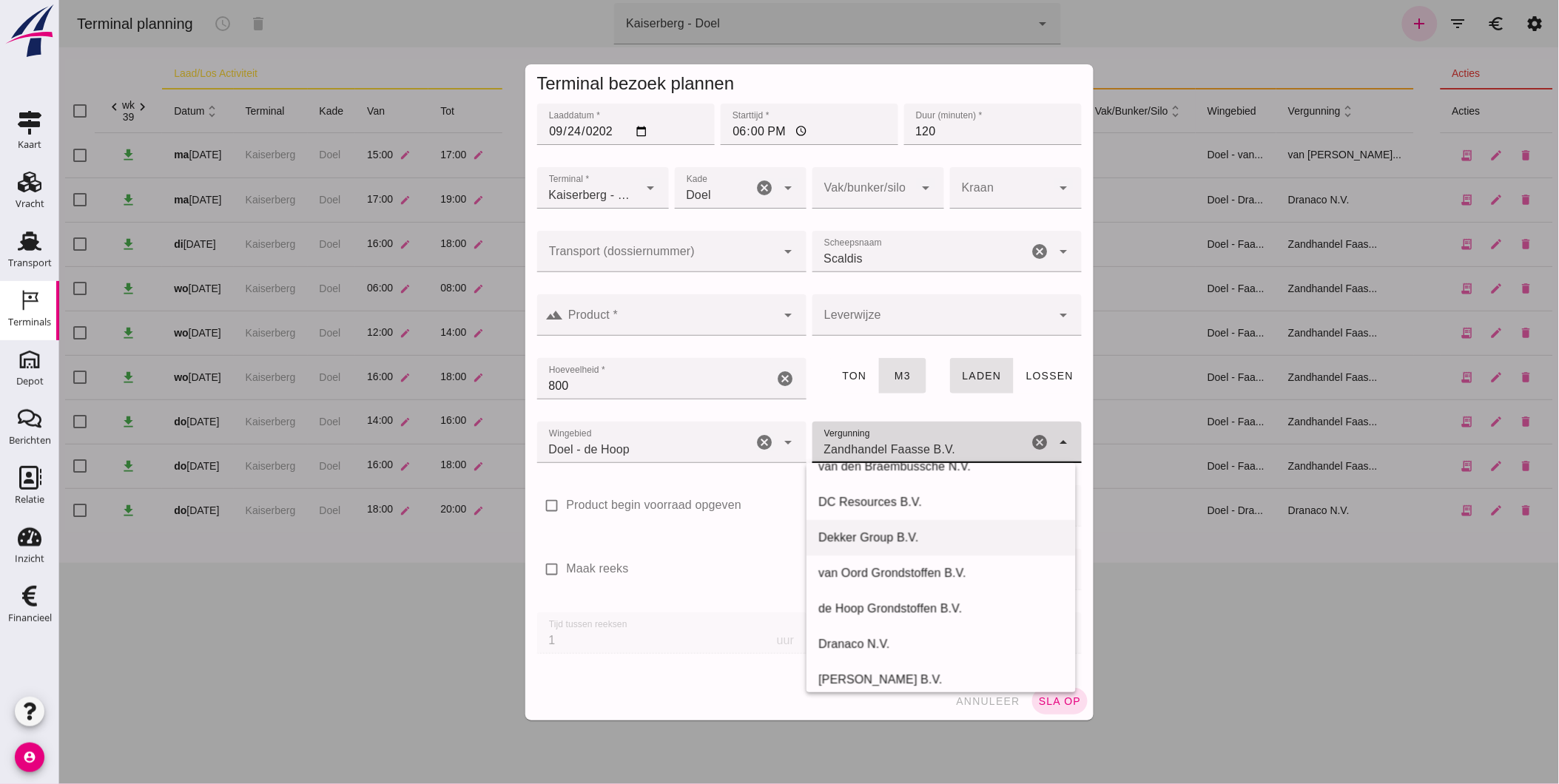
scroll to position [82, 0]
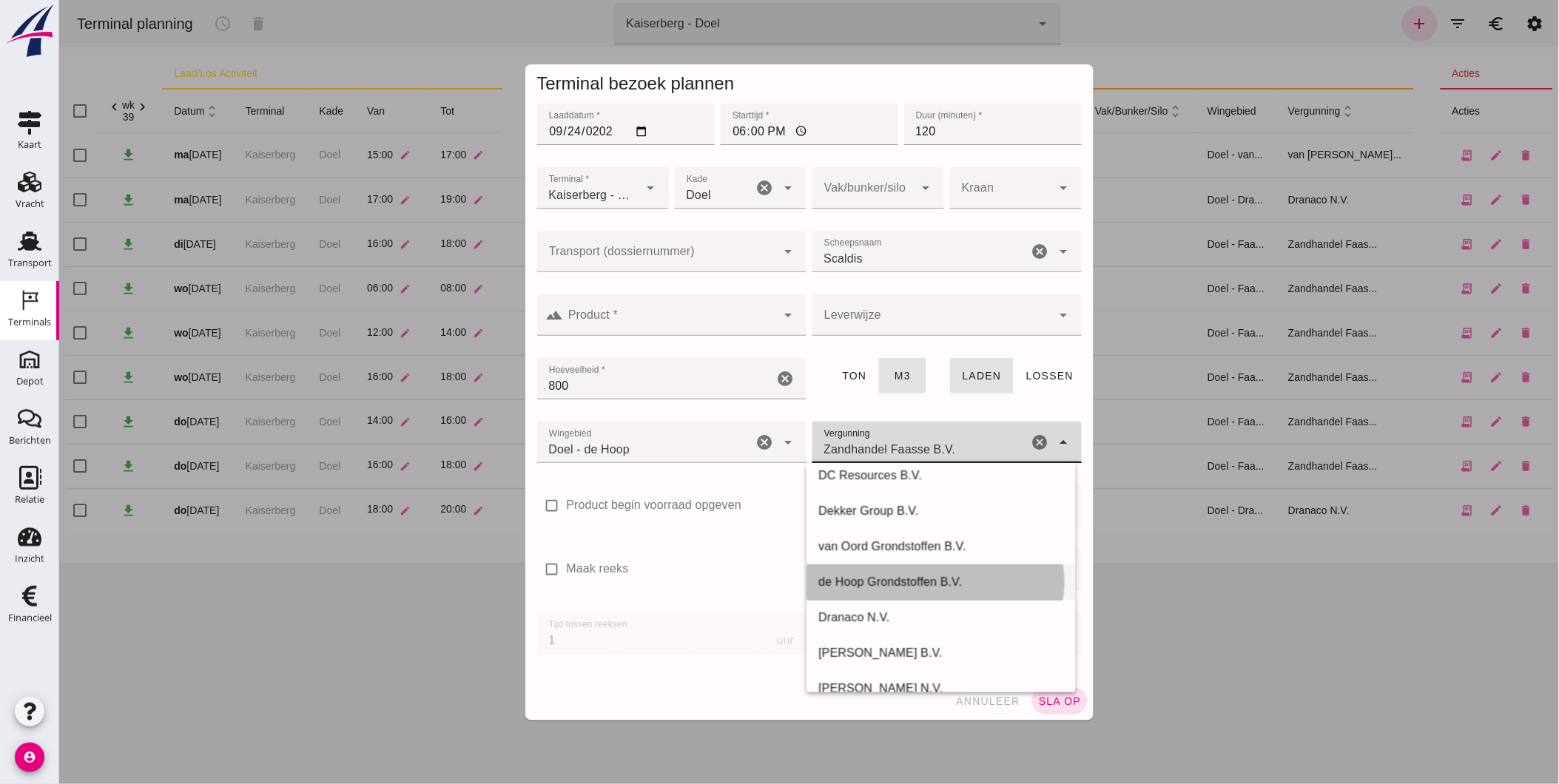
click at [923, 583] on div "de Hoop Grondstoffen B.V." at bounding box center [940, 582] width 245 height 18
type input "de Hoop Grondstoffen B.V."
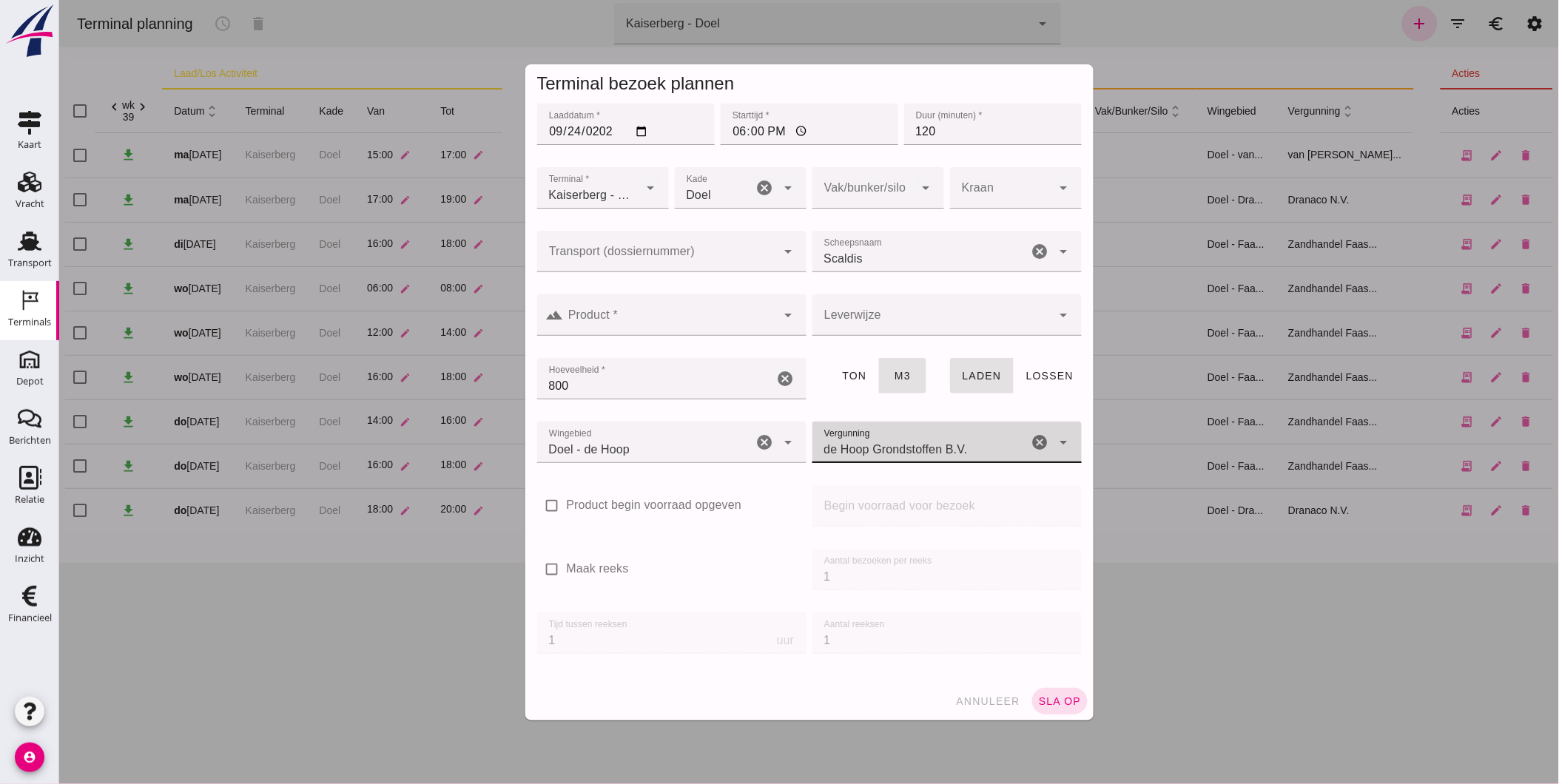
click at [734, 329] on input "Product *" at bounding box center [669, 322] width 213 height 18
click at [979, 91] on div "Terminal bezoek plannen" at bounding box center [808, 84] width 545 height 25
click at [991, 700] on span "annuleer" at bounding box center [987, 701] width 65 height 11
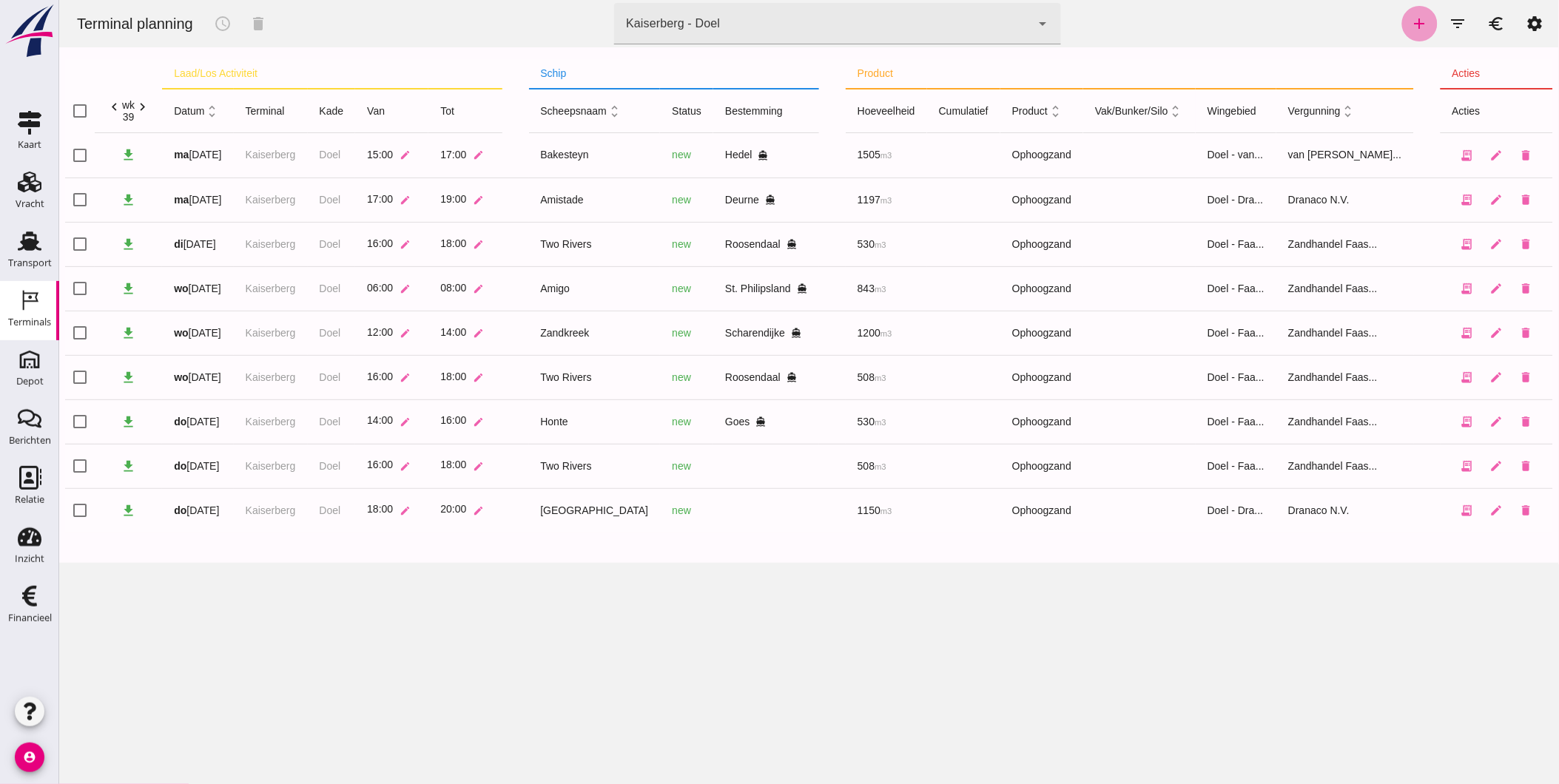
click at [1416, 27] on link "add" at bounding box center [1418, 23] width 35 height 35
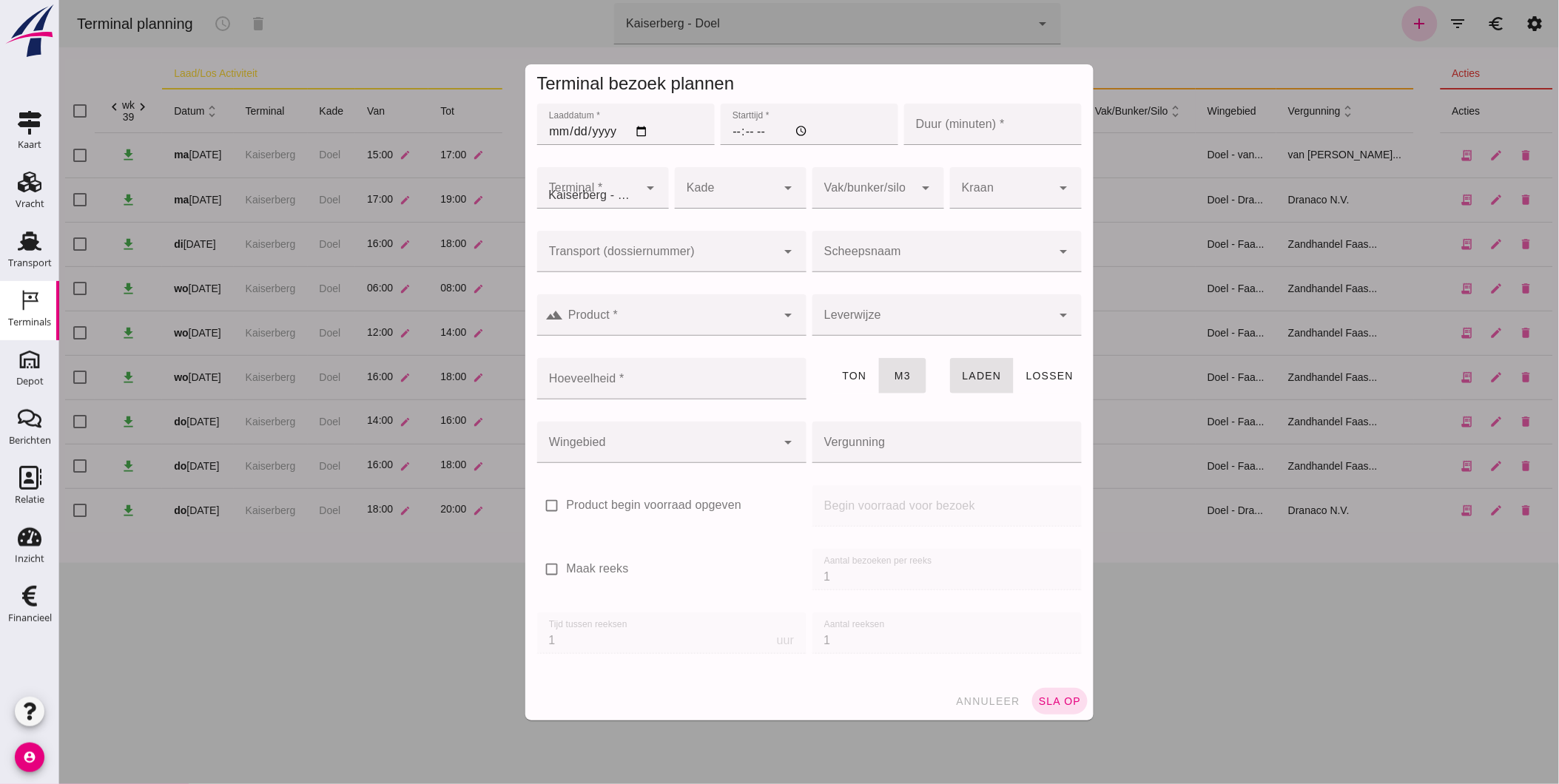
type input "Zandhandel Faasse B.V."
click at [626, 127] on input "Laaddatum *" at bounding box center [625, 124] width 178 height 42
type input "[PHONE_NUMBER]"
type input "[DATE]"
click at [567, 128] on input "[DATE]" at bounding box center [625, 124] width 178 height 42
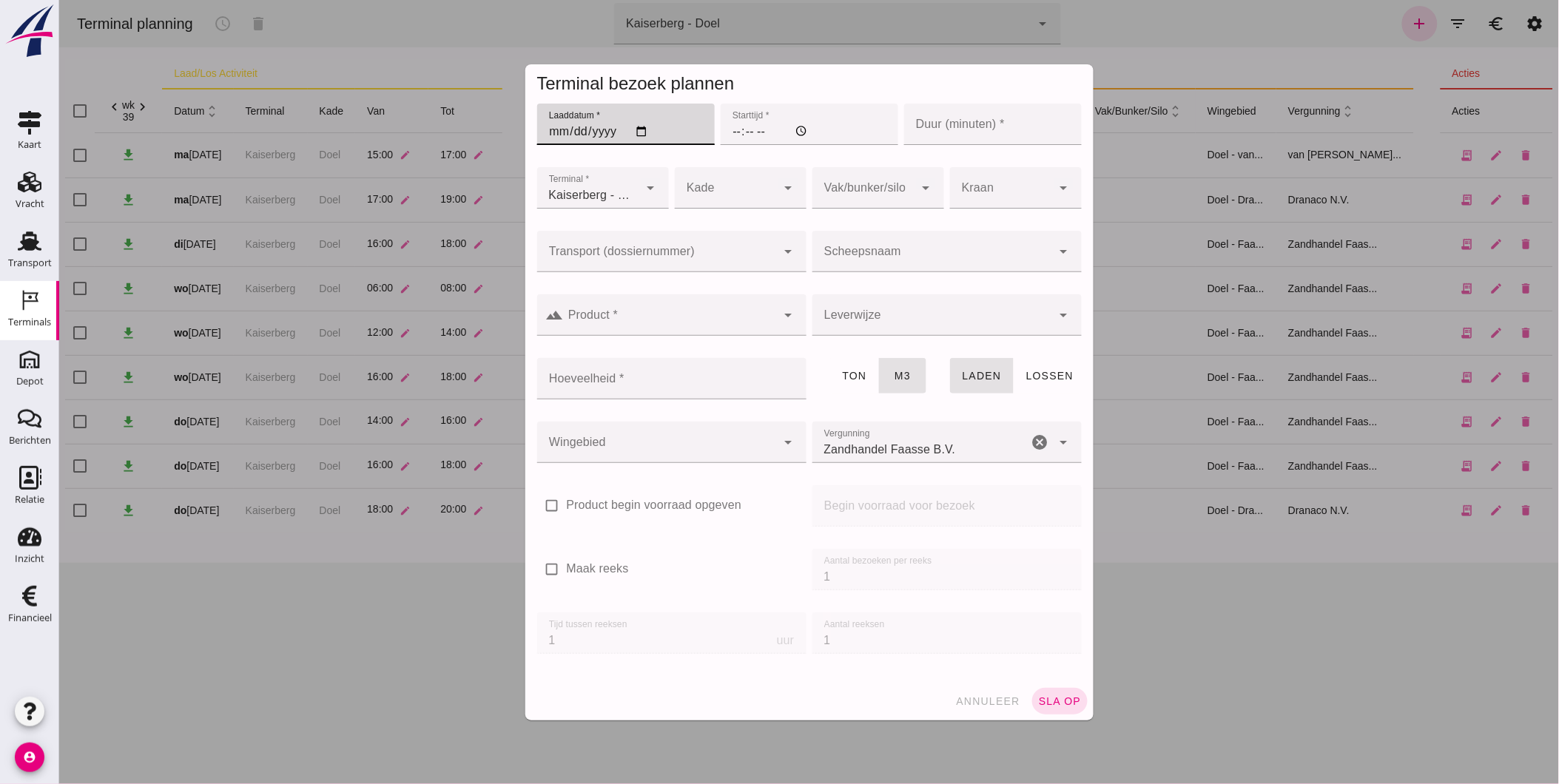
type input "[DATE]"
click at [729, 128] on input "Starttijd *" at bounding box center [808, 124] width 178 height 42
type input "18:00"
click at [964, 131] on input "Duur (minuten) *" at bounding box center [991, 124] width 178 height 42
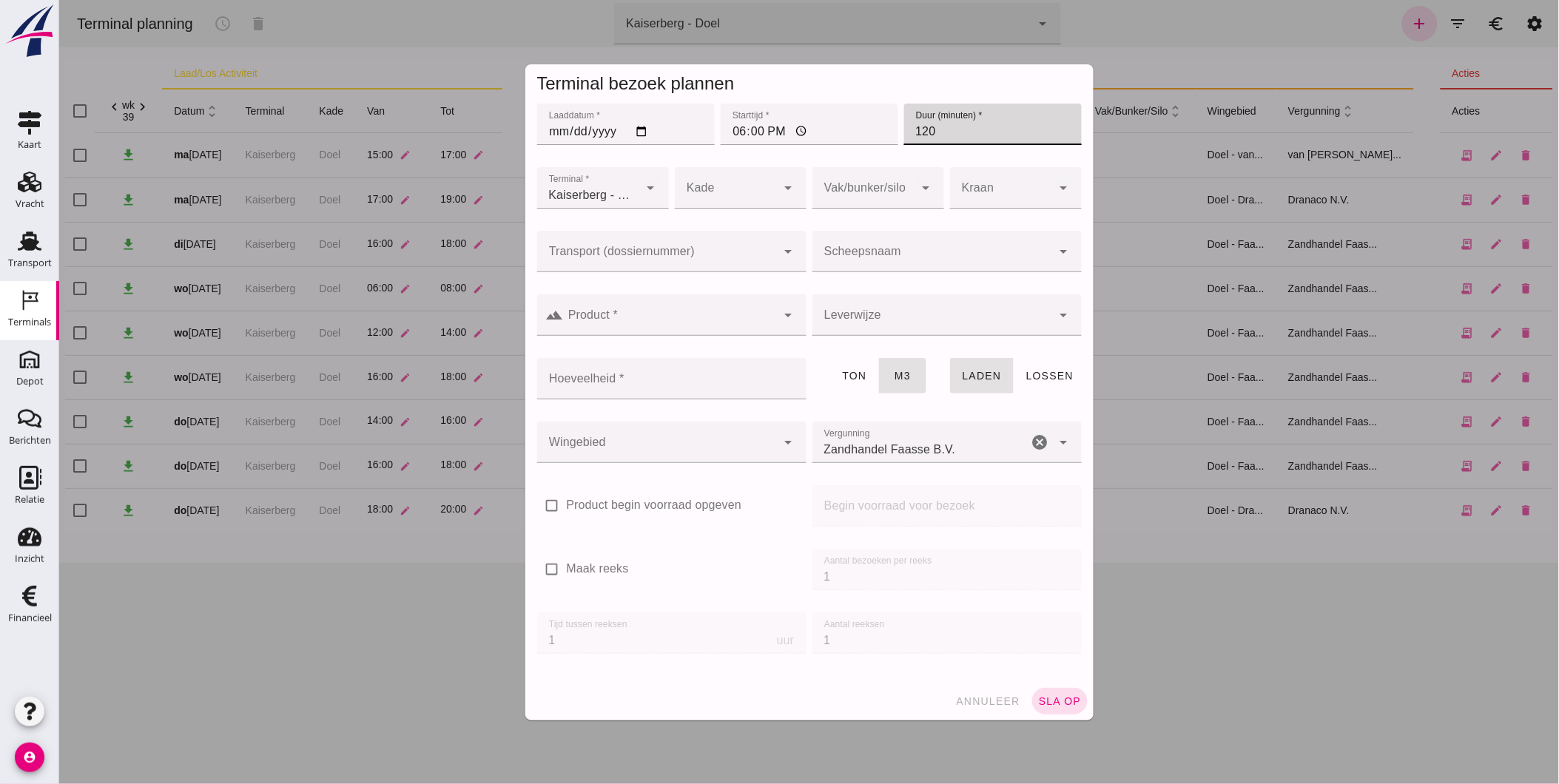
type input "120"
click at [706, 197] on div at bounding box center [724, 188] width 102 height 42
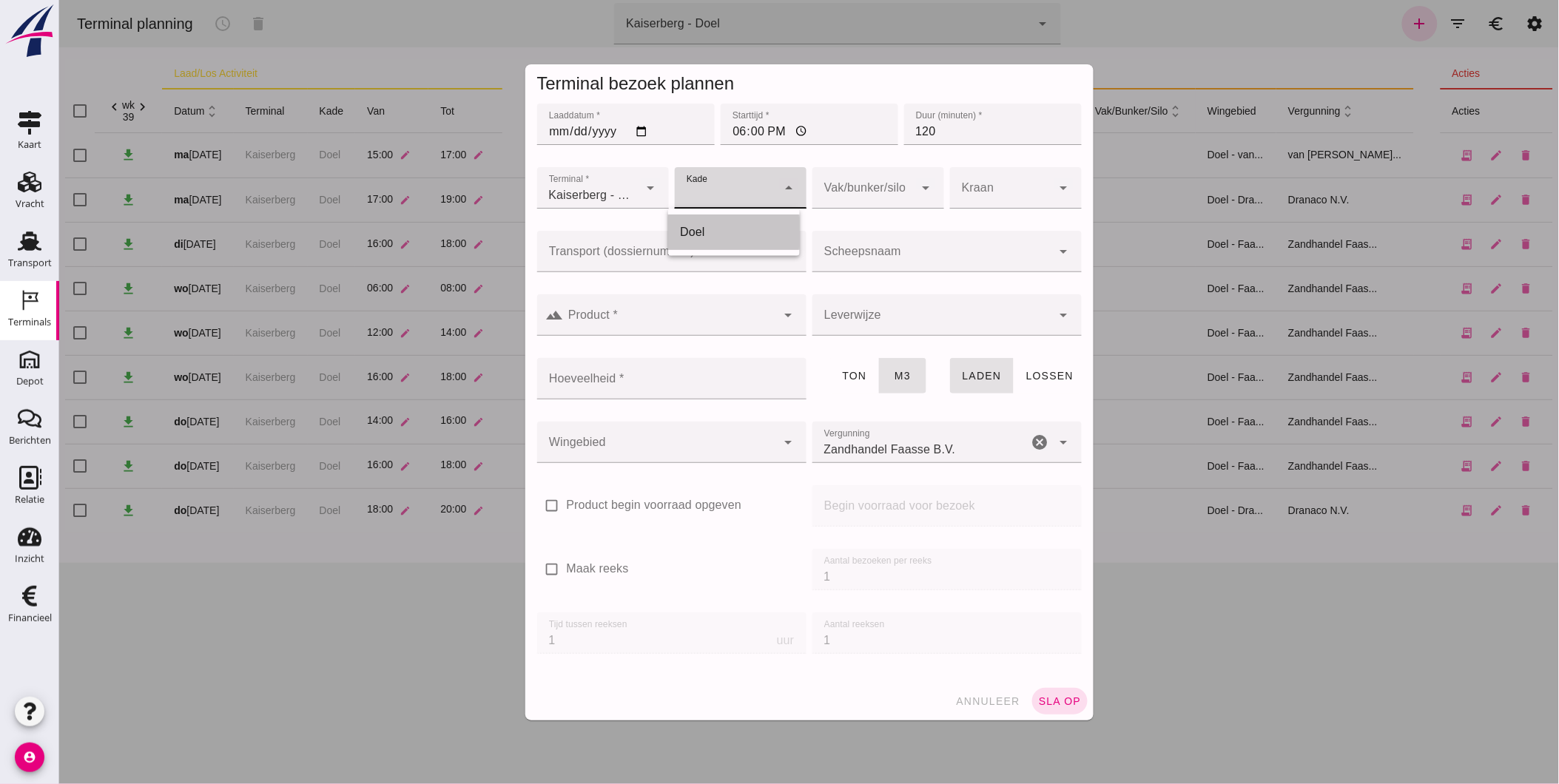
click at [713, 221] on div "Doel" at bounding box center [733, 232] width 132 height 35
type input "11"
click at [841, 187] on div at bounding box center [862, 188] width 102 height 42
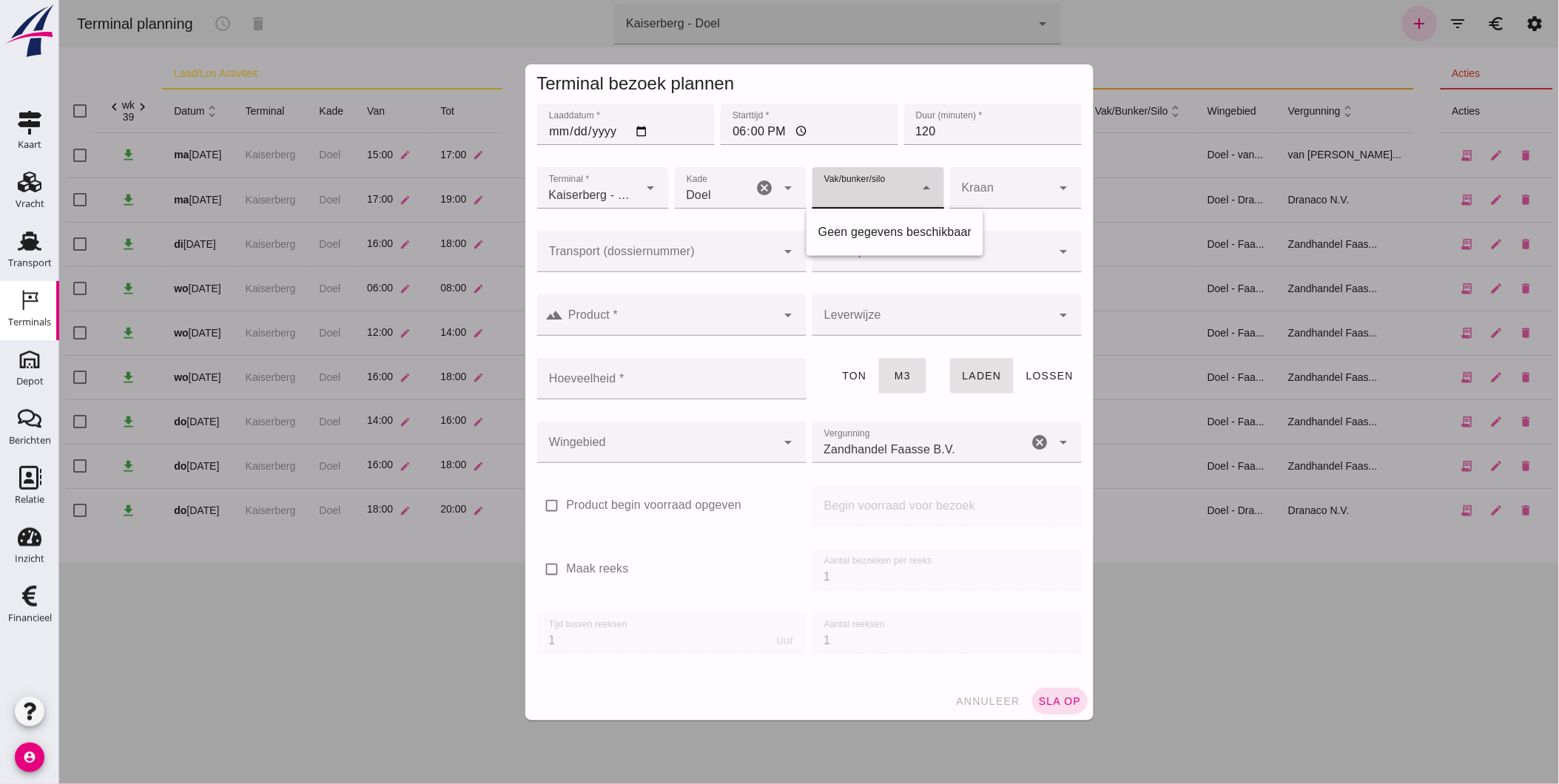
click at [841, 187] on div at bounding box center [862, 188] width 102 height 42
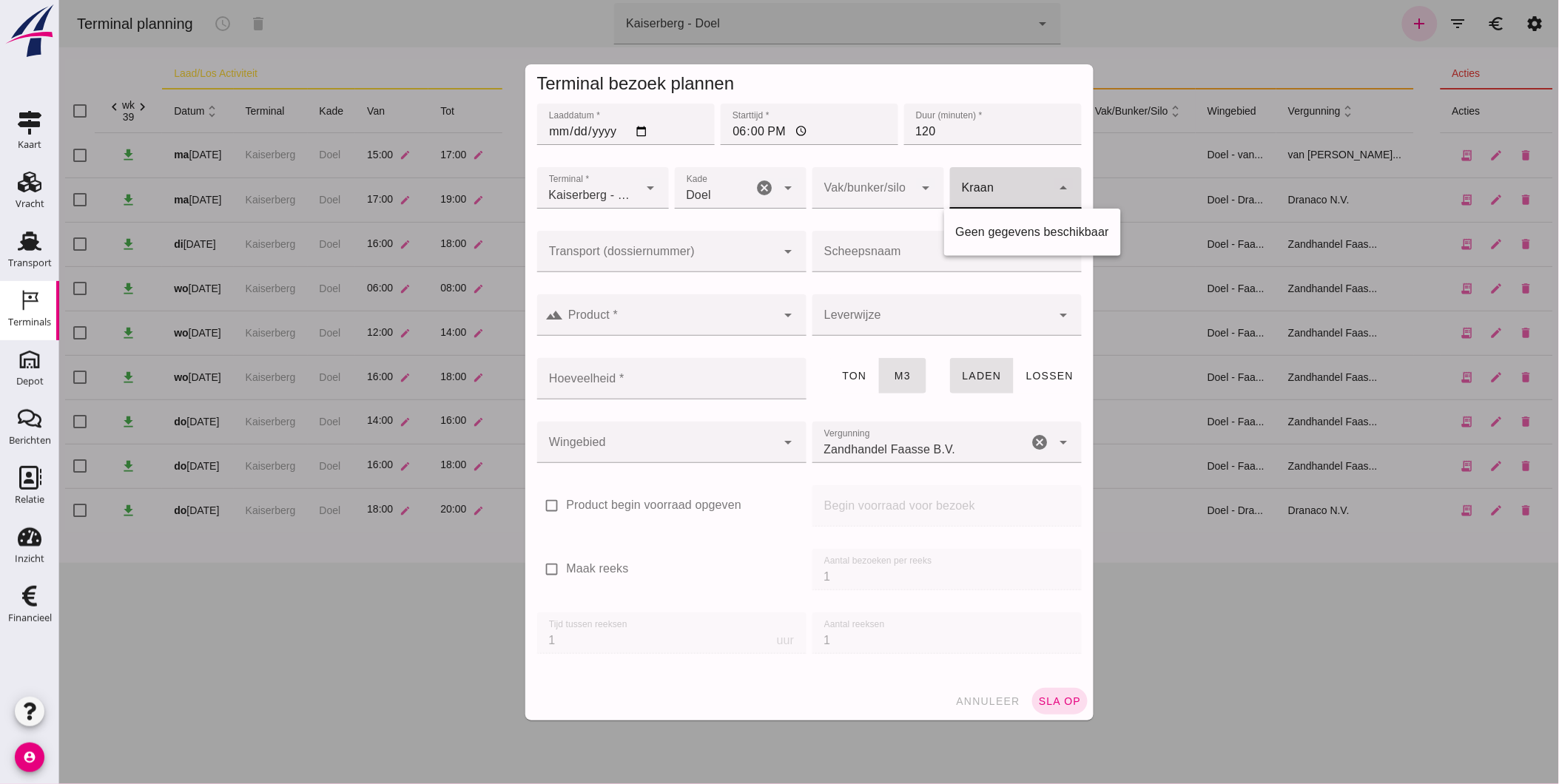
click at [988, 189] on div at bounding box center [1000, 188] width 102 height 42
click at [663, 249] on div at bounding box center [656, 252] width 240 height 42
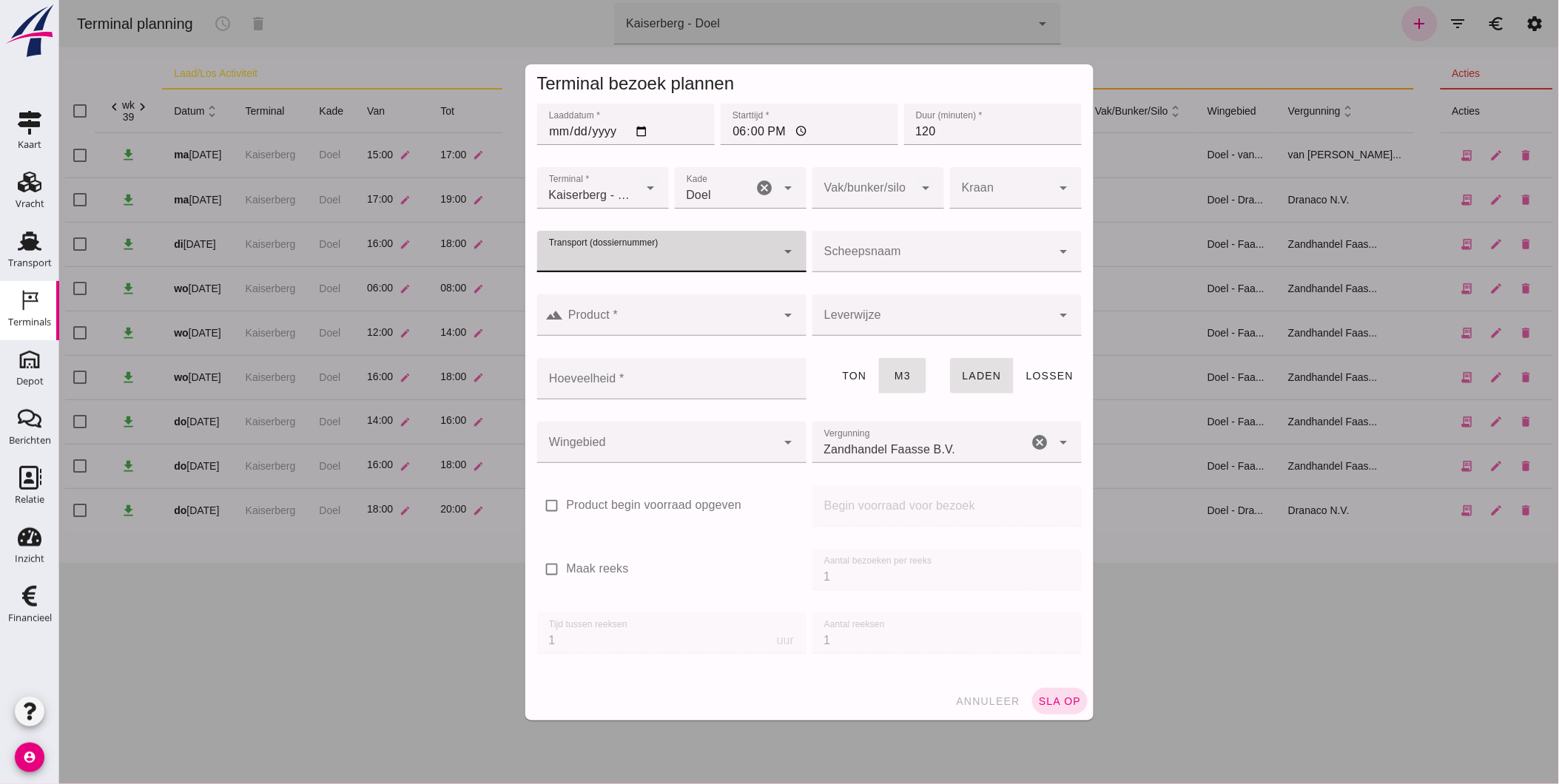
click at [915, 245] on div at bounding box center [932, 252] width 240 height 42
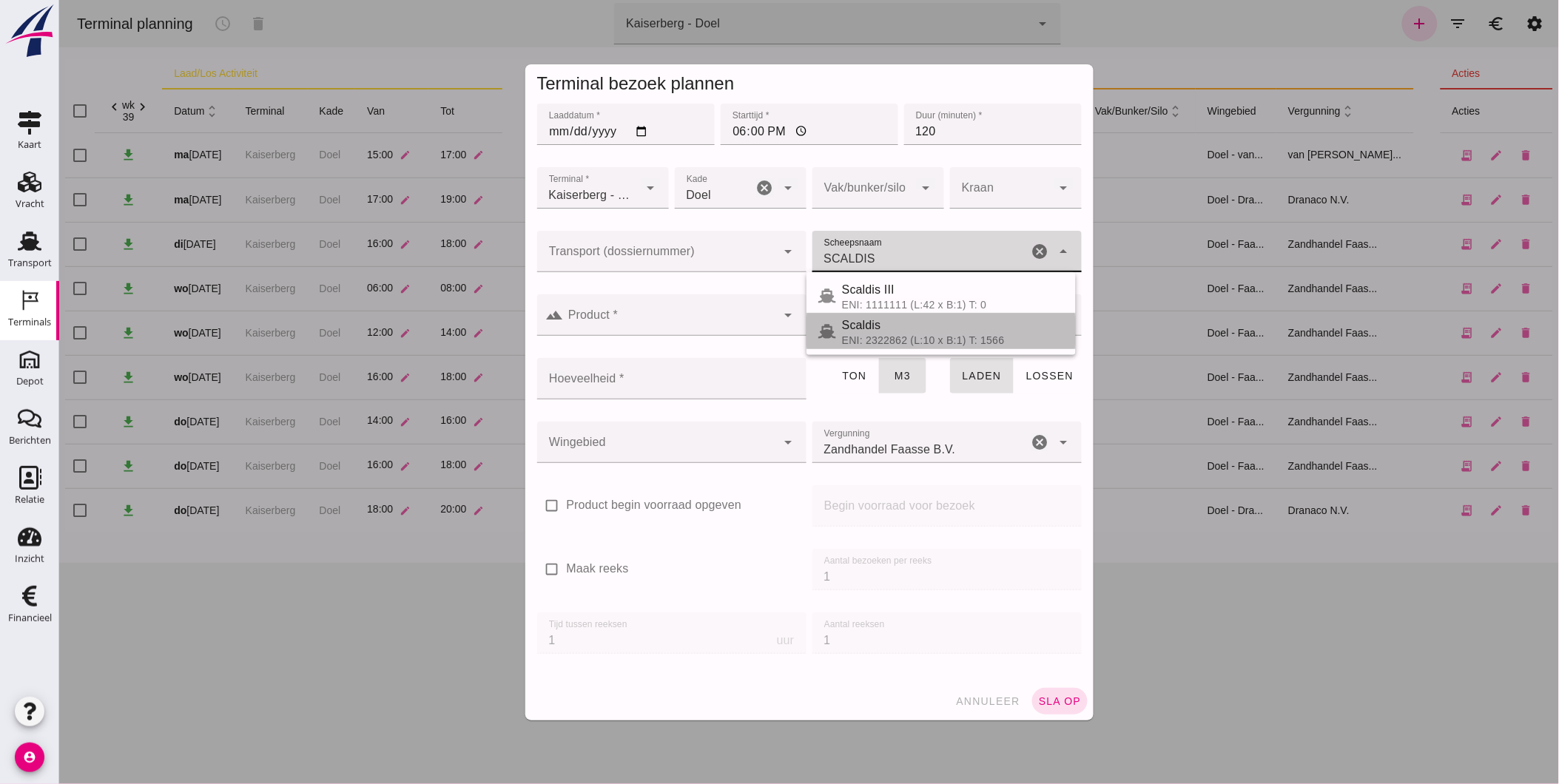
click at [919, 326] on div "Scaldis" at bounding box center [952, 325] width 221 height 18
type input "Scaldis"
type input "930"
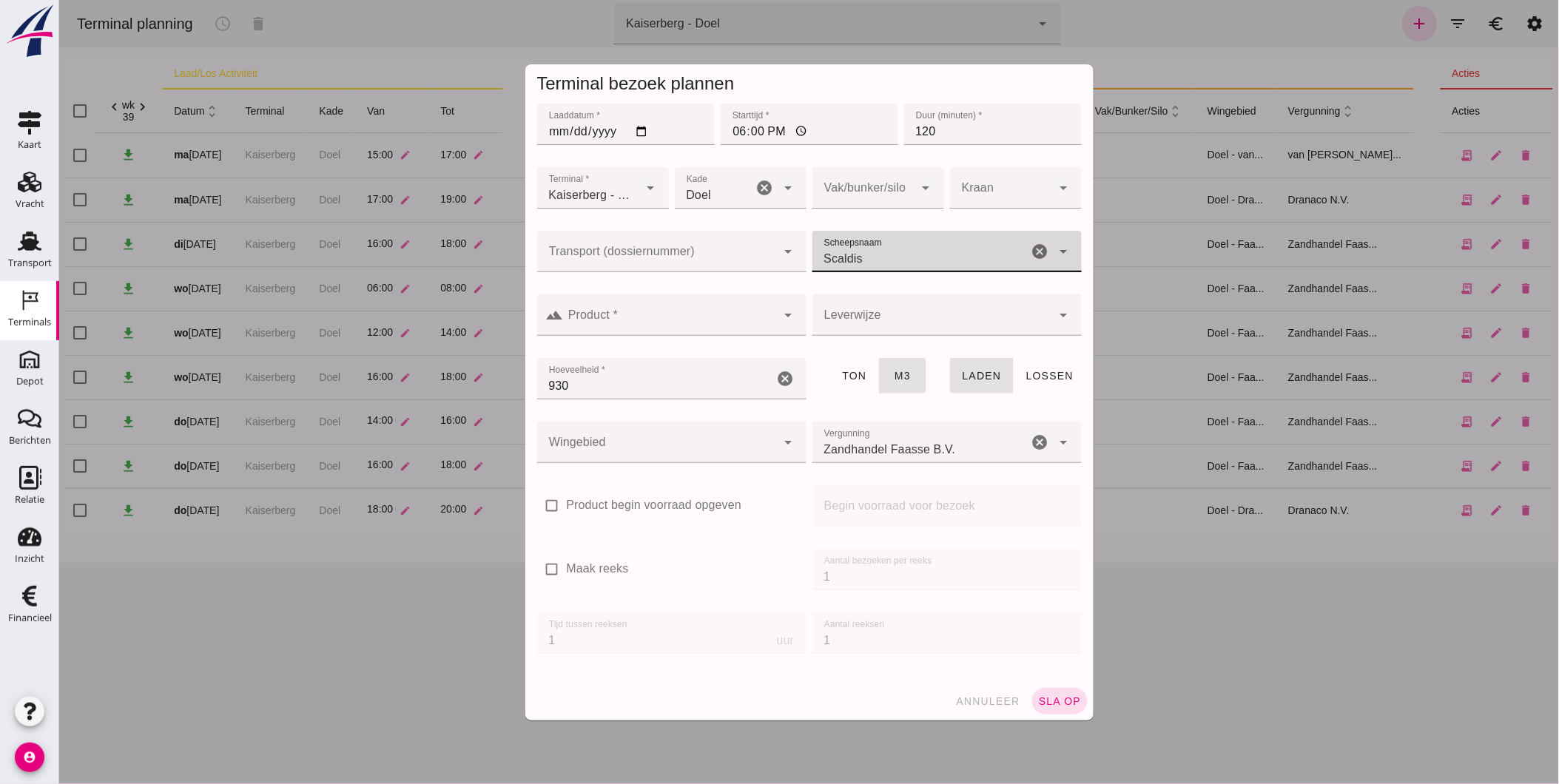
type input "Scaldis"
click at [895, 308] on div at bounding box center [932, 316] width 240 height 42
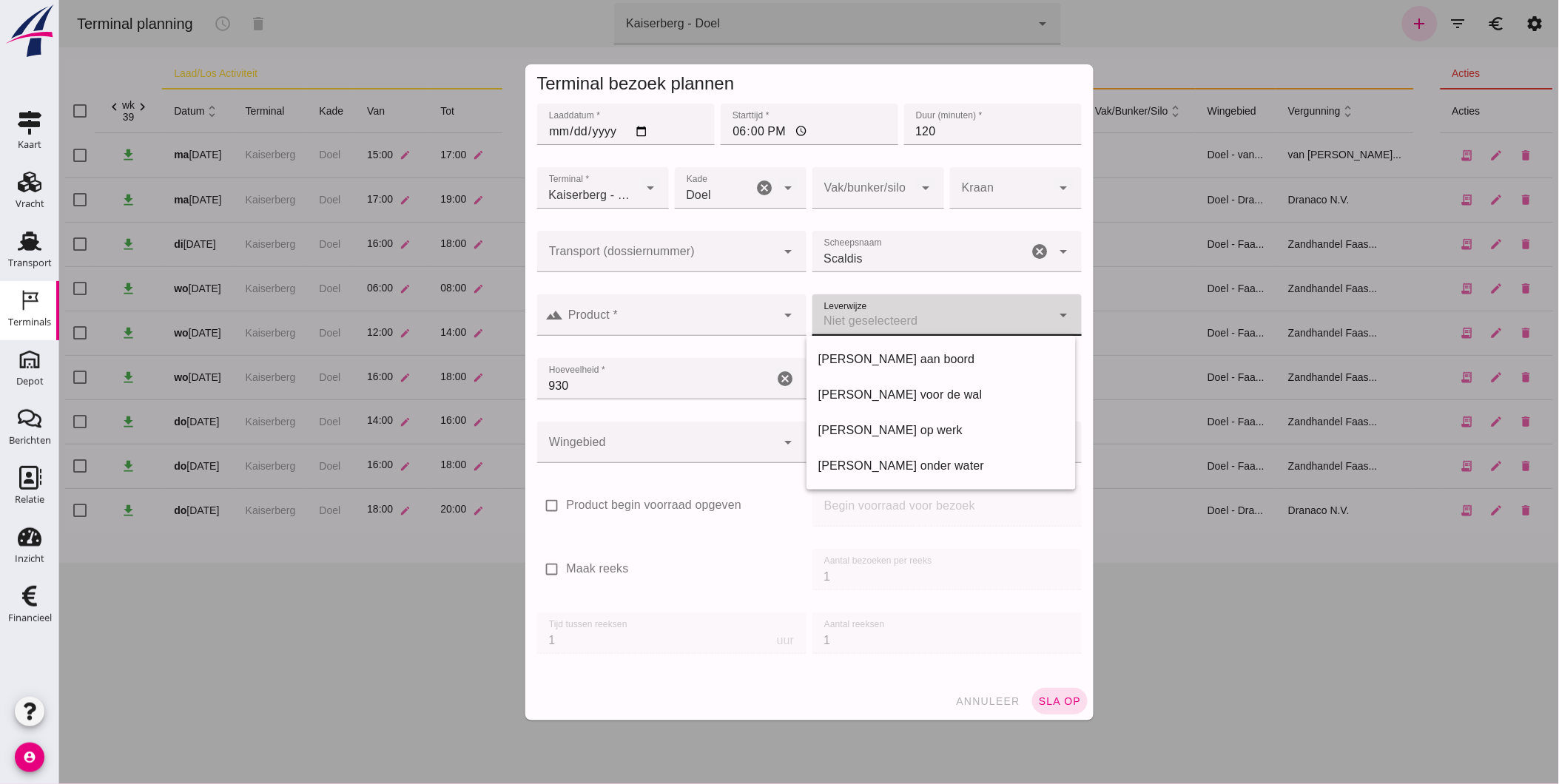
click at [895, 308] on div at bounding box center [932, 316] width 240 height 42
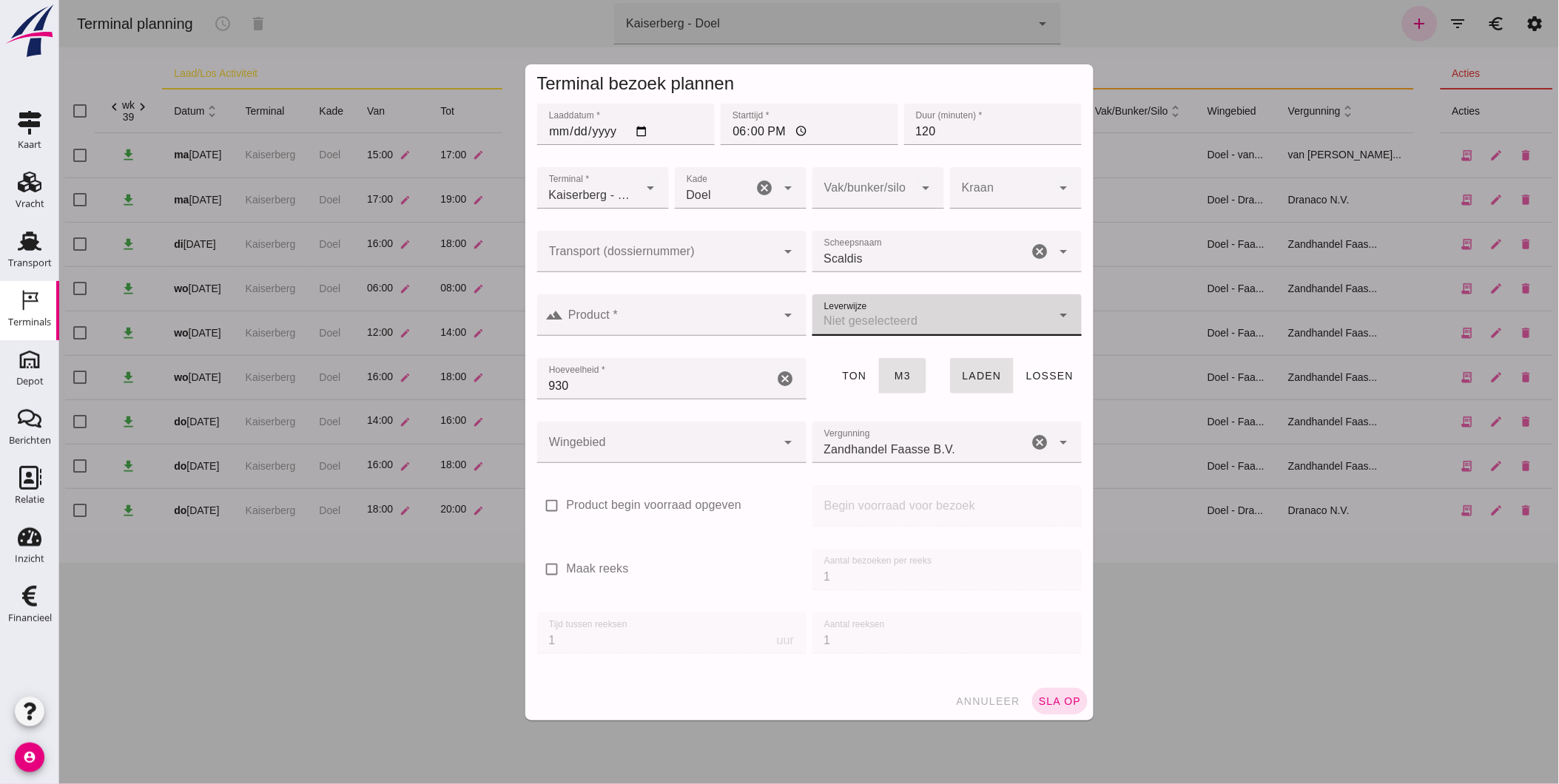
click at [636, 378] on input "930" at bounding box center [654, 379] width 237 height 42
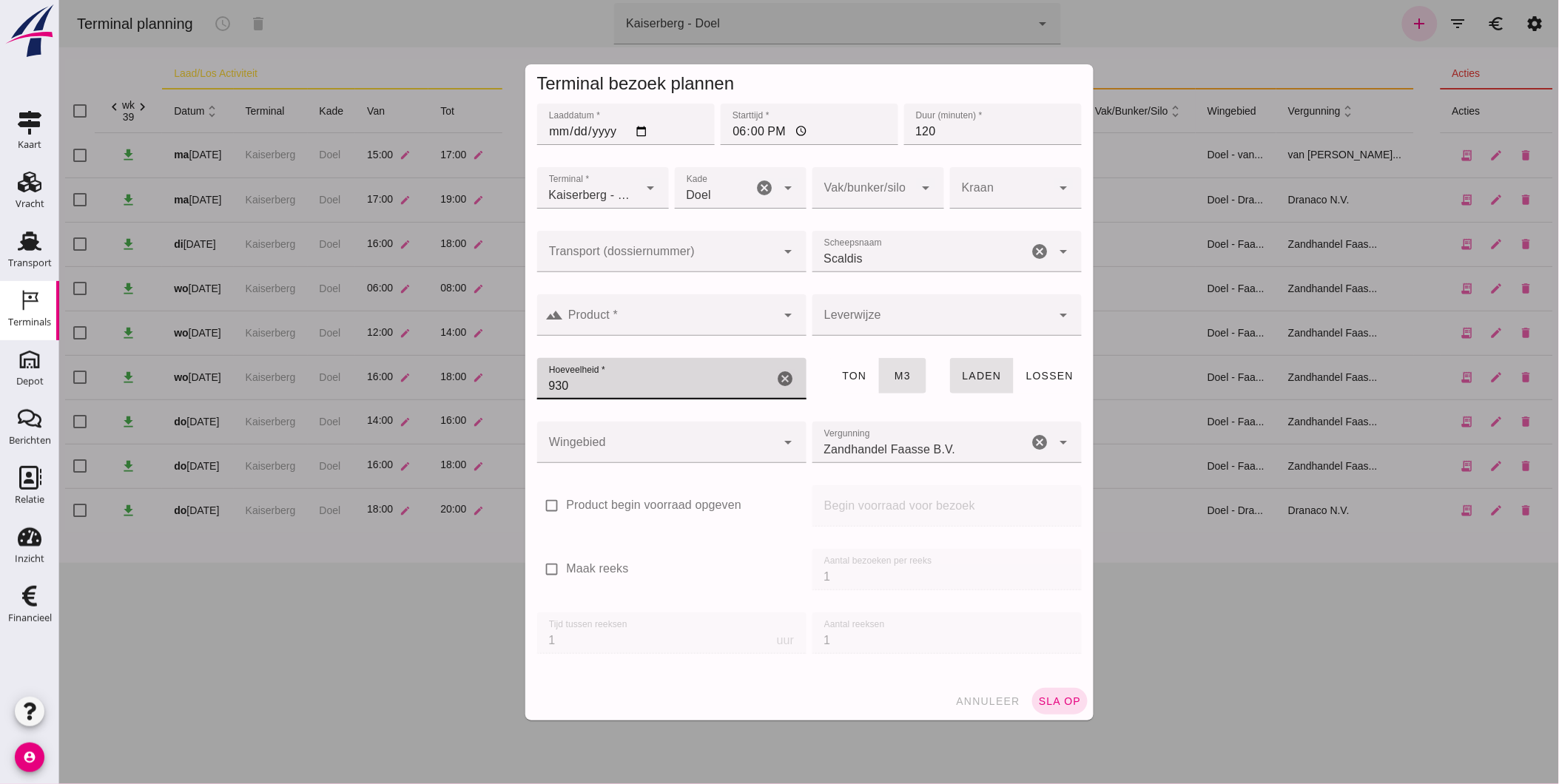
drag, startPoint x: 636, startPoint y: 377, endPoint x: 560, endPoint y: 390, distance: 77.1
click at [560, 390] on input "930" at bounding box center [654, 379] width 237 height 42
type input "9"
type input "800"
click at [715, 446] on div at bounding box center [656, 443] width 240 height 42
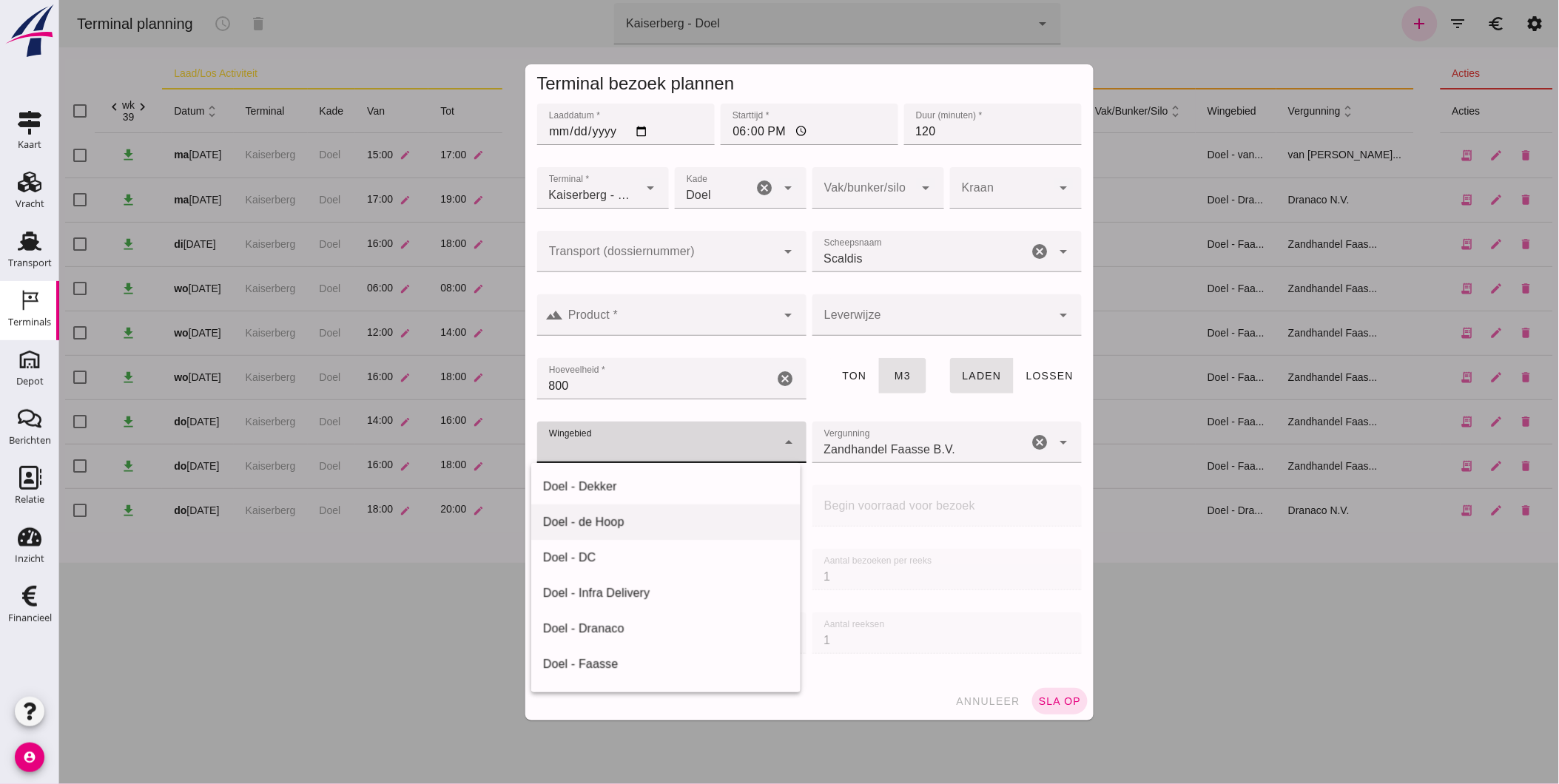
click at [705, 516] on div "Doel - de Hoop" at bounding box center [664, 522] width 245 height 18
type input "193"
click at [855, 426] on div "Zandhandel Faasse B.V. Zandhandel Faasse B.V." at bounding box center [919, 443] width 216 height 42
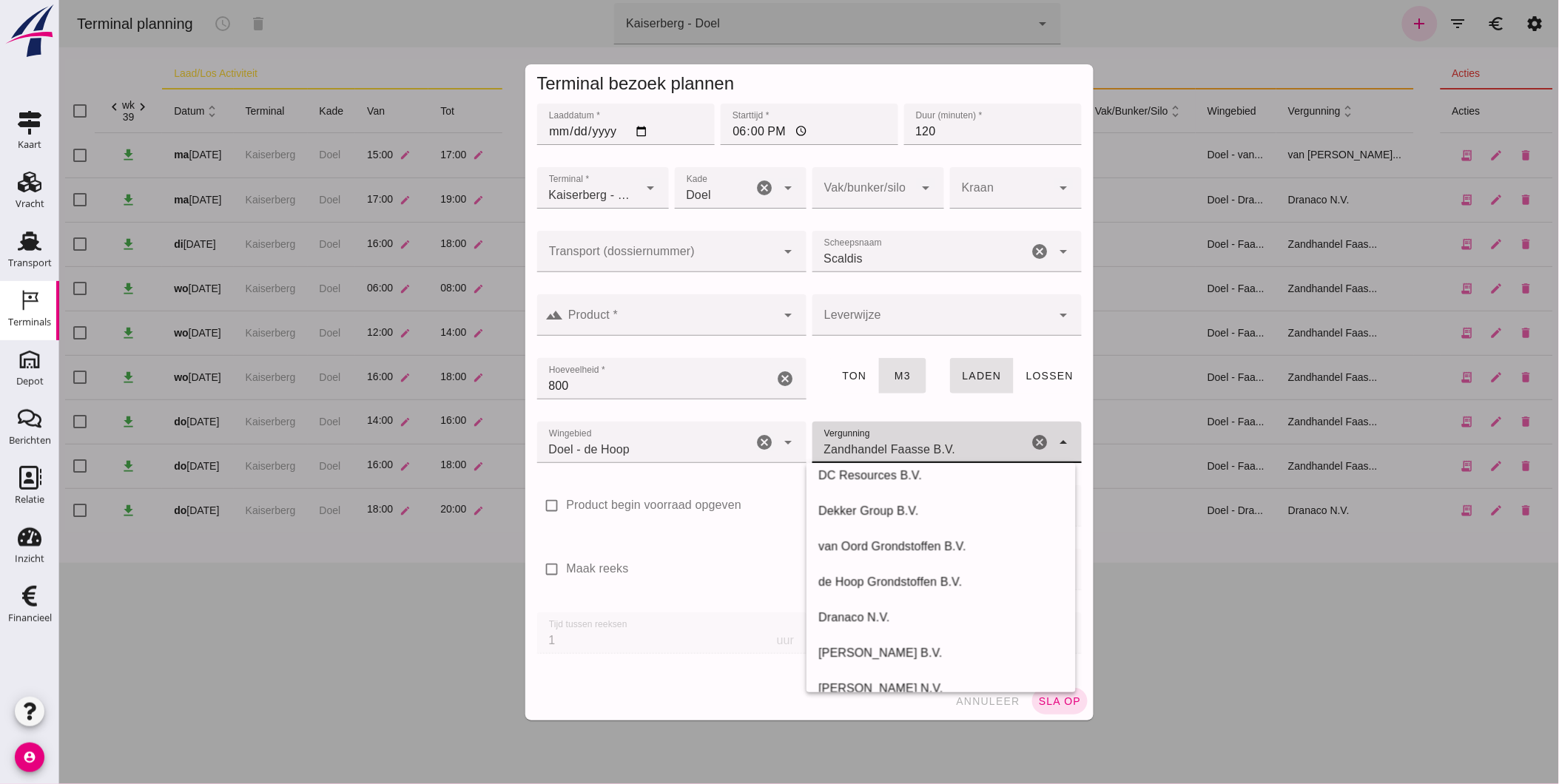
click at [921, 574] on div "de Hoop Grondstoffen B.V." at bounding box center [940, 582] width 269 height 35
type input "de Hoop Grondstoffen B.V."
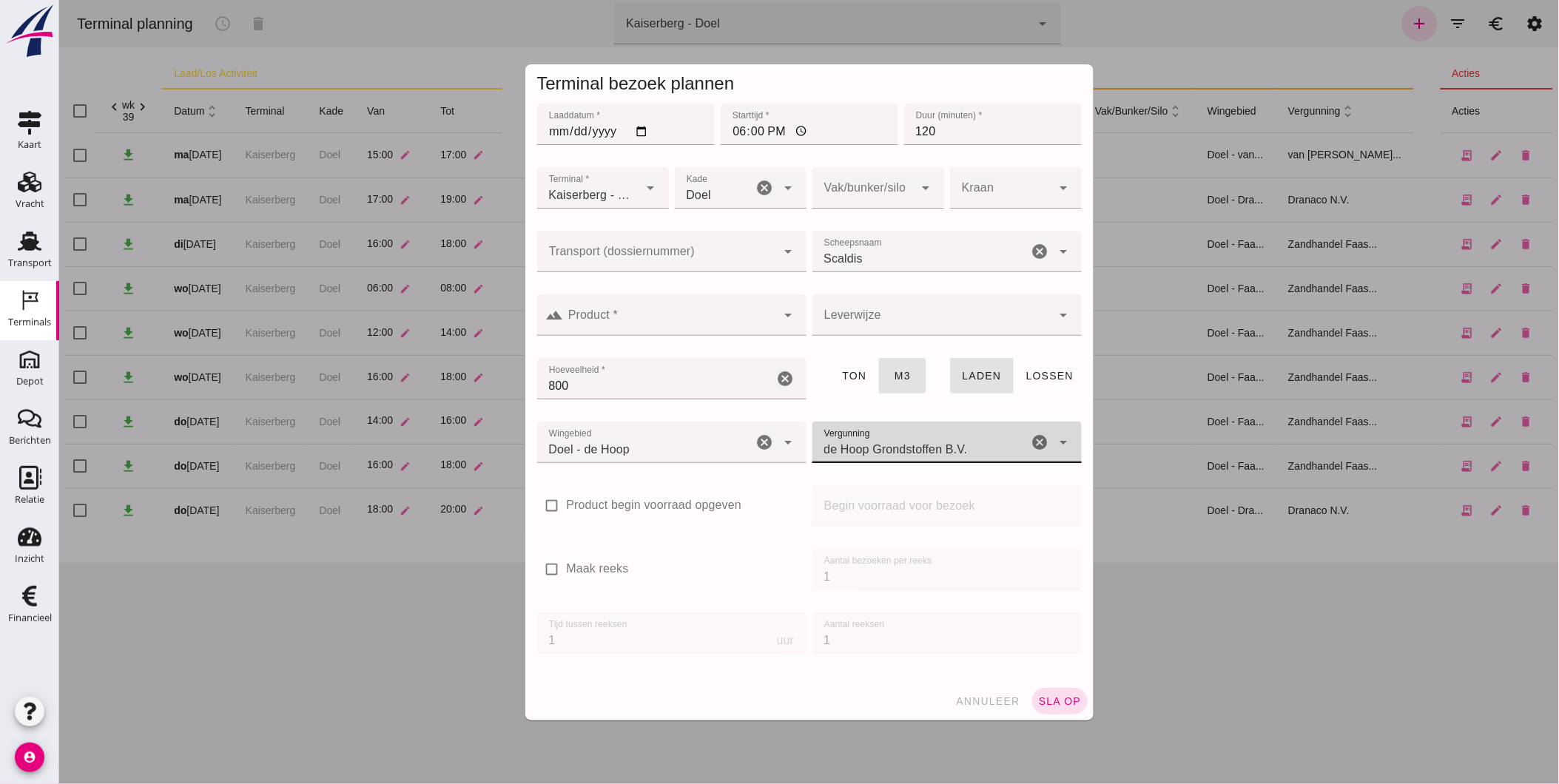
click at [712, 292] on div "landscape Product * Product * cancel arrow_drop_down" at bounding box center [671, 323] width 276 height 64
click at [713, 326] on input "Product *" at bounding box center [669, 322] width 213 height 18
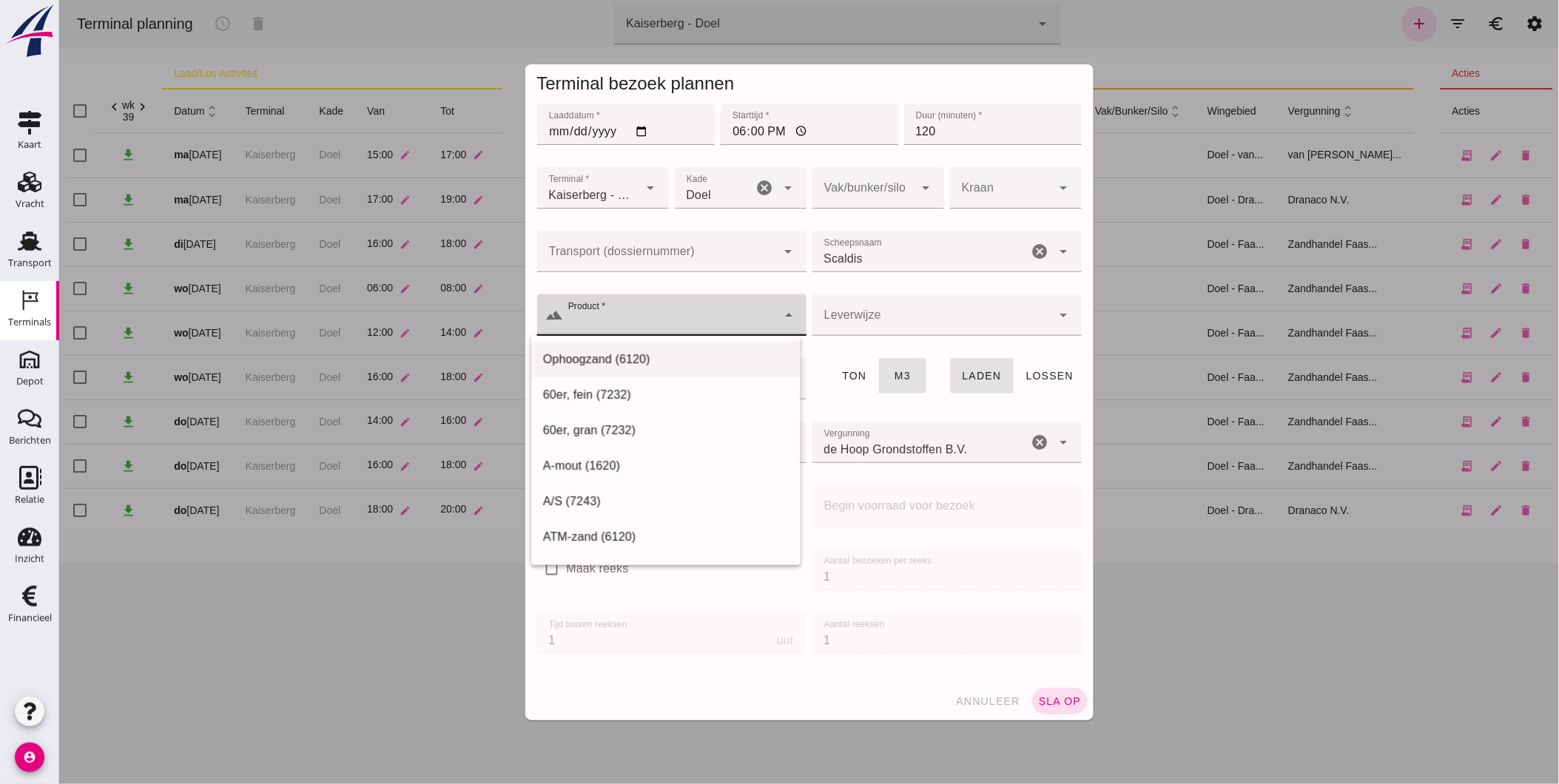
click at [679, 359] on div "Ophoogzand (6120)" at bounding box center [664, 359] width 245 height 18
type input "Ophoogzand (6120)"
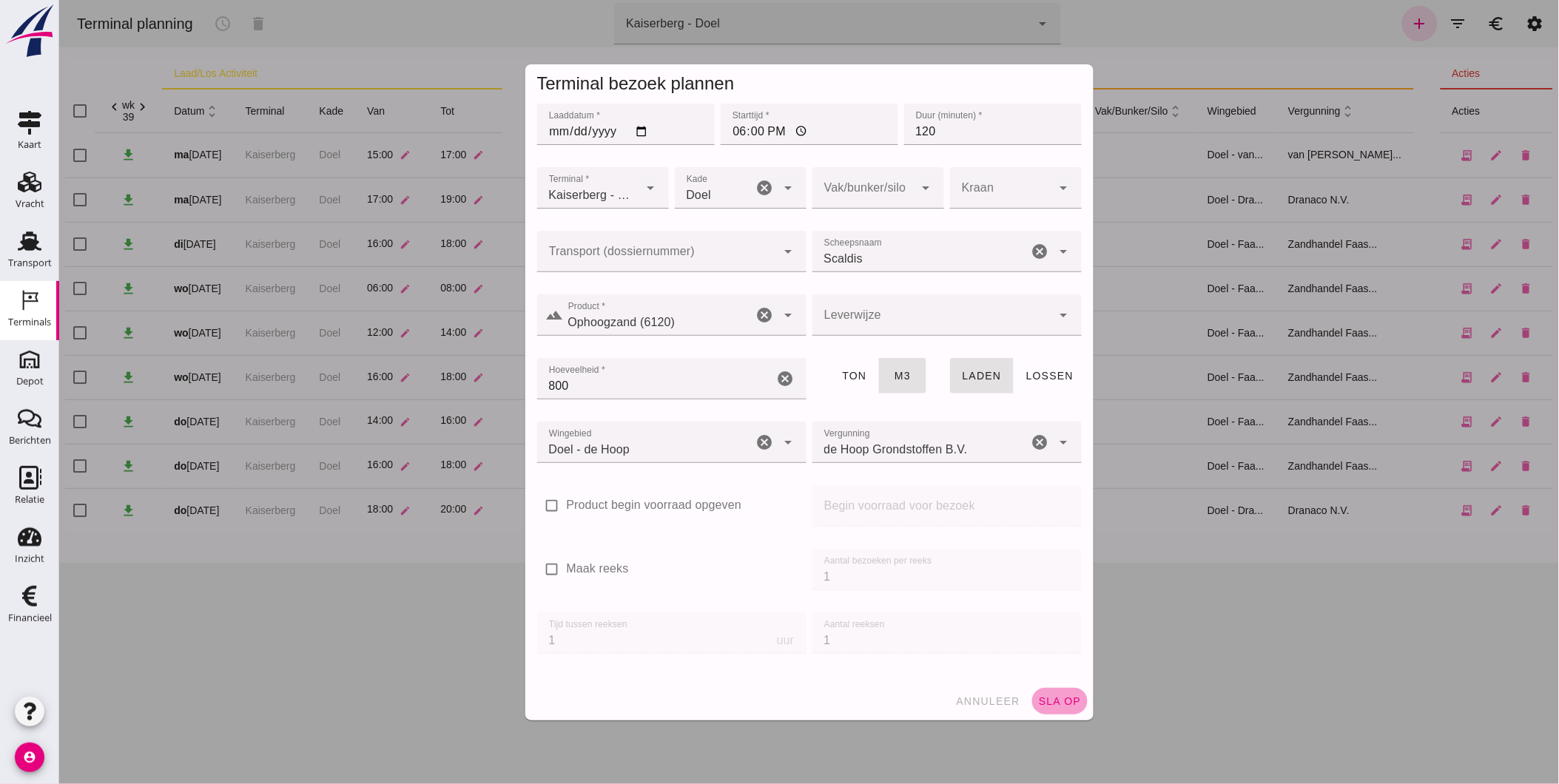
click at [1055, 699] on span "sla op" at bounding box center [1059, 701] width 44 height 11
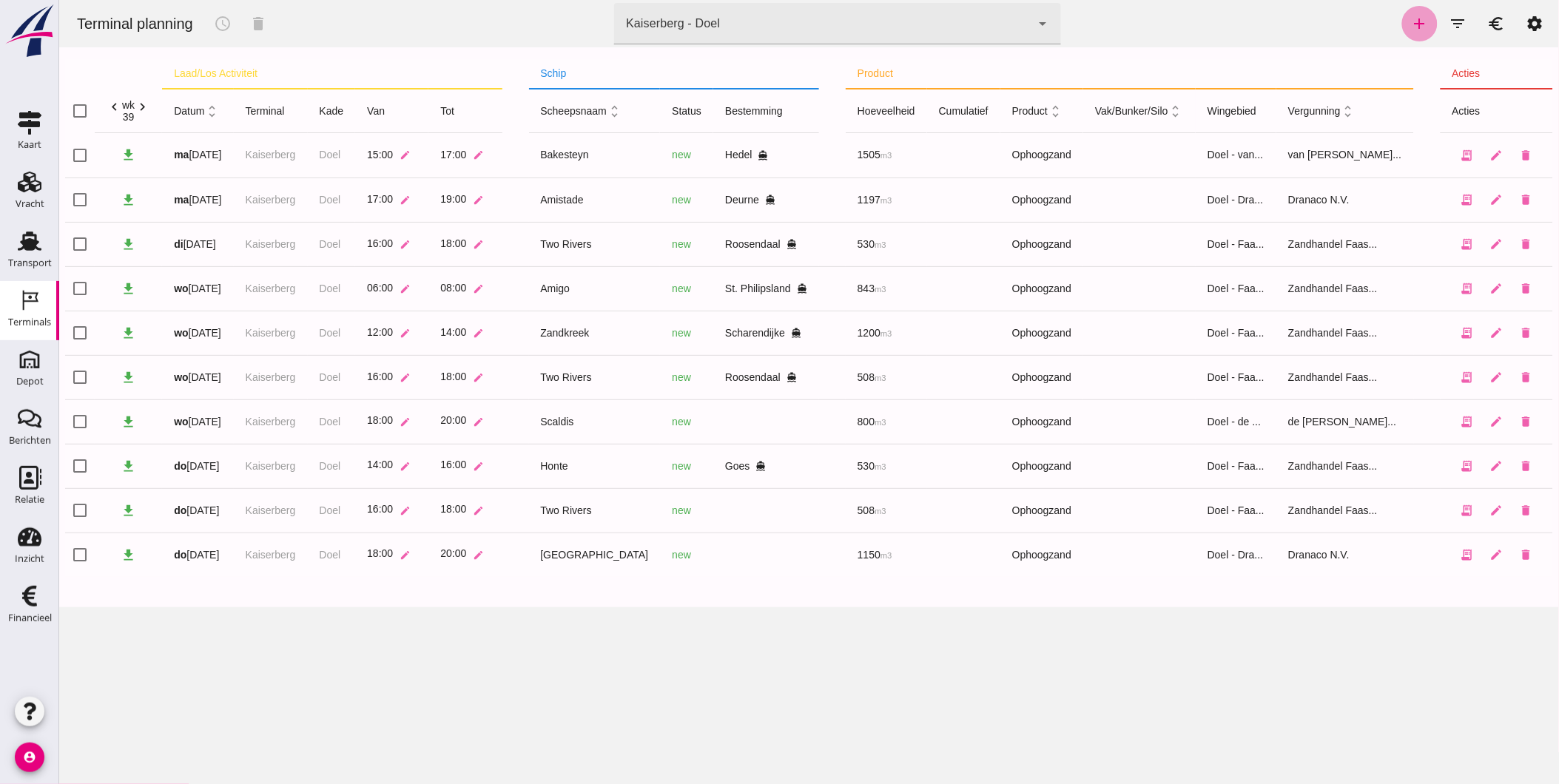
click at [1413, 21] on icon "add" at bounding box center [1418, 24] width 18 height 18
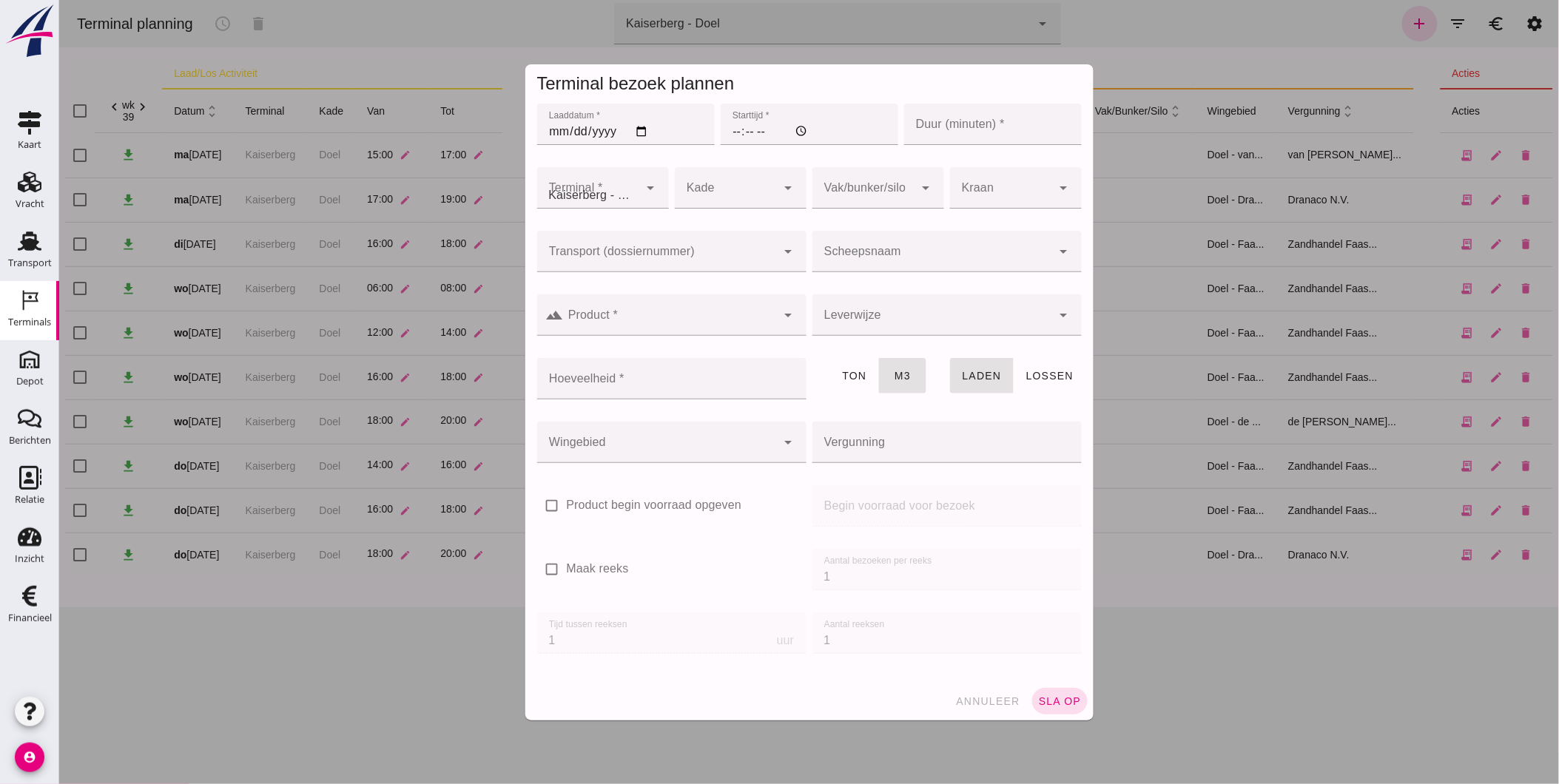
type input "Zandhandel Faasse B.V."
click at [542, 129] on input "Laaddatum *" at bounding box center [625, 124] width 178 height 42
type input "2025-09-25"
click at [729, 130] on input "Starttijd *" at bounding box center [808, 124] width 178 height 42
type input "07:00"
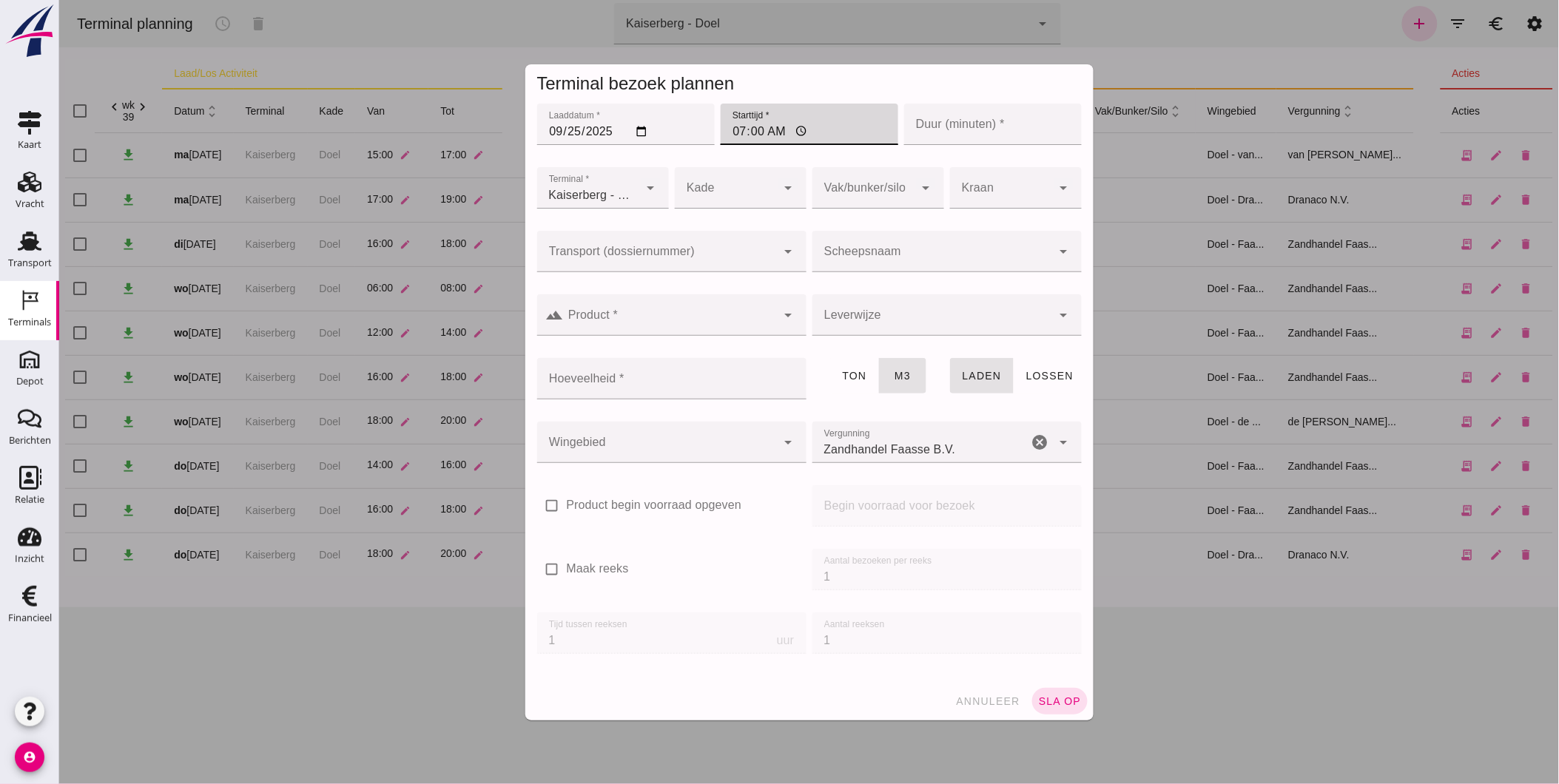
click at [969, 119] on input "Duur (minuten) *" at bounding box center [991, 124] width 178 height 42
type input "120"
click at [749, 191] on div at bounding box center [724, 188] width 102 height 42
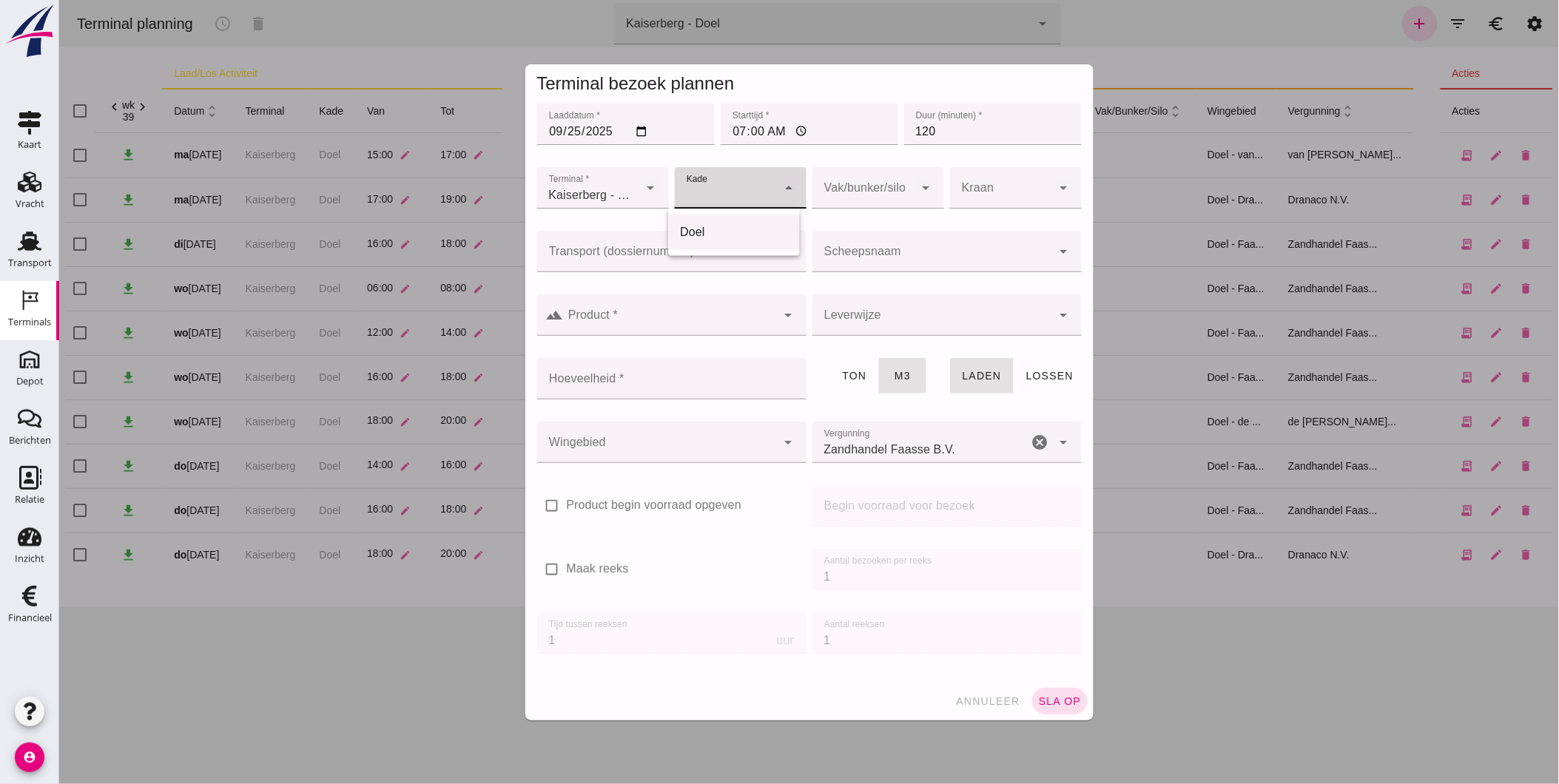
click at [730, 231] on div "Doel" at bounding box center [733, 232] width 108 height 18
type input "11"
click at [862, 191] on div at bounding box center [862, 188] width 102 height 42
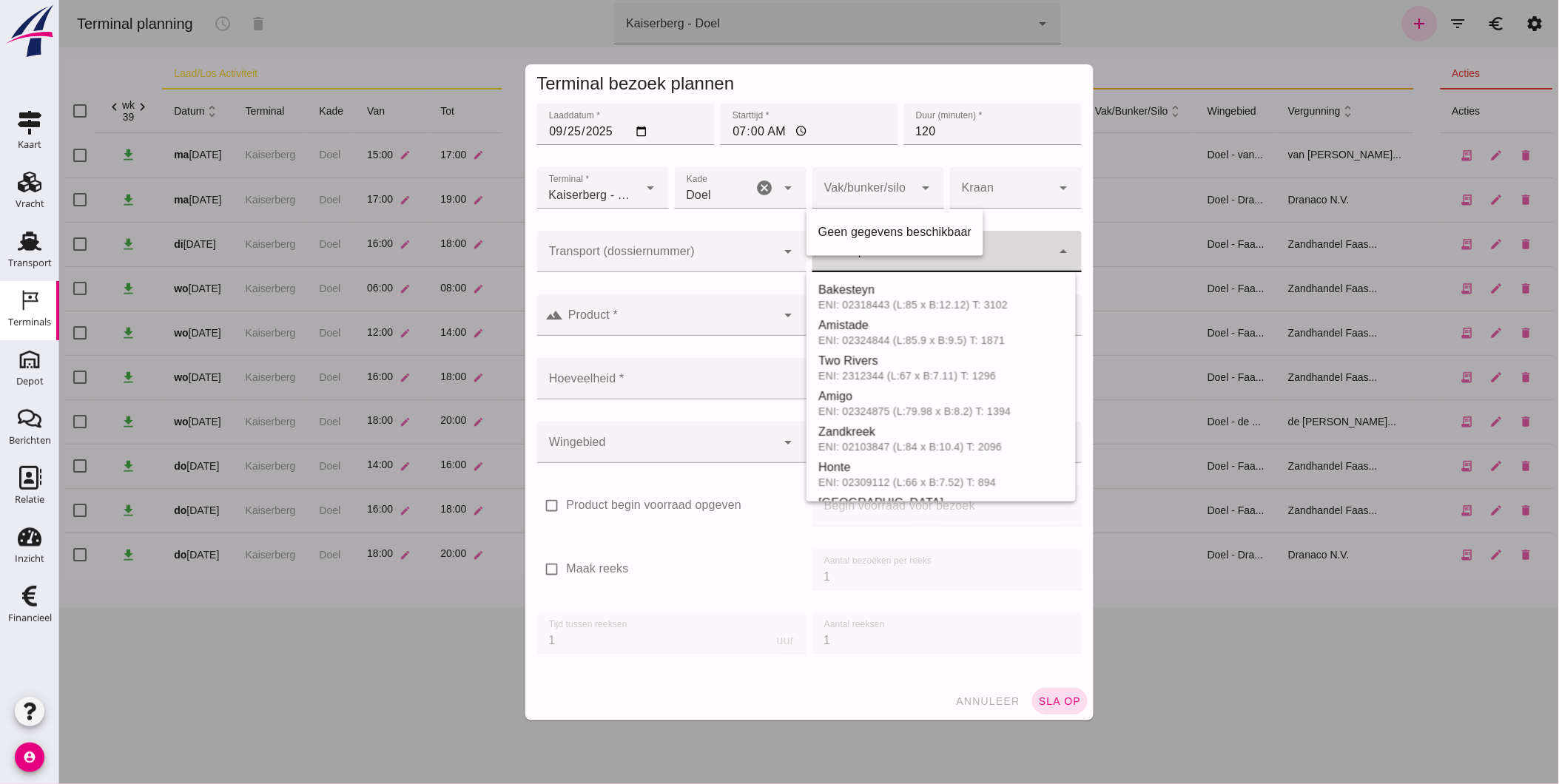
click at [862, 268] on div at bounding box center [932, 252] width 240 height 42
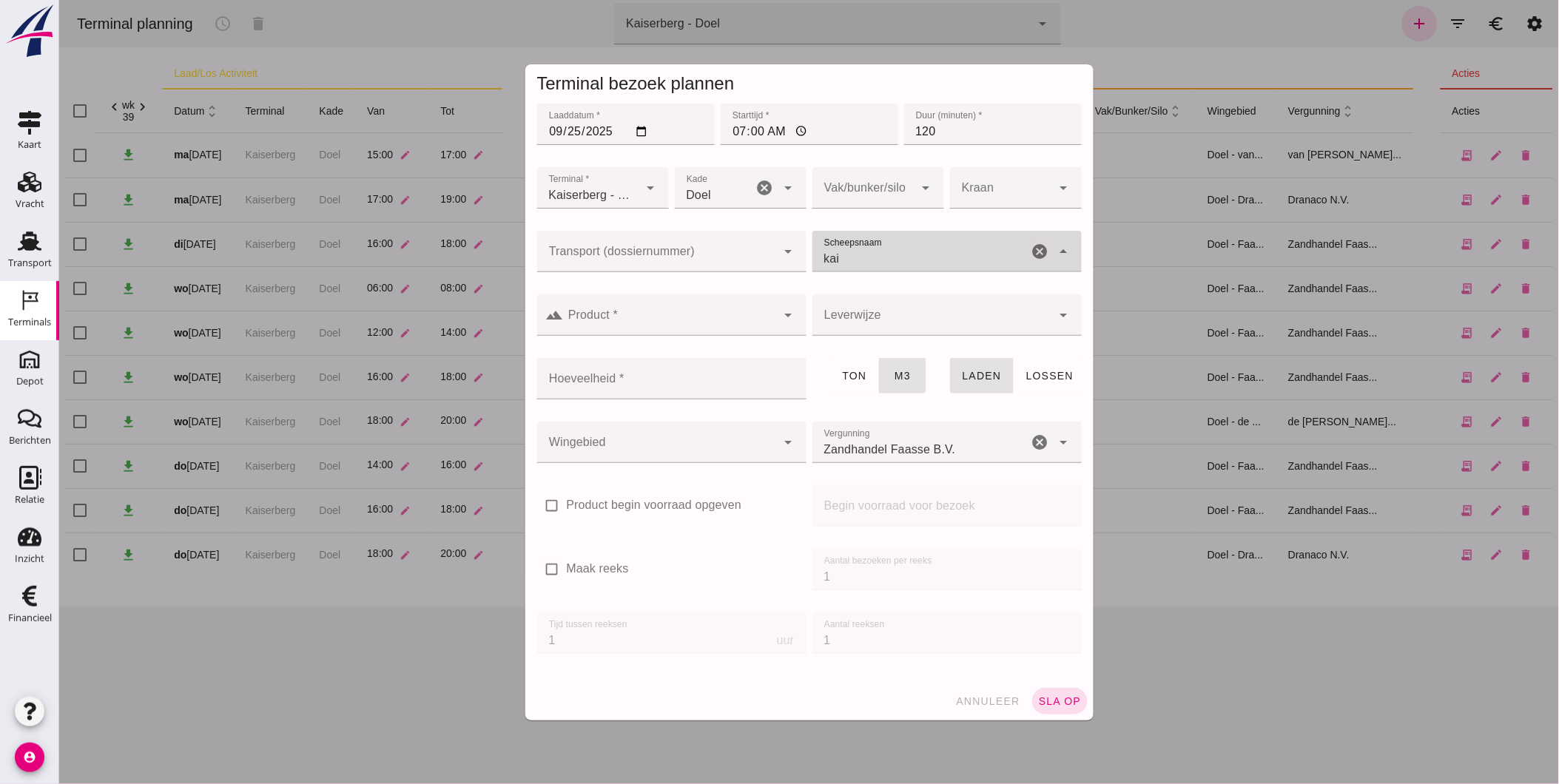
type input "kais"
drag, startPoint x: 886, startPoint y: 258, endPoint x: 716, endPoint y: 259, distance: 170.0
click at [741, 259] on div "Transport (dossiernummer) Transport (dossiernummer) cancel arrow_drop_down Sche…" at bounding box center [808, 259] width 550 height 64
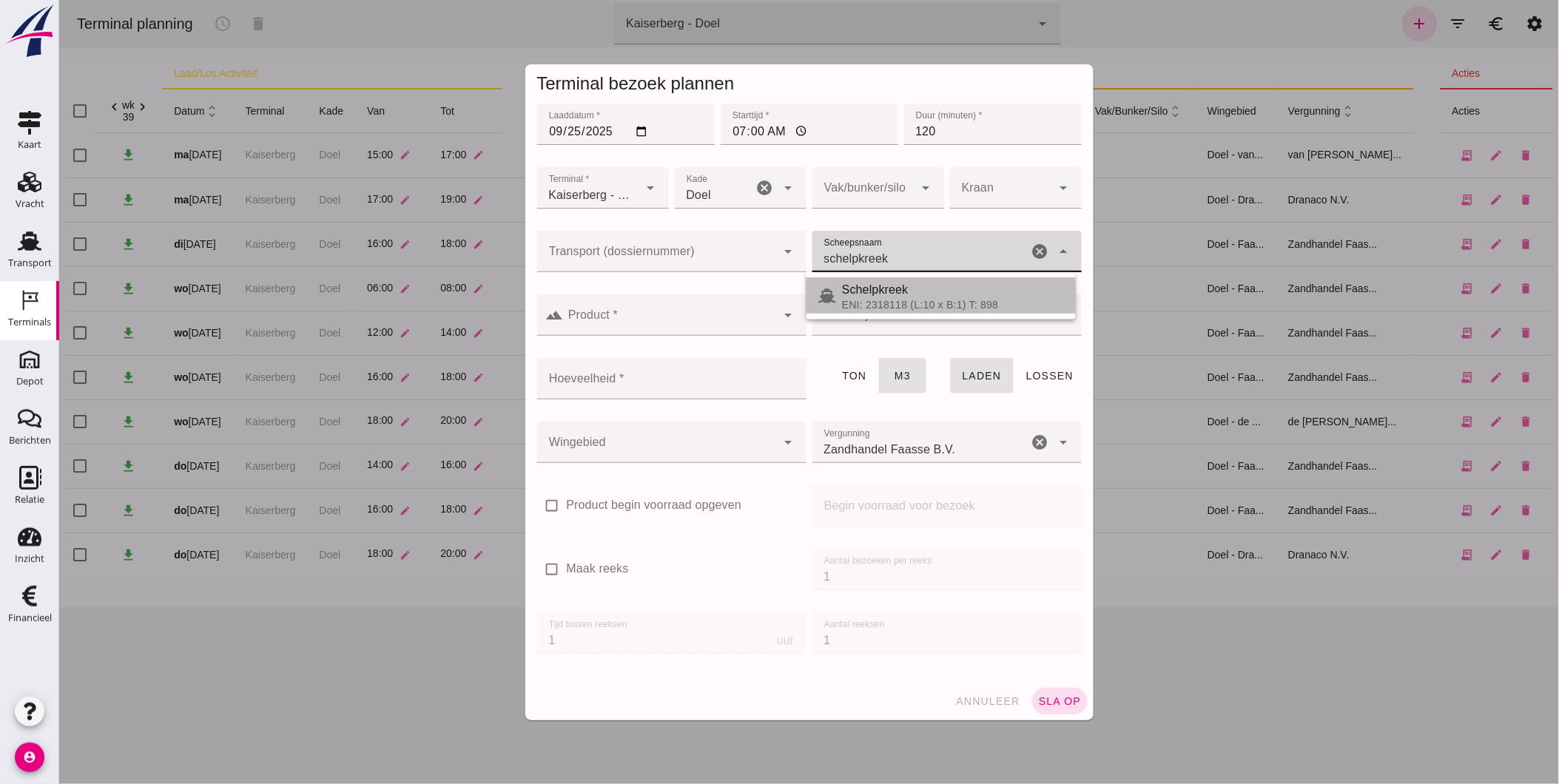
click at [888, 294] on span "Schelpkreek" at bounding box center [875, 289] width 67 height 12
type input "Schelpkreek"
type input "713"
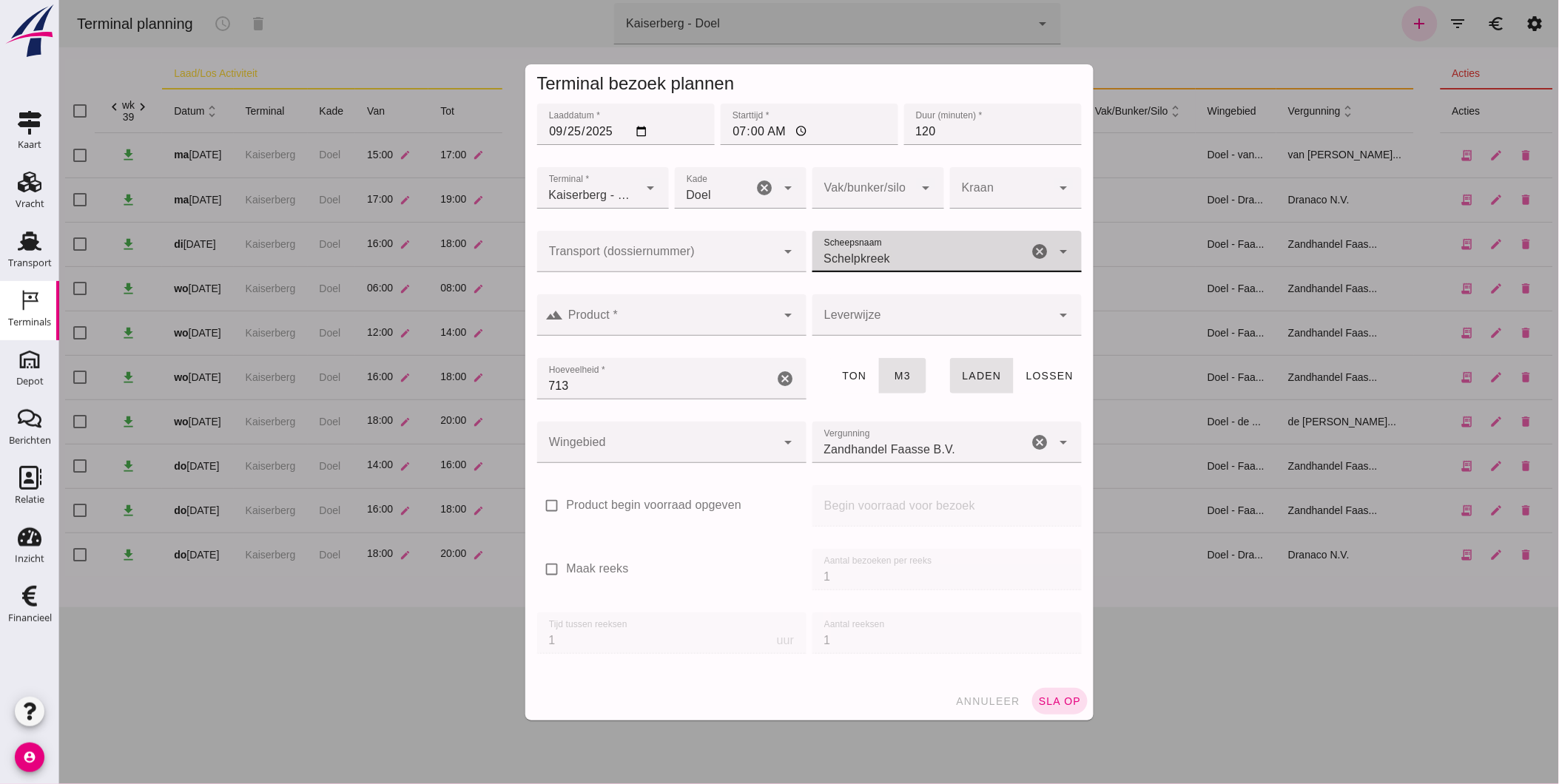
type input "Schelpkreek"
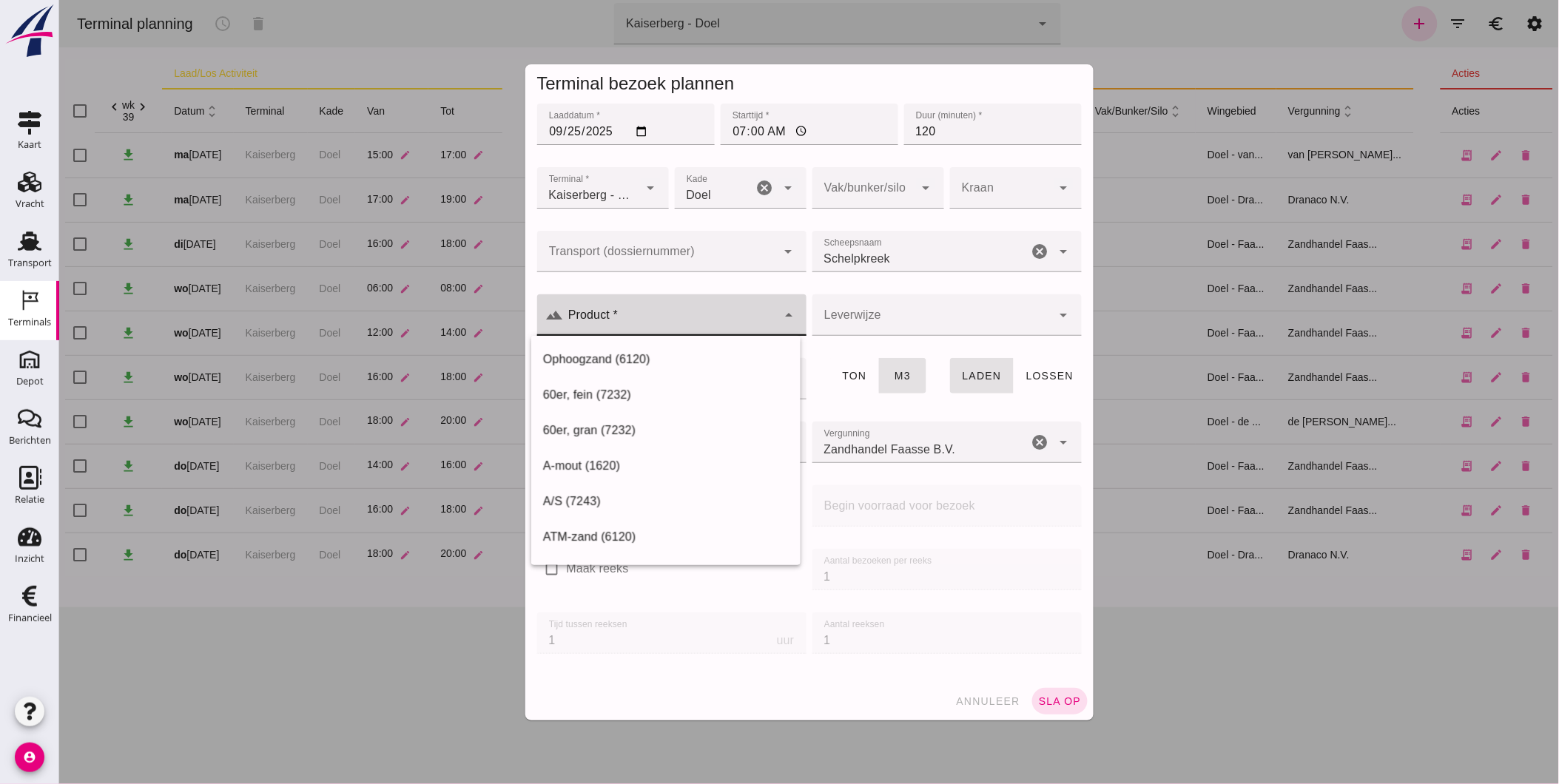
click at [713, 324] on input "Product *" at bounding box center [669, 322] width 213 height 18
click at [669, 360] on div "Ophoogzand (6120)" at bounding box center [664, 359] width 245 height 18
type input "Ophoogzand (6120)"
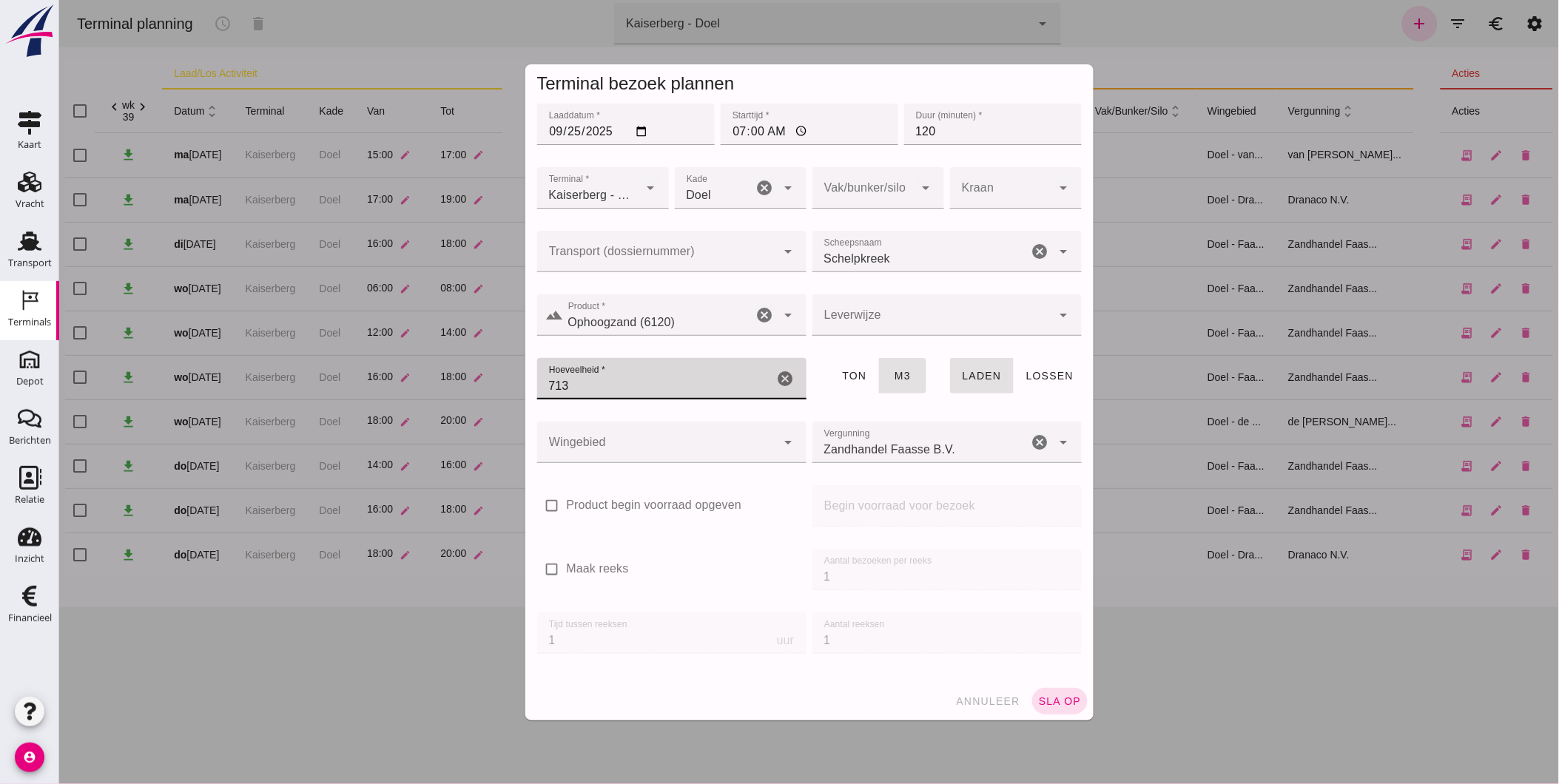
click at [675, 377] on input "713" at bounding box center [654, 379] width 237 height 42
type input "713"
click at [625, 432] on div at bounding box center [656, 443] width 240 height 42
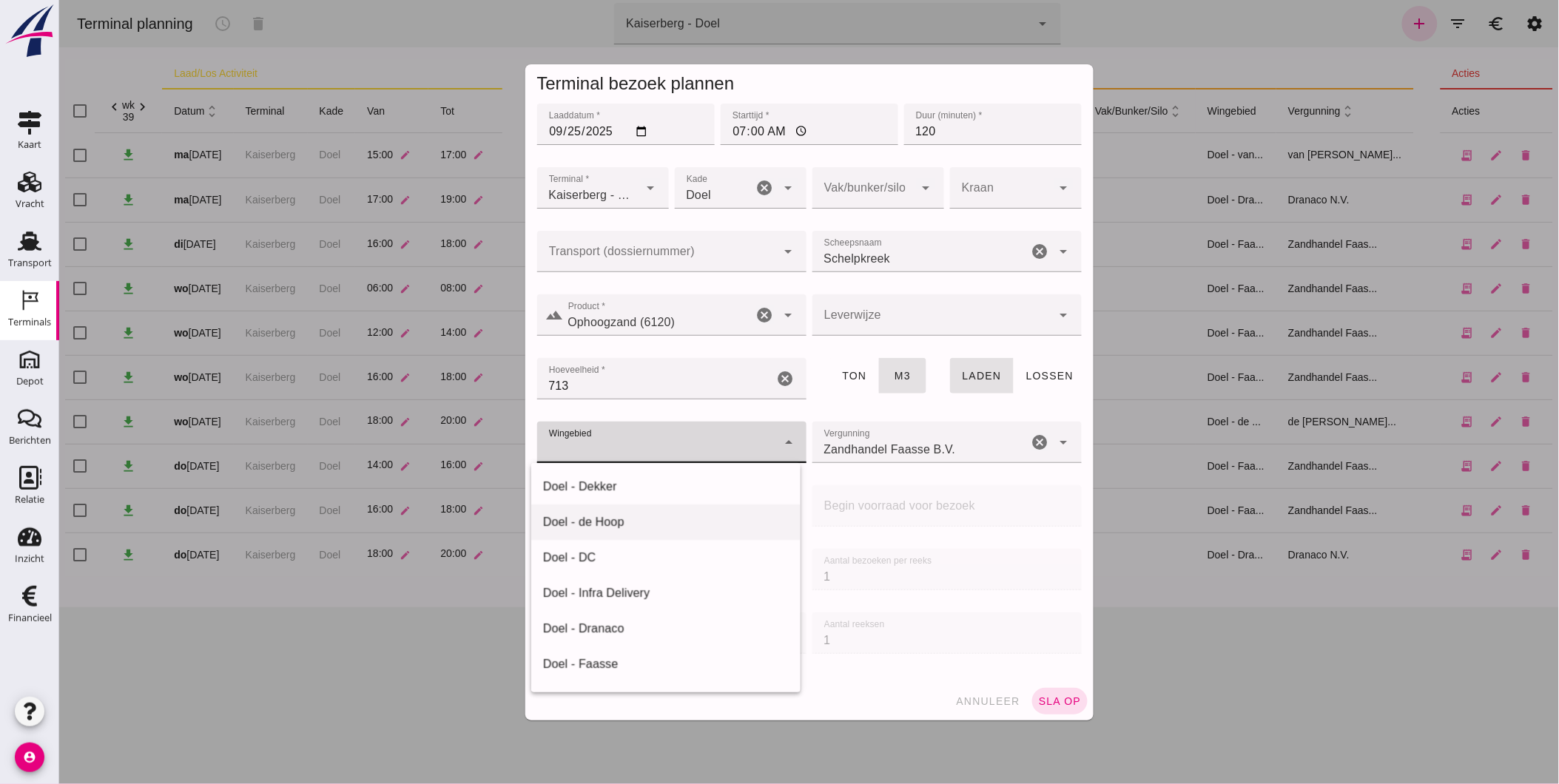
click at [630, 529] on div "Doel - de Hoop" at bounding box center [664, 522] width 245 height 18
type input "193"
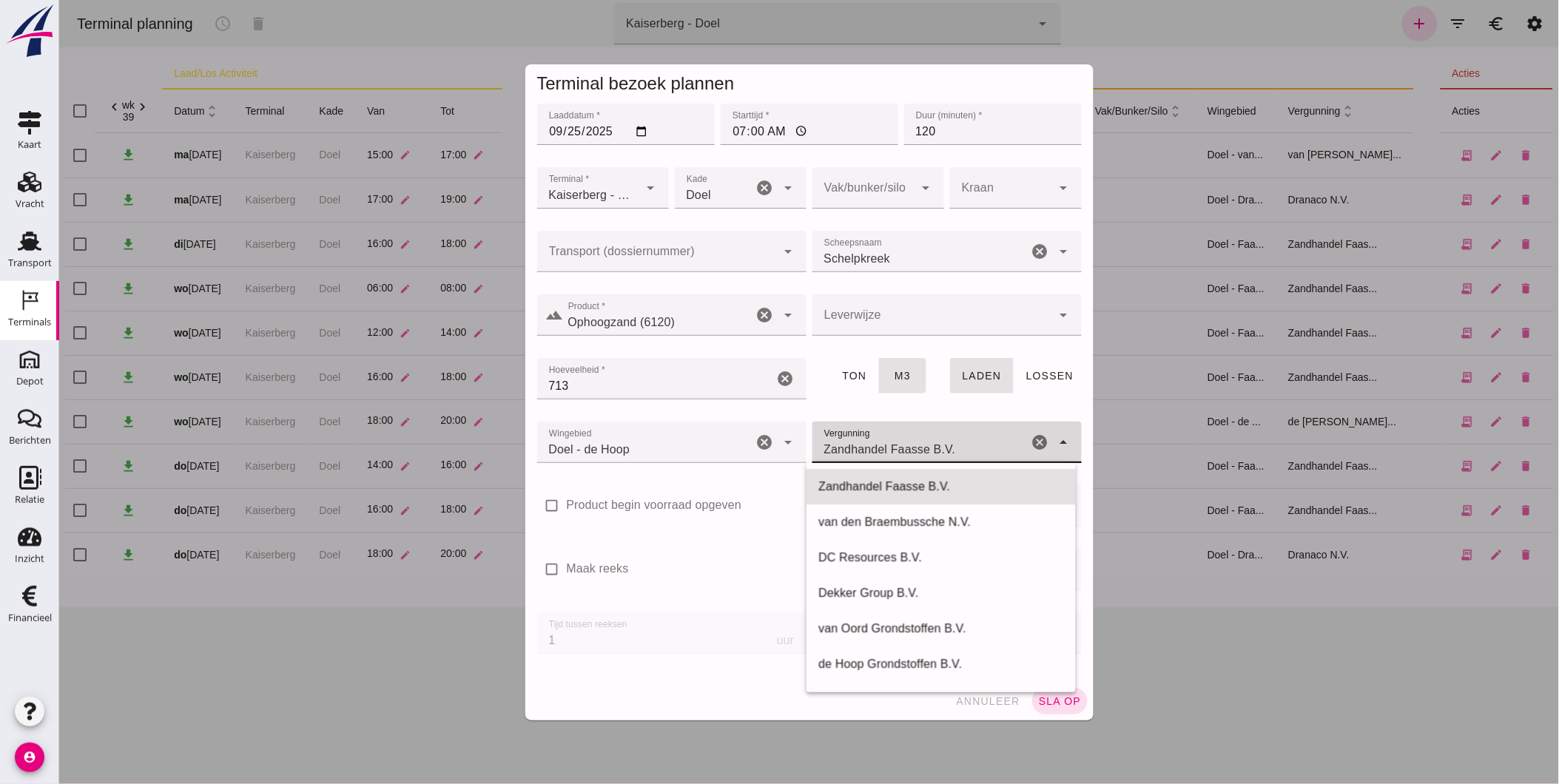
click at [898, 449] on input "Zandhandel Faasse B.V." at bounding box center [919, 449] width 216 height 18
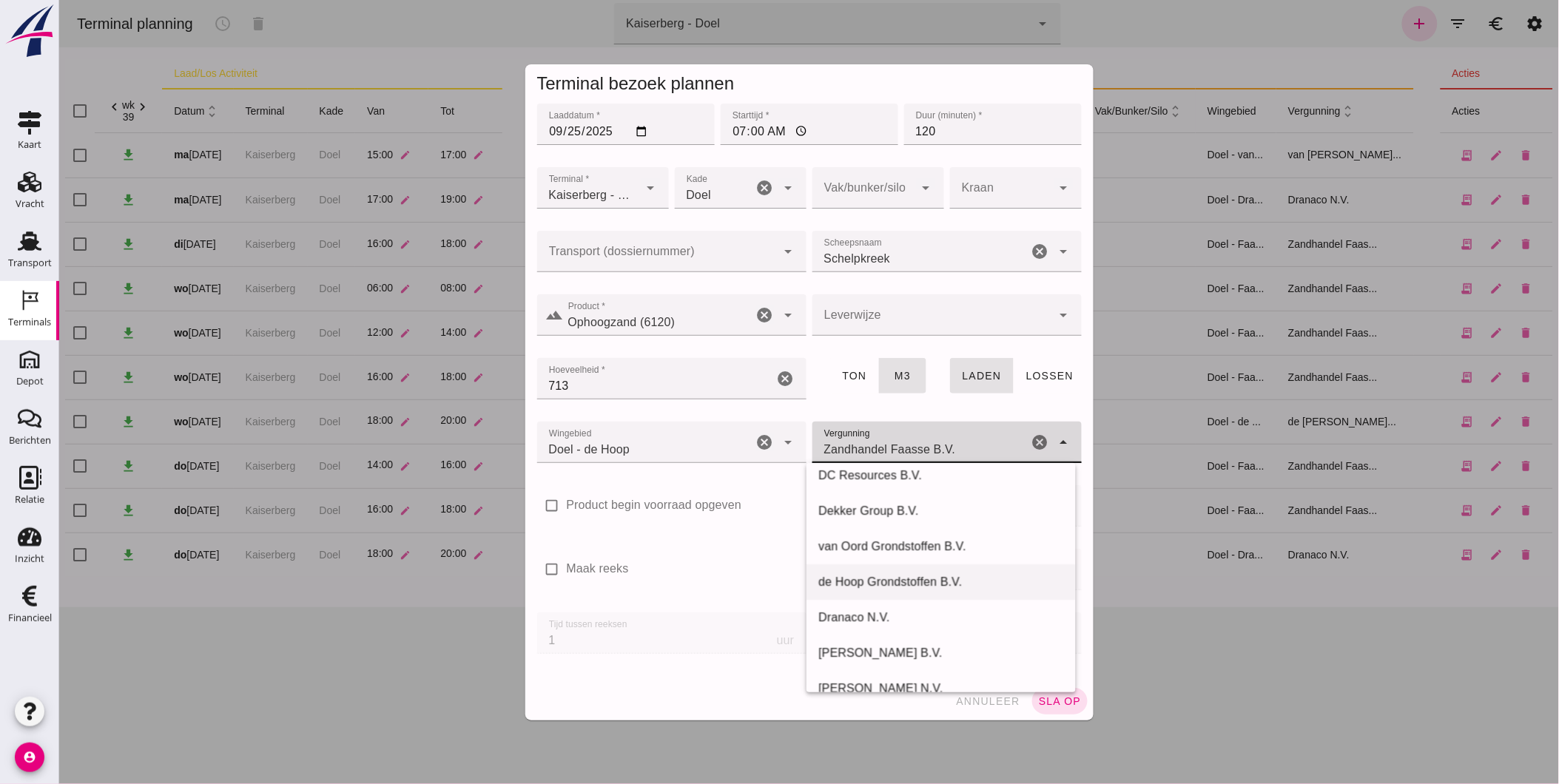
click at [902, 583] on div "de Hoop Grondstoffen B.V." at bounding box center [940, 582] width 245 height 18
type input "de Hoop Grondstoffen B.V."
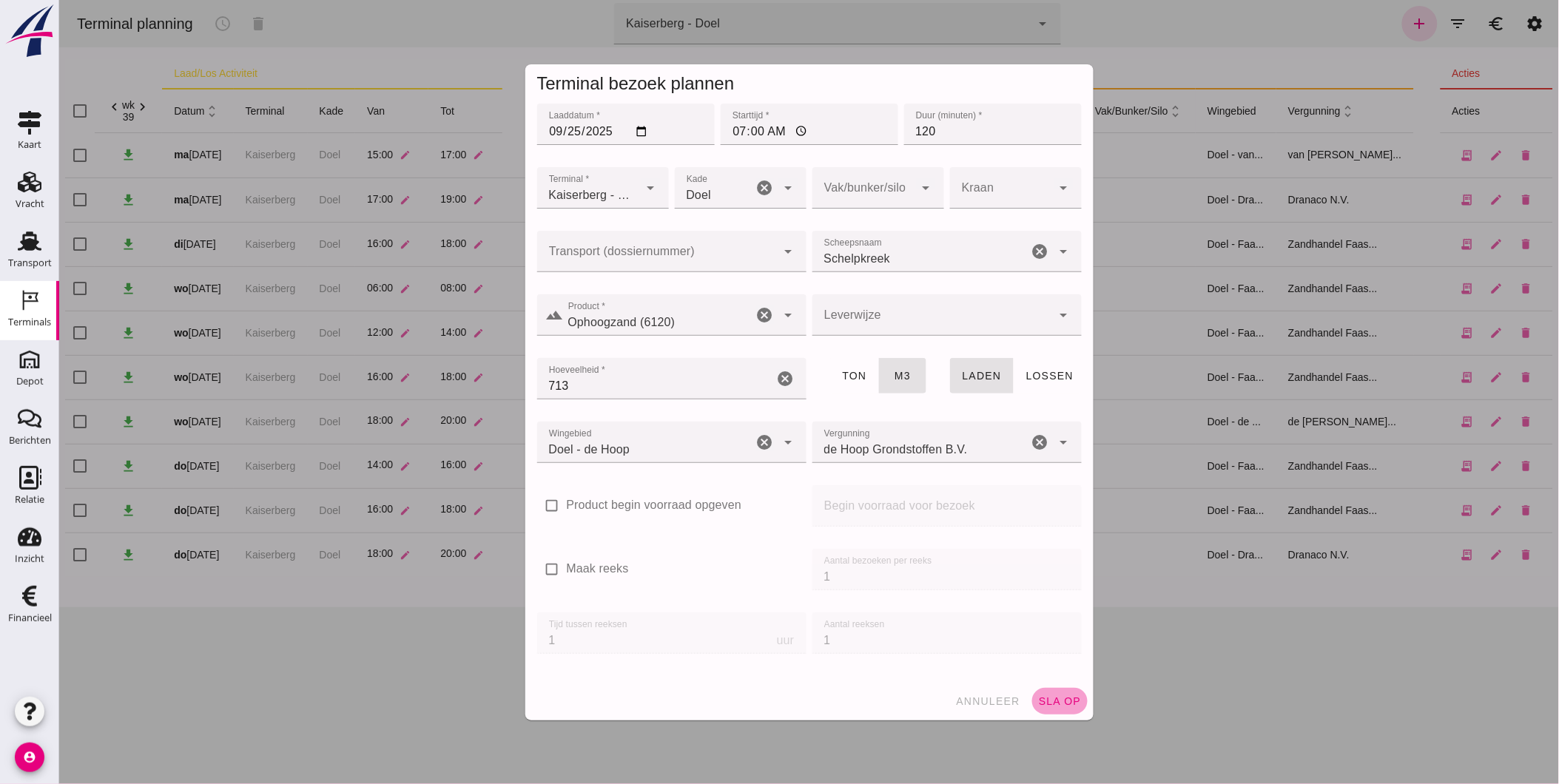
click at [1032, 704] on button "sla op" at bounding box center [1059, 701] width 55 height 27
